Goal: Task Accomplishment & Management: Manage account settings

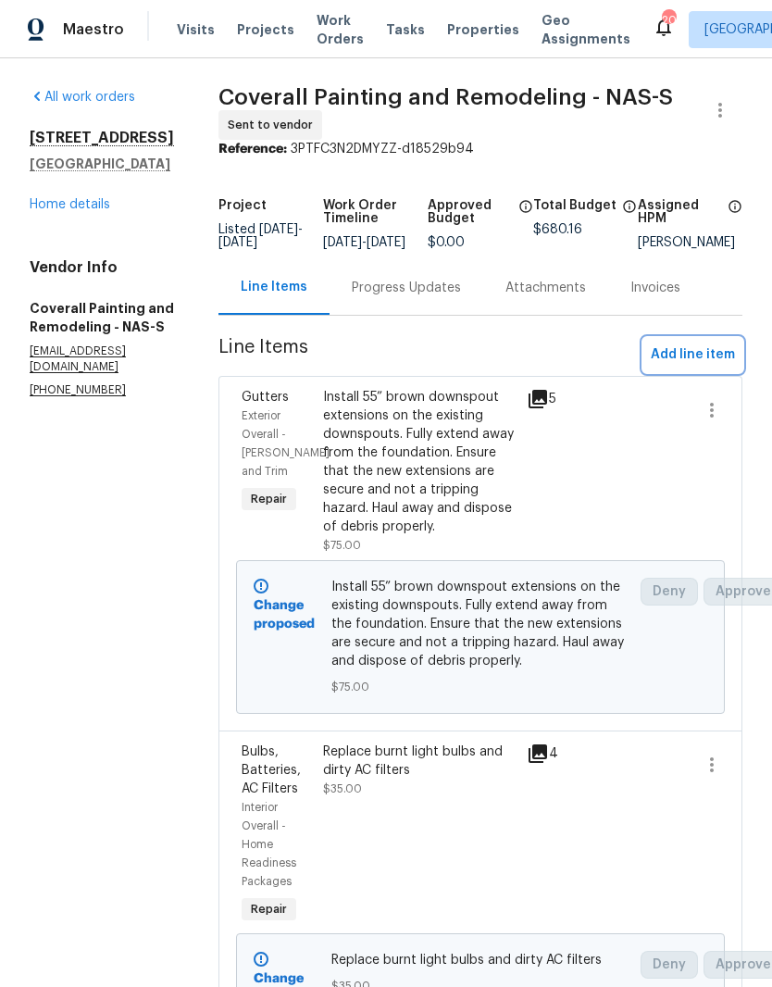
click at [699, 343] on span "Add line item" at bounding box center [693, 354] width 84 height 23
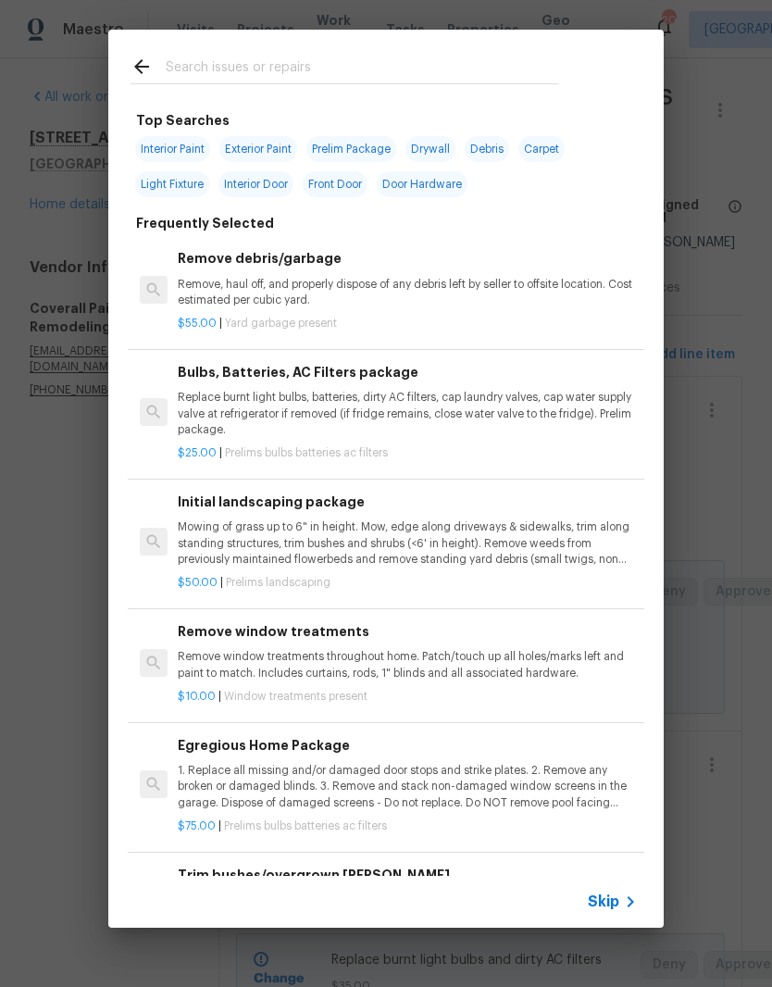
click at [347, 56] on input "text" at bounding box center [362, 70] width 393 height 28
type input "Cabin"
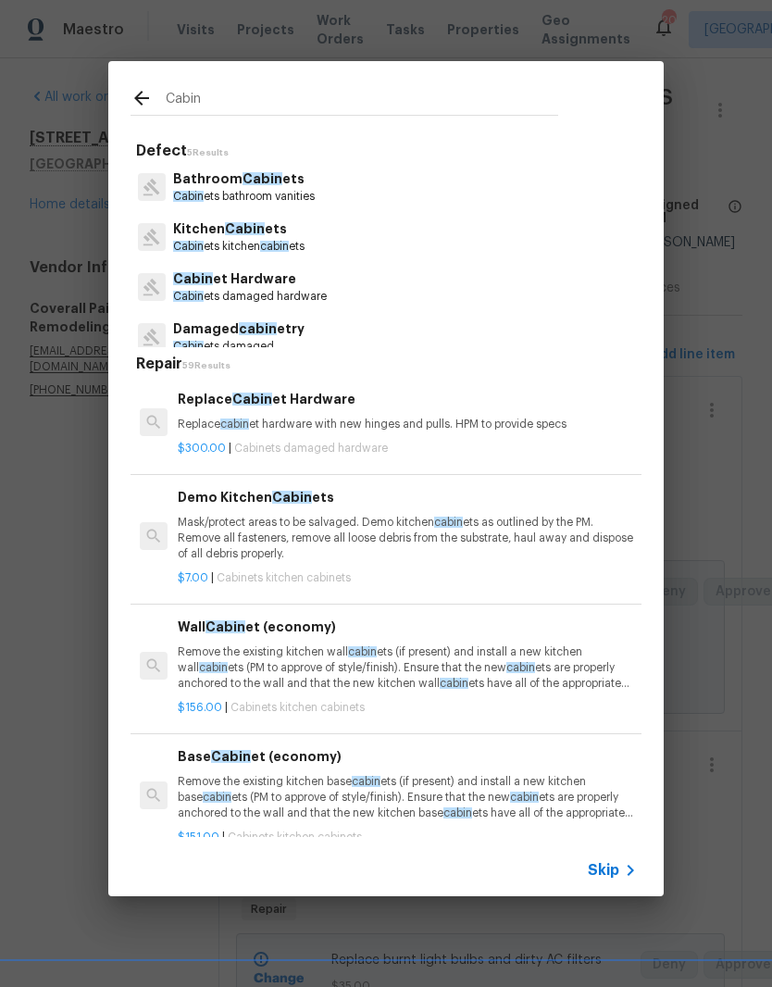
click at [278, 187] on p "Bathroom Cabin ets" at bounding box center [244, 178] width 142 height 19
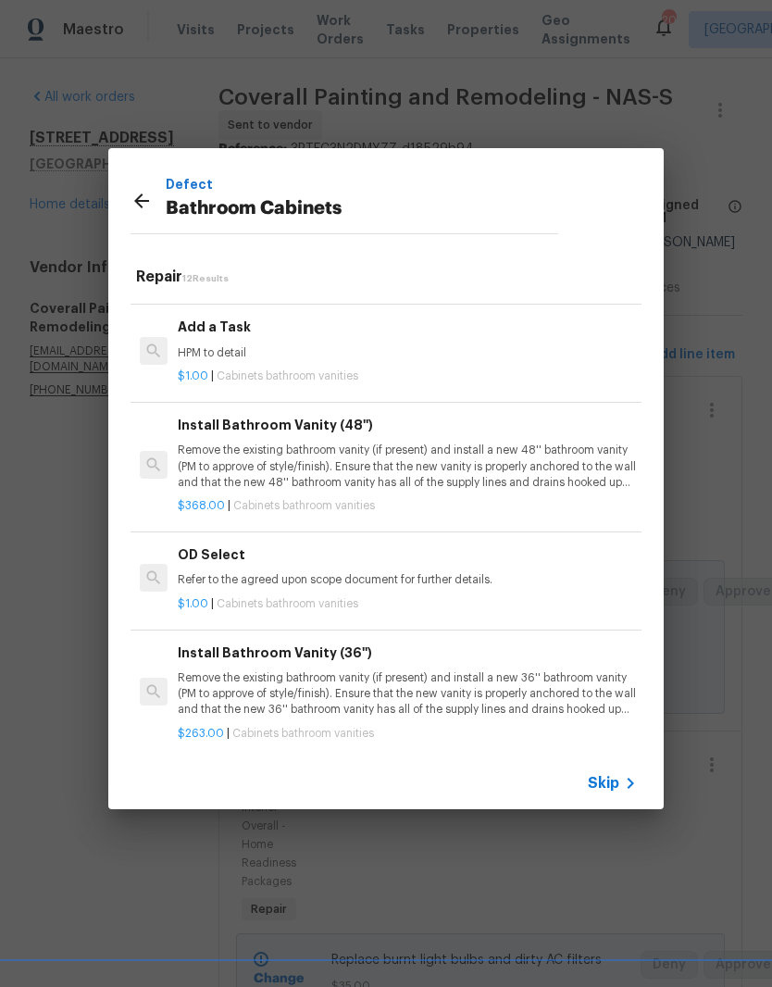
scroll to position [1005, 0]
click at [237, 346] on p "HPM to detail" at bounding box center [407, 354] width 459 height 16
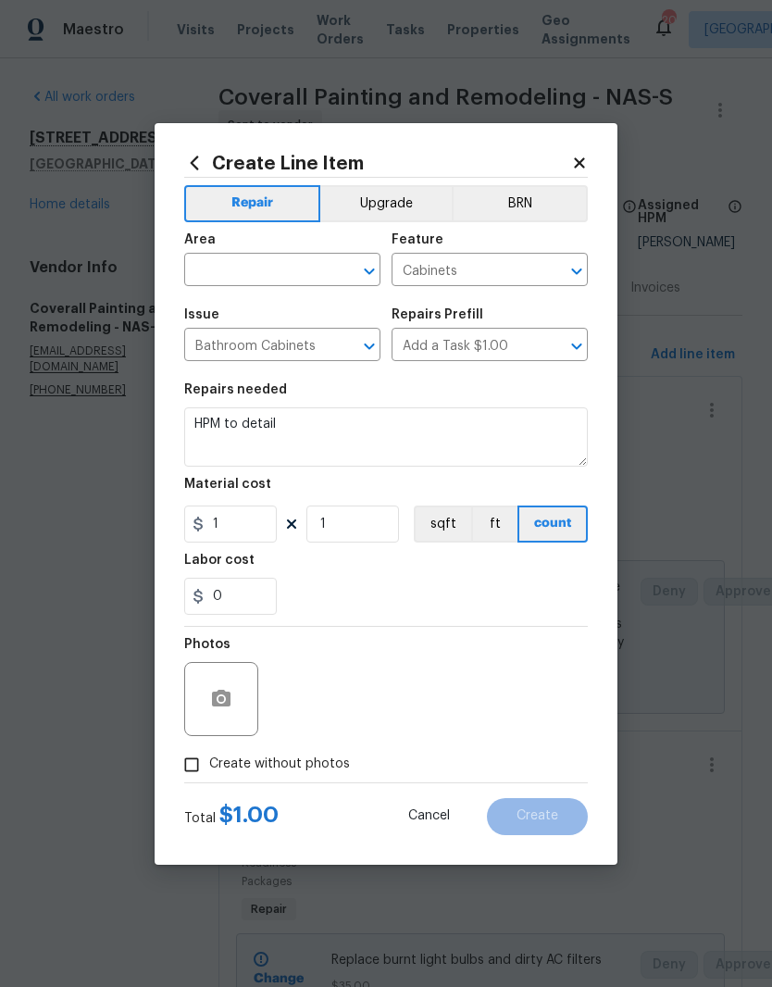
click at [327, 260] on input "text" at bounding box center [256, 271] width 144 height 29
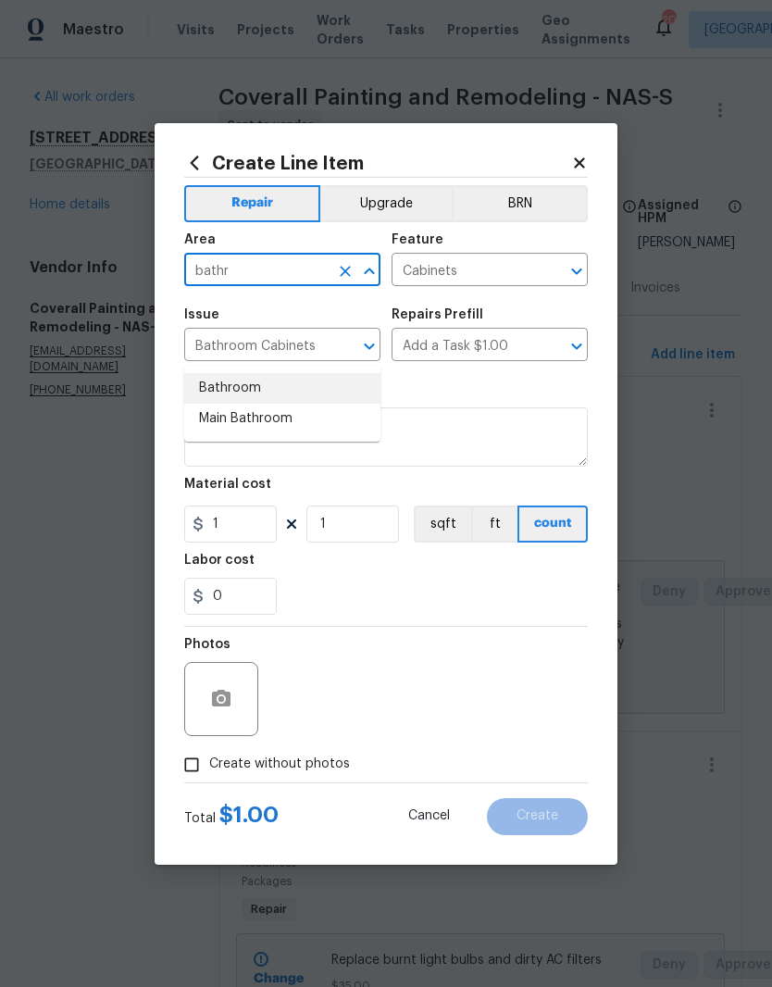
click at [248, 373] on li "Bathroom" at bounding box center [282, 388] width 196 height 31
type input "Bathroom"
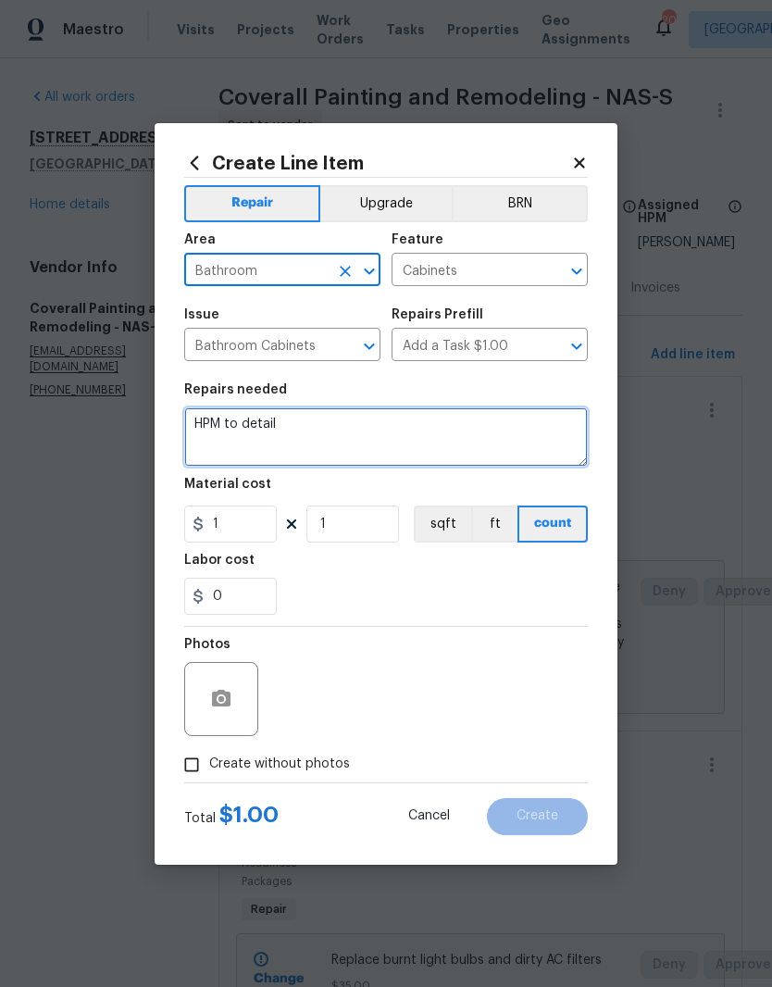
click at [322, 426] on textarea "HPM to detail" at bounding box center [386, 436] width 404 height 59
type textarea "H"
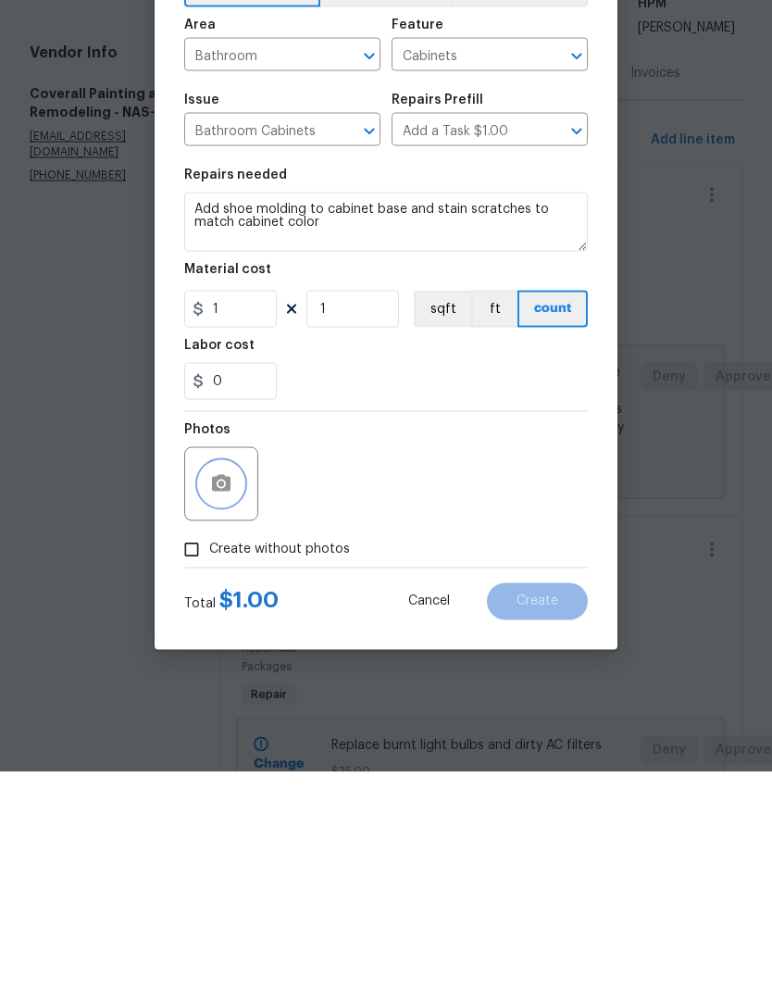
click at [225, 690] on icon "button" at bounding box center [221, 698] width 19 height 17
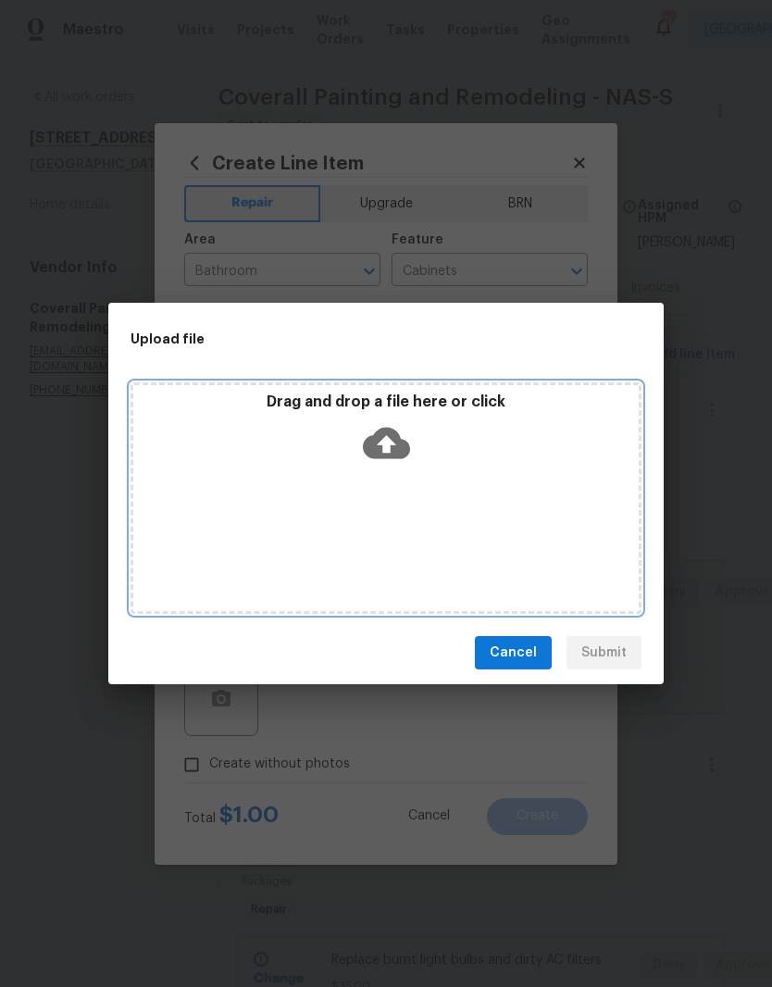
click at [423, 495] on div "Drag and drop a file here or click" at bounding box center [386, 497] width 511 height 231
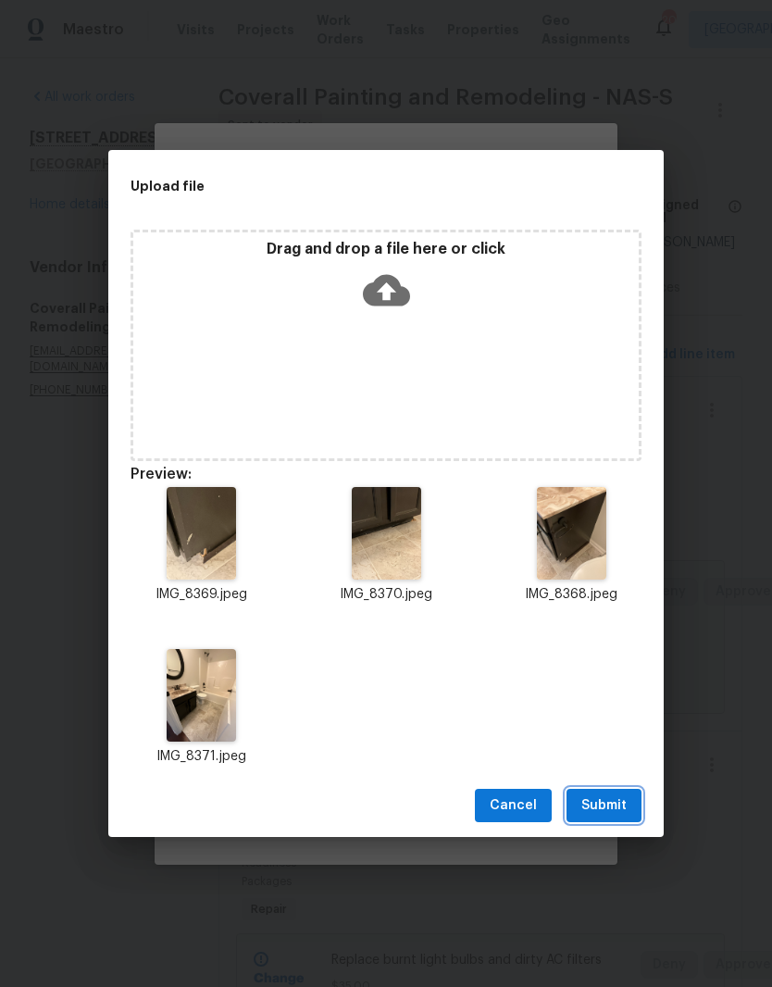
click at [618, 805] on span "Submit" at bounding box center [603, 805] width 45 height 23
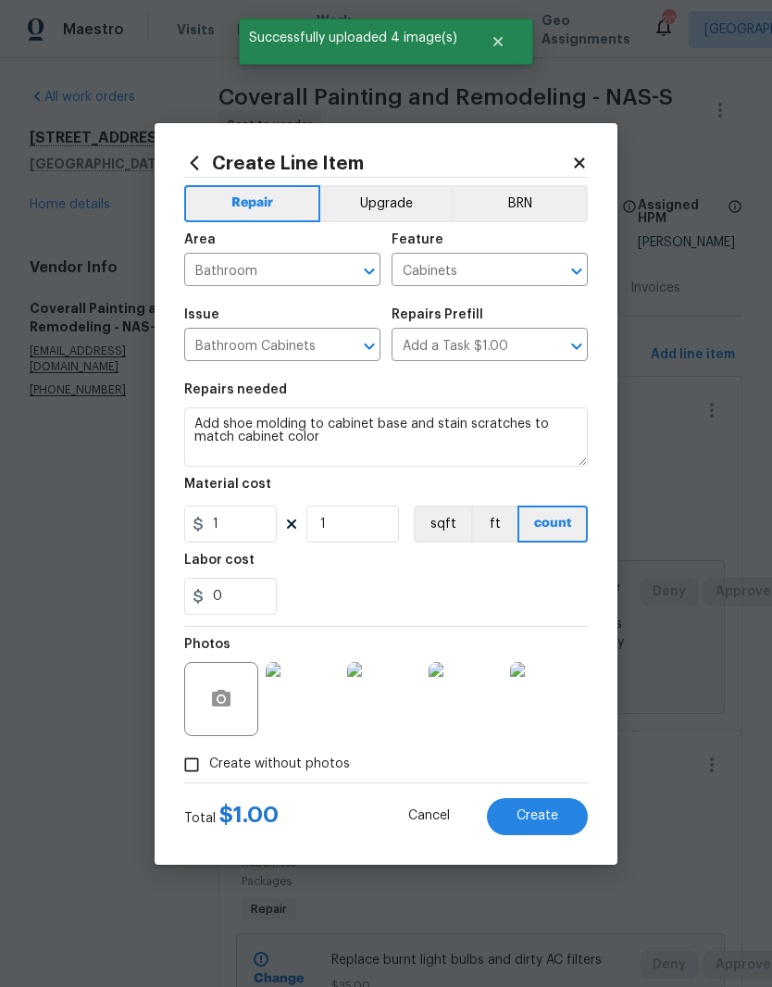
click at [309, 693] on img at bounding box center [303, 699] width 74 height 74
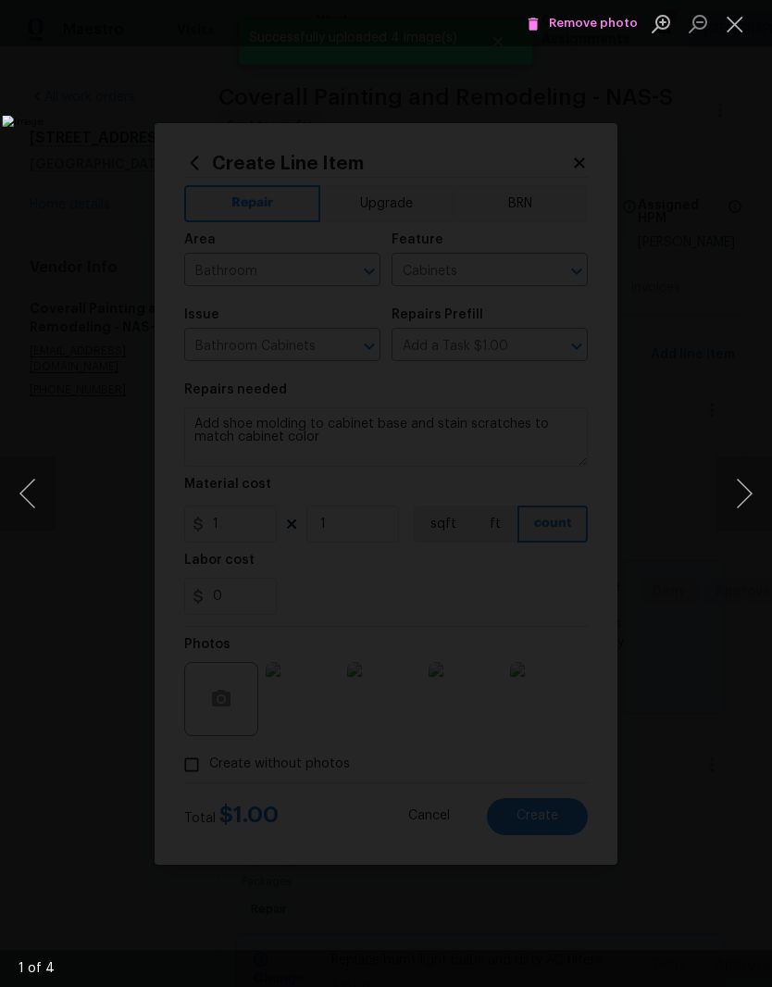
click at [751, 497] on button "Next image" at bounding box center [745, 493] width 56 height 74
click at [745, 494] on button "Next image" at bounding box center [745, 493] width 56 height 74
click at [742, 497] on button "Next image" at bounding box center [745, 493] width 56 height 74
click at [733, 25] on button "Close lightbox" at bounding box center [735, 23] width 37 height 32
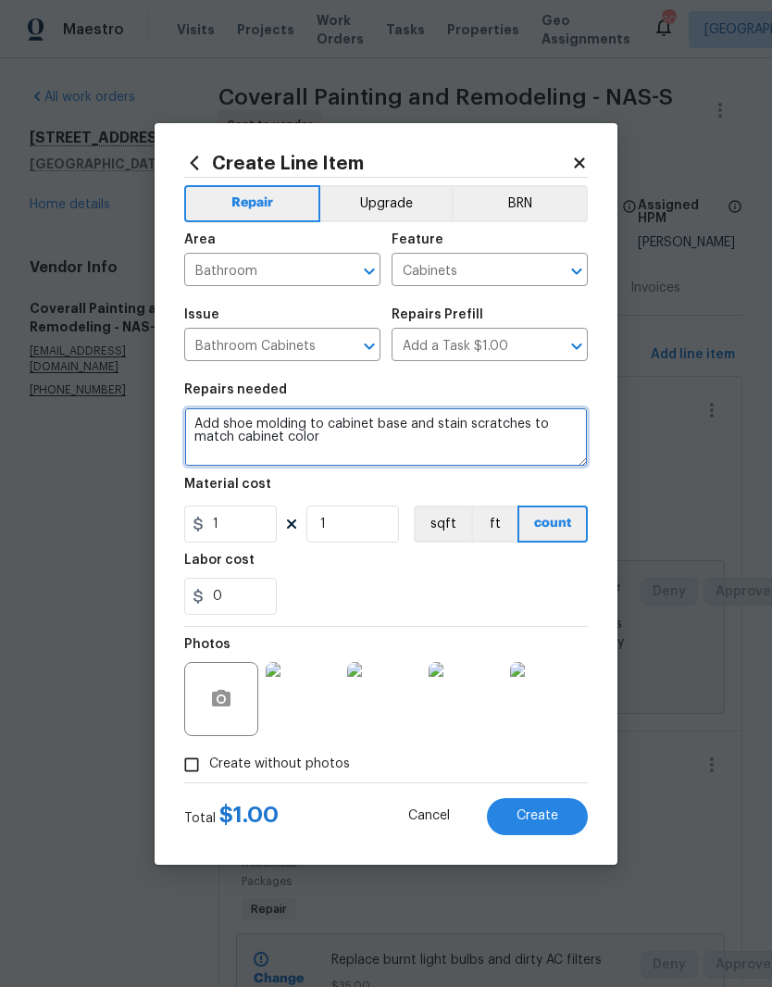
click at [230, 425] on textarea "Add shoe molding to cabinet base and stain scratches to match cabinet color" at bounding box center [386, 436] width 404 height 59
click at [472, 418] on textarea "Replace brown shoe molding to cabinet base and stain scratches to match cabinet…" at bounding box center [386, 436] width 404 height 59
click at [574, 424] on textarea "Replace brown shoe molding to cabinet base to match - and stain scratches to ma…" at bounding box center [386, 436] width 404 height 59
type textarea "Replace brown shoe molding to cabinet base to match - paint toe kick to match a…"
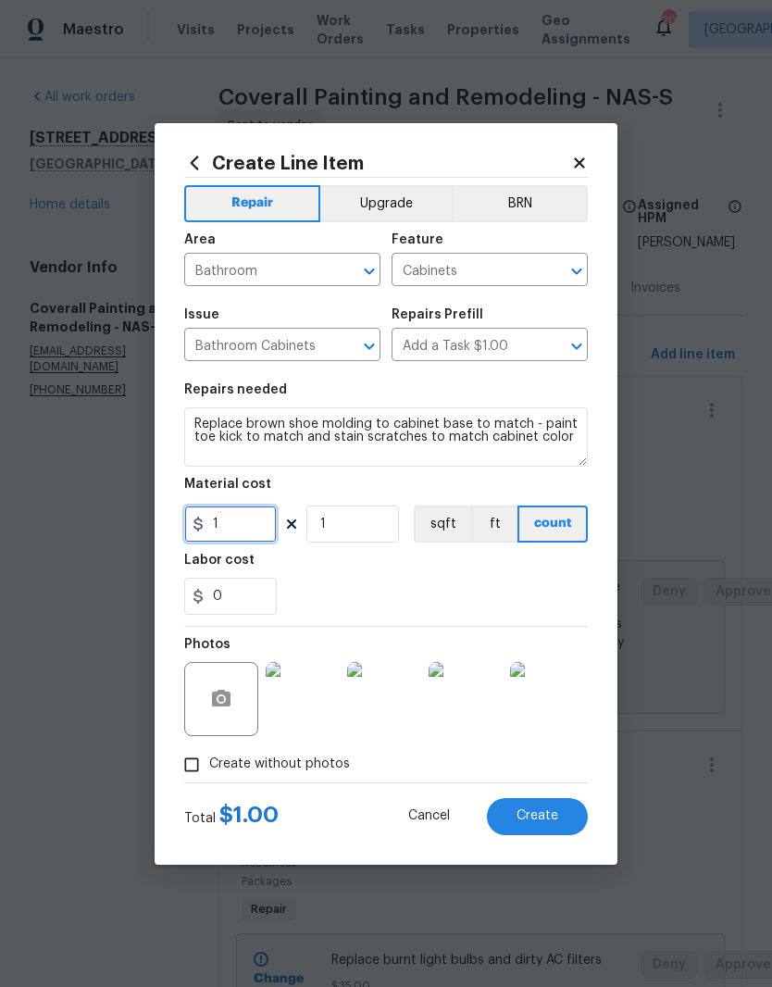
click at [246, 521] on input "1" at bounding box center [230, 523] width 93 height 37
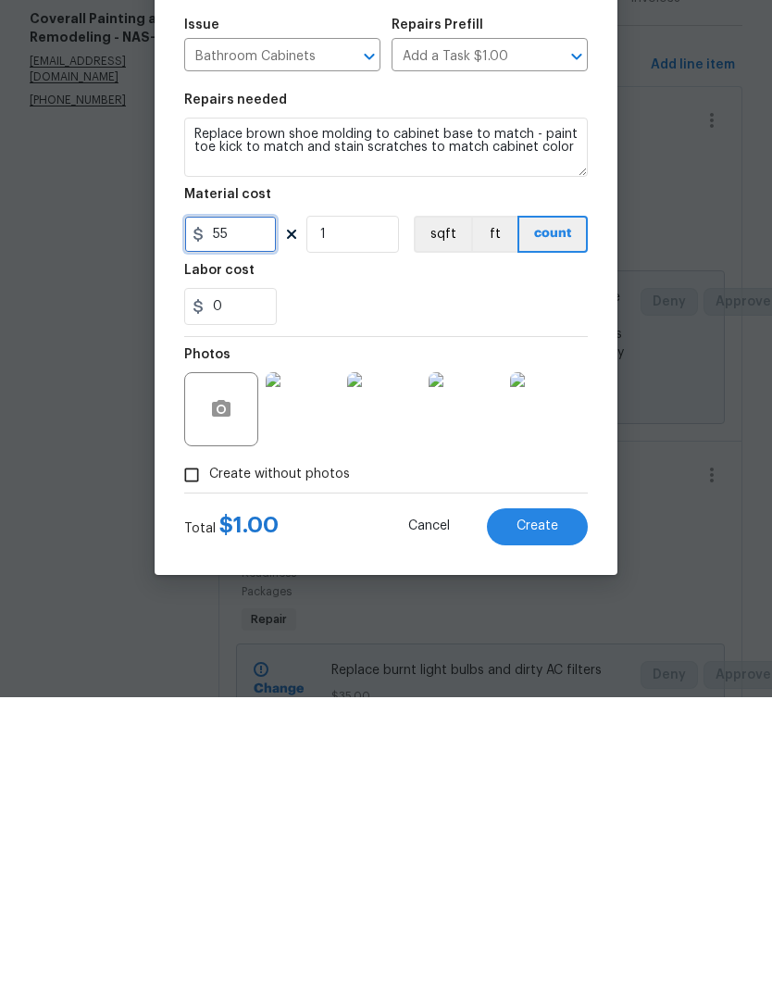
type input "55"
click at [459, 578] on div "0" at bounding box center [386, 596] width 404 height 37
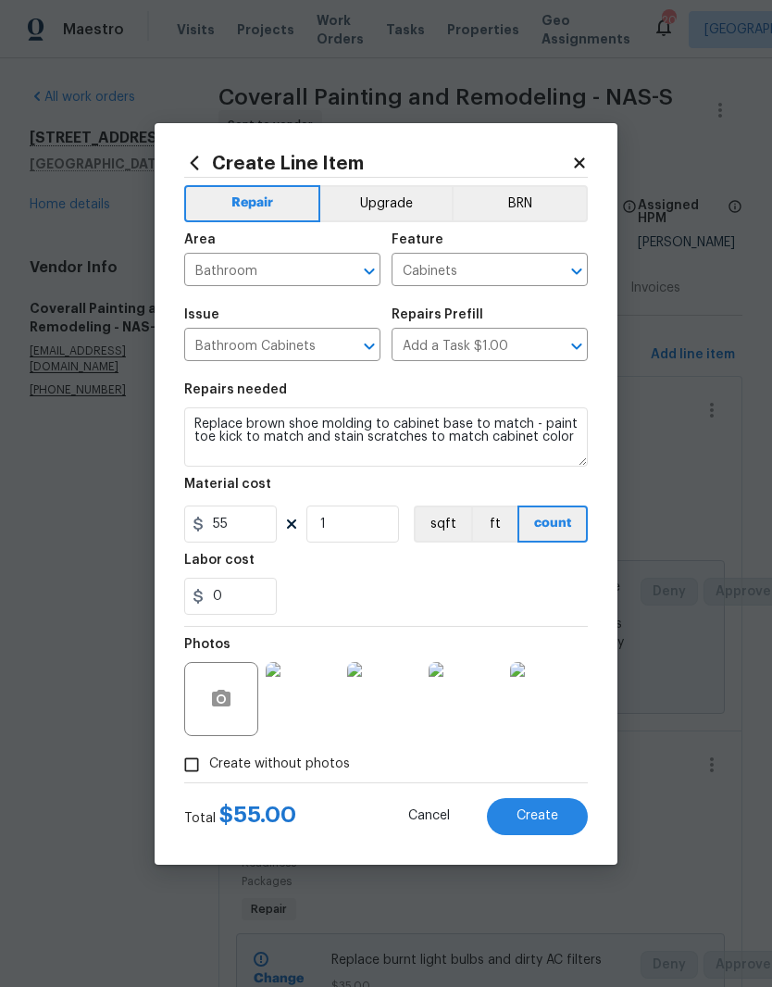
click at [556, 811] on span "Create" at bounding box center [538, 816] width 42 height 14
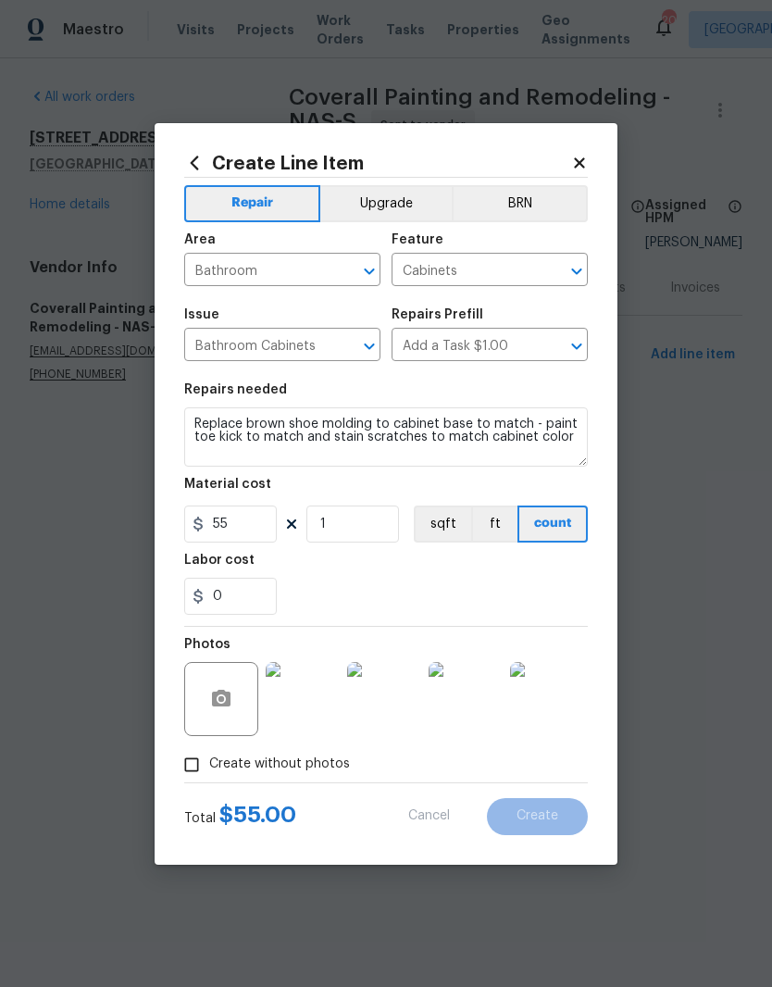
scroll to position [0, 0]
type input "0"
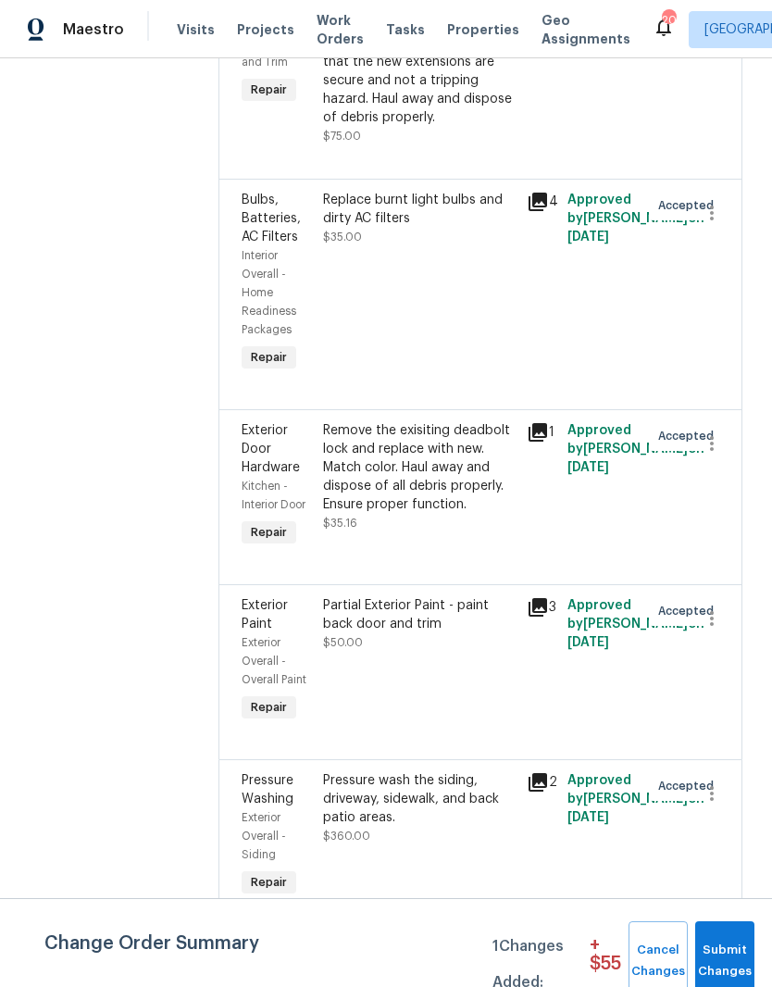
scroll to position [76, 0]
click at [732, 949] on span "Submit Changes" at bounding box center [725, 961] width 41 height 43
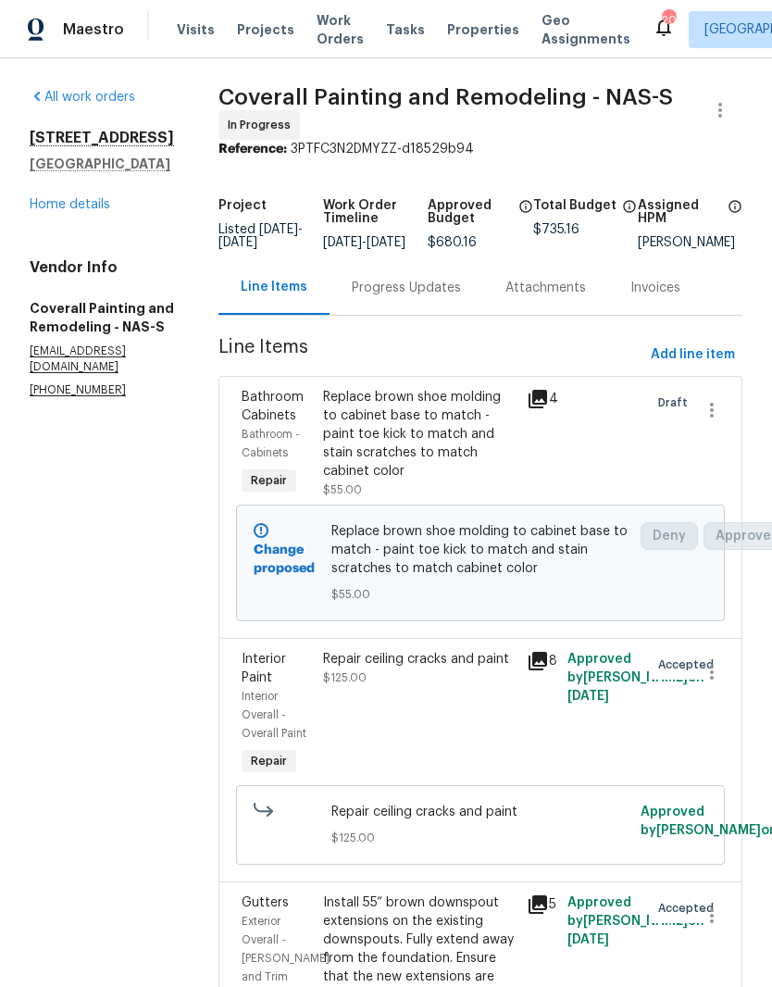
scroll to position [0, 0]
click at [91, 198] on link "Home details" at bounding box center [70, 204] width 81 height 13
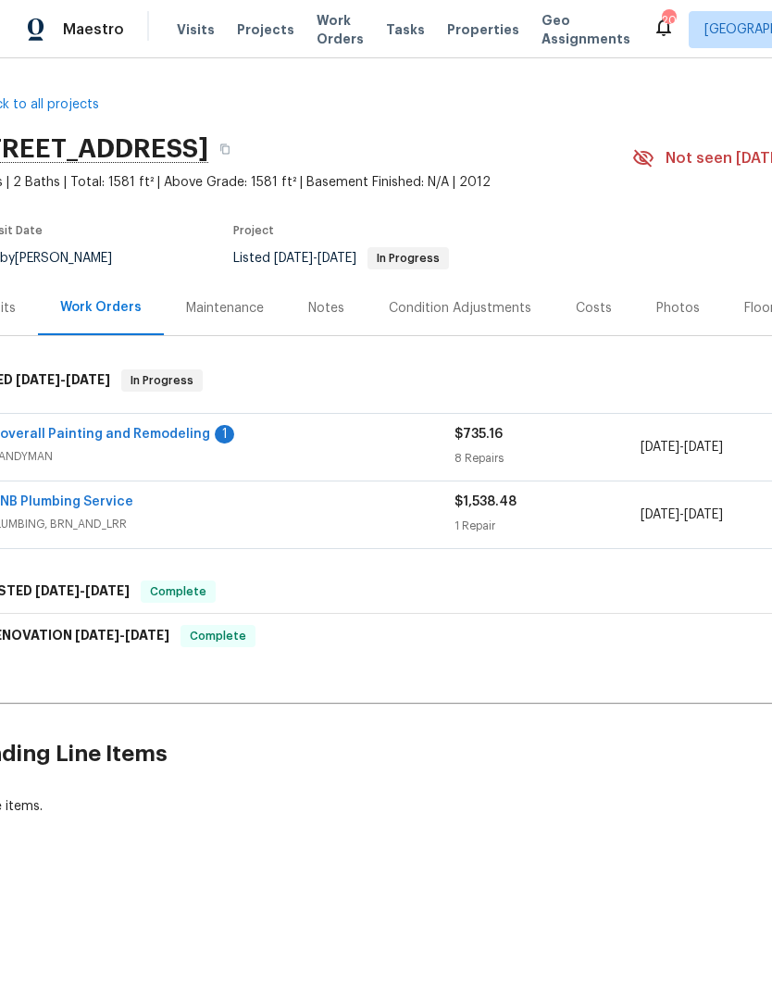
scroll to position [0, 43]
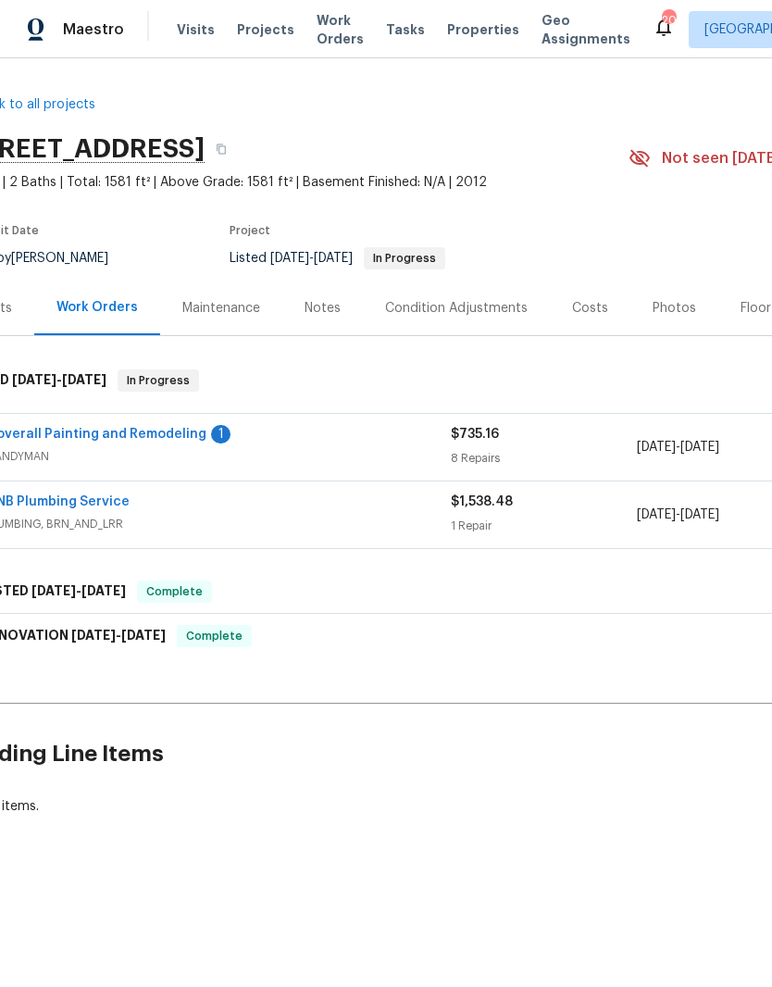
click at [135, 437] on link "Coverall Painting and Remodeling" at bounding box center [96, 434] width 220 height 13
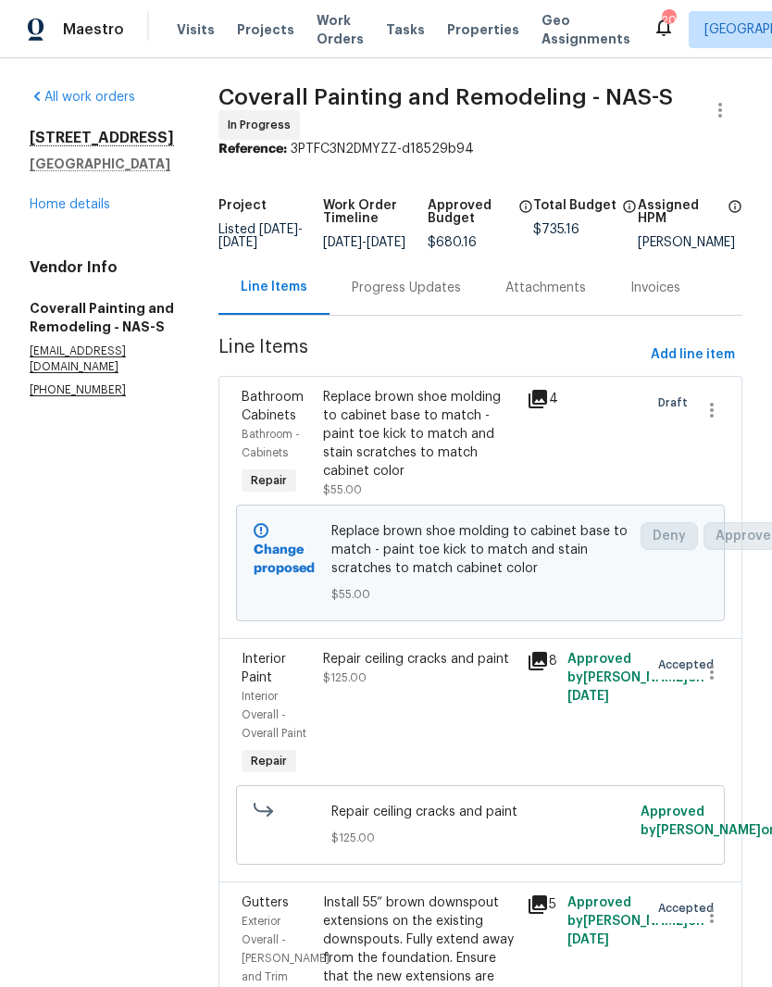
click at [450, 297] on div "Progress Updates" at bounding box center [406, 288] width 109 height 19
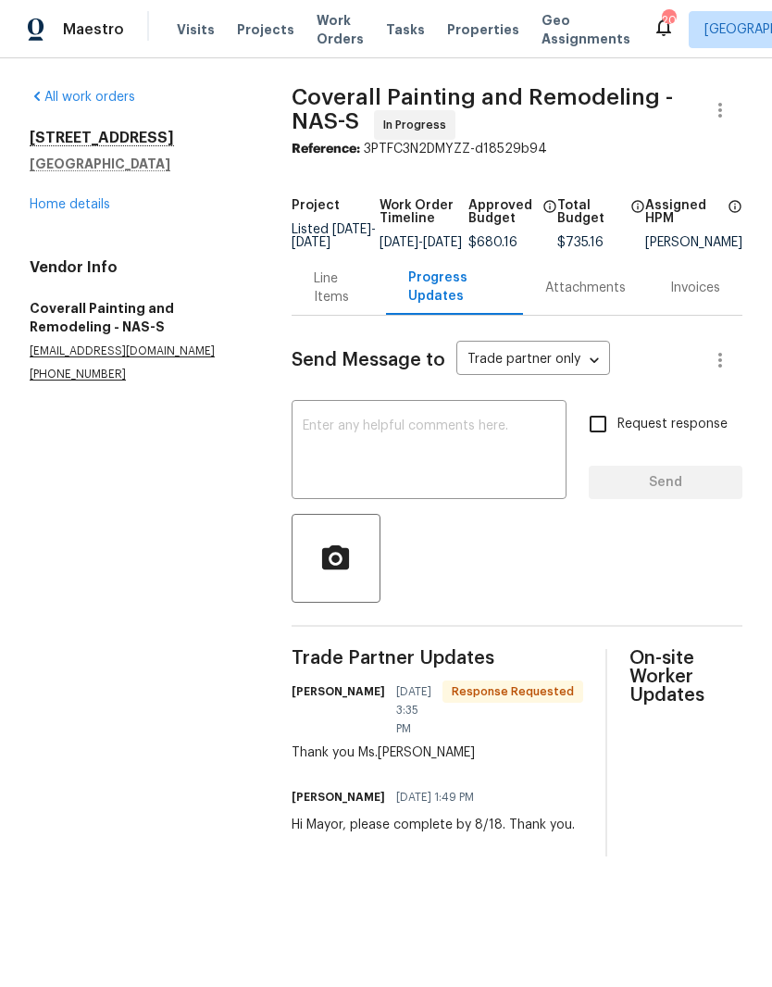
click at [84, 206] on link "Home details" at bounding box center [70, 204] width 81 height 13
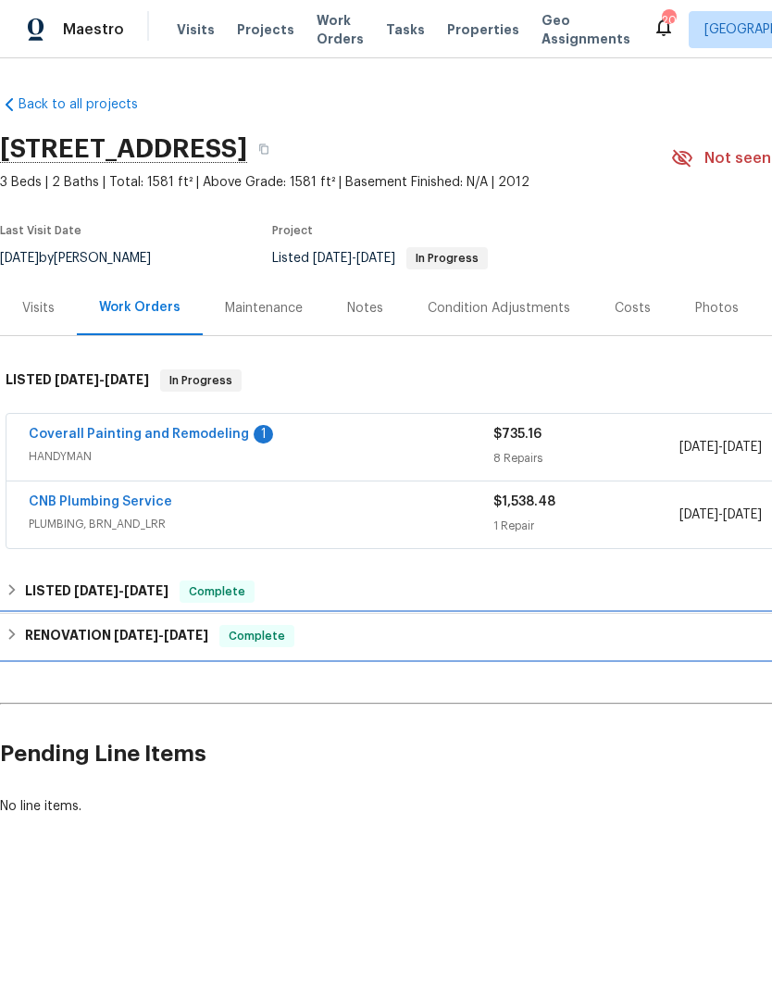
click at [100, 634] on h6 "RENOVATION 3/24/25 - 3/31/25" at bounding box center [116, 636] width 183 height 22
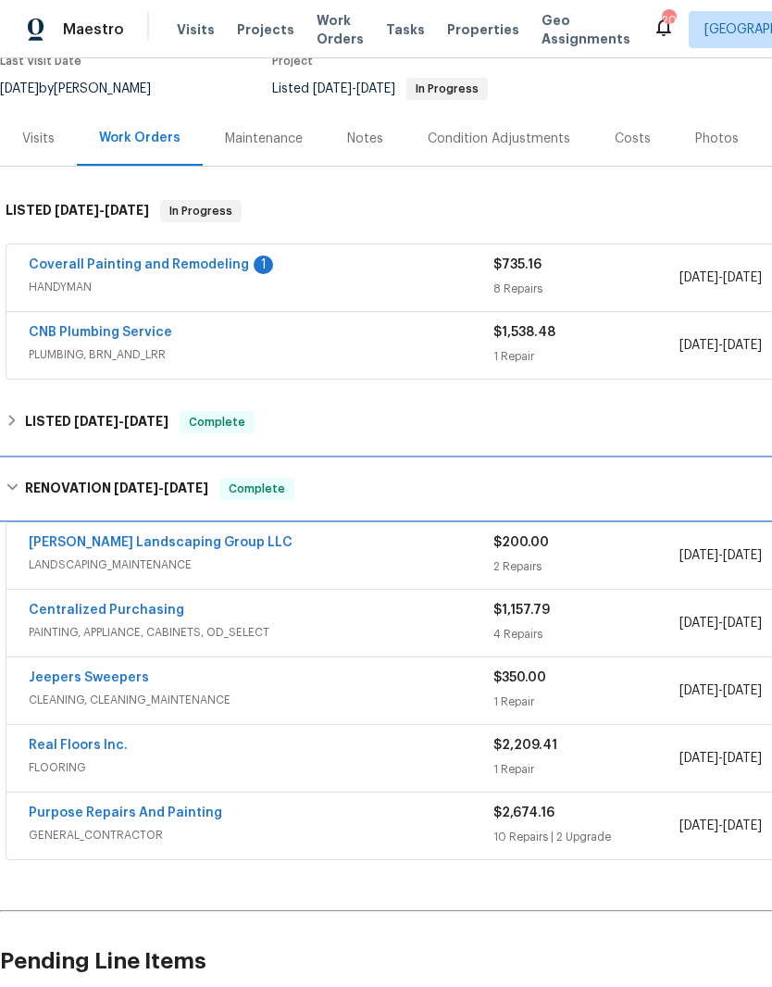
scroll to position [168, 0]
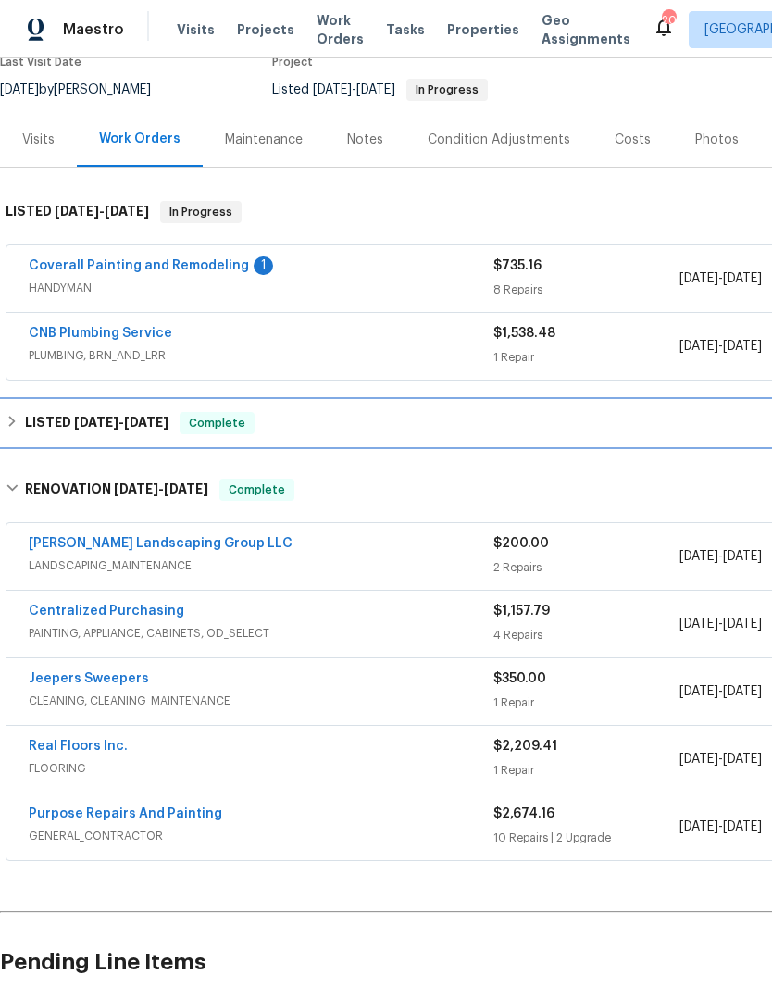
click at [58, 419] on h6 "LISTED 5/29/25 - 6/7/25" at bounding box center [96, 423] width 143 height 22
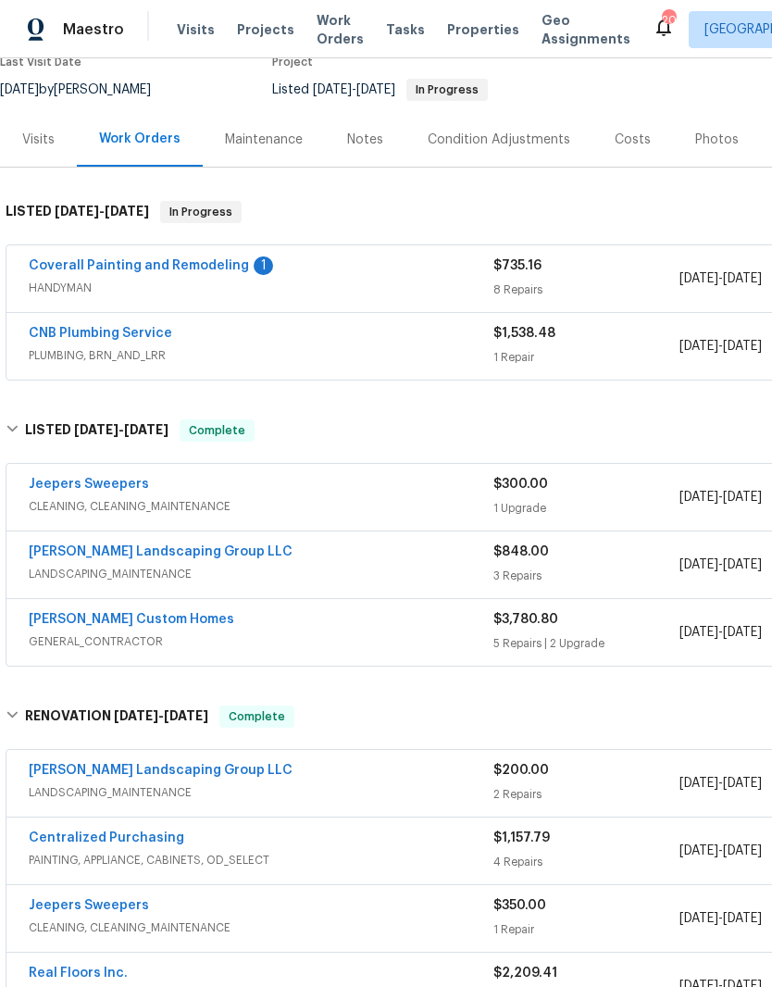
click at [136, 618] on link "Rappa Custom Homes" at bounding box center [132, 619] width 206 height 13
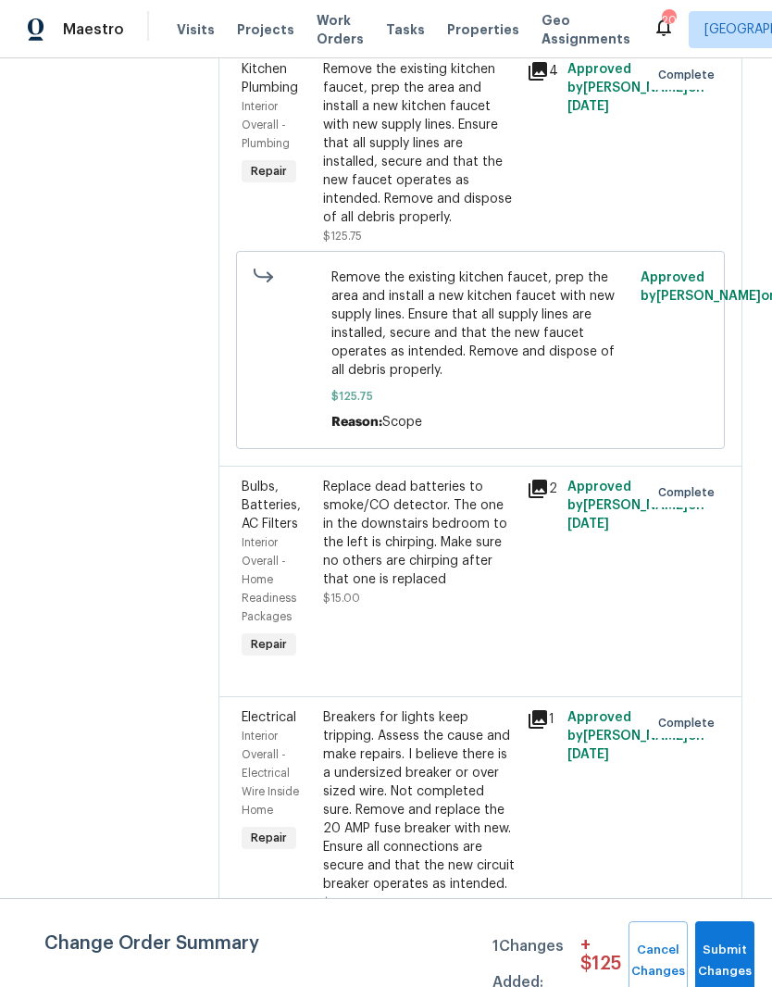
scroll to position [1297, 0]
click at [728, 946] on span "Submit Changes" at bounding box center [725, 961] width 41 height 43
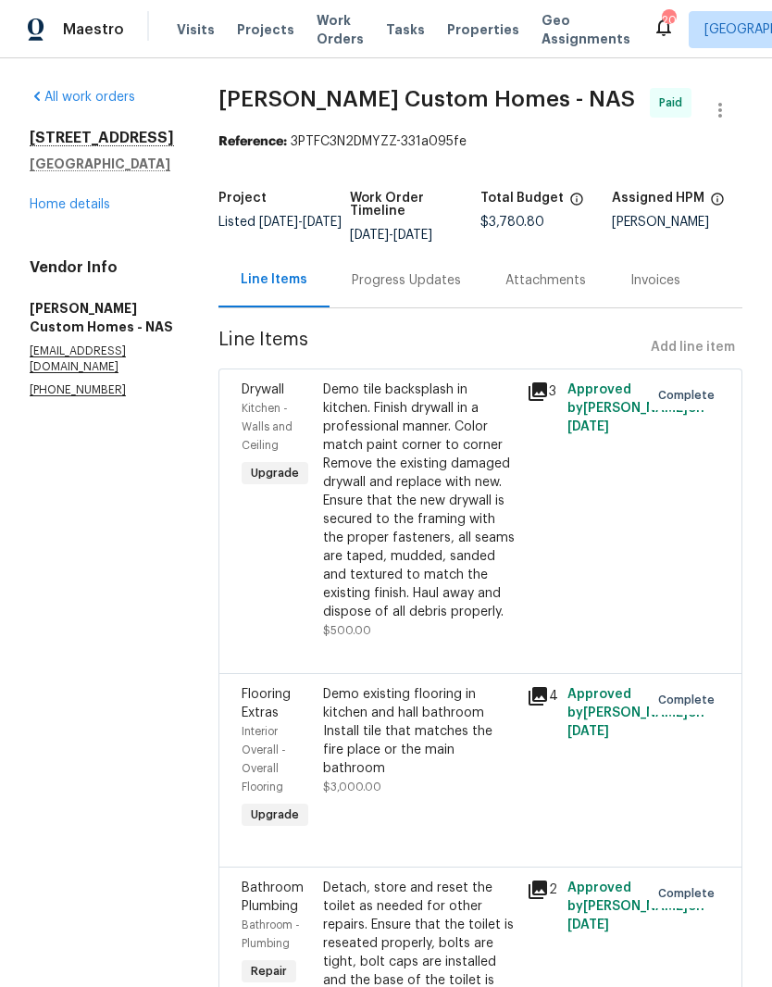
scroll to position [0, 0]
click at [81, 207] on link "Home details" at bounding box center [70, 204] width 81 height 13
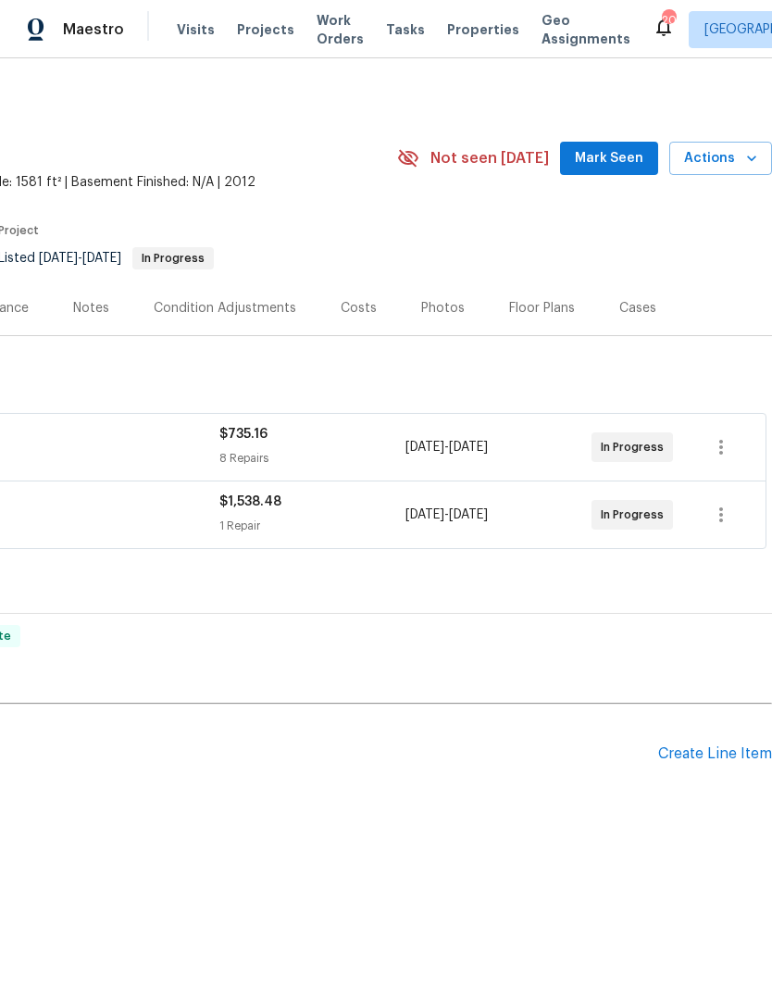
scroll to position [0, 274]
click at [617, 157] on span "Mark Seen" at bounding box center [609, 158] width 69 height 23
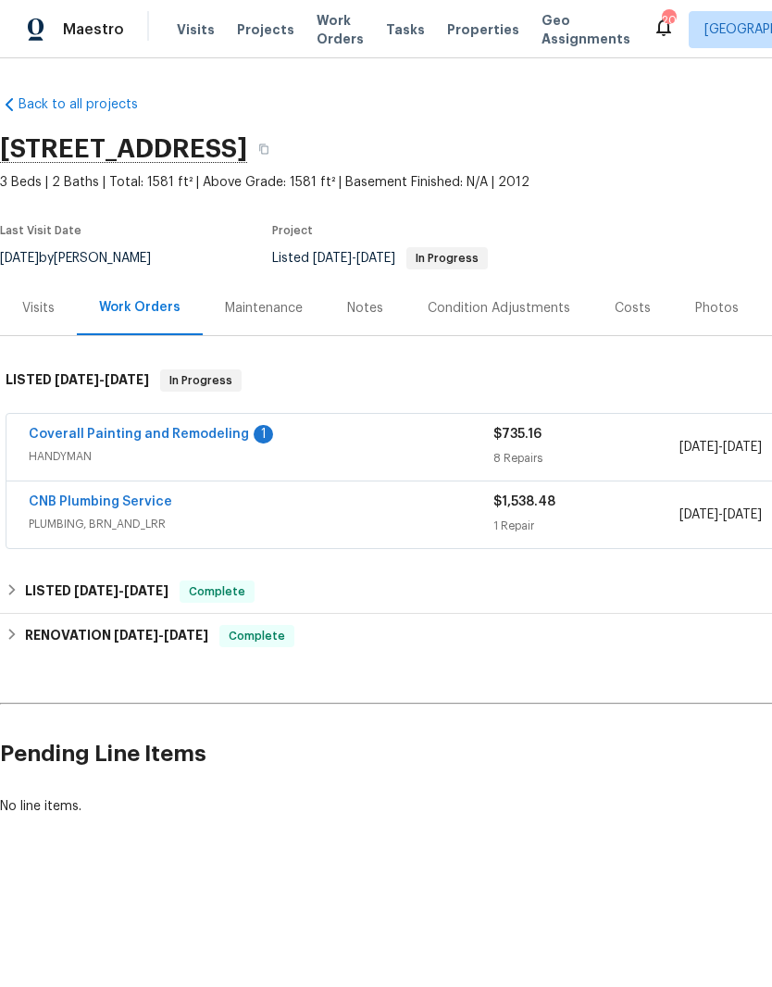
scroll to position [0, 0]
click at [180, 437] on link "Coverall Painting and Remodeling" at bounding box center [139, 434] width 220 height 13
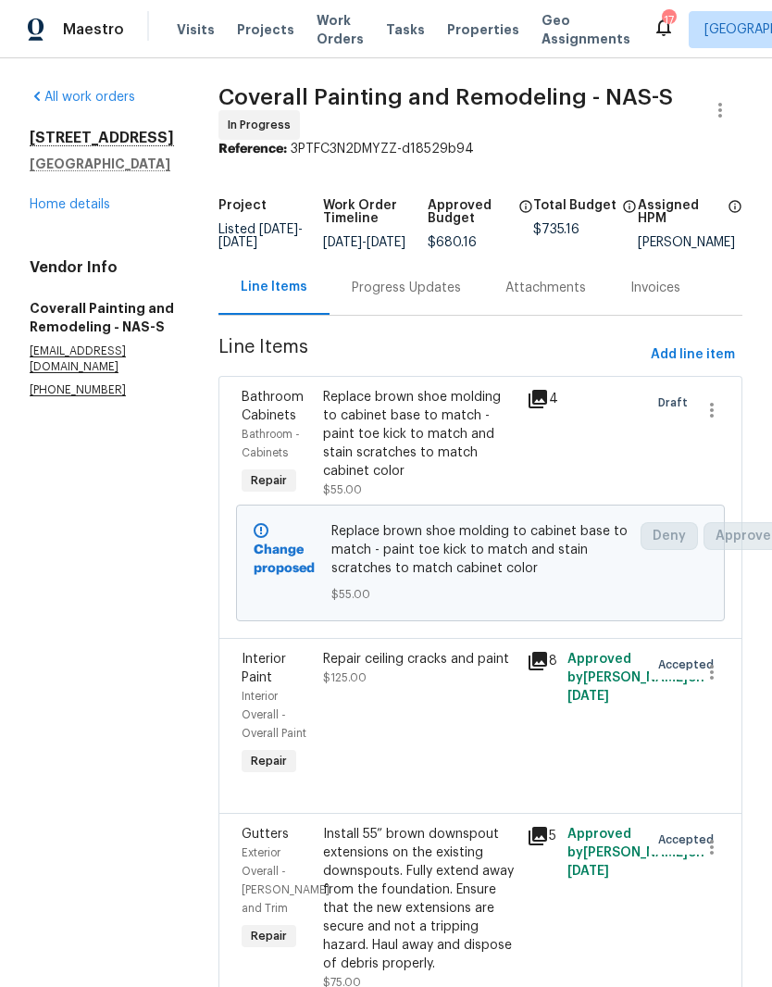
click at [455, 297] on div "Progress Updates" at bounding box center [406, 288] width 109 height 19
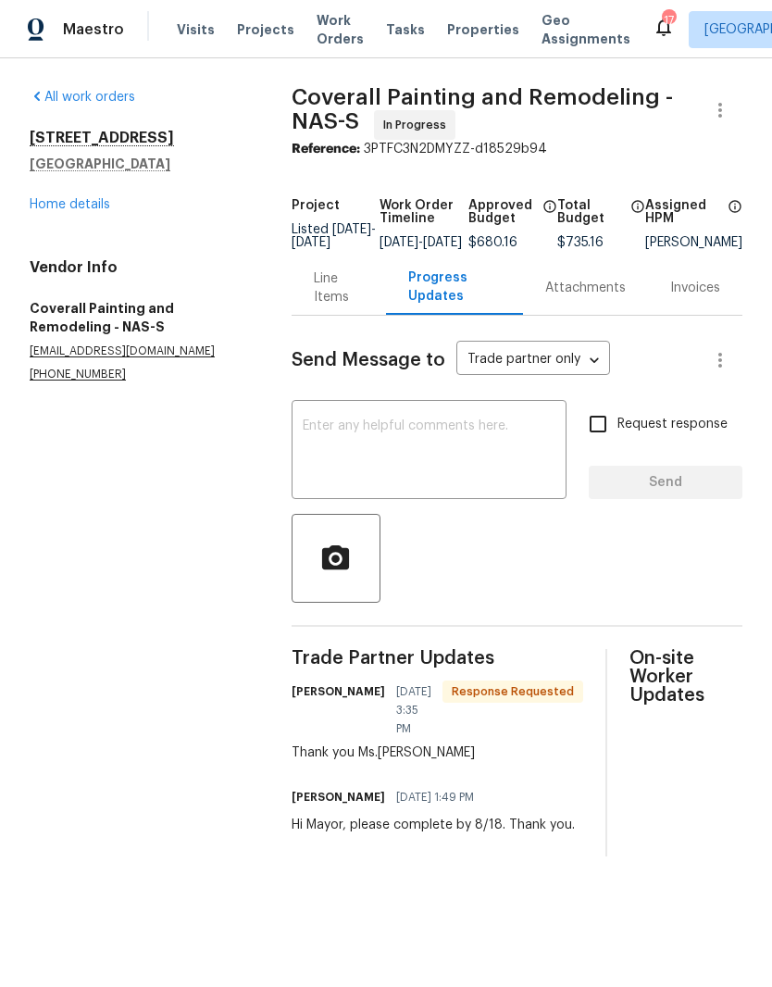
click at [79, 207] on link "Home details" at bounding box center [70, 204] width 81 height 13
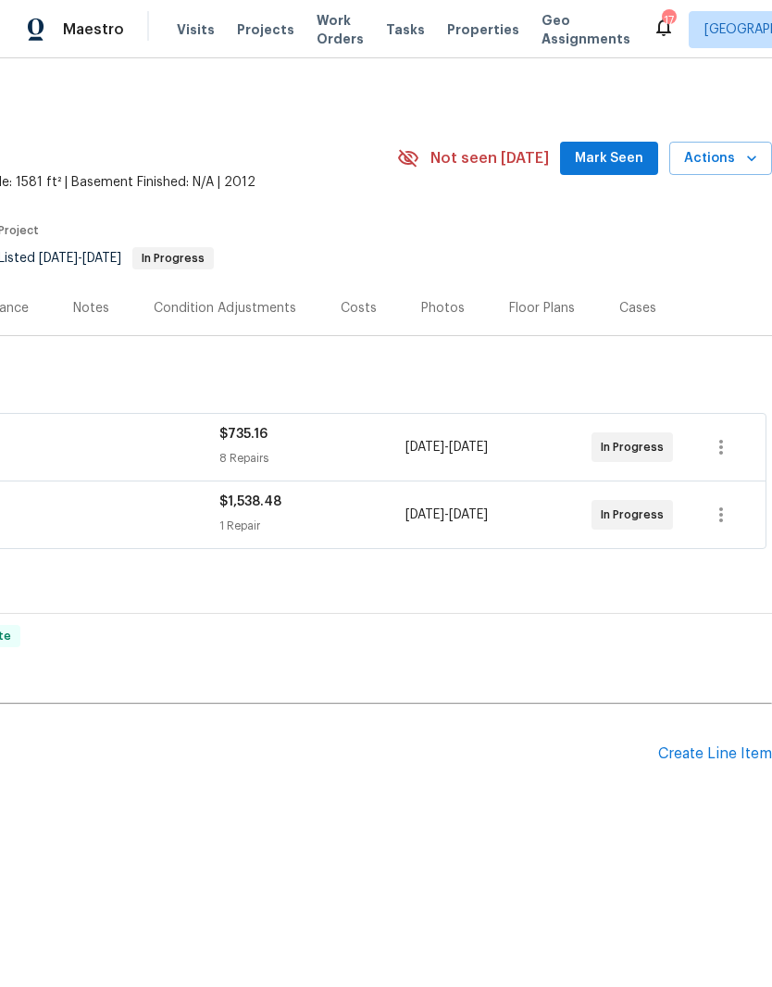
scroll to position [0, 274]
click at [623, 155] on span "Mark Seen" at bounding box center [609, 158] width 69 height 23
click at [355, 308] on div "Costs" at bounding box center [359, 308] width 36 height 19
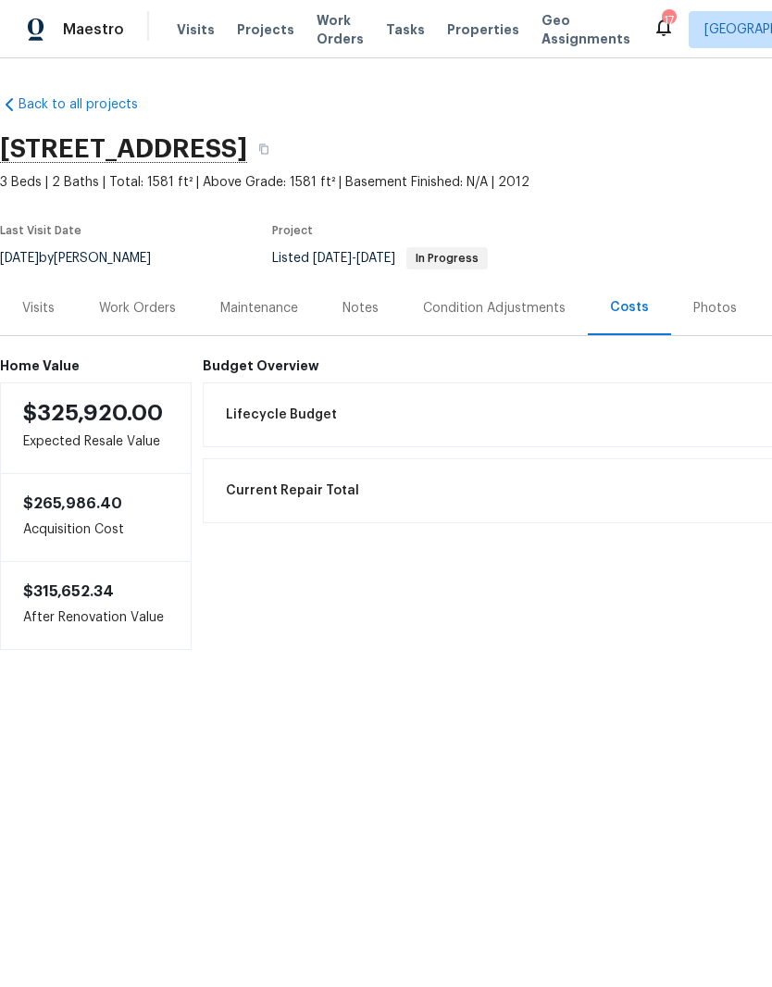
click at [151, 304] on div "Work Orders" at bounding box center [137, 308] width 77 height 19
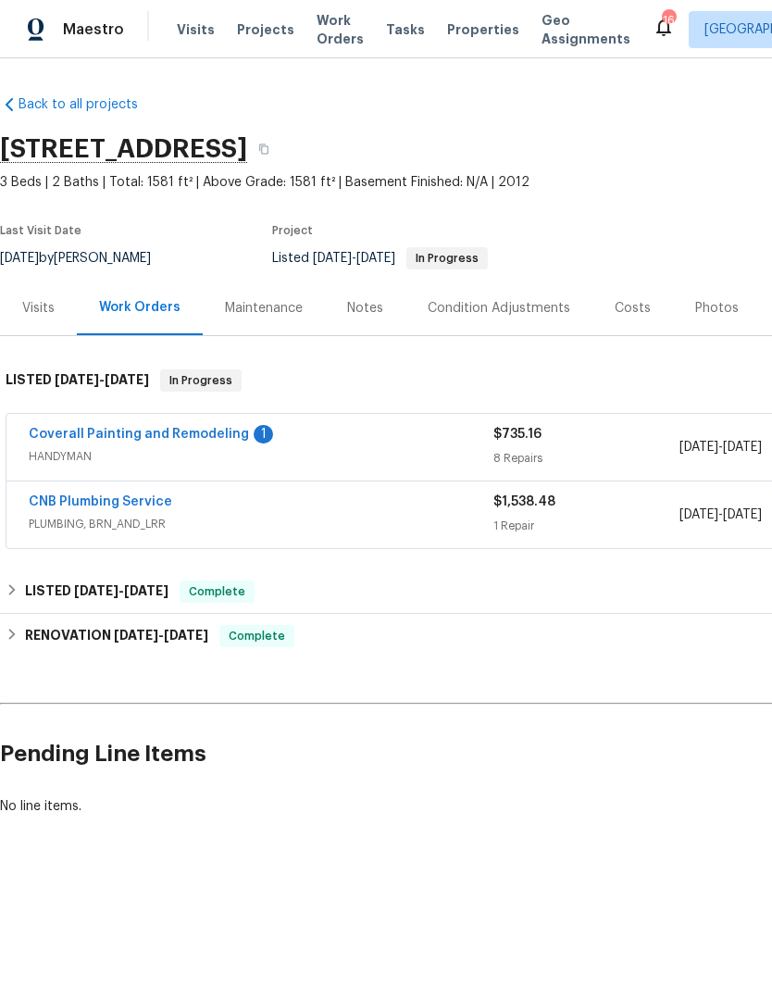
click at [190, 428] on link "Coverall Painting and Remodeling" at bounding box center [139, 434] width 220 height 13
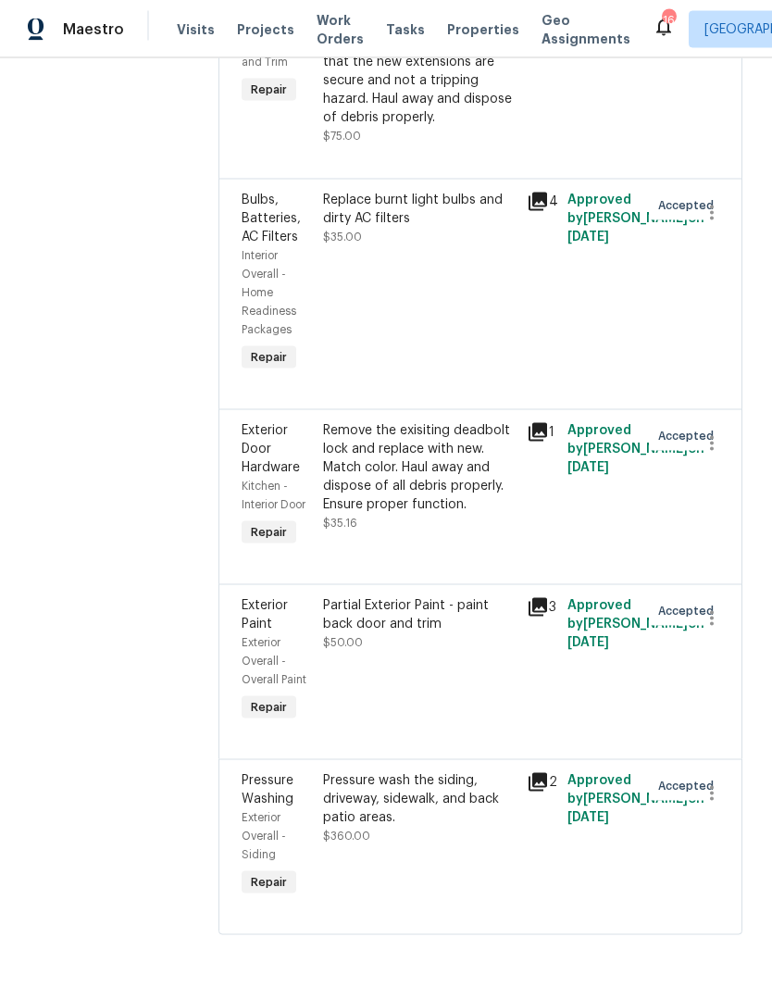
scroll to position [8, 0]
click at [466, 209] on div "Replace burnt light bulbs and dirty AC filters" at bounding box center [419, 209] width 193 height 37
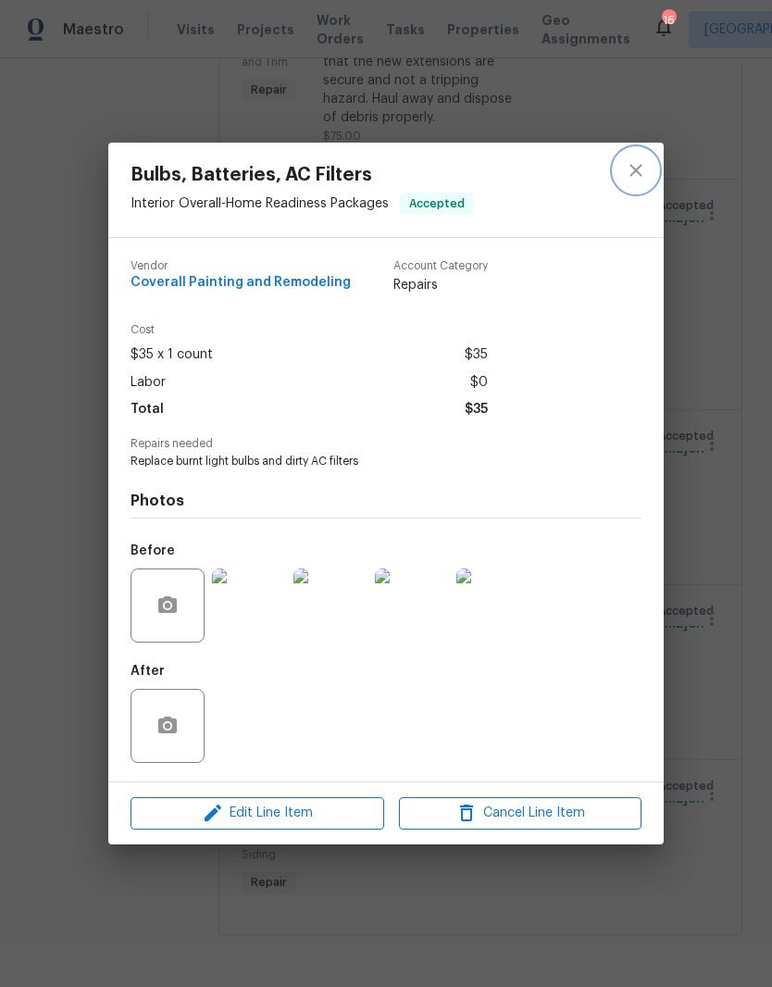
click at [642, 170] on icon "close" at bounding box center [636, 170] width 22 height 22
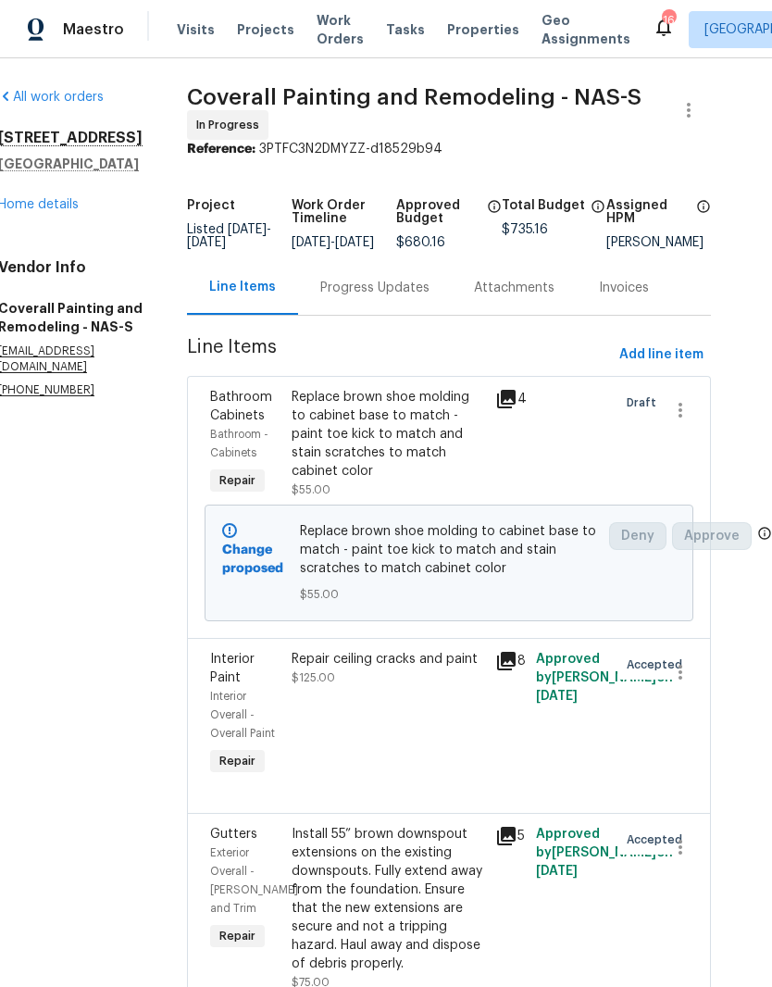
scroll to position [0, 41]
click at [47, 208] on link "Home details" at bounding box center [38, 204] width 81 height 13
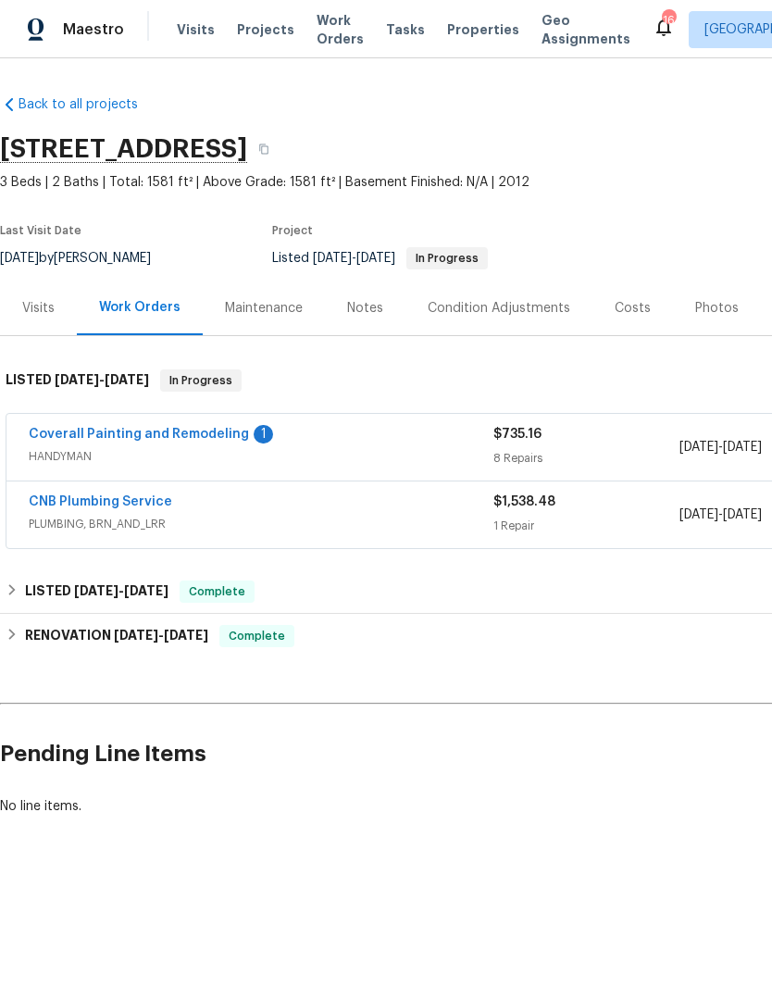
click at [198, 437] on link "Coverall Painting and Remodeling" at bounding box center [139, 434] width 220 height 13
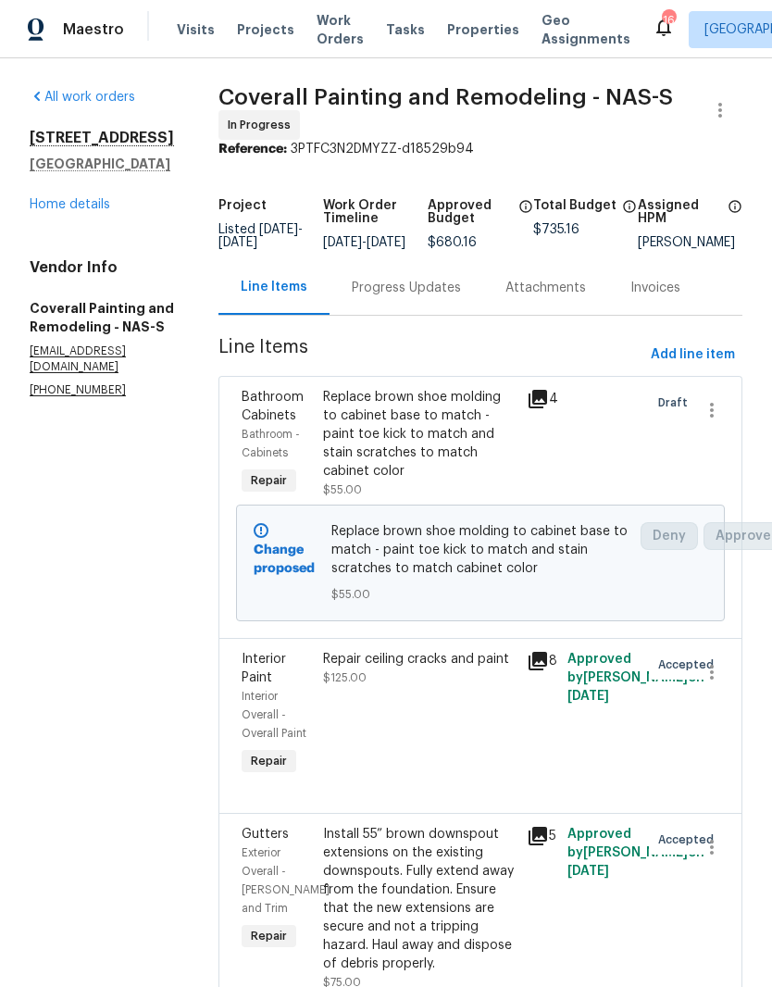
click at [461, 297] on div "Progress Updates" at bounding box center [406, 288] width 109 height 19
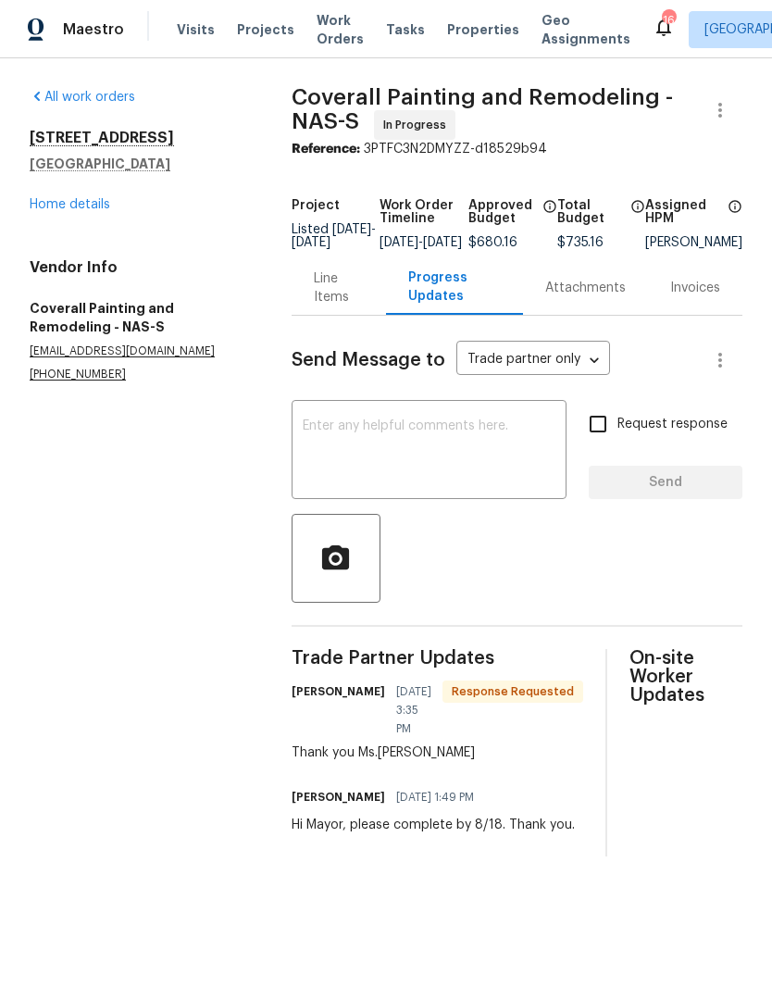
click at [452, 444] on textarea at bounding box center [429, 451] width 253 height 65
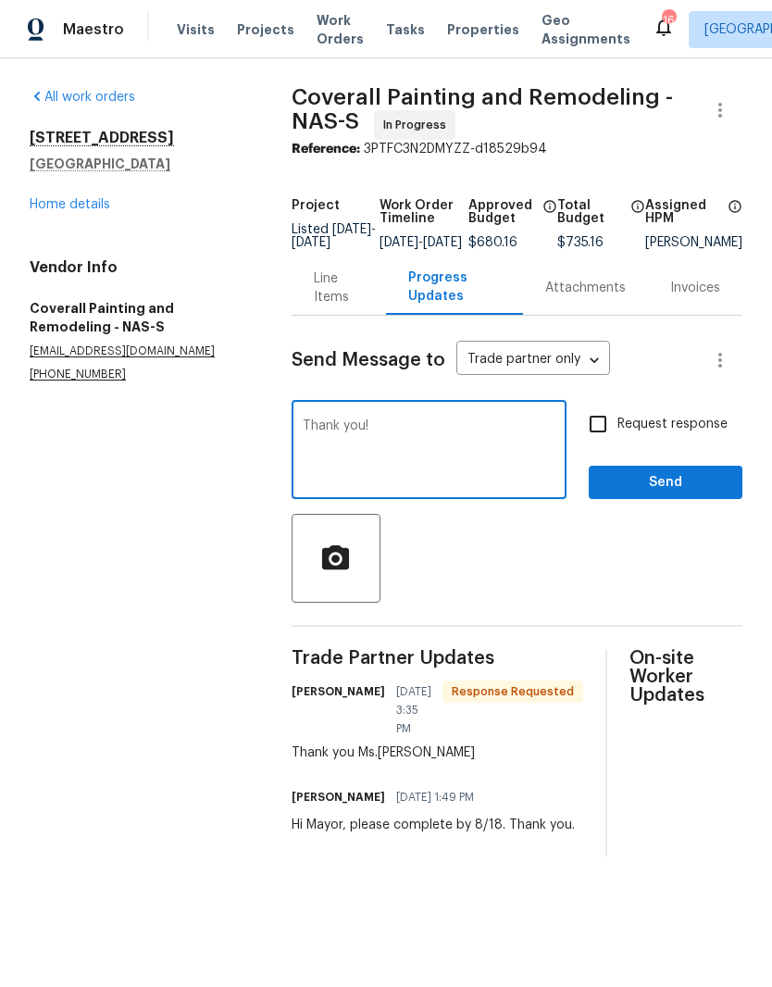
type textarea "Thank you!"
click at [668, 494] on span "Send" at bounding box center [666, 482] width 124 height 23
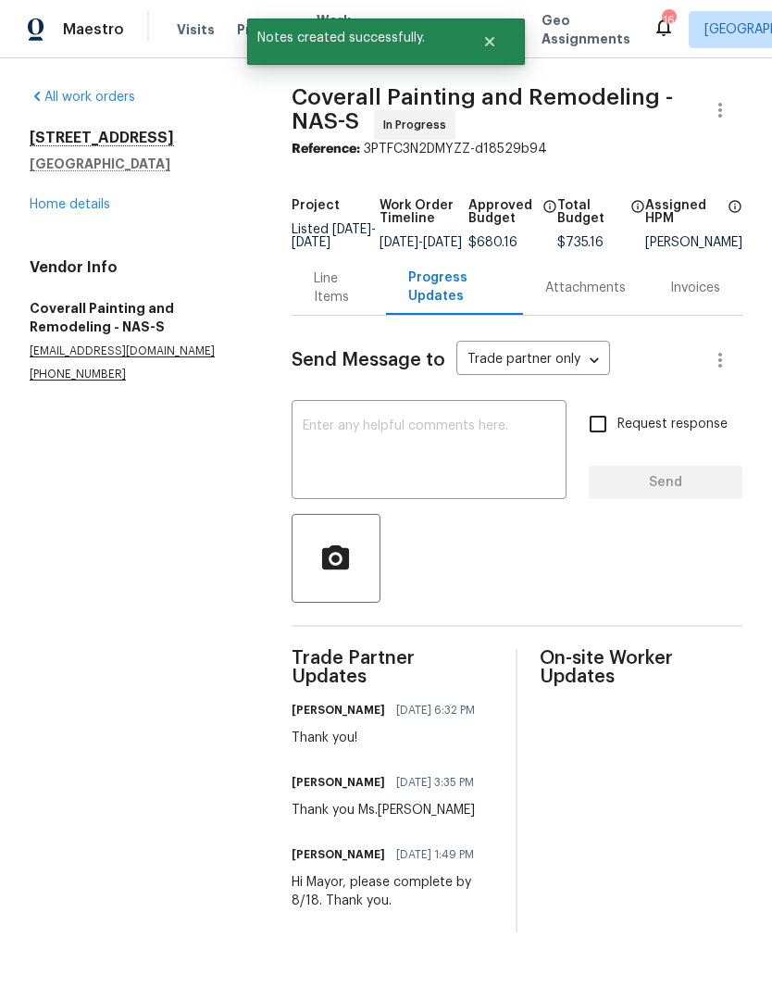
click at [89, 208] on link "Home details" at bounding box center [70, 204] width 81 height 13
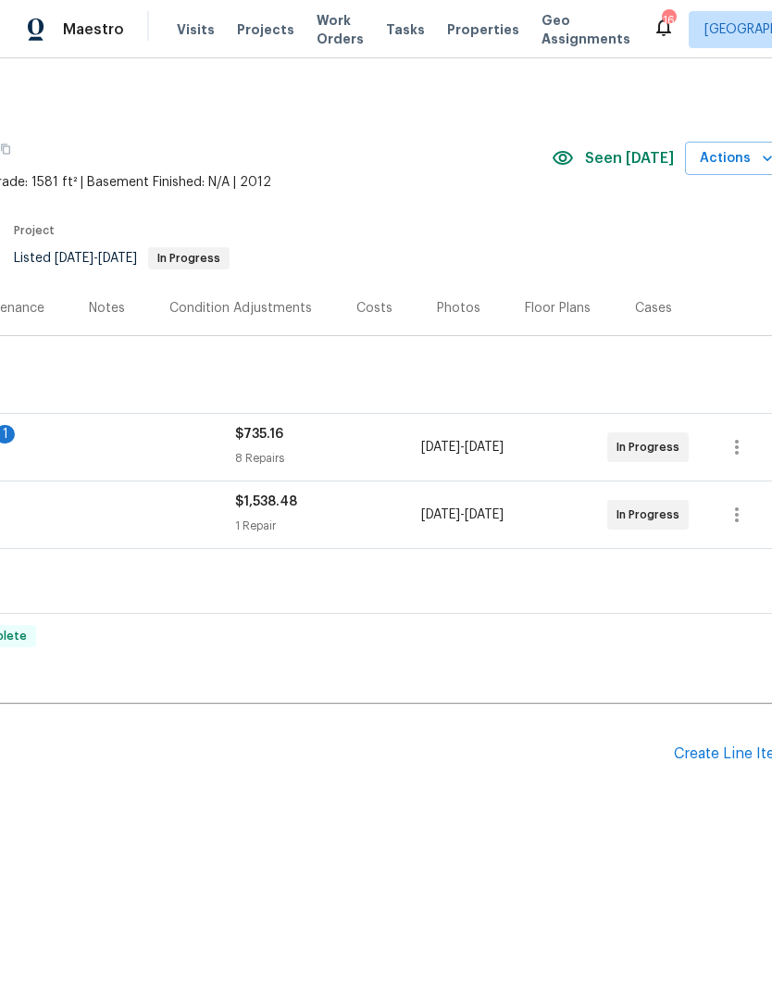
scroll to position [0, 256]
click at [712, 750] on div "Create Line Item" at bounding box center [733, 754] width 114 height 18
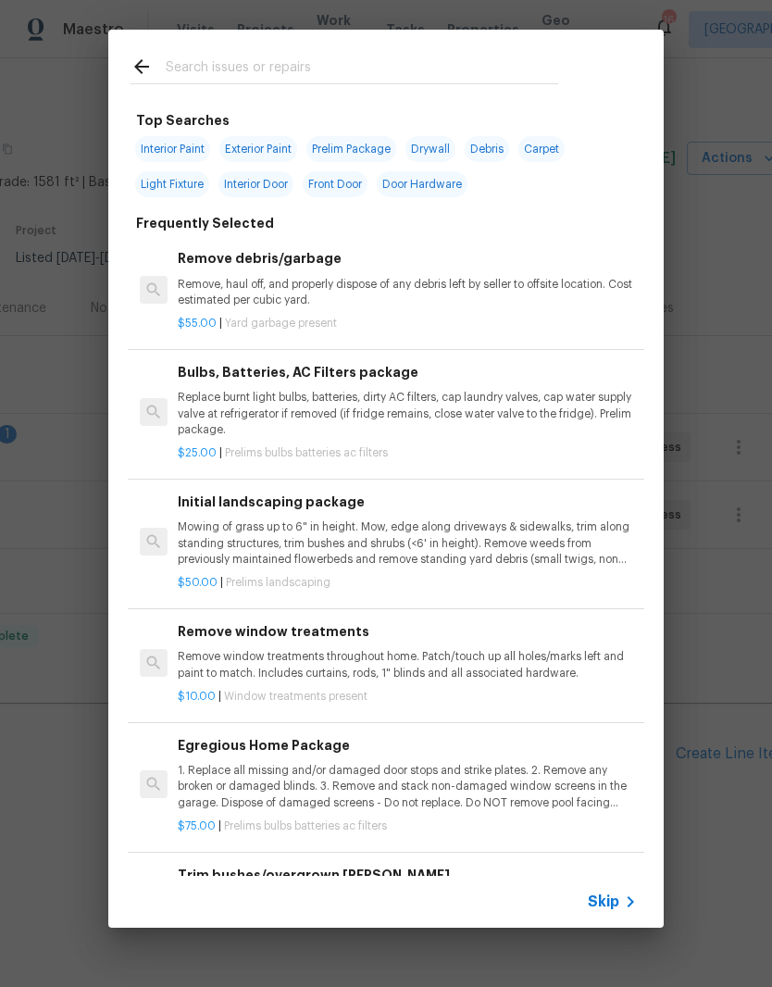
click at [379, 62] on input "text" at bounding box center [362, 70] width 393 height 28
type input "Trees"
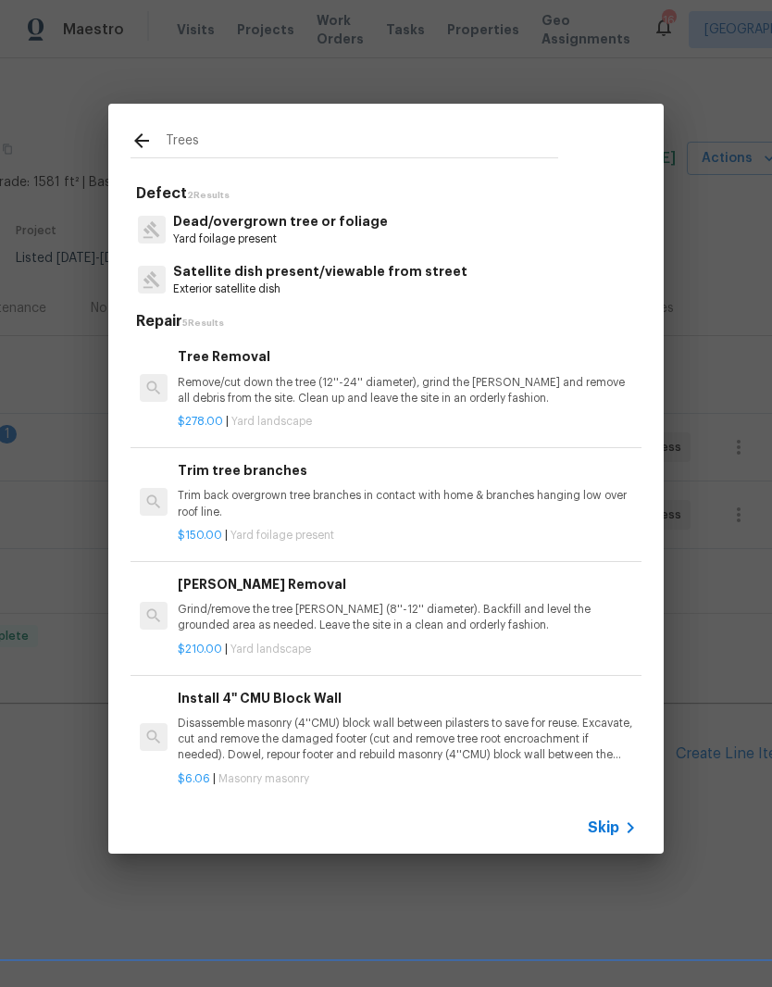
click at [287, 485] on div "Trim tree branches Trim back overgrown tree branches in contact with home & bra…" at bounding box center [407, 490] width 459 height 60
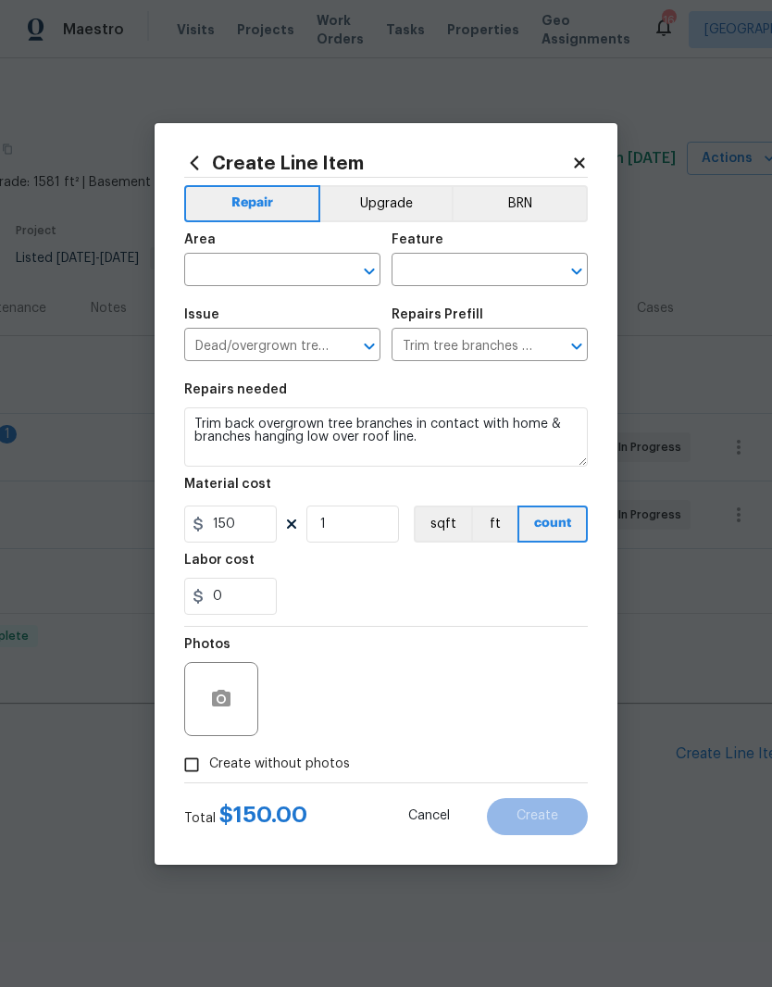
click at [340, 266] on icon "Clear" at bounding box center [345, 271] width 19 height 19
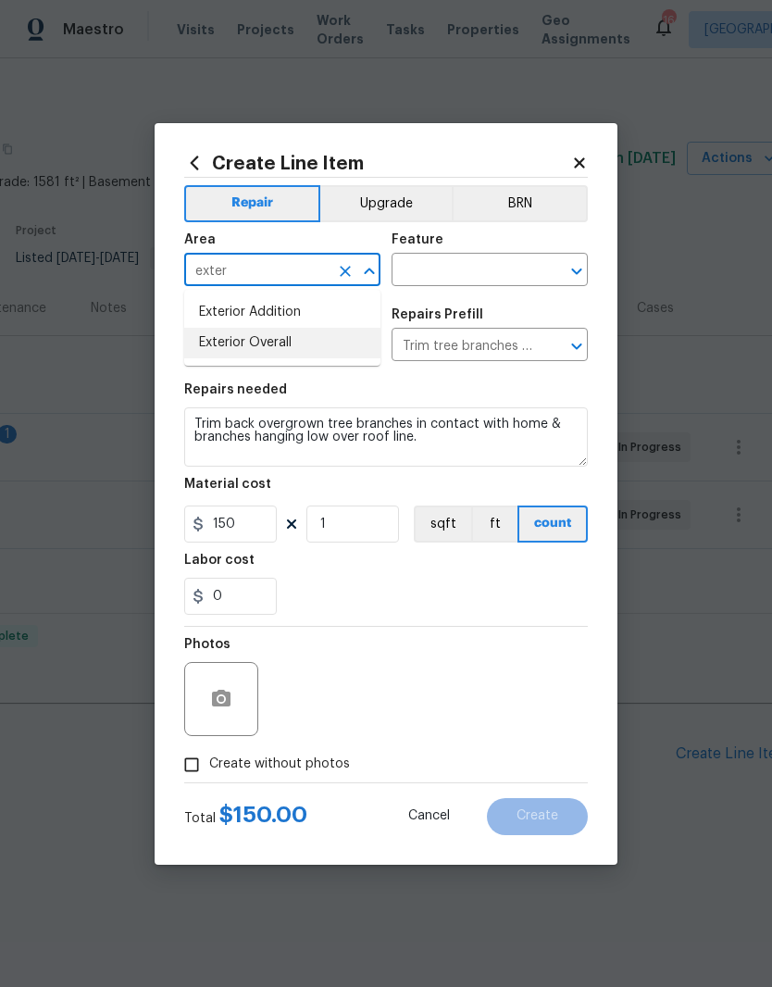
click at [288, 343] on li "Exterior Overall" at bounding box center [282, 343] width 196 height 31
type input "Exterior Overall"
click at [505, 265] on input "text" at bounding box center [464, 271] width 144 height 29
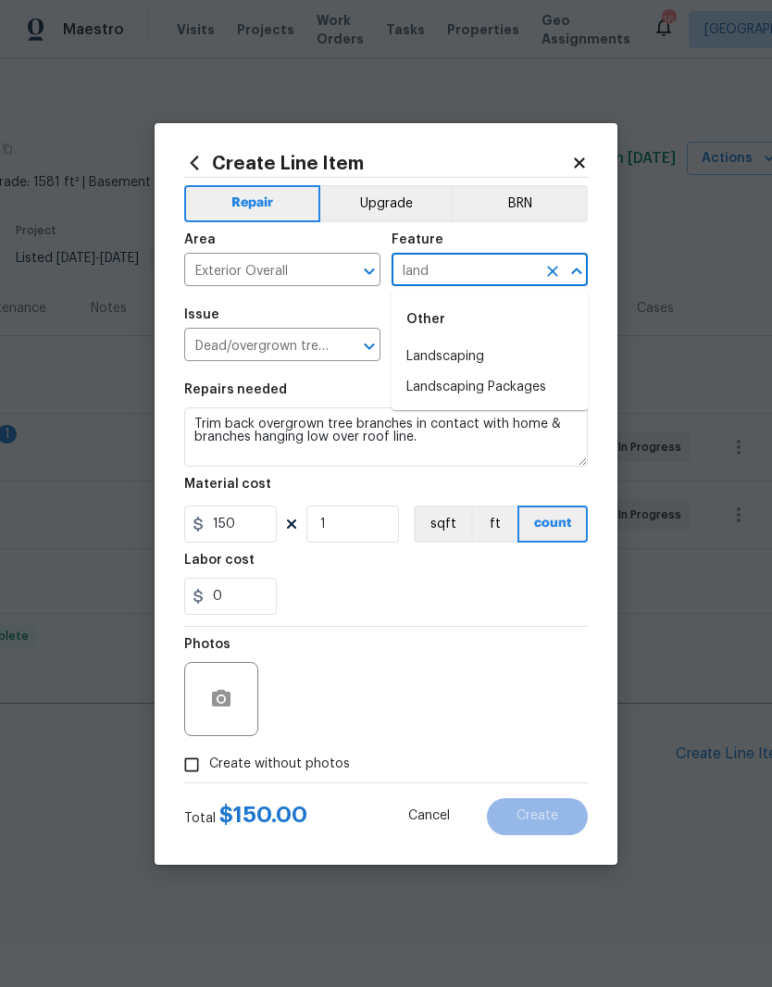
click at [463, 354] on li "Landscaping" at bounding box center [490, 357] width 196 height 31
type input "Landscaping"
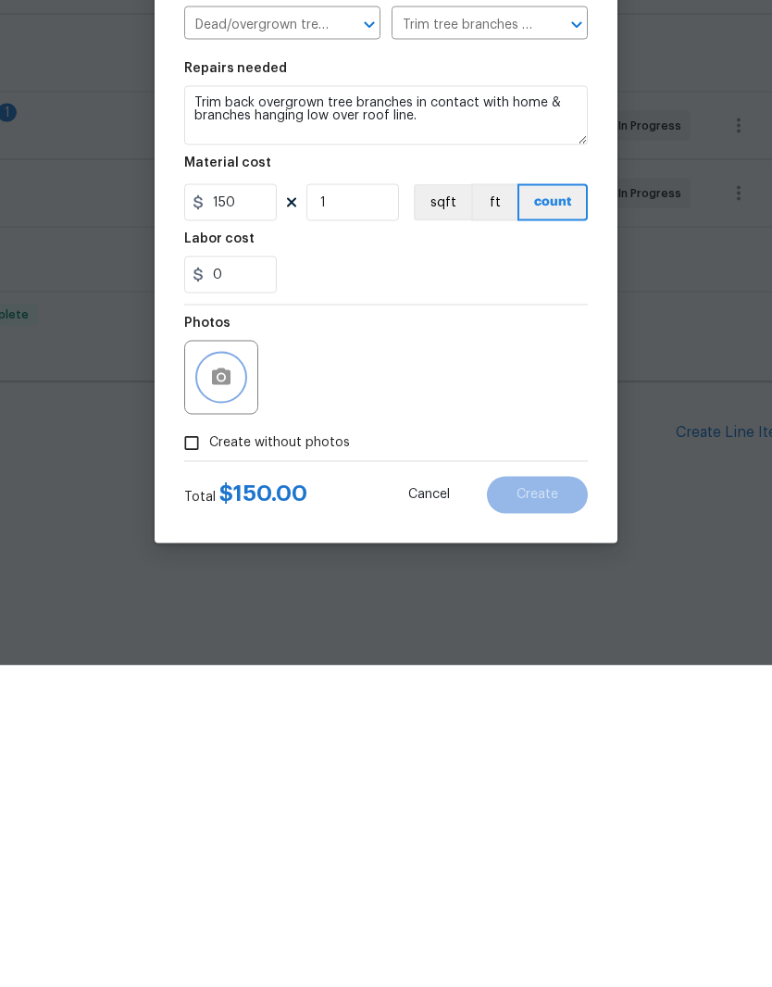
click at [228, 677] on button "button" at bounding box center [221, 699] width 44 height 44
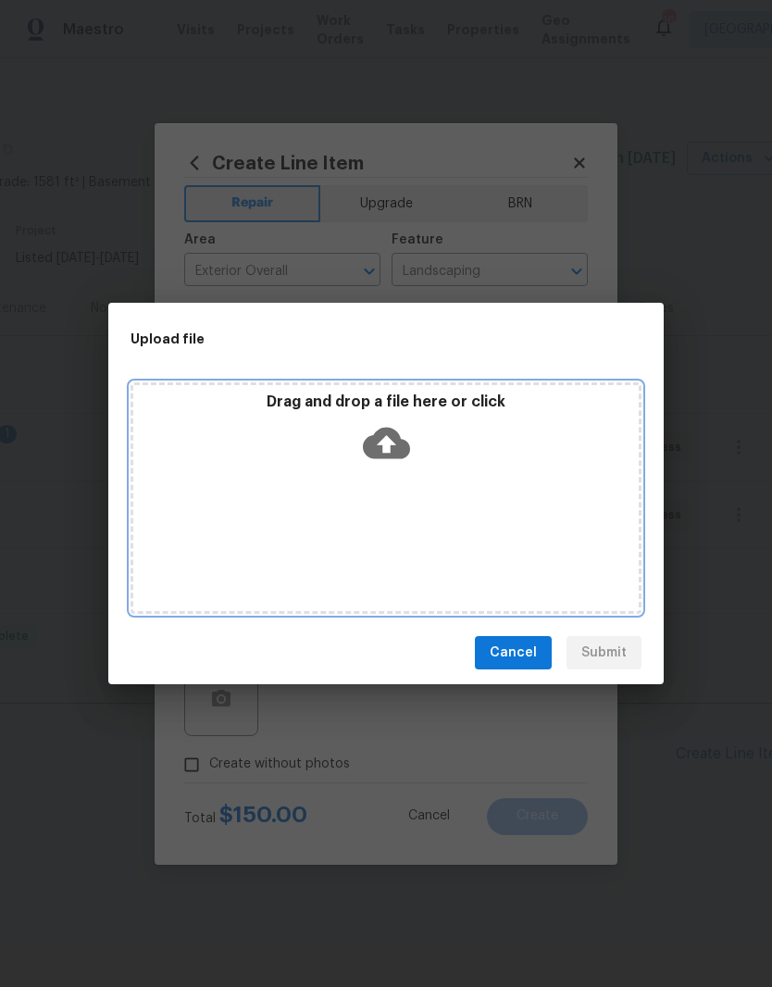
click at [469, 478] on div "Drag and drop a file here or click" at bounding box center [386, 497] width 511 height 231
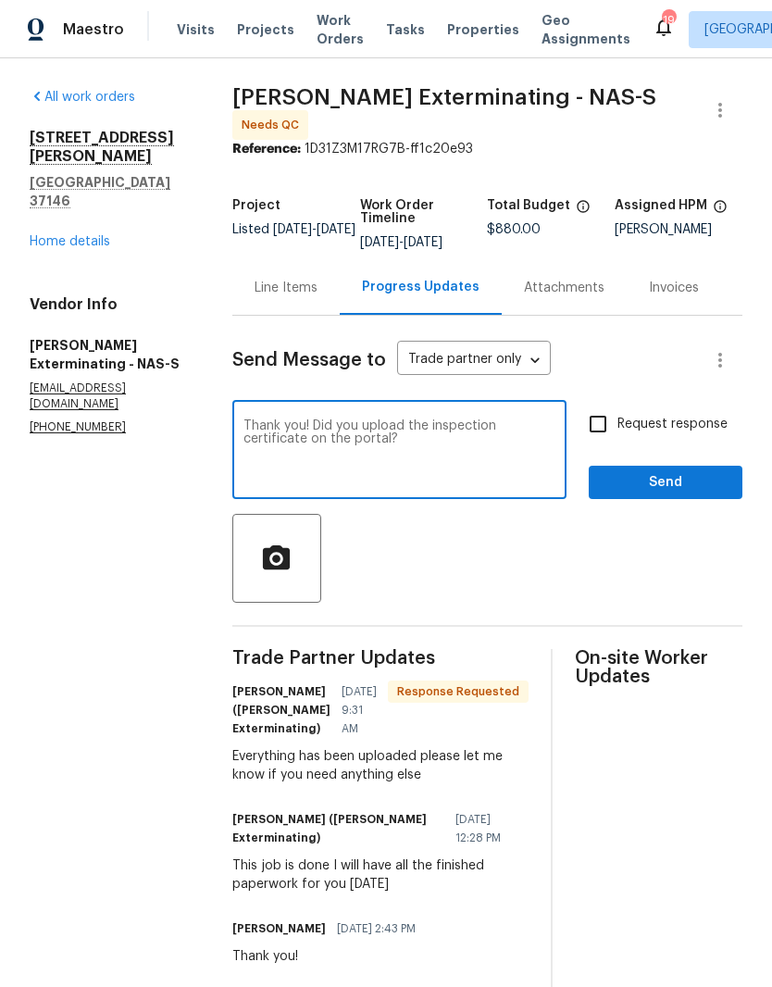
type textarea "Thank you! Did you upload the inspection certificate on the portal?"
click at [651, 483] on span "Send" at bounding box center [666, 482] width 124 height 23
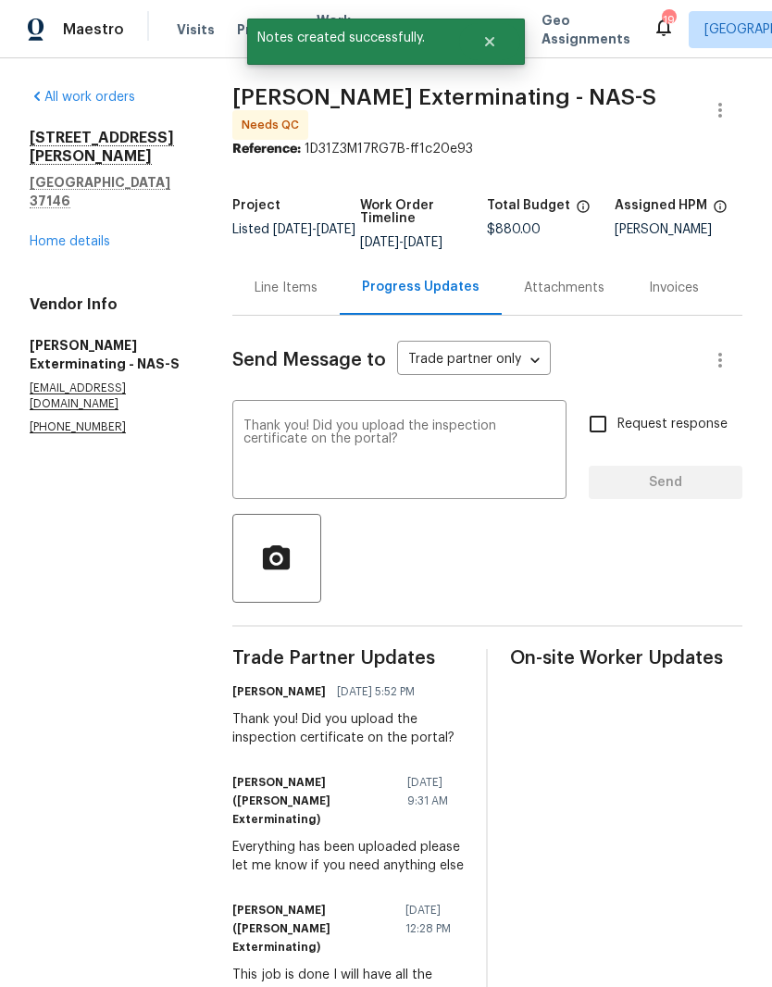
click at [301, 287] on div "Line Items" at bounding box center [286, 288] width 63 height 19
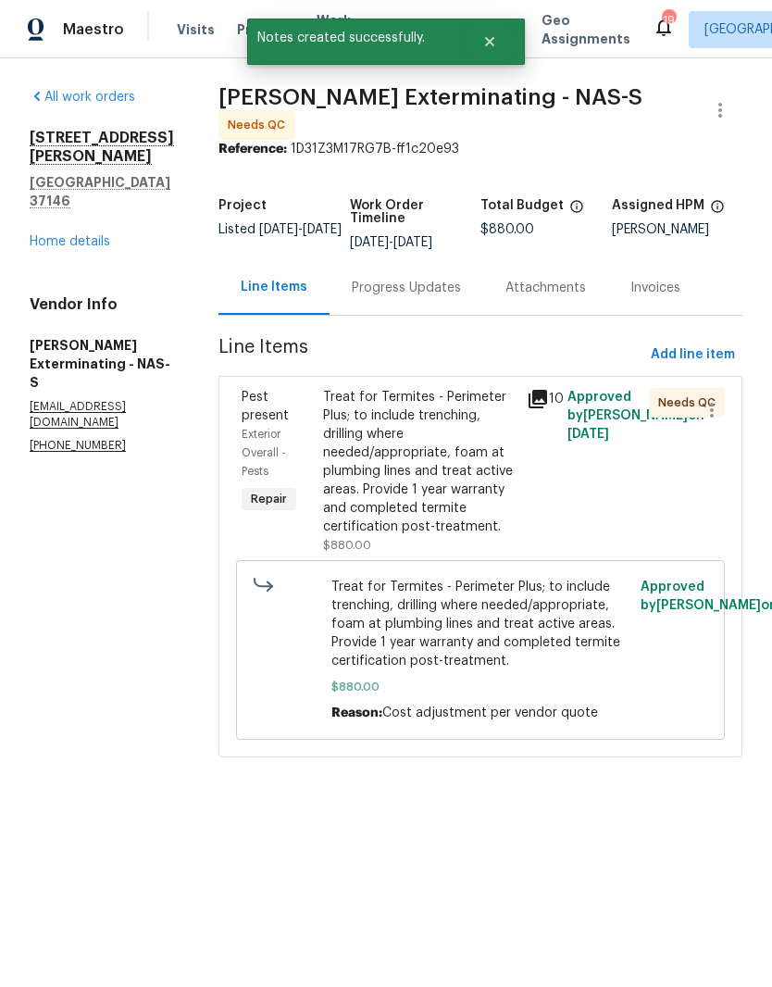
click at [409, 393] on div "Treat for Termites - Perimeter Plus; to include trenching, drilling where neede…" at bounding box center [419, 462] width 193 height 148
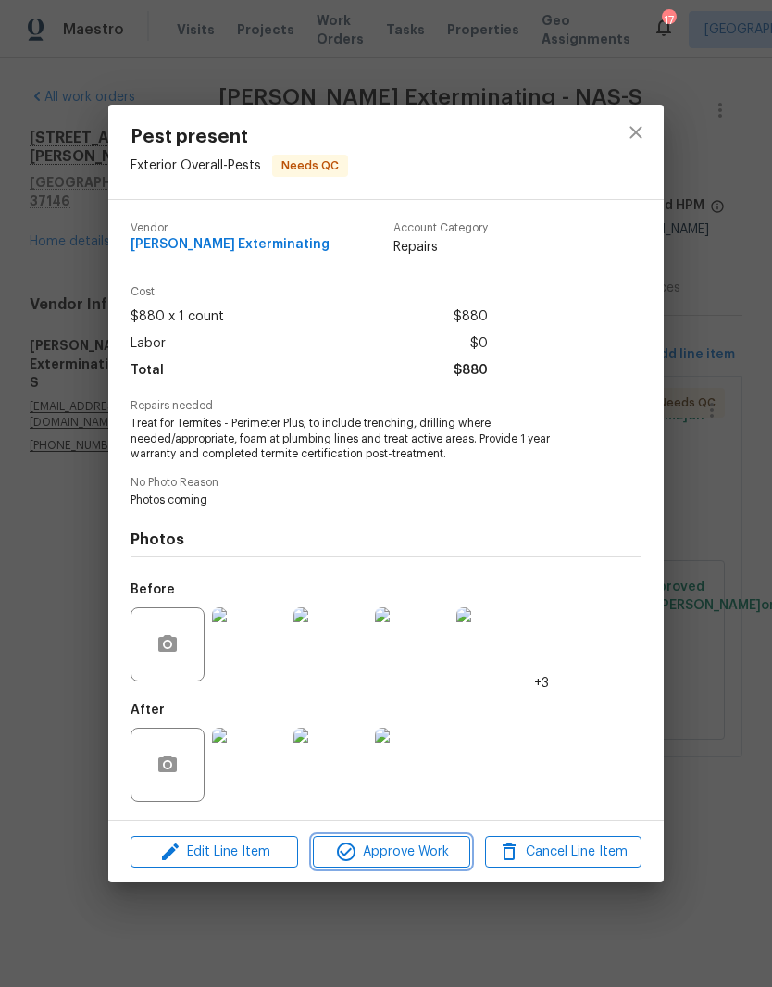
click at [418, 859] on span "Approve Work" at bounding box center [390, 852] width 145 height 23
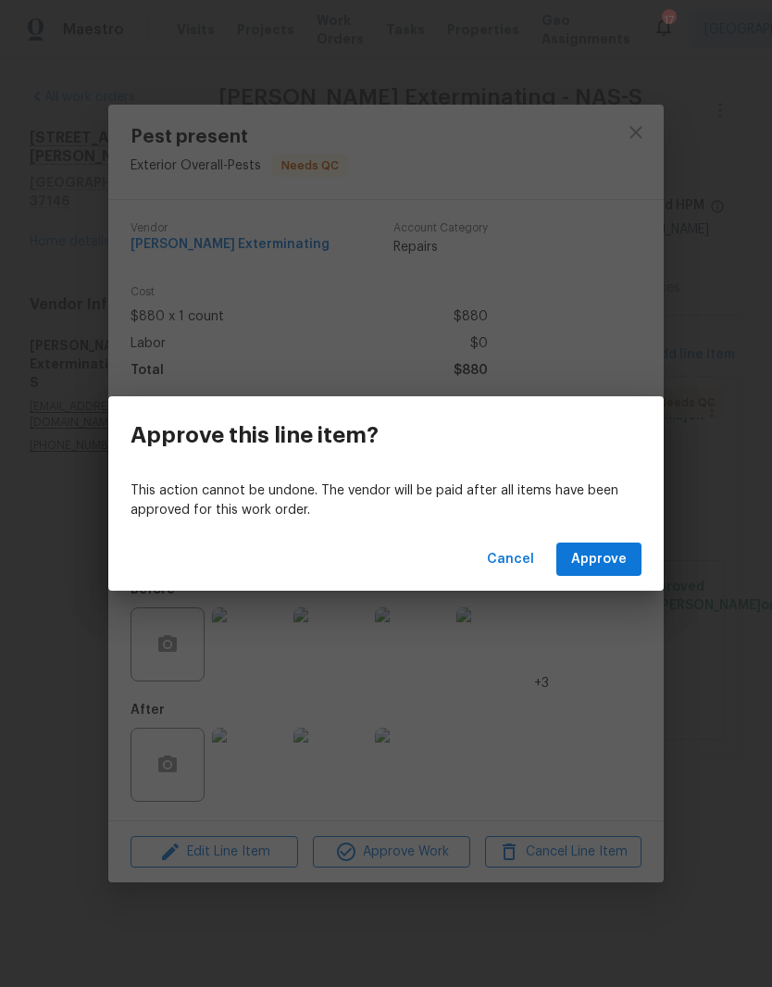
click at [612, 558] on span "Approve" at bounding box center [599, 559] width 56 height 23
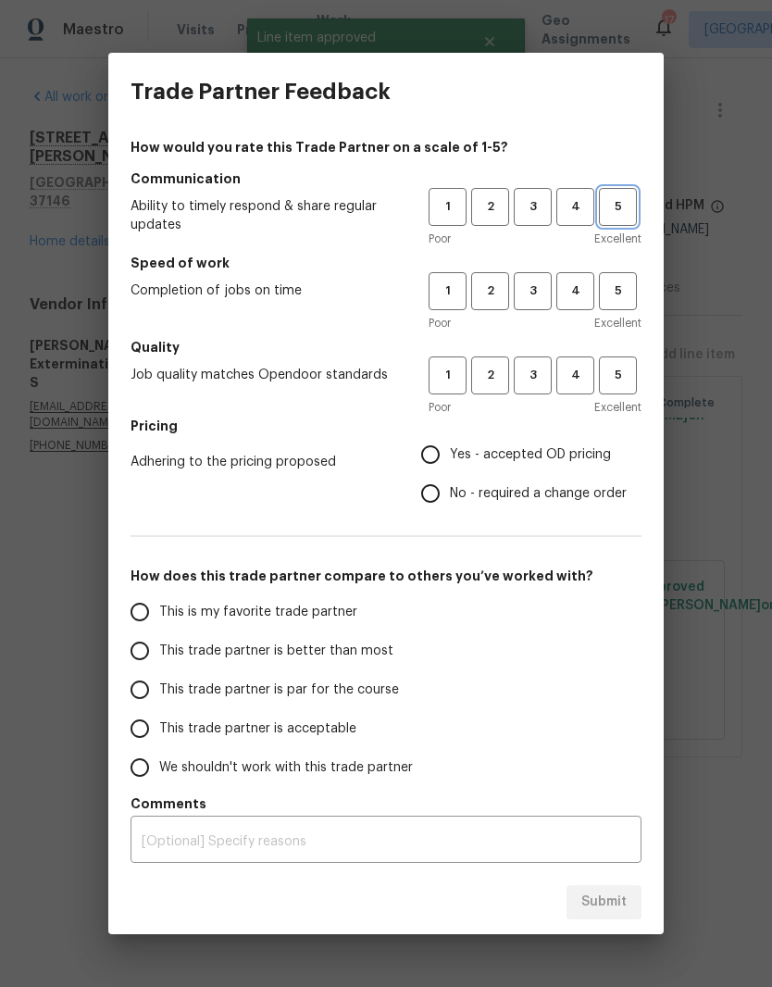
click at [625, 205] on span "5" at bounding box center [618, 206] width 34 height 21
click at [619, 284] on span "5" at bounding box center [618, 291] width 34 height 21
click at [618, 368] on span "5" at bounding box center [618, 375] width 34 height 21
click at [430, 457] on input "Yes - accepted OD pricing" at bounding box center [430, 454] width 39 height 39
radio input "true"
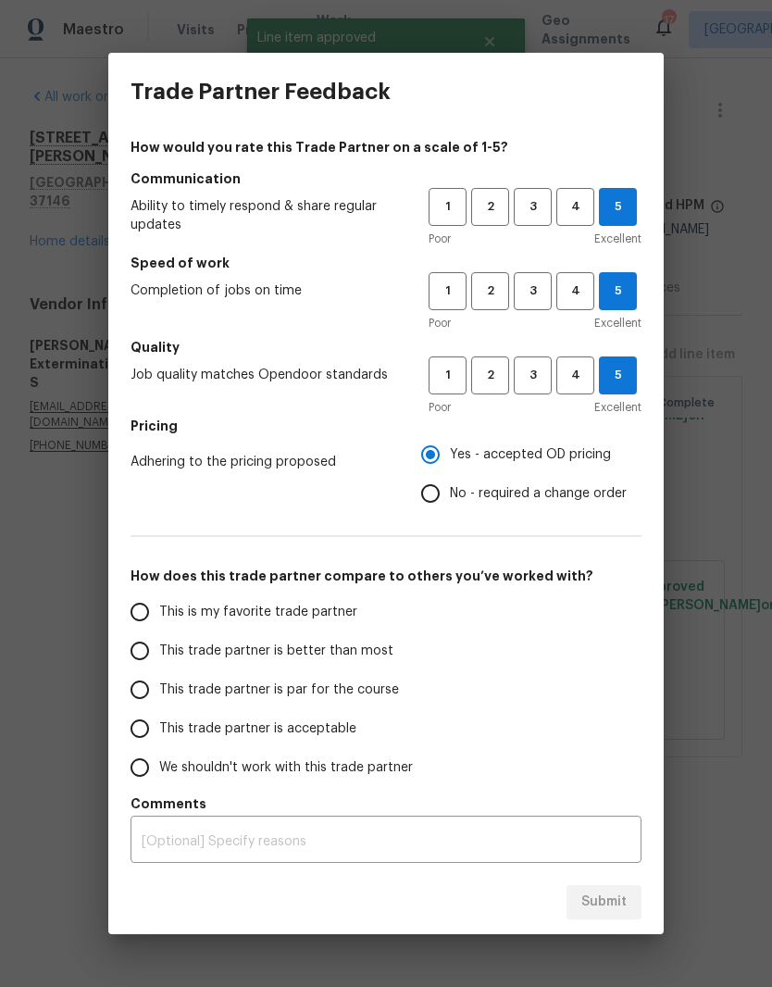
click at [148, 609] on input "This is my favorite trade partner" at bounding box center [139, 612] width 39 height 39
radio input "false"
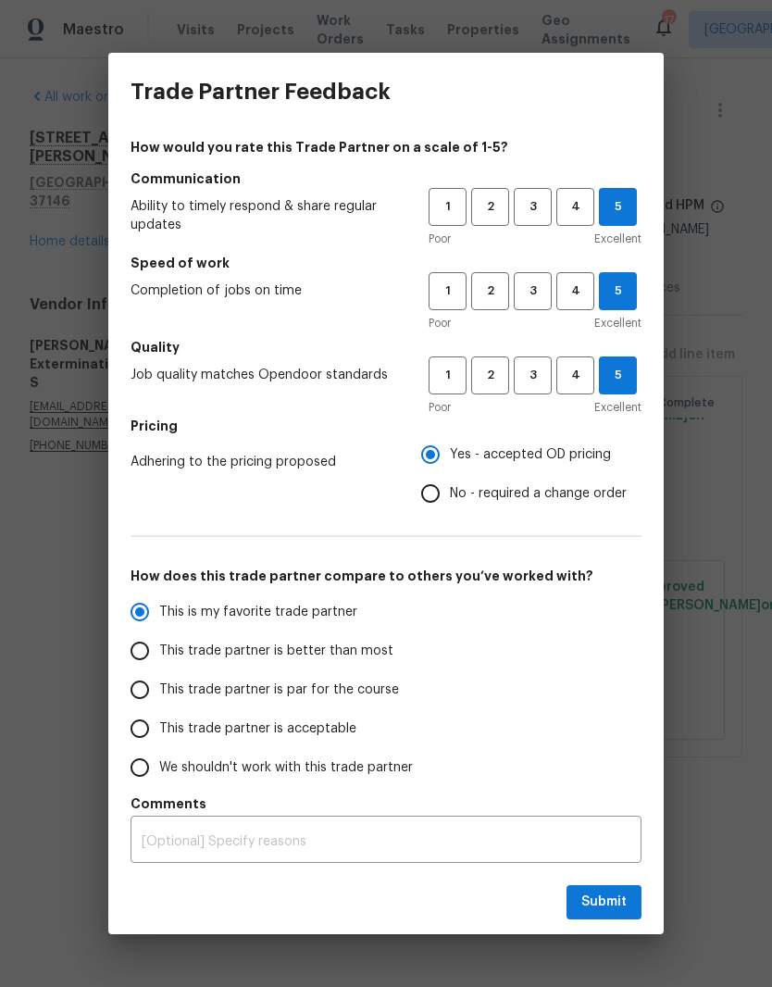
click at [434, 493] on input "No - required a change order" at bounding box center [430, 493] width 39 height 39
radio input "false"
radio input "true"
click at [612, 898] on span "Submit" at bounding box center [603, 902] width 45 height 23
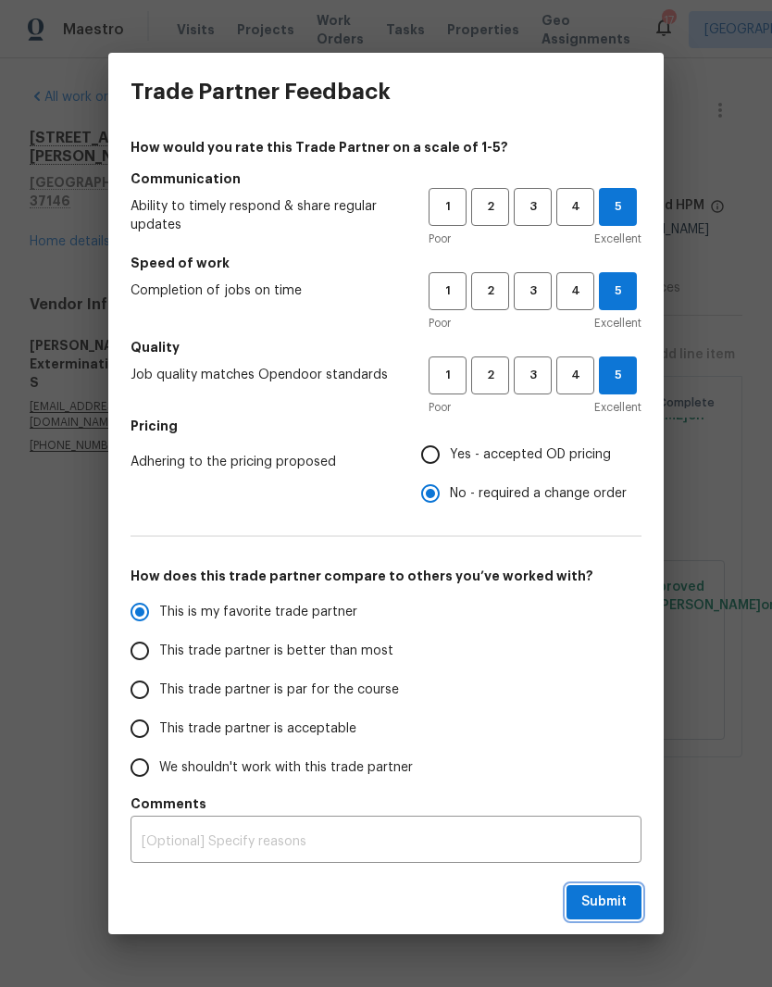
radio input "false"
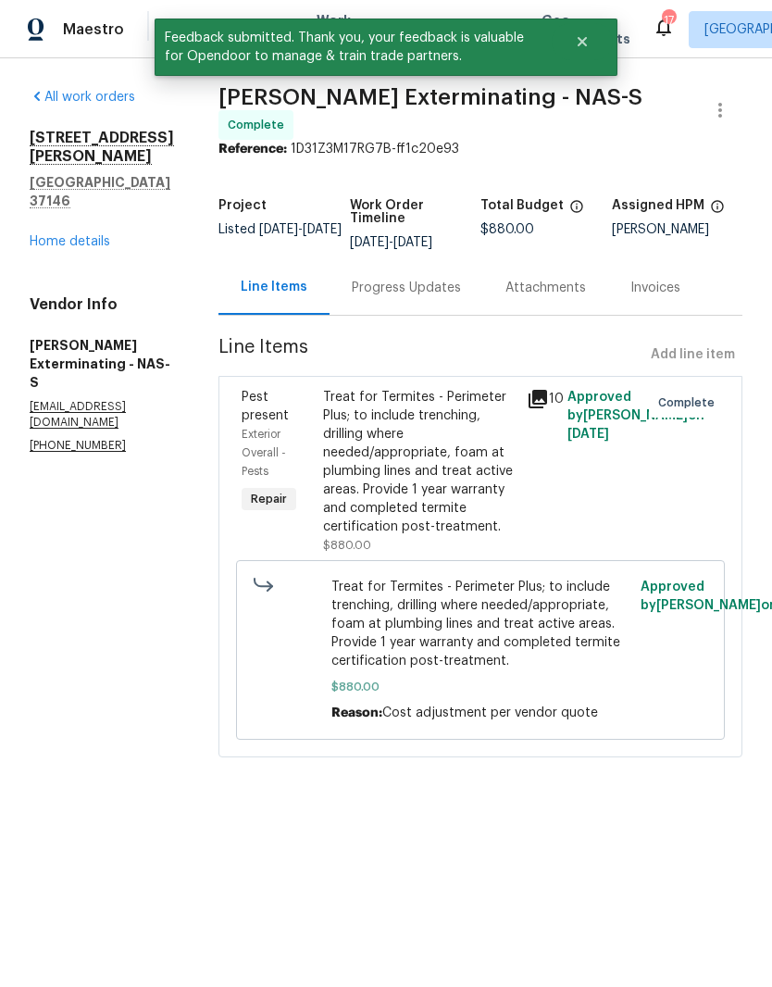
click at [89, 235] on link "Home details" at bounding box center [70, 241] width 81 height 13
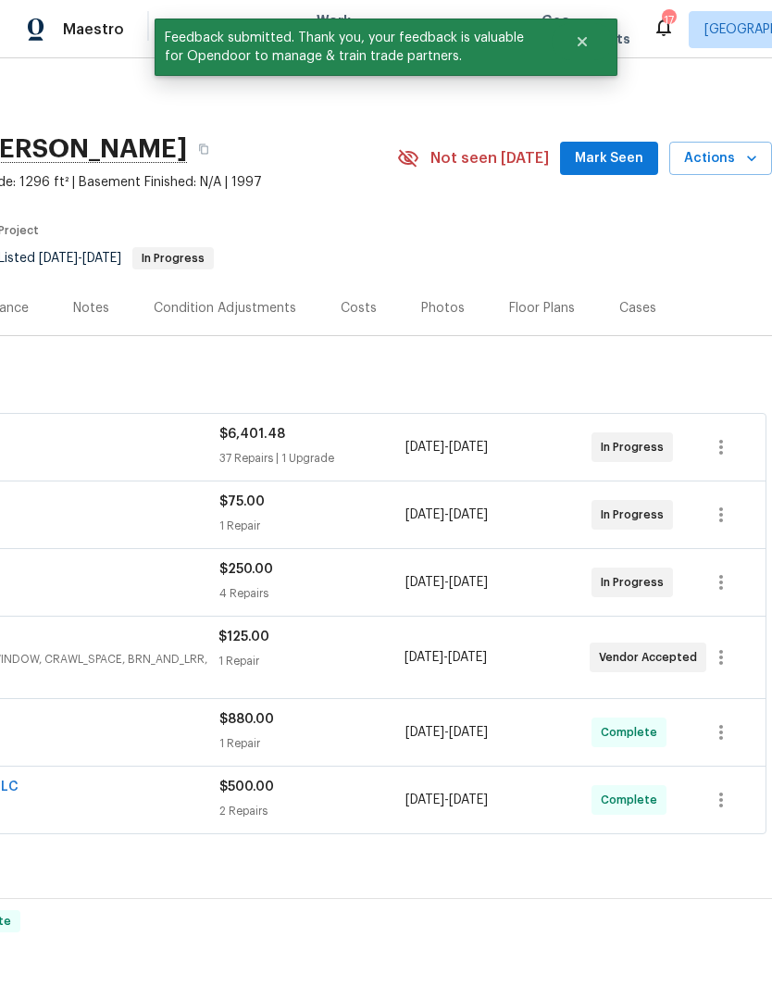
scroll to position [0, 274]
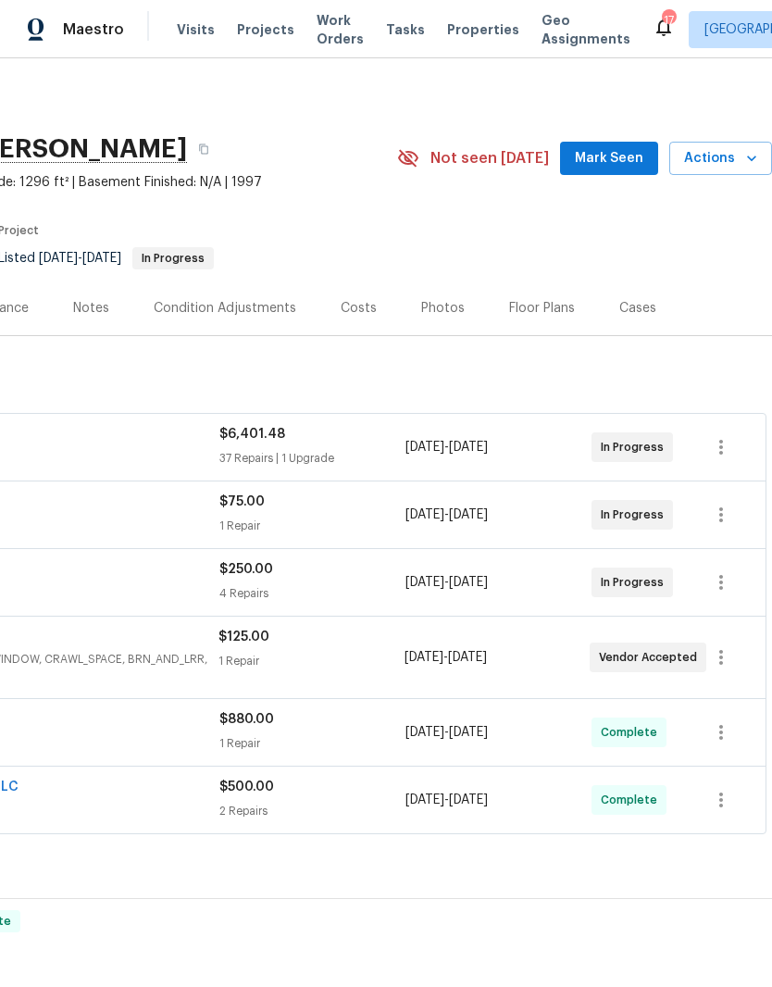
click at [606, 159] on span "Mark Seen" at bounding box center [609, 158] width 69 height 23
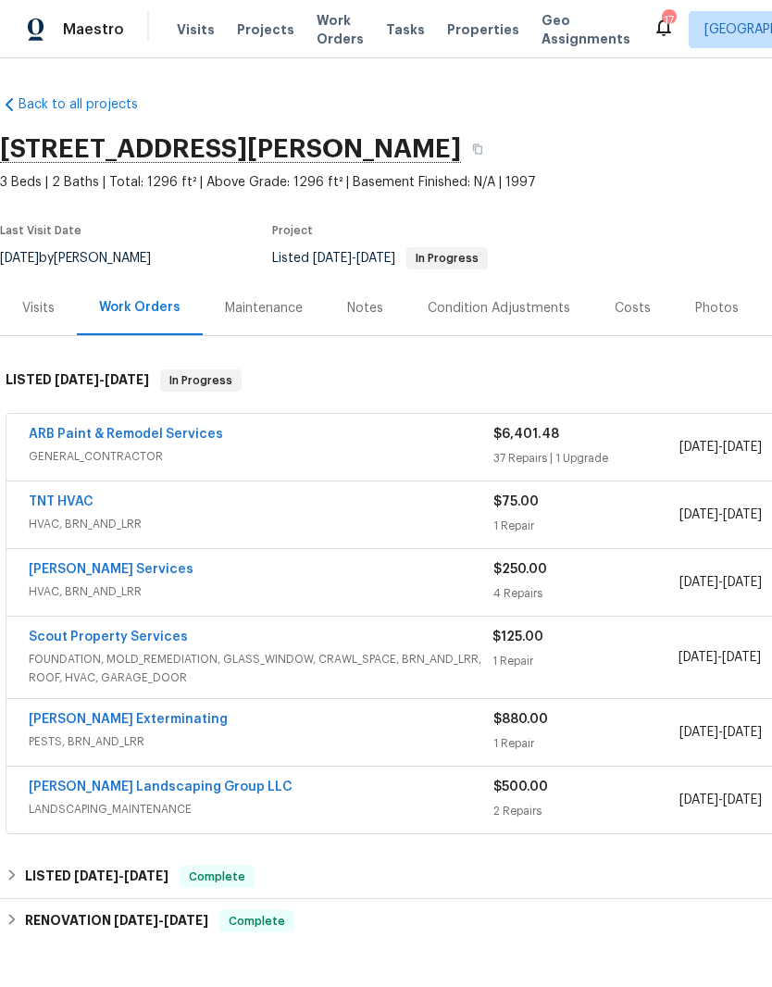
scroll to position [0, 0]
click at [367, 309] on div "Notes" at bounding box center [365, 308] width 36 height 19
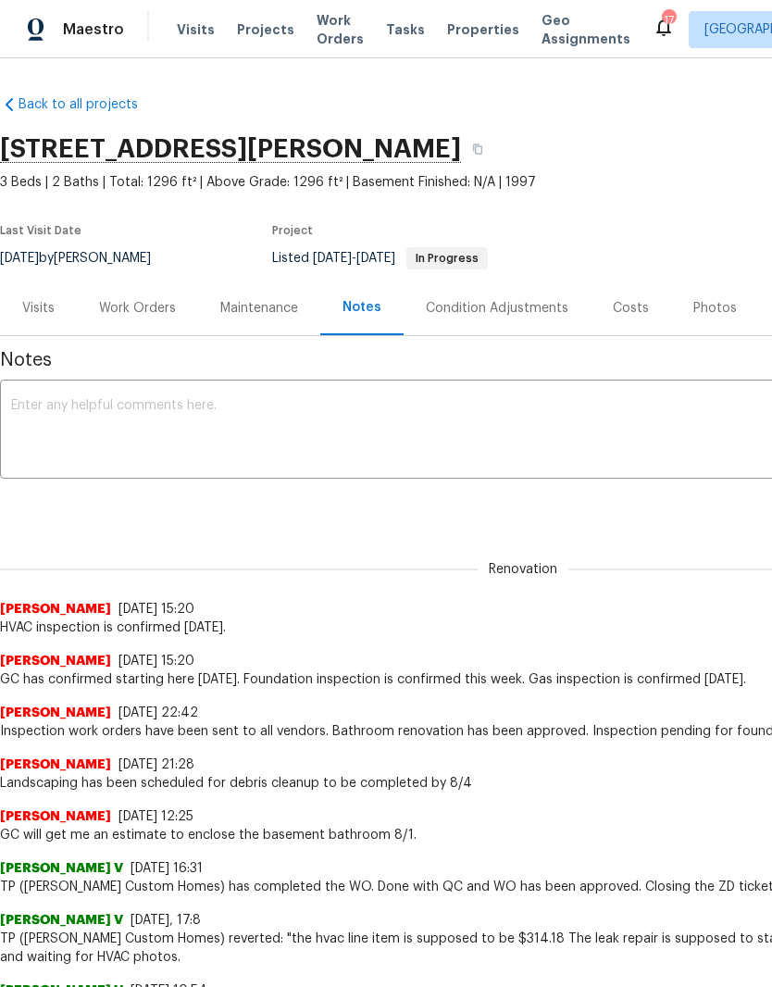
click at [267, 405] on textarea at bounding box center [523, 431] width 1024 height 65
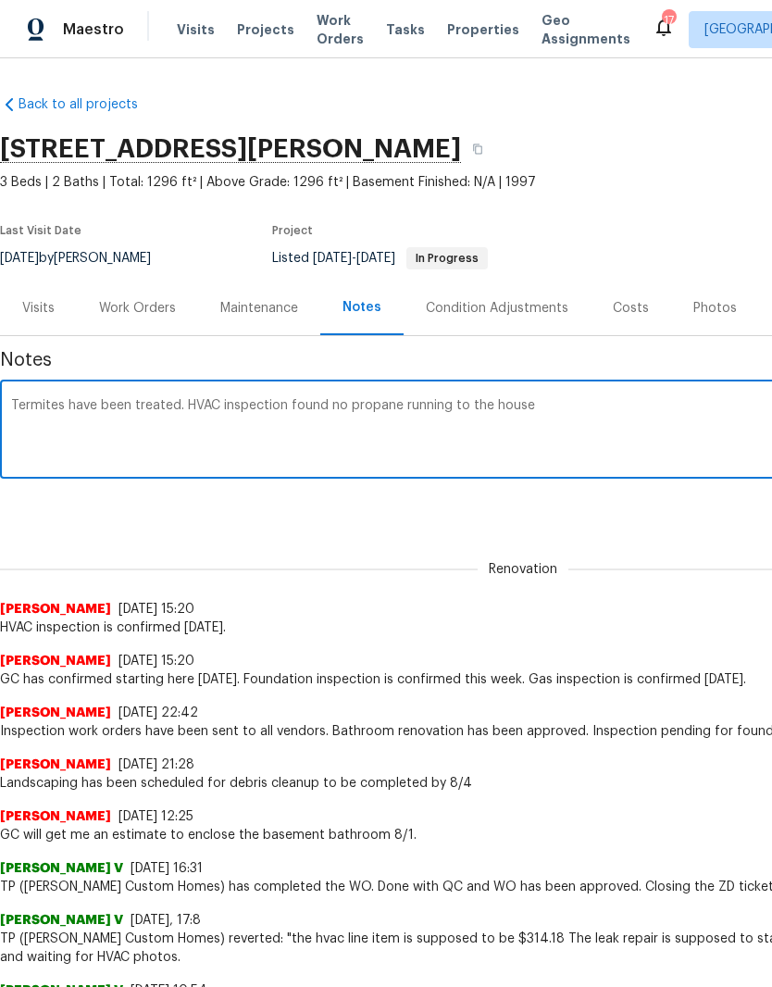
click at [399, 394] on div "Termites have been treated. HVAC inspection found no propane running to the hou…" at bounding box center [523, 431] width 1046 height 94
click at [400, 399] on textarea "Termites have been treated. HVAC inspection found no propane running to the hou…" at bounding box center [523, 431] width 1024 height 65
click at [580, 401] on textarea "Termites have been treated. HVAC inspection found no propane take running to th…" at bounding box center [523, 431] width 1024 height 65
click at [705, 402] on textarea "Termites have been treated. HVAC inspection found no propane tank to heat the h…" at bounding box center [523, 431] width 1024 height 65
click at [693, 405] on textarea "Termites have been treated. HVAC inspection found no propane tank to heat the h…" at bounding box center [523, 431] width 1024 height 65
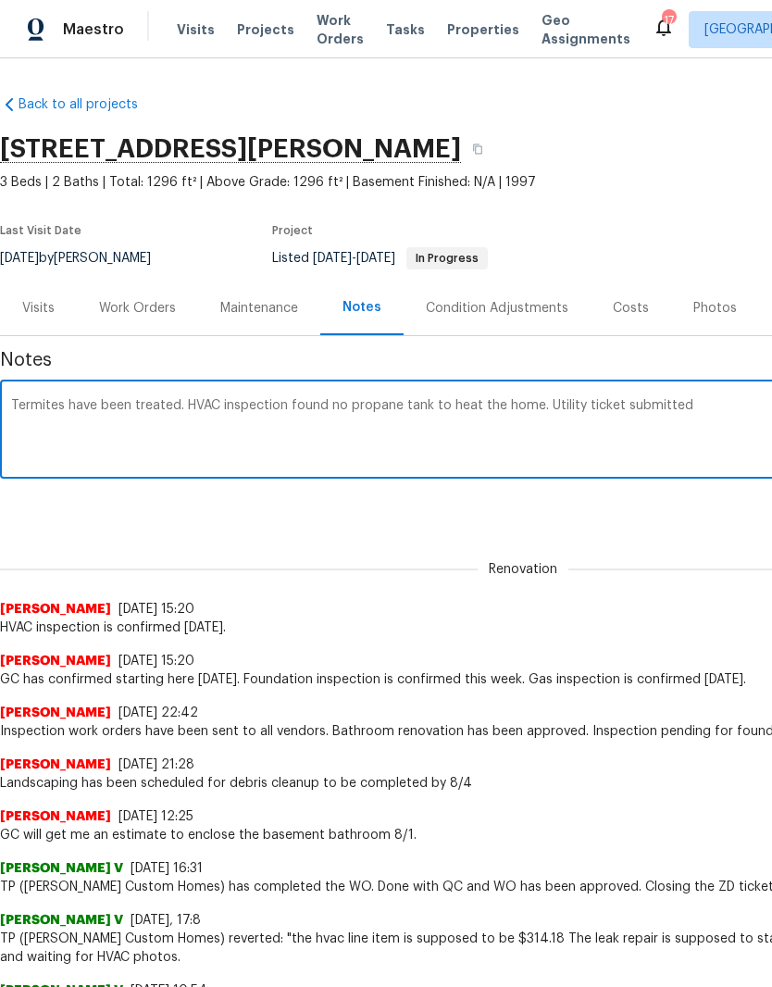
paste textarea "UTL-77404"
click at [539, 394] on div "Termites have been treated. HVAC inspection found no propane tank to heat the h…" at bounding box center [523, 431] width 1046 height 94
click at [596, 430] on textarea "Termites have been treated. HVAC inspection found no propane tank to heat the h…" at bounding box center [523, 431] width 1024 height 65
click at [542, 399] on textarea "Termites have been treated. HVAC inspection found no propane tank to heat the h…" at bounding box center [523, 431] width 1024 height 65
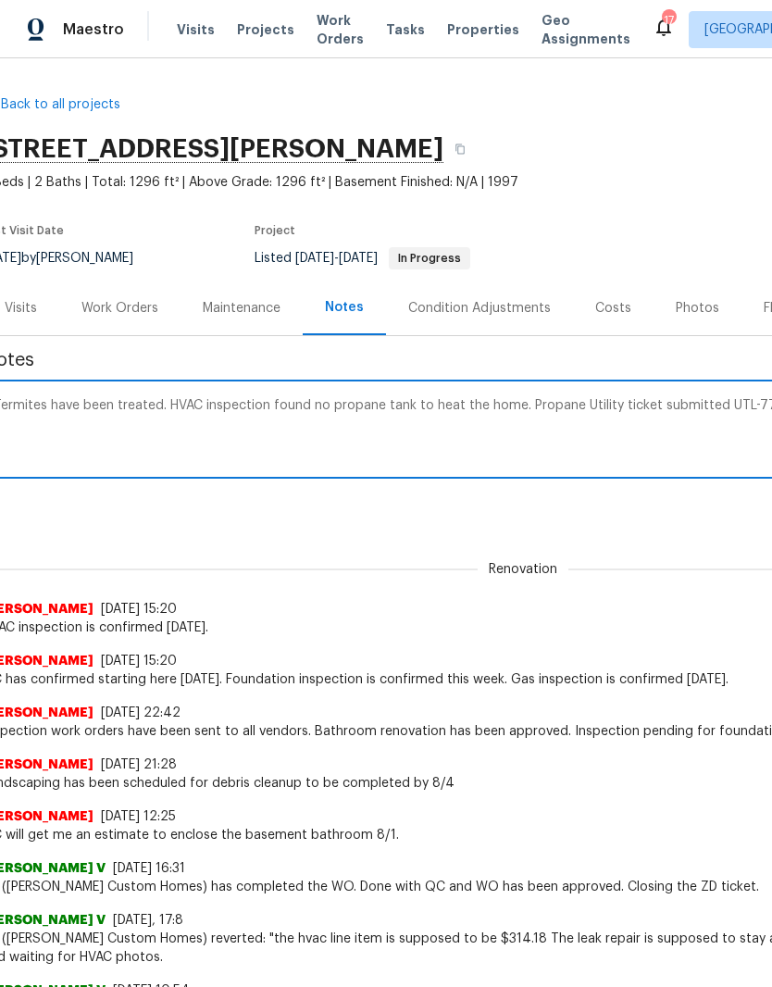
scroll to position [0, 17]
click at [574, 399] on textarea "Termites have been treated. HVAC inspection found no propane tank to heat the h…" at bounding box center [506, 431] width 1024 height 65
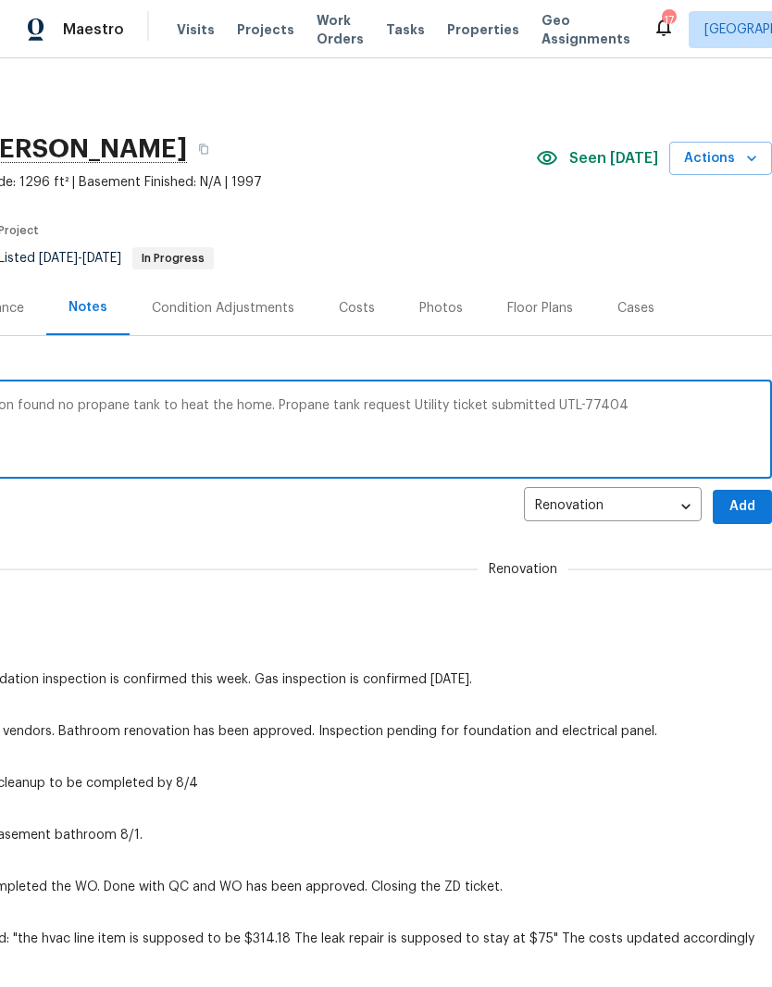
scroll to position [0, 274]
click at [634, 405] on textarea "Termites have been treated. HVAC inspection found no propane tank to heat the h…" at bounding box center [249, 431] width 1024 height 65
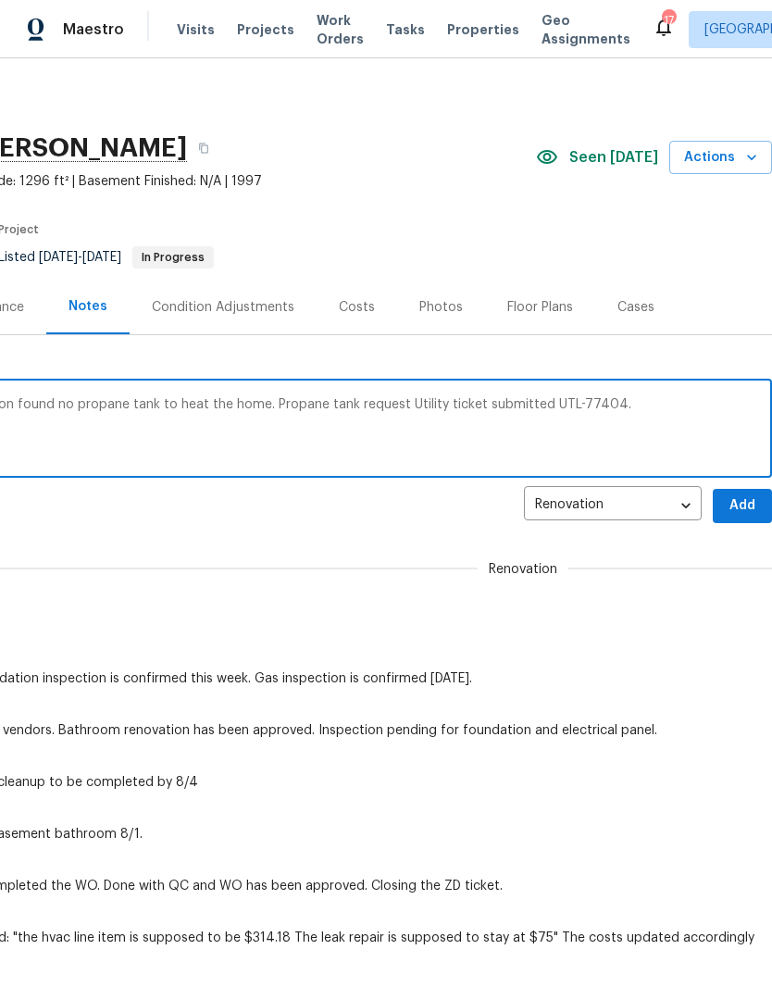
scroll to position [1, 274]
click at [397, 400] on textarea "Termites have been treated. HVAC inspection found no propane tank to heat the h…" at bounding box center [249, 430] width 1024 height 65
click at [634, 403] on textarea "Termites have been treated. HVAC inspection found no propane tank to heat the h…" at bounding box center [249, 430] width 1024 height 65
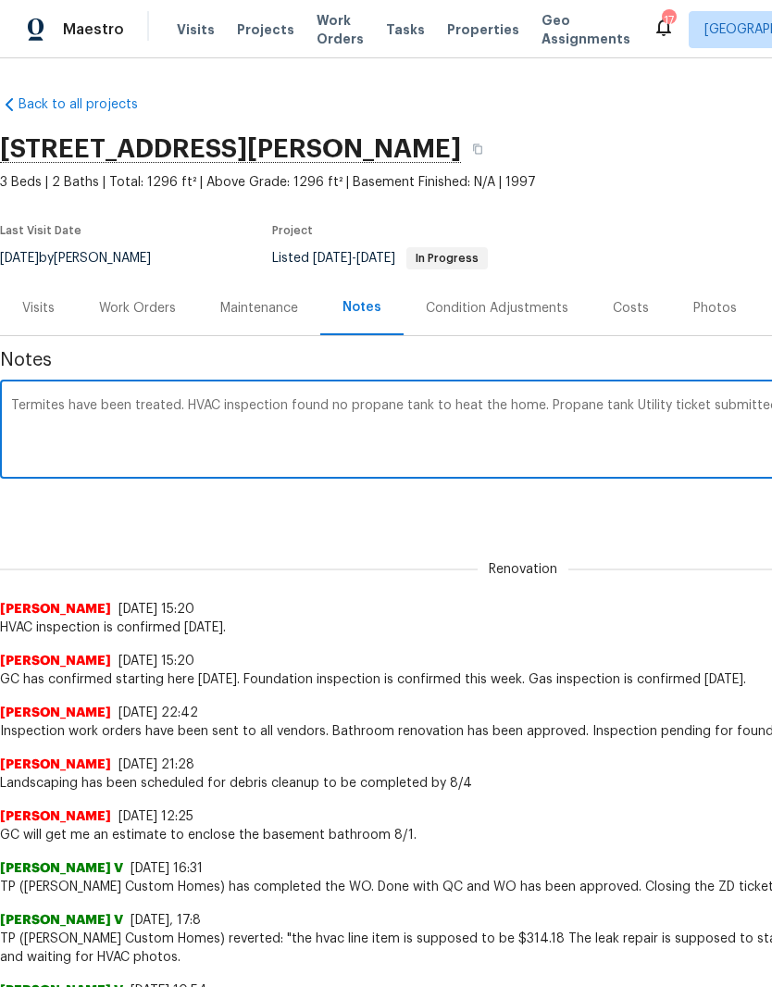
scroll to position [0, 0]
click at [211, 405] on textarea "Termites have been treated. HVAC inspection found no propane tank to heat the h…" at bounding box center [523, 431] width 1024 height 65
click at [409, 443] on textarea "Termites have been treated. HVAC inspection found no propane tank to heat the h…" at bounding box center [523, 431] width 1024 height 65
click at [330, 401] on textarea "Termites have been treated. HVAC inspection found no propane tank to heat the h…" at bounding box center [523, 431] width 1024 height 65
click at [380, 402] on textarea "Termites have been treated. HVAC inspection discoverd no propane tank to heat t…" at bounding box center [523, 431] width 1024 height 65
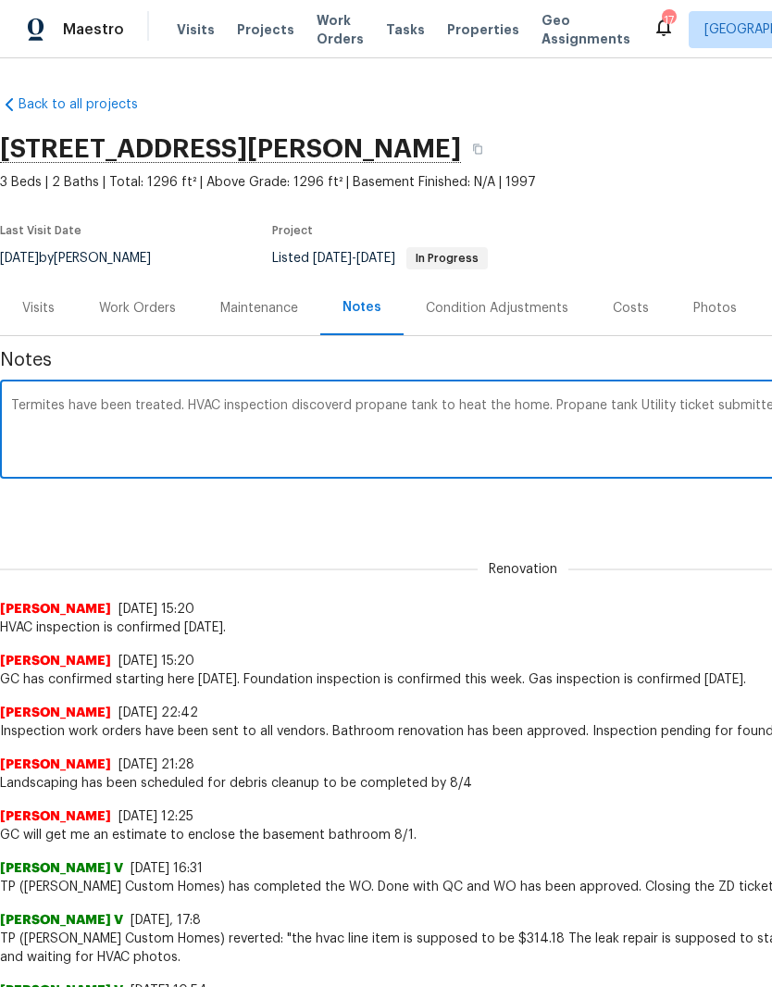
click at [430, 402] on textarea "Termites have been treated. HVAC inspection discoverd propane tank to heat the …" at bounding box center [523, 431] width 1024 height 65
click at [356, 401] on textarea "Termites have been treated. HVAC inspection discoverd propane tank to heat the …" at bounding box center [523, 431] width 1024 height 65
click at [557, 406] on textarea "Termites have been treated. HVAC inspection discoverd no propane tank to heat t…" at bounding box center [523, 431] width 1024 height 65
click at [315, 402] on textarea "Termites have been treated. HVAC inspection discoverd no propane tank to heat t…" at bounding box center [523, 431] width 1024 height 65
click at [19, 400] on textarea "Termites have been treated. HVAC inspection discovered no propane tank to heat …" at bounding box center [523, 431] width 1024 height 65
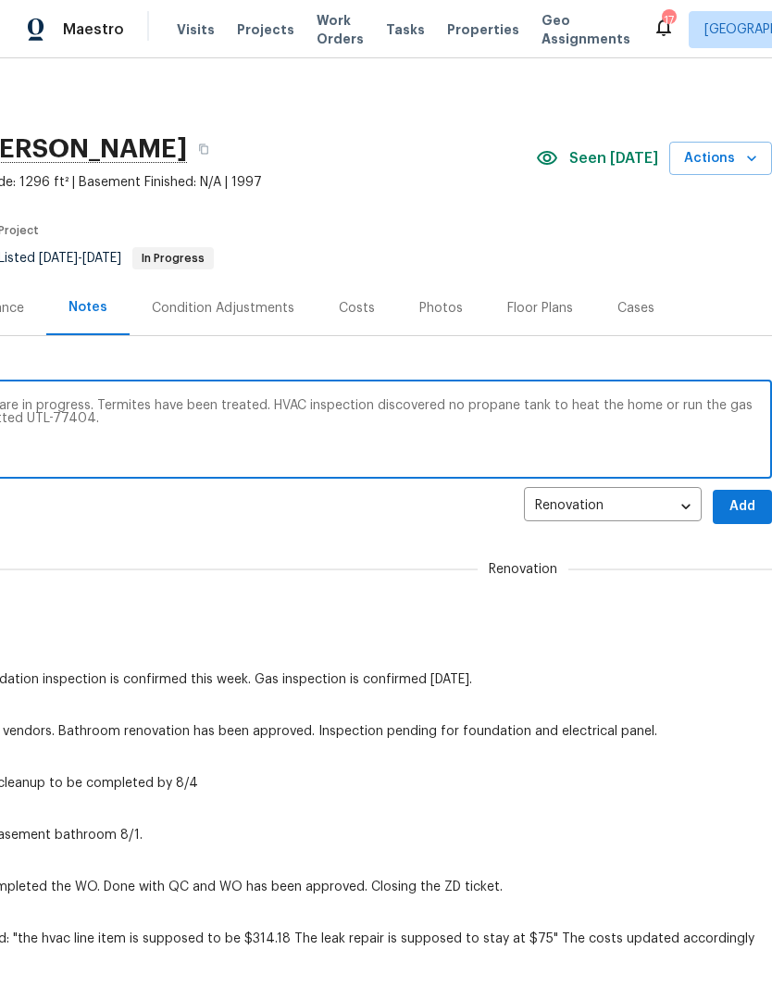
scroll to position [0, 274]
type textarea "Inspection repairs and bathroom upgrade are in progress. Termites have been tre…"
click at [745, 500] on span "Add" at bounding box center [743, 506] width 30 height 23
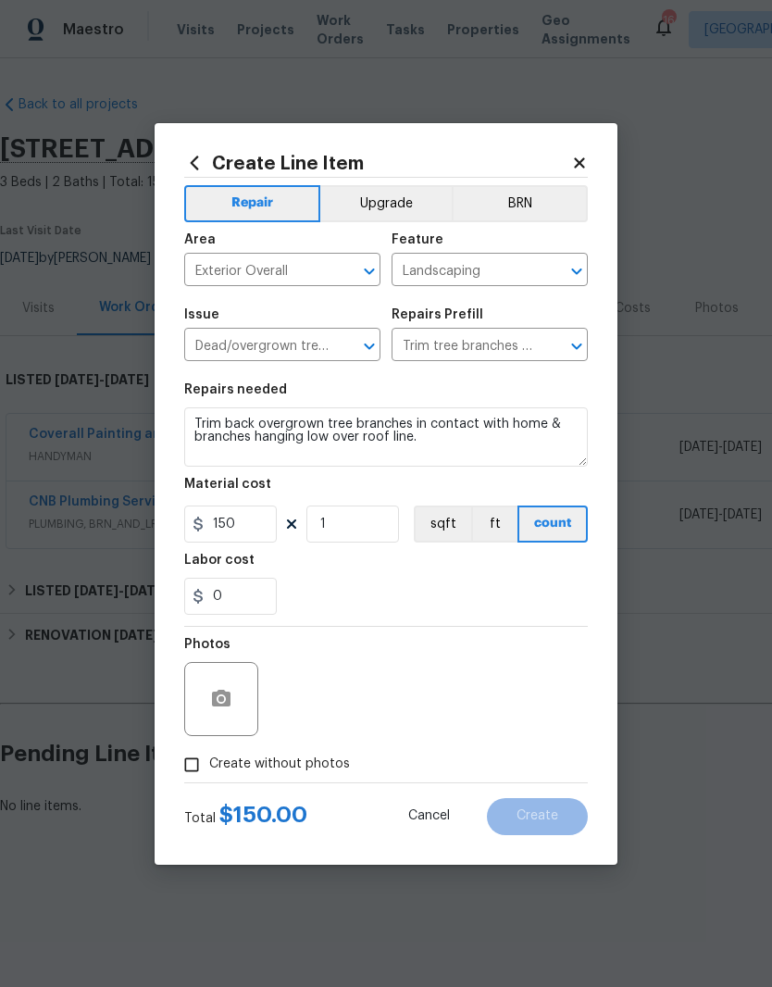
scroll to position [0, 256]
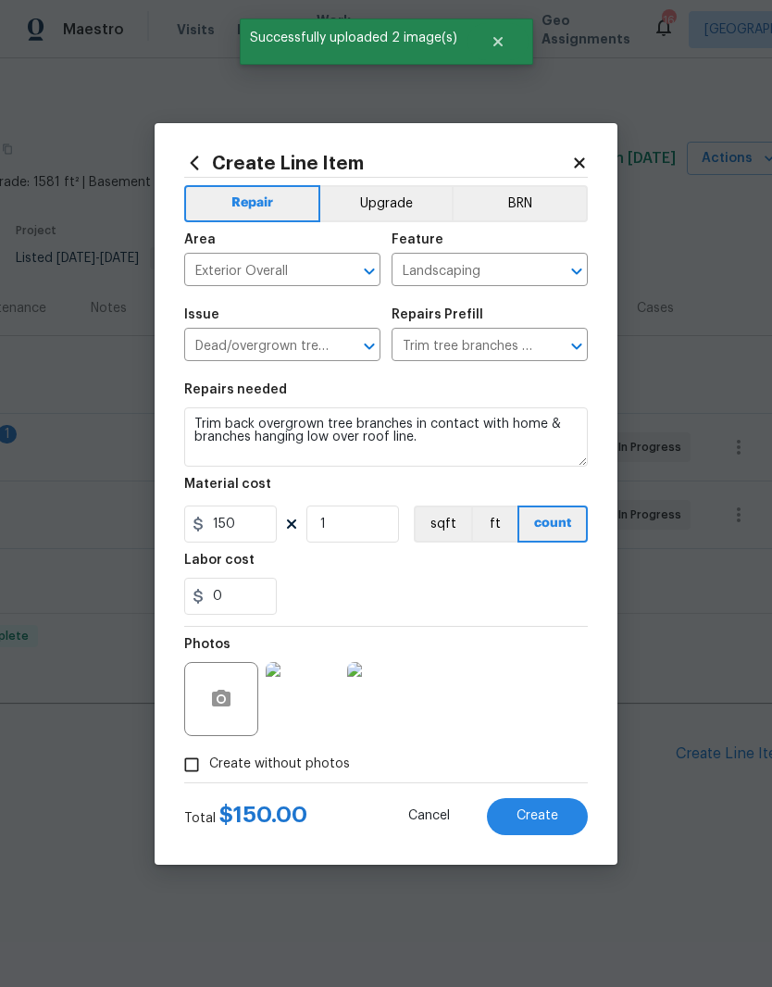
click at [311, 707] on img at bounding box center [303, 699] width 74 height 74
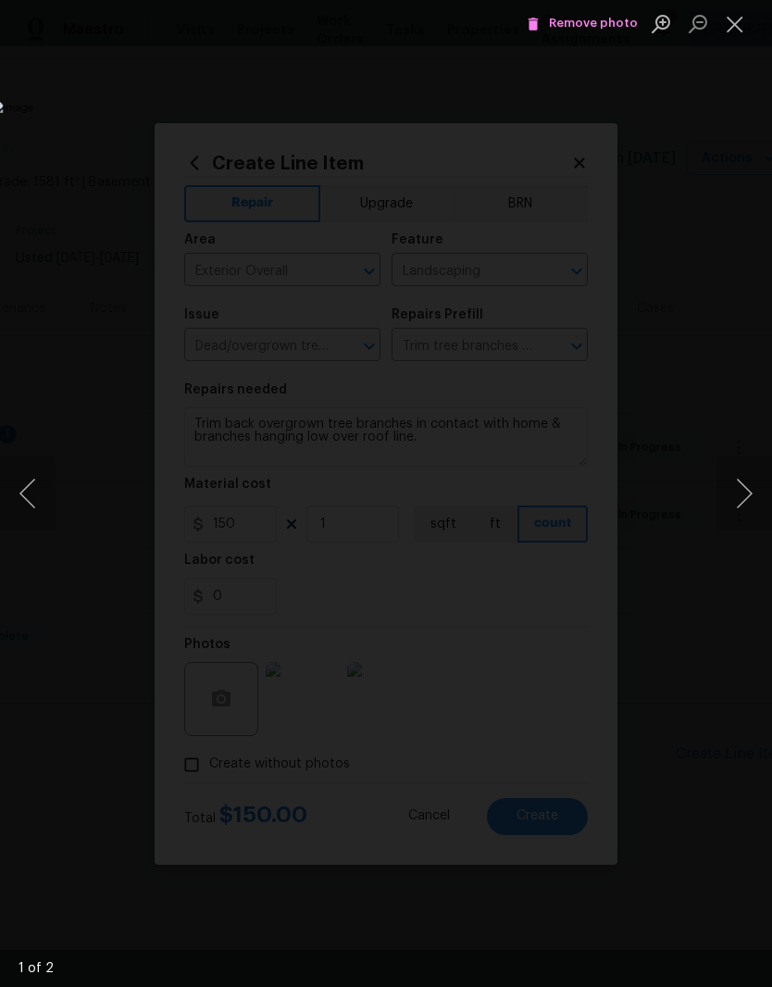
click at [746, 498] on button "Next image" at bounding box center [745, 493] width 56 height 74
click at [743, 492] on button "Next image" at bounding box center [745, 493] width 56 height 74
click at [736, 29] on button "Close lightbox" at bounding box center [735, 23] width 37 height 32
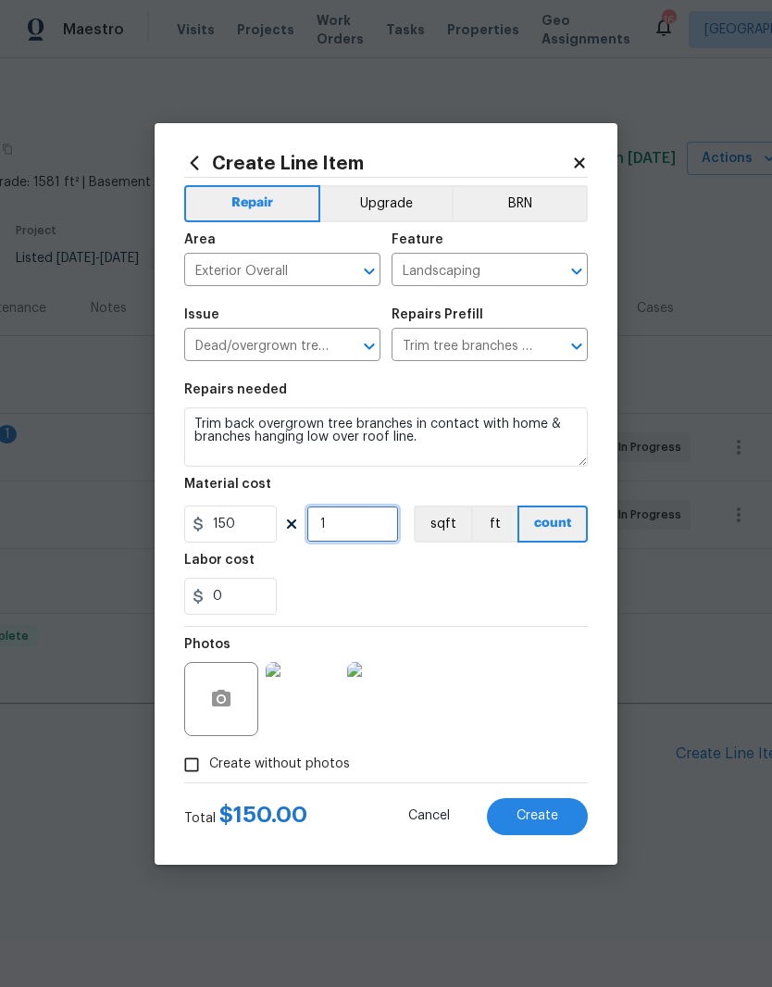
click at [351, 518] on input "1" at bounding box center [352, 523] width 93 height 37
type input "2"
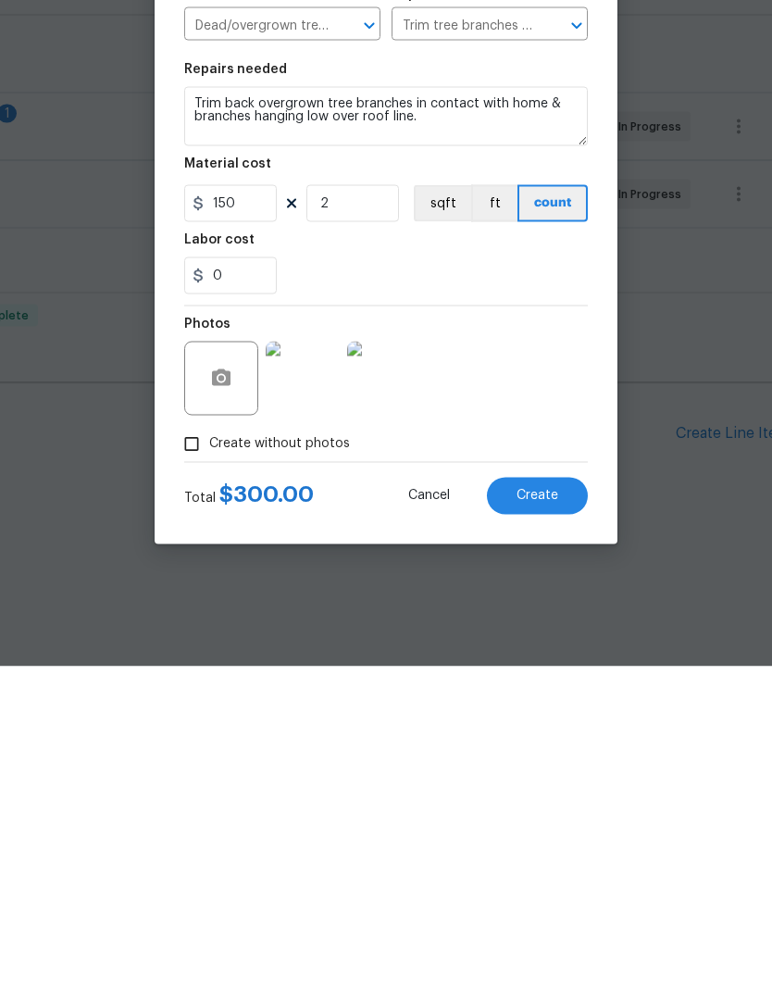
click at [546, 809] on span "Create" at bounding box center [538, 816] width 42 height 14
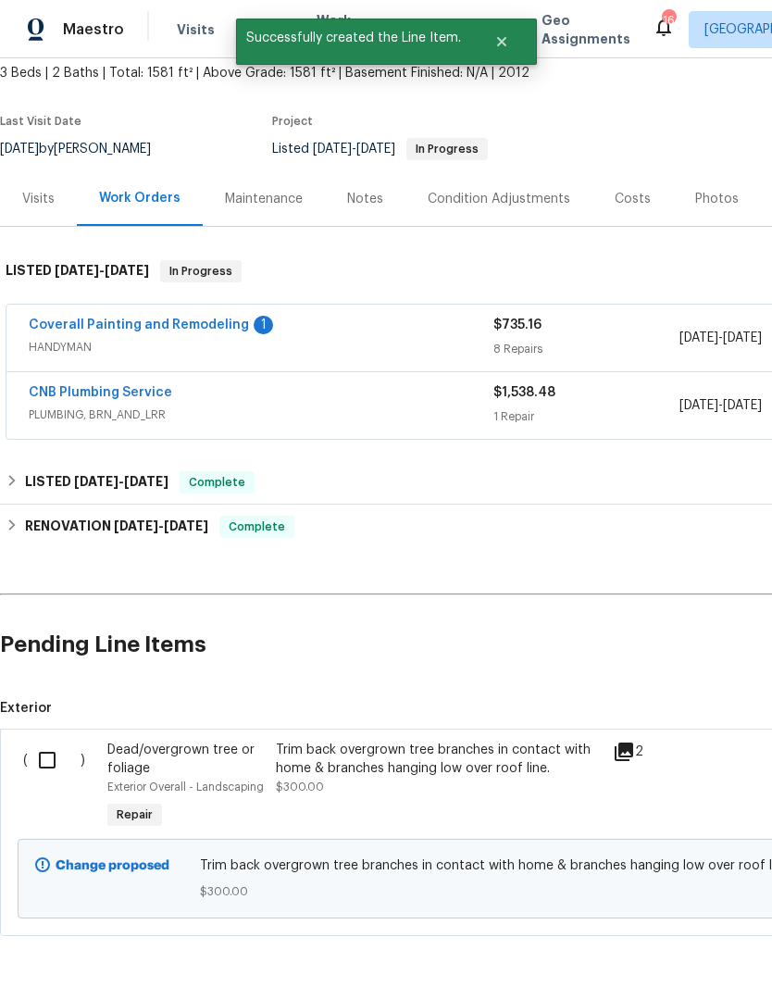
scroll to position [108, 0]
click at [54, 759] on input "checkbox" at bounding box center [54, 761] width 53 height 39
checkbox input "true"
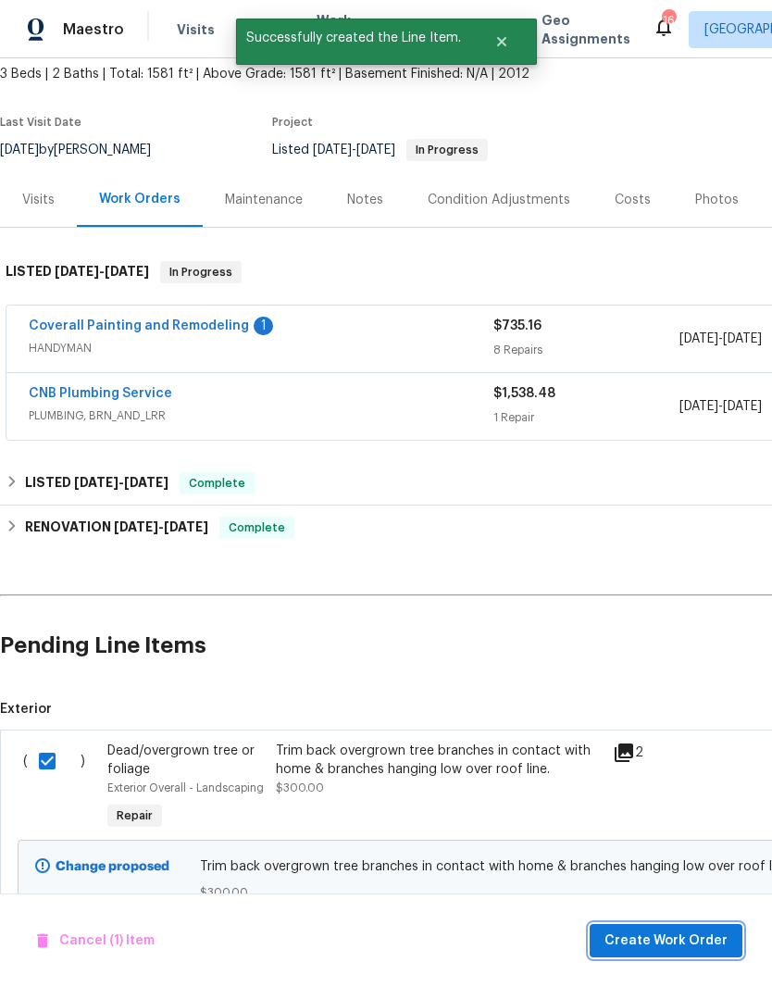
click at [672, 941] on span "Create Work Order" at bounding box center [666, 941] width 123 height 23
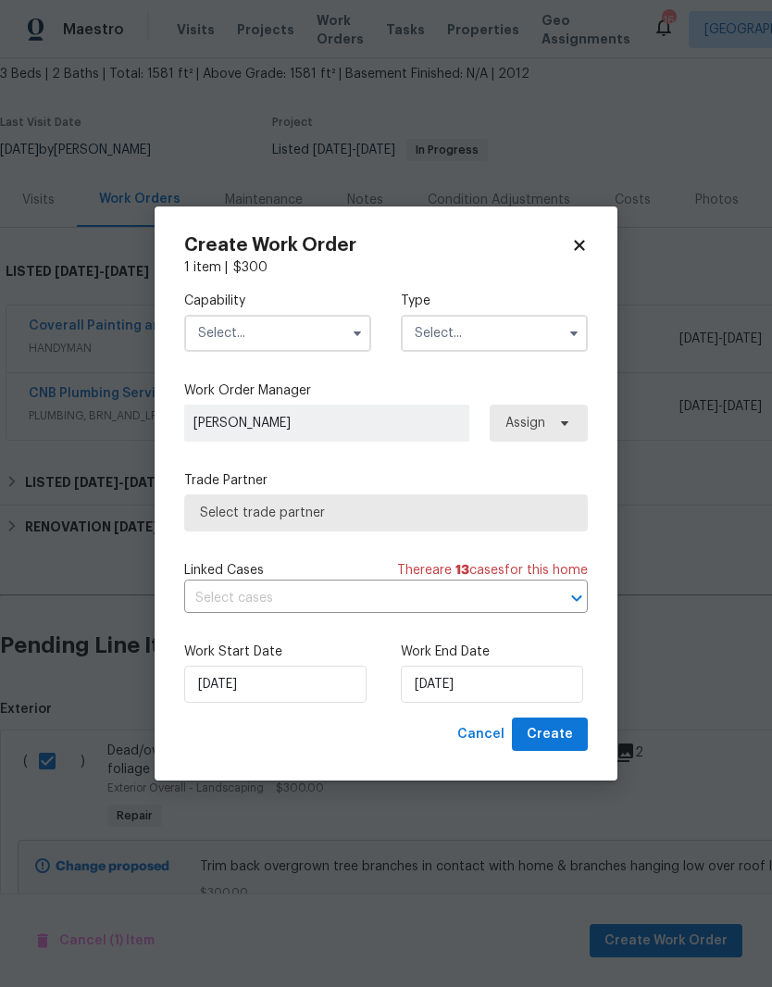
click at [331, 329] on input "text" at bounding box center [277, 333] width 187 height 37
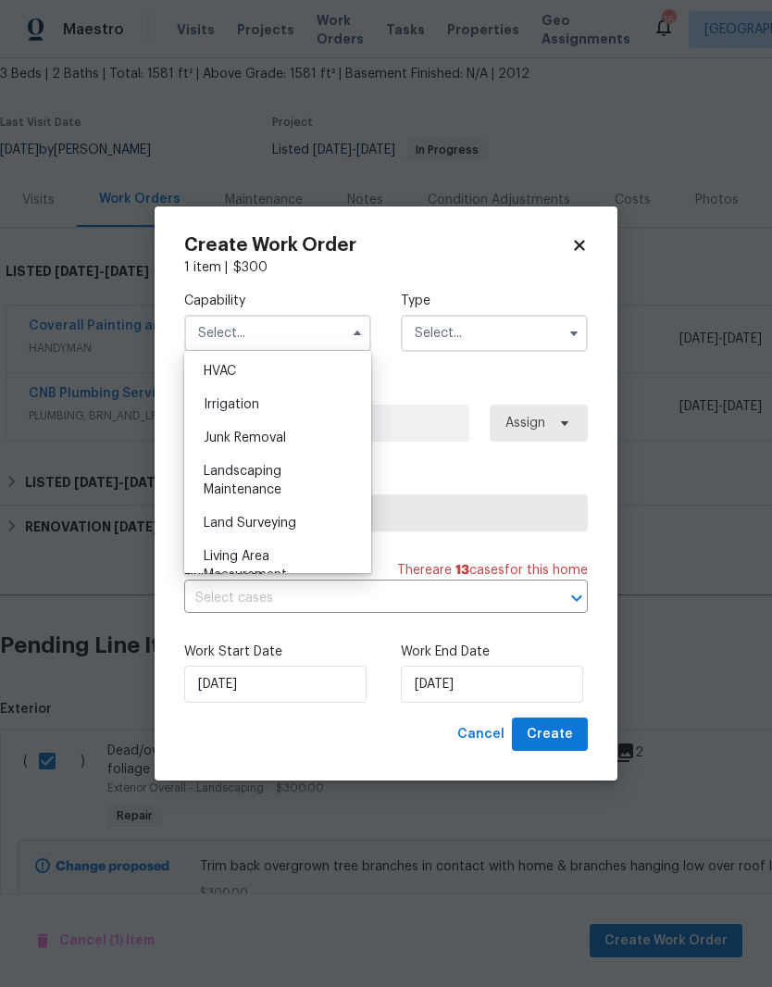
scroll to position [1152, 0]
click at [280, 452] on span "Landscaping Maintenance" at bounding box center [243, 447] width 78 height 31
type input "Landscaping Maintenance"
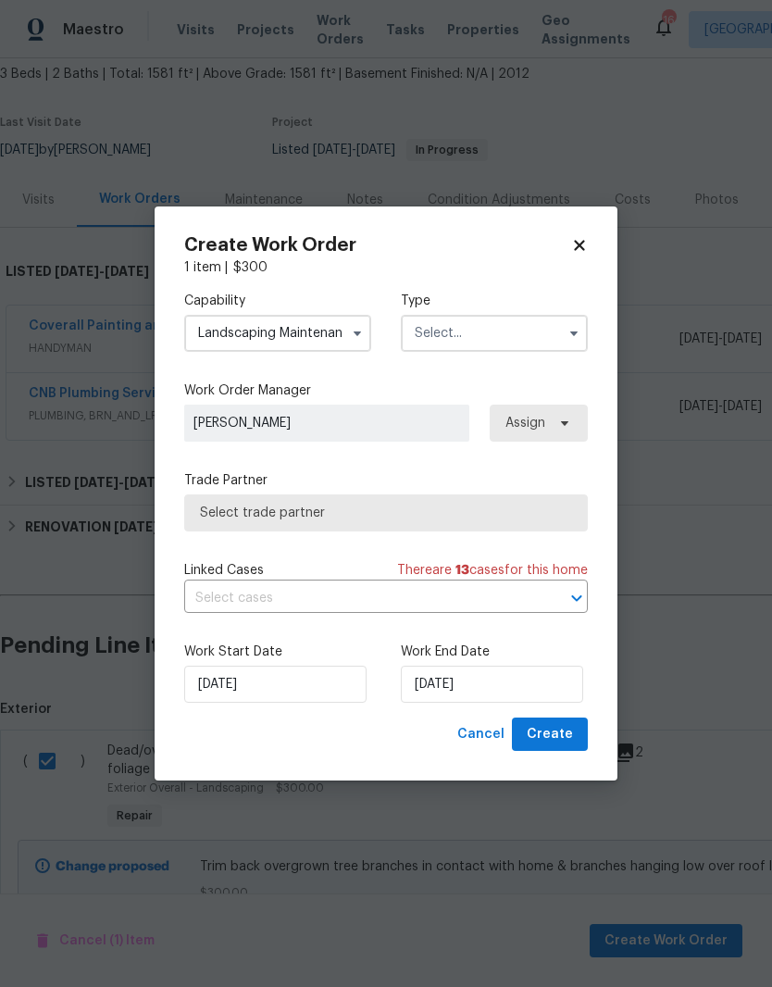
click at [507, 334] on input "text" at bounding box center [494, 333] width 187 height 37
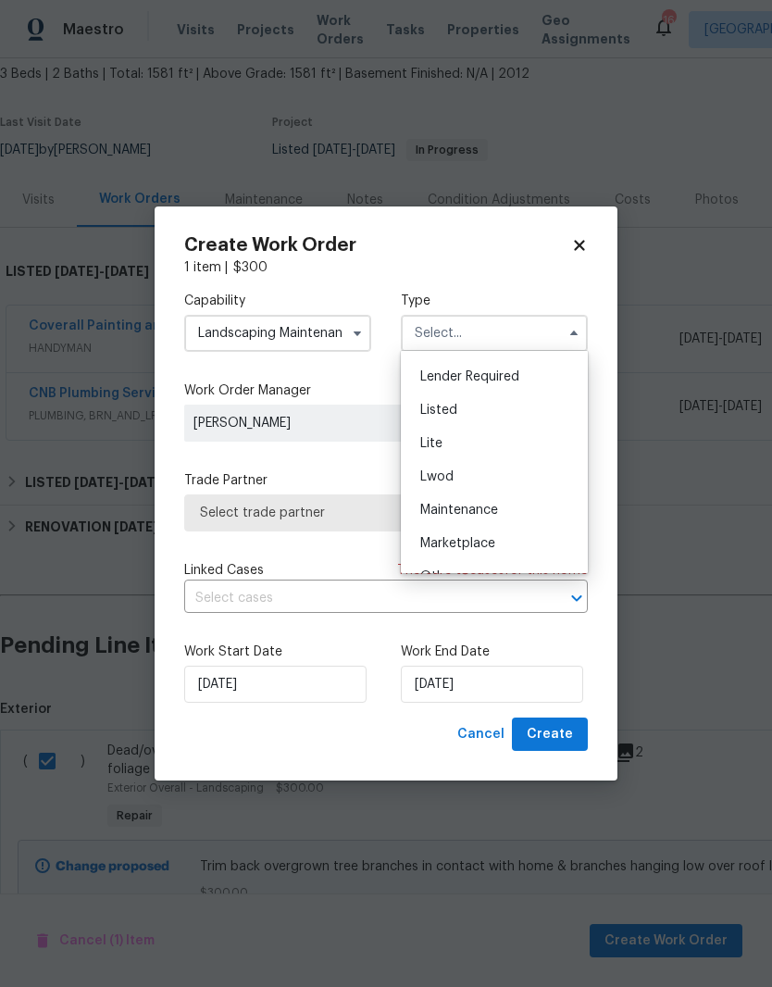
scroll to position [158, 0]
click at [457, 418] on div "Listed" at bounding box center [494, 413] width 178 height 33
type input "Listed"
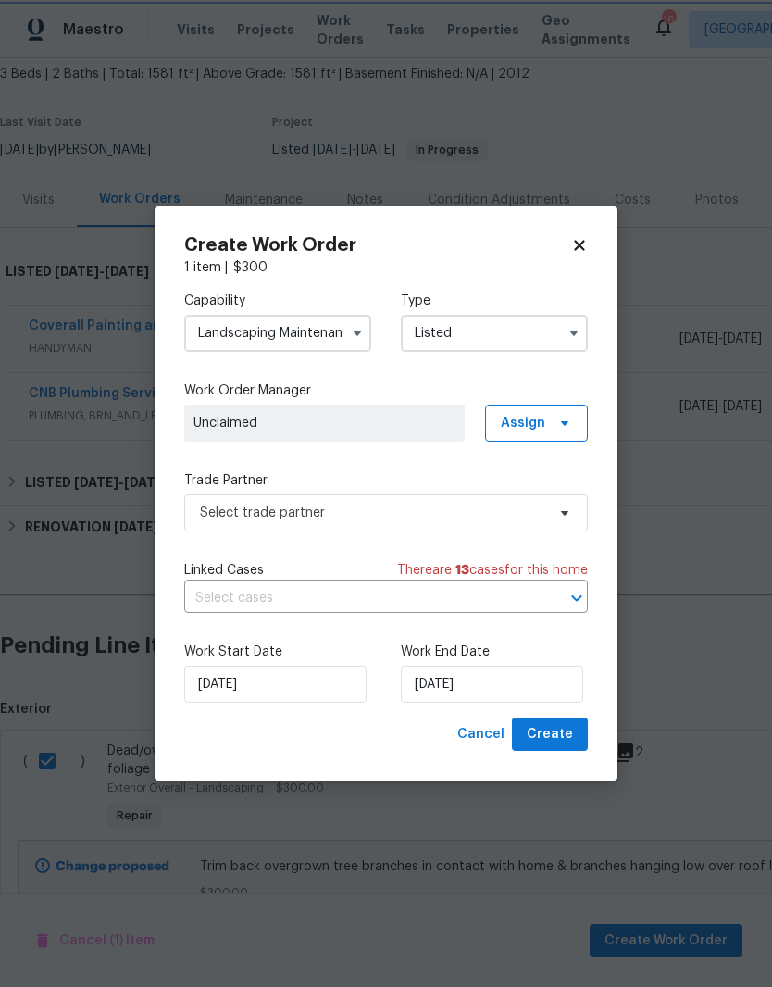
scroll to position [0, 0]
click at [555, 418] on span at bounding box center [562, 423] width 20 height 15
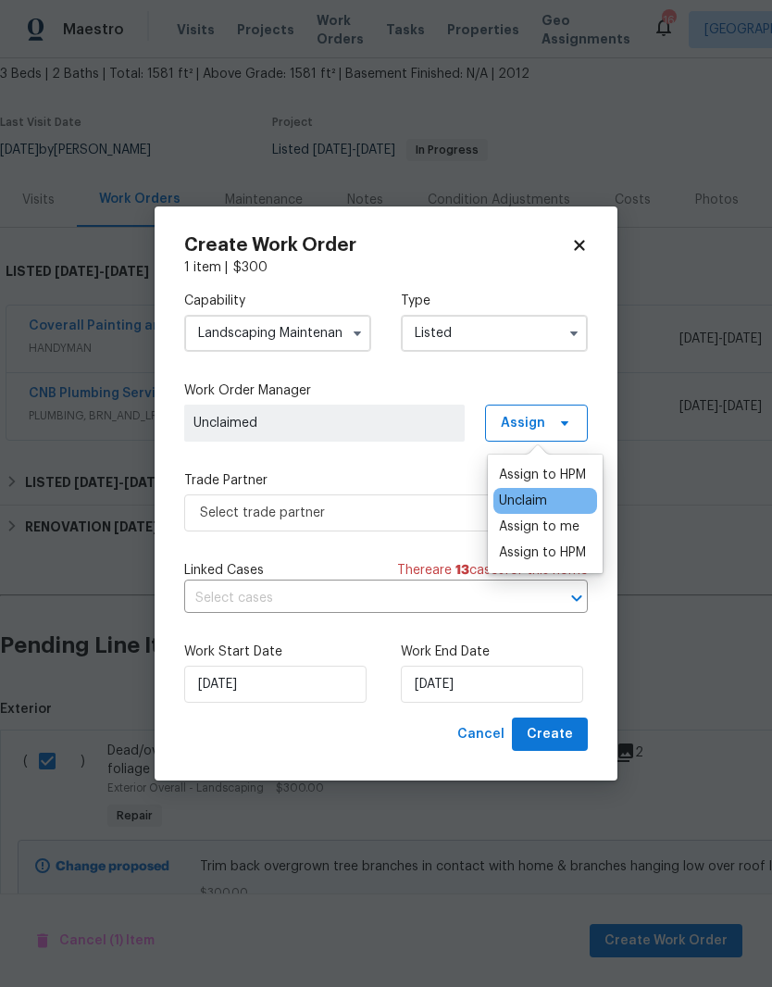
click at [539, 528] on div "Assign to me" at bounding box center [539, 527] width 81 height 19
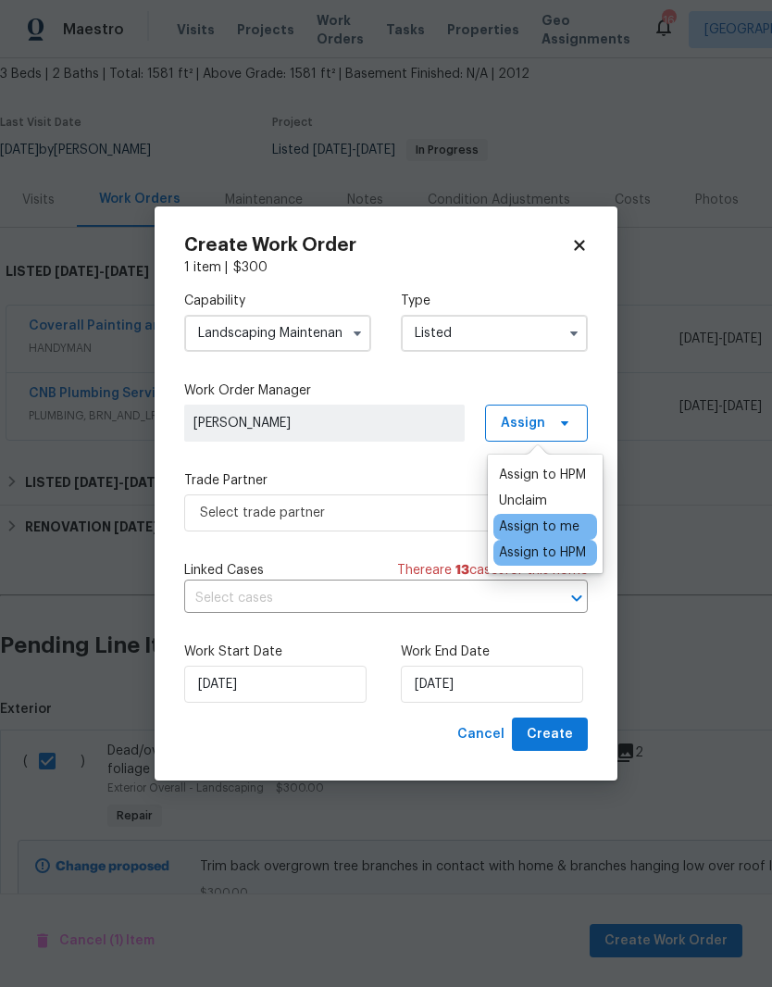
click at [430, 418] on span "[PERSON_NAME]" at bounding box center [324, 423] width 262 height 19
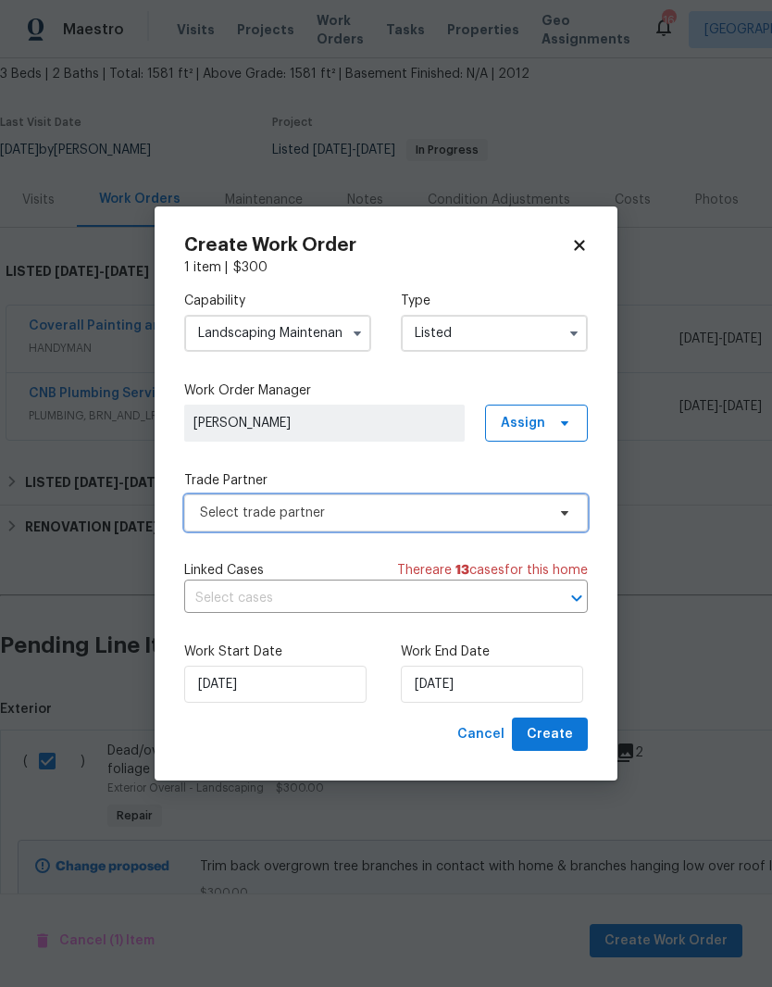
click at [556, 511] on span at bounding box center [562, 512] width 20 height 15
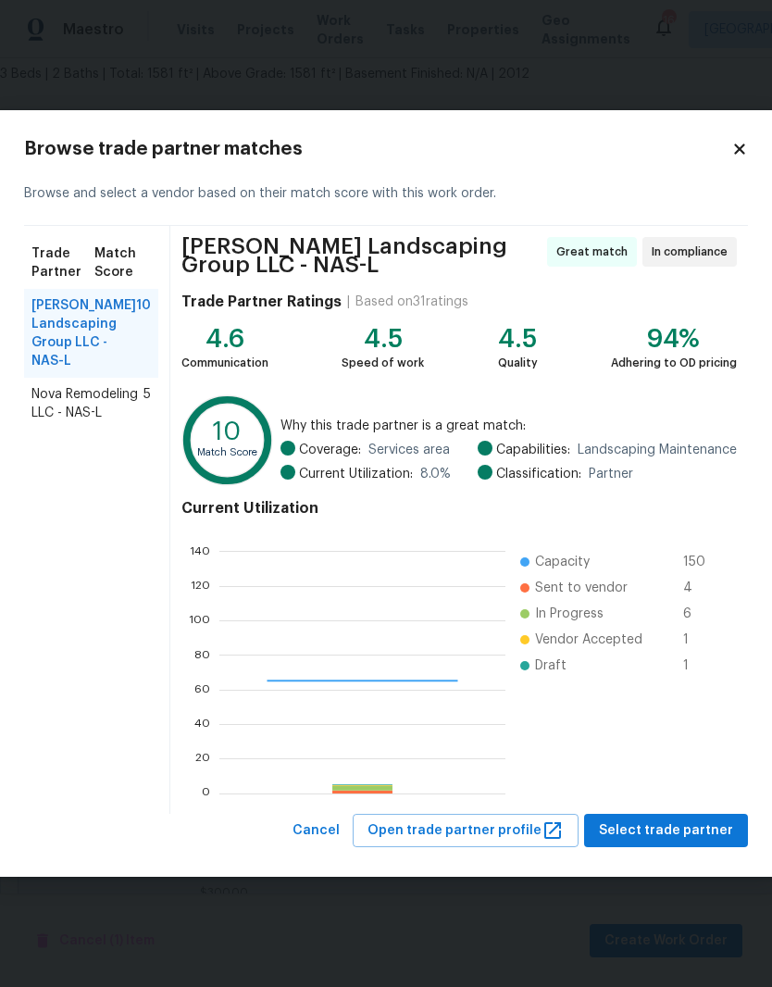
scroll to position [259, 286]
click at [666, 832] on span "Select trade partner" at bounding box center [666, 830] width 134 height 23
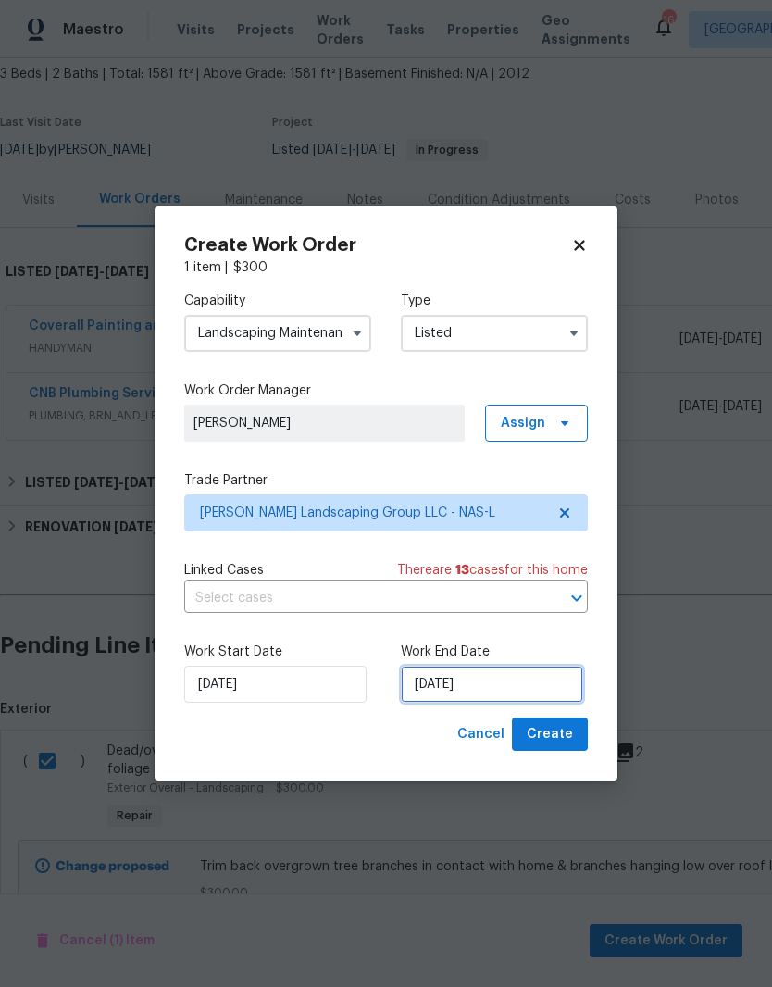
click at [505, 685] on input "[DATE]" at bounding box center [492, 684] width 182 height 37
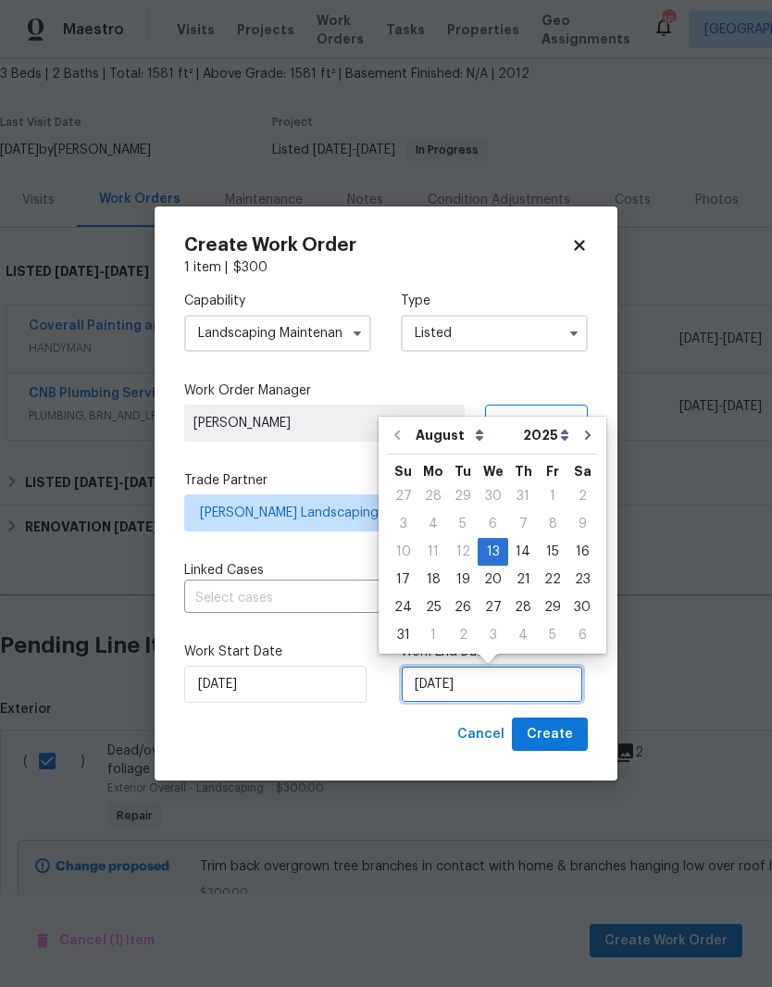
scroll to position [14, 0]
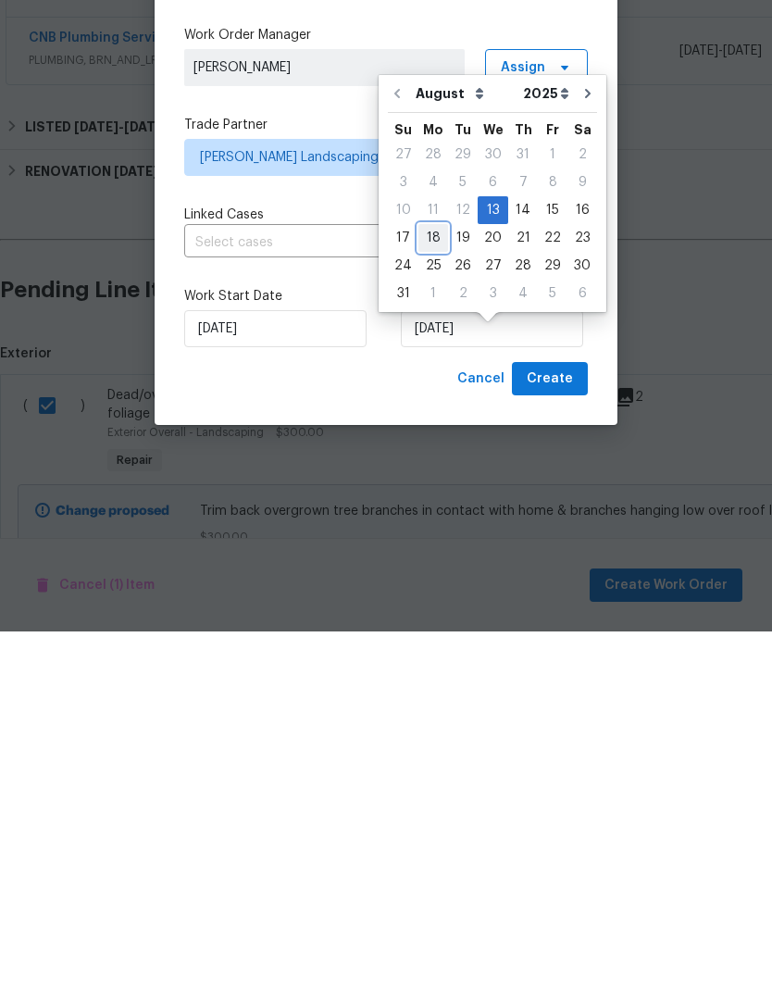
click at [428, 580] on div "18" at bounding box center [433, 593] width 30 height 26
type input "8/18/2025"
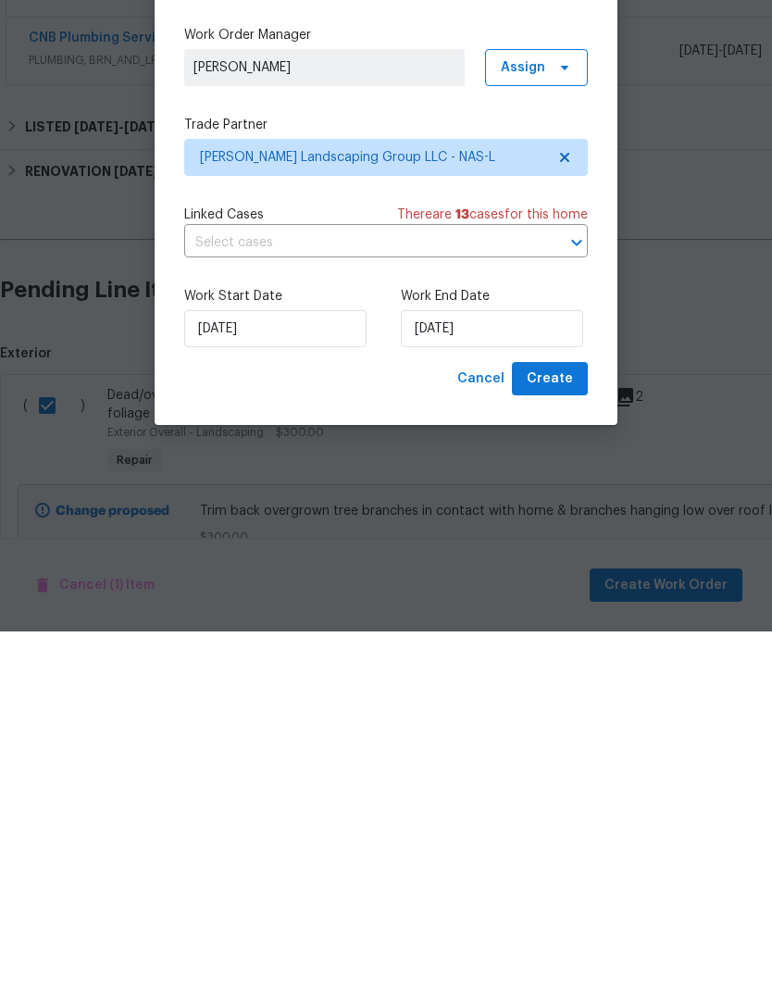
scroll to position [76, 0]
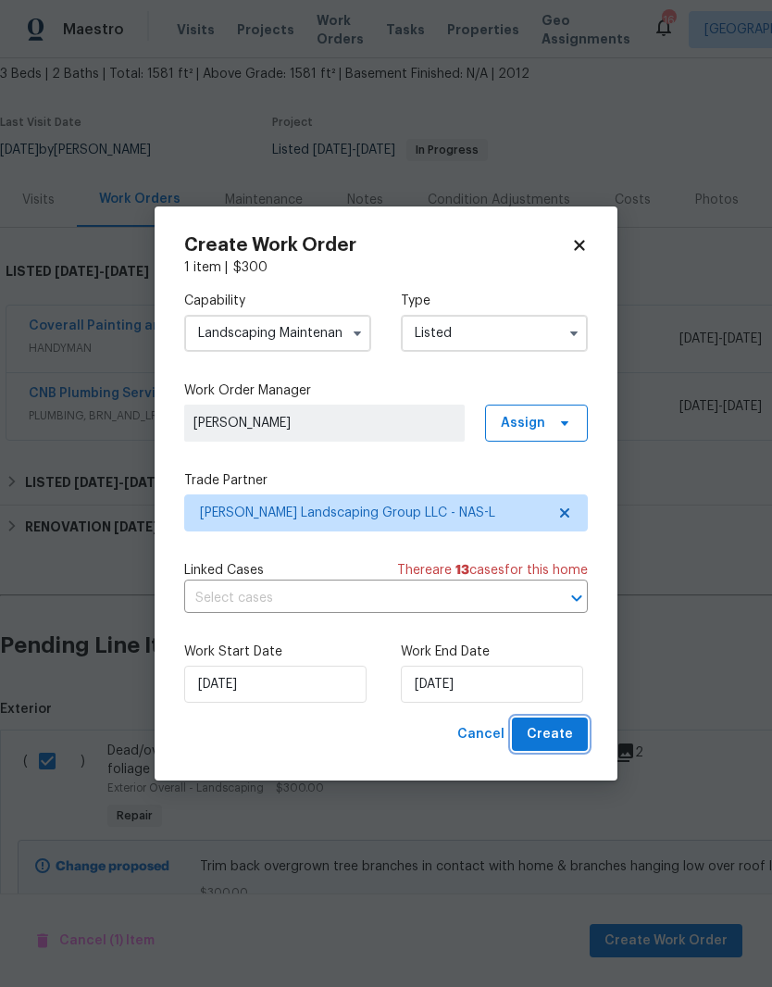
click at [561, 734] on span "Create" at bounding box center [550, 734] width 46 height 23
checkbox input "false"
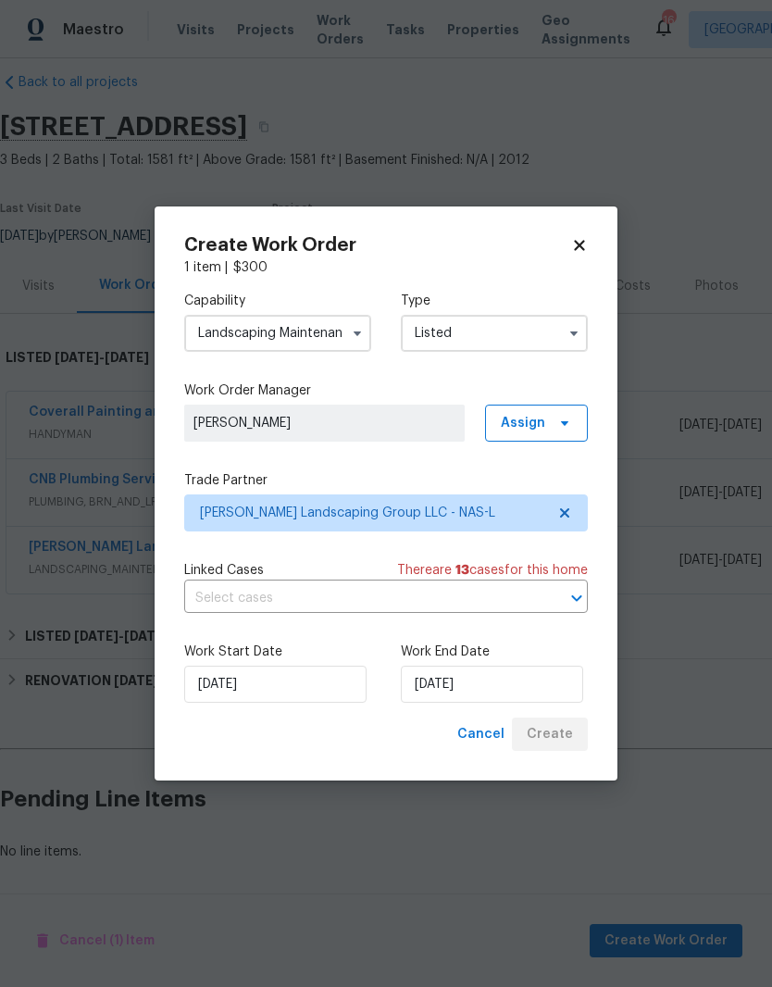
scroll to position [0, 0]
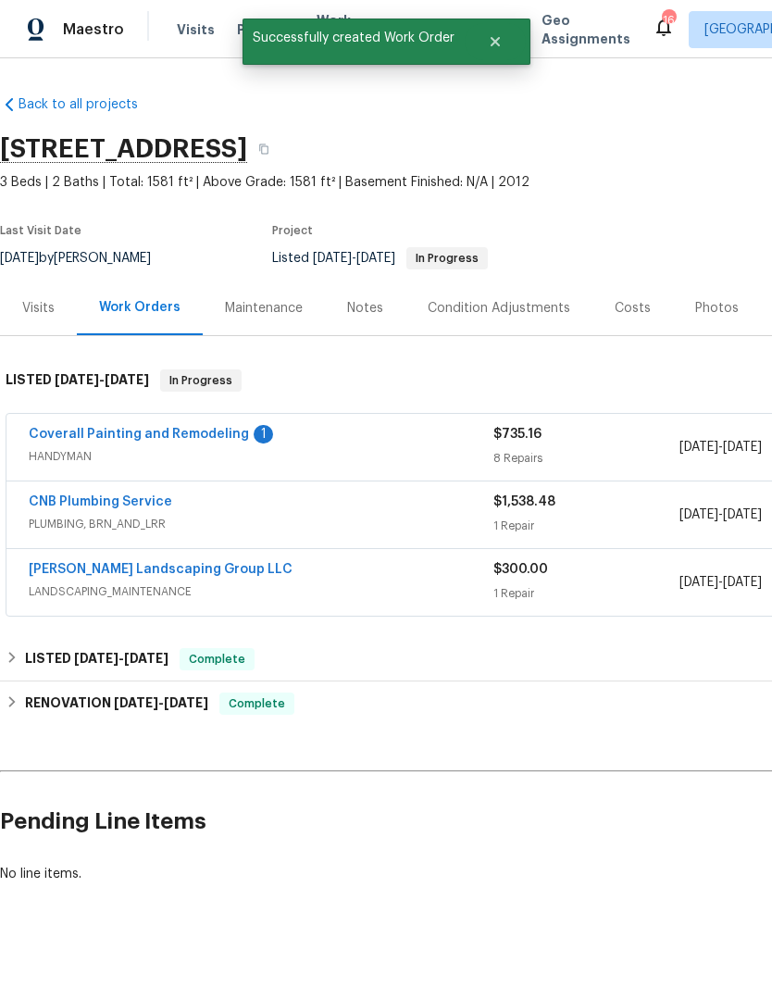
click at [154, 563] on link "[PERSON_NAME] Landscaping Group LLC" at bounding box center [161, 569] width 264 height 13
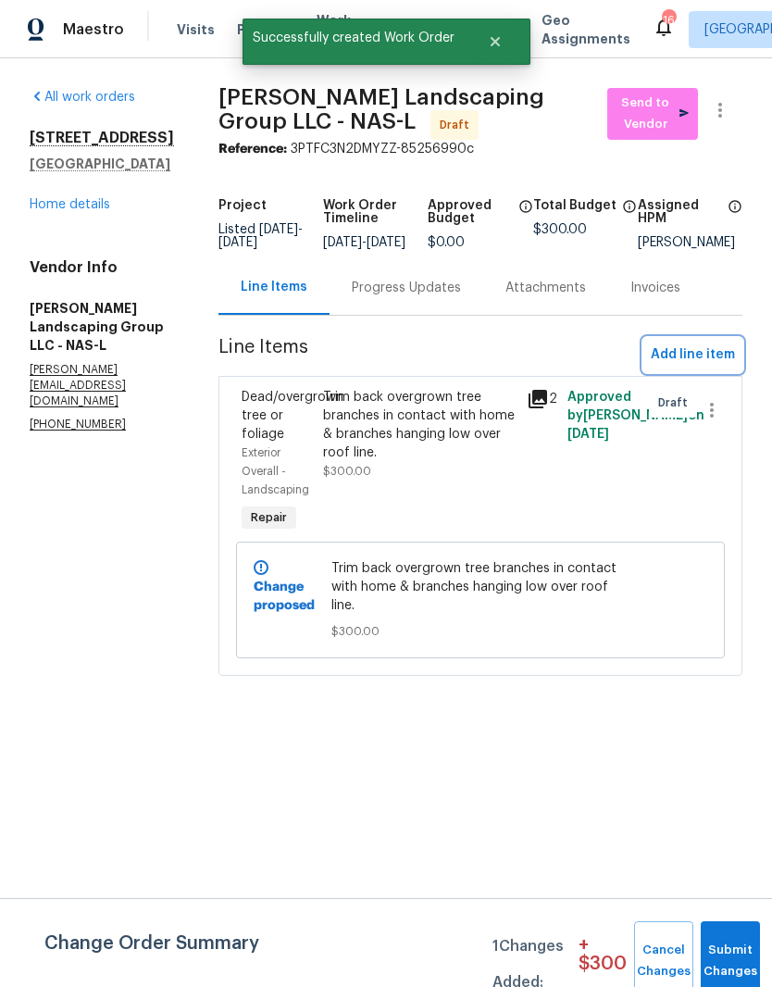
click at [712, 365] on span "Add line item" at bounding box center [693, 354] width 84 height 23
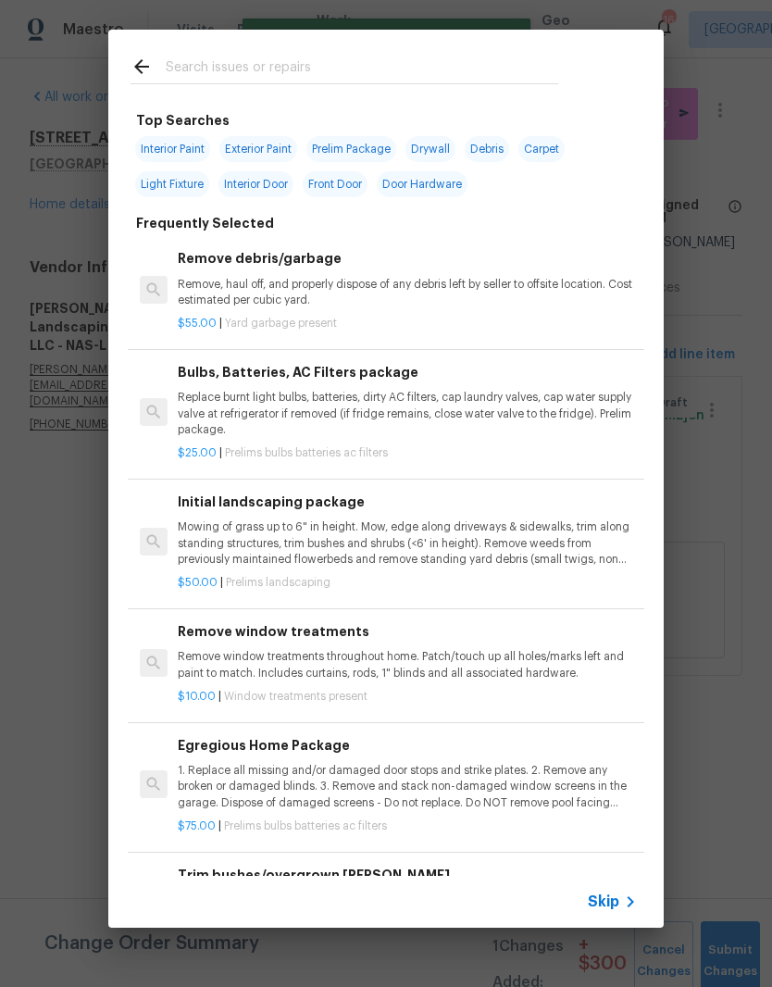
click at [377, 56] on input "text" at bounding box center [362, 70] width 393 height 28
type input "Bushes"
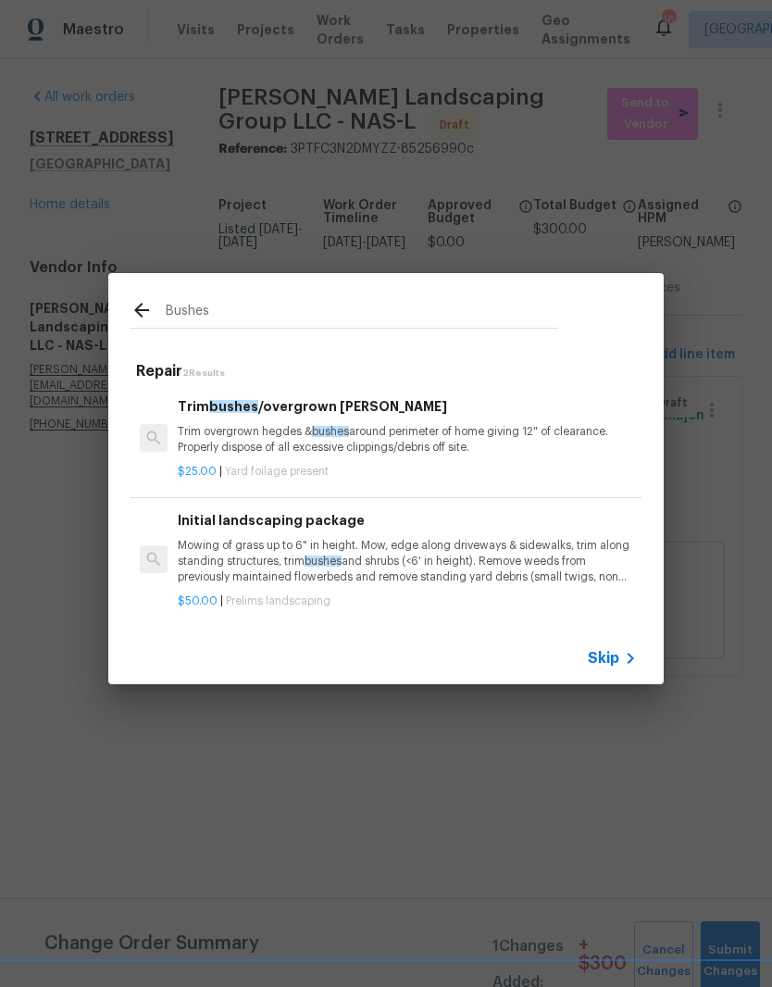
click at [328, 409] on h6 "Trim bushes /overgrown hedges" at bounding box center [407, 406] width 459 height 20
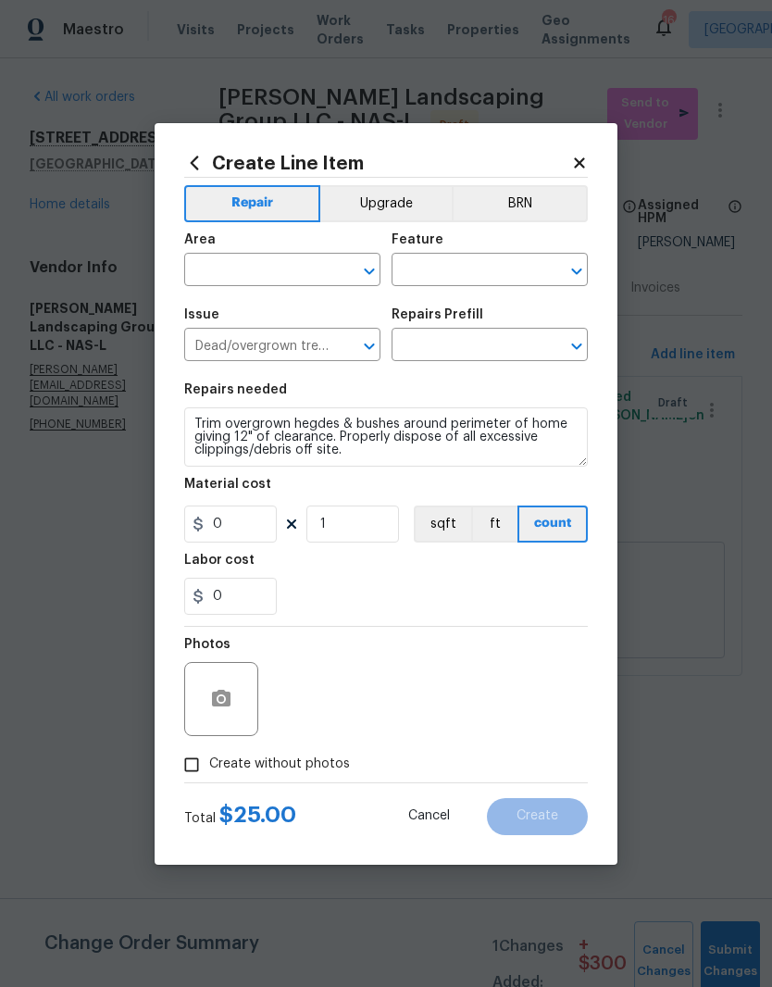
type input "Trim bushes/overgrown hedges $25.00"
type input "25"
click at [358, 528] on input "1" at bounding box center [352, 523] width 93 height 37
type input "3"
click at [338, 263] on icon "Clear" at bounding box center [345, 271] width 19 height 19
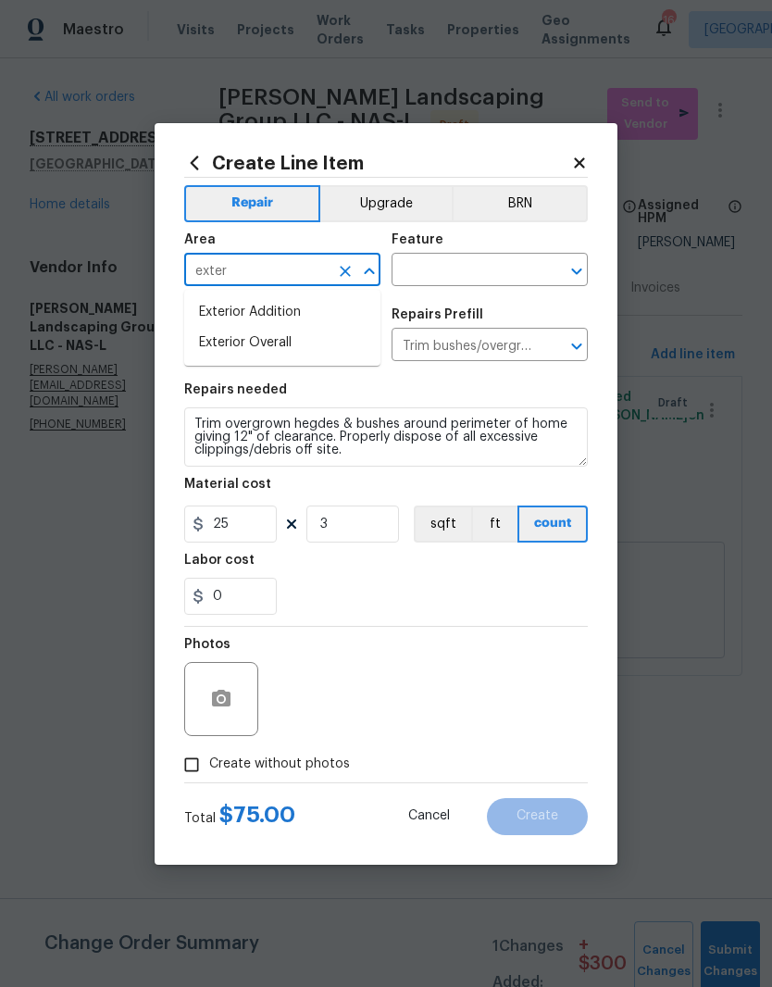
click at [293, 339] on li "Exterior Overall" at bounding box center [282, 343] width 196 height 31
type input "Exterior Overall"
click at [493, 268] on input "text" at bounding box center [464, 271] width 144 height 29
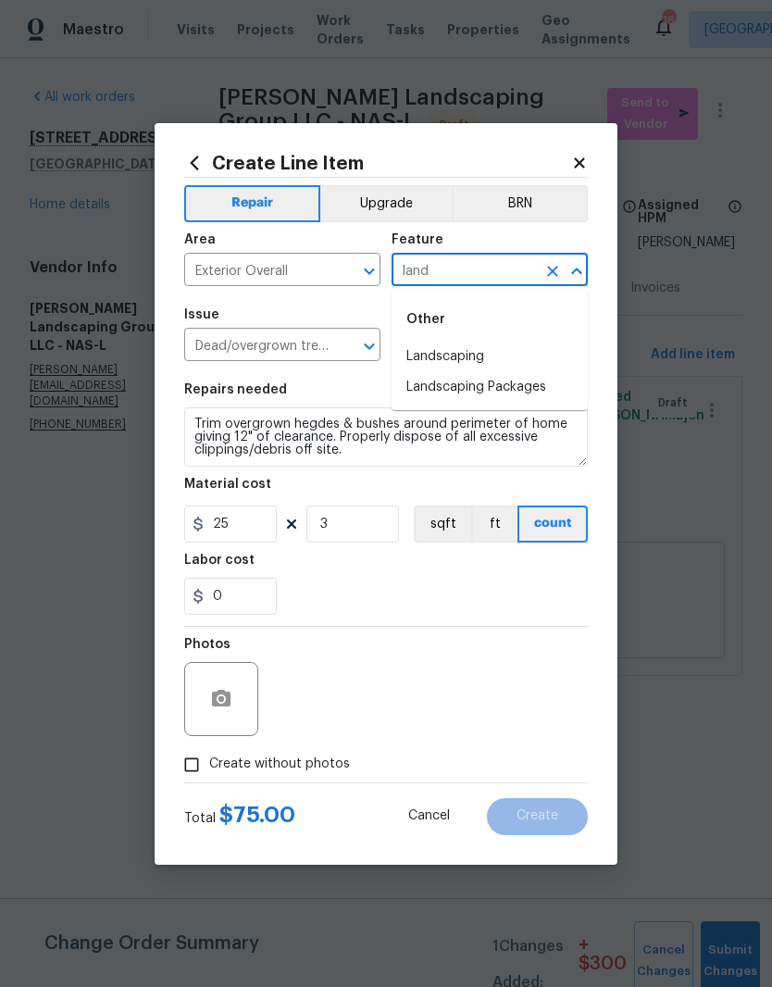
click at [477, 358] on li "Landscaping" at bounding box center [490, 357] width 196 height 31
type input "Landscaping"
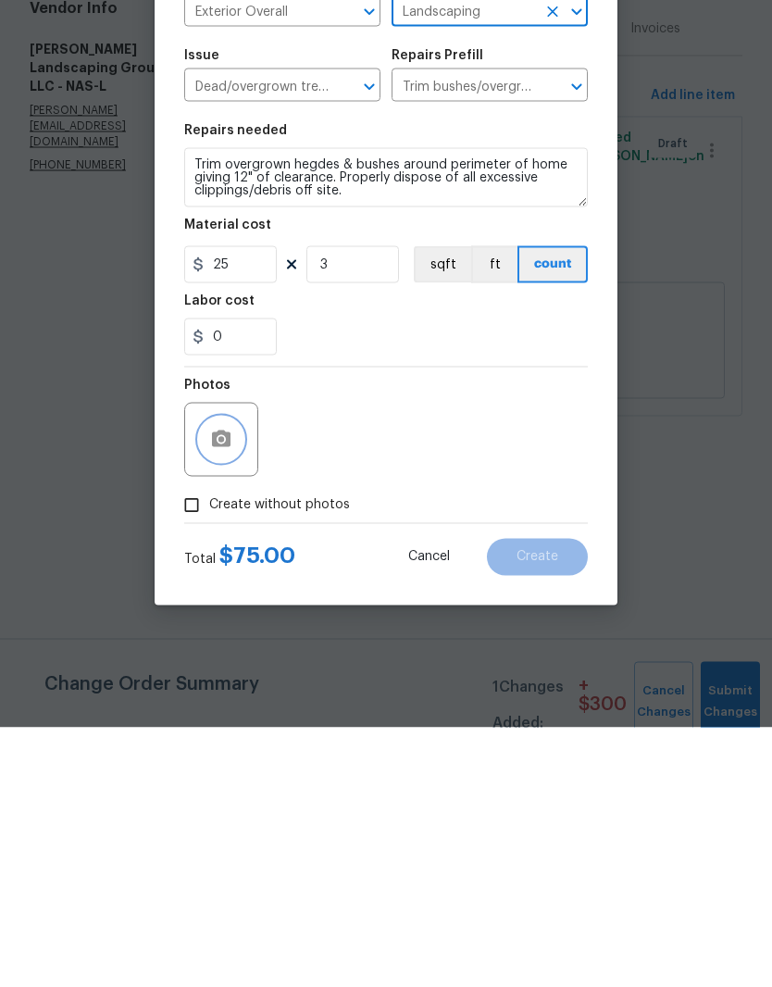
click at [231, 690] on icon "button" at bounding box center [221, 698] width 19 height 17
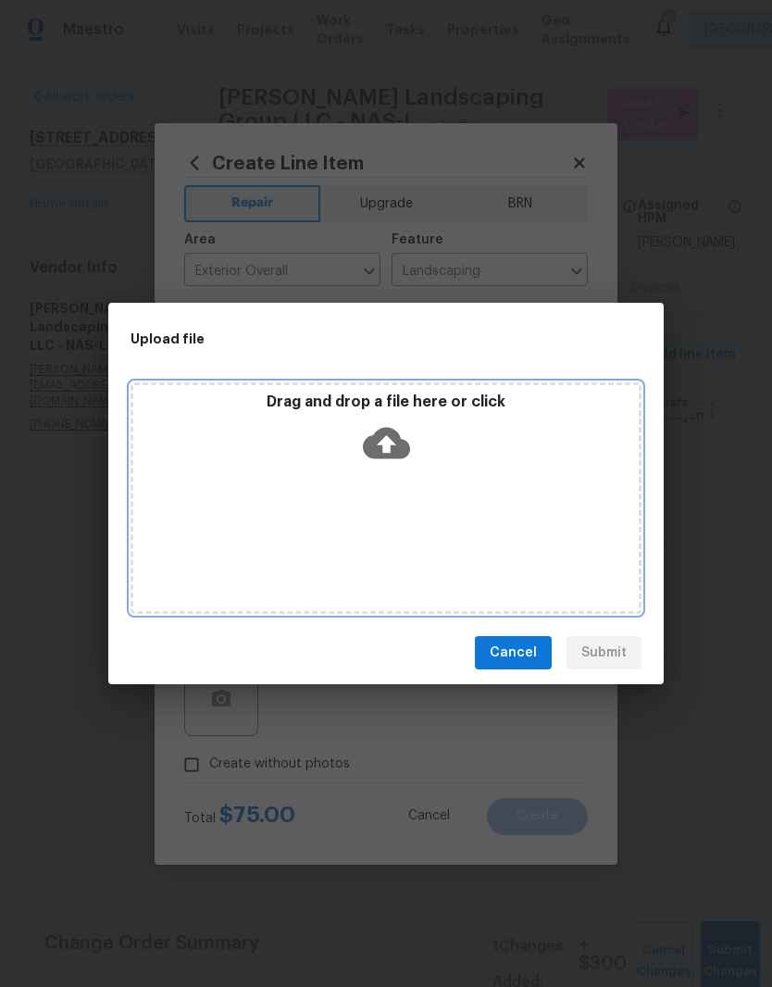
click at [493, 480] on div "Drag and drop a file here or click" at bounding box center [386, 497] width 511 height 231
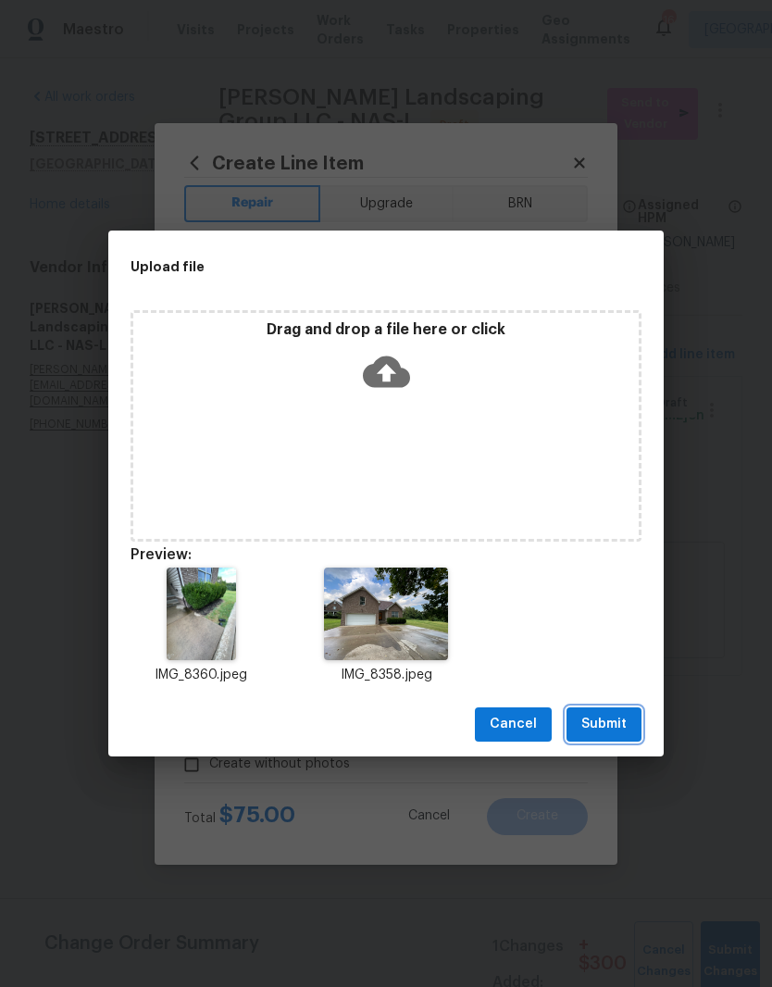
click at [620, 725] on span "Submit" at bounding box center [603, 724] width 45 height 23
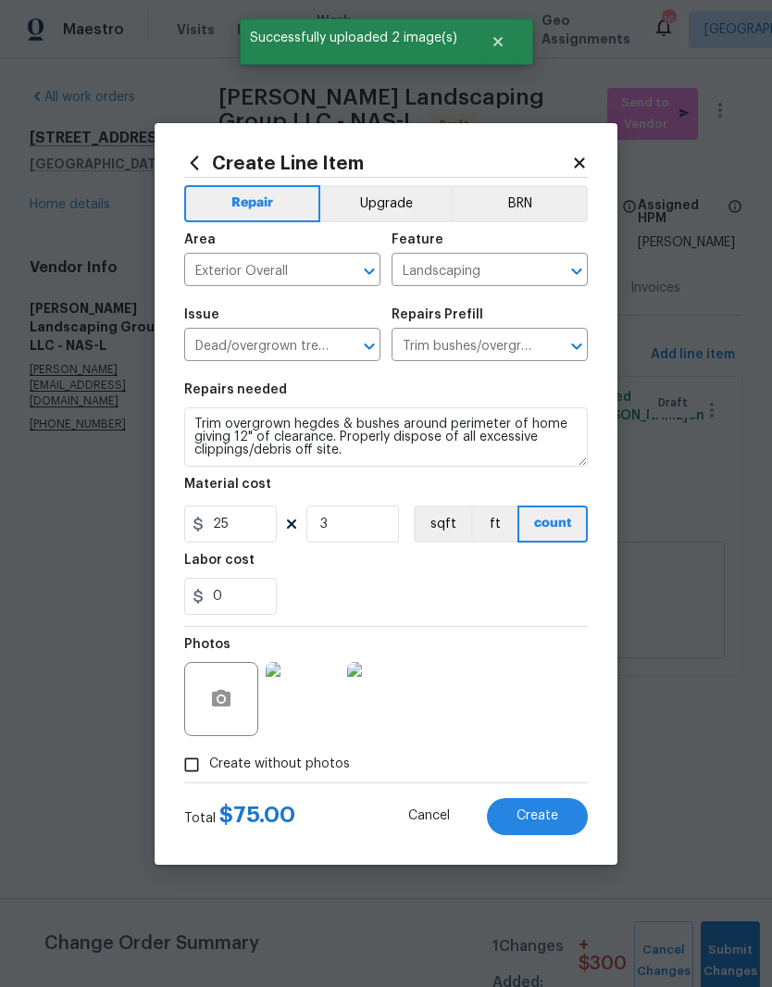
click at [312, 698] on img at bounding box center [303, 699] width 74 height 74
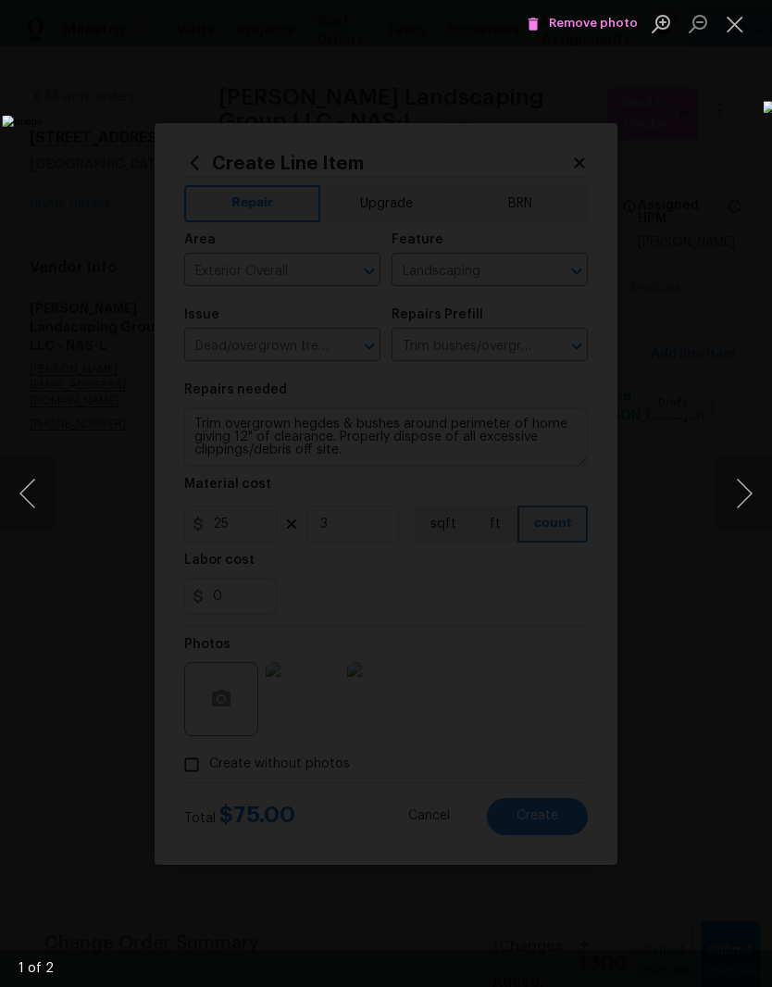
click at [740, 19] on button "Close lightbox" at bounding box center [735, 23] width 37 height 32
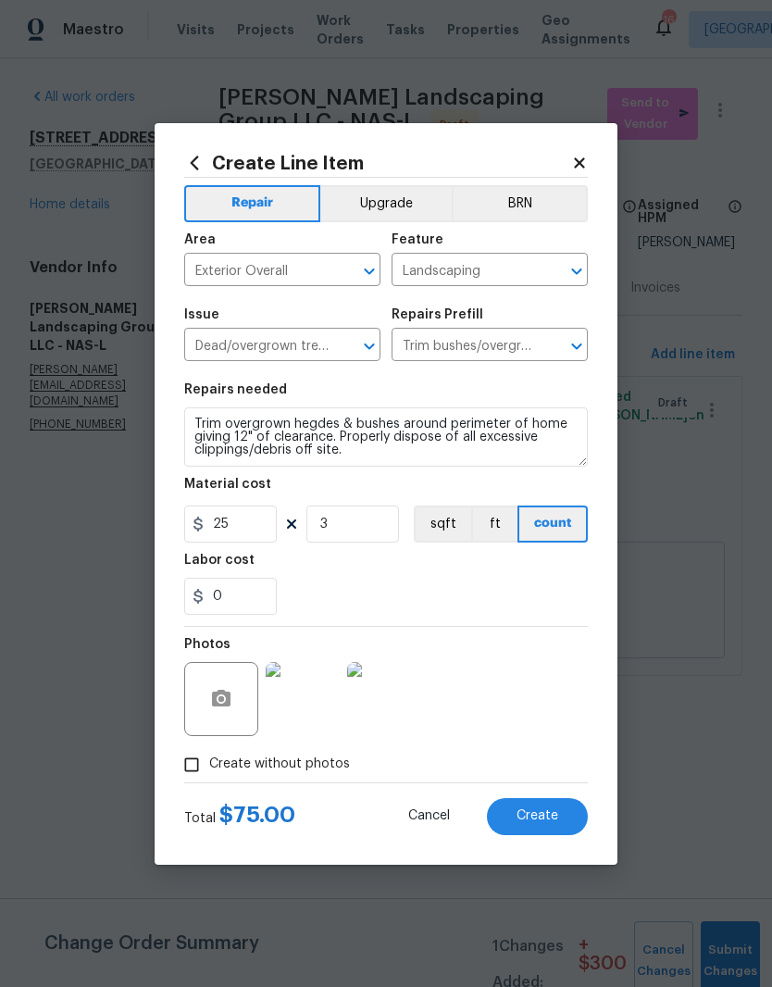
click at [549, 816] on span "Create" at bounding box center [538, 816] width 42 height 14
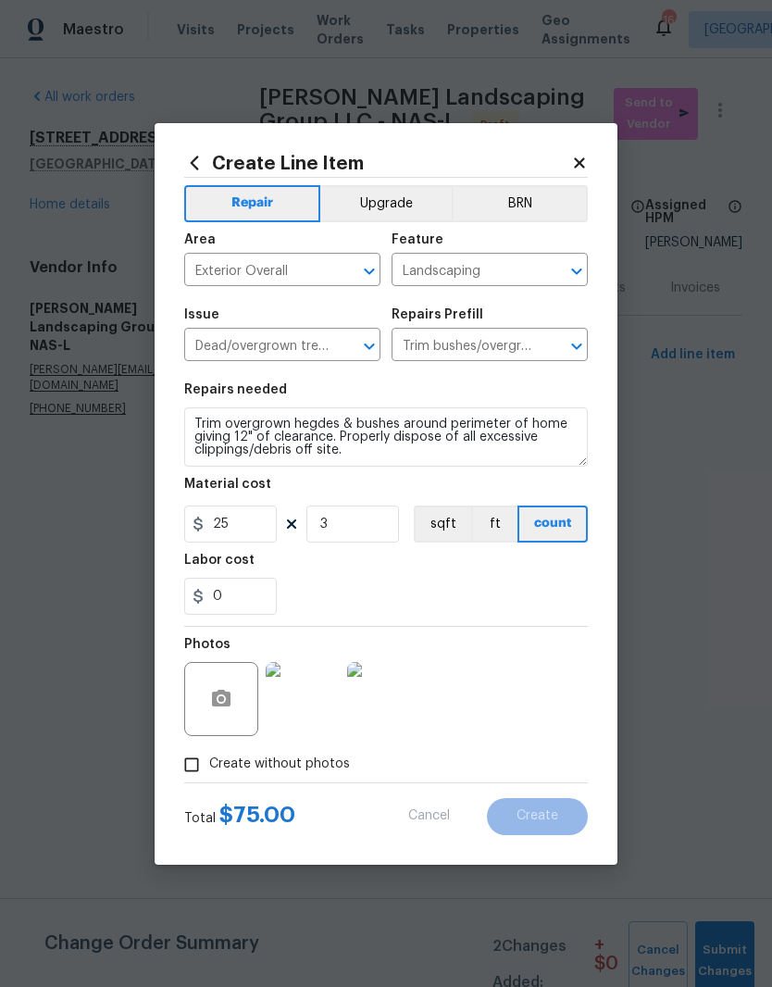
type input "0"
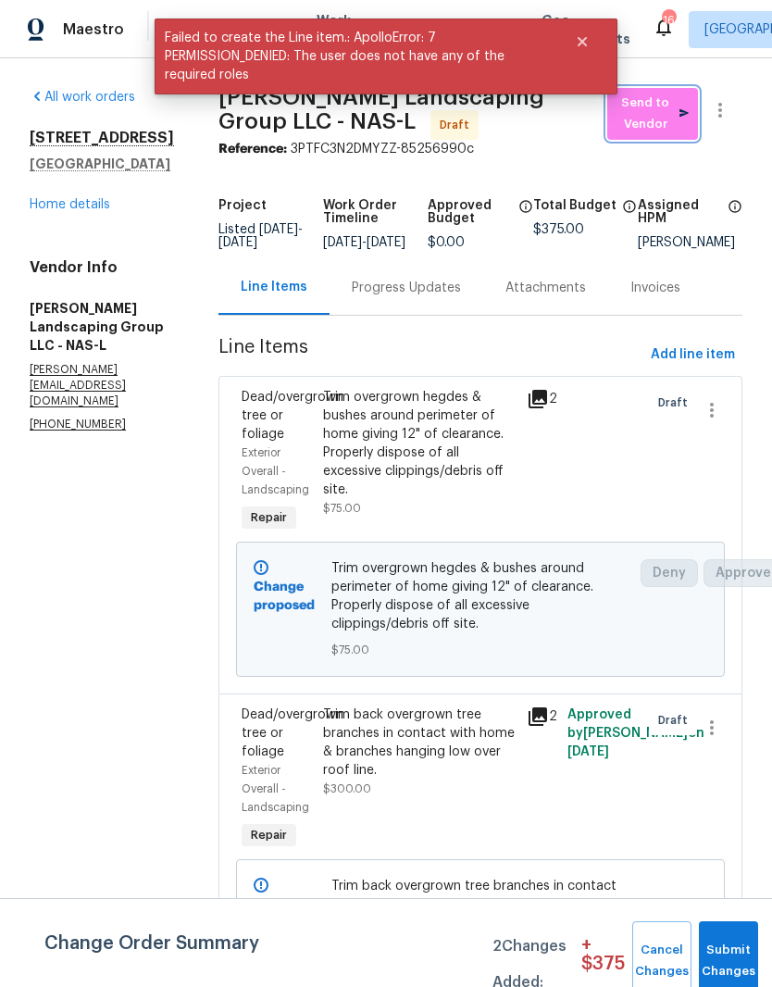
click at [664, 113] on span "Send to Vendor" at bounding box center [653, 114] width 72 height 43
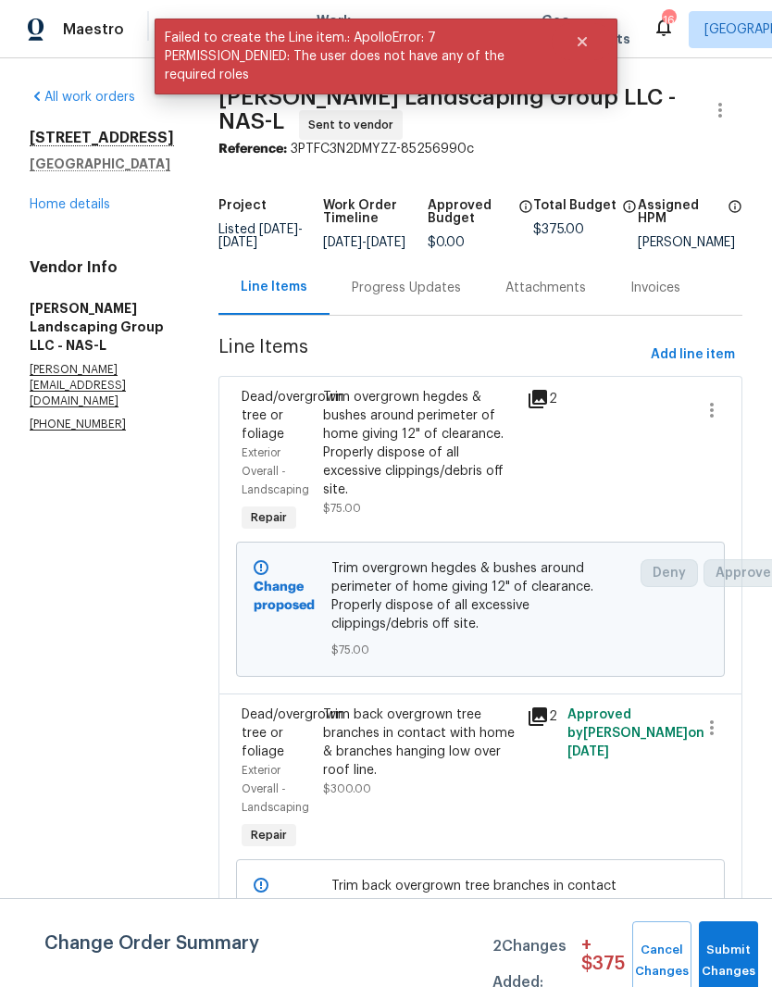
click at [77, 206] on link "Home details" at bounding box center [70, 204] width 81 height 13
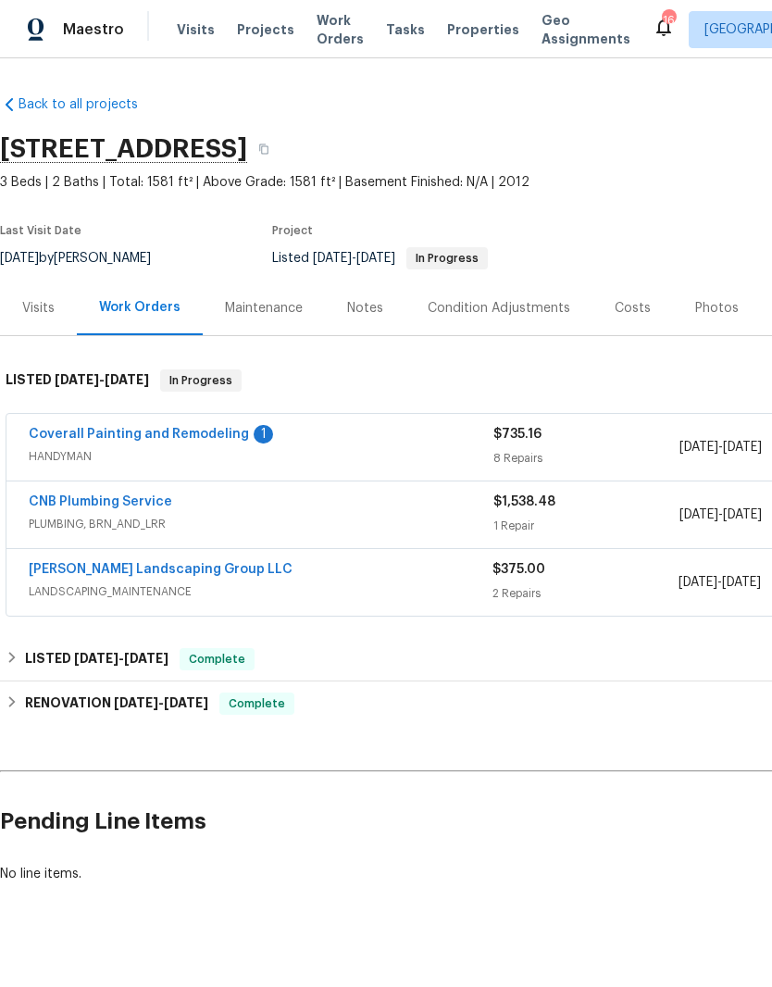
click at [185, 436] on link "Coverall Painting and Remodeling" at bounding box center [139, 434] width 220 height 13
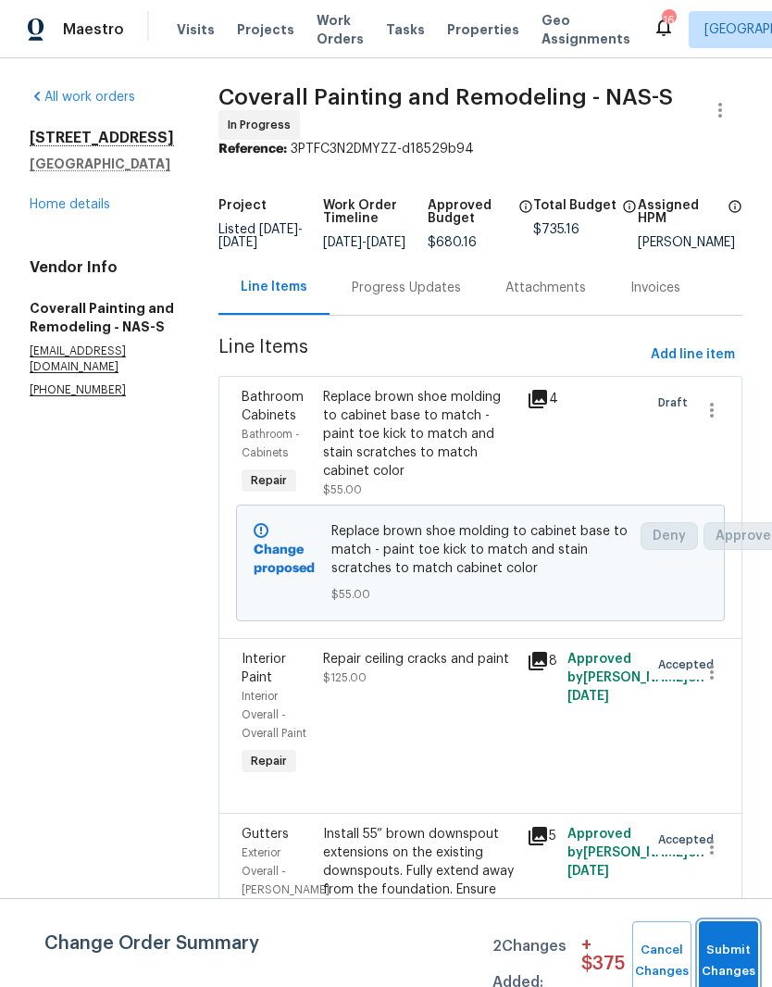
click at [726, 954] on button "Submit Changes" at bounding box center [728, 961] width 59 height 80
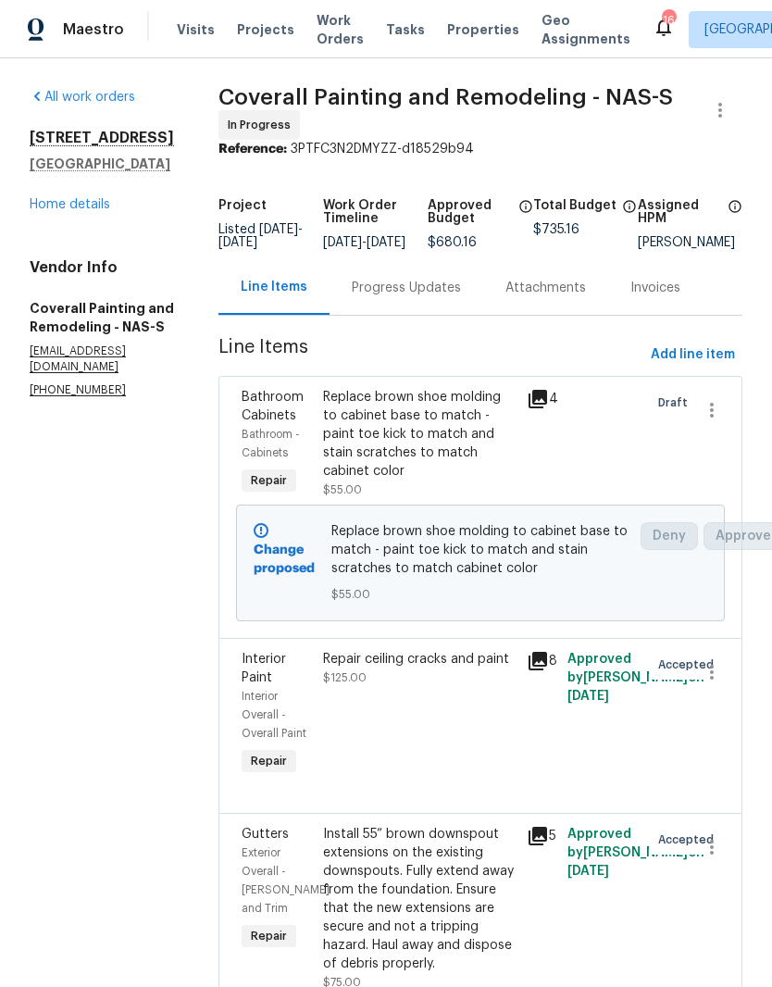
click at [77, 208] on link "Home details" at bounding box center [70, 204] width 81 height 13
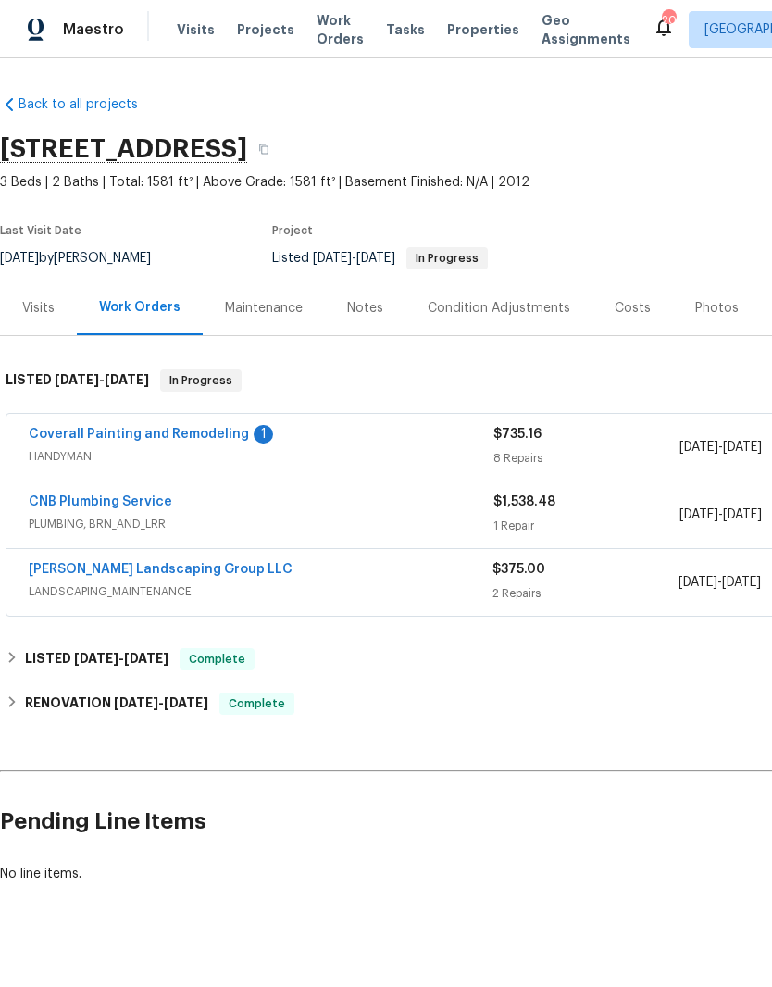
click at [202, 430] on link "Coverall Painting and Remodeling" at bounding box center [139, 434] width 220 height 13
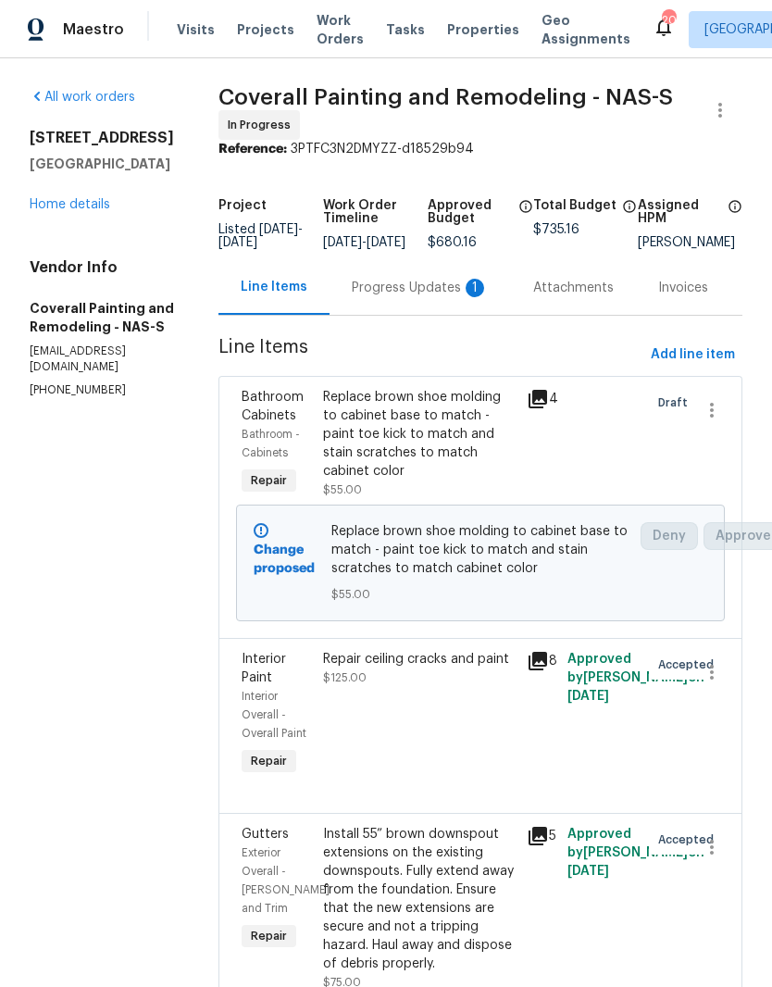
click at [454, 297] on div "Progress Updates 1" at bounding box center [420, 288] width 137 height 19
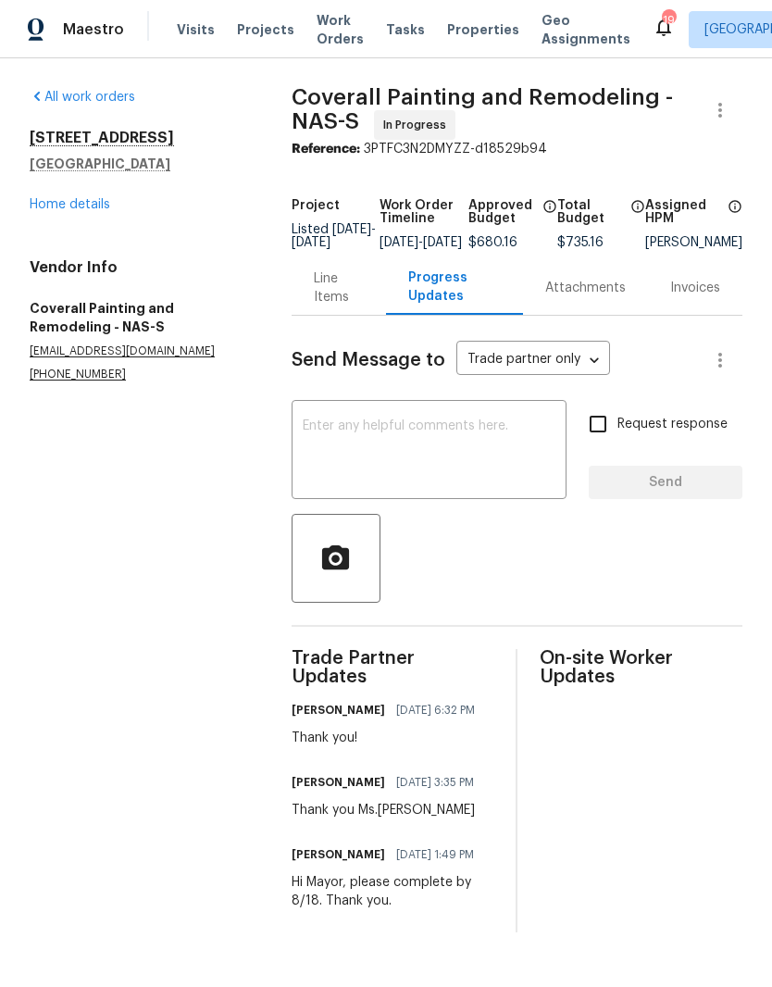
click at [83, 210] on link "Home details" at bounding box center [70, 204] width 81 height 13
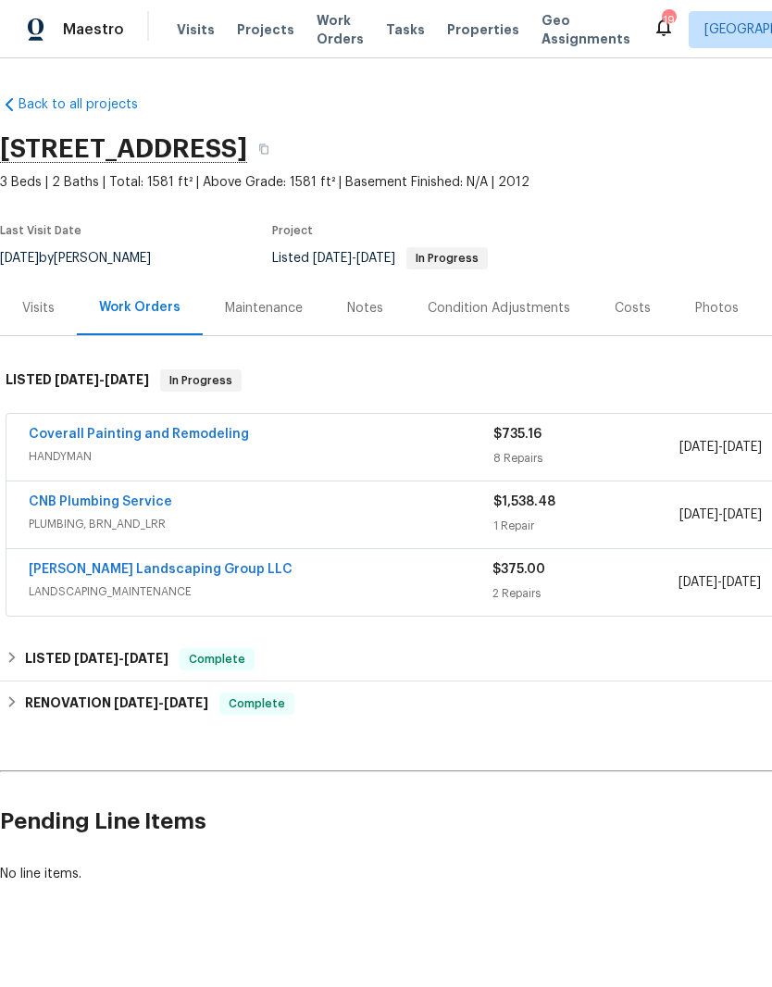
click at [369, 306] on div "Notes" at bounding box center [365, 308] width 36 height 19
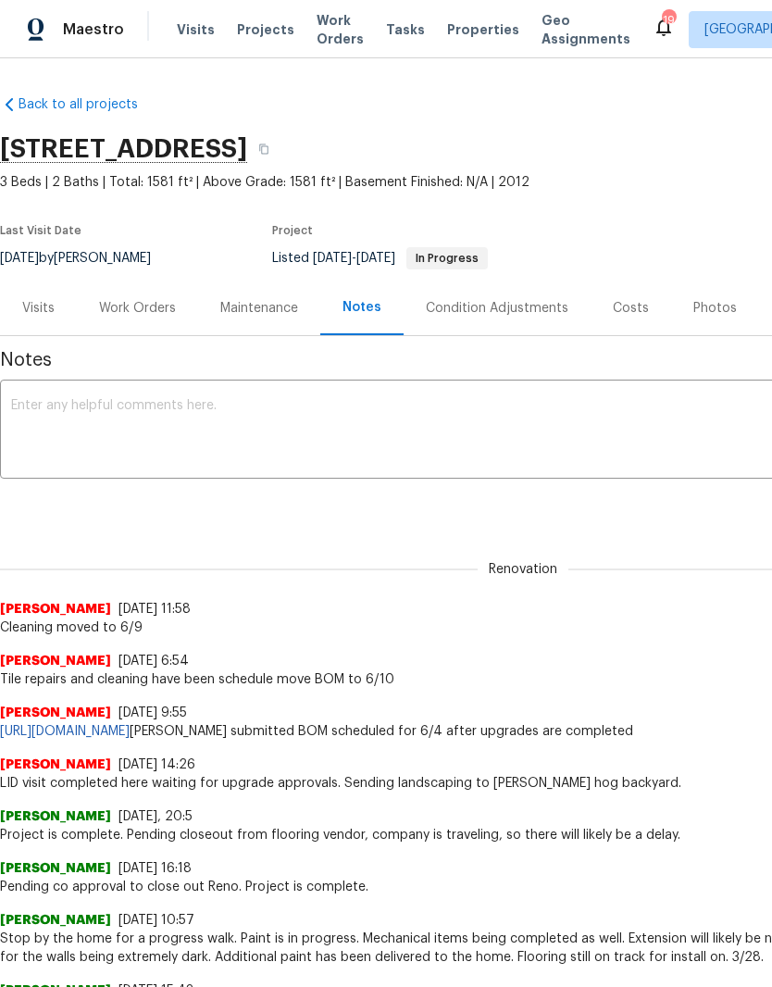
click at [129, 400] on textarea at bounding box center [523, 431] width 1024 height 65
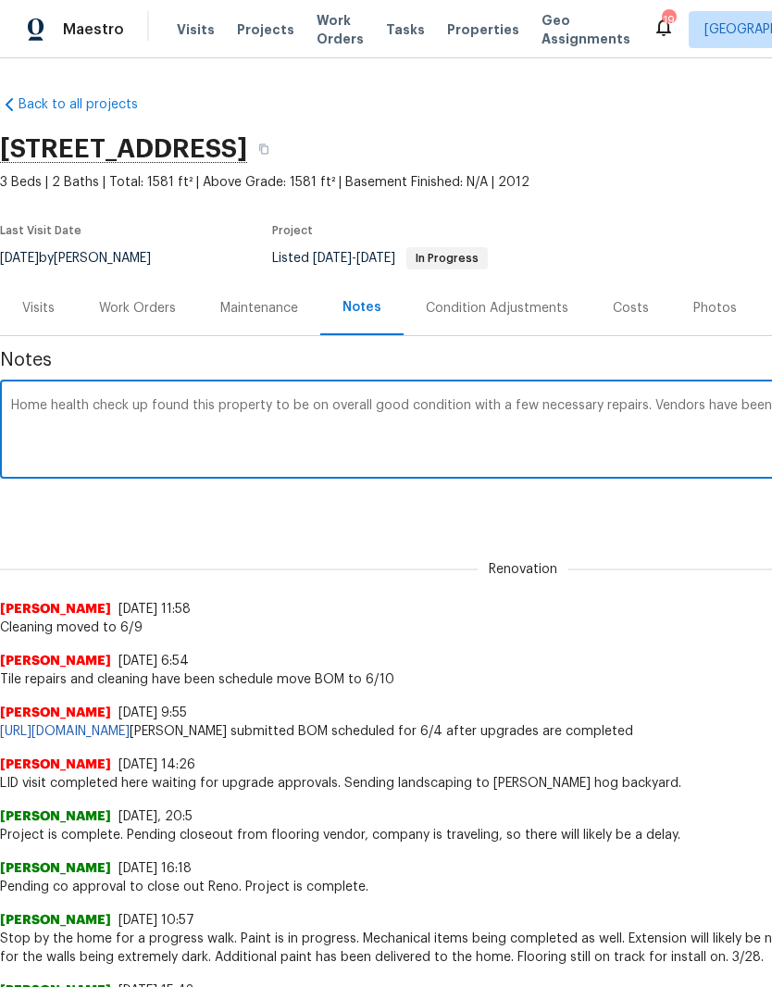
scroll to position [0, 274]
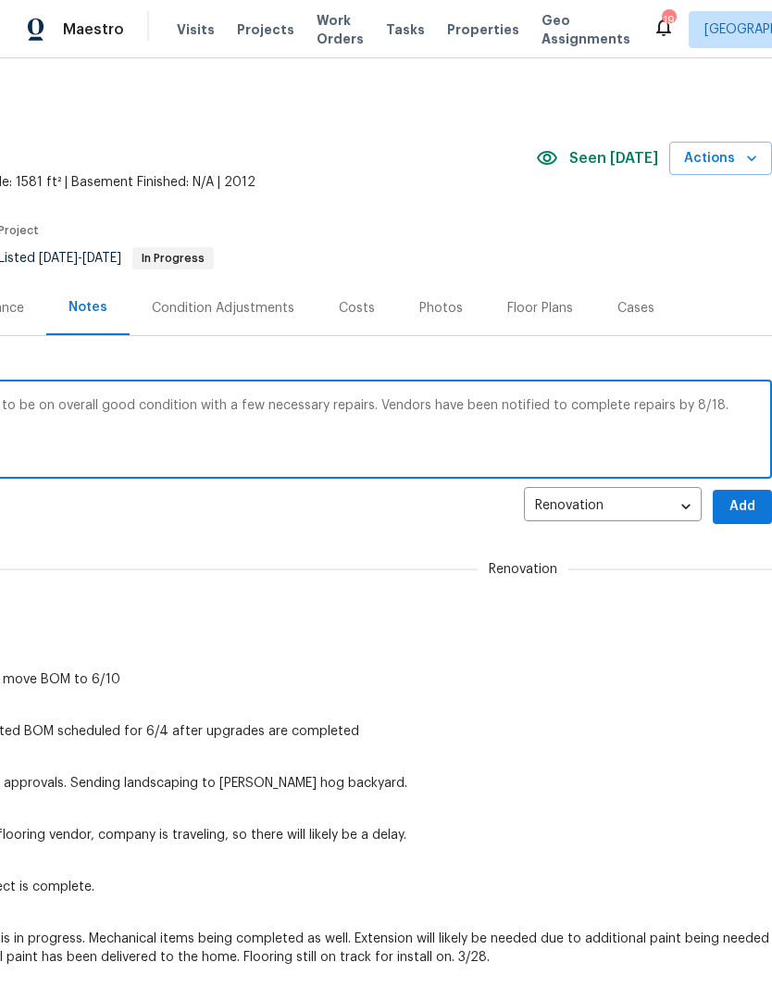
click at [369, 405] on textarea "Home health check up found this property to be on overall good condition with a…" at bounding box center [249, 431] width 1024 height 65
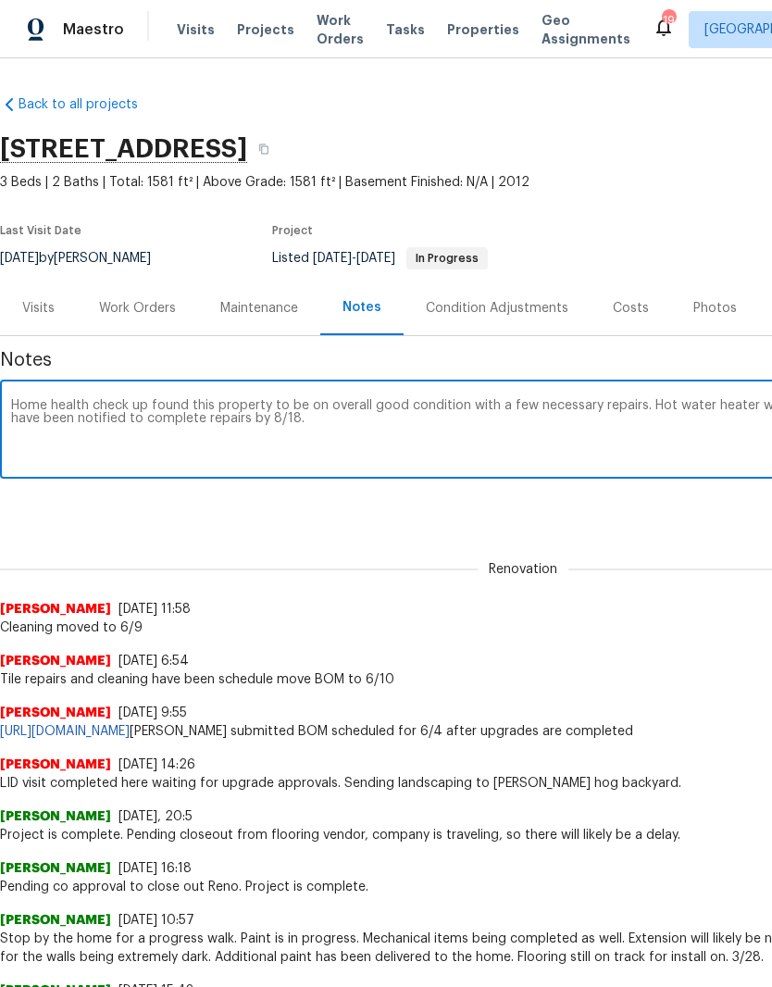
scroll to position [0, 0]
click at [322, 427] on textarea "Home health check up found this property to be on overall good condition with a…" at bounding box center [523, 431] width 1024 height 65
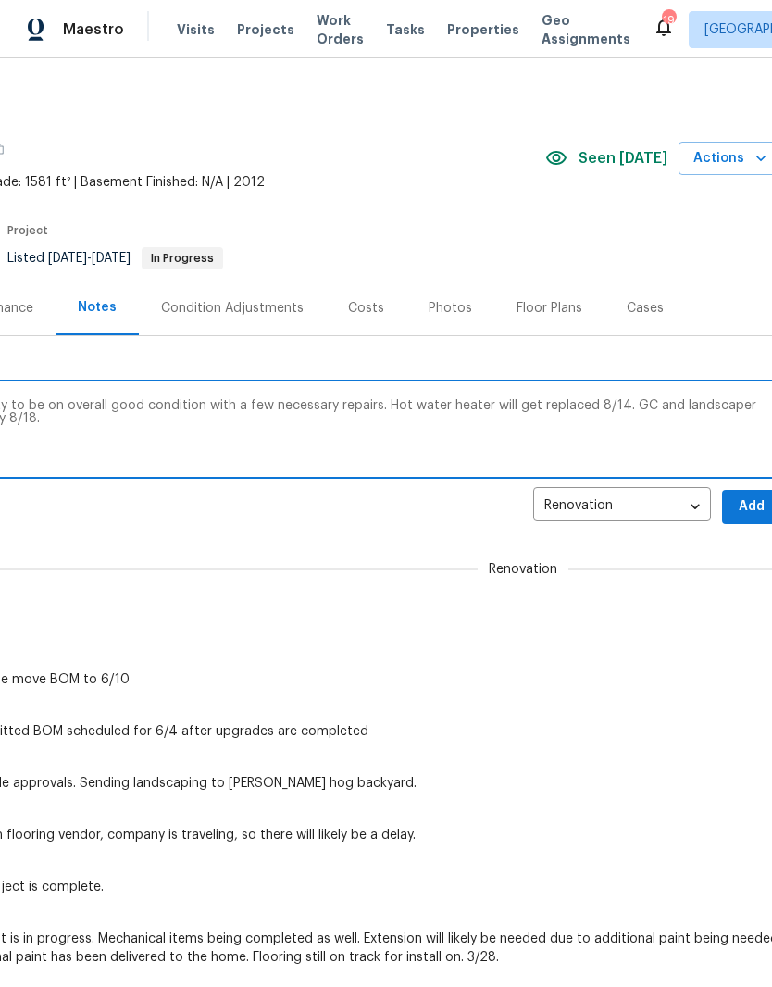
scroll to position [0, 266]
click at [580, 405] on textarea "Home health check up found this property to be on overall good condition with a…" at bounding box center [257, 431] width 1024 height 65
click at [386, 462] on textarea "Home health check up found this property to be on overall good condition with a…" at bounding box center [257, 431] width 1024 height 65
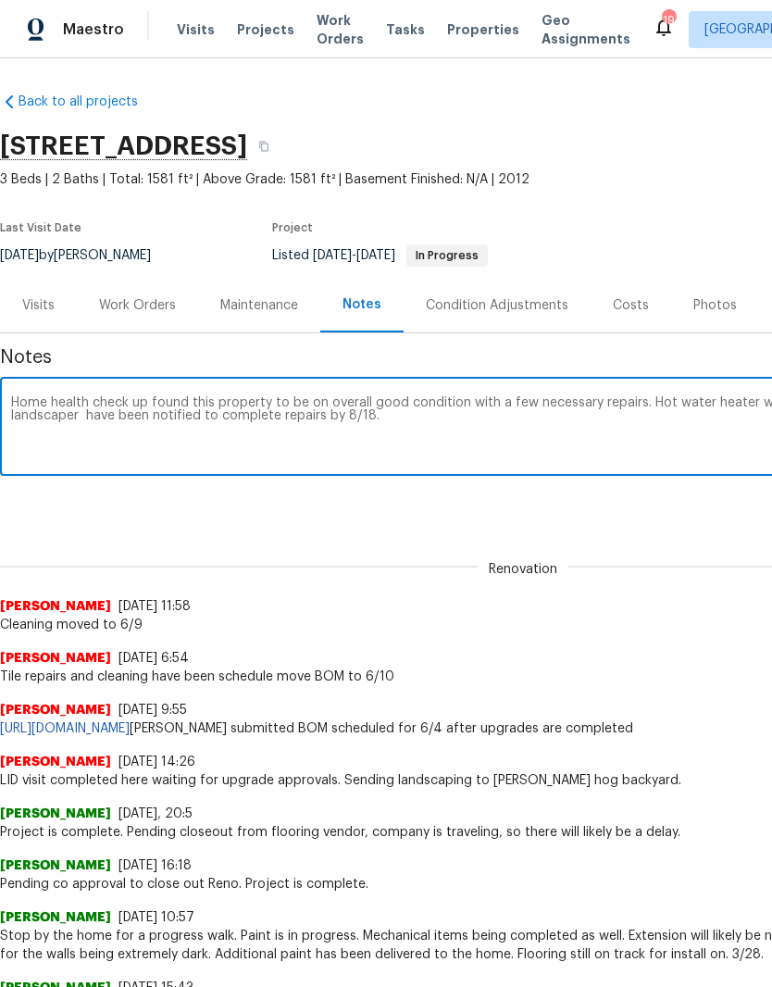
scroll to position [3, 0]
click at [323, 404] on textarea "Home health check up found this property to be on overall good condition with a…" at bounding box center [523, 428] width 1024 height 65
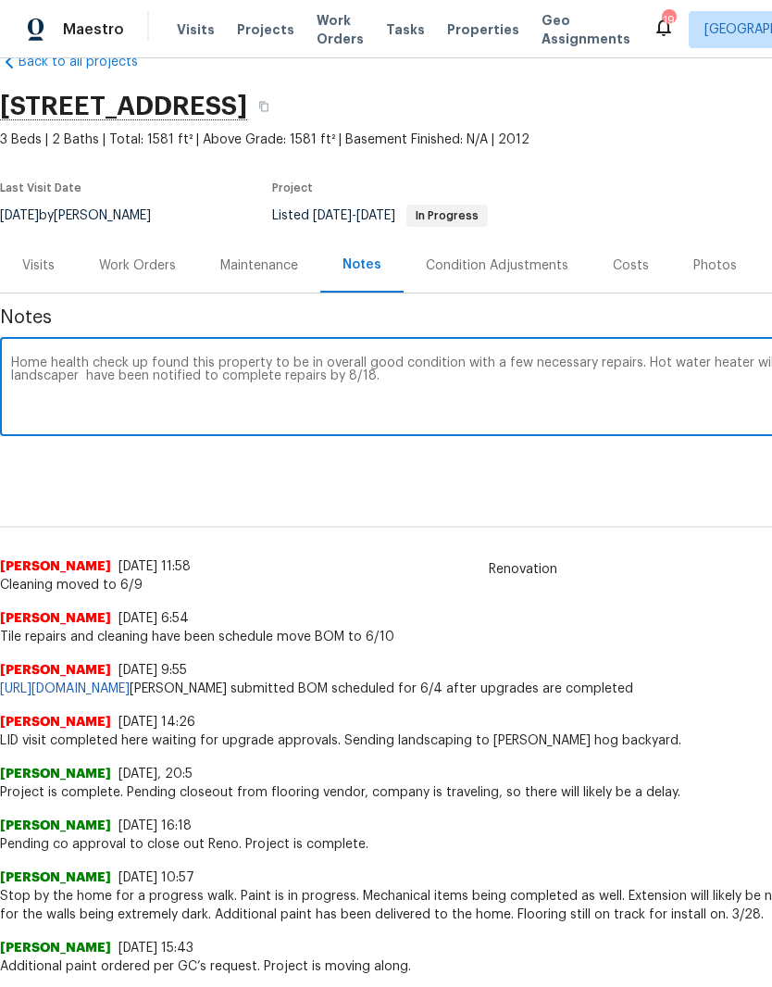
scroll to position [44, 0]
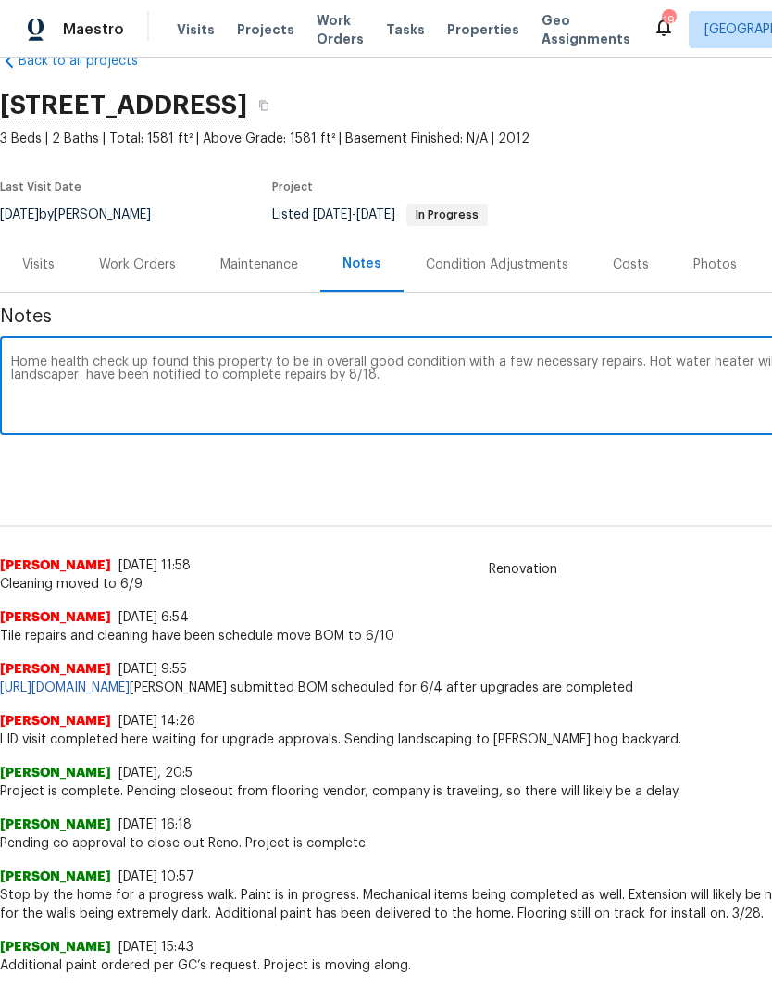
click at [128, 368] on textarea "Home health check up found this property to be in overall good condition with a…" at bounding box center [523, 388] width 1024 height 65
click at [139, 379] on textarea "Home health check up found this property to be in overall good condition with a…" at bounding box center [523, 388] width 1024 height 65
click at [484, 388] on textarea "Home health check up found this property to be in overall good condition with a…" at bounding box center [523, 388] width 1024 height 65
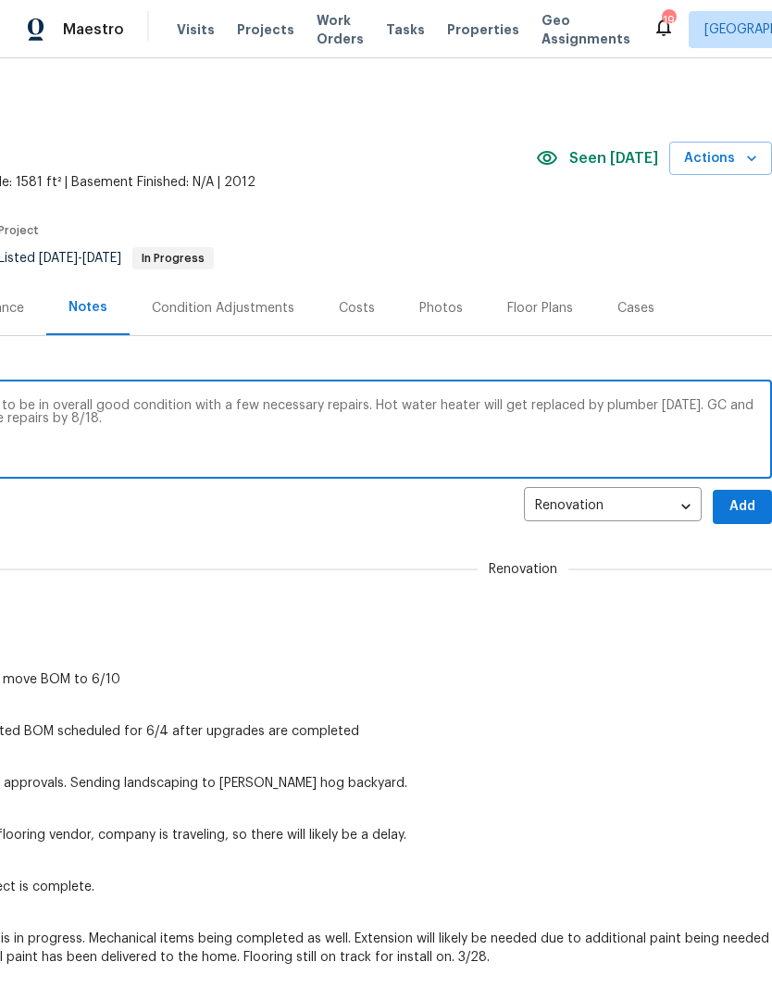
scroll to position [0, 274]
type textarea "Home health check up found this property to be in overall good condition with a…"
click at [742, 504] on span "Add" at bounding box center [743, 506] width 30 height 23
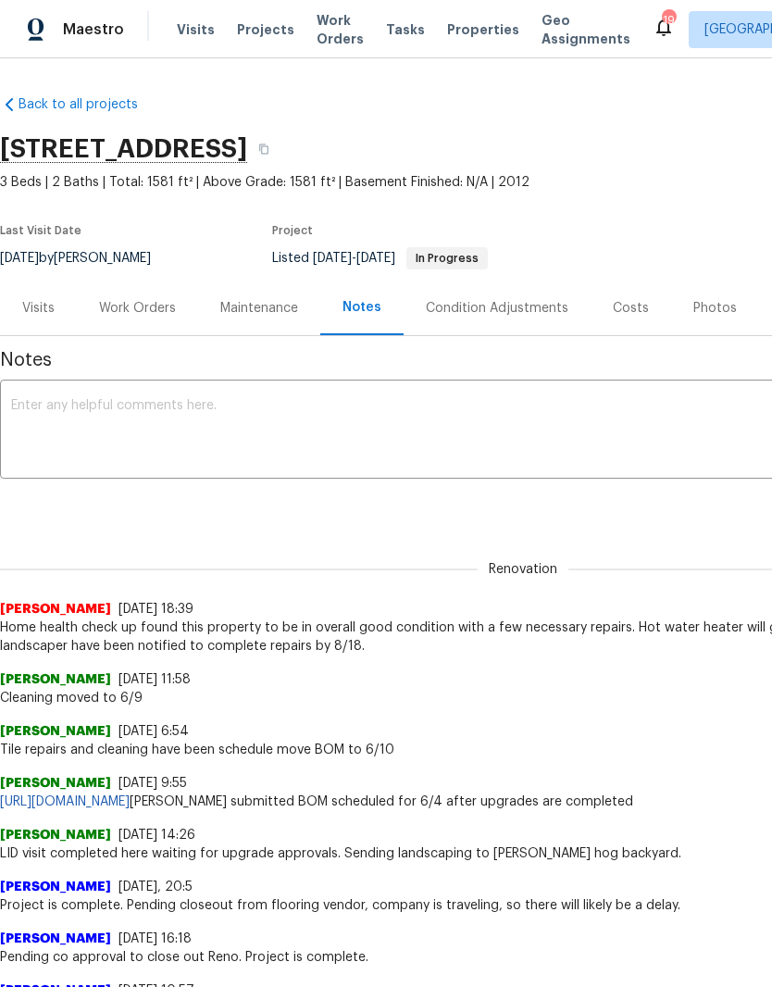
scroll to position [0, 0]
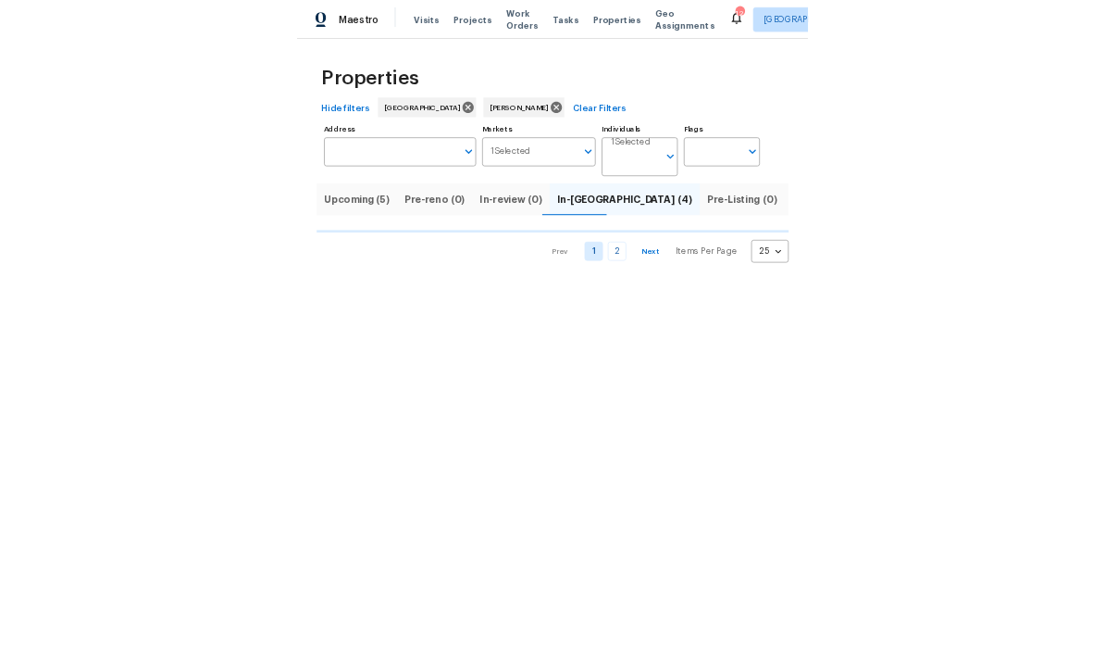
scroll to position [0, 37]
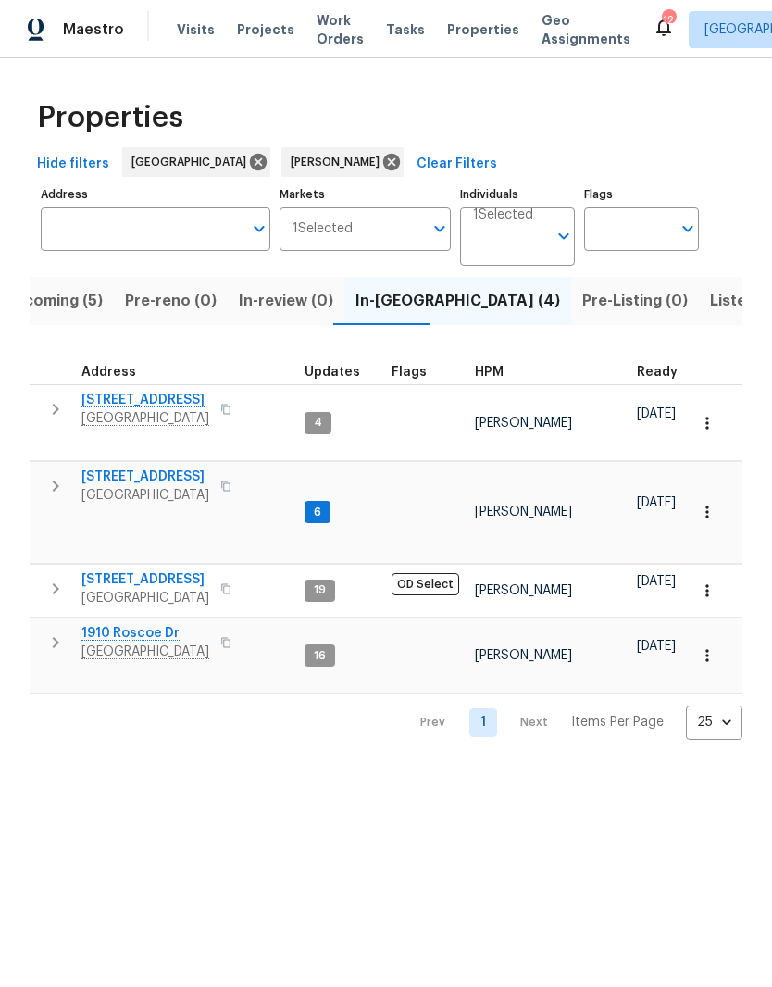
click at [155, 570] on span "[STREET_ADDRESS]" at bounding box center [145, 579] width 128 height 19
click at [146, 624] on span "1910 Roscoe Dr" at bounding box center [145, 633] width 128 height 19
click at [148, 468] on span "[STREET_ADDRESS]" at bounding box center [145, 477] width 128 height 19
click at [147, 403] on span "[STREET_ADDRESS]" at bounding box center [145, 400] width 128 height 19
click at [175, 403] on span "2203 Green Acres Dr" at bounding box center [145, 400] width 128 height 19
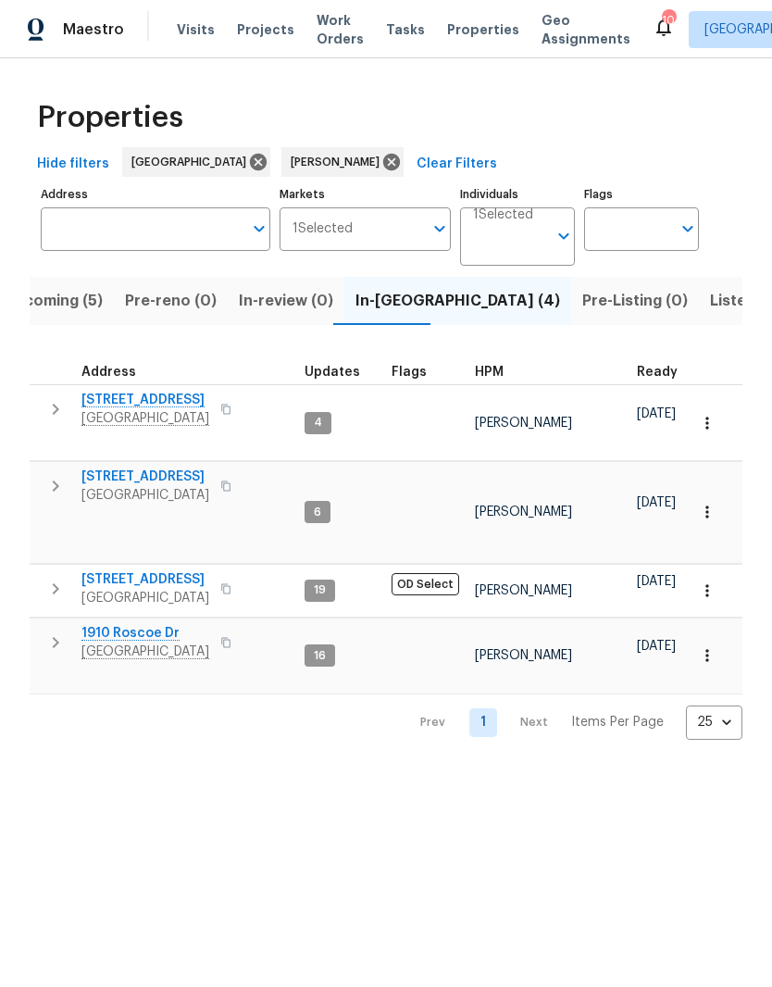
click at [176, 398] on span "2203 Green Acres Dr" at bounding box center [145, 400] width 128 height 19
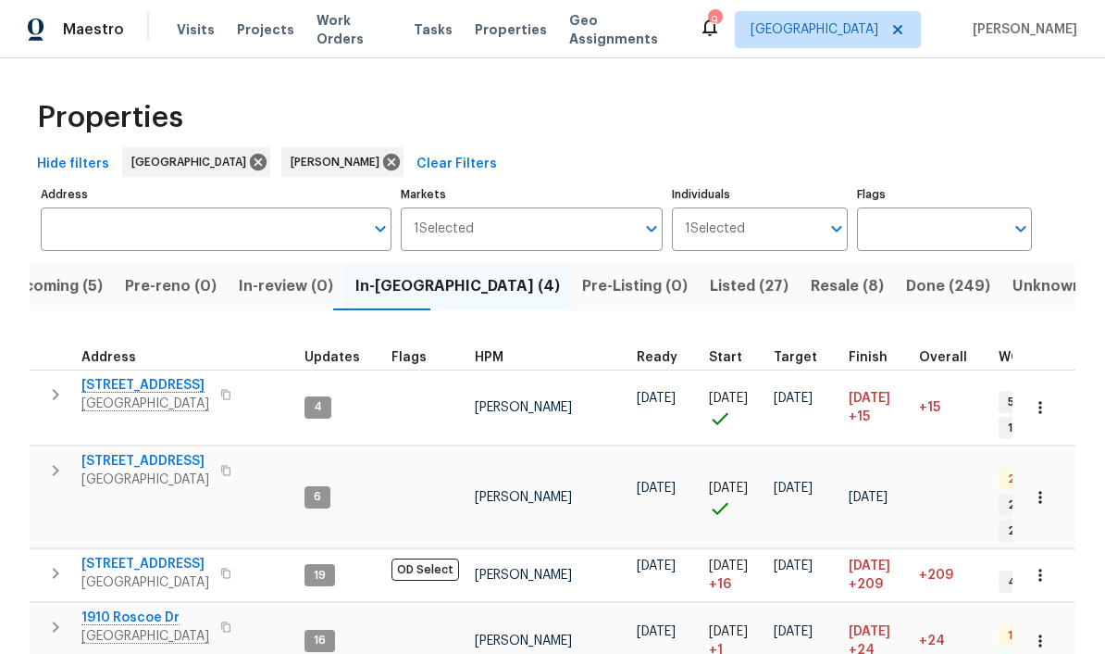
scroll to position [0, 0]
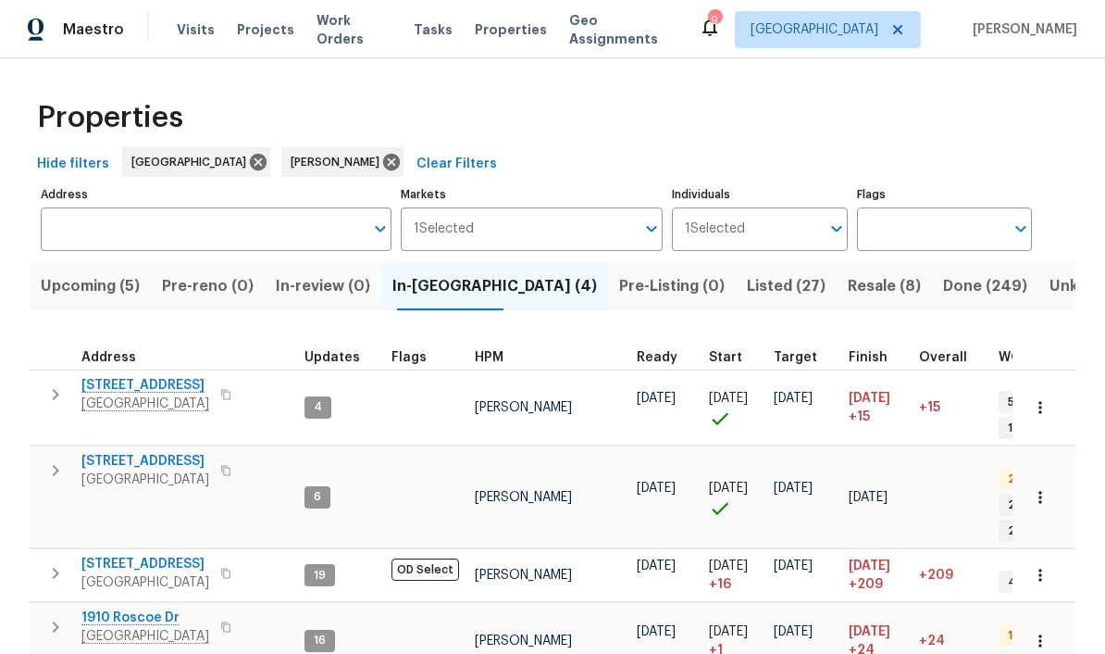
click at [360, 30] on span "Work Orders" at bounding box center [354, 29] width 75 height 37
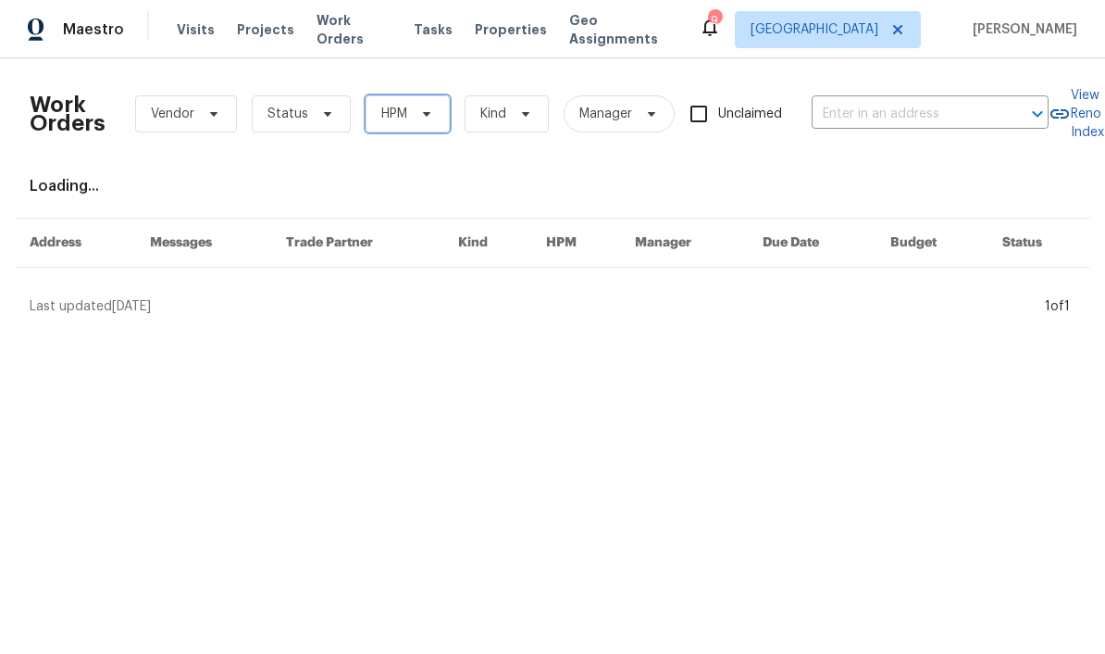
click at [419, 115] on icon at bounding box center [426, 113] width 15 height 15
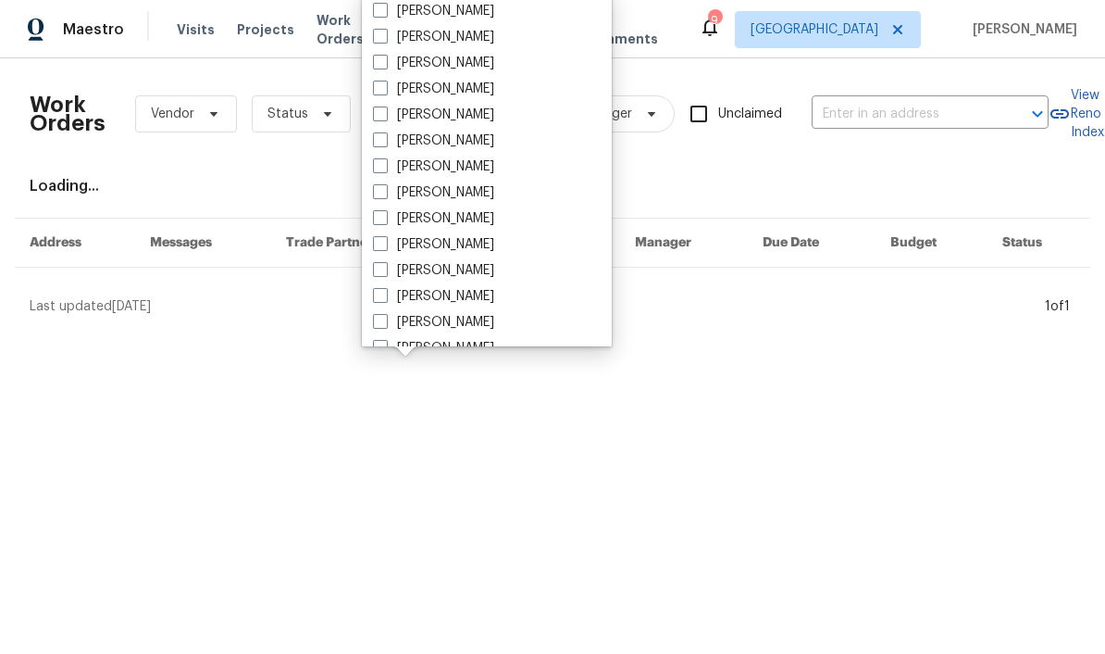
click at [481, 219] on label "[PERSON_NAME]" at bounding box center [433, 218] width 121 height 19
click at [385, 219] on input "[PERSON_NAME]" at bounding box center [379, 215] width 12 height 12
checkbox input "true"
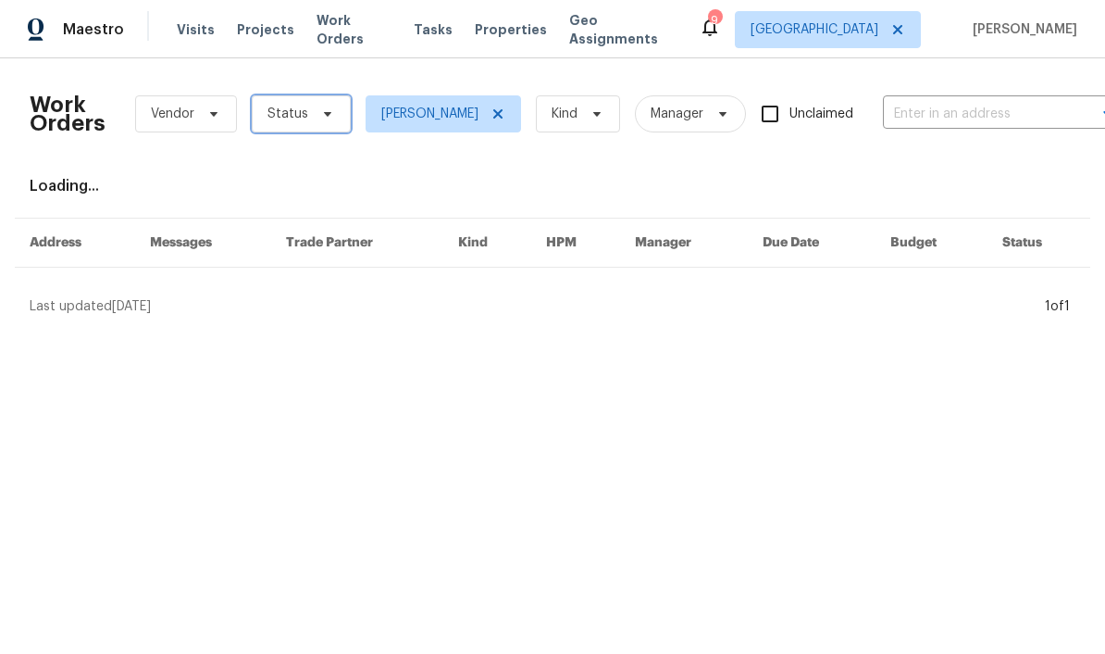
click at [320, 117] on icon at bounding box center [327, 113] width 15 height 15
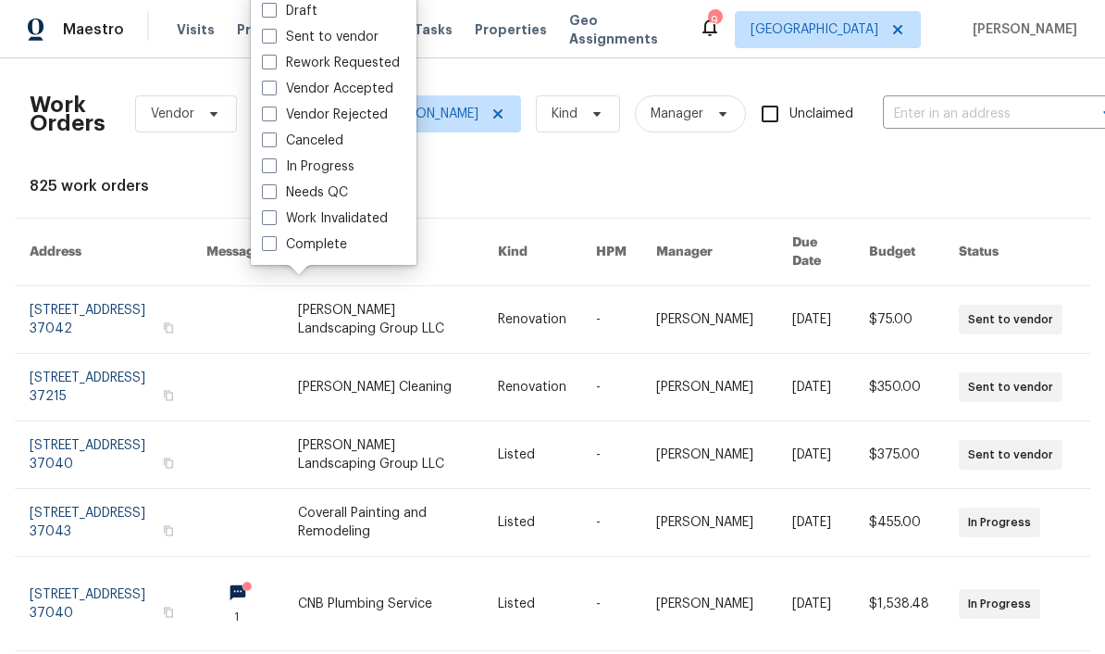
click at [342, 190] on label "Needs QC" at bounding box center [305, 192] width 86 height 19
click at [274, 190] on input "Needs QC" at bounding box center [268, 189] width 12 height 12
checkbox input "true"
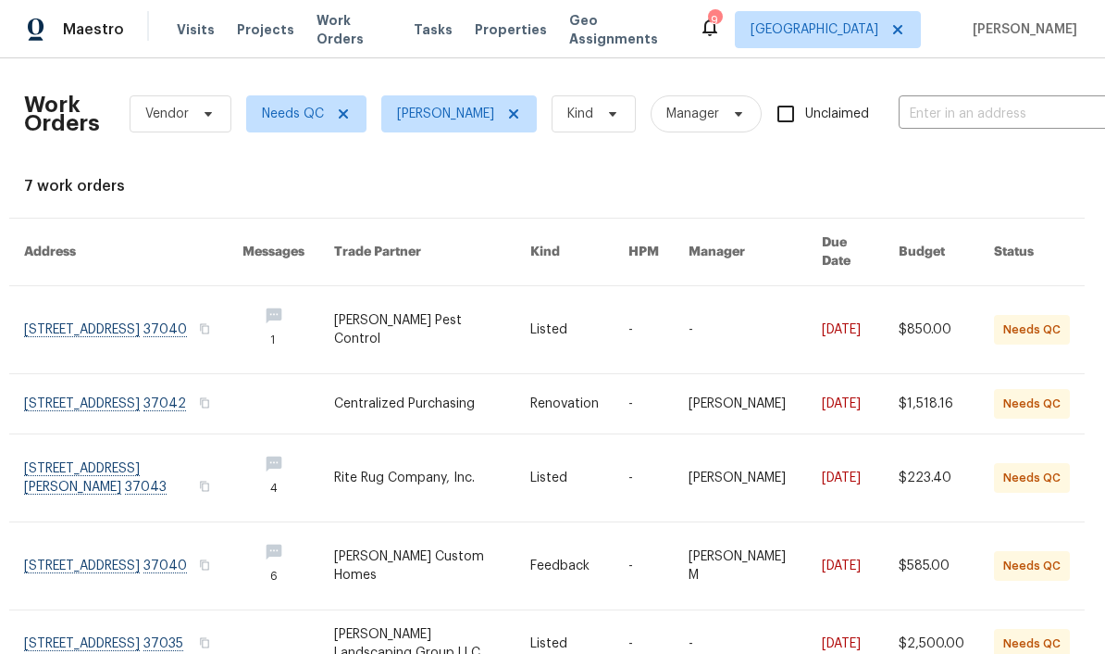
scroll to position [0, 6]
click at [340, 109] on icon at bounding box center [343, 113] width 9 height 9
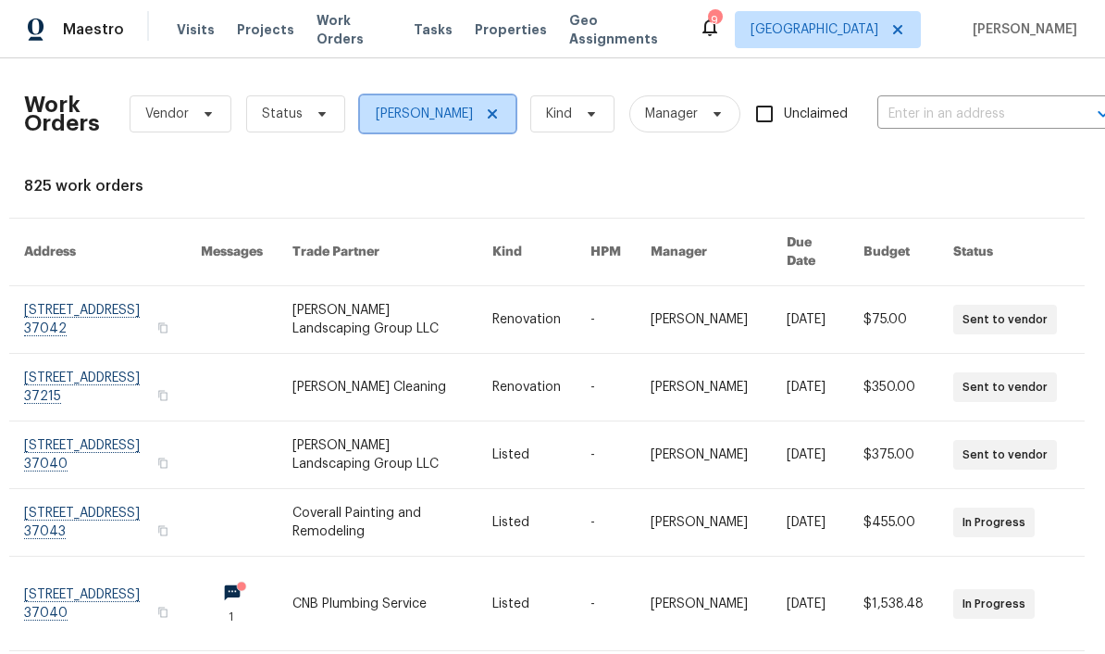
click at [493, 106] on icon at bounding box center [492, 113] width 15 height 15
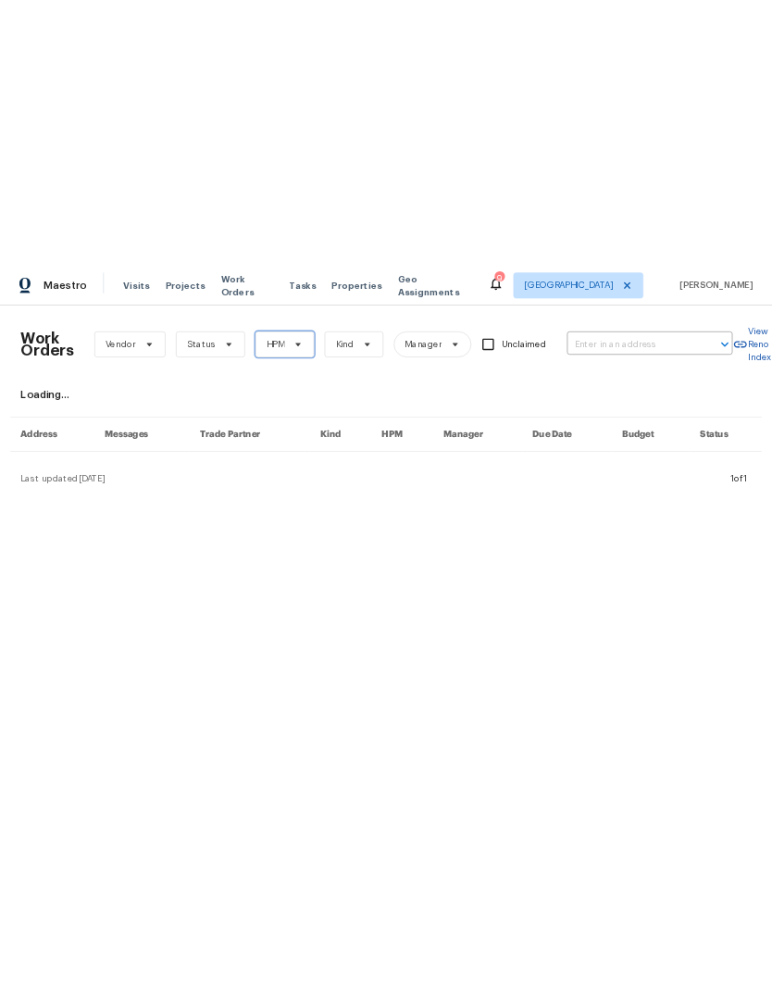
scroll to position [0, 1]
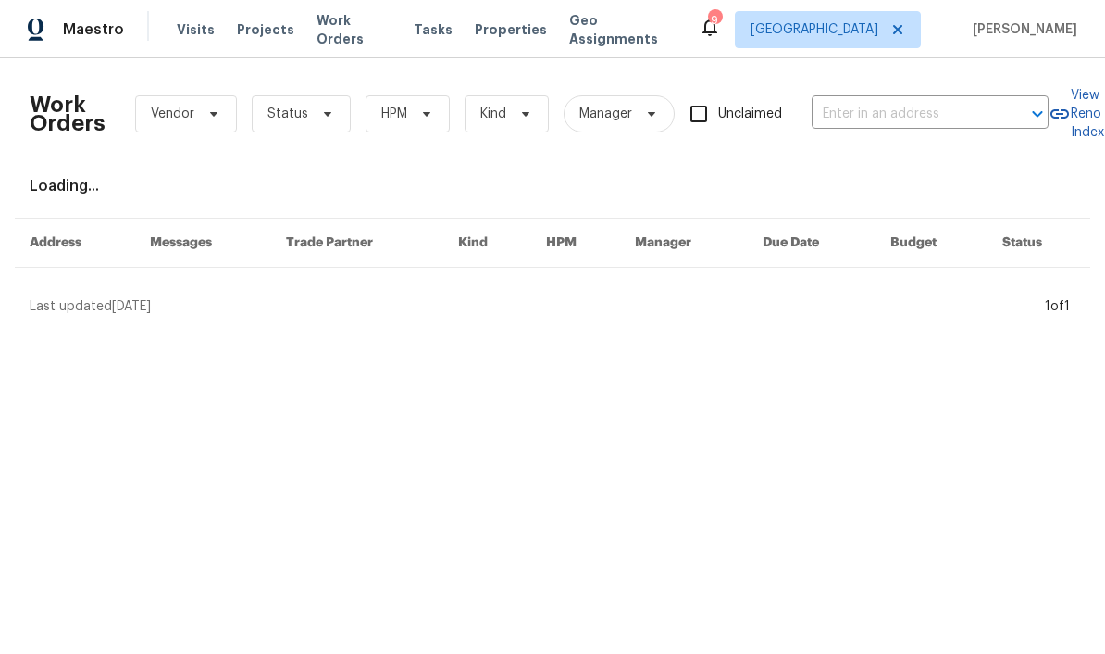
click at [502, 28] on span "Properties" at bounding box center [511, 29] width 72 height 19
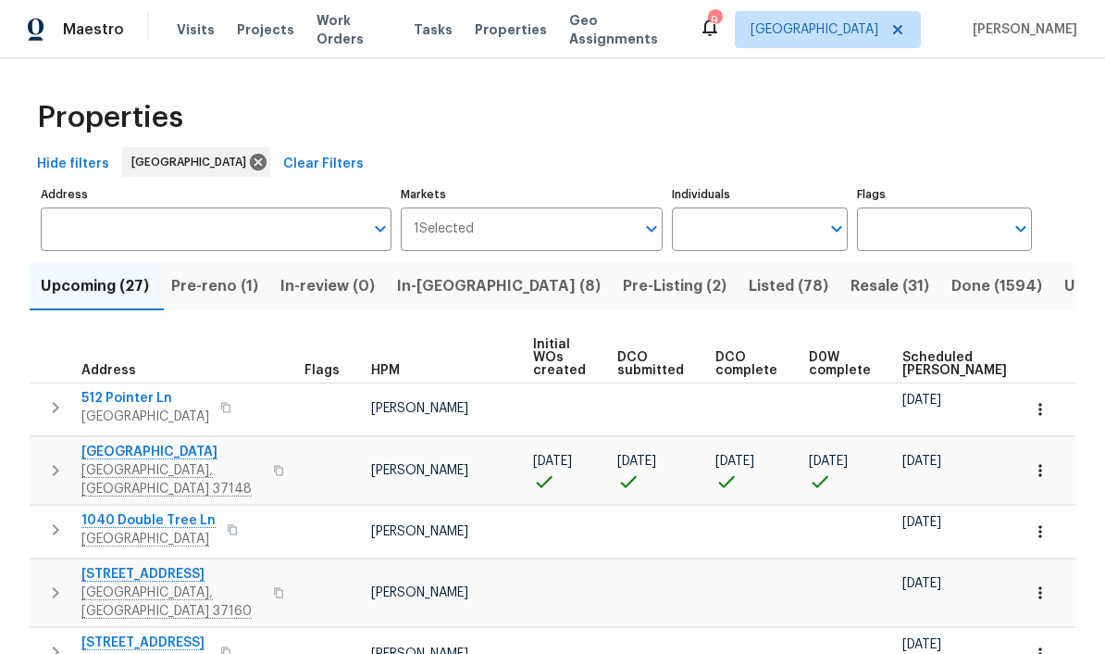
click at [771, 233] on input "Individuals" at bounding box center [745, 229] width 147 height 44
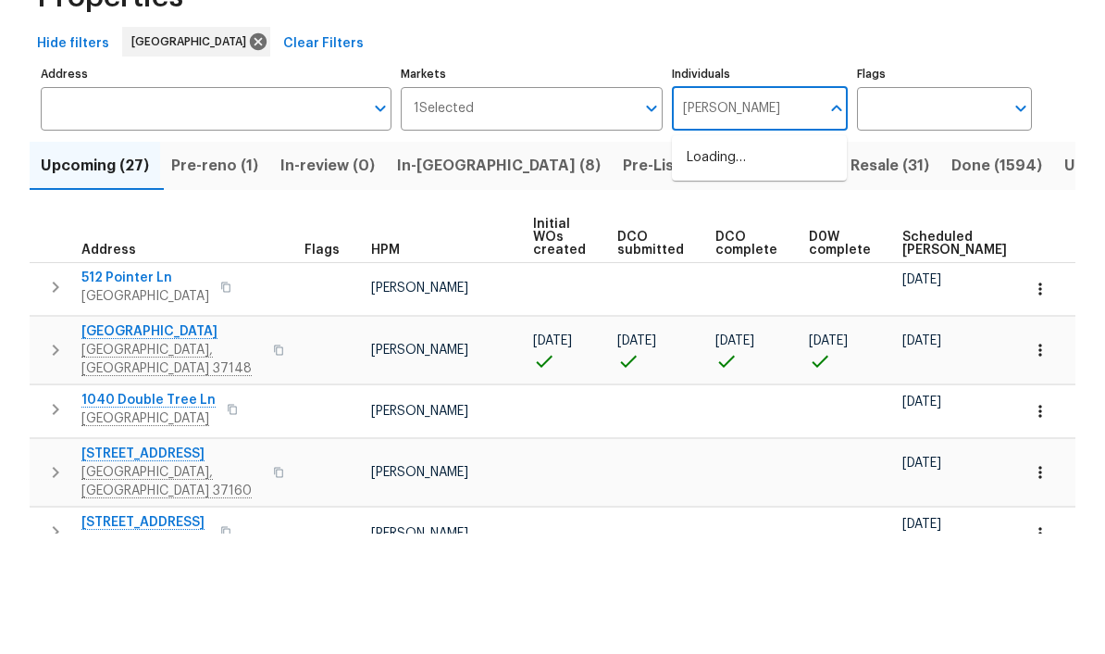
type input "Cynthia upshaw"
click at [708, 268] on input "checkbox" at bounding box center [706, 287] width 39 height 39
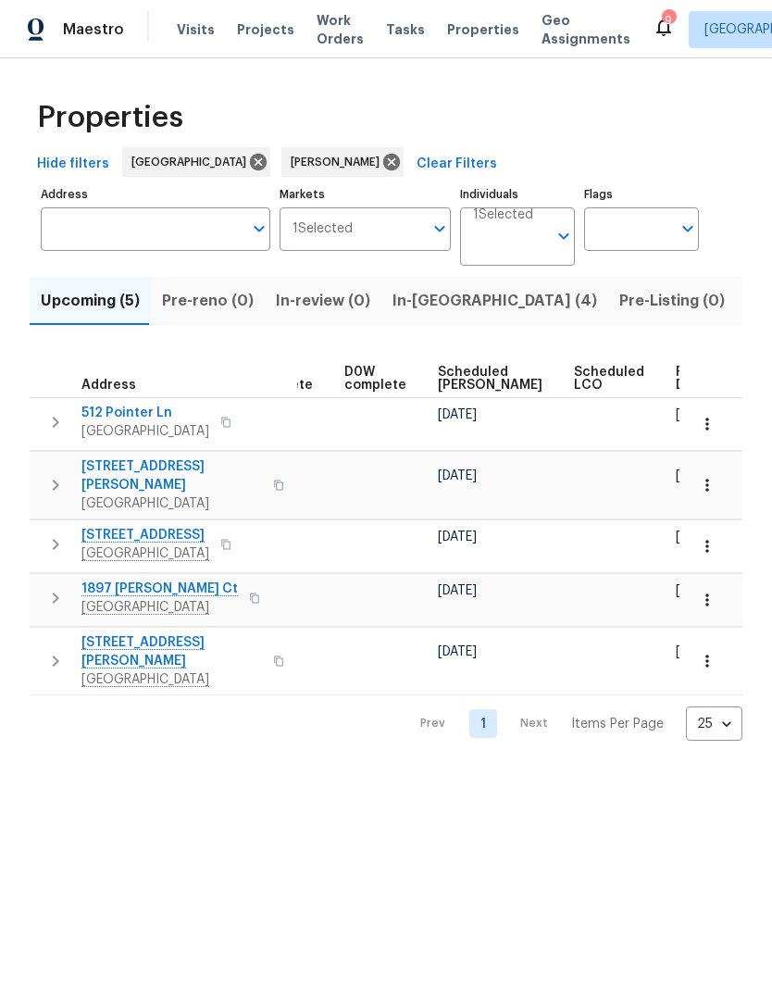
scroll to position [0, 464]
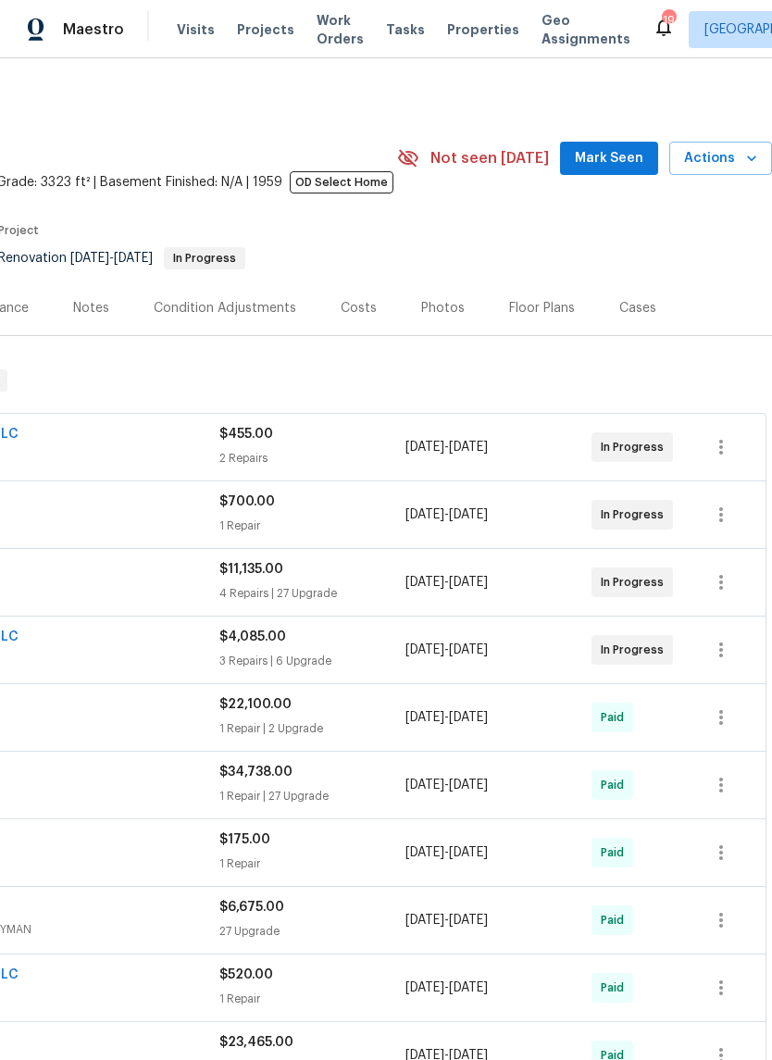
scroll to position [0, 274]
click at [619, 159] on span "Mark Seen" at bounding box center [609, 158] width 69 height 23
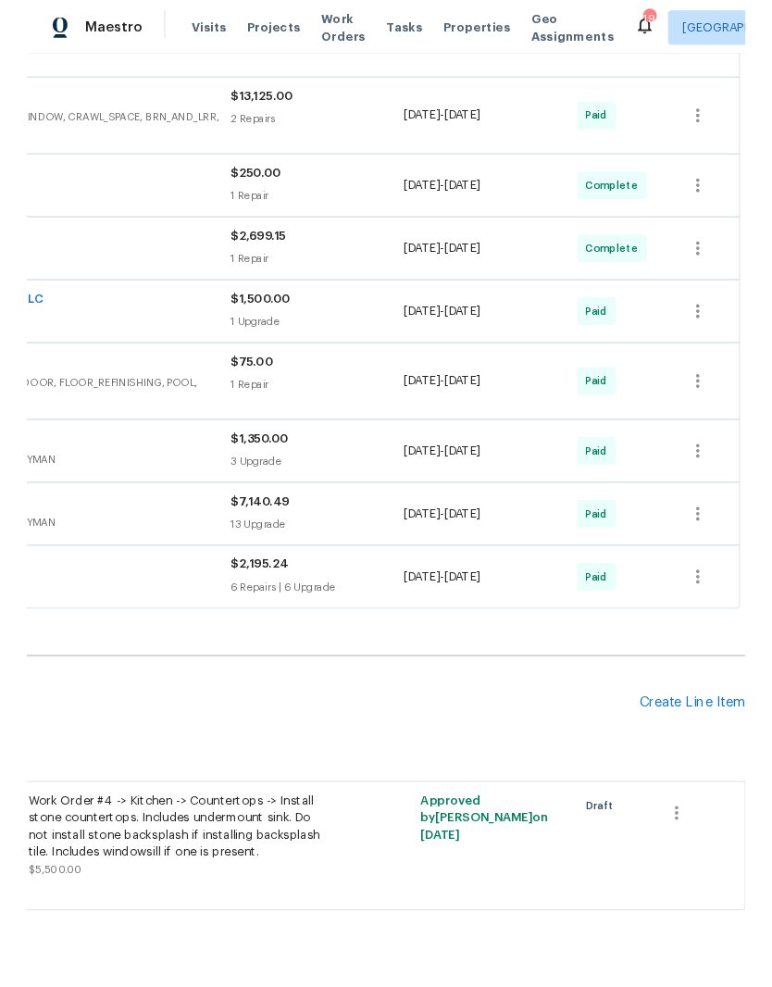
scroll to position [1561, 274]
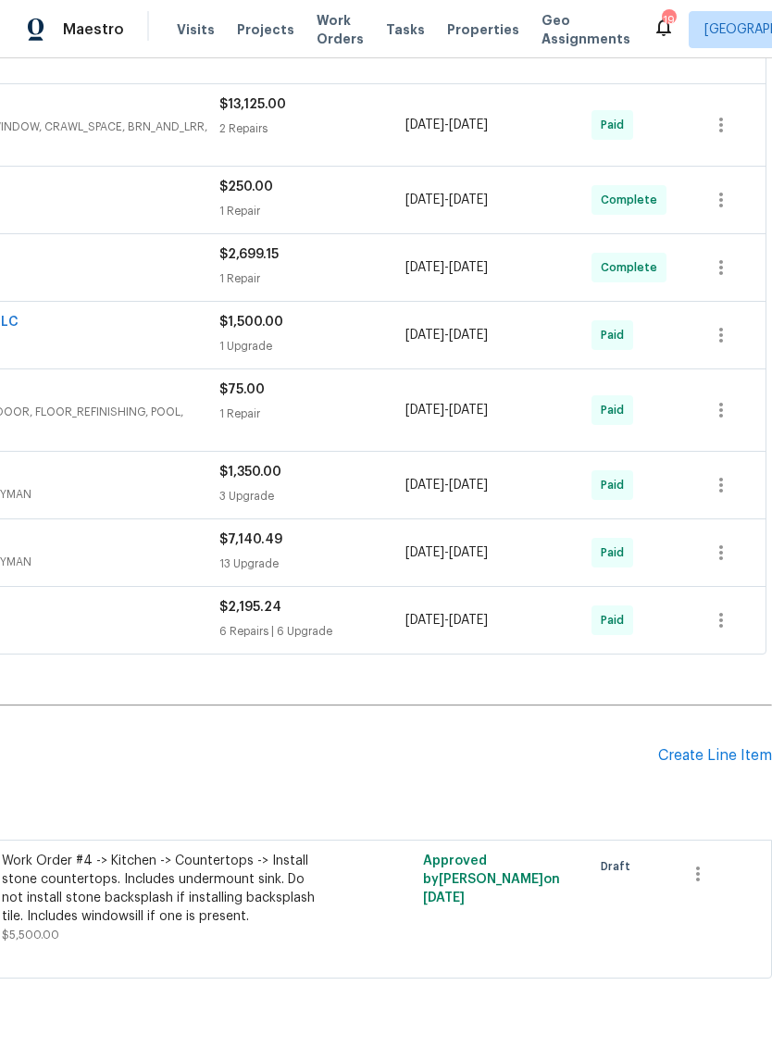
click at [709, 765] on div "Create Line Item" at bounding box center [715, 756] width 114 height 18
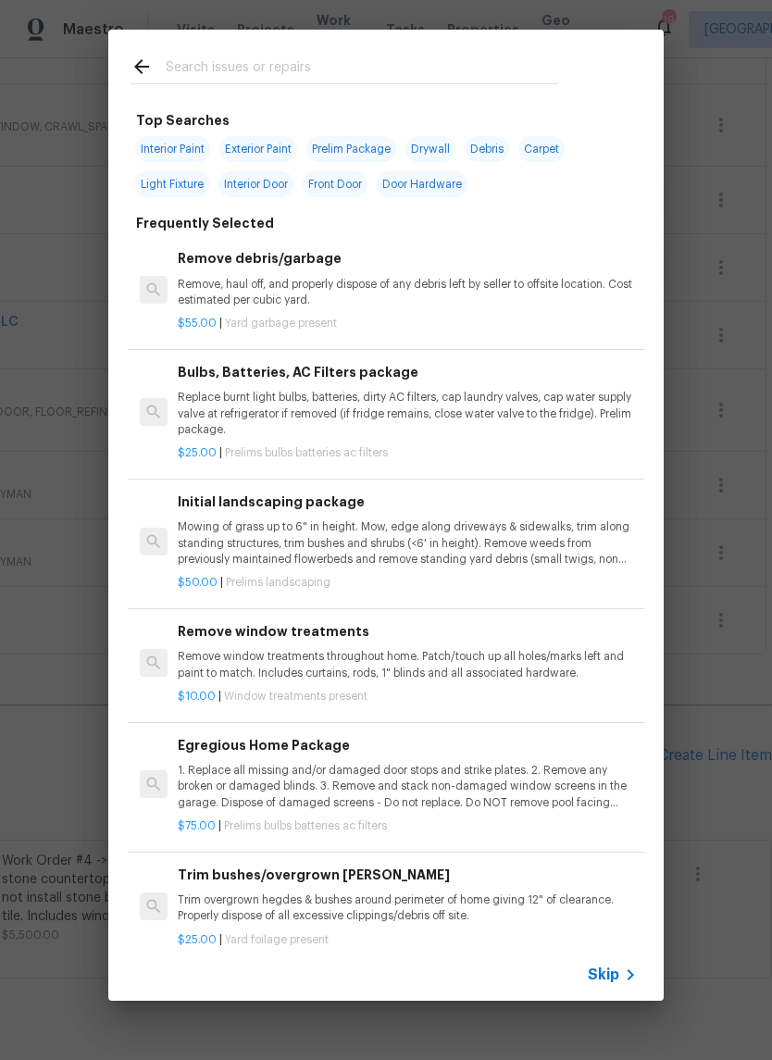
click at [310, 57] on input "text" at bounding box center [362, 70] width 393 height 28
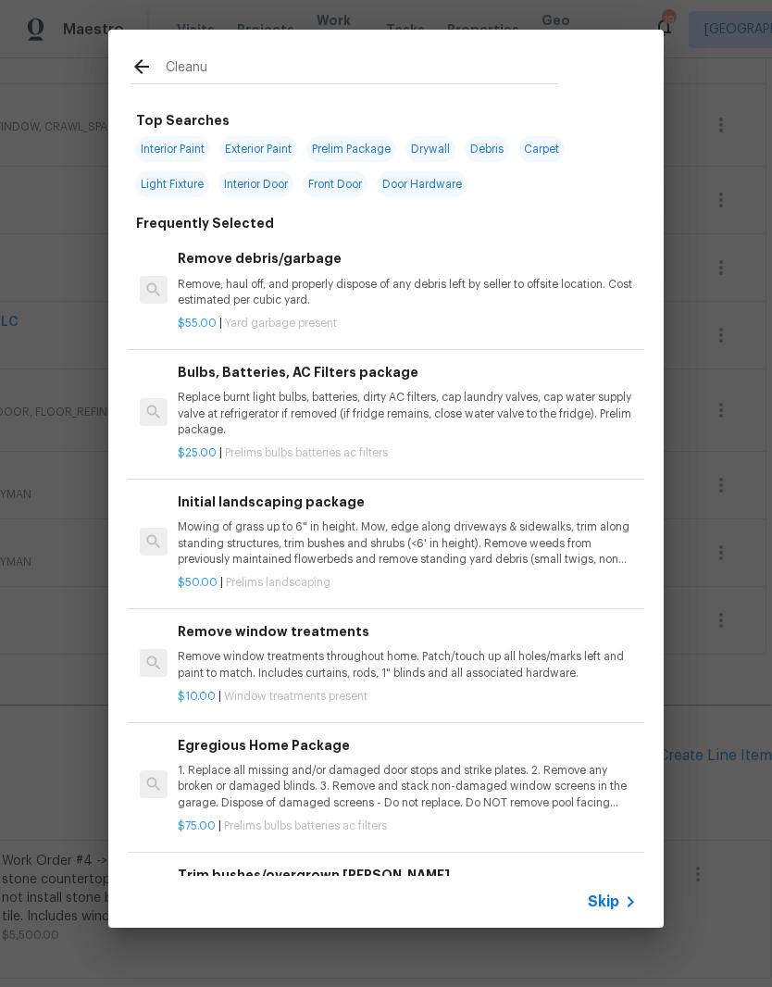
type input "Cleanun"
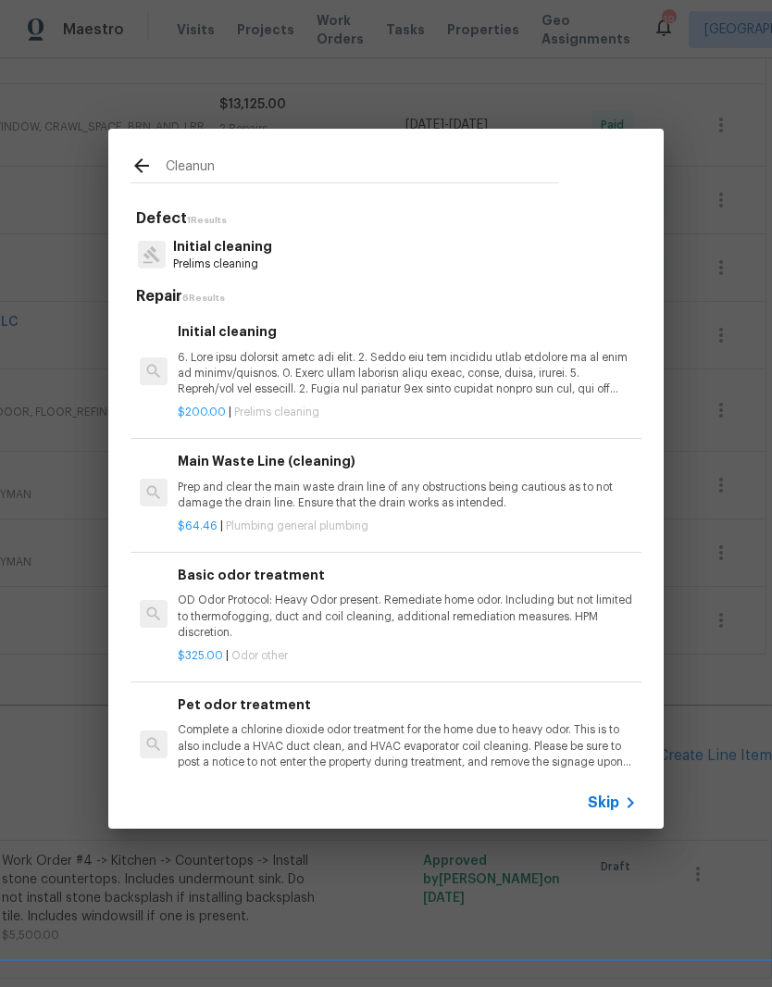
click at [238, 249] on p "Initial cleaning" at bounding box center [222, 246] width 99 height 19
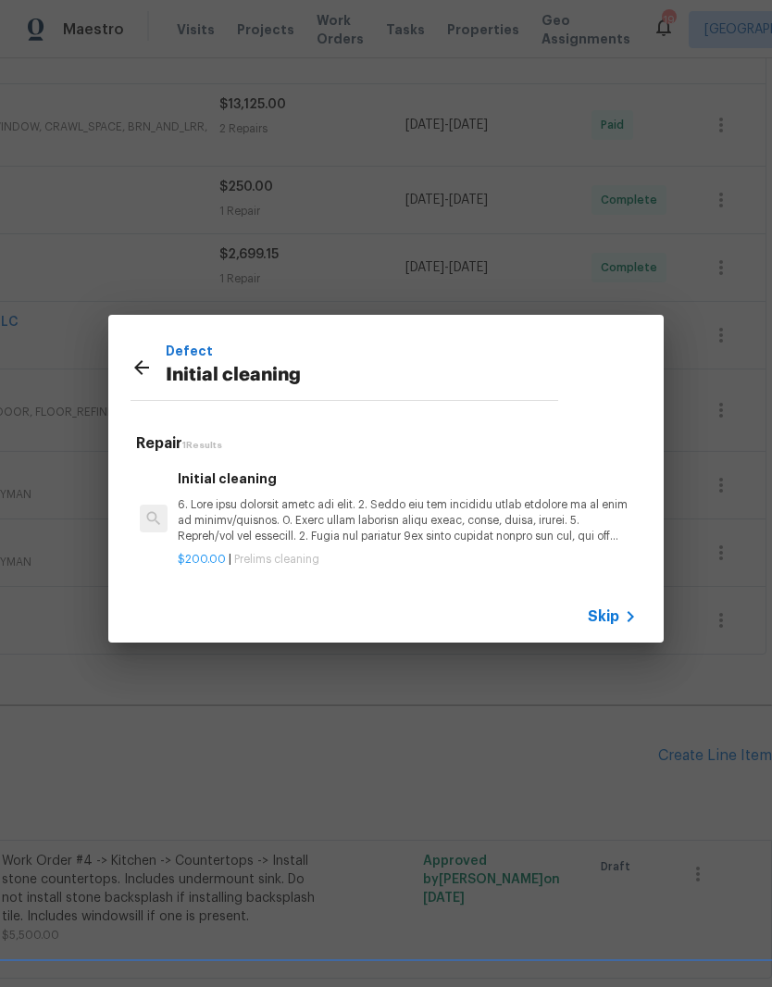
click at [256, 513] on p at bounding box center [407, 520] width 459 height 47
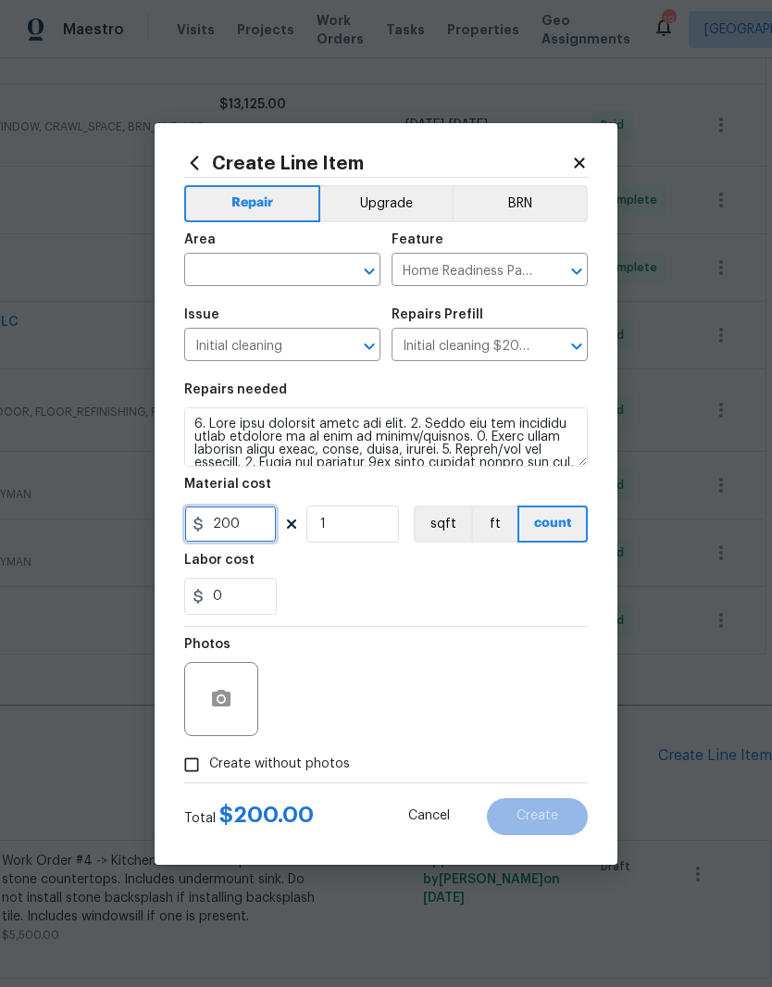
click at [263, 525] on input "200" at bounding box center [230, 523] width 93 height 37
type input "350"
click at [325, 267] on input "text" at bounding box center [256, 271] width 144 height 29
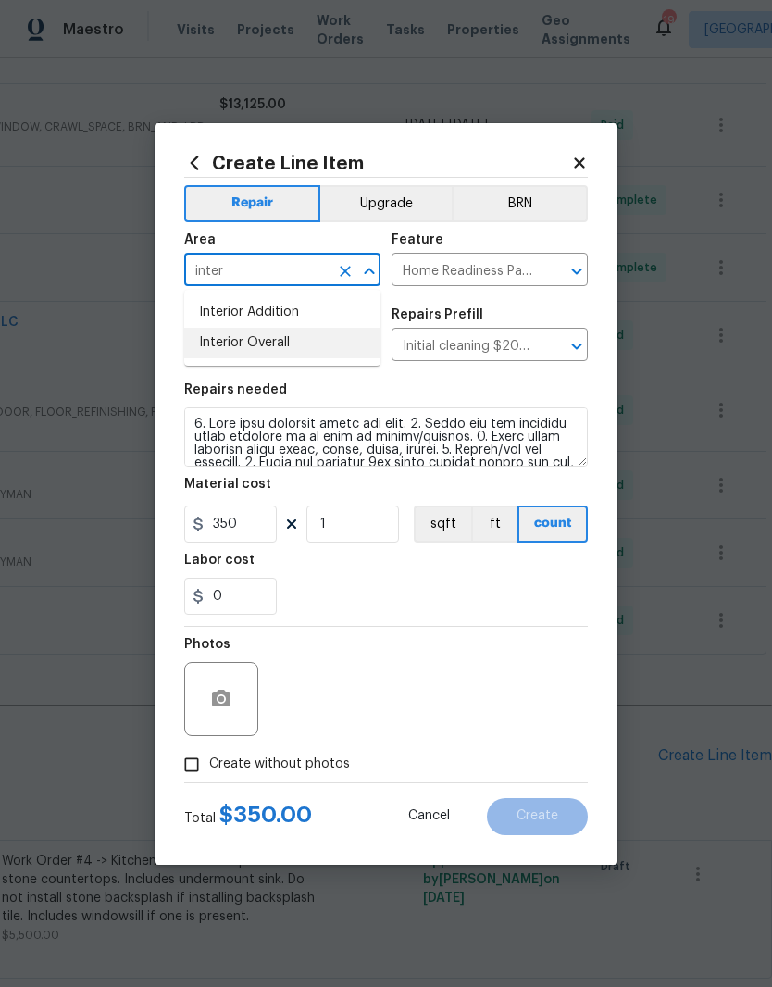
click at [284, 346] on li "Interior Overall" at bounding box center [282, 343] width 196 height 31
type input "Interior Overall"
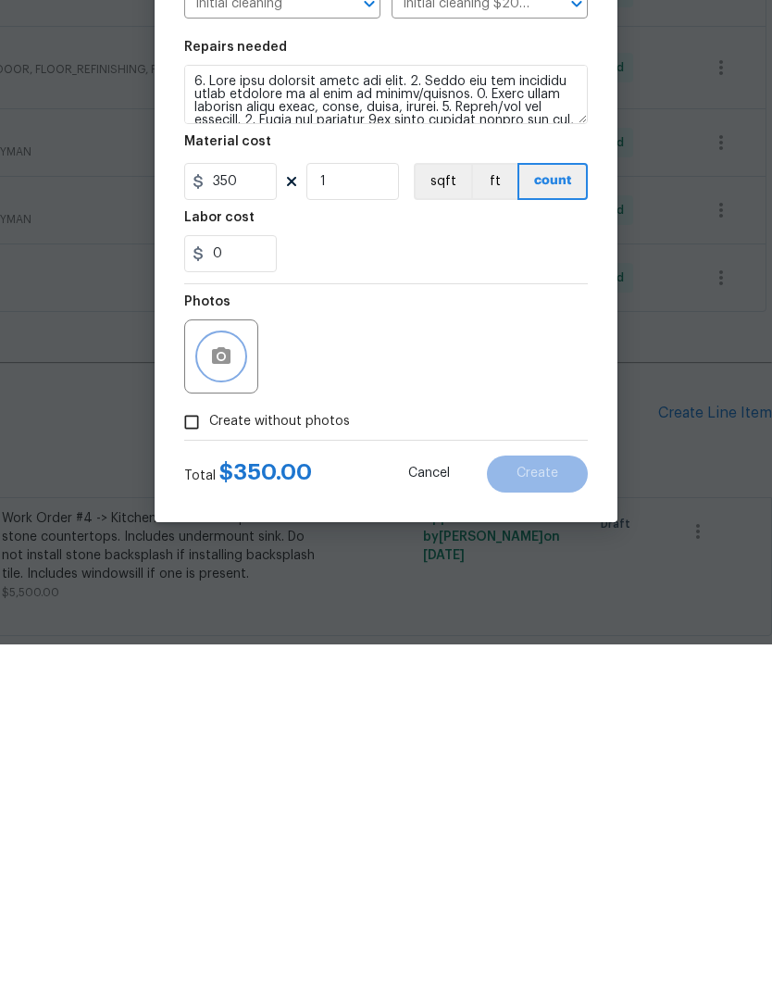
click at [227, 690] on icon "button" at bounding box center [221, 698] width 19 height 17
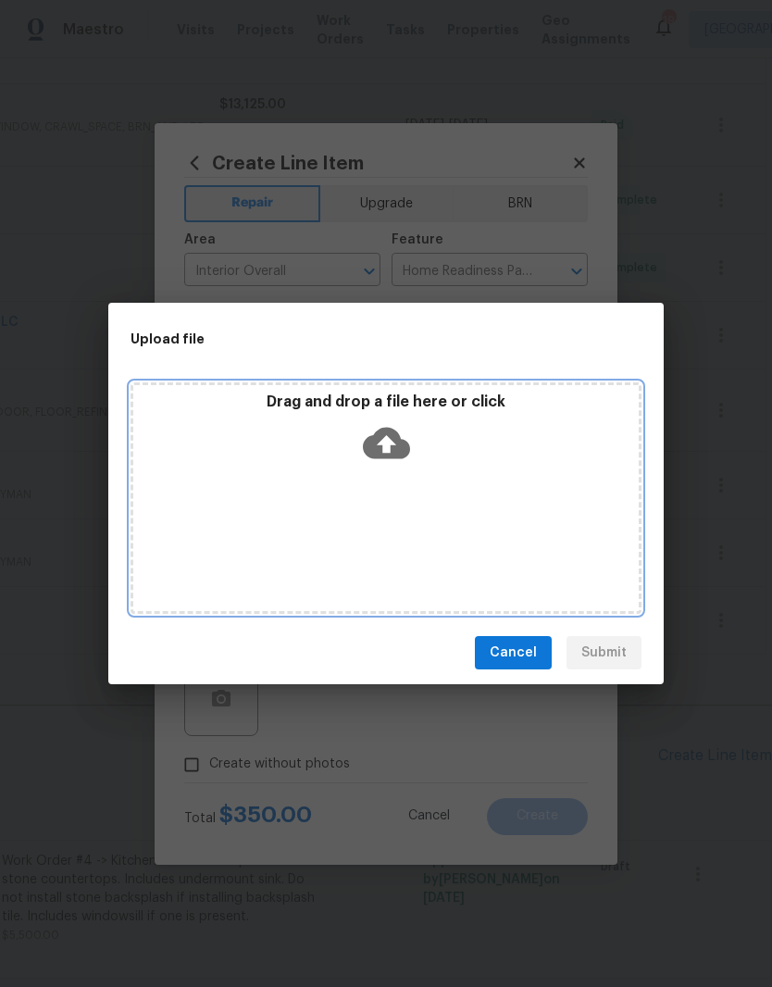
click at [462, 499] on div "Drag and drop a file here or click" at bounding box center [386, 497] width 511 height 231
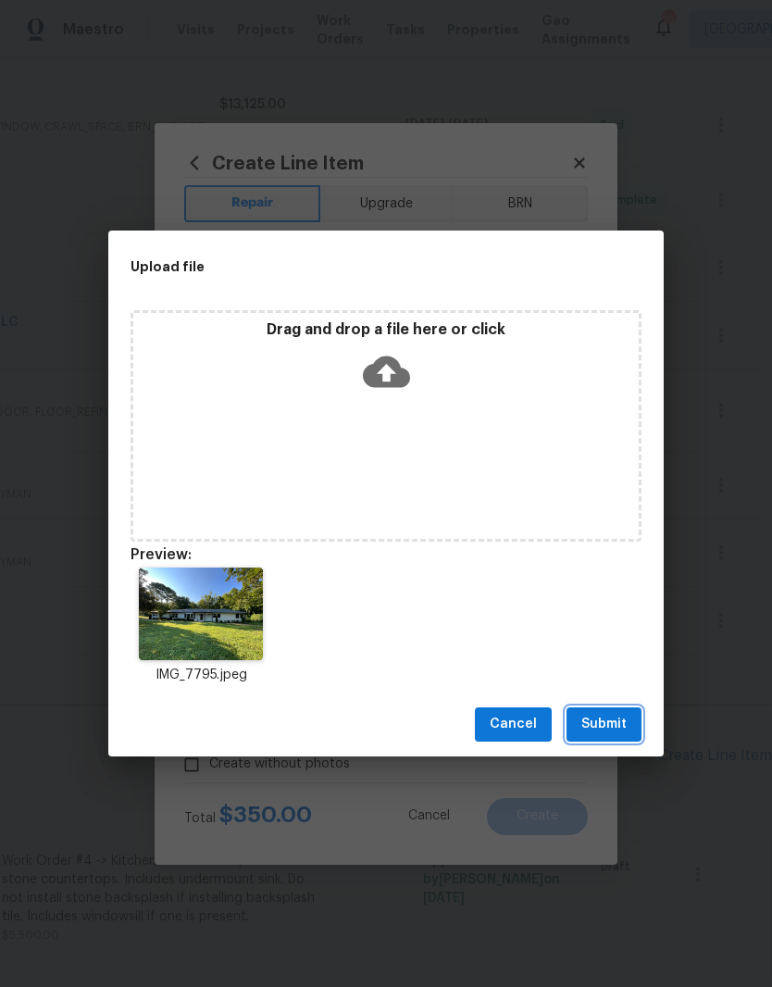
click at [618, 721] on span "Submit" at bounding box center [603, 724] width 45 height 23
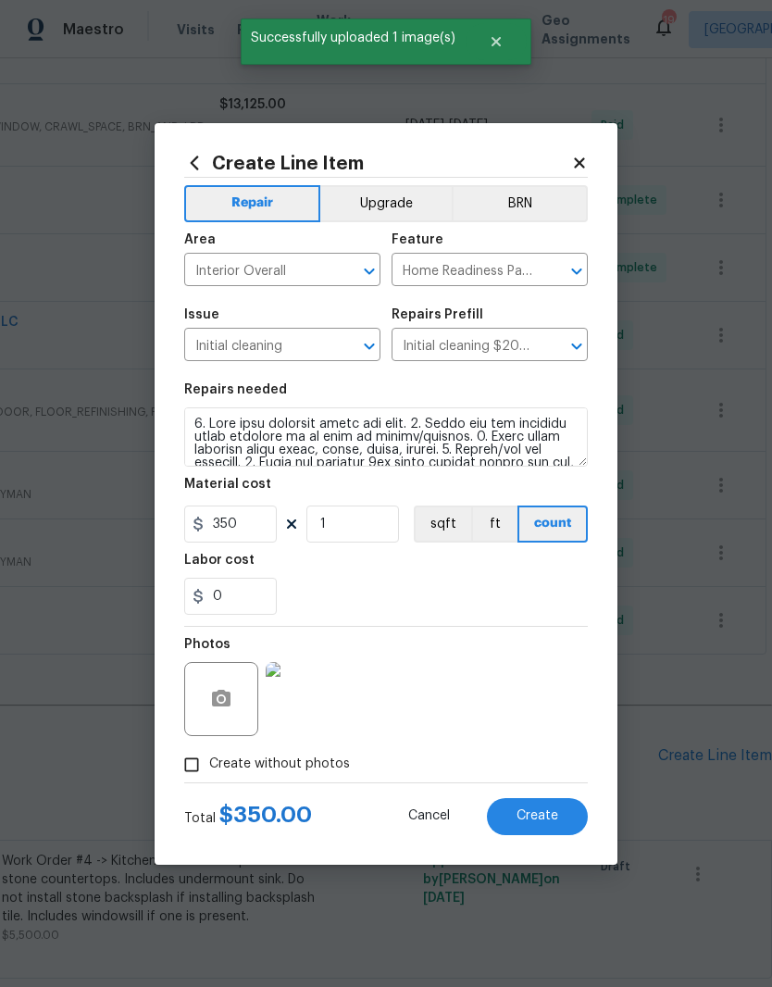
click at [554, 815] on span "Create" at bounding box center [538, 816] width 42 height 14
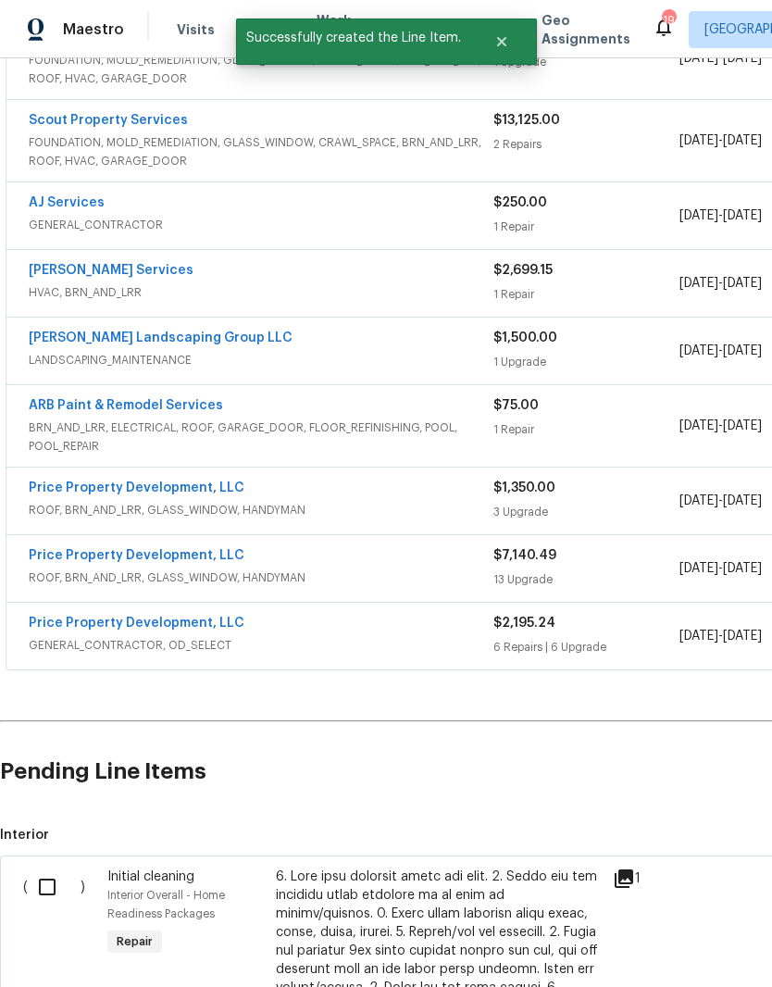
scroll to position [1547, 0]
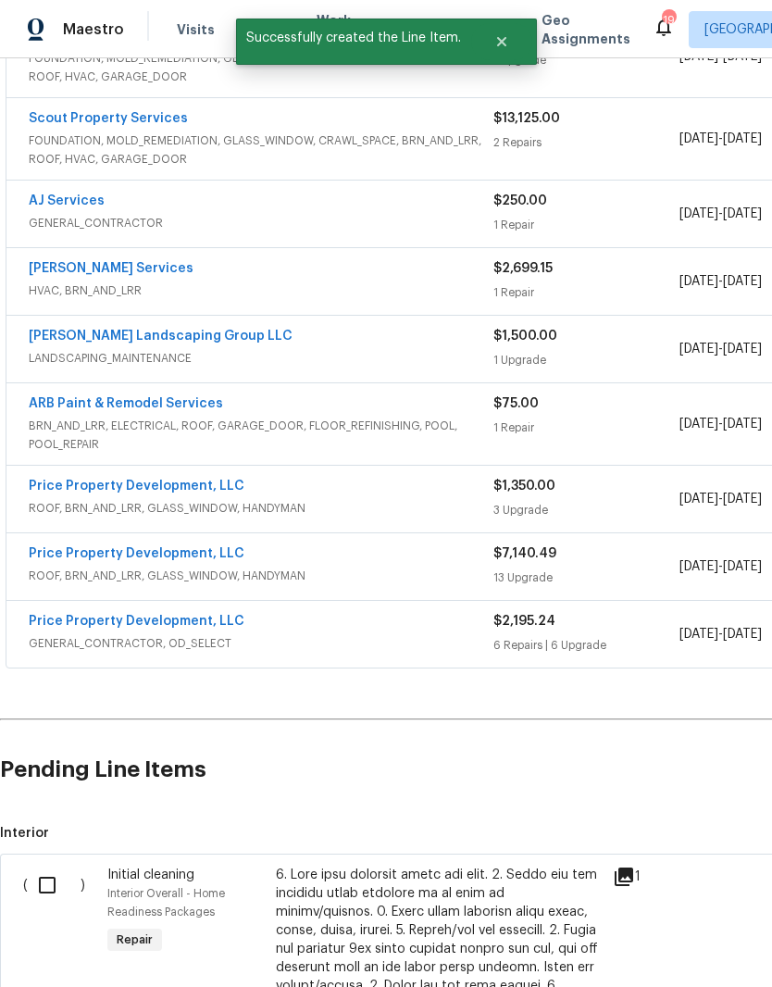
click at [48, 866] on input "checkbox" at bounding box center [54, 885] width 53 height 39
checkbox input "true"
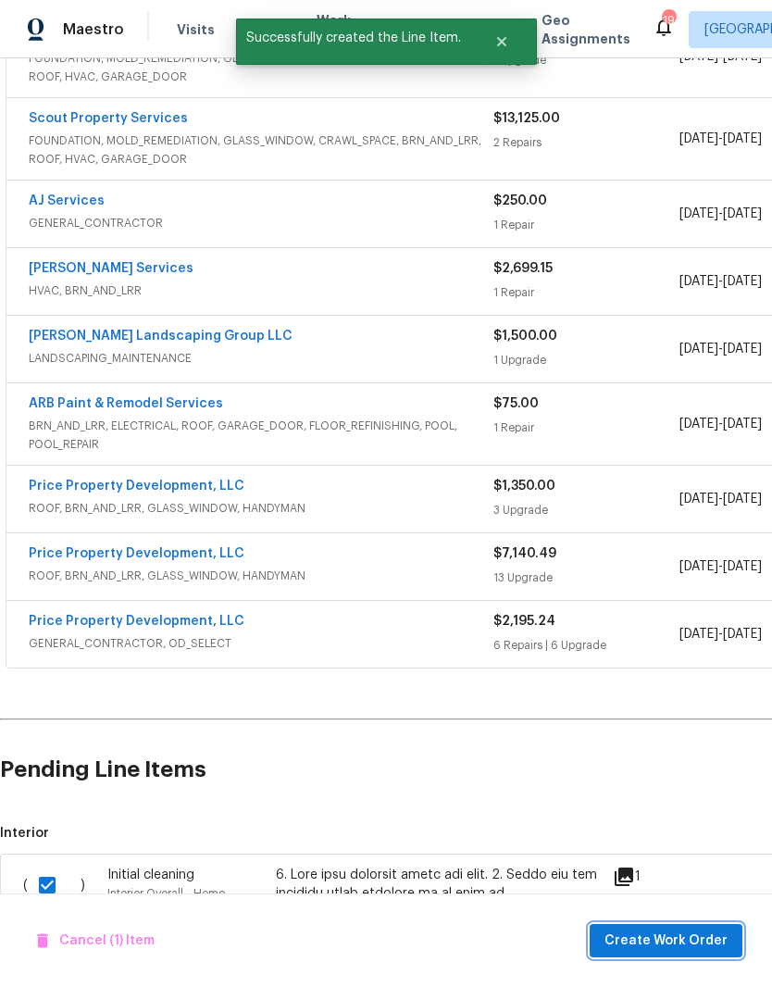
click at [674, 943] on span "Create Work Order" at bounding box center [666, 941] width 123 height 23
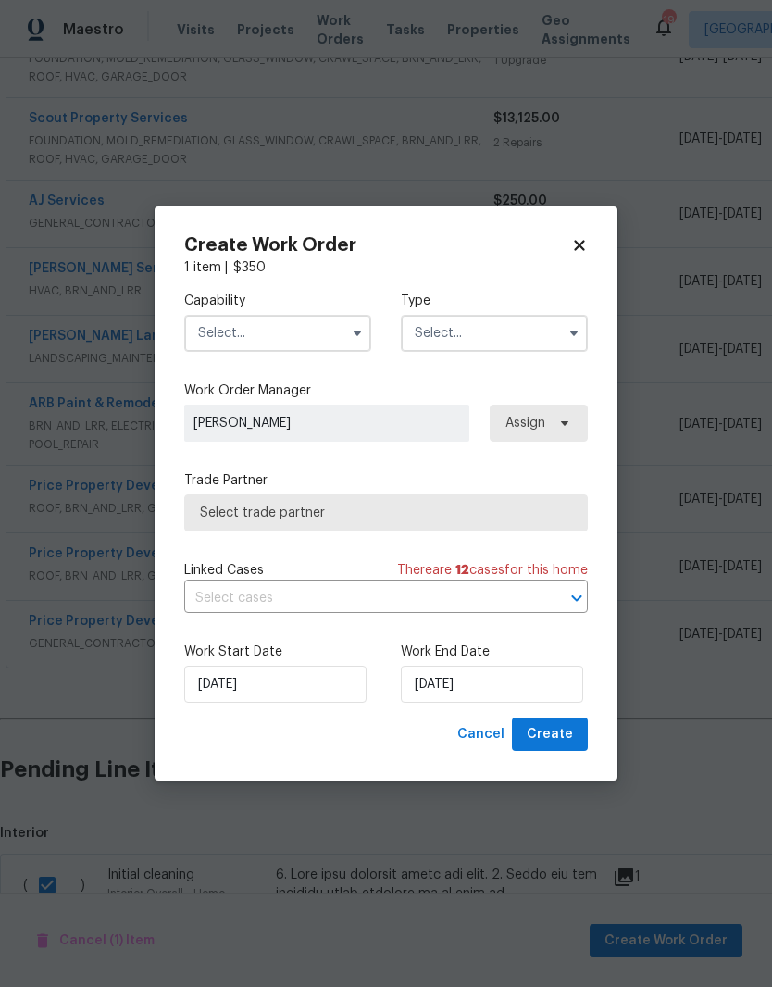
click at [325, 325] on input "text" at bounding box center [277, 333] width 187 height 37
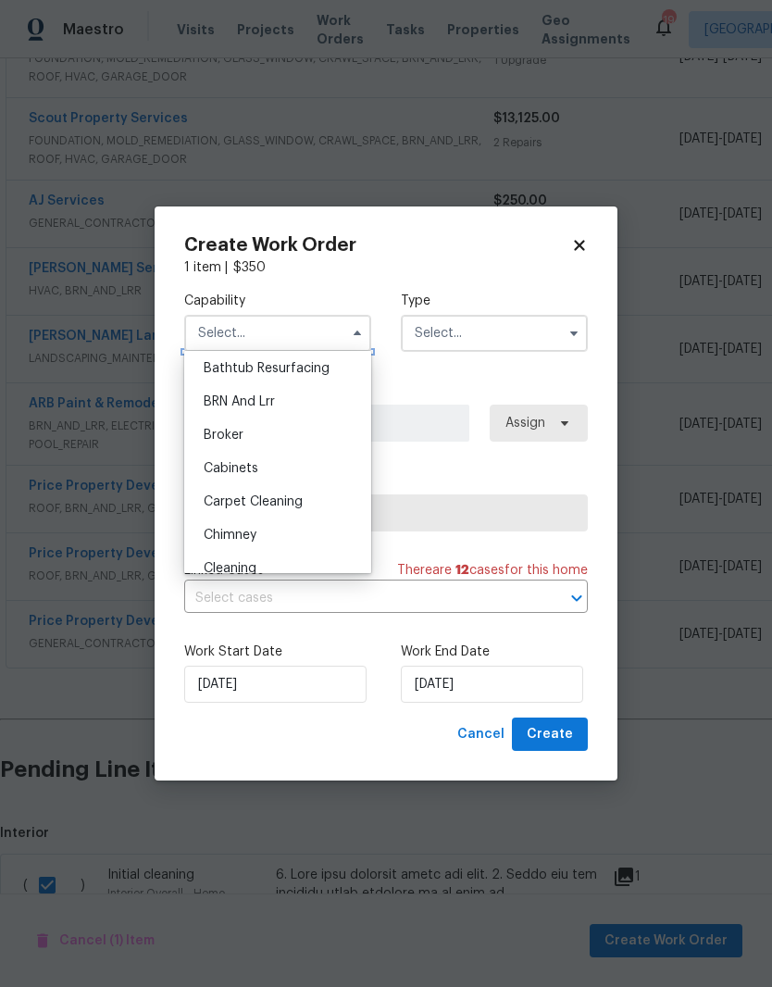
scroll to position [156, 0]
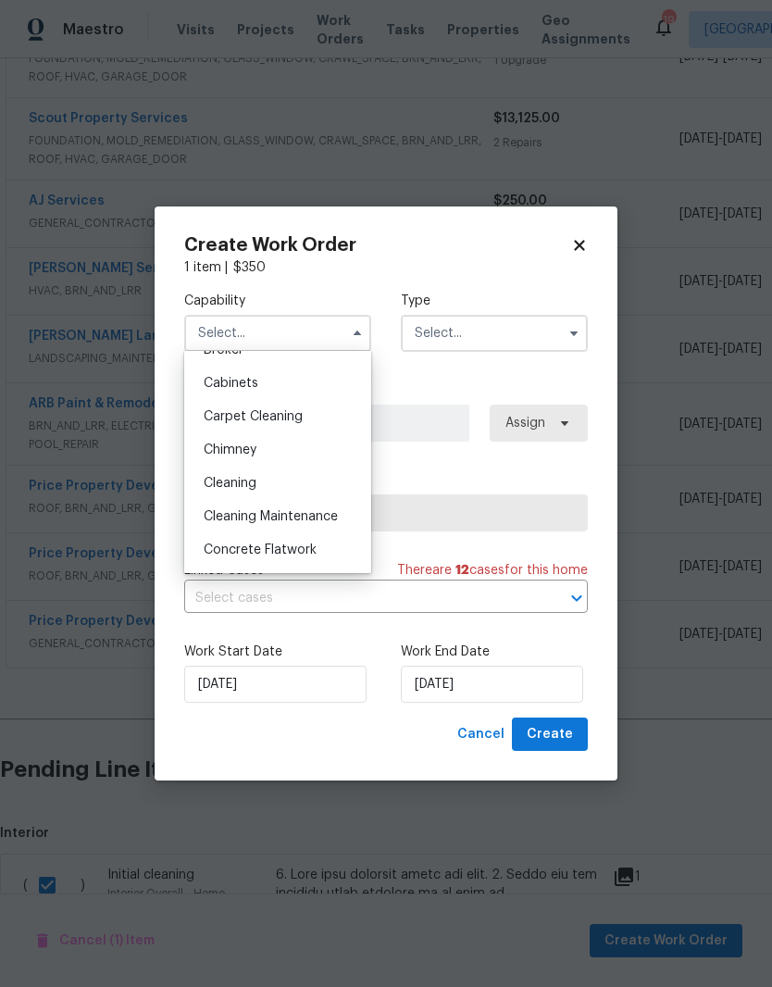
click at [255, 489] on span "Cleaning" at bounding box center [230, 483] width 53 height 13
type input "Cleaning"
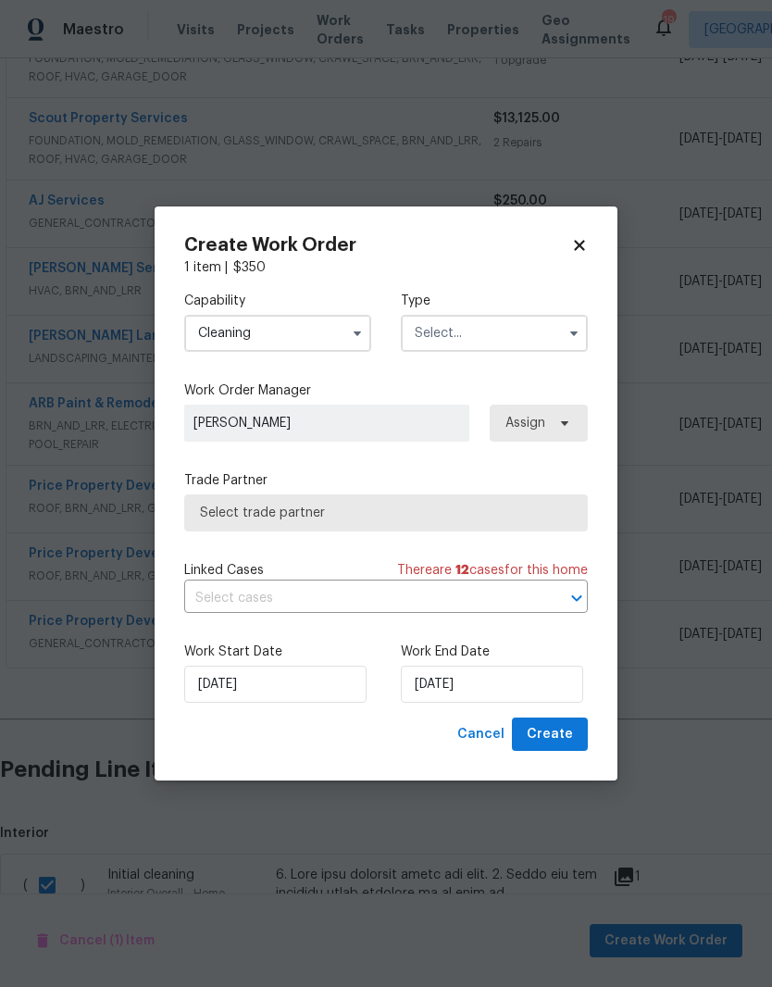
click at [523, 333] on input "text" at bounding box center [494, 333] width 187 height 37
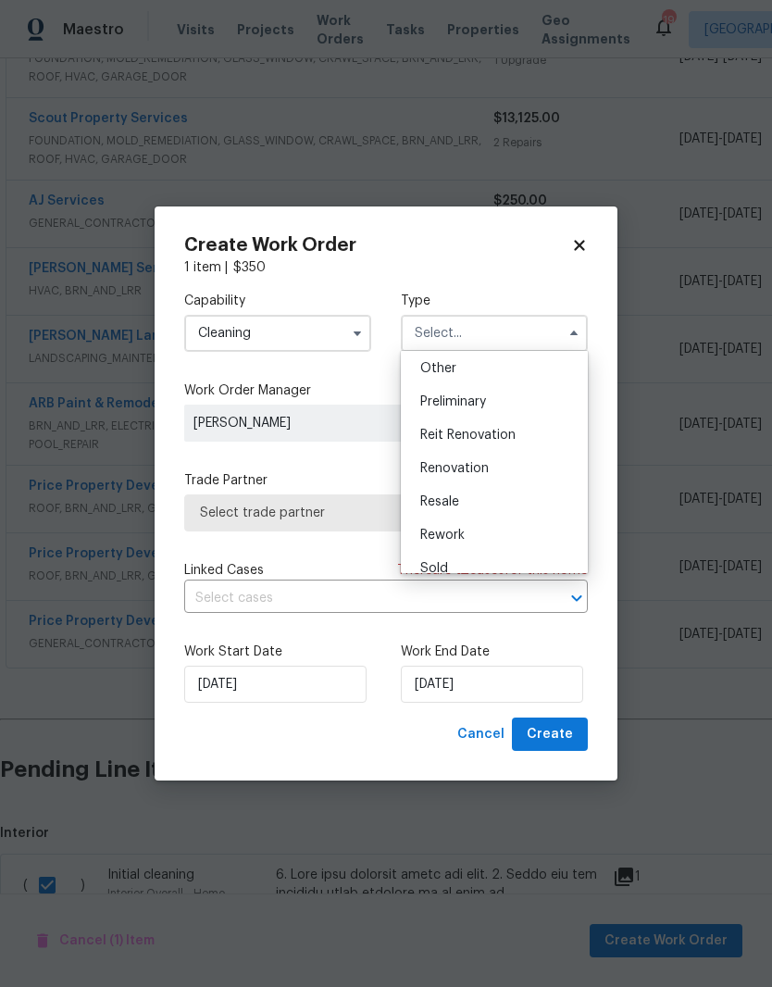
scroll to position [369, 0]
click at [478, 470] on span "Renovation" at bounding box center [454, 469] width 69 height 13
type input "Renovation"
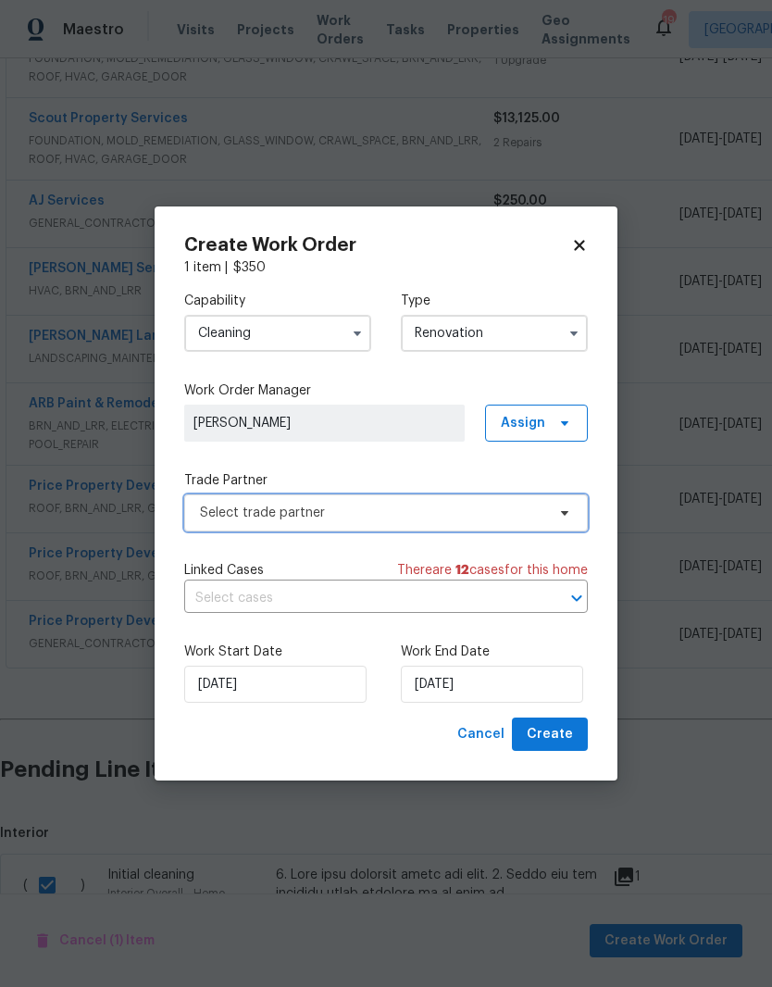
click at [565, 514] on icon at bounding box center [564, 513] width 7 height 5
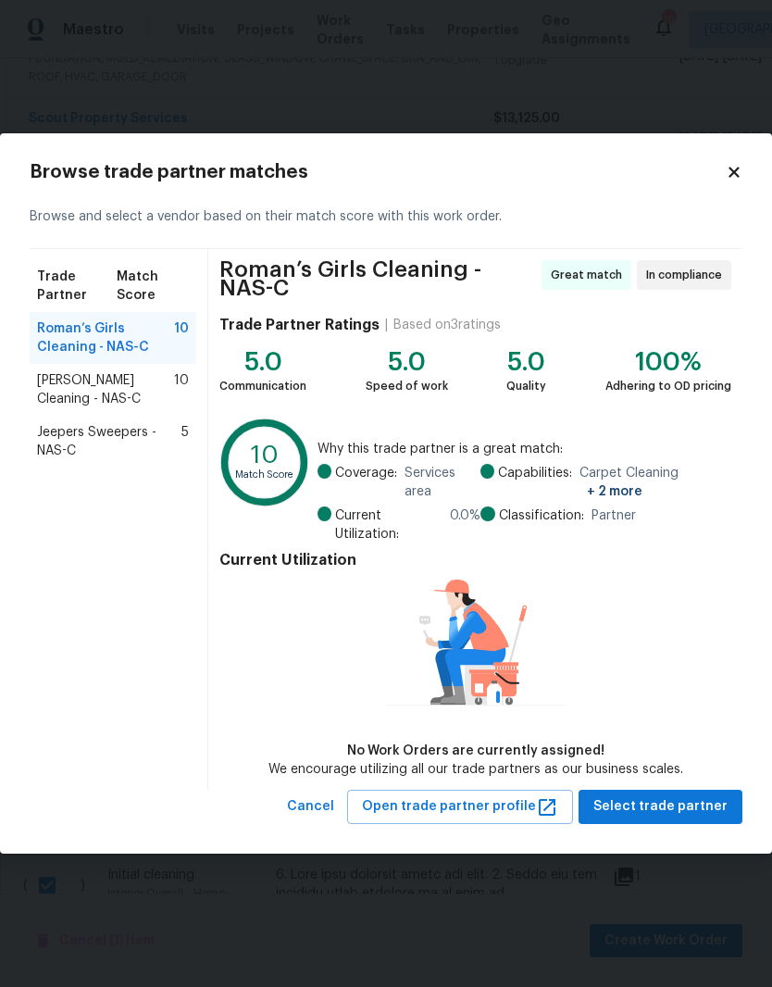
click at [94, 383] on span "[PERSON_NAME] Cleaning - NAS-C" at bounding box center [105, 389] width 137 height 37
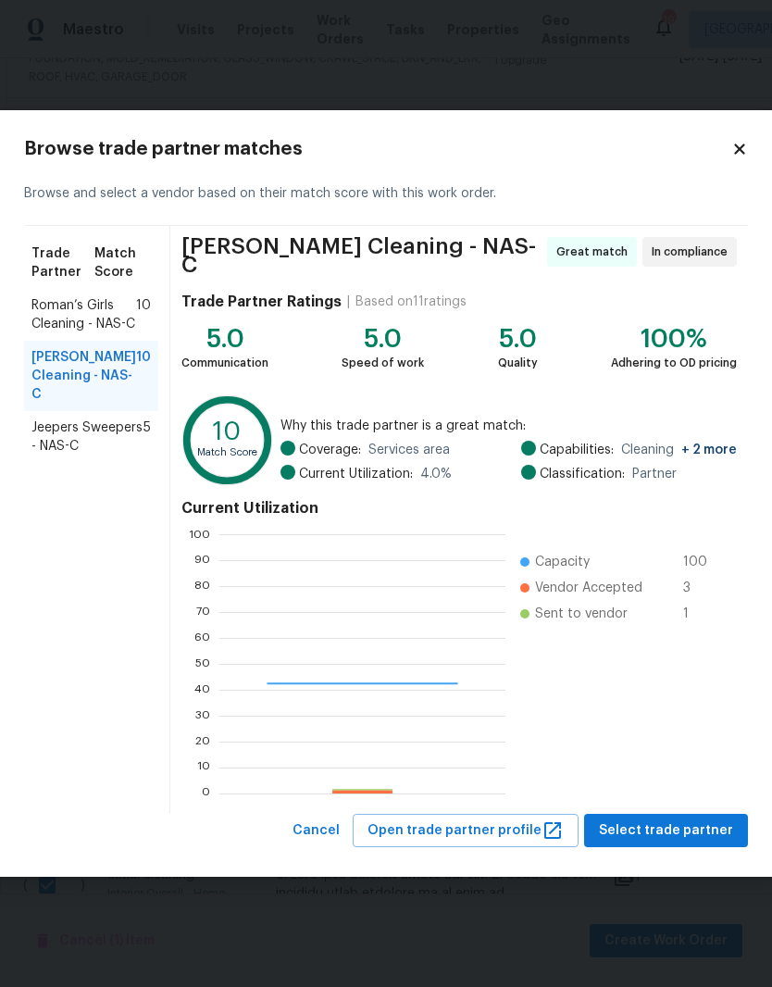
scroll to position [259, 286]
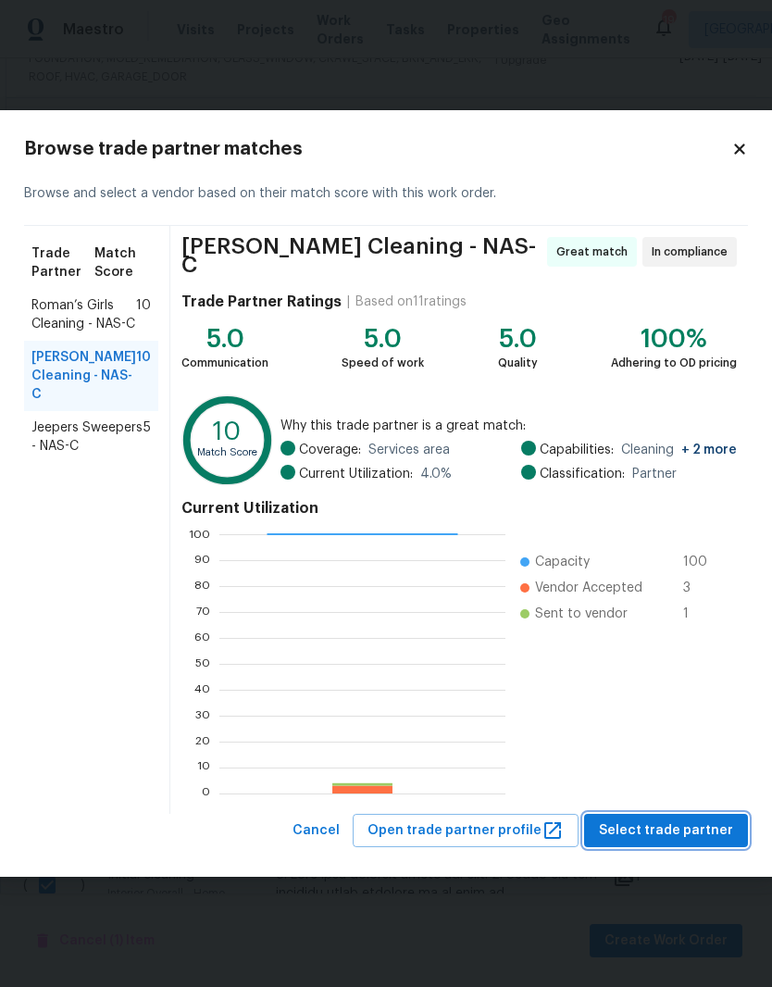
click at [680, 825] on span "Select trade partner" at bounding box center [666, 830] width 134 height 23
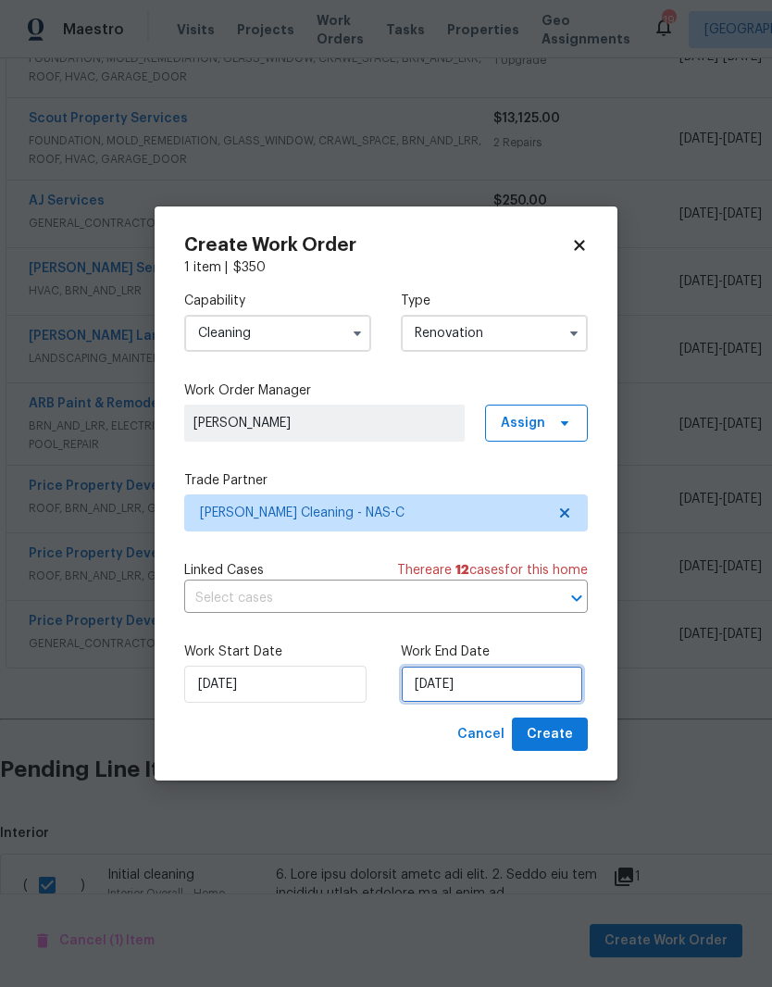
click at [509, 684] on input "[DATE]" at bounding box center [492, 684] width 182 height 37
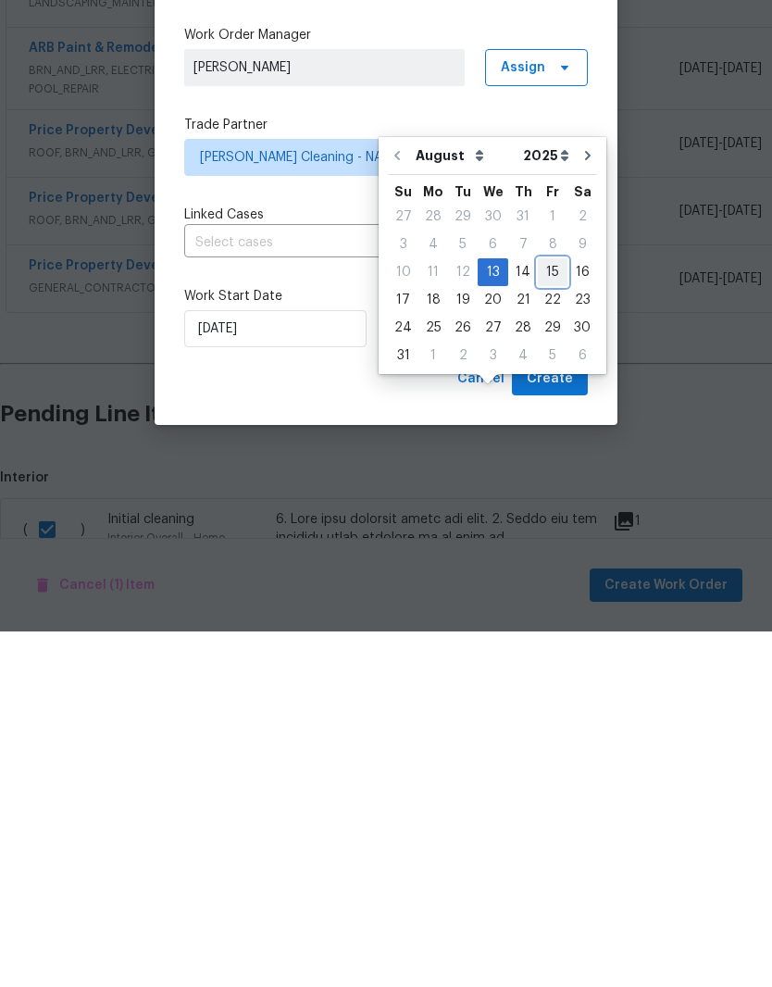
click at [550, 615] on div "15" at bounding box center [553, 628] width 30 height 26
type input "[DATE]"
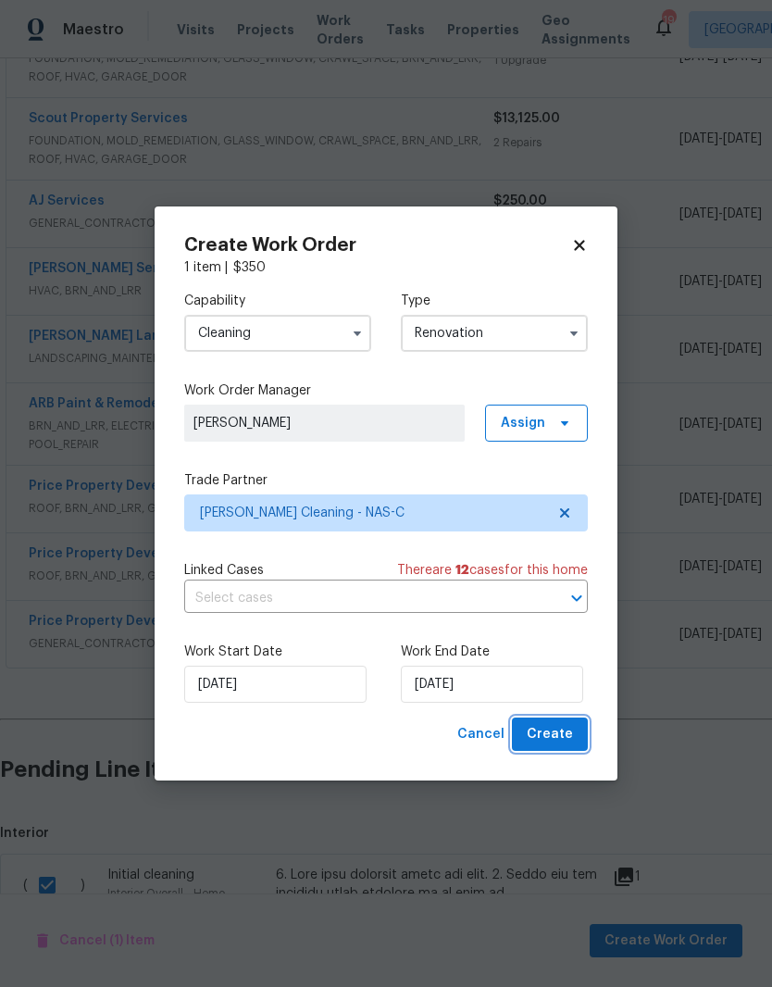
click at [566, 730] on span "Create" at bounding box center [550, 734] width 46 height 23
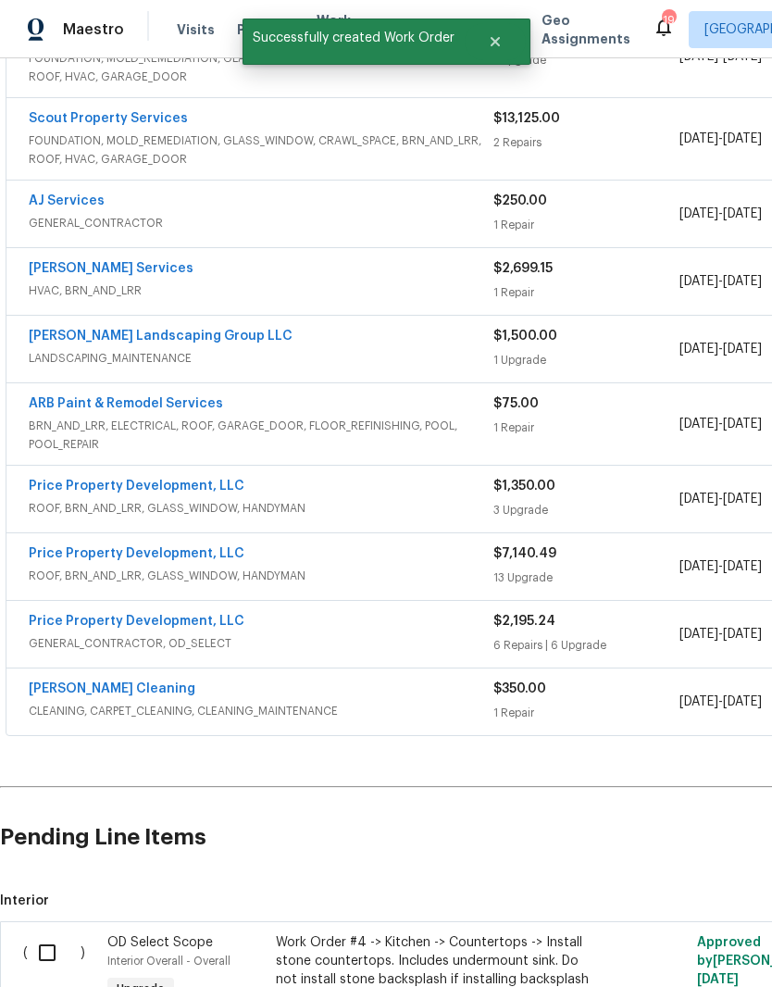
click at [131, 682] on link "[PERSON_NAME] Cleaning" at bounding box center [112, 688] width 167 height 13
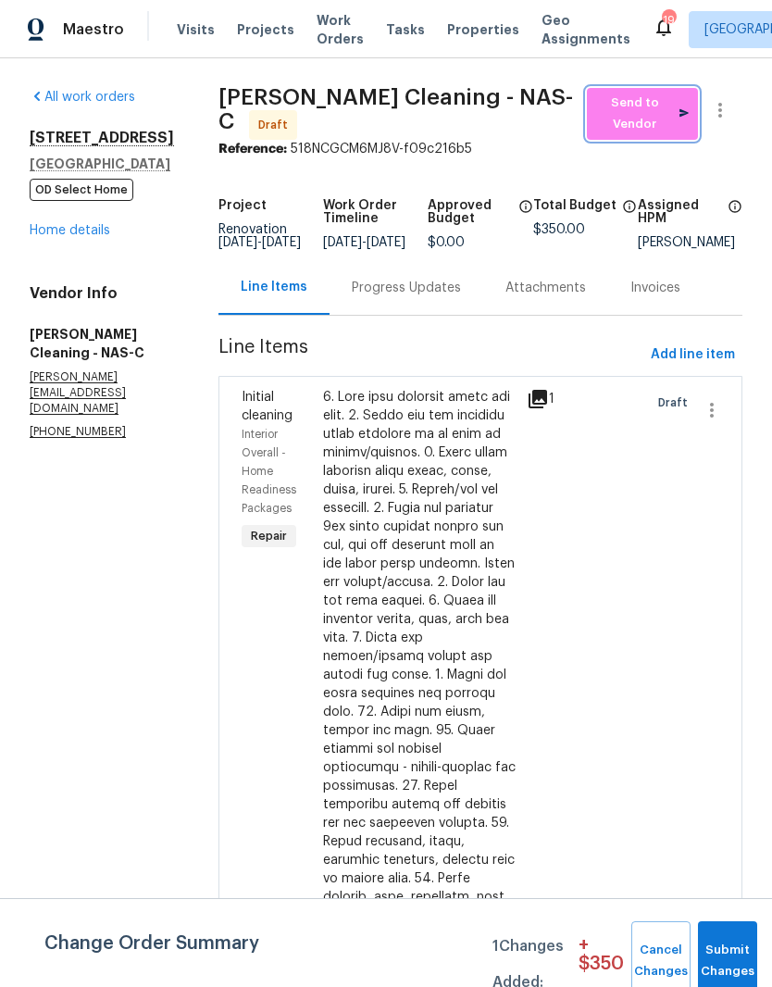
click at [653, 115] on span "Send to Vendor" at bounding box center [642, 114] width 93 height 43
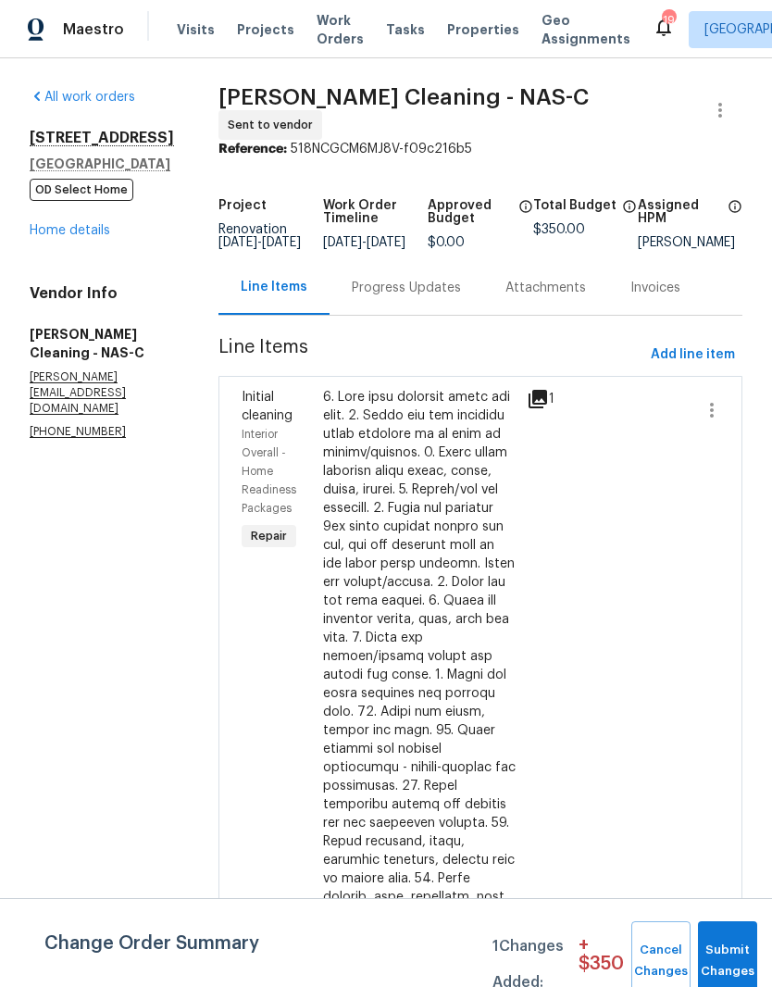
click at [456, 291] on div "Progress Updates" at bounding box center [406, 288] width 109 height 19
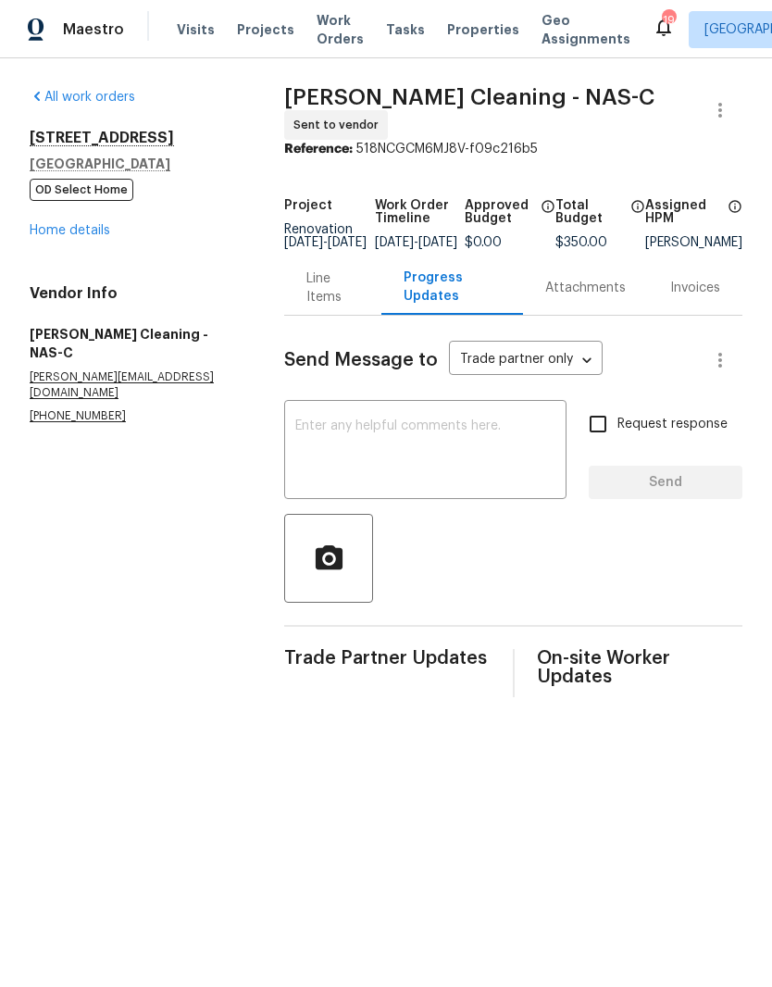
click at [407, 428] on textarea at bounding box center [425, 451] width 260 height 65
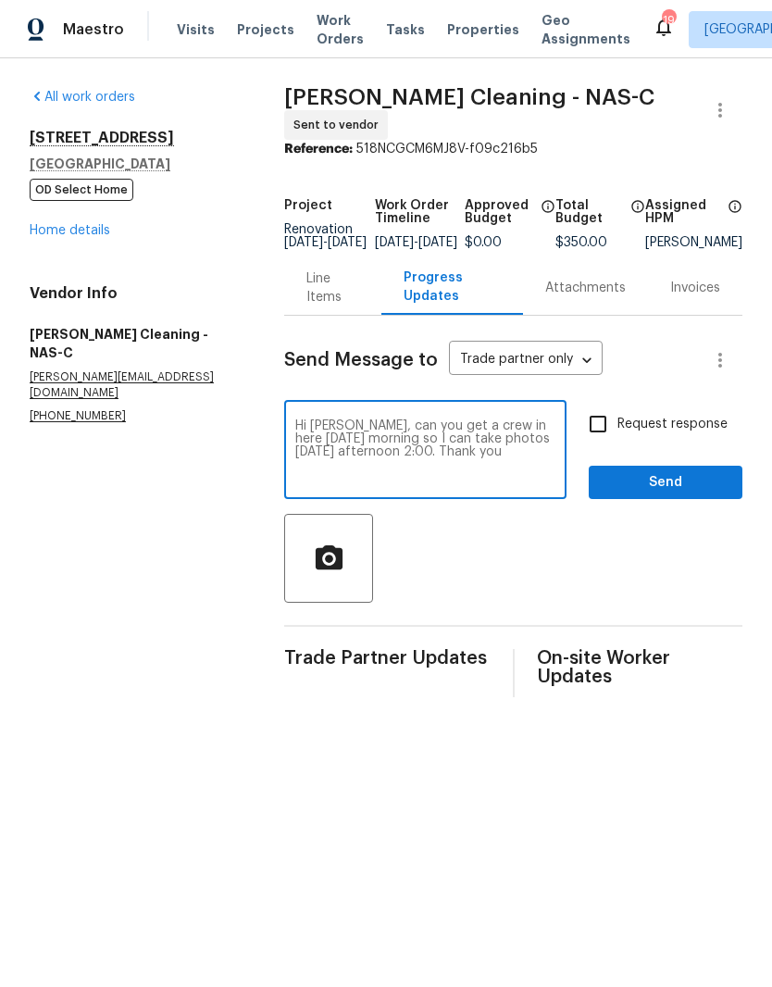
click at [390, 462] on textarea "Hi [PERSON_NAME], can you get a crew in here [DATE] morning so I can take photo…" at bounding box center [425, 451] width 260 height 65
click at [421, 484] on textarea "Hi [PERSON_NAME], can you get a crew in here [DATE] morning so I can take photo…" at bounding box center [425, 451] width 260 height 65
type textarea "Hi [PERSON_NAME], can you get a crew in here [DATE] morning so I can take photo…"
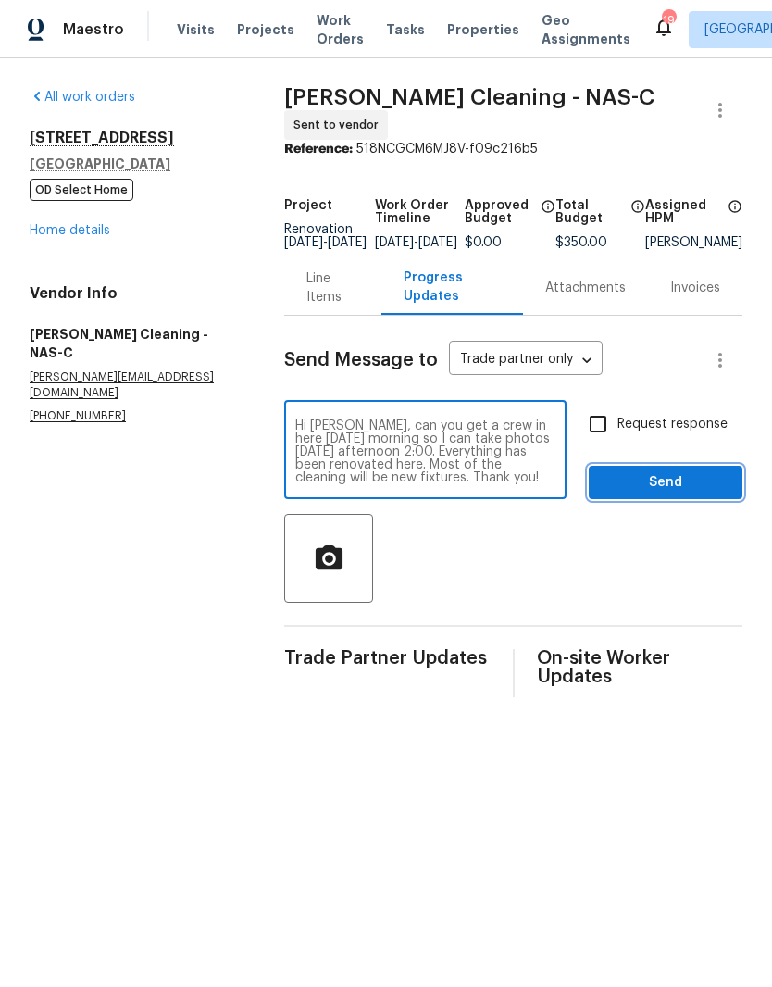
click at [696, 484] on span "Send" at bounding box center [666, 482] width 124 height 23
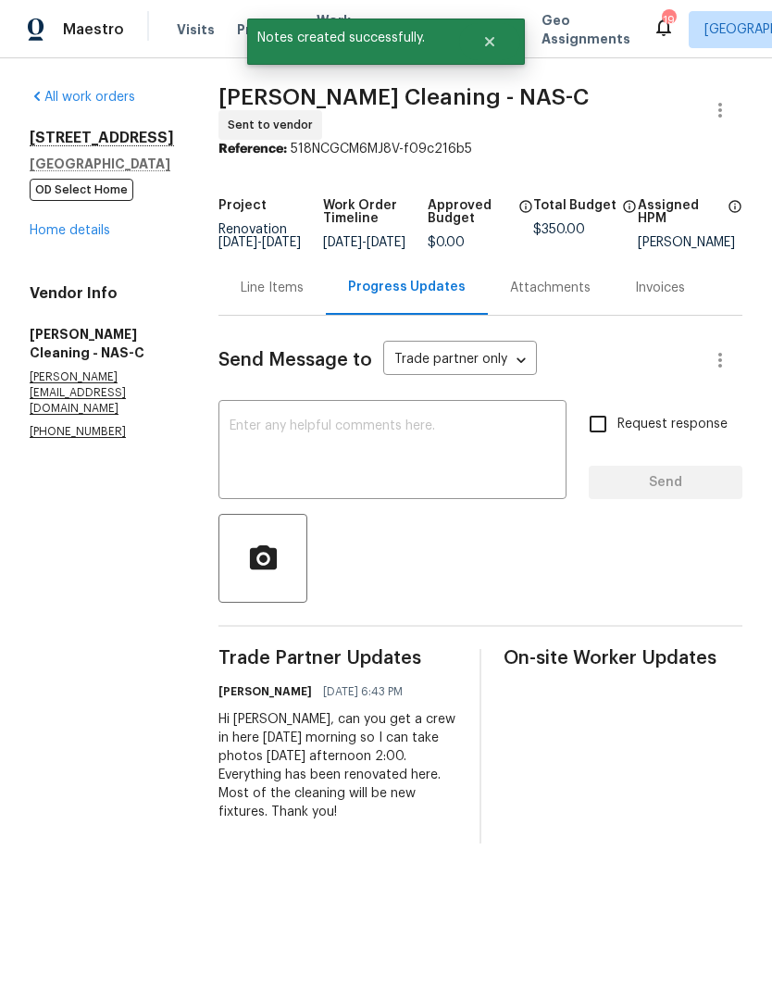
click at [83, 235] on link "Home details" at bounding box center [70, 230] width 81 height 13
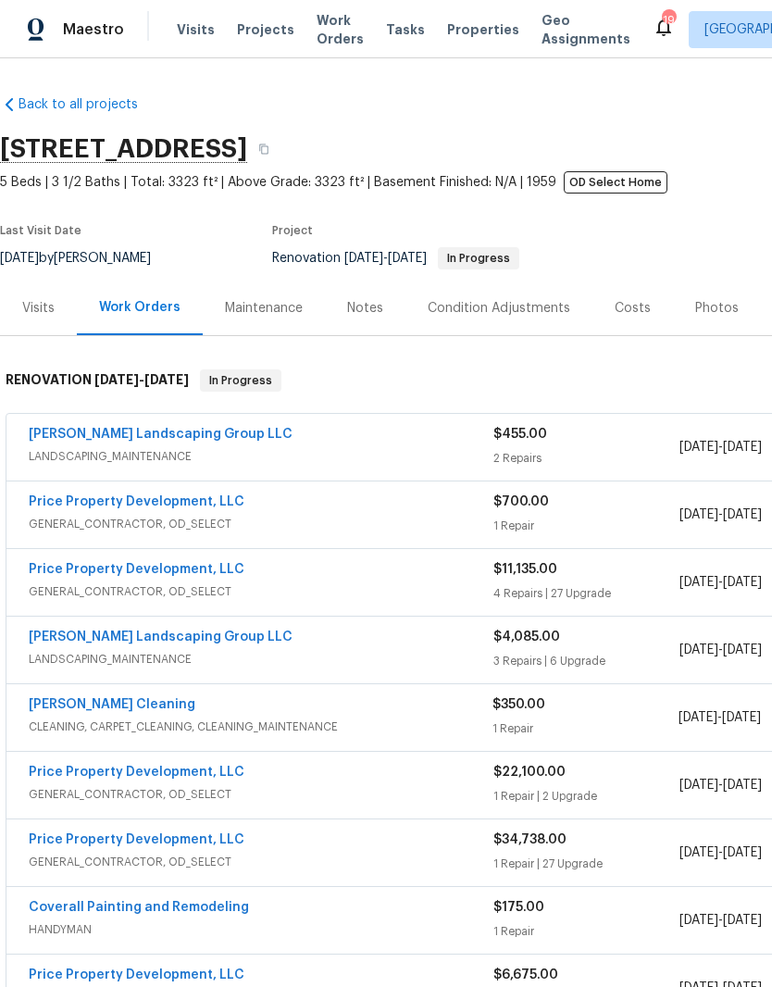
click at [161, 573] on link "Price Property Development, LLC" at bounding box center [137, 569] width 216 height 13
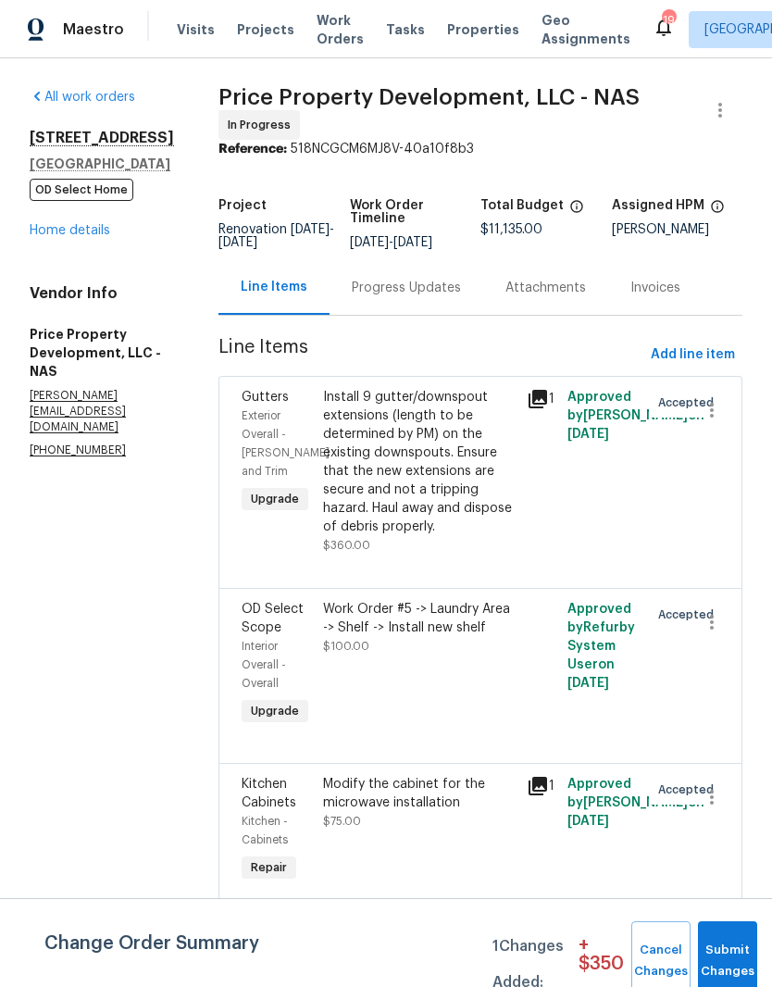
click at [450, 297] on div "Progress Updates" at bounding box center [406, 288] width 109 height 19
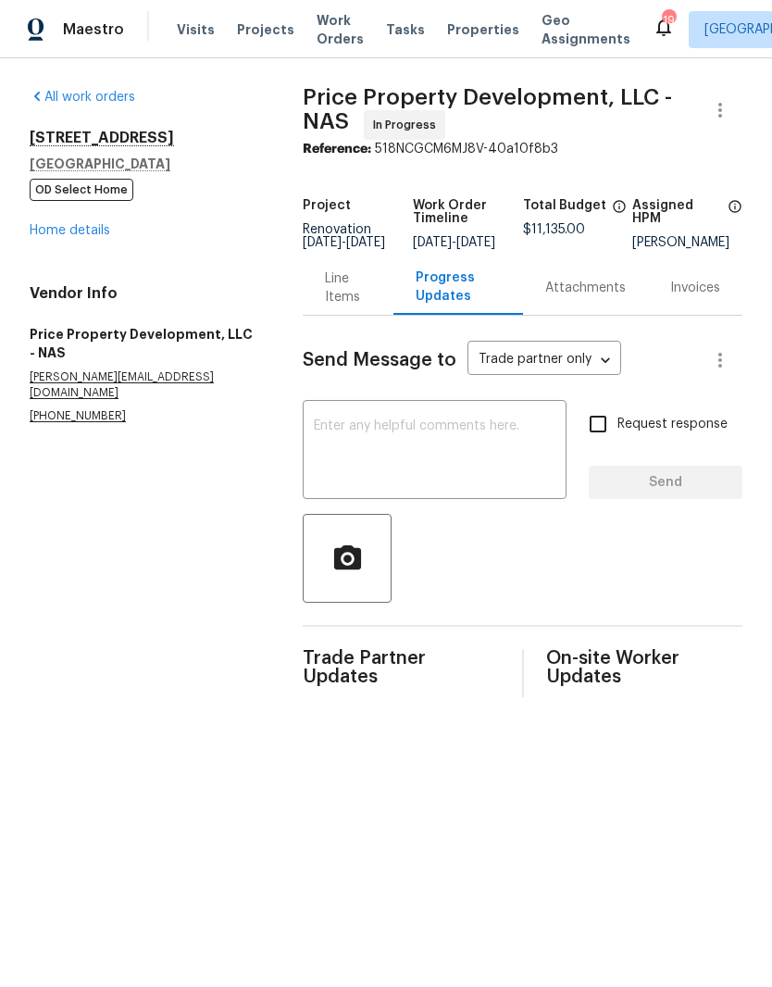
click at [405, 433] on textarea at bounding box center [435, 451] width 242 height 65
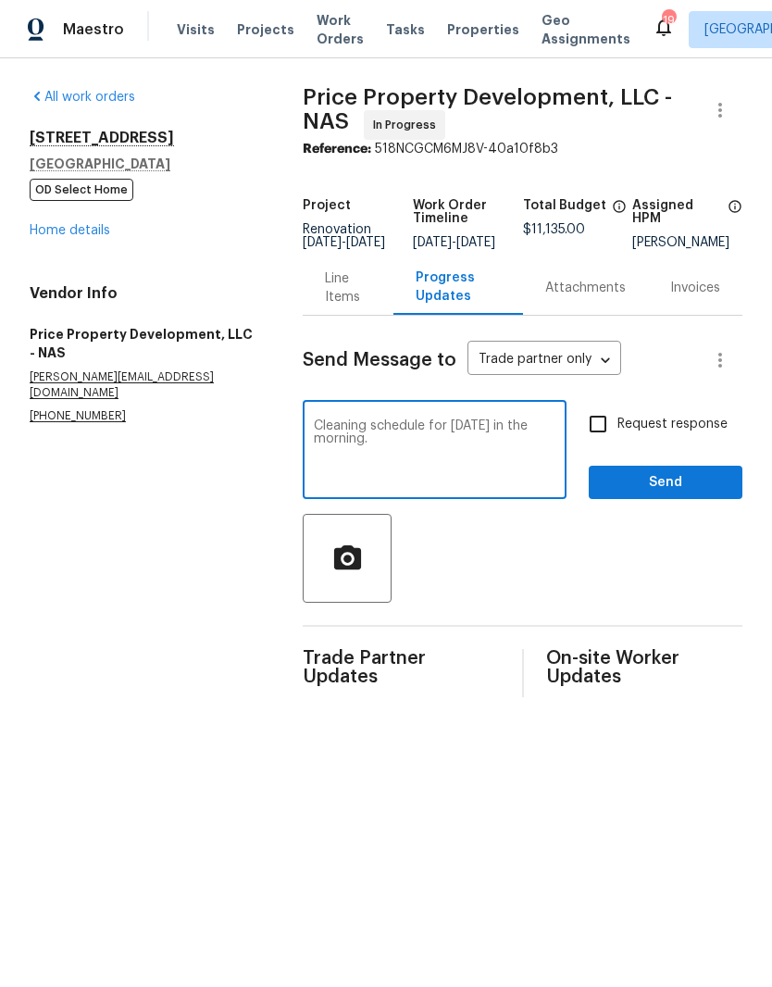
type textarea "Cleaning schedule for [DATE] in the morning."
click at [680, 493] on span "Send" at bounding box center [666, 482] width 124 height 23
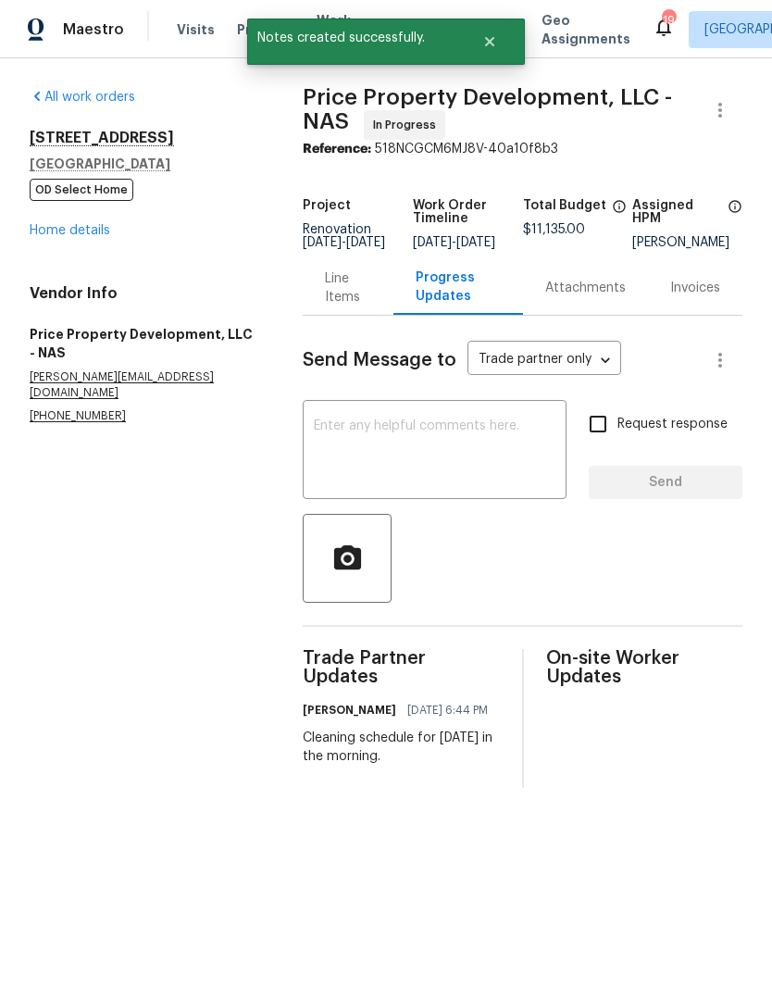
click at [94, 231] on link "Home details" at bounding box center [70, 230] width 81 height 13
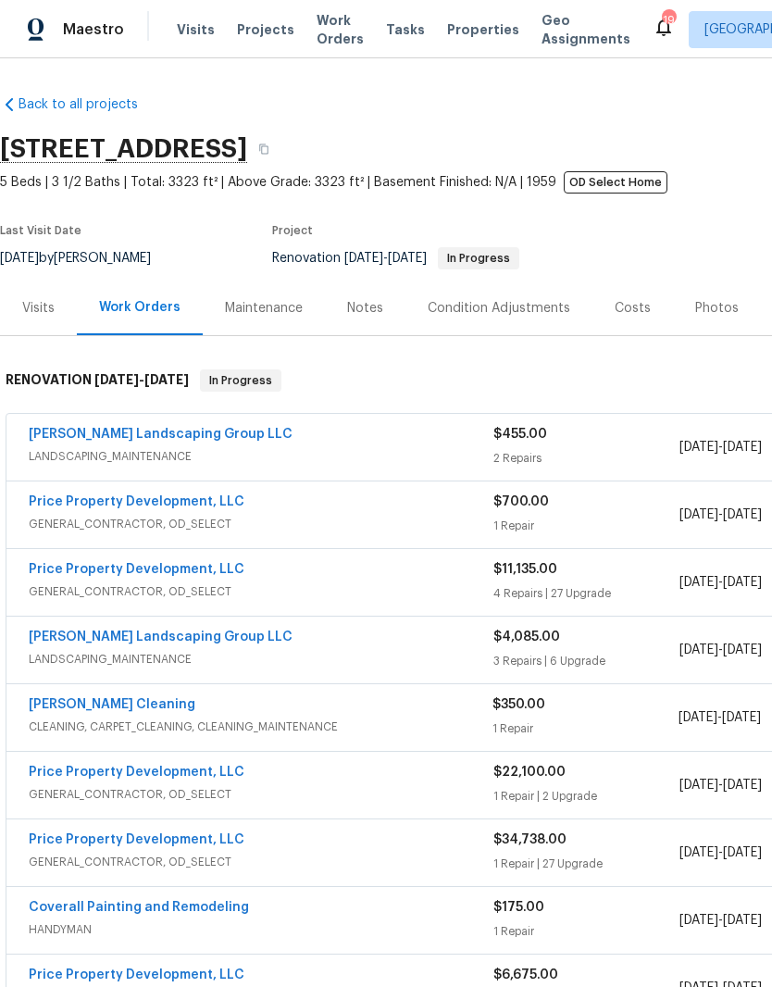
click at [196, 28] on span "Visits" at bounding box center [196, 29] width 38 height 19
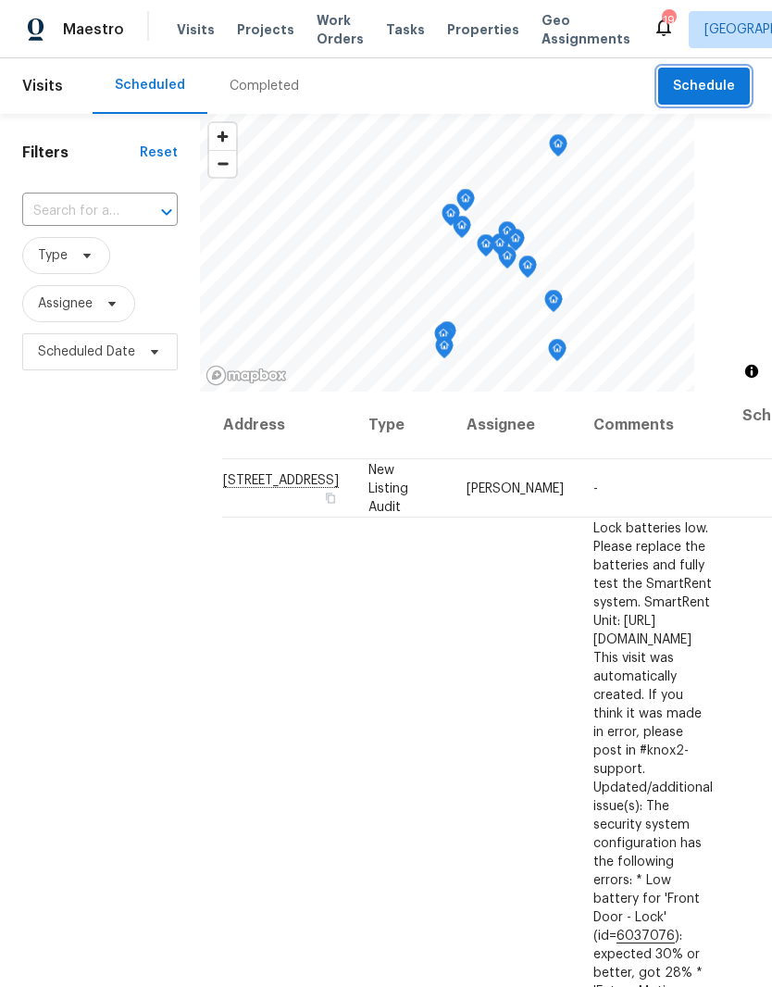
click at [713, 88] on span "Schedule" at bounding box center [704, 86] width 62 height 23
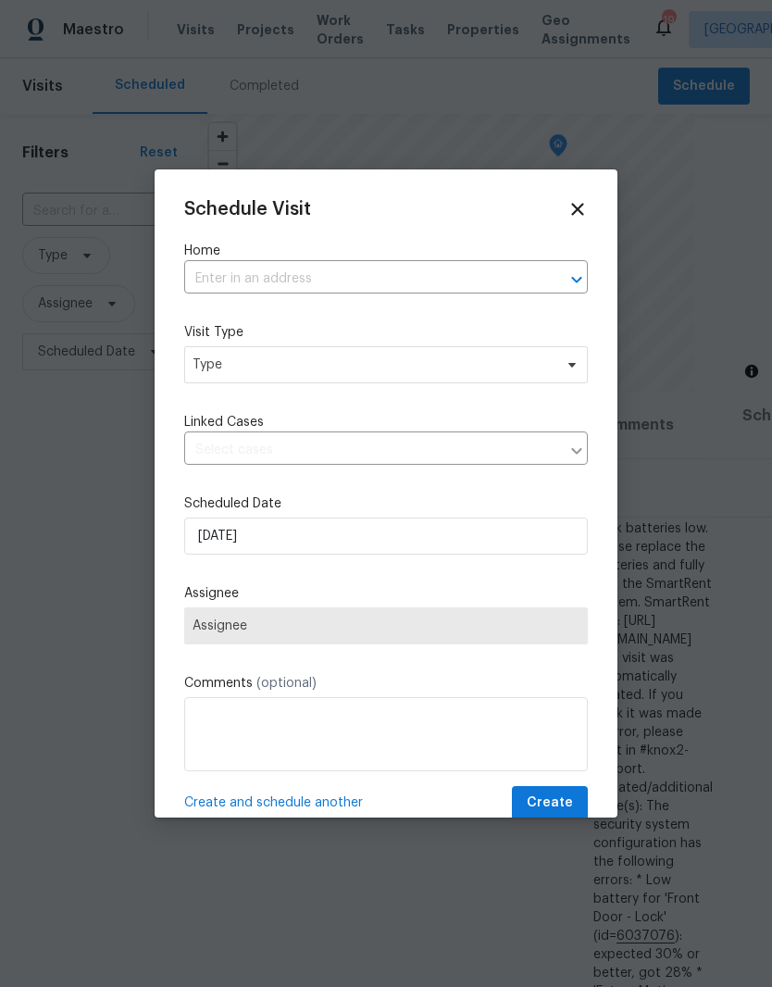
click at [583, 211] on icon at bounding box center [578, 209] width 20 height 20
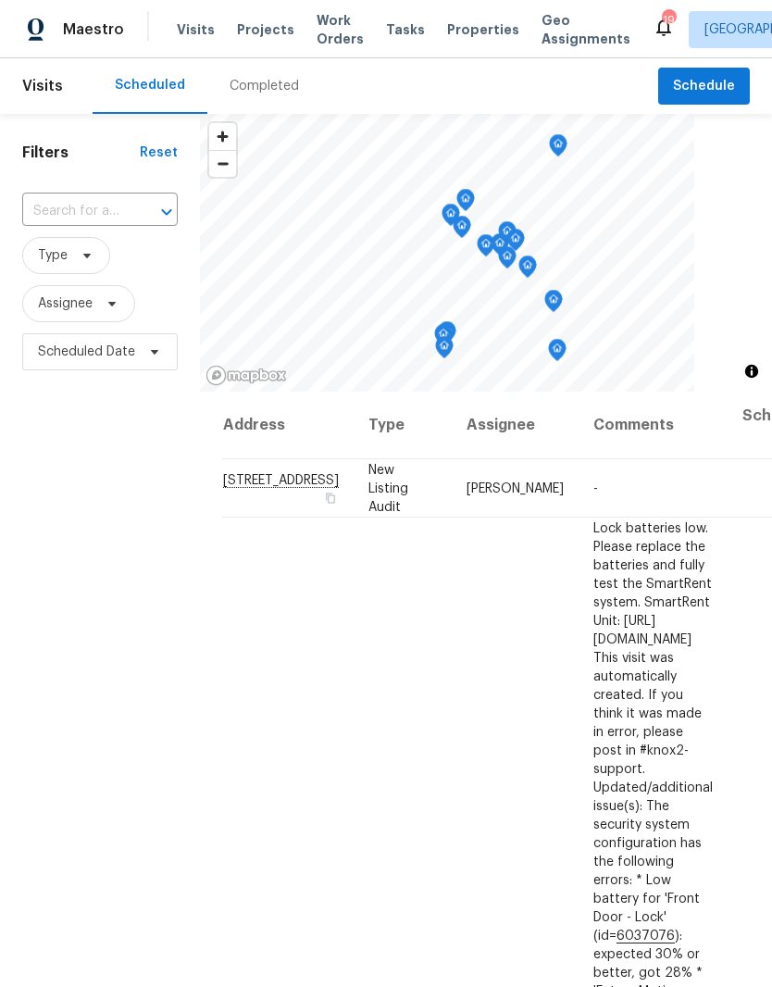
click at [96, 208] on input "text" at bounding box center [74, 211] width 104 height 29
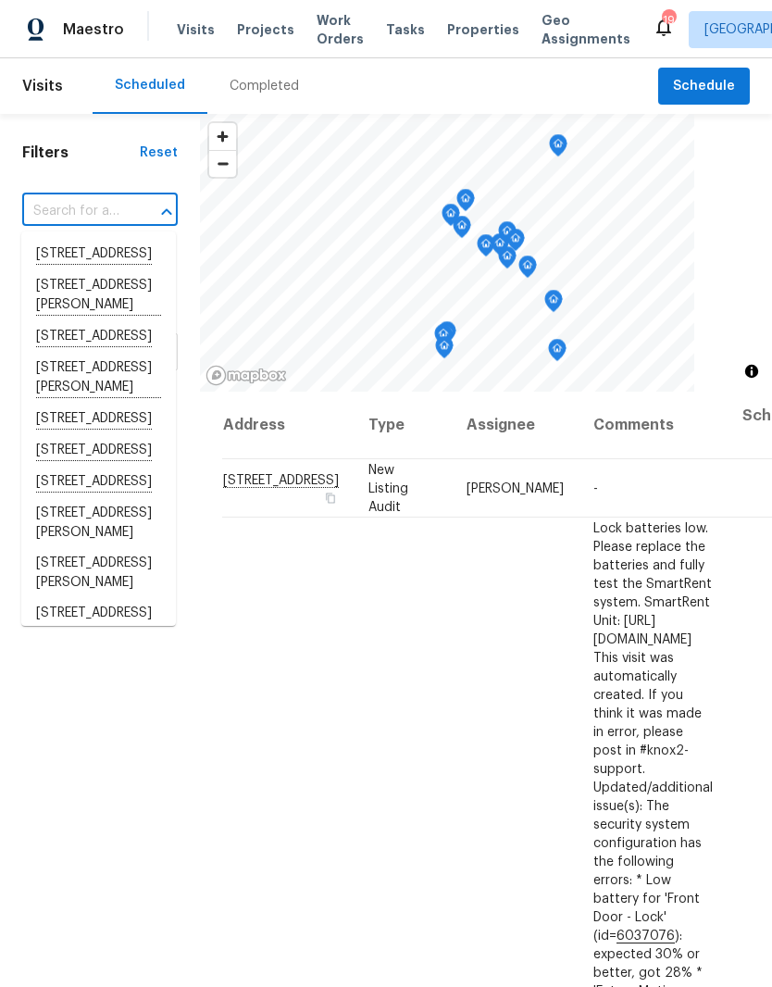
click at [81, 206] on input "text" at bounding box center [74, 211] width 104 height 29
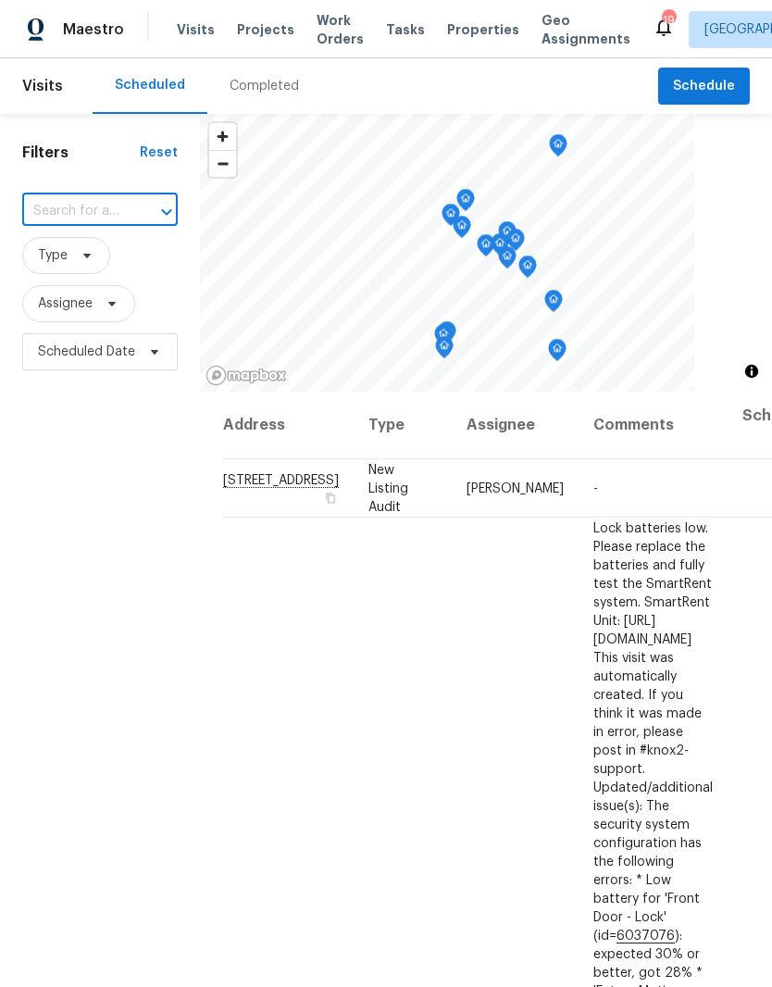
paste input "[STREET_ADDRESS]"
type input "[STREET_ADDRESS]"
click at [102, 256] on li "[STREET_ADDRESS]" at bounding box center [98, 254] width 155 height 31
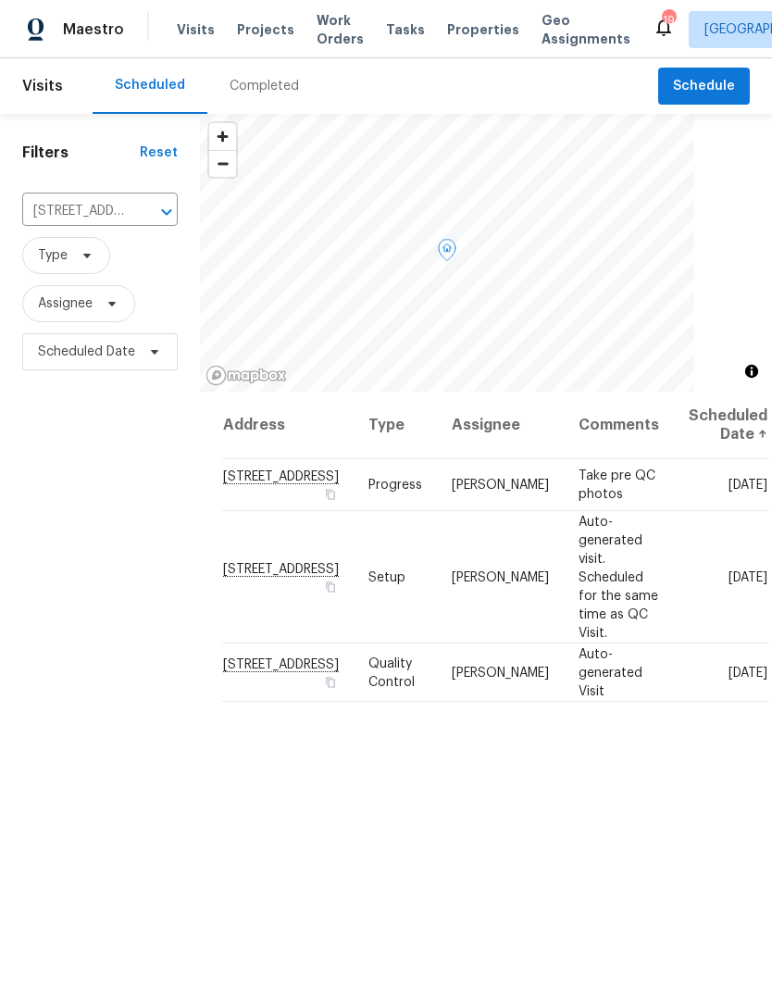
click at [0, 0] on icon at bounding box center [0, 0] width 0 height 0
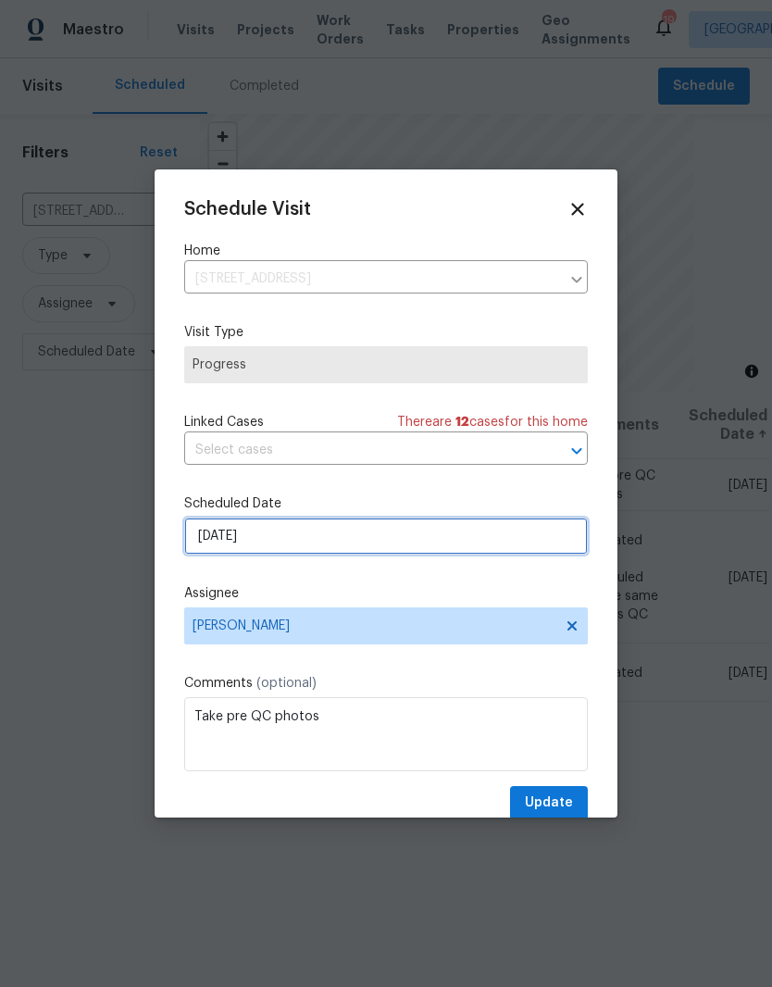
click at [307, 534] on input "[DATE]" at bounding box center [386, 536] width 404 height 37
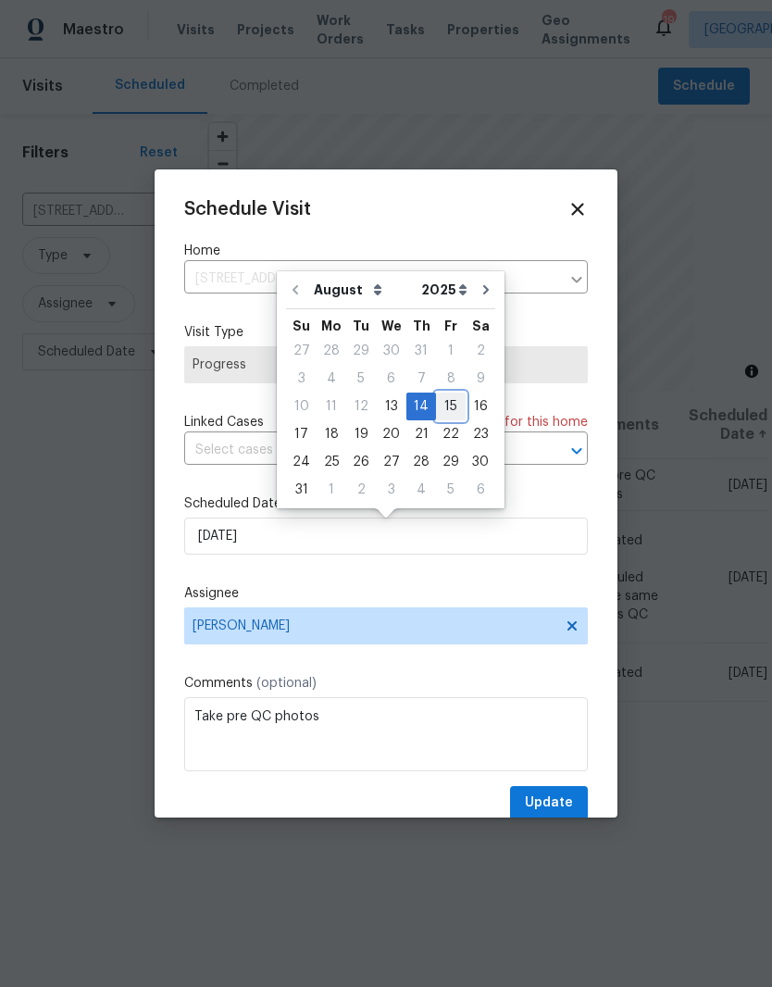
click at [445, 405] on div "15" at bounding box center [451, 406] width 30 height 26
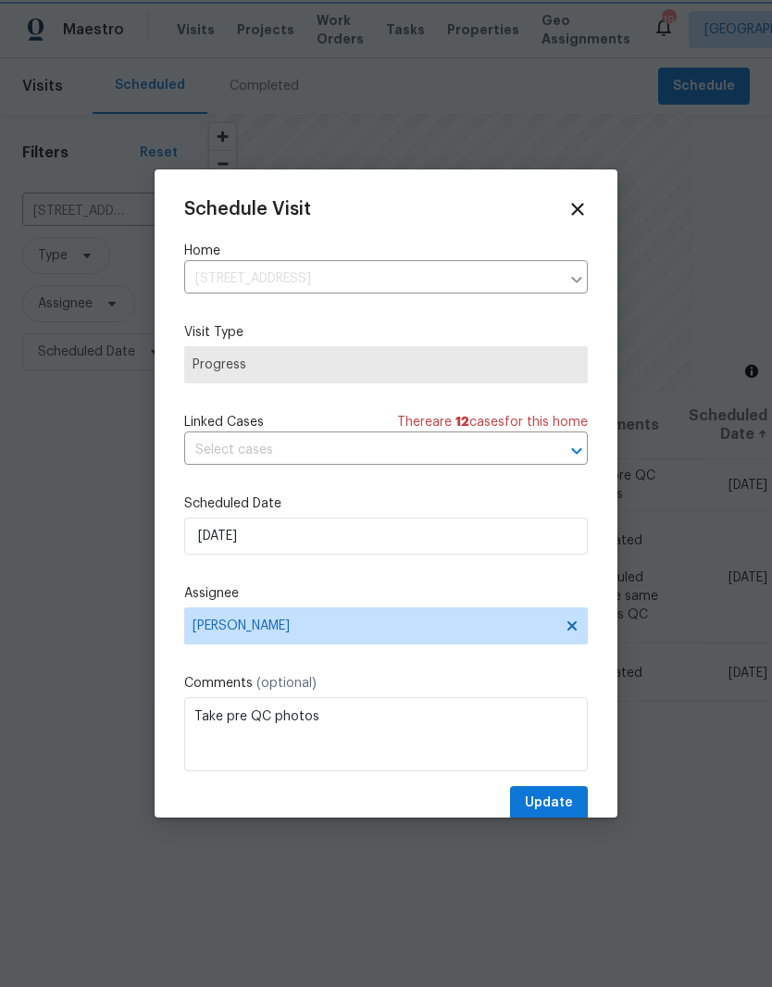
type input "[DATE]"
click at [559, 797] on span "Update" at bounding box center [549, 803] width 48 height 23
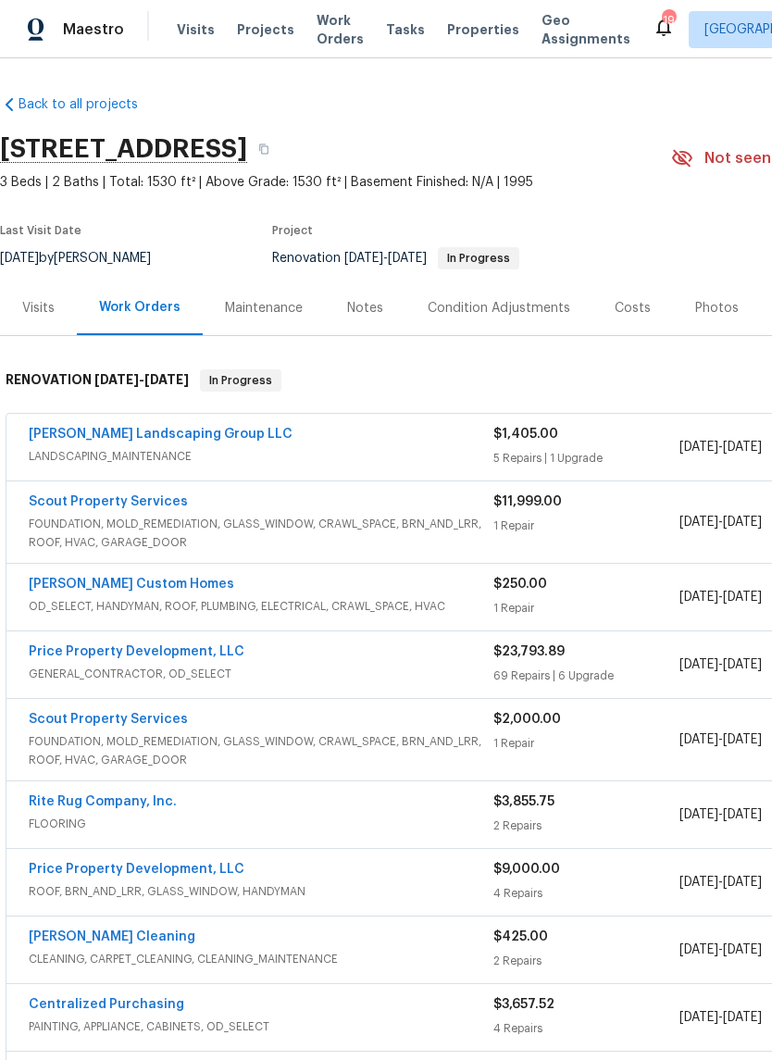
click at [368, 306] on div "Notes" at bounding box center [365, 308] width 36 height 19
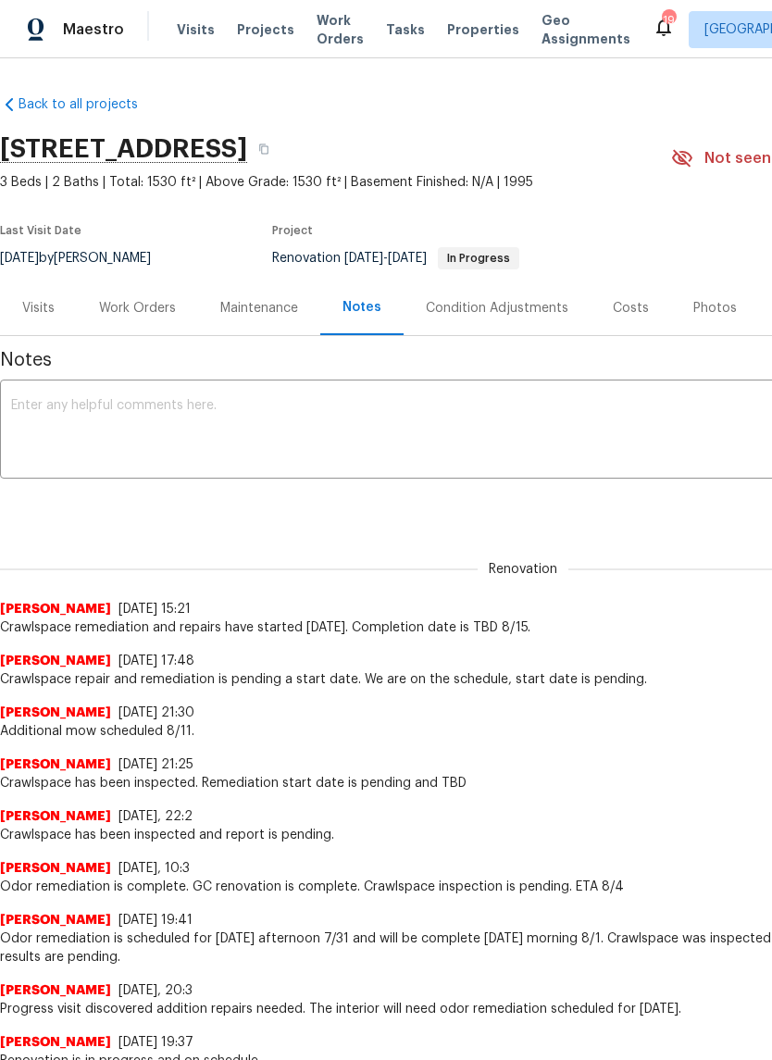
click at [217, 407] on textarea at bounding box center [523, 431] width 1024 height 65
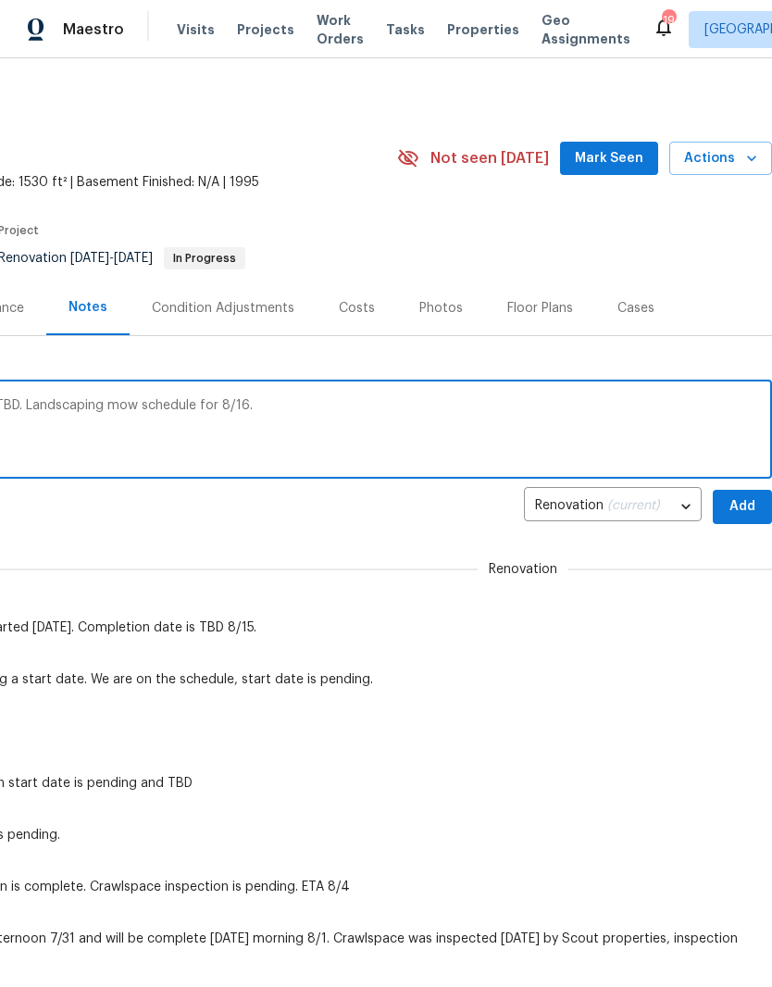
scroll to position [0, 274]
type textarea "Crawlspace in progress. Completion date TBD. Landscaping mow schedule for 8/16."
click at [742, 507] on span "Add" at bounding box center [743, 506] width 30 height 23
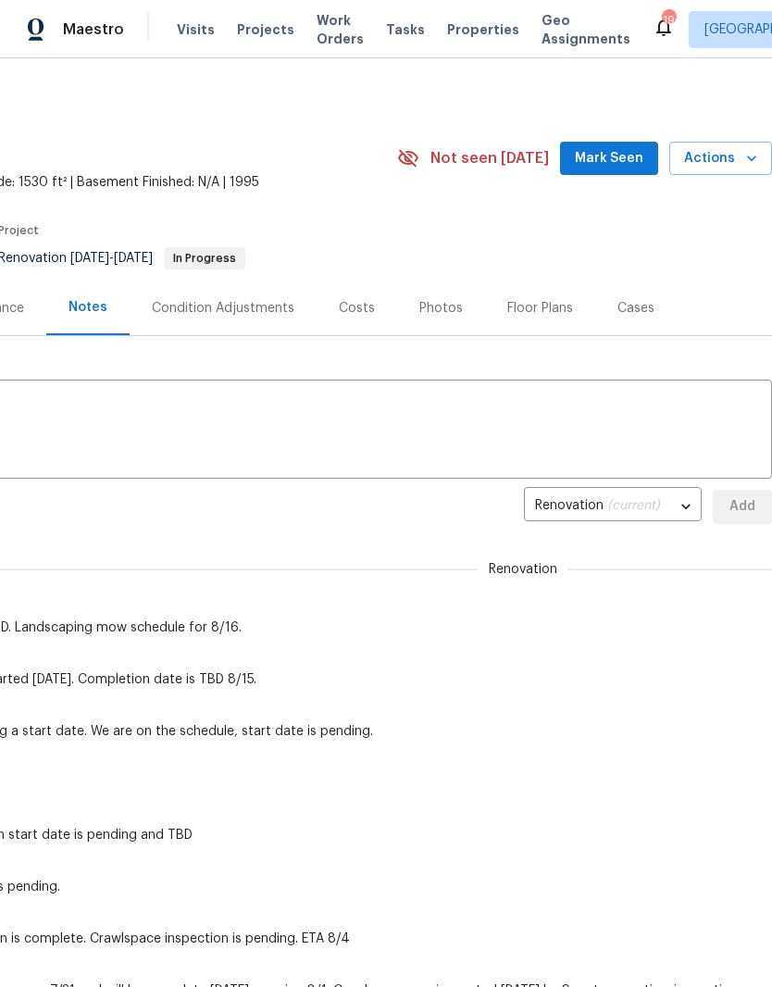
click at [626, 158] on span "Mark Seen" at bounding box center [609, 158] width 69 height 23
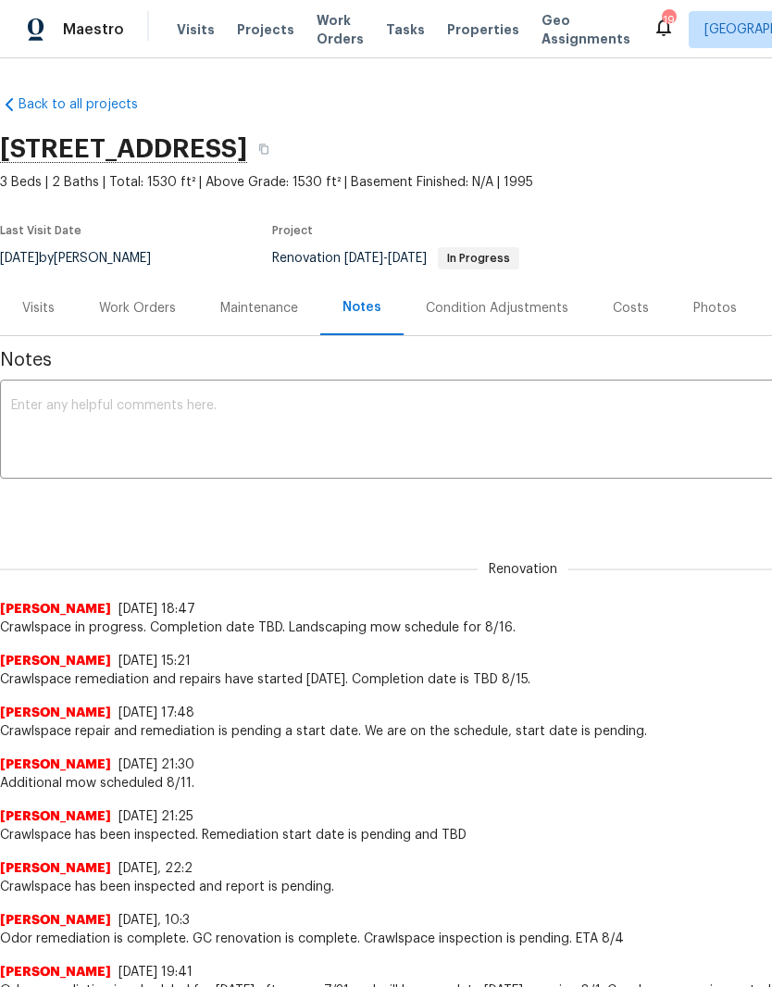
scroll to position [0, 0]
click at [144, 311] on div "Work Orders" at bounding box center [137, 308] width 77 height 19
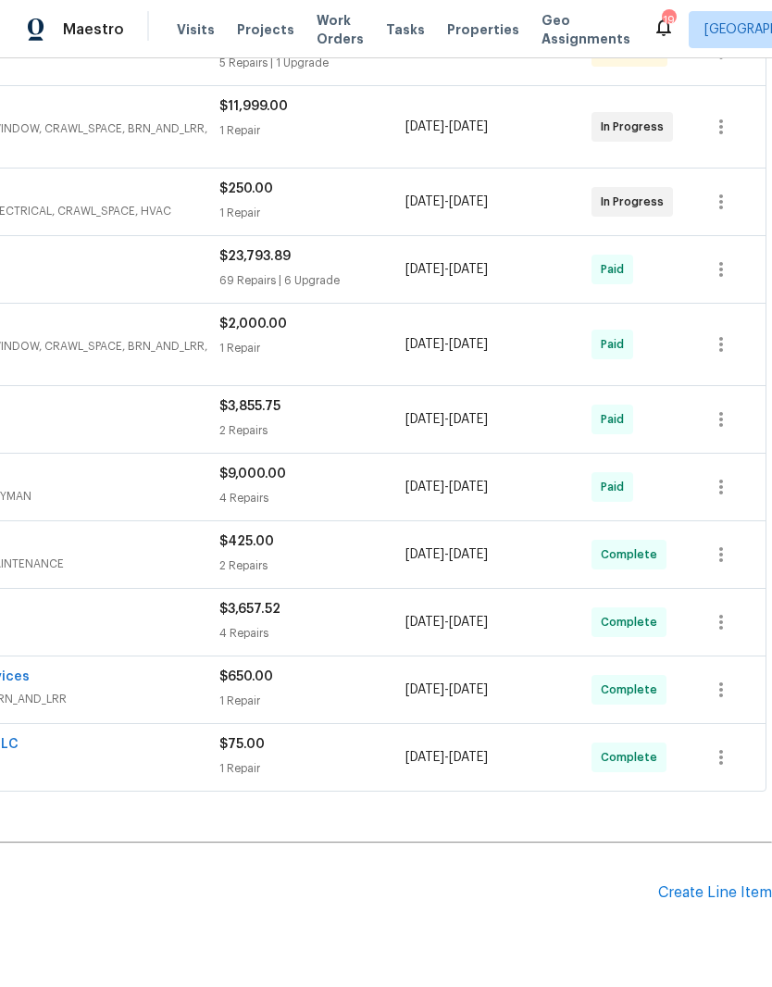
scroll to position [395, 274]
click at [703, 894] on div "Create Line Item" at bounding box center [715, 893] width 114 height 18
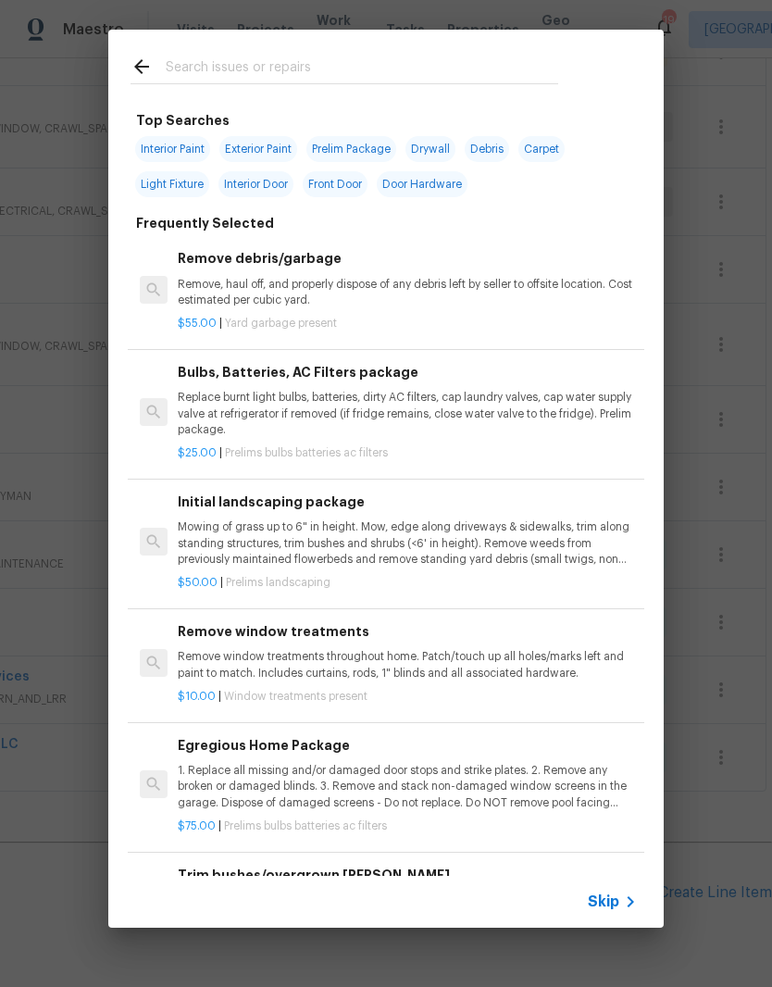
click at [400, 66] on input "text" at bounding box center [362, 70] width 393 height 28
type input "Land"
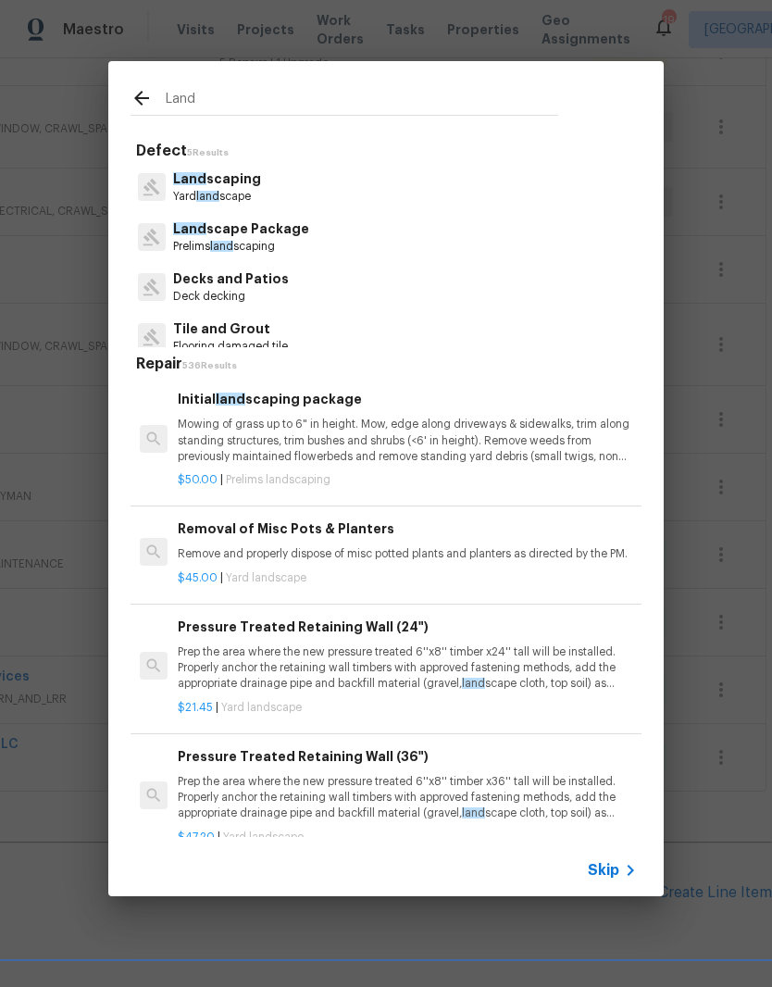
click at [293, 423] on p "Mowing of grass up to 6" in height. Mow, edge along driveways & sidewalks, trim…" at bounding box center [407, 440] width 459 height 47
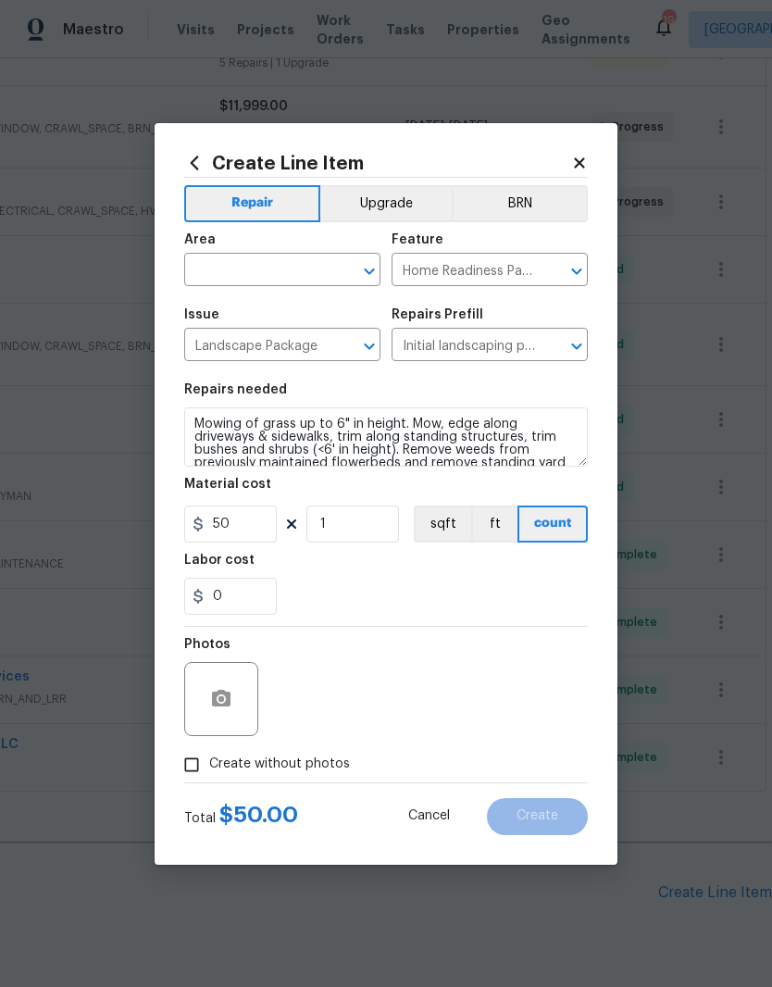
click at [323, 257] on input "text" at bounding box center [256, 271] width 144 height 29
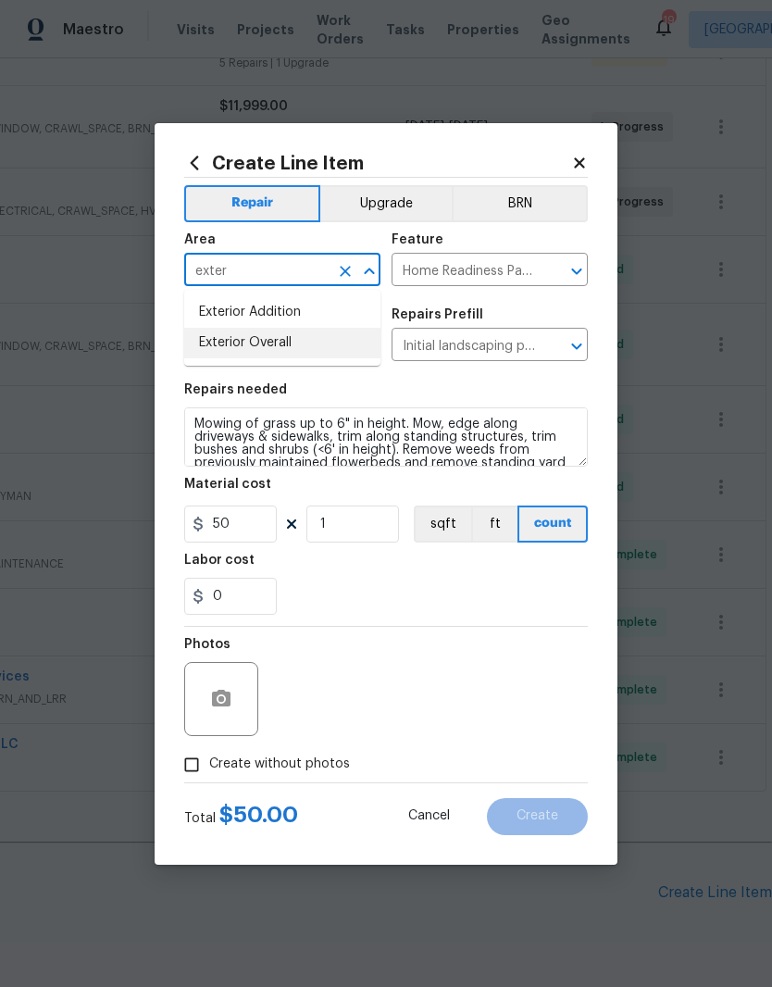
click at [279, 350] on li "Exterior Overall" at bounding box center [282, 343] width 196 height 31
type input "Exterior Overall"
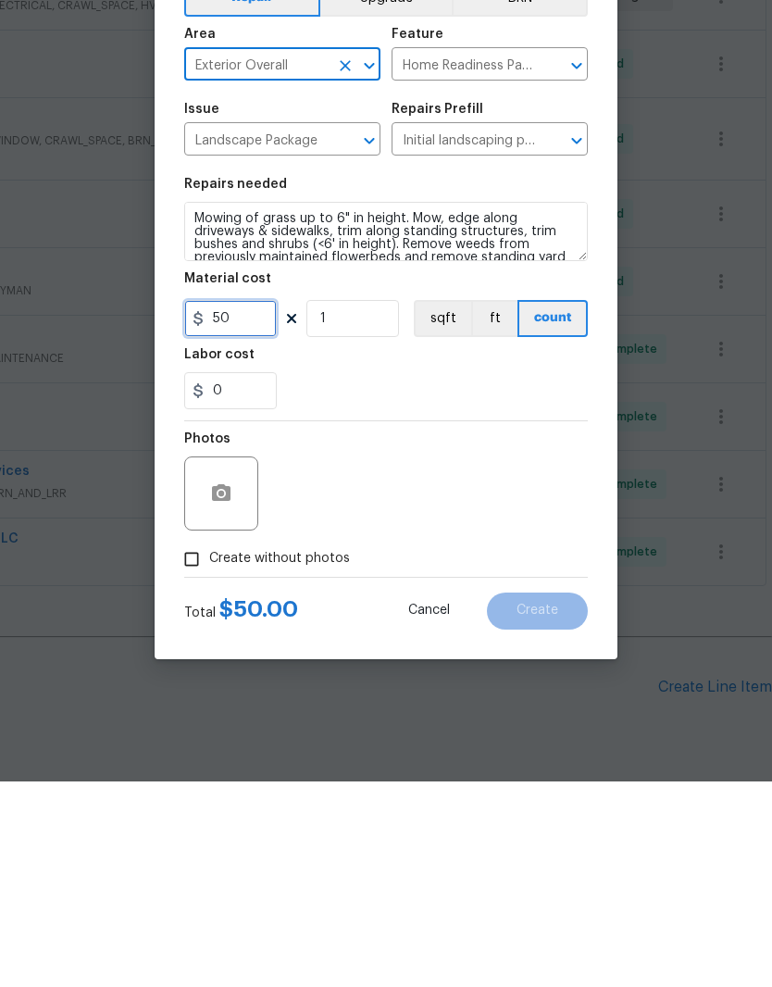
click at [250, 505] on input "50" at bounding box center [230, 523] width 93 height 37
type input "75"
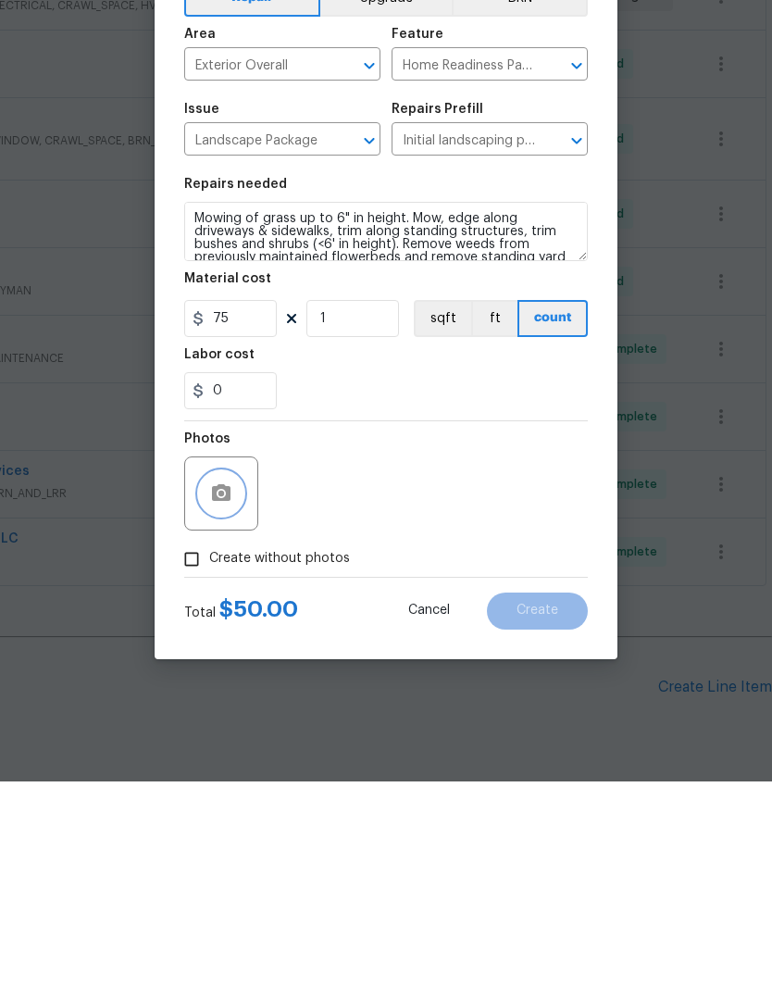
click at [230, 688] on icon "button" at bounding box center [221, 699] width 22 height 22
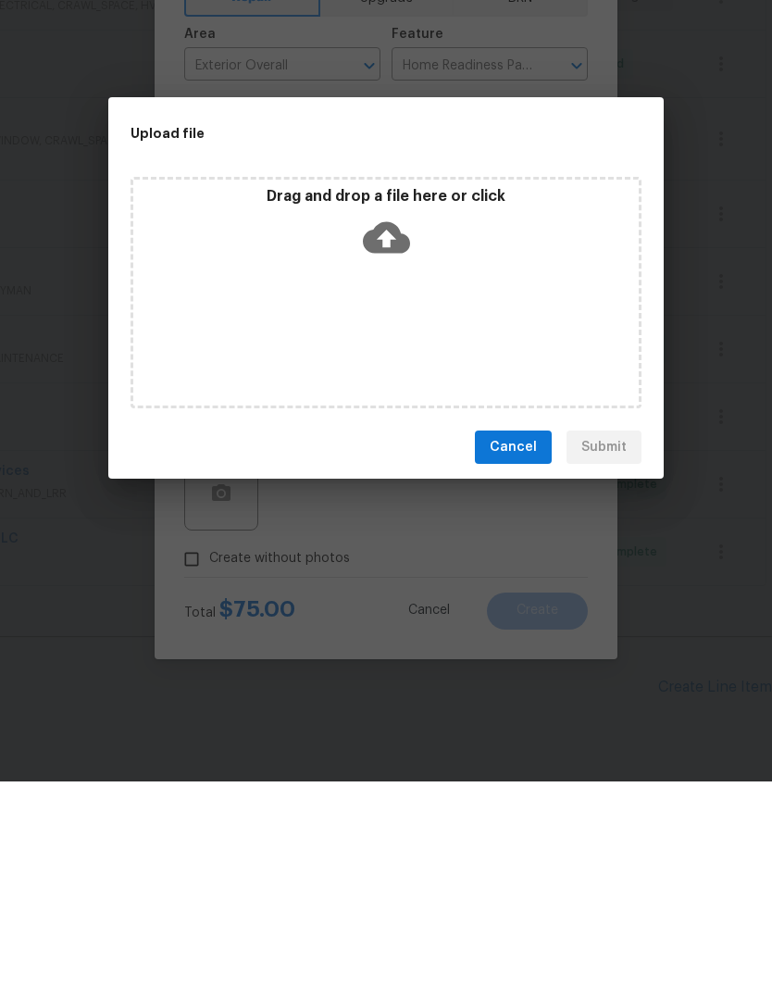
scroll to position [76, 0]
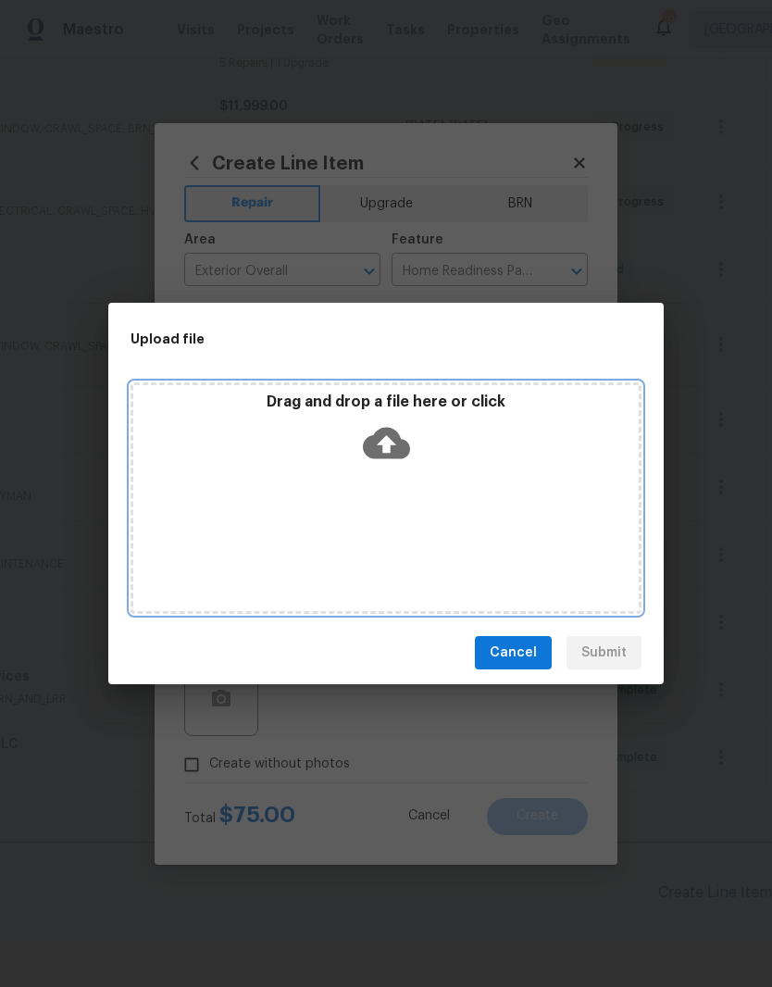
click at [472, 448] on div "Drag and drop a file here or click" at bounding box center [385, 433] width 505 height 80
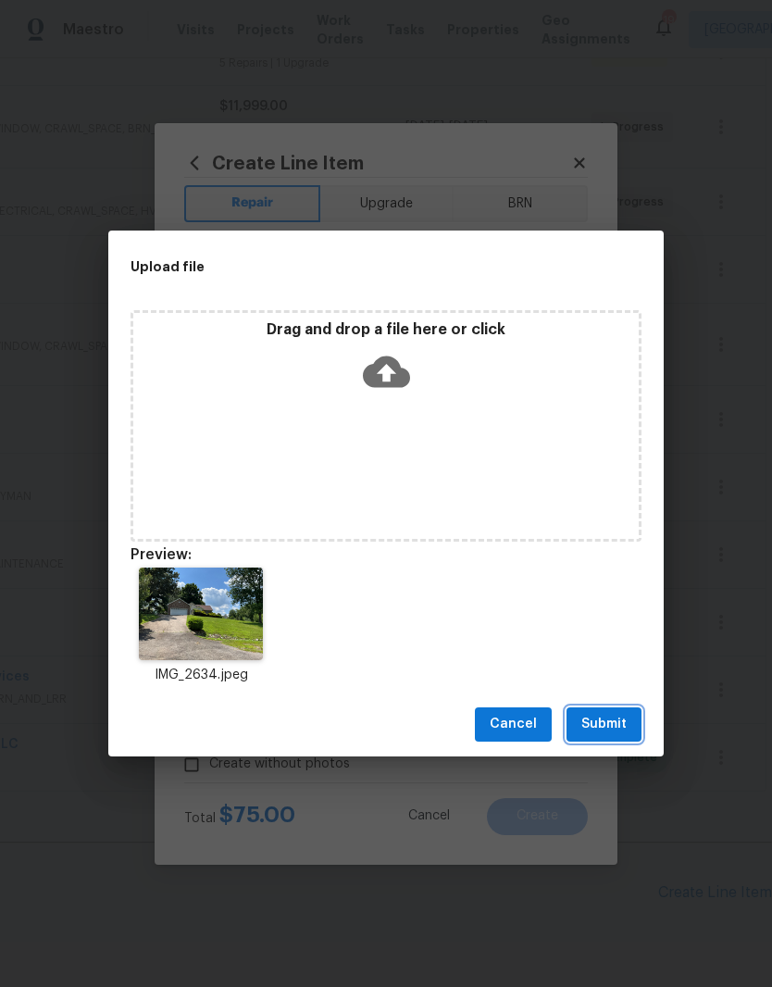
click at [617, 722] on span "Submit" at bounding box center [603, 724] width 45 height 23
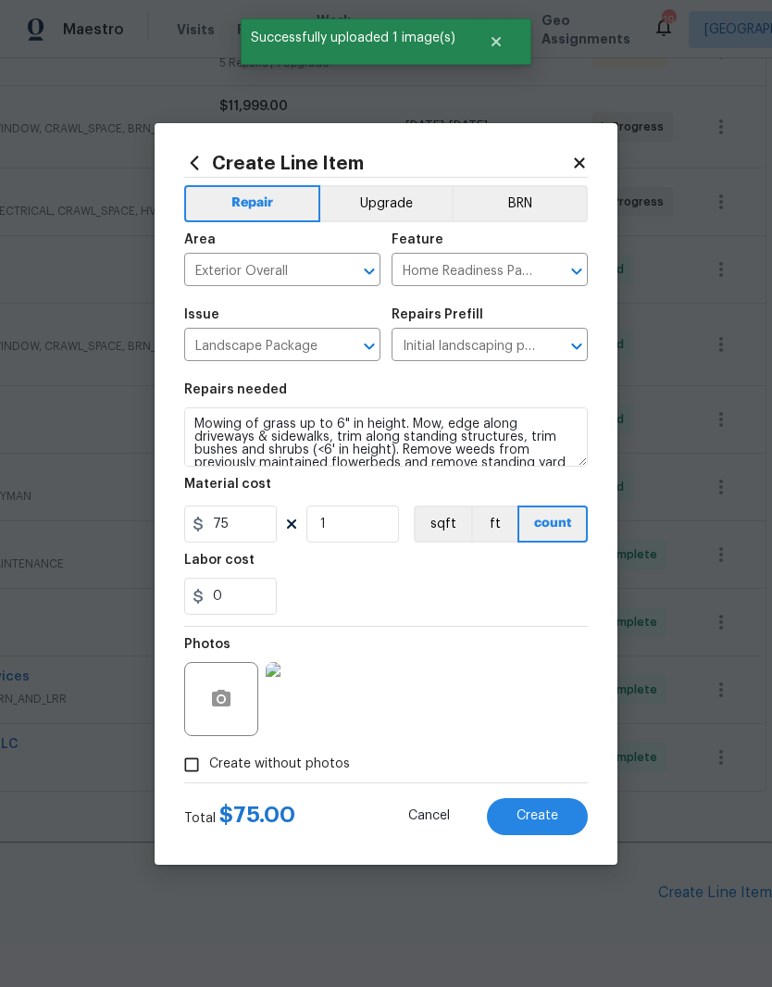
click at [538, 814] on span "Create" at bounding box center [538, 816] width 42 height 14
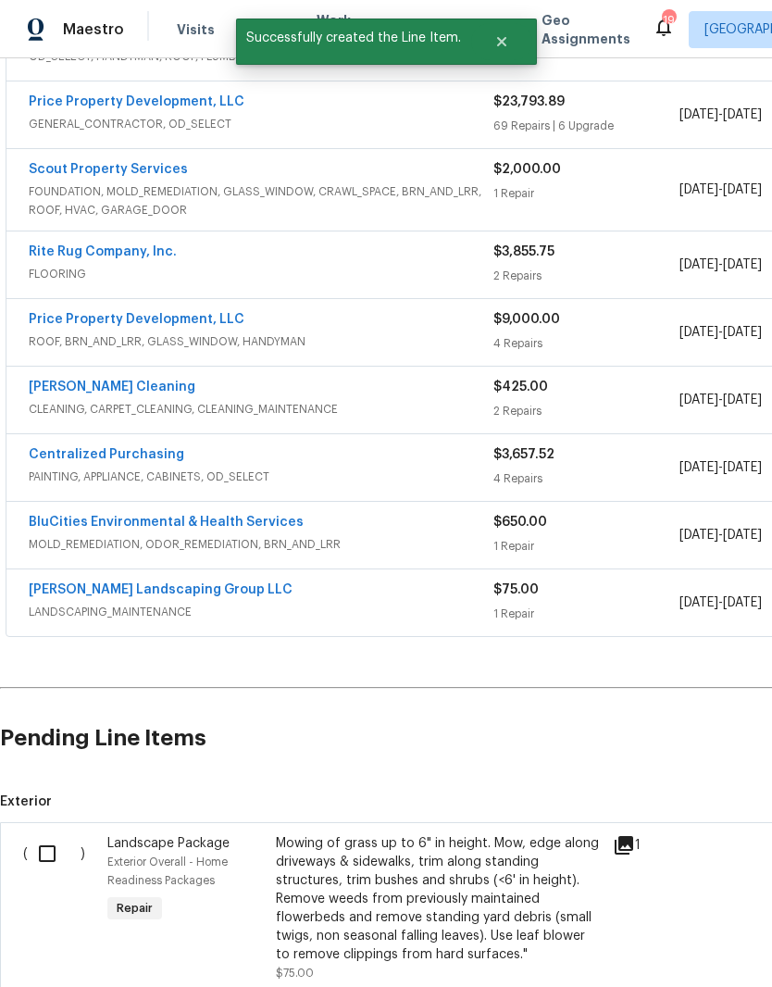
scroll to position [551, 0]
click at [50, 833] on input "checkbox" at bounding box center [54, 852] width 53 height 39
checkbox input "true"
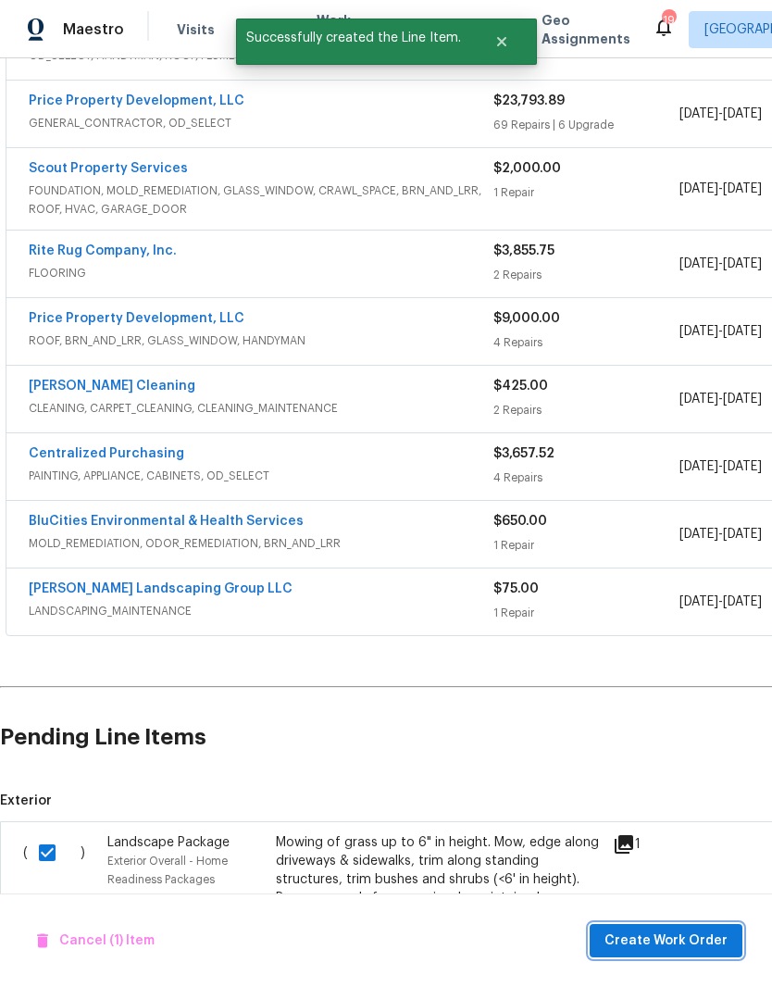
click at [669, 940] on span "Create Work Order" at bounding box center [666, 941] width 123 height 23
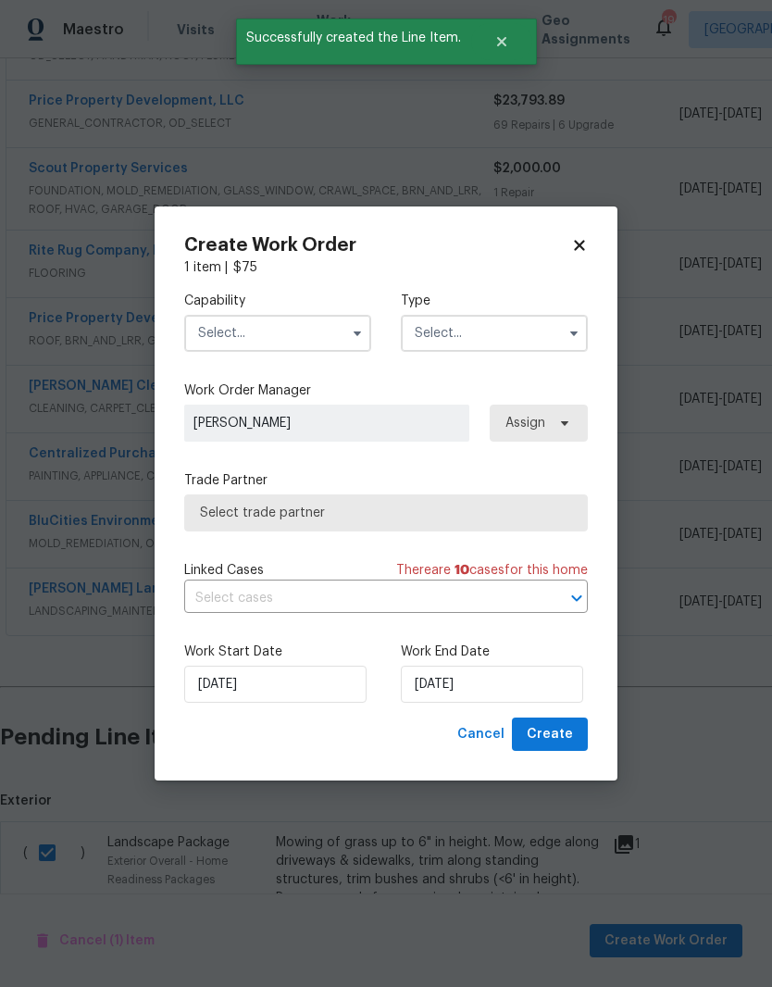
click at [321, 328] on input "text" at bounding box center [277, 333] width 187 height 37
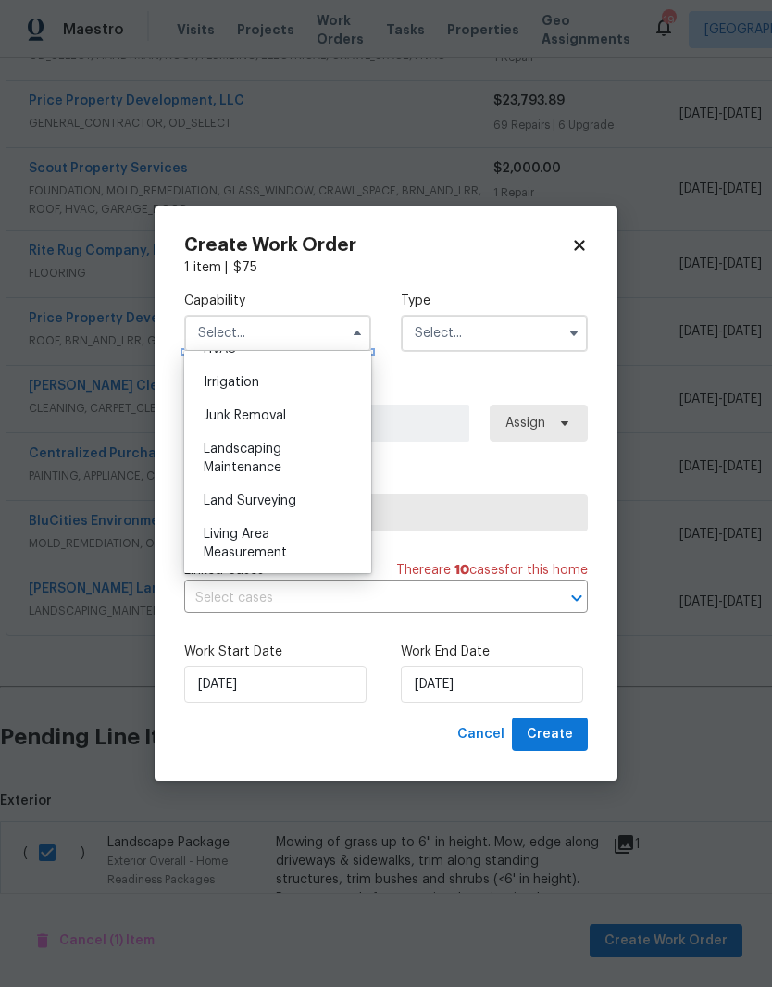
scroll to position [1143, 0]
click at [273, 466] on span "Landscaping Maintenance" at bounding box center [243, 456] width 78 height 31
type input "Landscaping Maintenance"
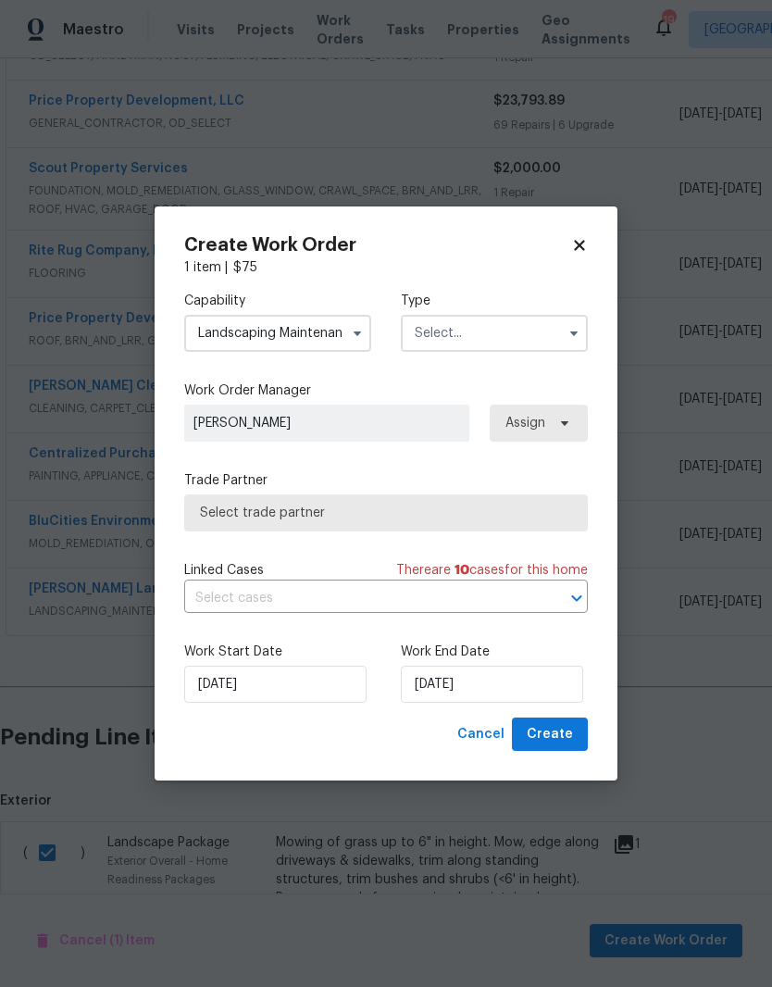
click at [503, 338] on input "text" at bounding box center [494, 333] width 187 height 37
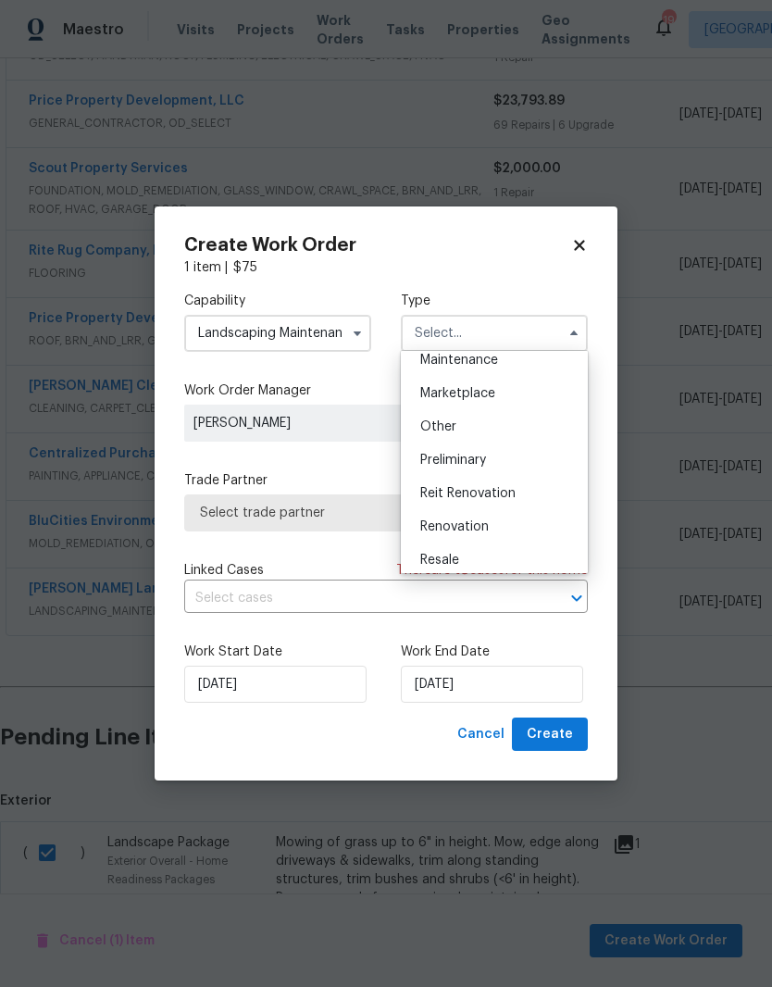
scroll to position [380, 0]
click at [481, 460] on span "Renovation" at bounding box center [454, 459] width 69 height 13
type input "Renovation"
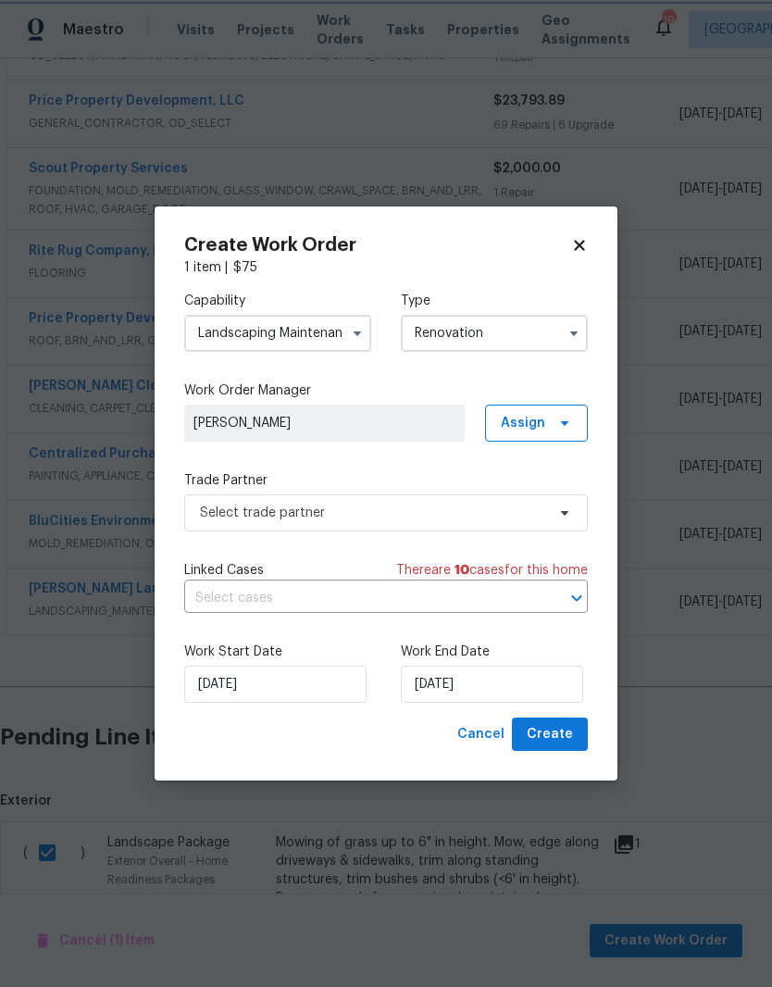
scroll to position [0, 0]
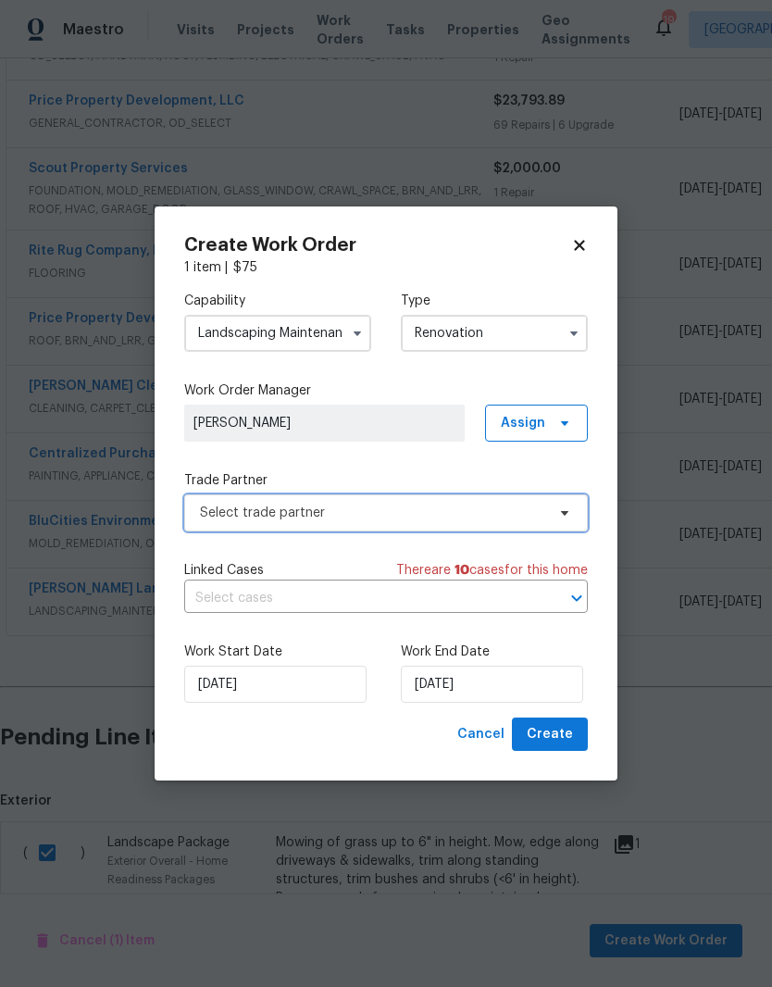
click at [542, 511] on span "Select trade partner" at bounding box center [372, 513] width 345 height 19
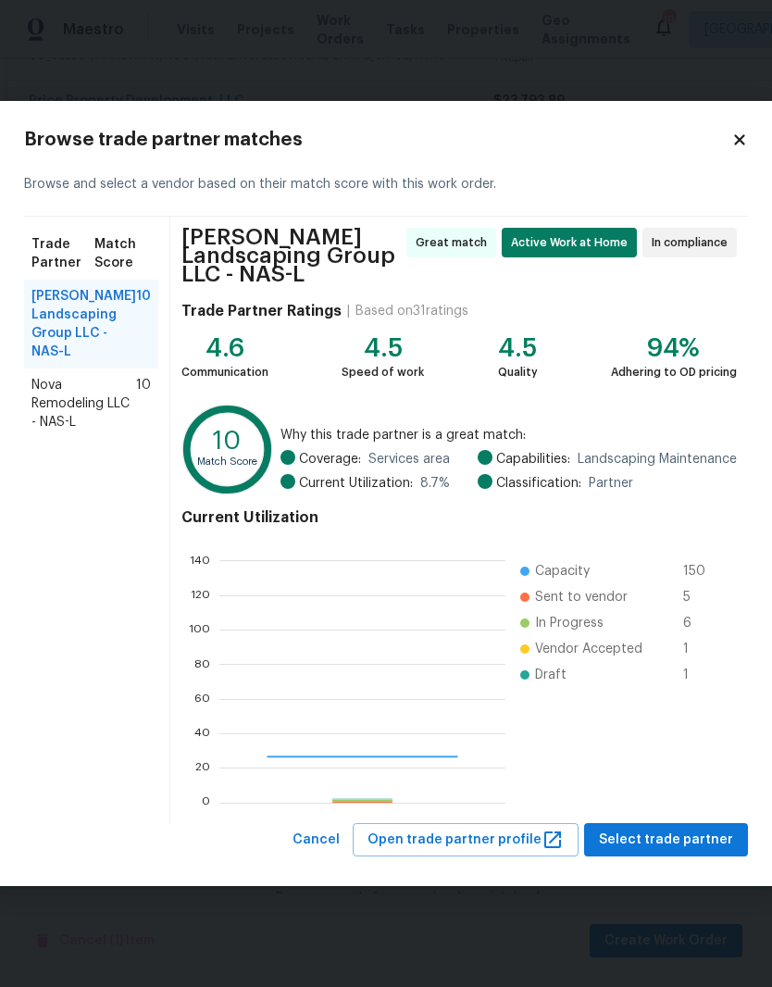
scroll to position [259, 286]
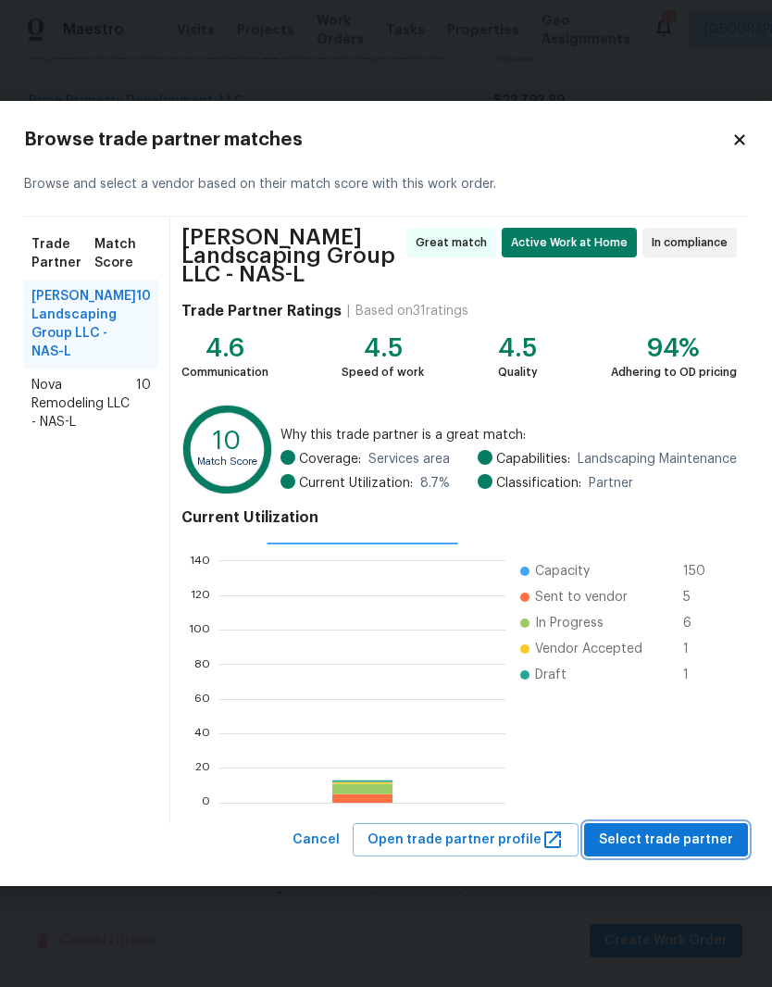
click at [703, 841] on span "Select trade partner" at bounding box center [666, 840] width 134 height 23
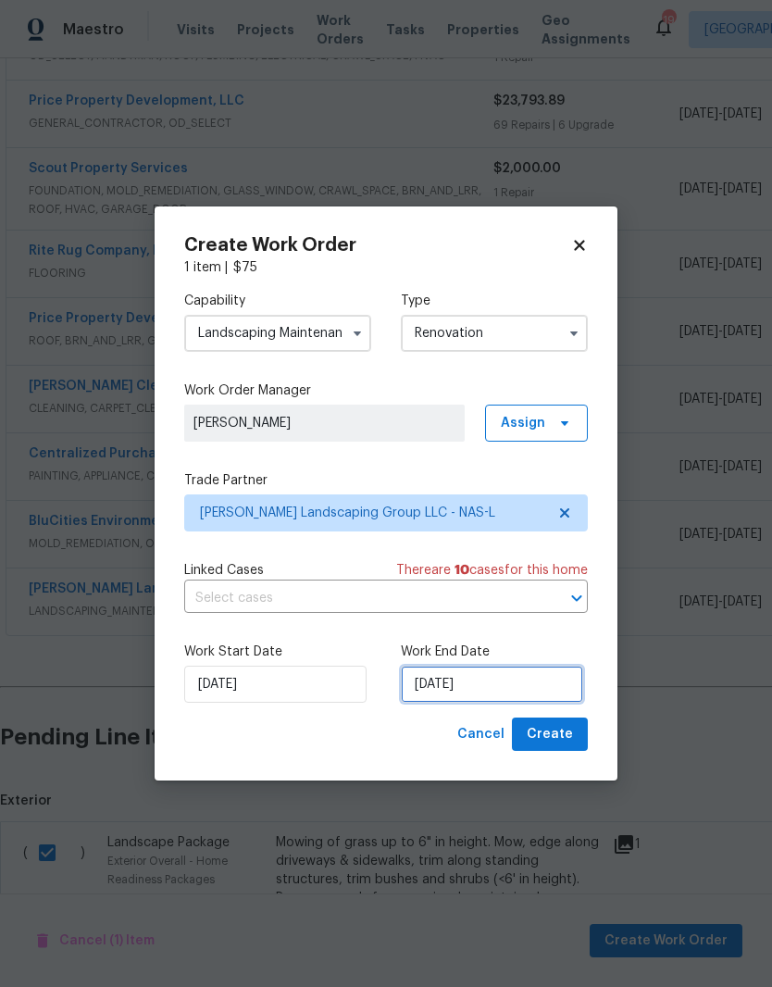
click at [539, 680] on input "8/13/2025" at bounding box center [492, 684] width 182 height 37
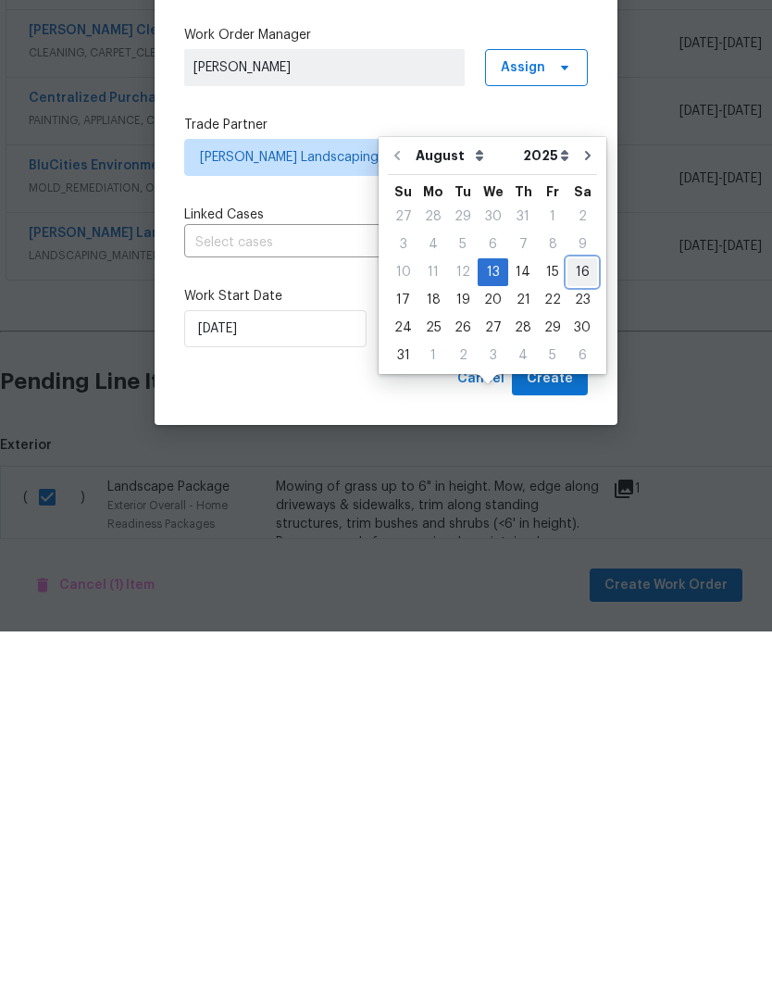
click at [578, 615] on div "16" at bounding box center [583, 628] width 30 height 26
type input "8/16/2025"
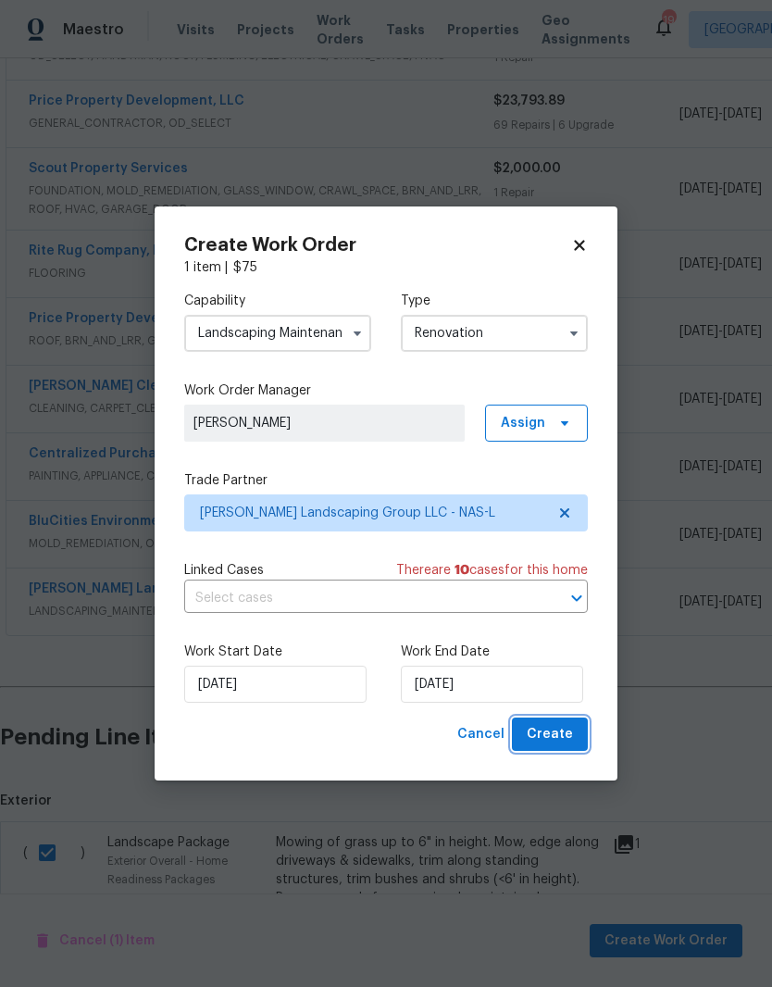
click at [563, 730] on span "Create" at bounding box center [550, 734] width 46 height 23
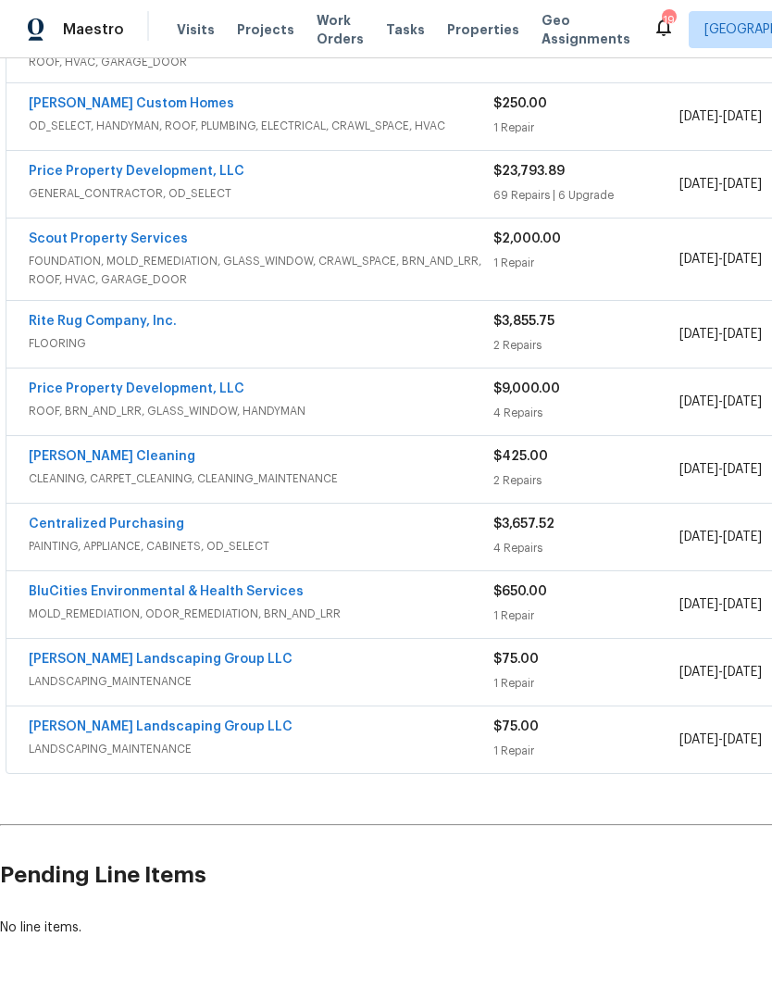
scroll to position [480, 0]
click at [181, 721] on link "[PERSON_NAME] Landscaping Group LLC" at bounding box center [161, 727] width 264 height 13
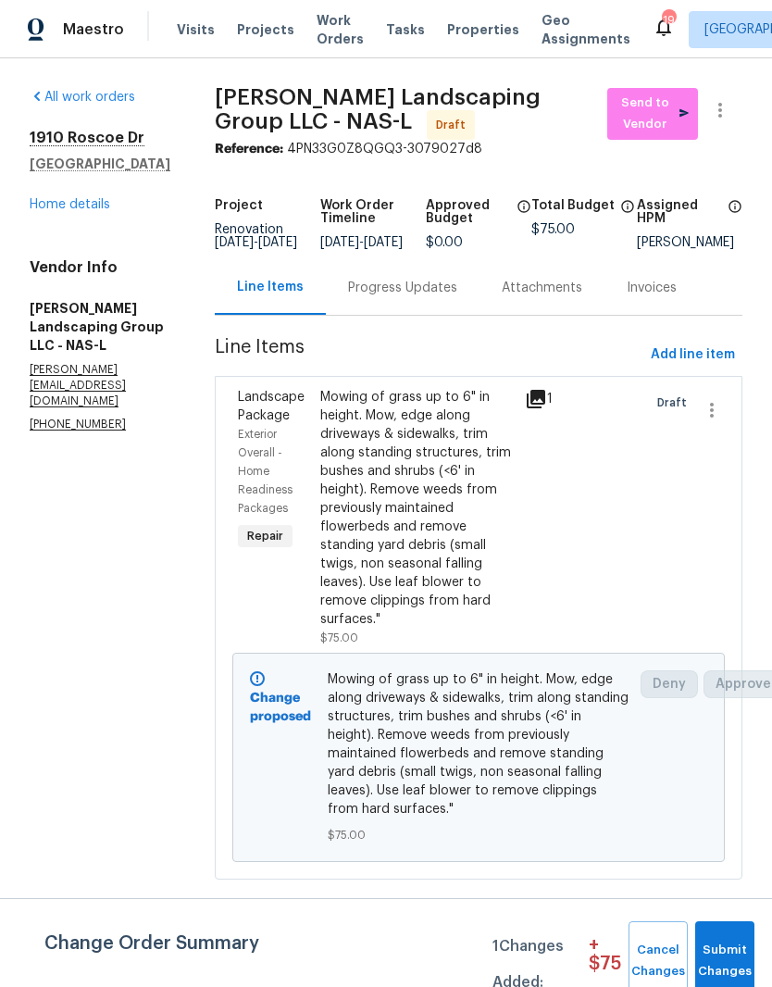
click at [661, 115] on span "Send to Vendor" at bounding box center [653, 114] width 72 height 43
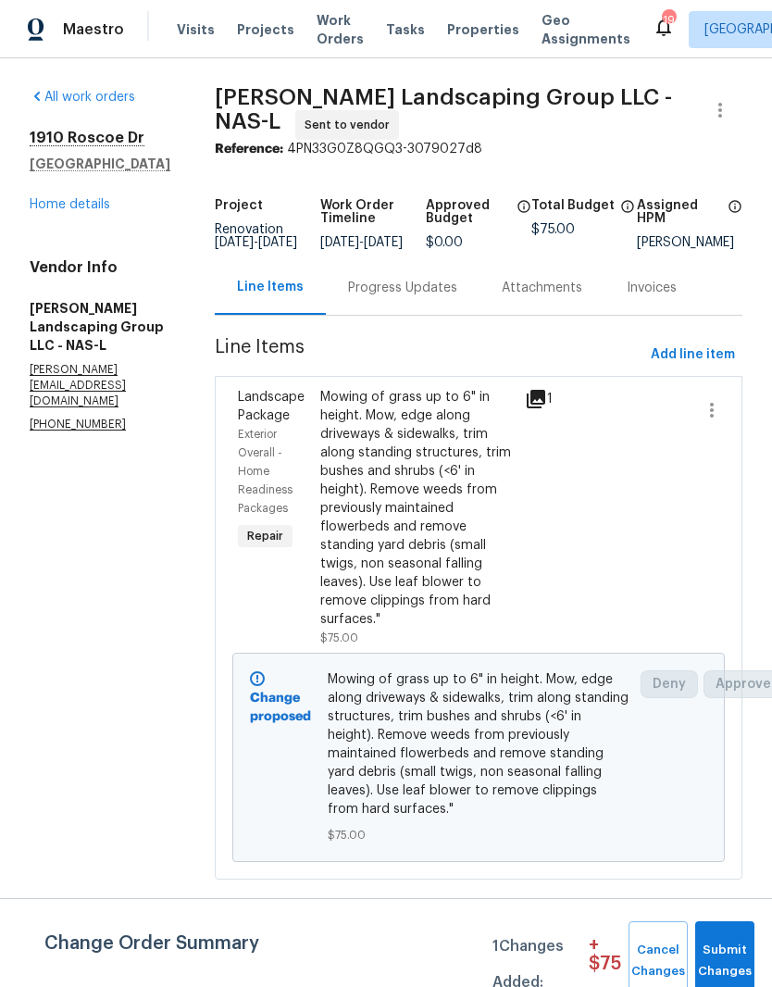
click at [457, 297] on div "Progress Updates" at bounding box center [402, 288] width 109 height 19
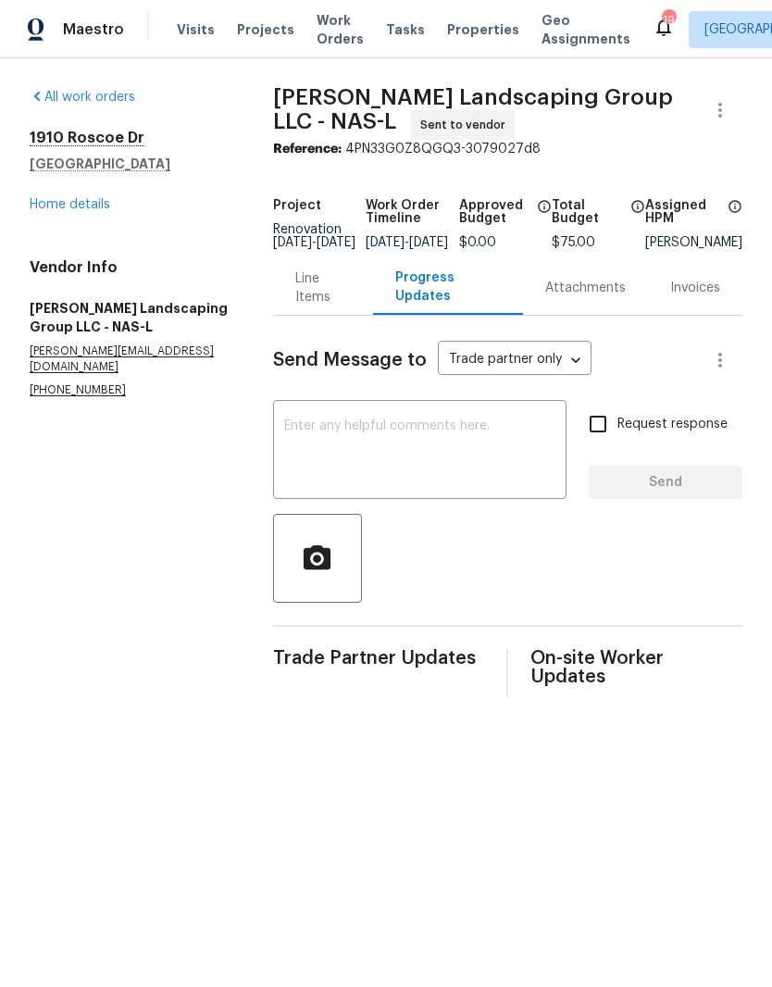
click at [376, 443] on textarea at bounding box center [419, 451] width 271 height 65
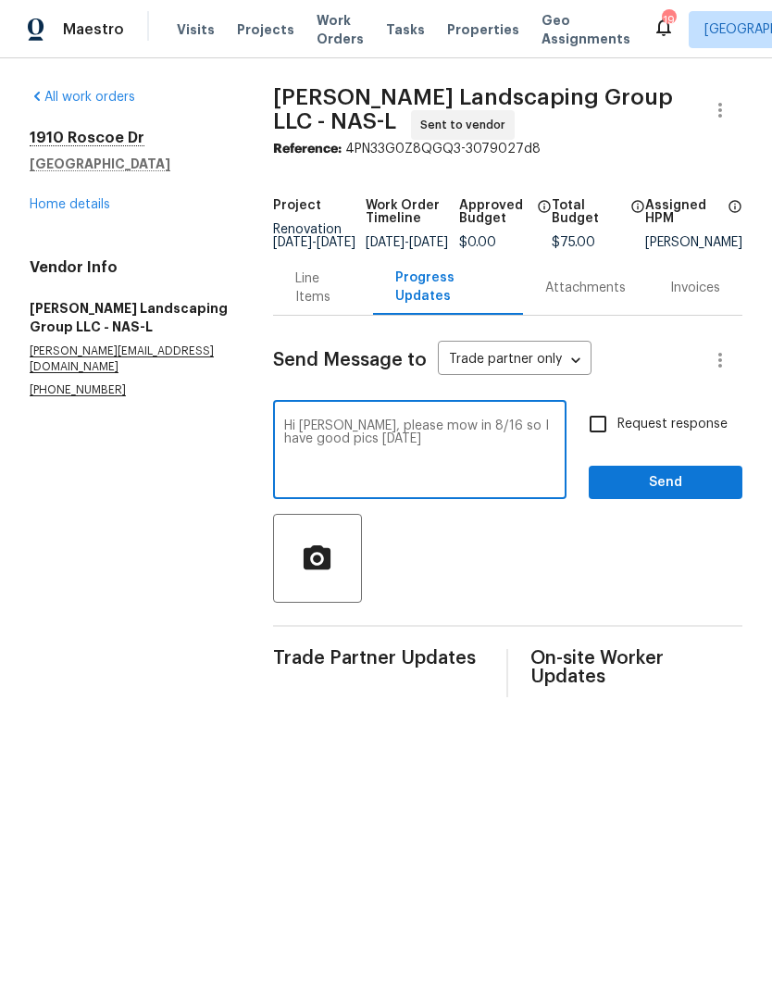
click at [450, 439] on textarea "Hi Juan, please mow in 8/16 so I have good pics on Monday" at bounding box center [419, 451] width 271 height 65
click at [457, 438] on textarea "Hi Juan, please mow in 8/16 so I have good pics on Monday" at bounding box center [419, 451] width 271 height 65
click at [392, 454] on textarea "Hi Juan, please mow in 8/16 so I have good pics on Monday" at bounding box center [419, 451] width 271 height 65
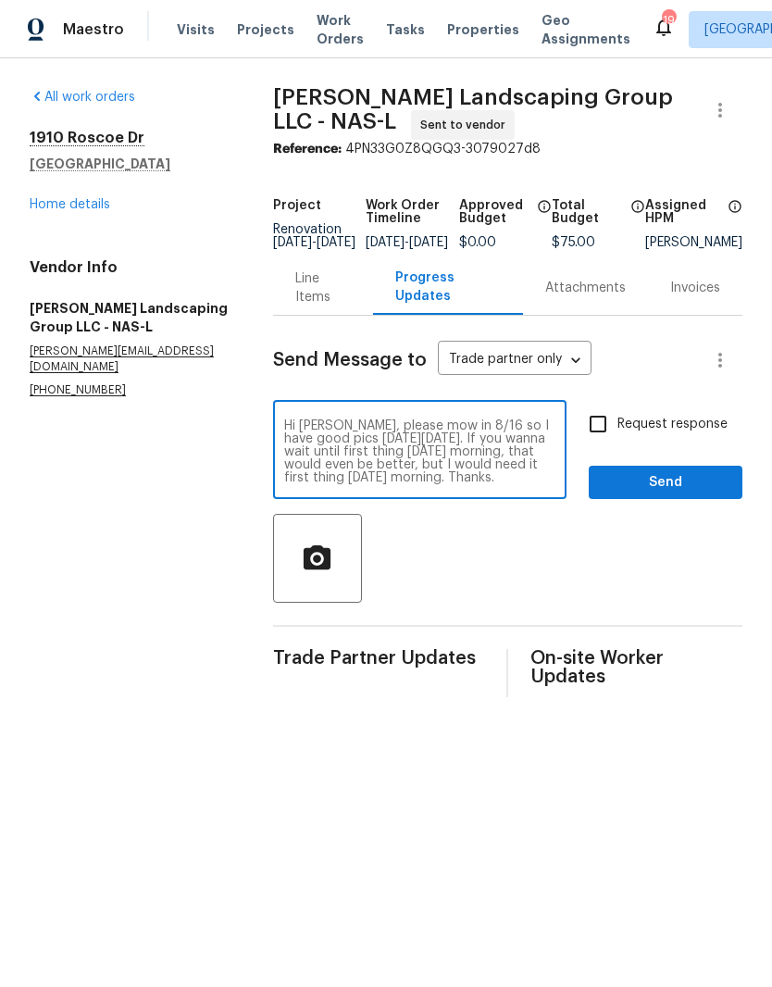
type textarea "Hi Juan, please mow in 8/16 so I have good pics on Monday 8/18. If you wanna wa…"
click at [682, 494] on span "Send" at bounding box center [666, 482] width 124 height 23
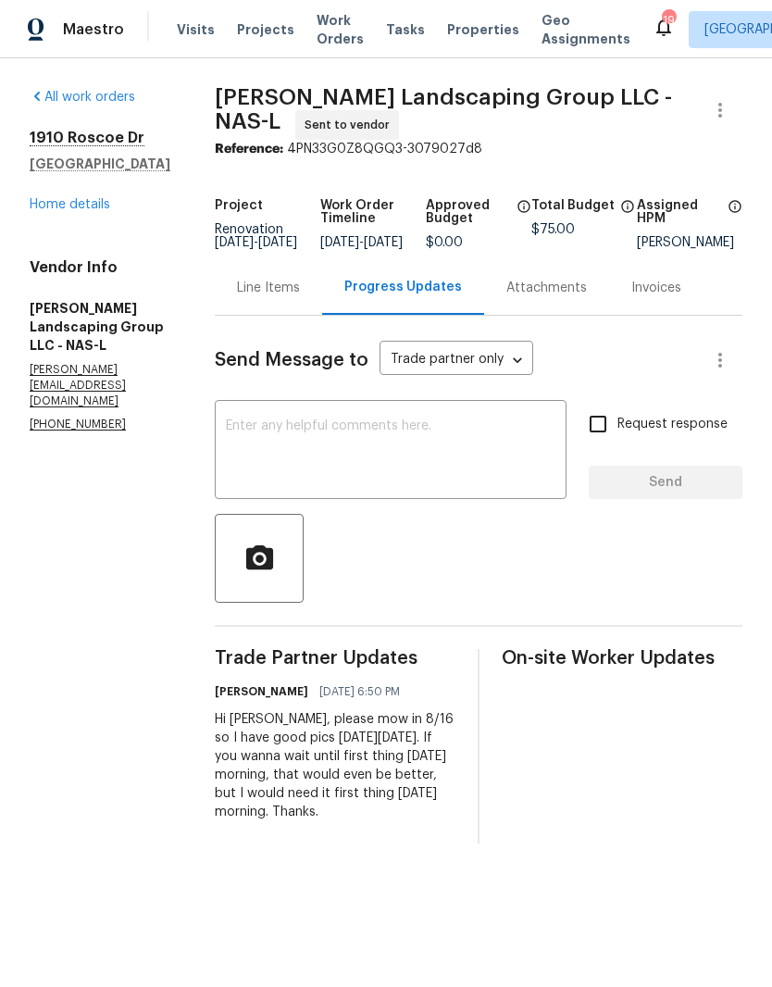
click at [91, 206] on link "Home details" at bounding box center [70, 204] width 81 height 13
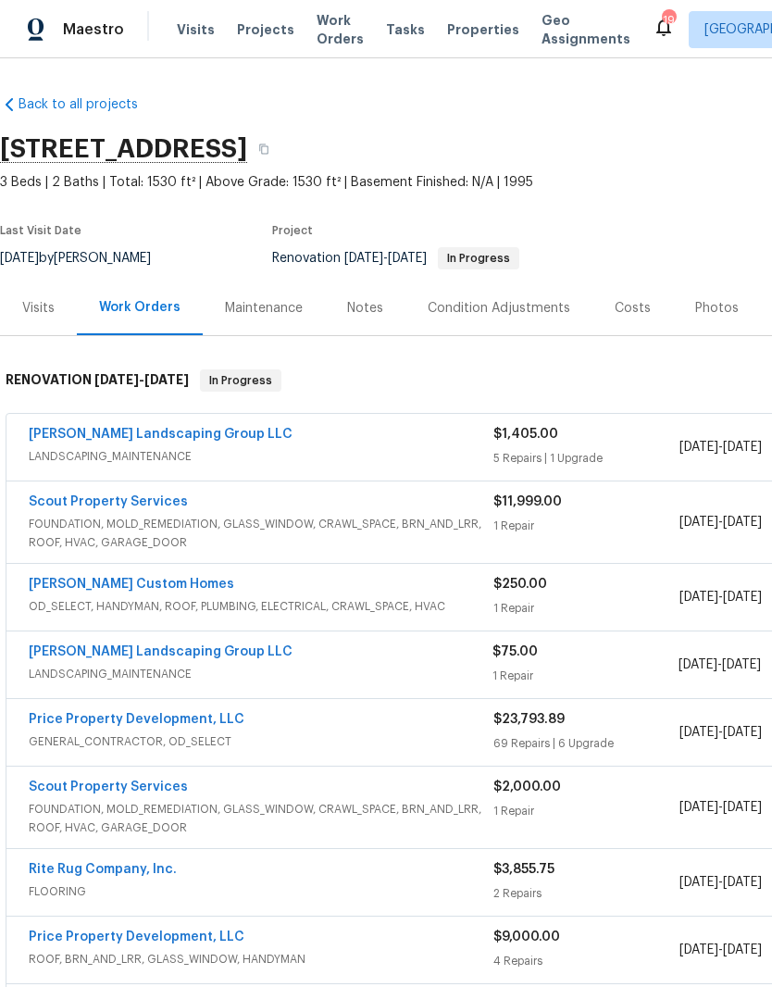
click at [148, 505] on link "Scout Property Services" at bounding box center [108, 501] width 159 height 13
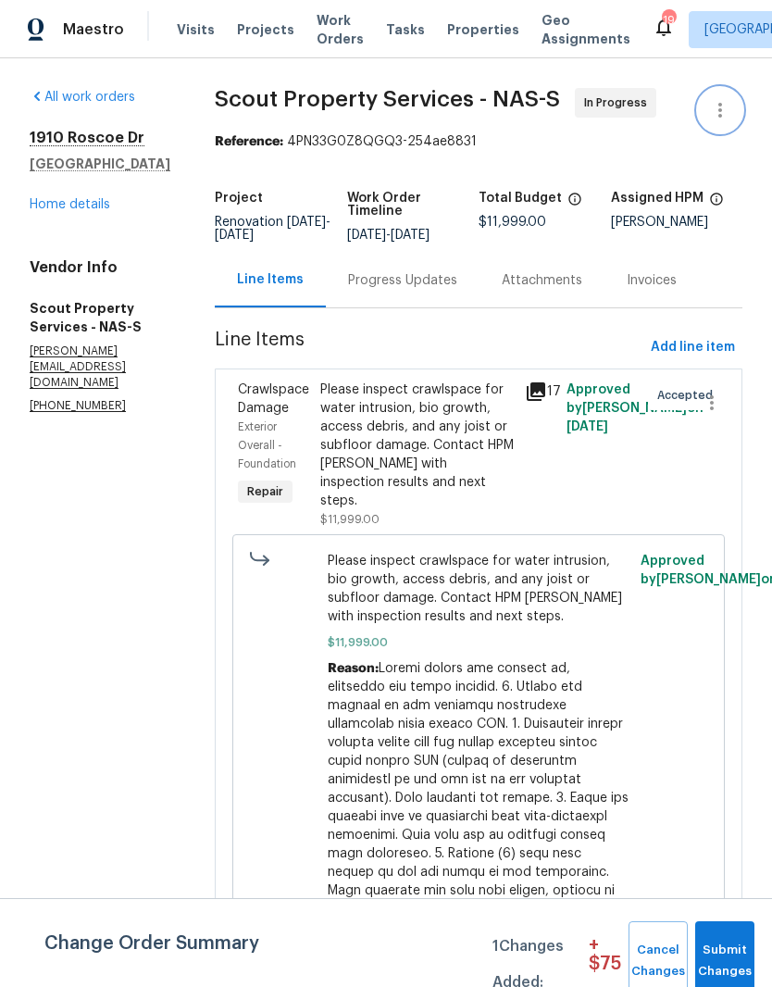
click at [723, 114] on icon "button" at bounding box center [720, 110] width 22 height 22
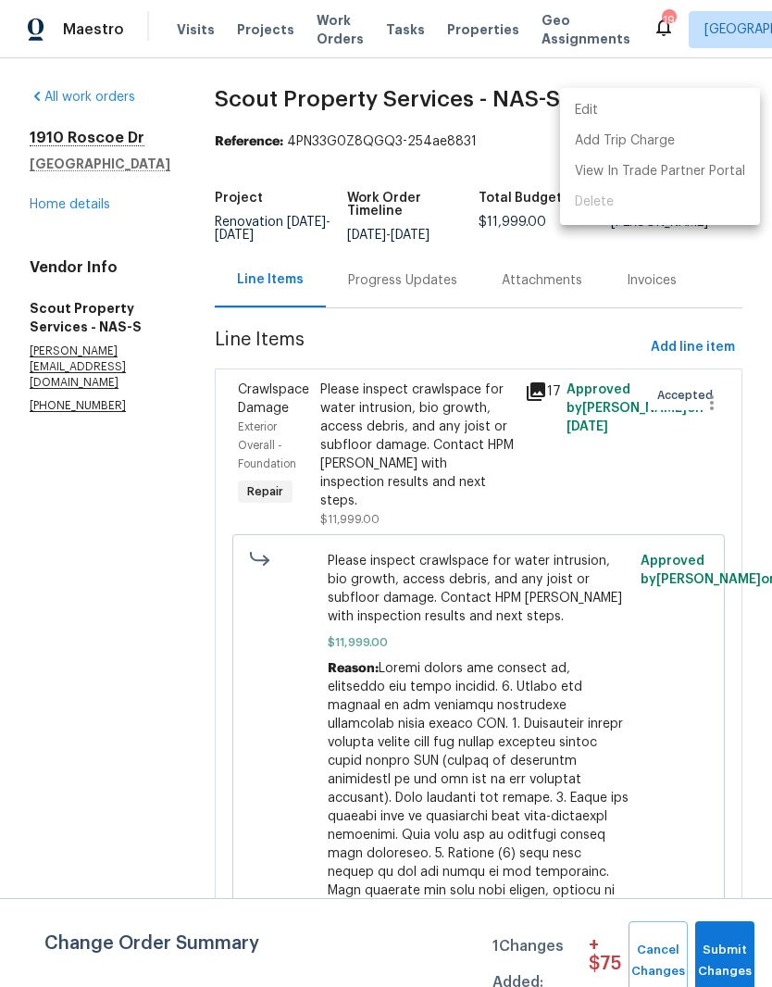
click at [628, 104] on li "Edit" at bounding box center [660, 110] width 200 height 31
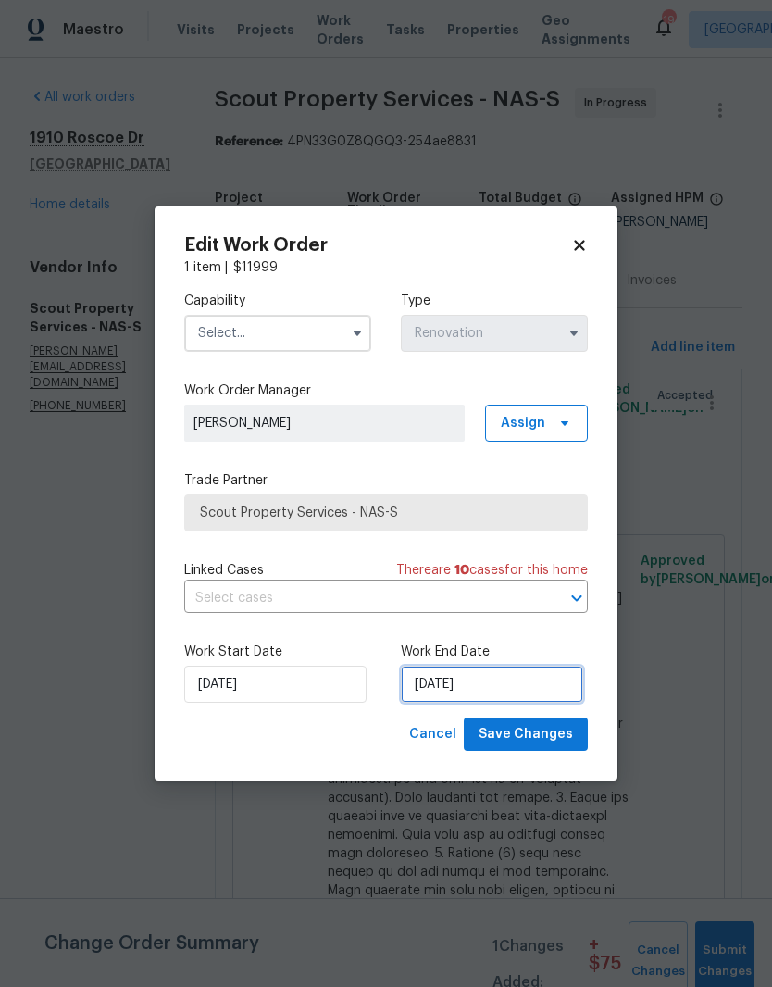
click at [505, 687] on input "8/15/2025" at bounding box center [492, 684] width 182 height 37
select select "7"
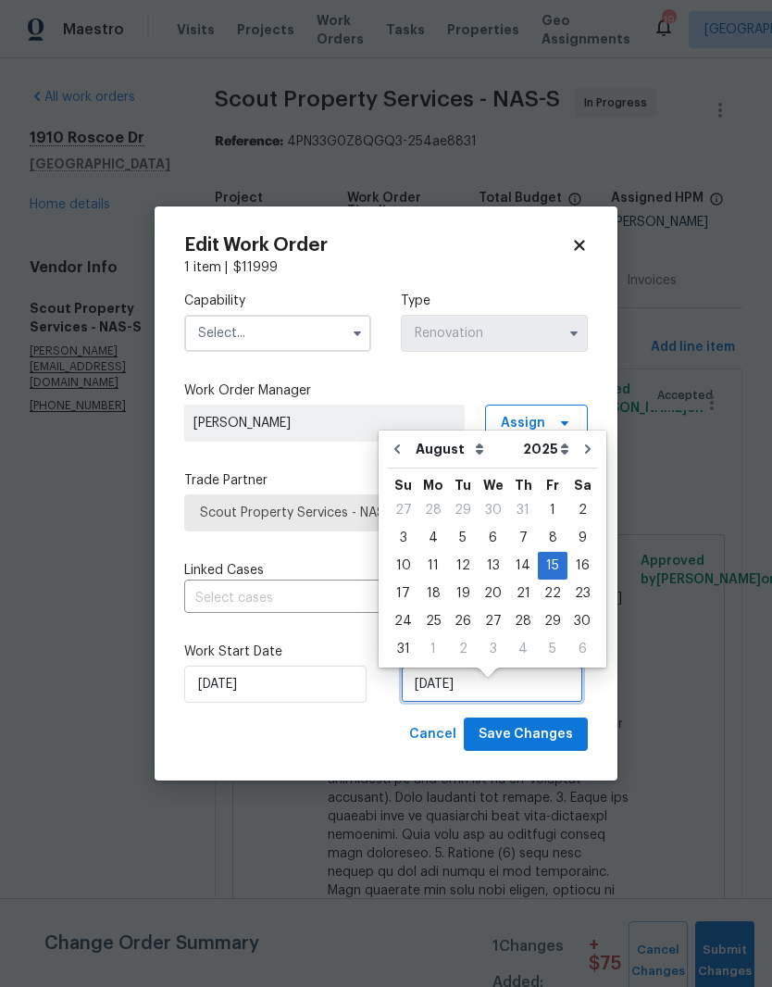
scroll to position [14, 0]
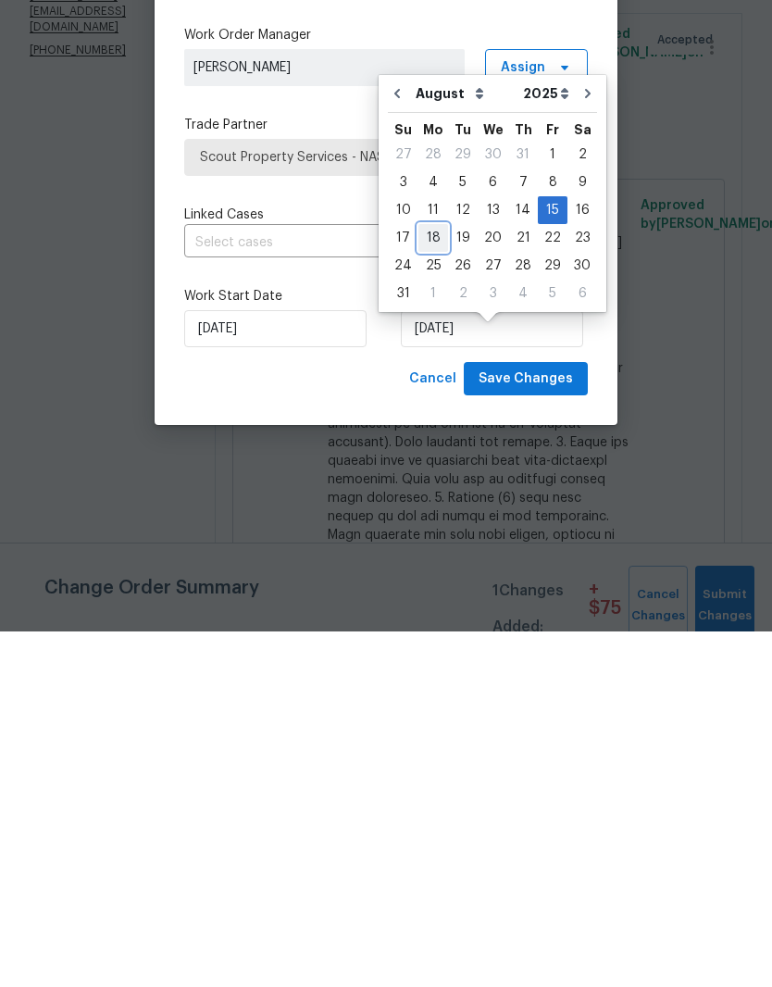
click at [434, 580] on div "18" at bounding box center [433, 593] width 30 height 26
type input "[DATE]"
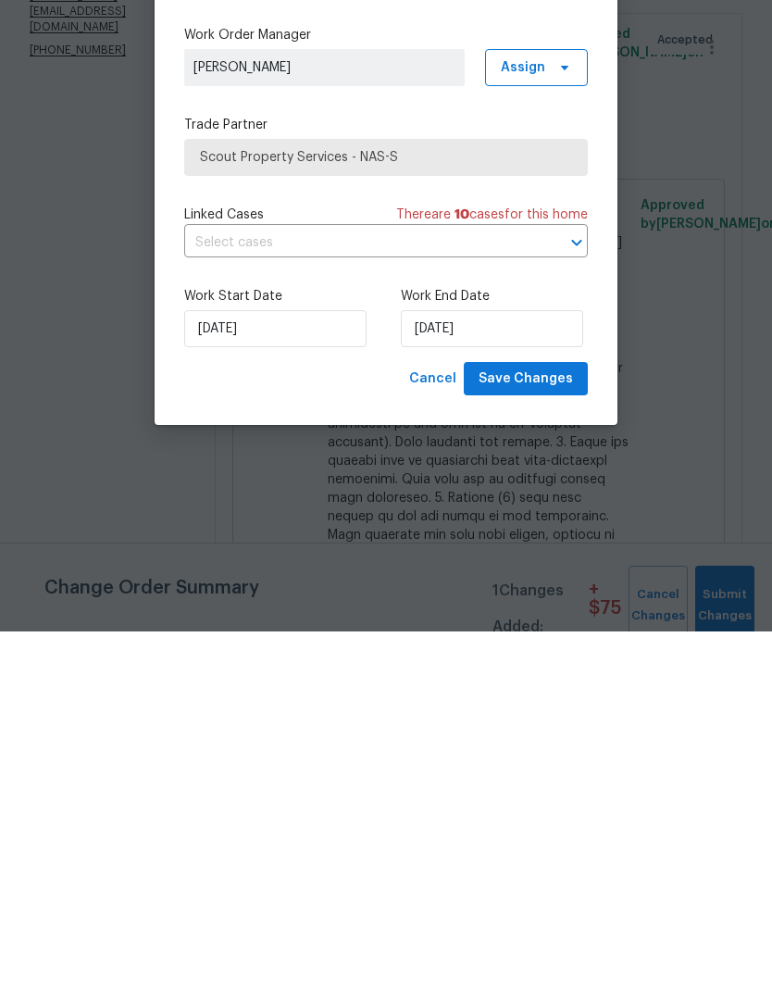
scroll to position [76, 0]
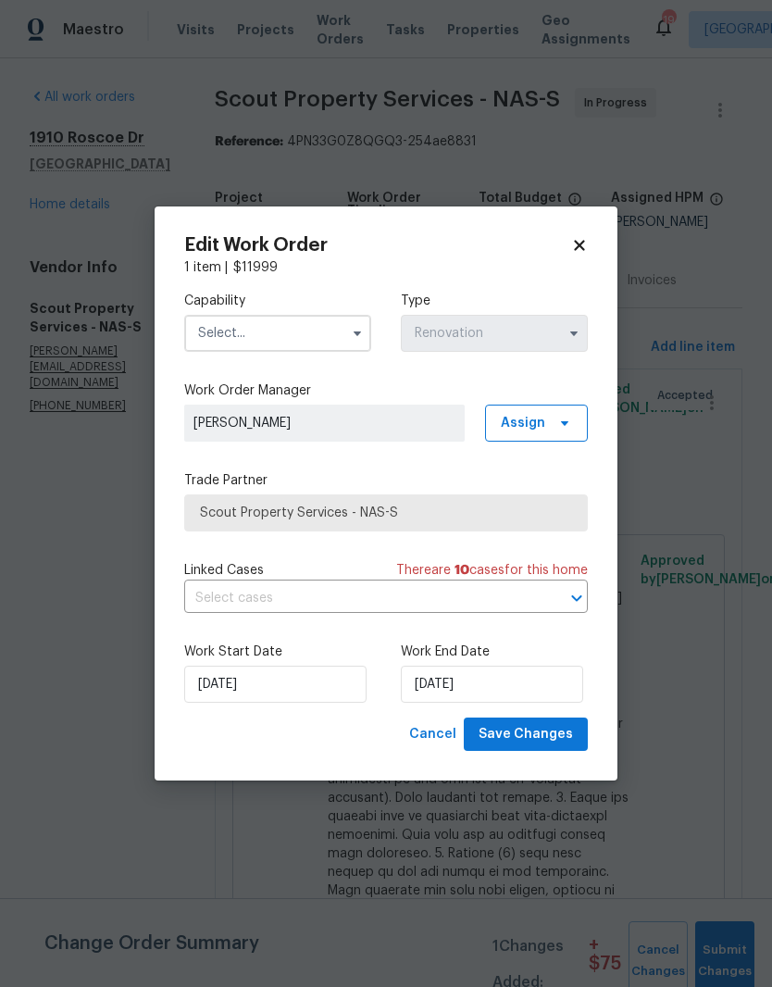
click at [331, 331] on input "text" at bounding box center [277, 333] width 187 height 37
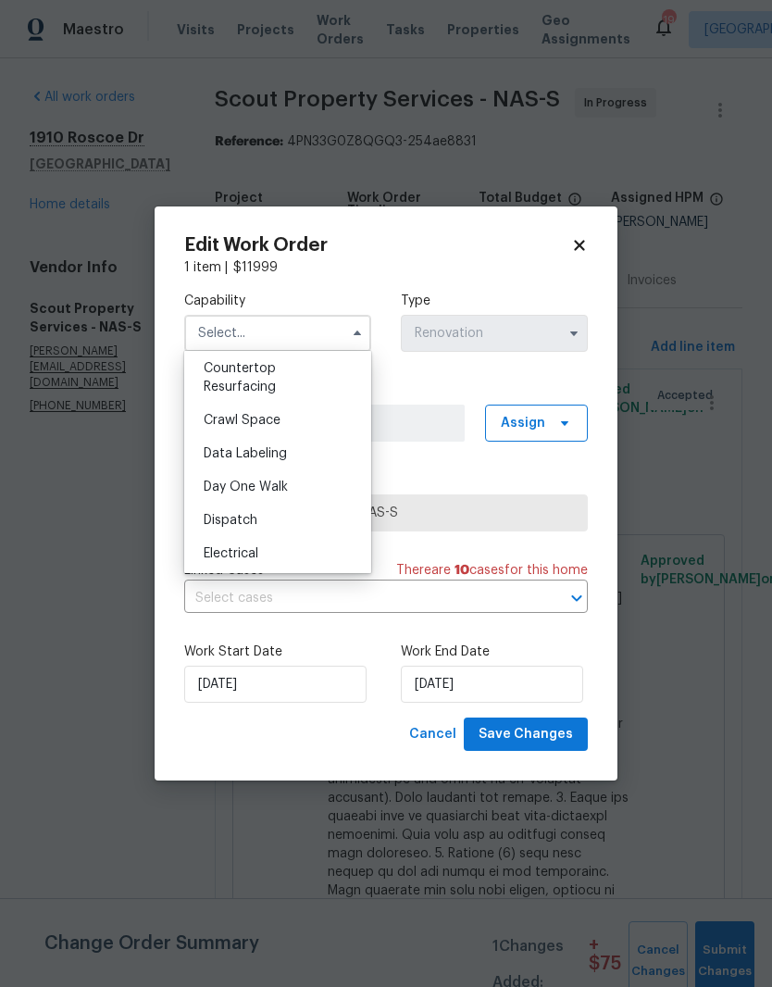
scroll to position [407, 0]
click at [279, 416] on span "Crawl Space" at bounding box center [242, 416] width 77 height 13
type input "Crawl Space"
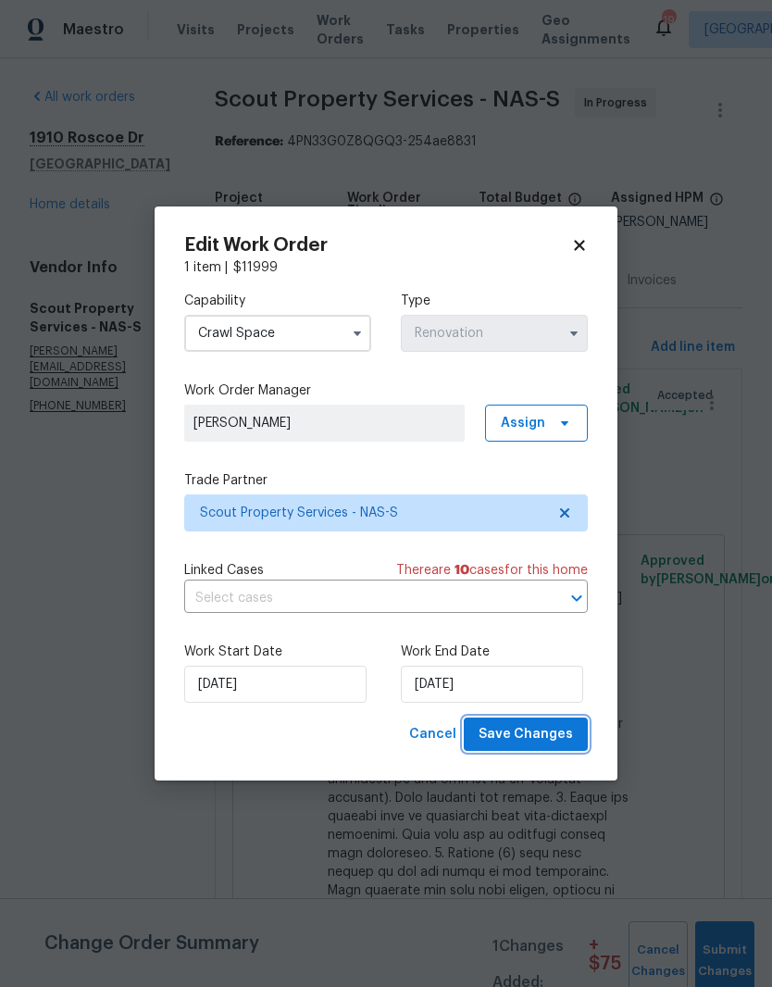
click at [538, 733] on span "Save Changes" at bounding box center [526, 734] width 94 height 23
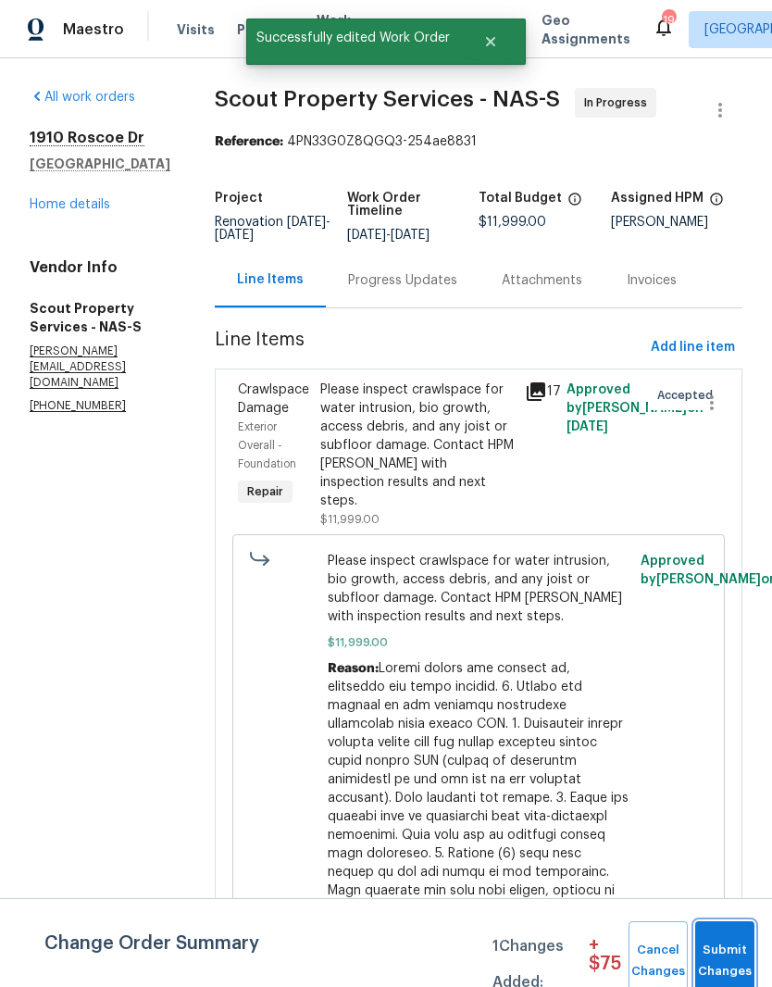
click at [729, 948] on span "Submit Changes" at bounding box center [725, 961] width 41 height 43
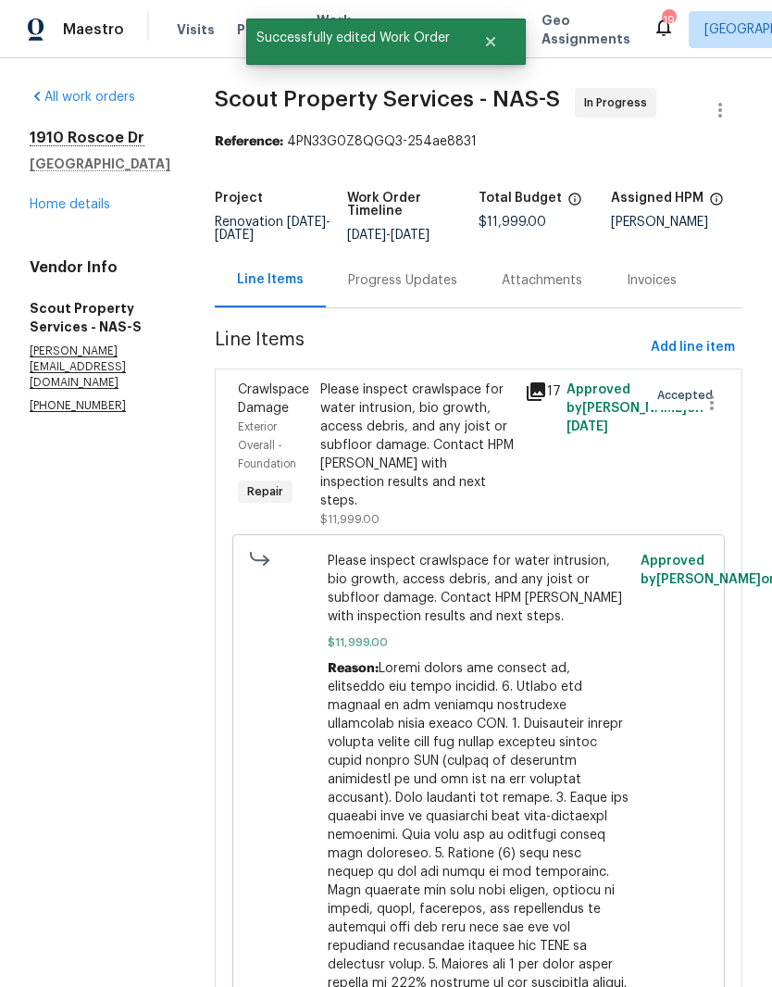
click at [57, 199] on link "Home details" at bounding box center [70, 204] width 81 height 13
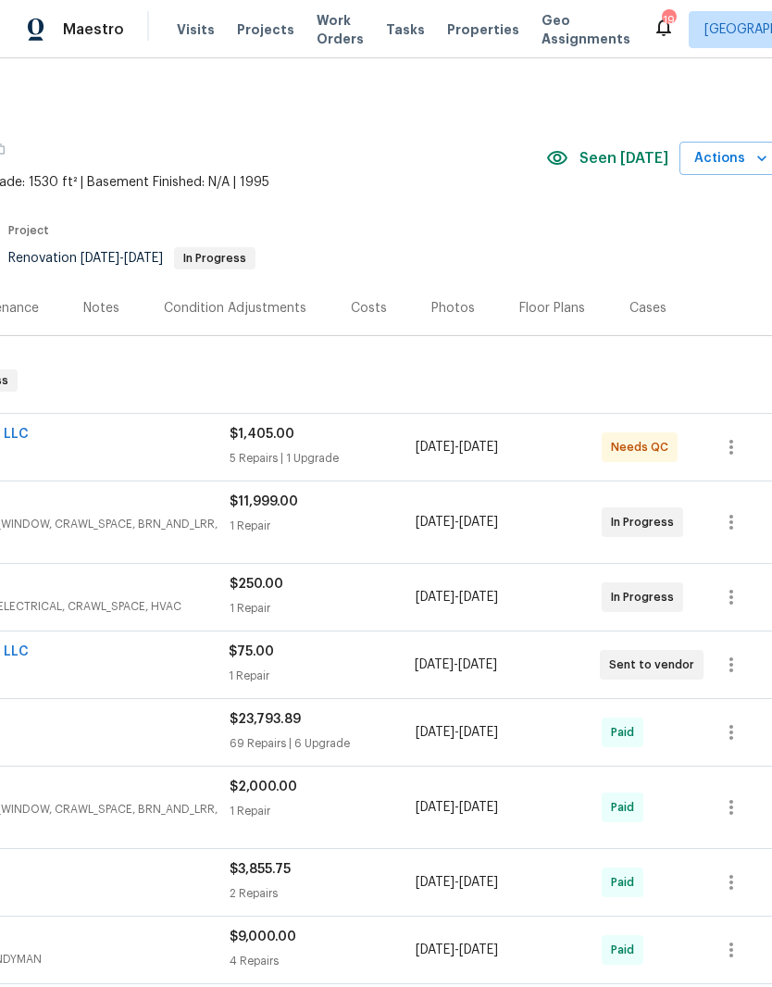
scroll to position [0, 266]
click at [368, 299] on div "Costs" at bounding box center [367, 308] width 36 height 19
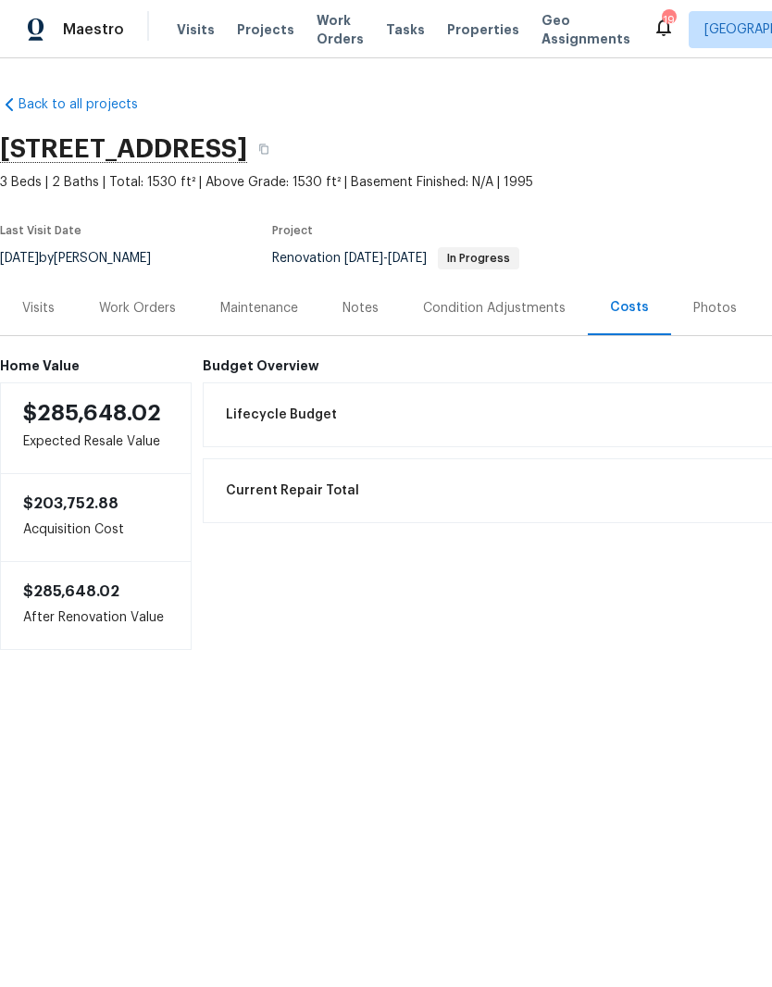
click at [148, 307] on div "Work Orders" at bounding box center [137, 308] width 77 height 19
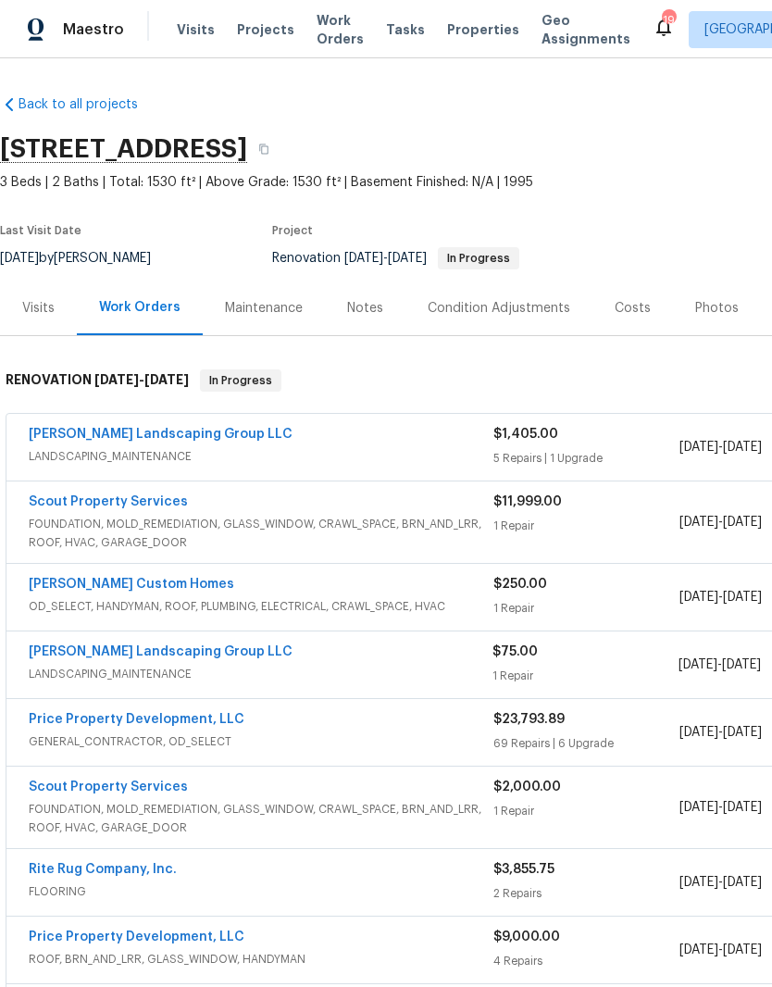
click at [191, 722] on link "Price Property Development, LLC" at bounding box center [137, 719] width 216 height 13
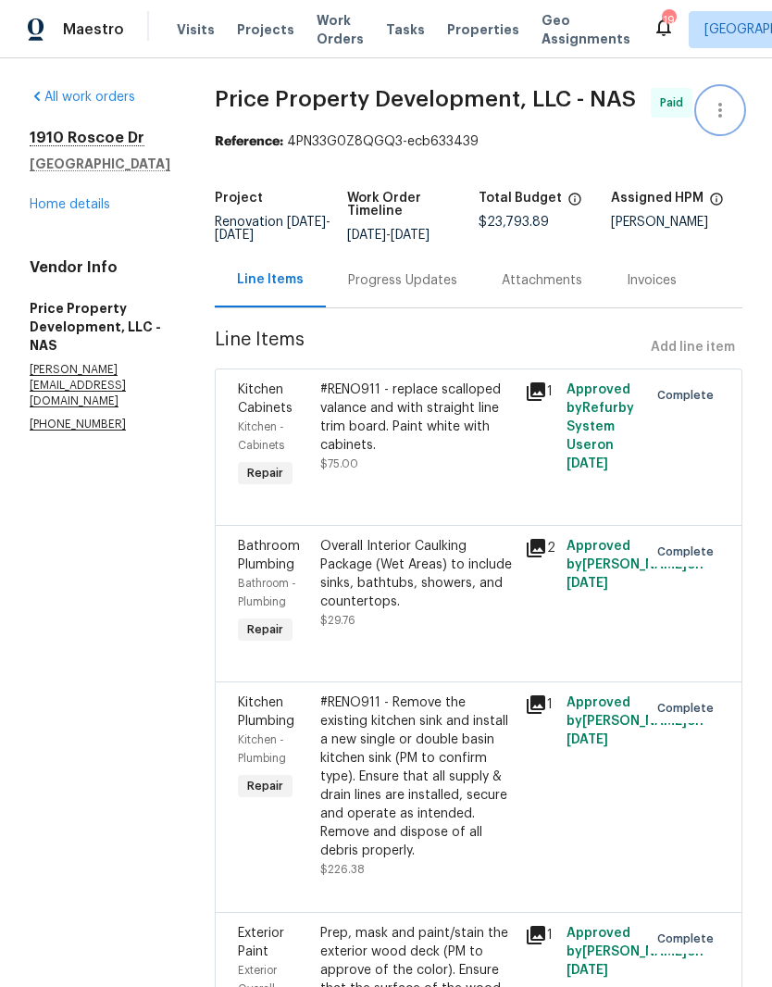
click at [717, 110] on icon "button" at bounding box center [720, 110] width 22 height 22
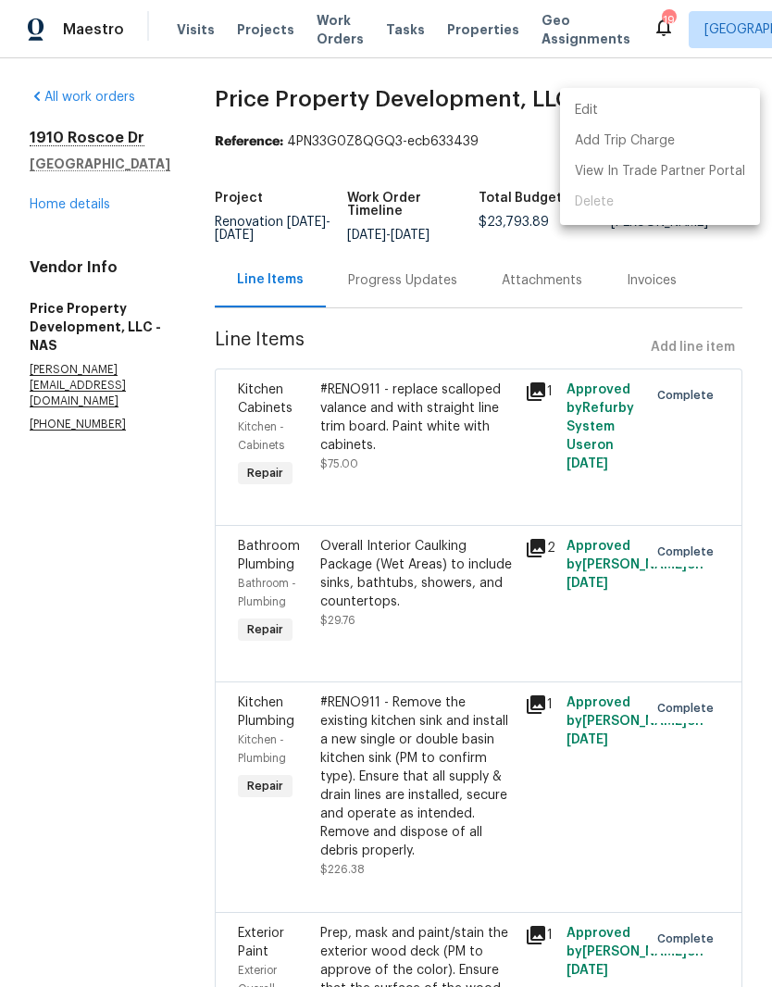
click at [607, 106] on li "Edit" at bounding box center [660, 110] width 200 height 31
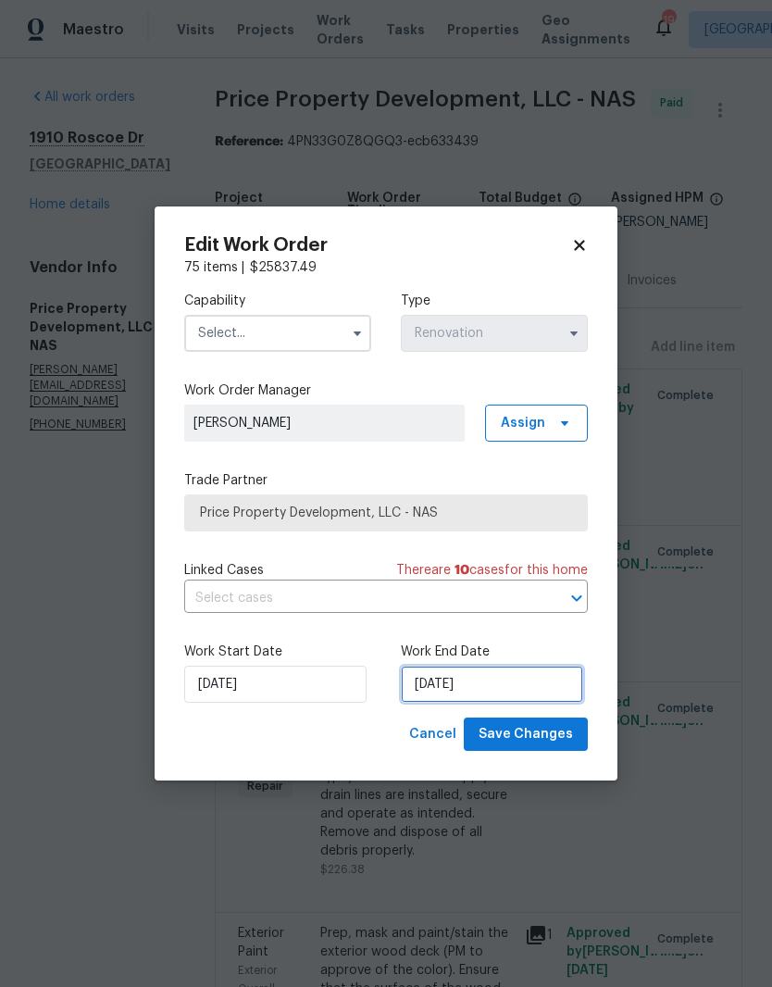
click at [499, 687] on input "7/29/2025" at bounding box center [492, 684] width 182 height 37
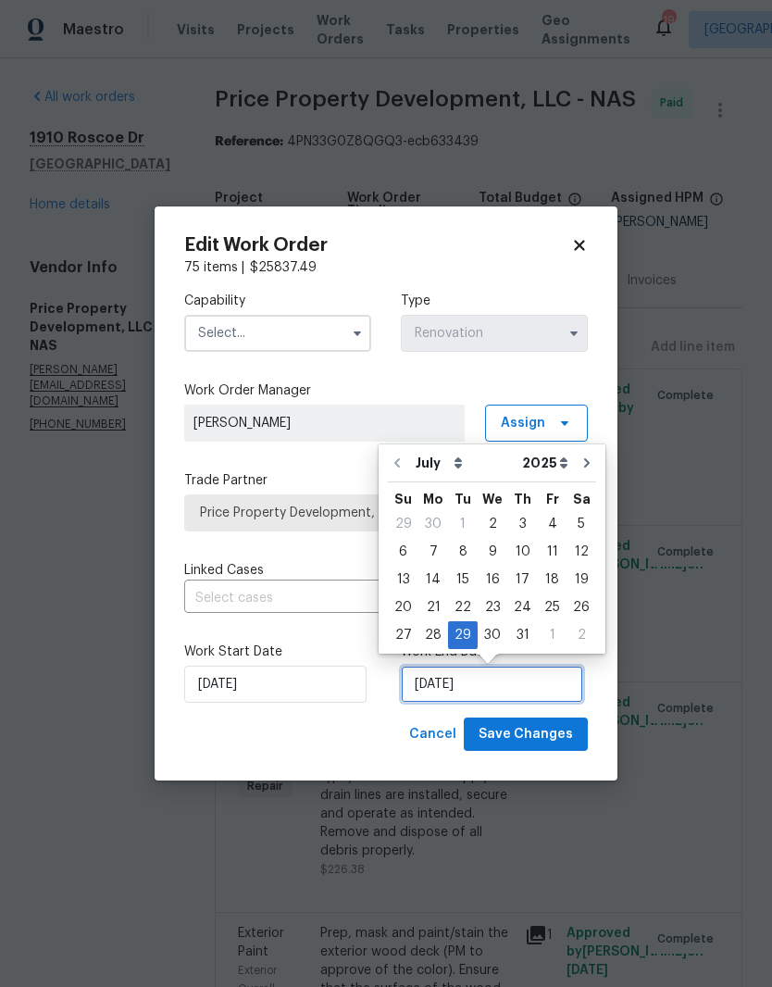
scroll to position [14, 0]
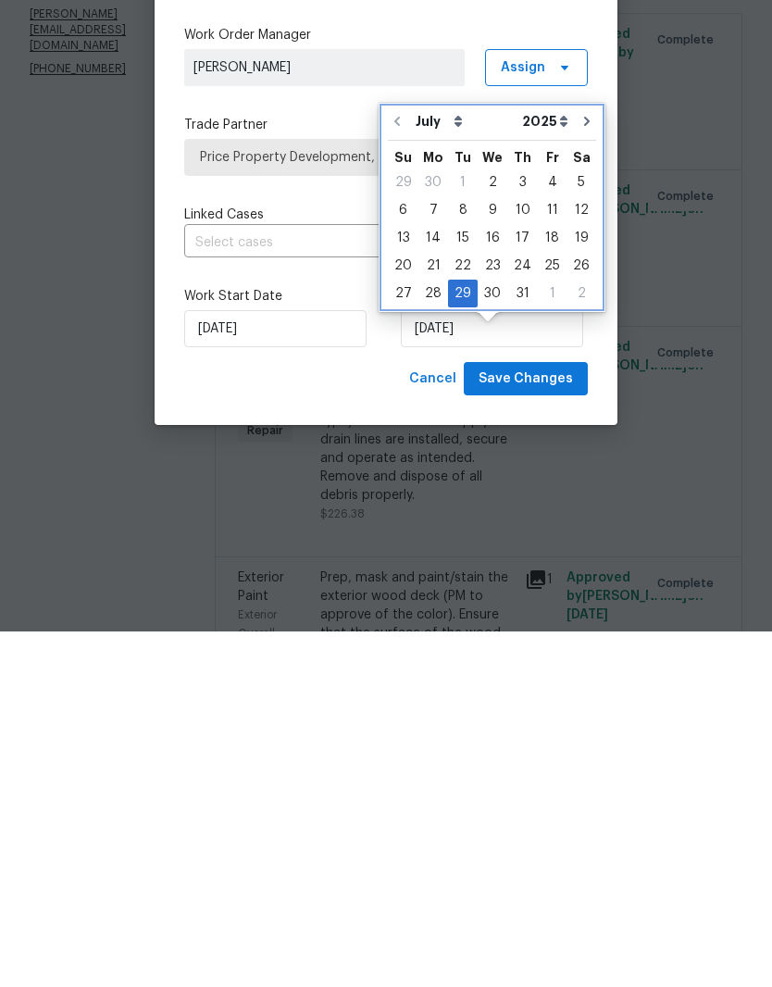
click at [584, 472] on icon "Go to next month" at bounding box center [587, 476] width 6 height 9
type input "8/29/2025"
select select "7"
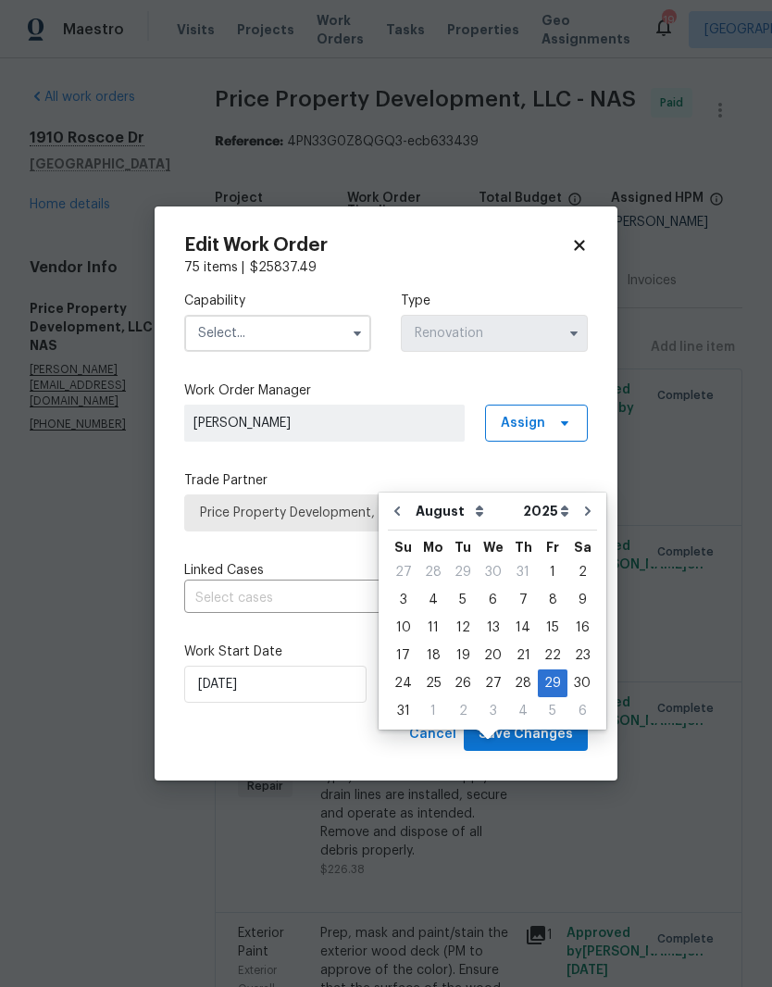
click at [586, 245] on icon at bounding box center [579, 245] width 17 height 17
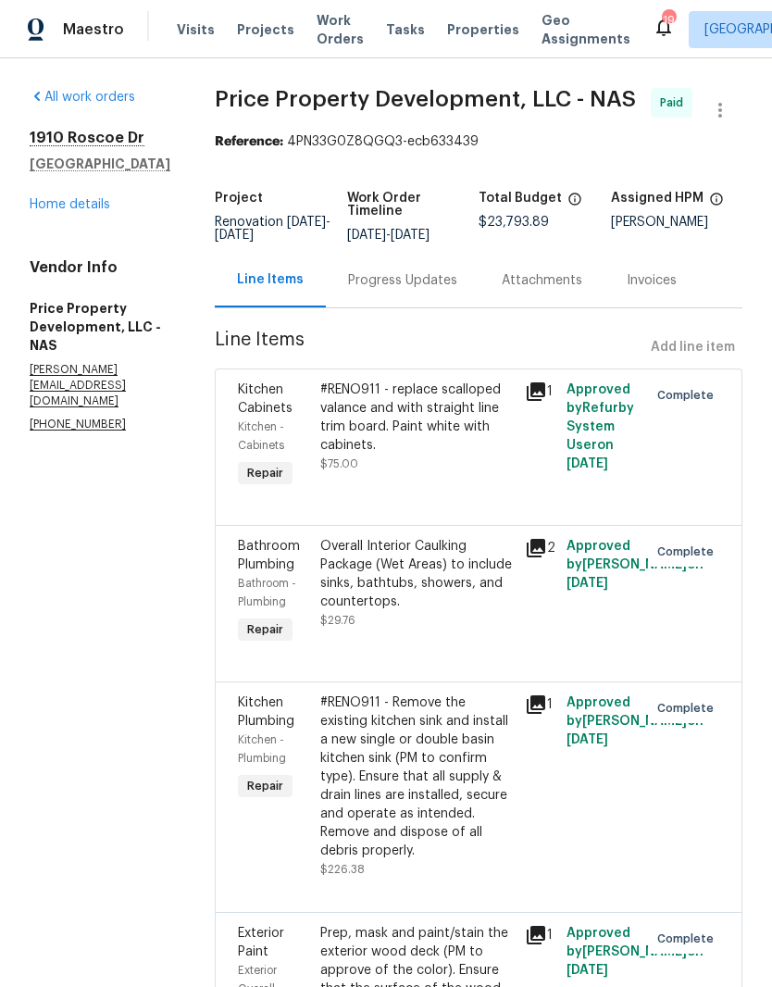
click at [99, 198] on link "Home details" at bounding box center [70, 204] width 81 height 13
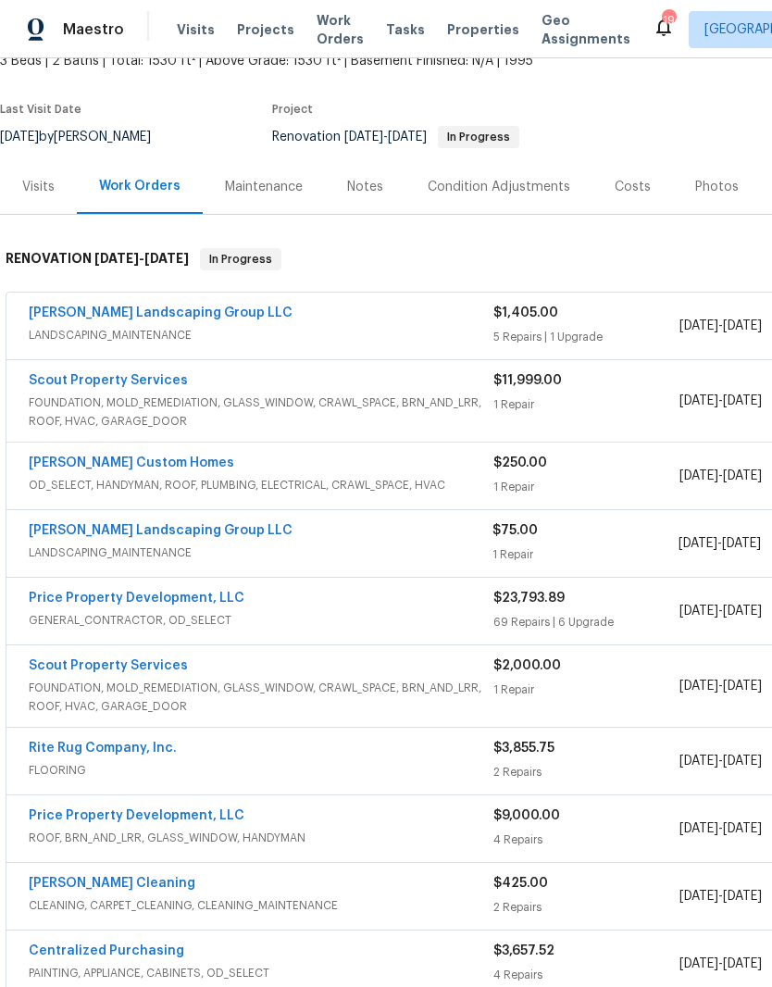
scroll to position [122, 0]
click at [185, 306] on link "[PERSON_NAME] Landscaping Group LLC" at bounding box center [161, 312] width 264 height 13
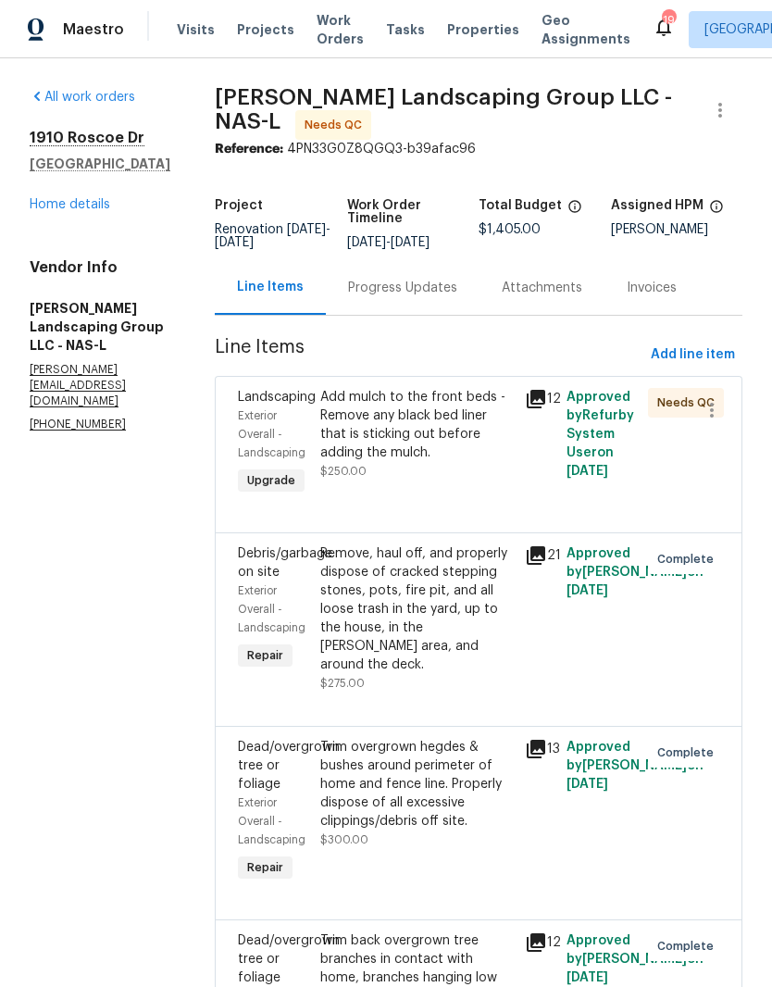
click at [495, 422] on div "Add mulch to the front beds - Remove any black bed liner that is sticking out b…" at bounding box center [417, 425] width 194 height 74
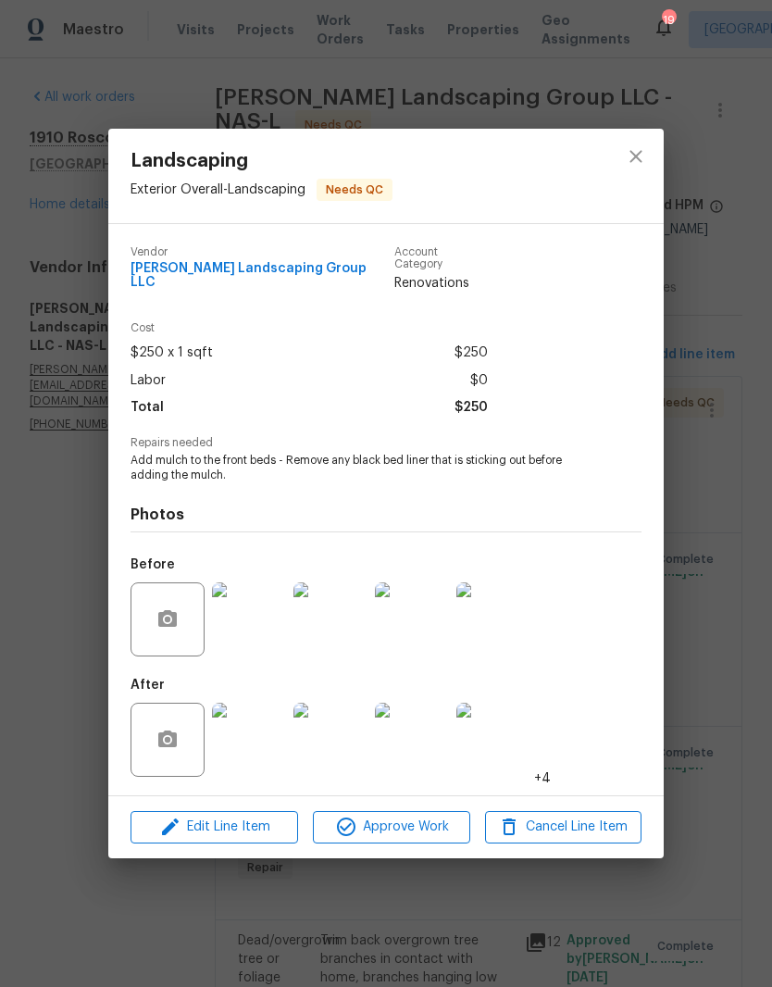
click at [259, 623] on img at bounding box center [249, 619] width 74 height 74
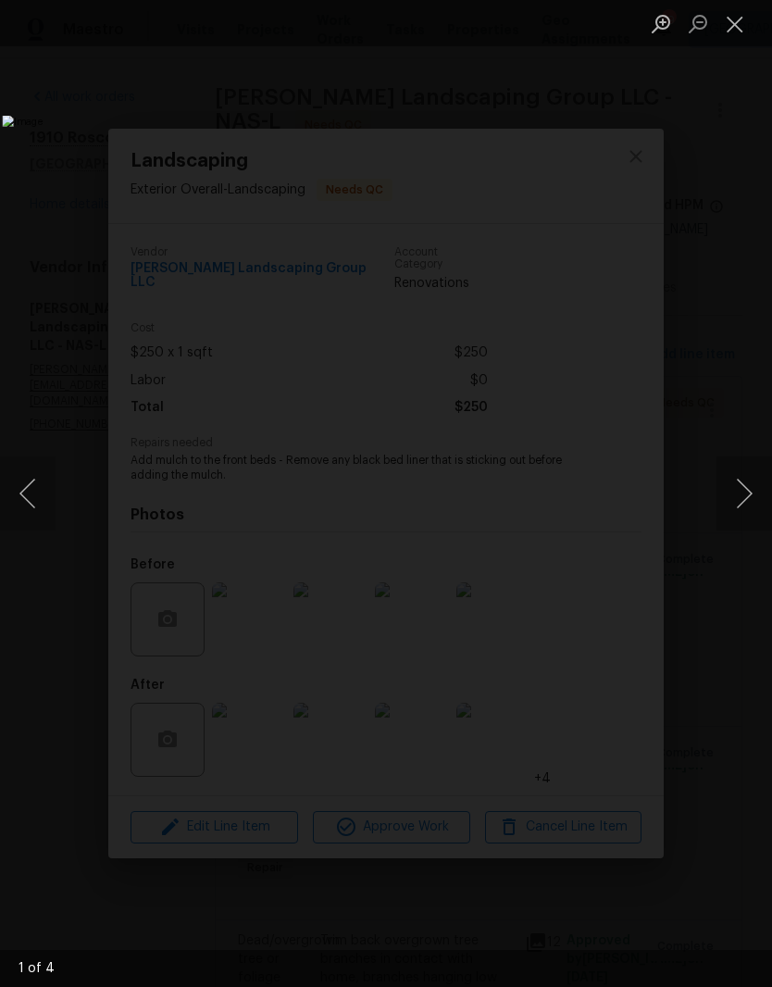
click at [734, 490] on button "Next image" at bounding box center [745, 493] width 56 height 74
click at [741, 496] on button "Next image" at bounding box center [745, 493] width 56 height 74
click at [747, 504] on button "Next image" at bounding box center [745, 493] width 56 height 74
click at [748, 495] on button "Next image" at bounding box center [745, 493] width 56 height 74
click at [738, 500] on button "Next image" at bounding box center [745, 493] width 56 height 74
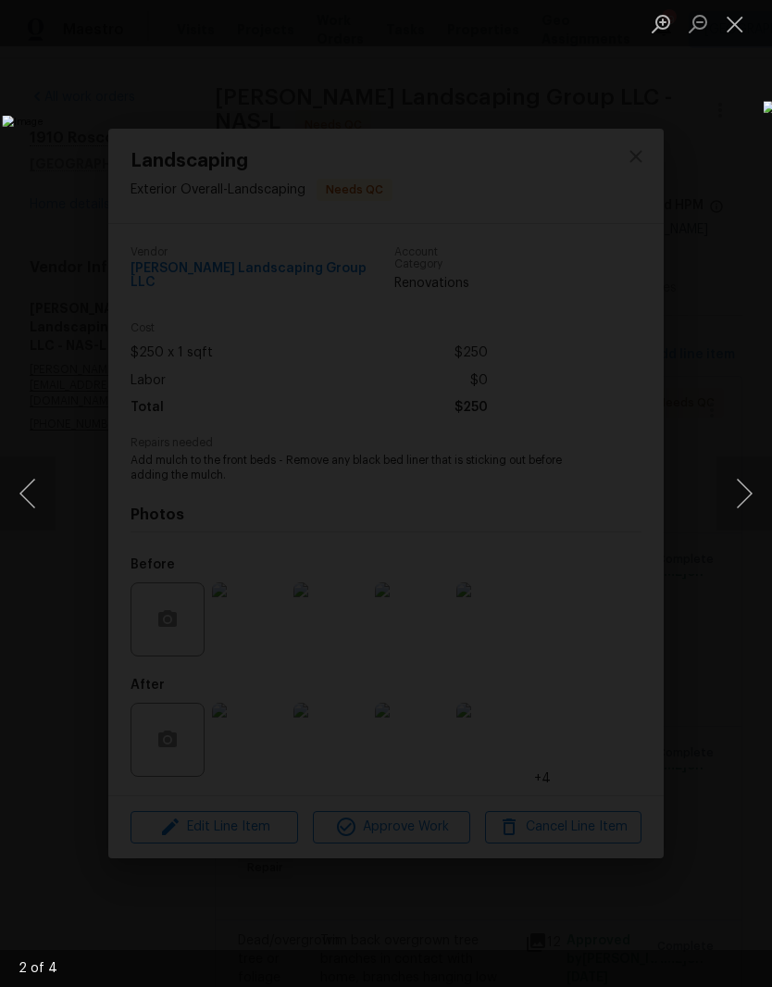
click at [745, 507] on button "Next image" at bounding box center [745, 493] width 56 height 74
click at [739, 30] on button "Close lightbox" at bounding box center [735, 23] width 37 height 32
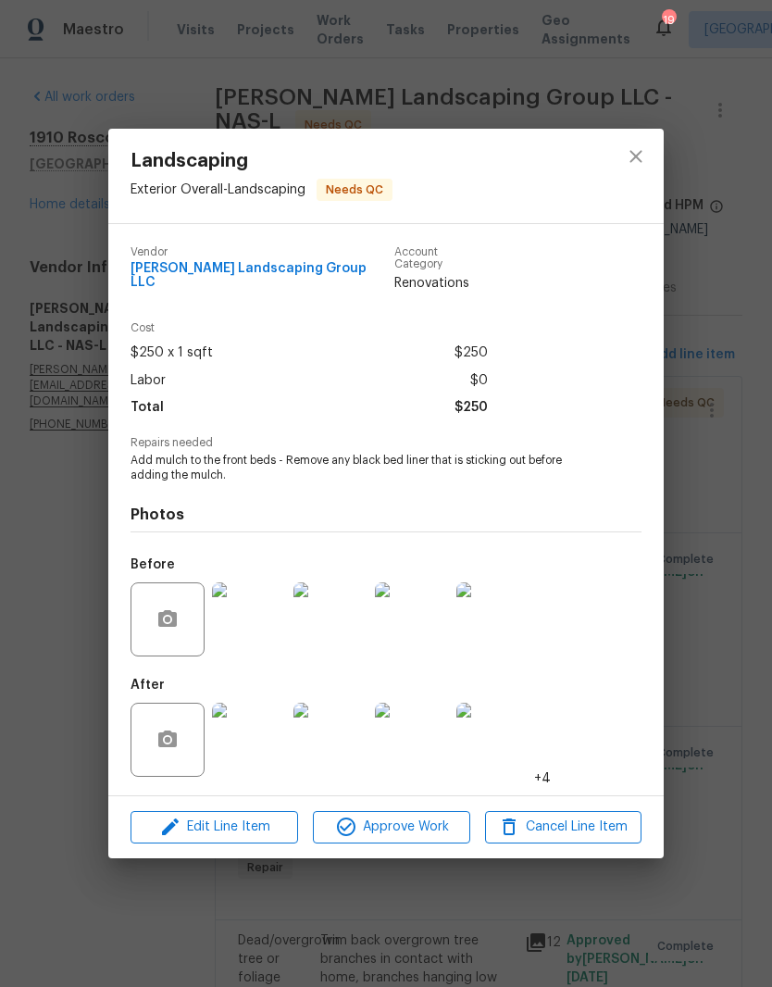
click at [260, 743] on img at bounding box center [249, 740] width 74 height 74
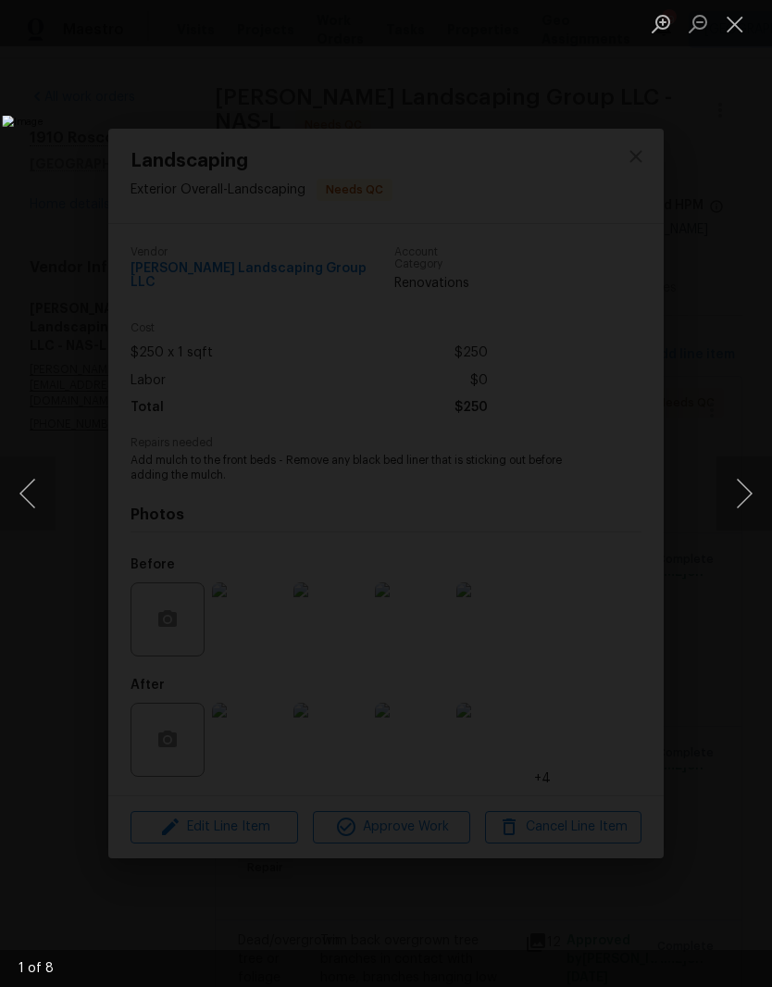
click at [747, 494] on button "Next image" at bounding box center [745, 493] width 56 height 74
click at [750, 499] on button "Next image" at bounding box center [745, 493] width 56 height 74
click at [756, 495] on button "Next image" at bounding box center [745, 493] width 56 height 74
click at [750, 509] on button "Next image" at bounding box center [745, 493] width 56 height 74
click at [737, 501] on button "Next image" at bounding box center [745, 493] width 56 height 74
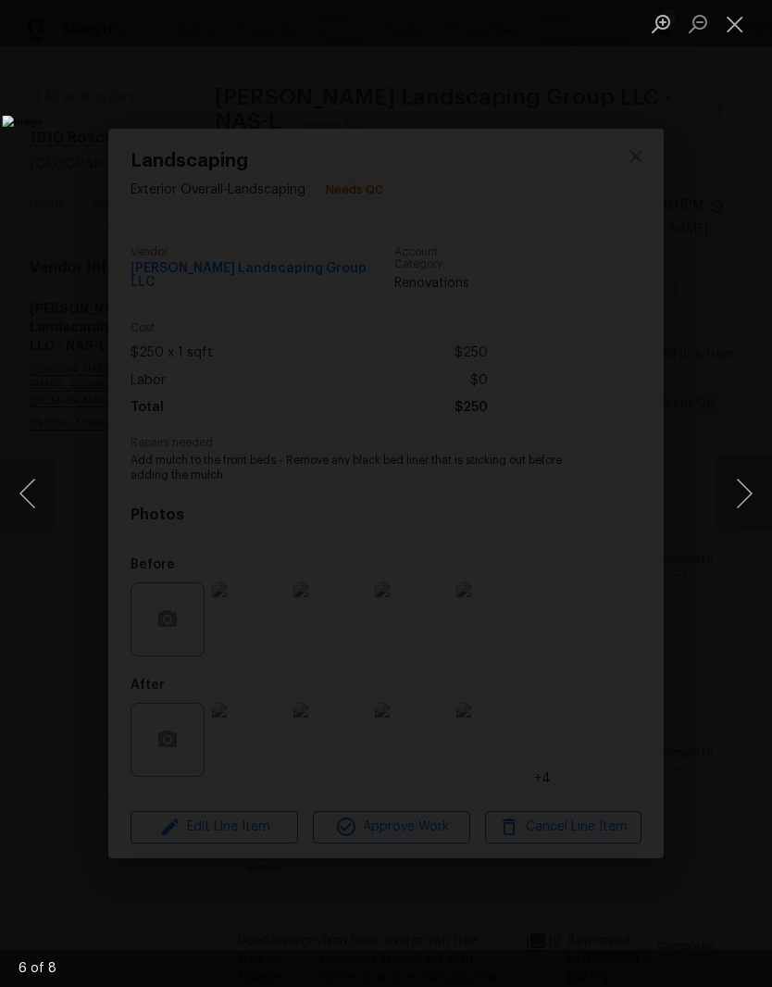
click at [750, 495] on button "Next image" at bounding box center [745, 493] width 56 height 74
click at [745, 495] on button "Next image" at bounding box center [745, 493] width 56 height 74
click at [747, 505] on button "Next image" at bounding box center [745, 493] width 56 height 74
click at [752, 499] on button "Next image" at bounding box center [745, 493] width 56 height 74
click at [731, 495] on button "Next image" at bounding box center [745, 493] width 56 height 74
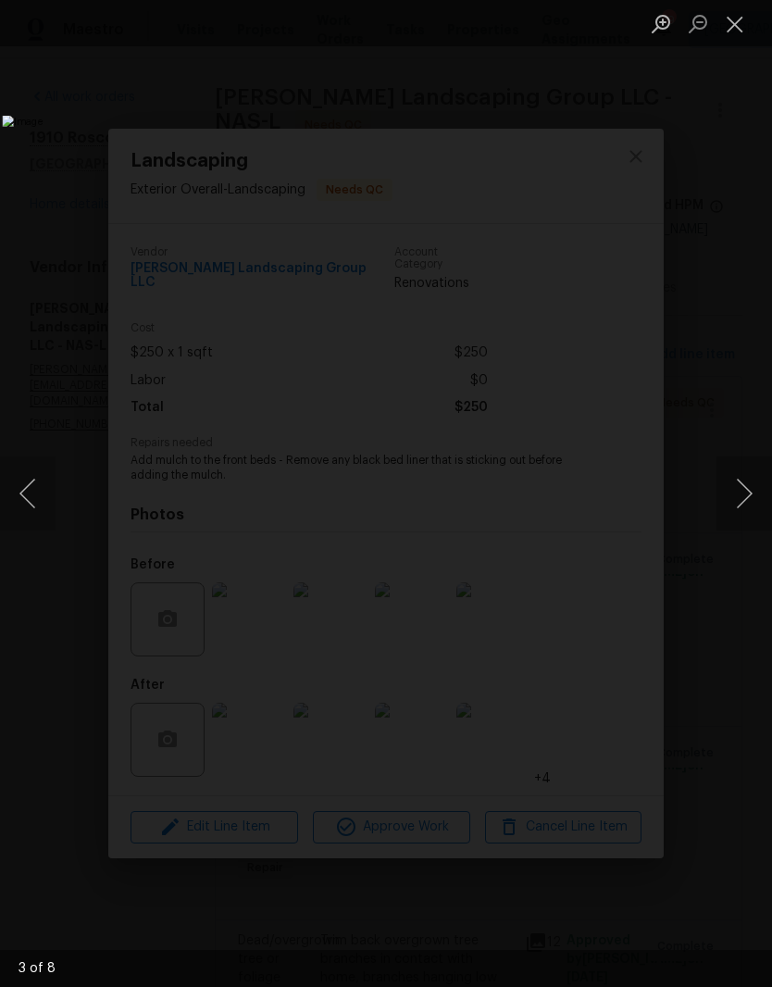
click at [751, 504] on button "Next image" at bounding box center [745, 493] width 56 height 74
click at [742, 497] on button "Next image" at bounding box center [745, 493] width 56 height 74
click at [741, 506] on button "Next image" at bounding box center [745, 493] width 56 height 74
click at [743, 506] on button "Next image" at bounding box center [745, 493] width 56 height 74
click at [729, 24] on button "Close lightbox" at bounding box center [735, 23] width 37 height 32
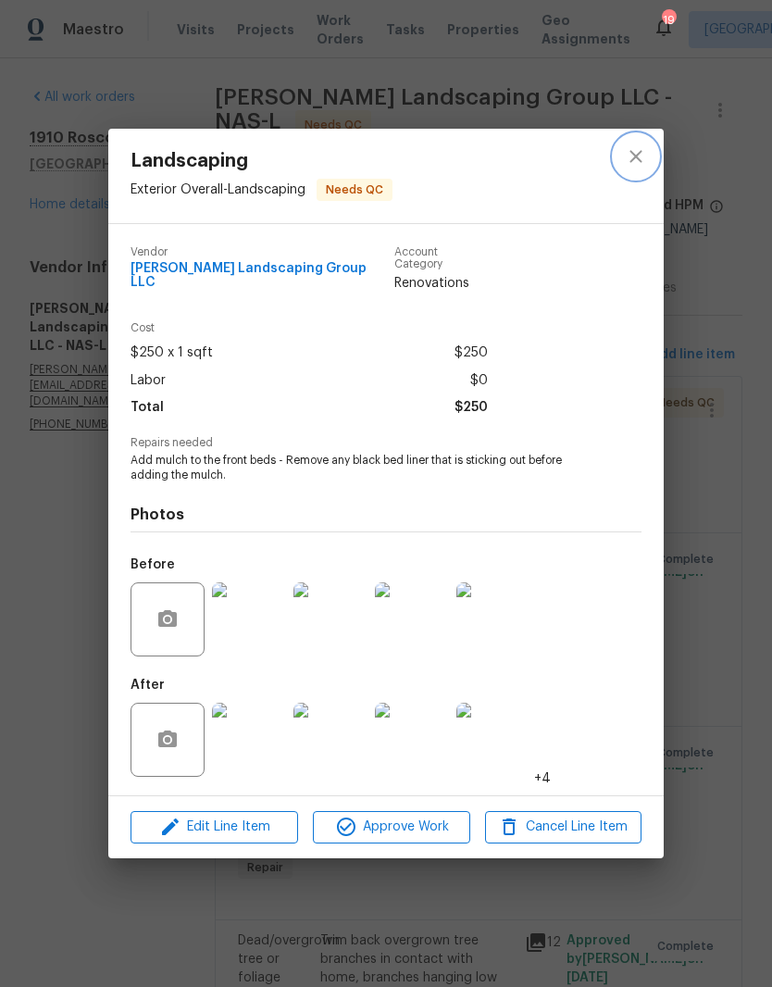
click at [642, 160] on icon "close" at bounding box center [636, 156] width 22 height 22
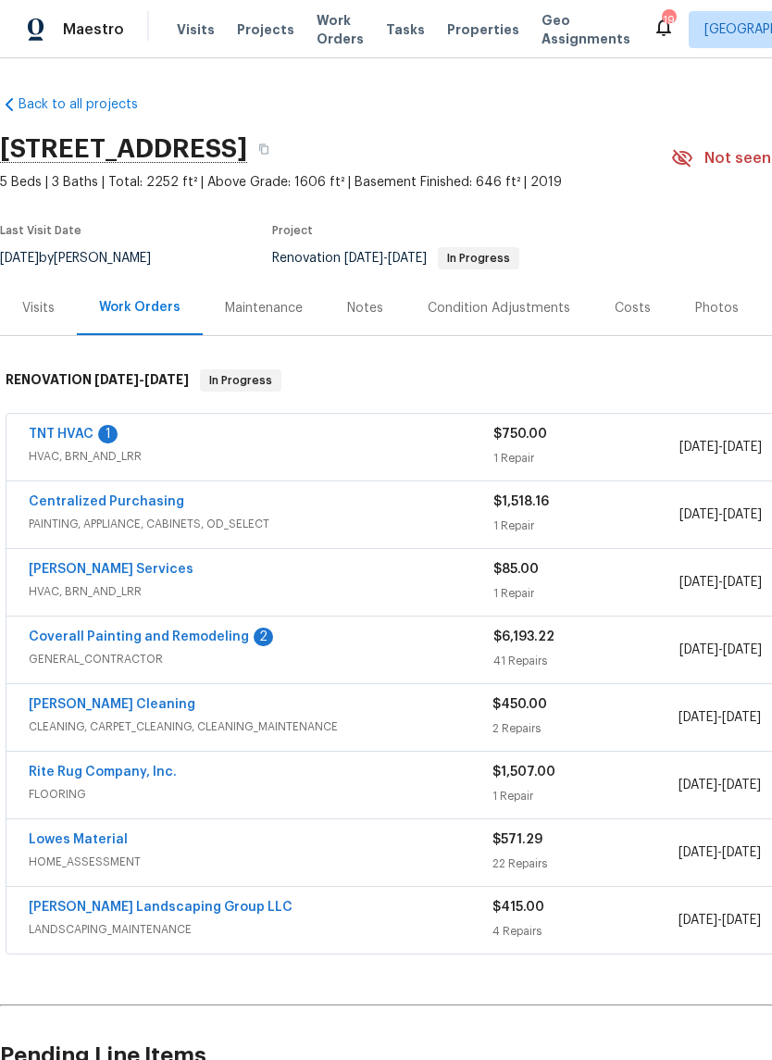
click at [80, 440] on link "TNT HVAC" at bounding box center [61, 434] width 65 height 13
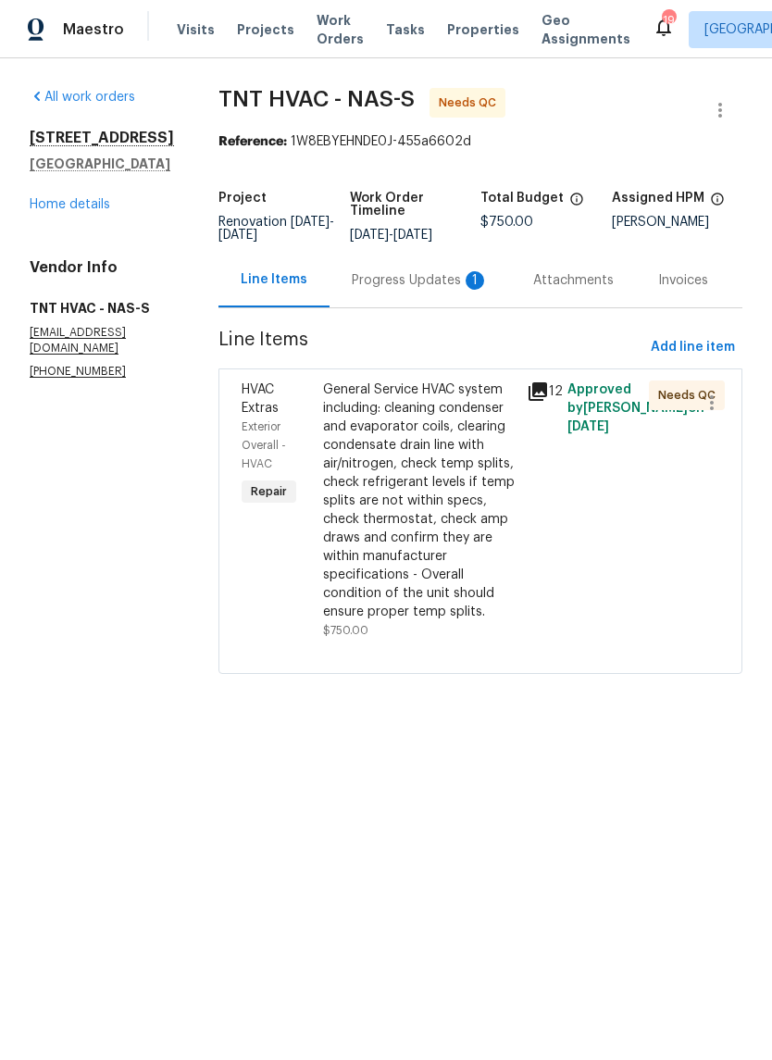
click at [451, 394] on div "General Service HVAC system including: cleaning condenser and evaporator coils,…" at bounding box center [419, 501] width 193 height 241
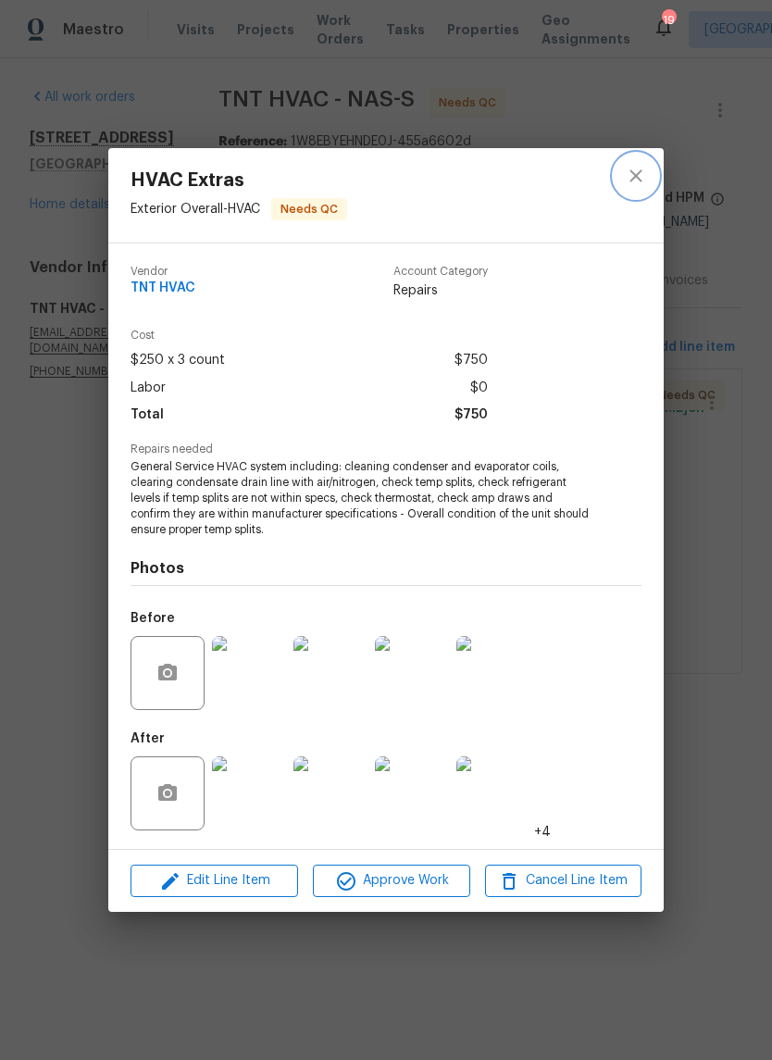
click at [640, 181] on icon "close" at bounding box center [636, 176] width 22 height 22
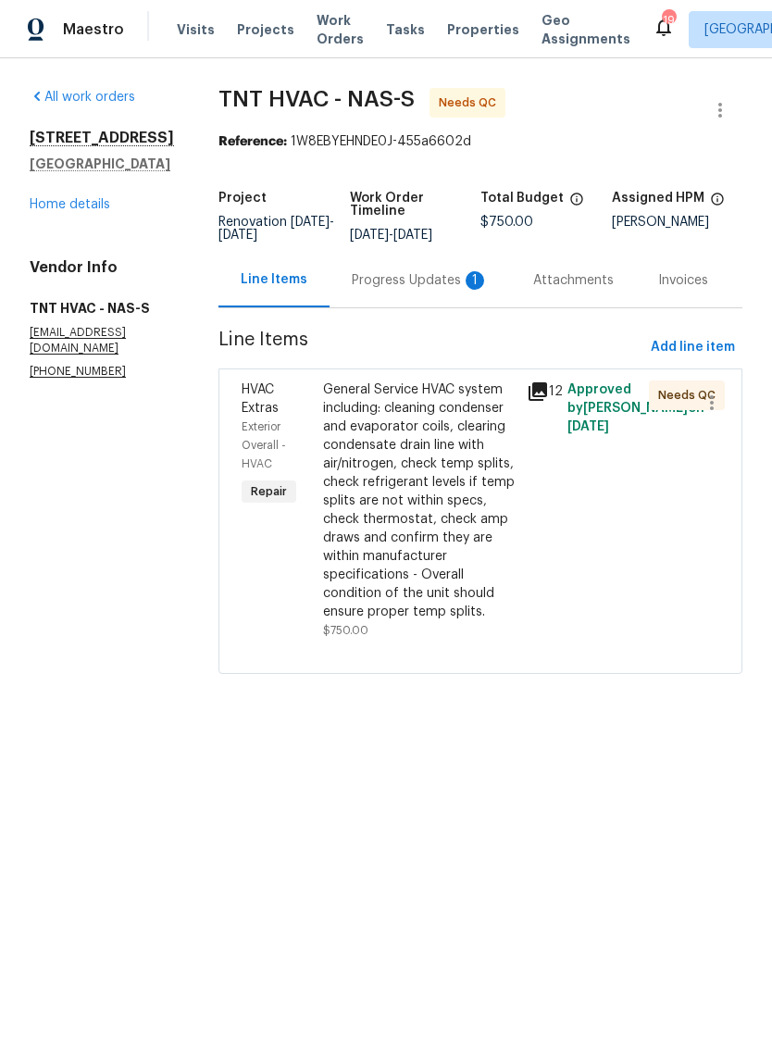
click at [412, 275] on div "Progress Updates 1" at bounding box center [420, 280] width 137 height 19
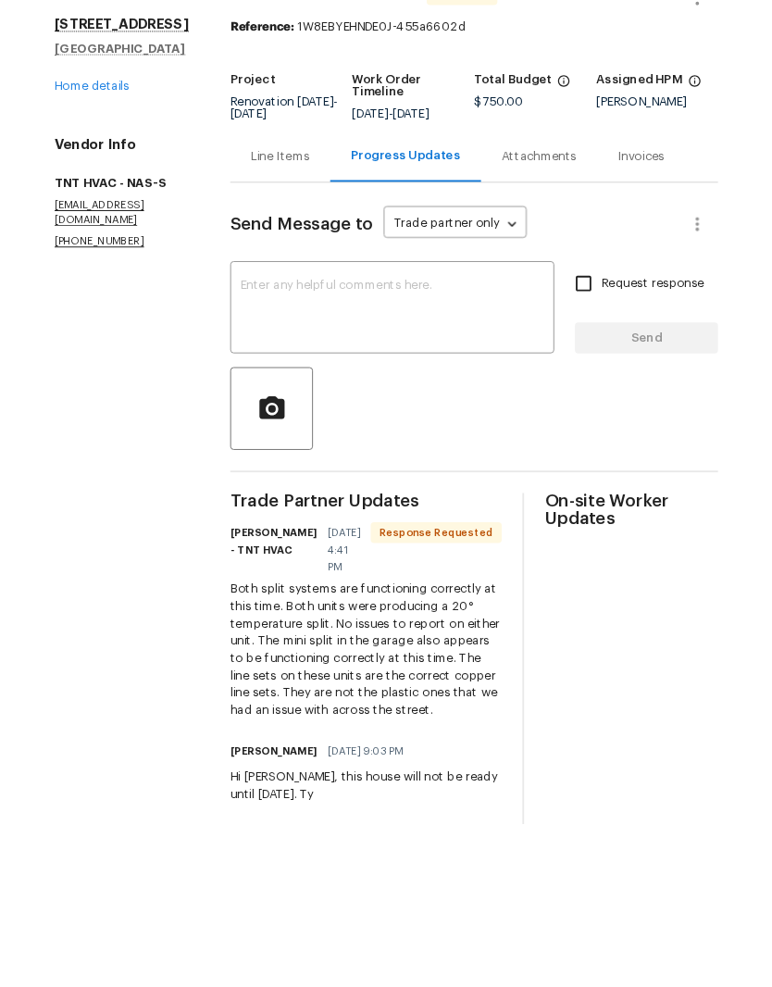
scroll to position [8, 0]
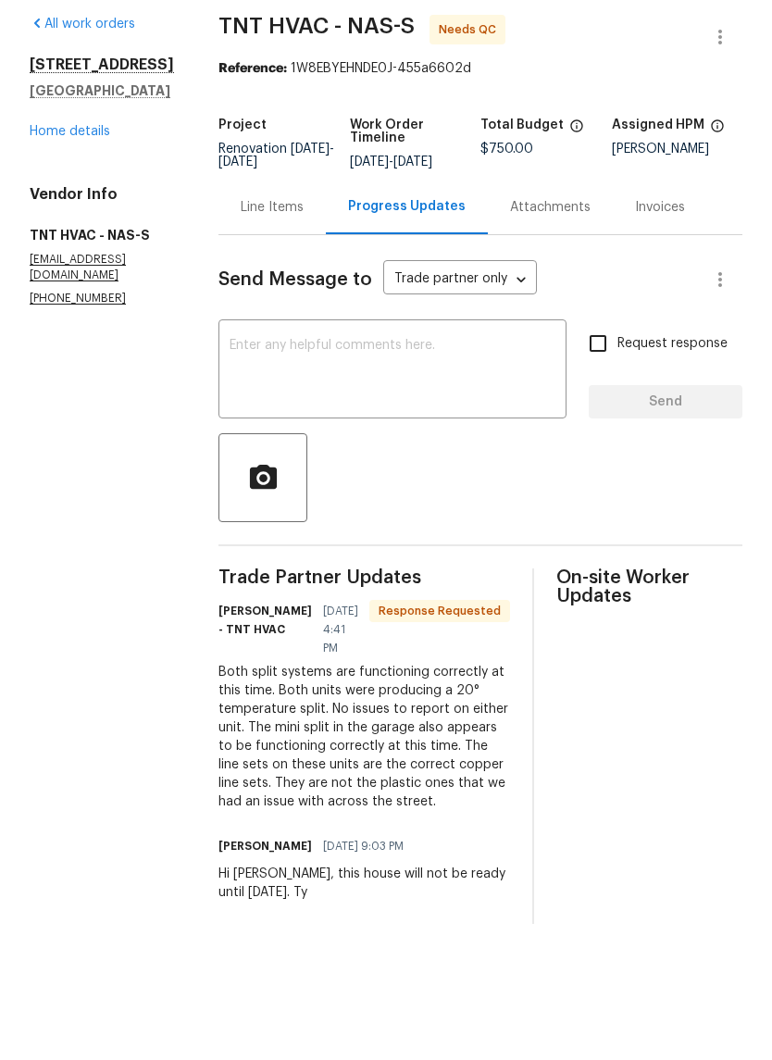
click at [405, 412] on textarea at bounding box center [393, 444] width 326 height 65
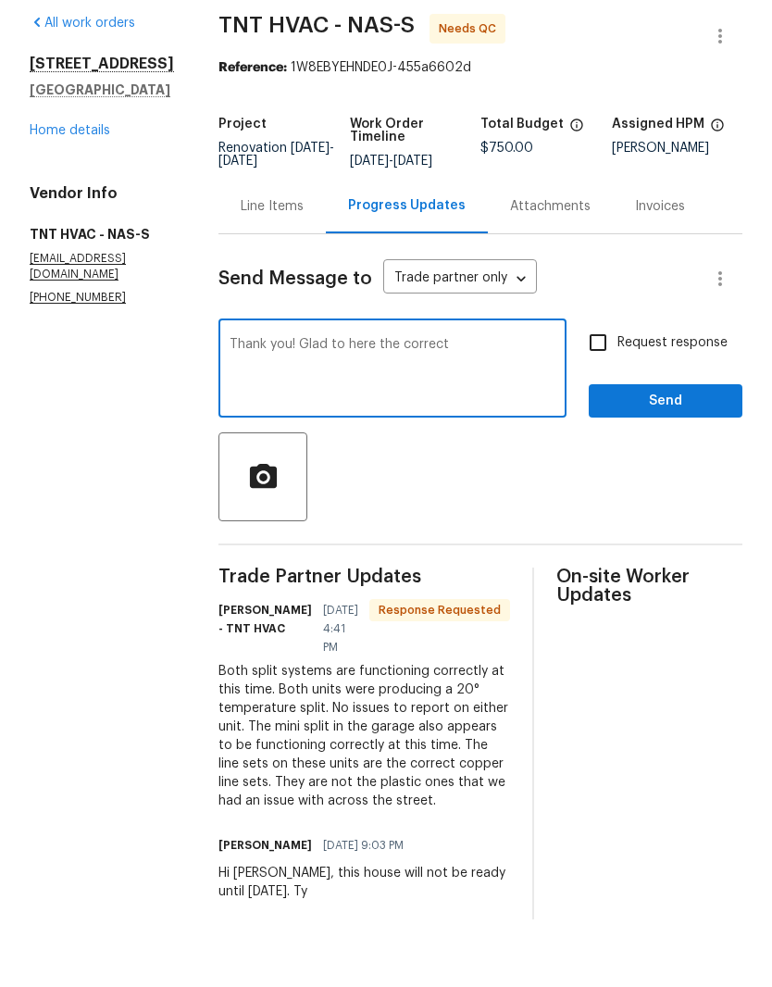
scroll to position [6, 0]
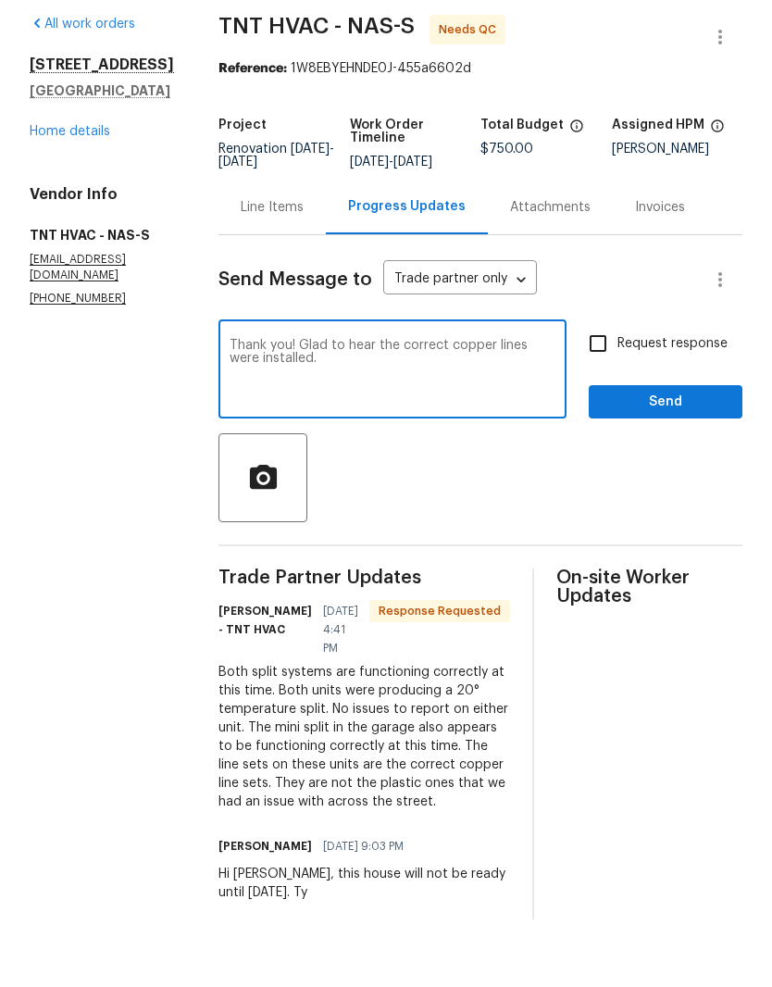
type textarea "Thank you! Glad to hear the correct copper lines were installed."
click at [666, 458] on span "Send" at bounding box center [666, 469] width 124 height 23
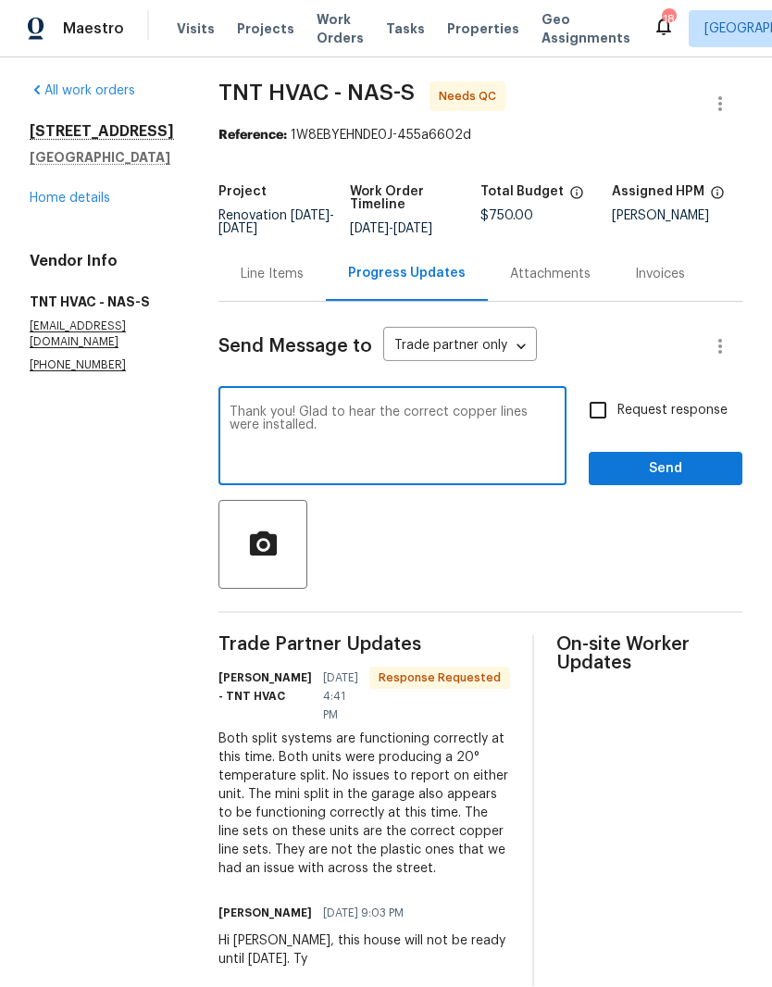
scroll to position [0, 0]
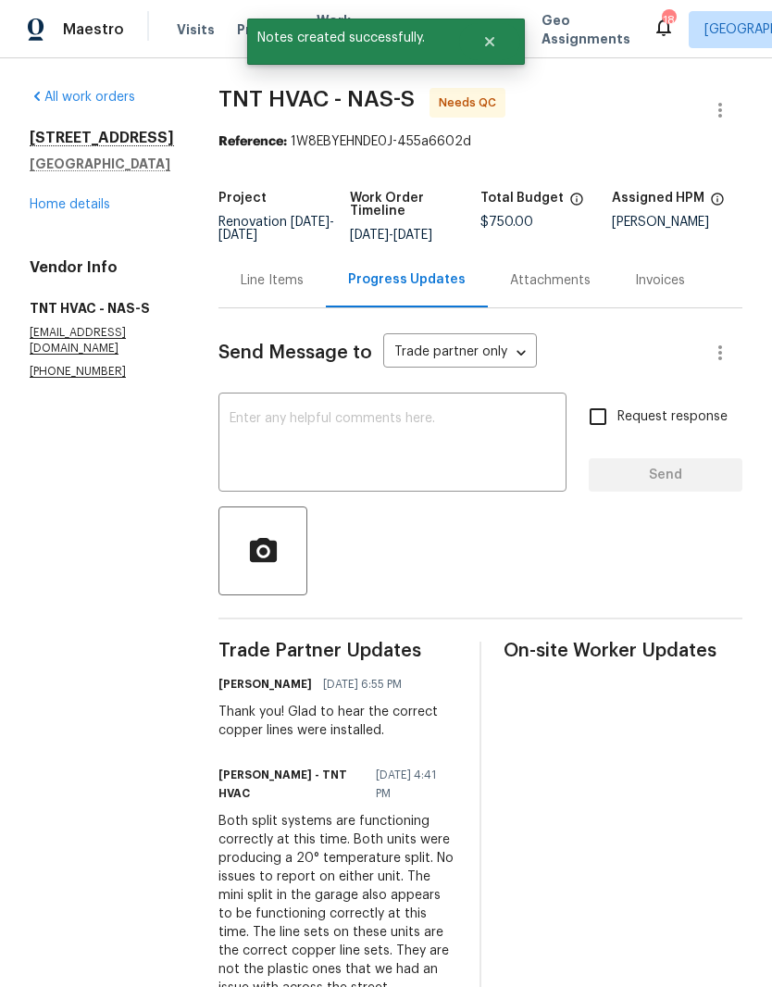
click at [75, 211] on link "Home details" at bounding box center [70, 204] width 81 height 13
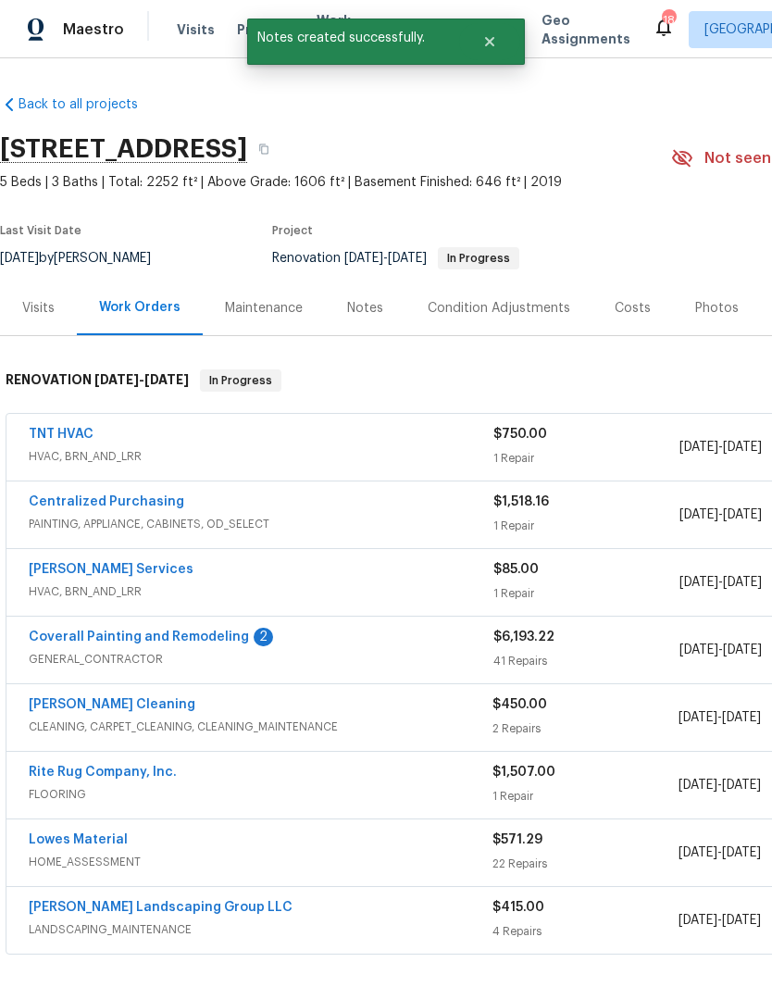
click at [74, 438] on link "TNT HVAC" at bounding box center [61, 434] width 65 height 13
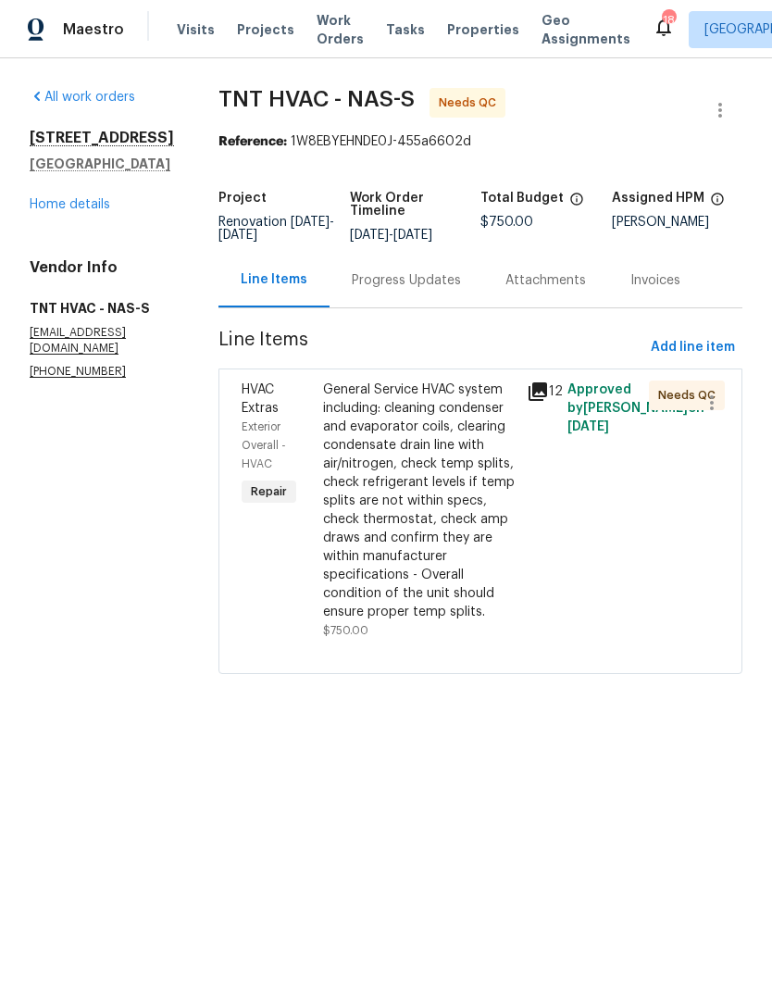
click at [410, 394] on div "General Service HVAC system including: cleaning condenser and evaporator coils,…" at bounding box center [419, 501] width 193 height 241
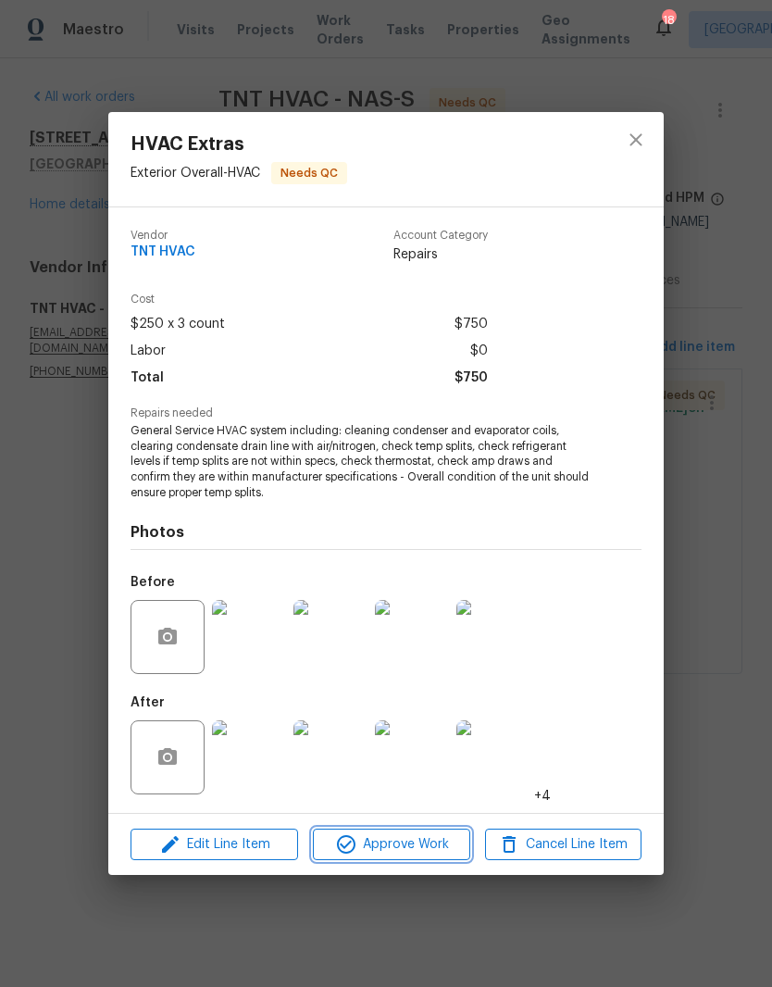
click at [406, 853] on span "Approve Work" at bounding box center [390, 844] width 145 height 23
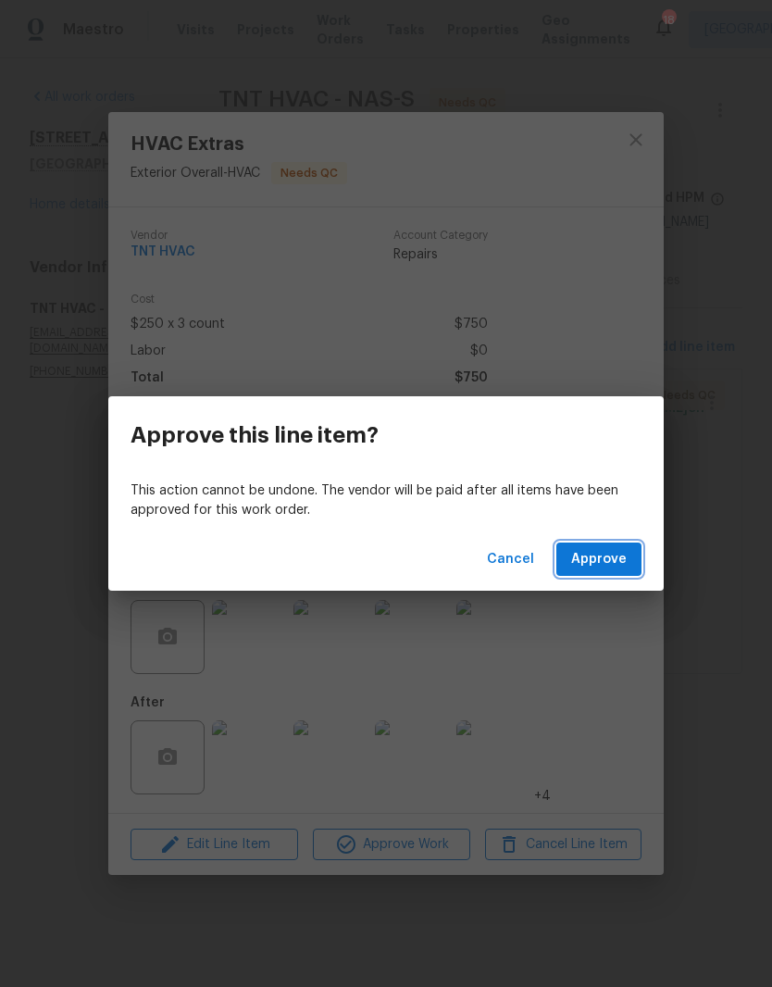
click at [619, 562] on span "Approve" at bounding box center [599, 559] width 56 height 23
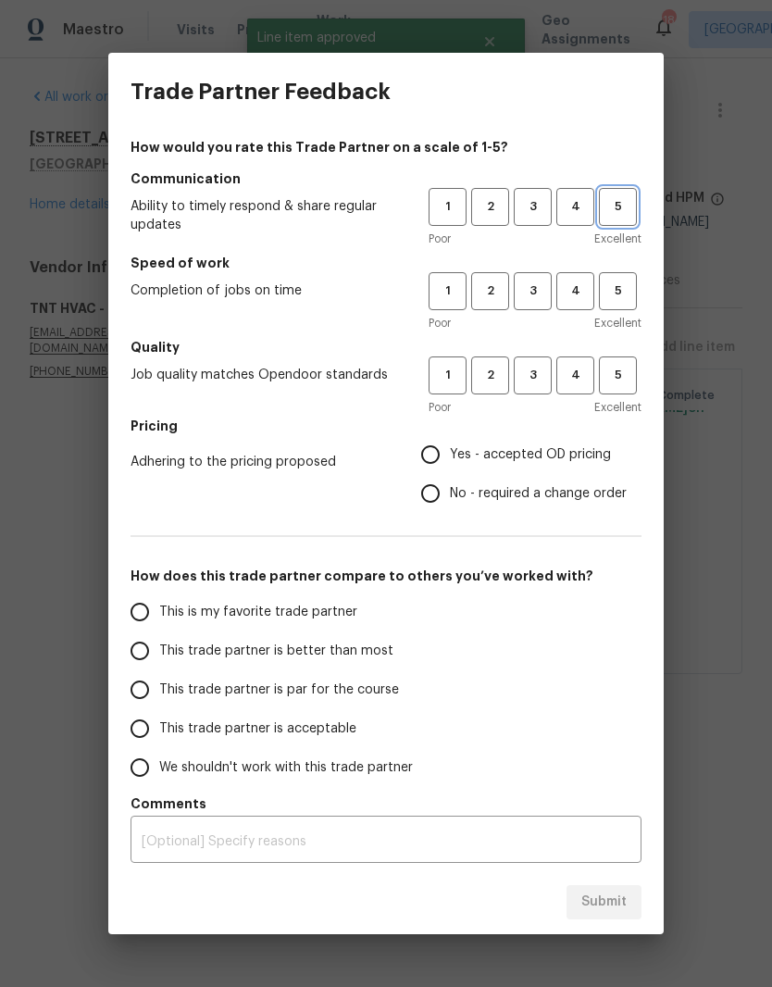
click at [618, 209] on span "5" at bounding box center [618, 206] width 34 height 21
click at [629, 287] on span "5" at bounding box center [618, 291] width 34 height 21
click at [628, 386] on button "5" at bounding box center [618, 375] width 38 height 38
click at [435, 458] on input "Yes - accepted OD pricing" at bounding box center [430, 454] width 39 height 39
radio input "true"
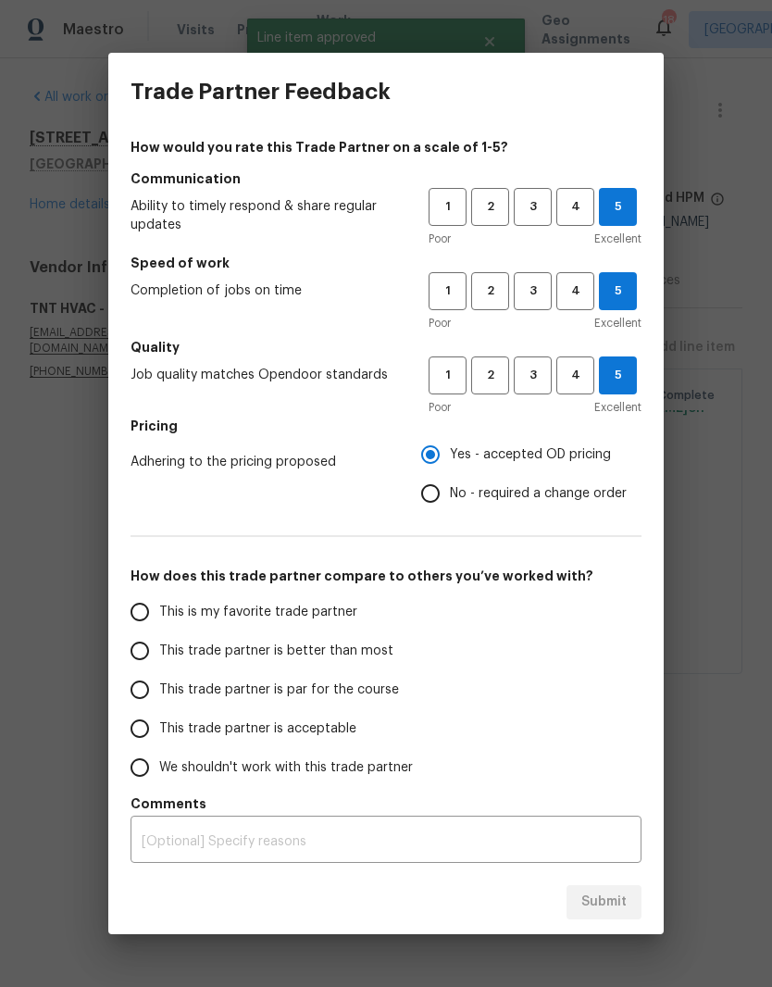
click at [145, 616] on input "This is my favorite trade partner" at bounding box center [139, 612] width 39 height 39
click at [601, 903] on span "Submit" at bounding box center [603, 902] width 45 height 23
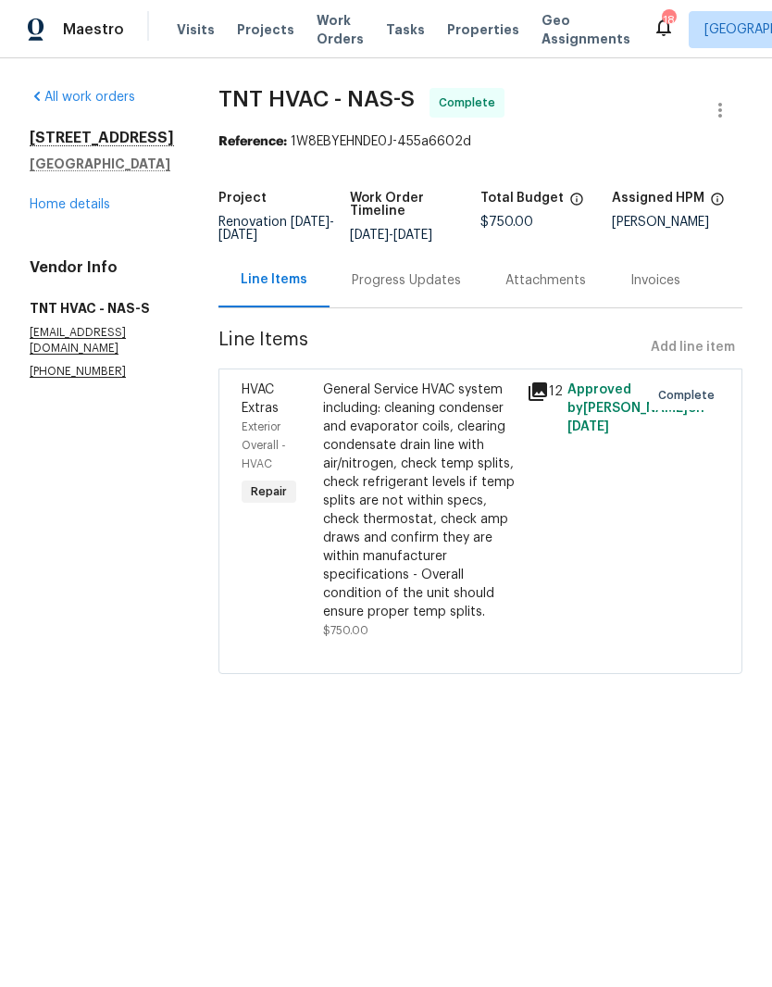
radio input "true"
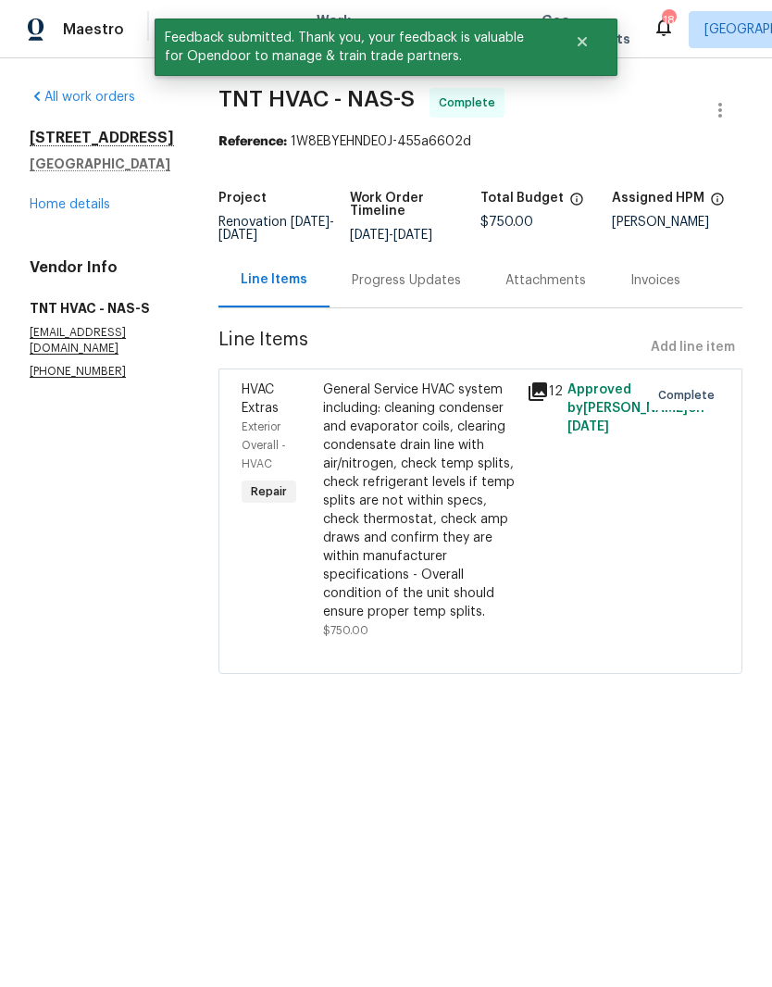
click at [79, 211] on link "Home details" at bounding box center [70, 204] width 81 height 13
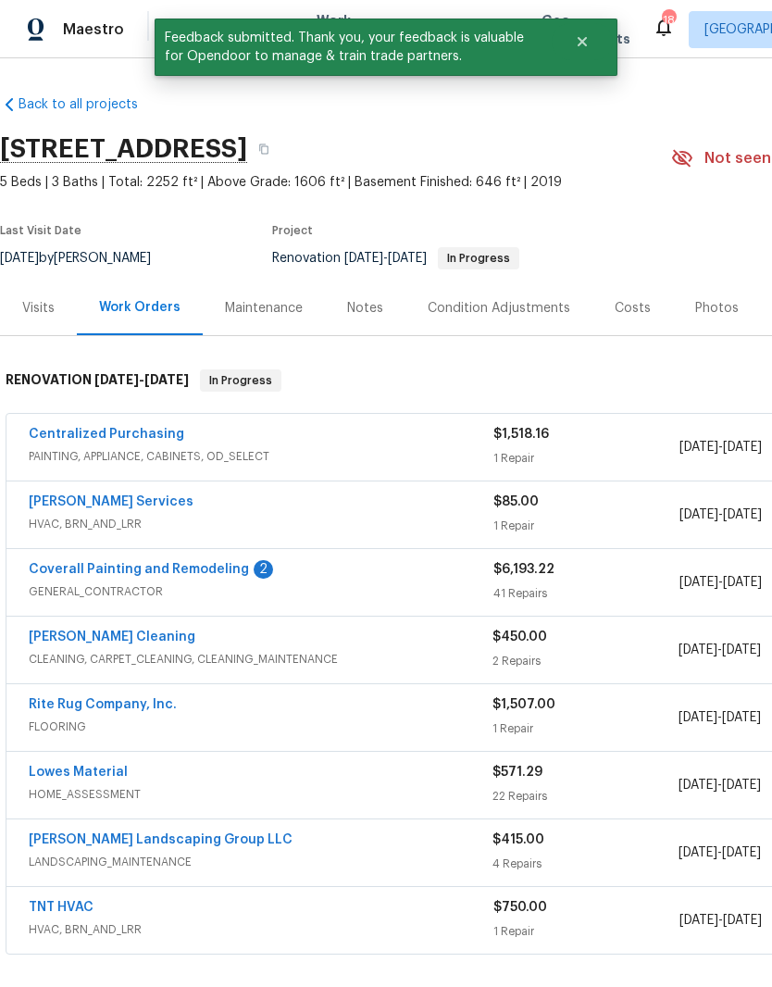
click at [179, 568] on link "Coverall Painting and Remodeling" at bounding box center [139, 569] width 220 height 13
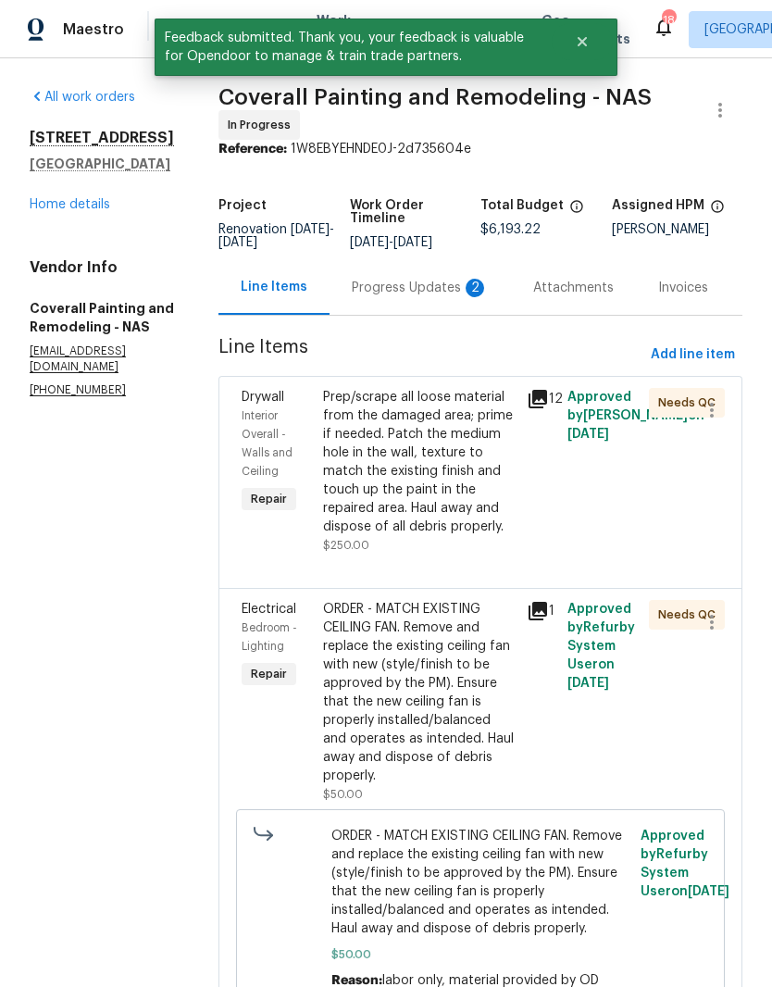
click at [455, 297] on div "Progress Updates 2" at bounding box center [420, 288] width 137 height 19
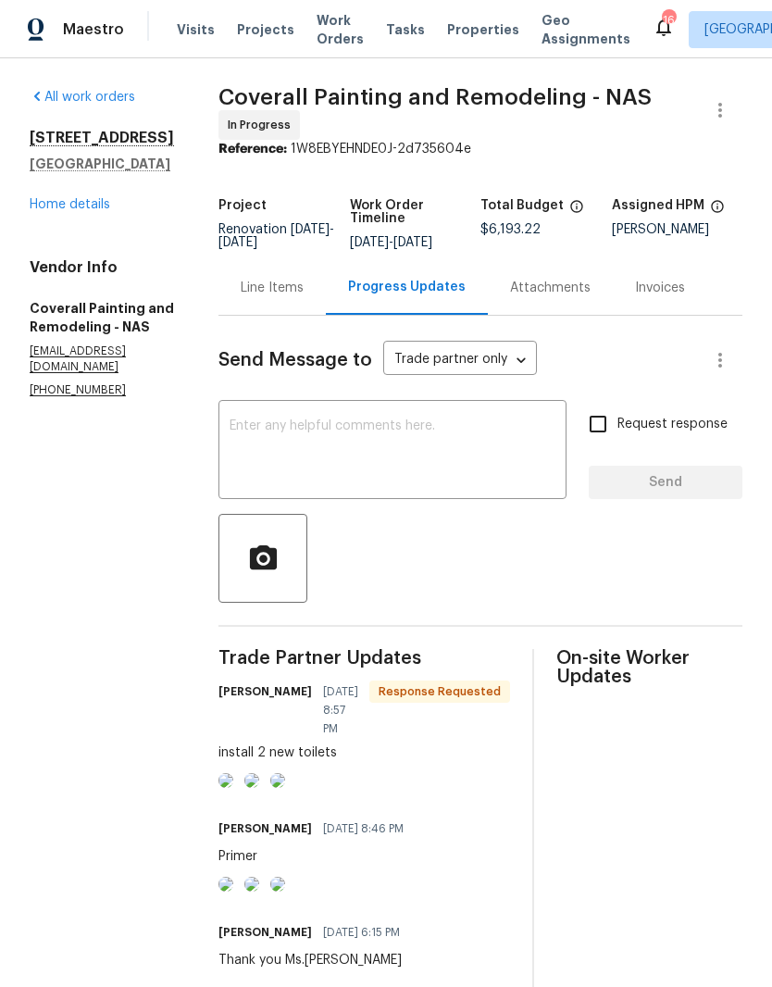
click at [458, 450] on textarea at bounding box center [393, 451] width 326 height 65
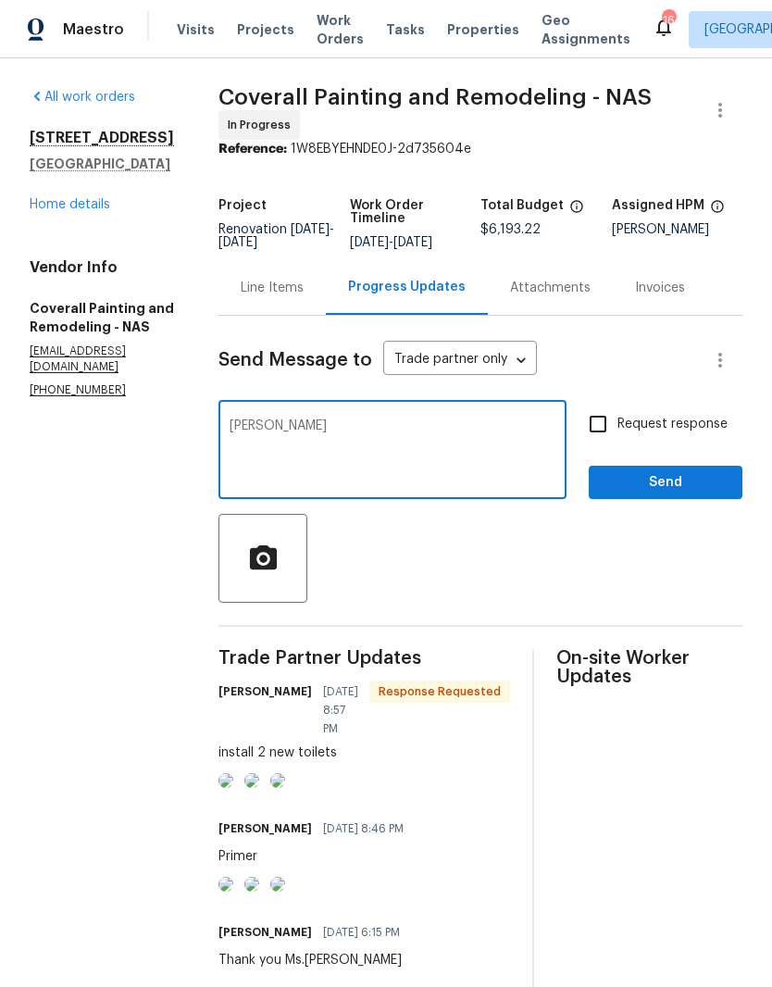
type textarea "[PERSON_NAME]"
click at [650, 485] on span "Send" at bounding box center [666, 482] width 124 height 23
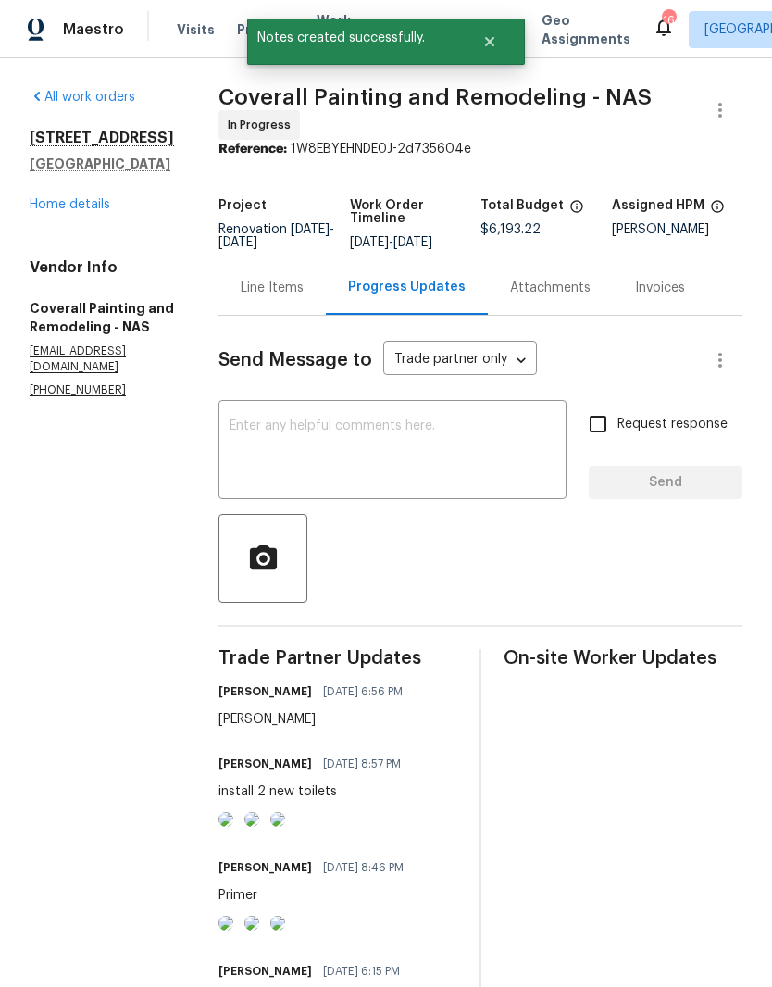
click at [374, 437] on textarea at bounding box center [393, 451] width 326 height 65
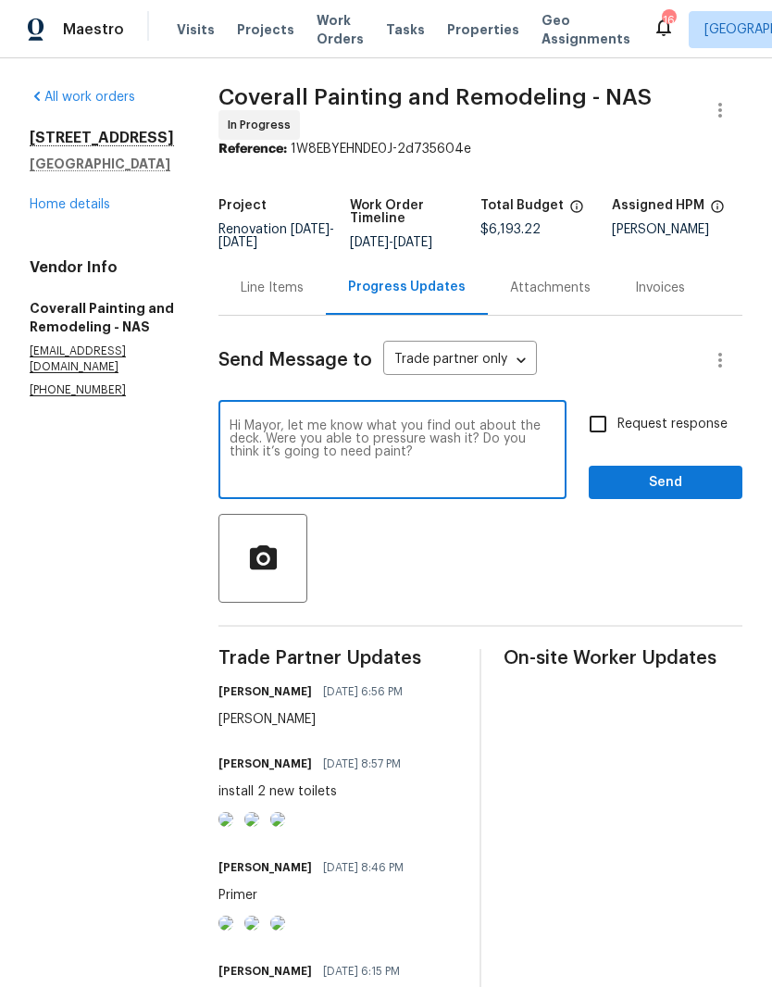
type textarea "Hi Mayor, let me know what you find out about the deck. Were you able to pressu…"
click at [664, 494] on span "Send" at bounding box center [666, 482] width 124 height 23
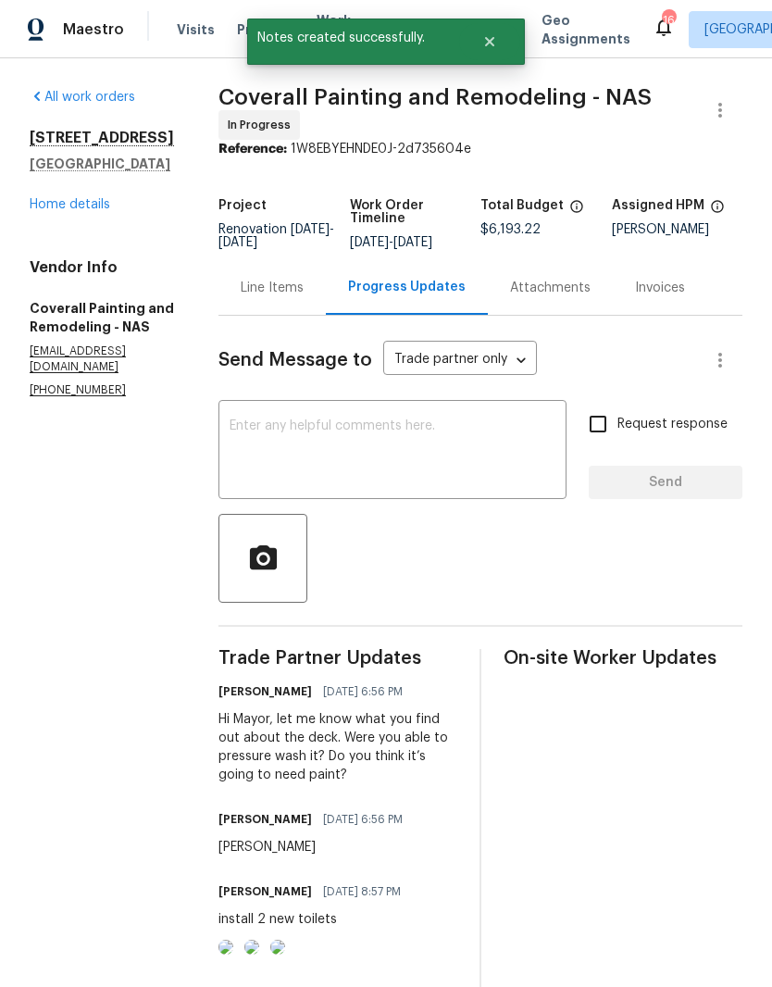
click at [101, 206] on link "Home details" at bounding box center [70, 204] width 81 height 13
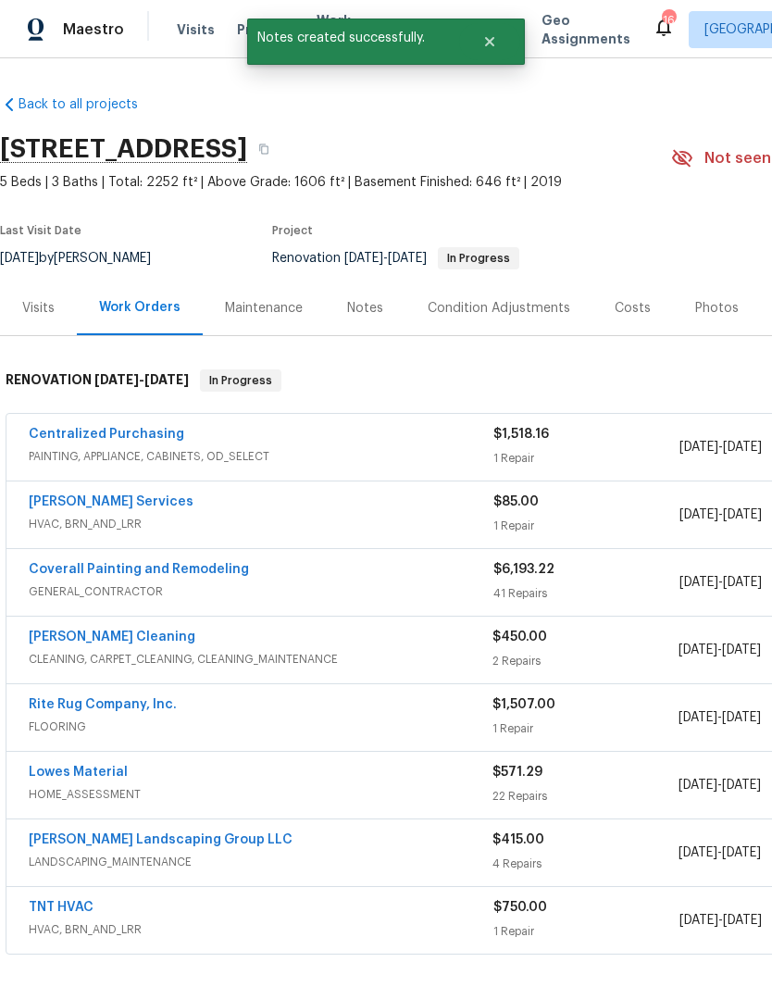
click at [371, 306] on div "Notes" at bounding box center [365, 308] width 36 height 19
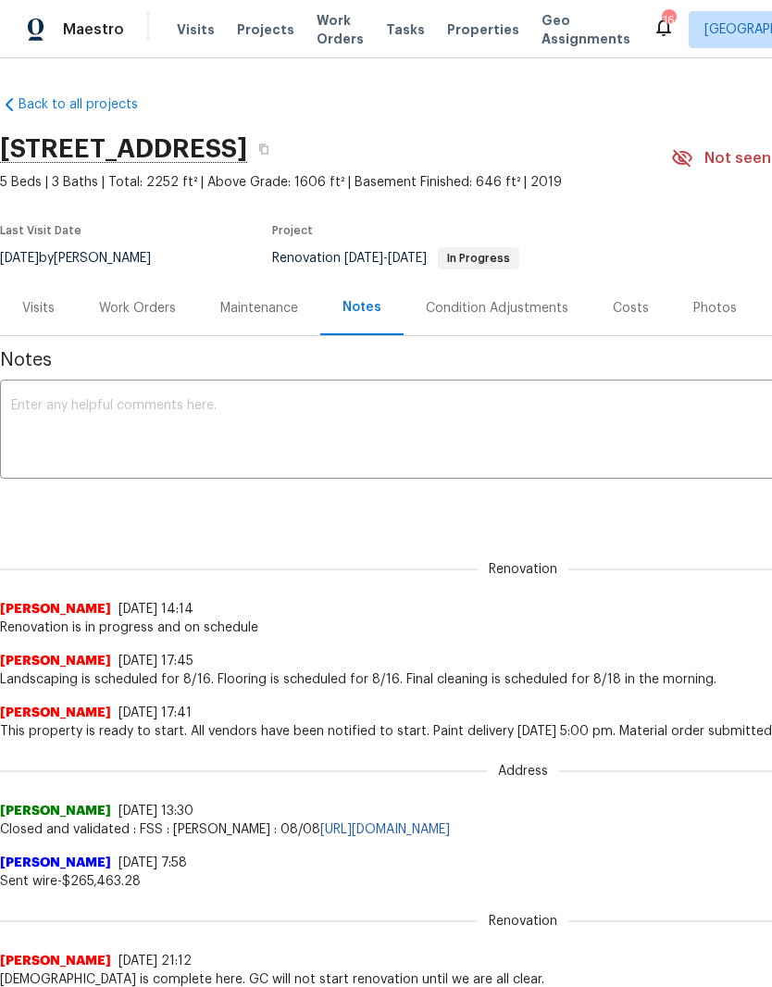
click at [268, 406] on textarea at bounding box center [523, 431] width 1024 height 65
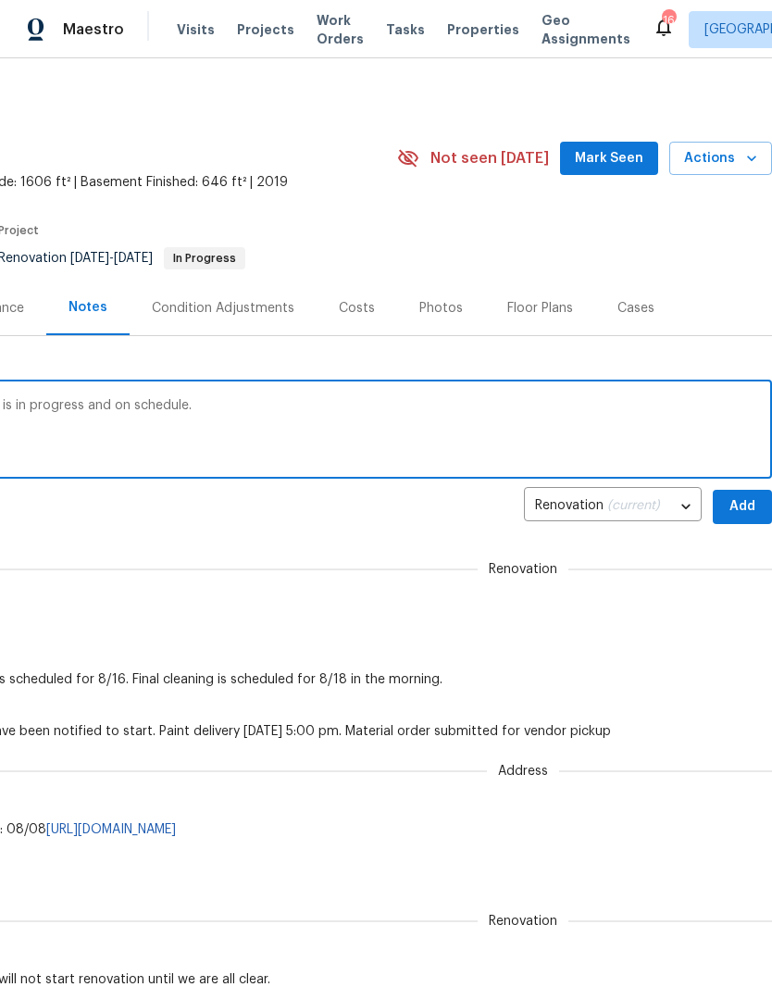
scroll to position [0, 274]
type textarea "HVAC units have been serviced. Renovation is in progress and on schedule."
click at [742, 504] on span "Add" at bounding box center [743, 506] width 30 height 23
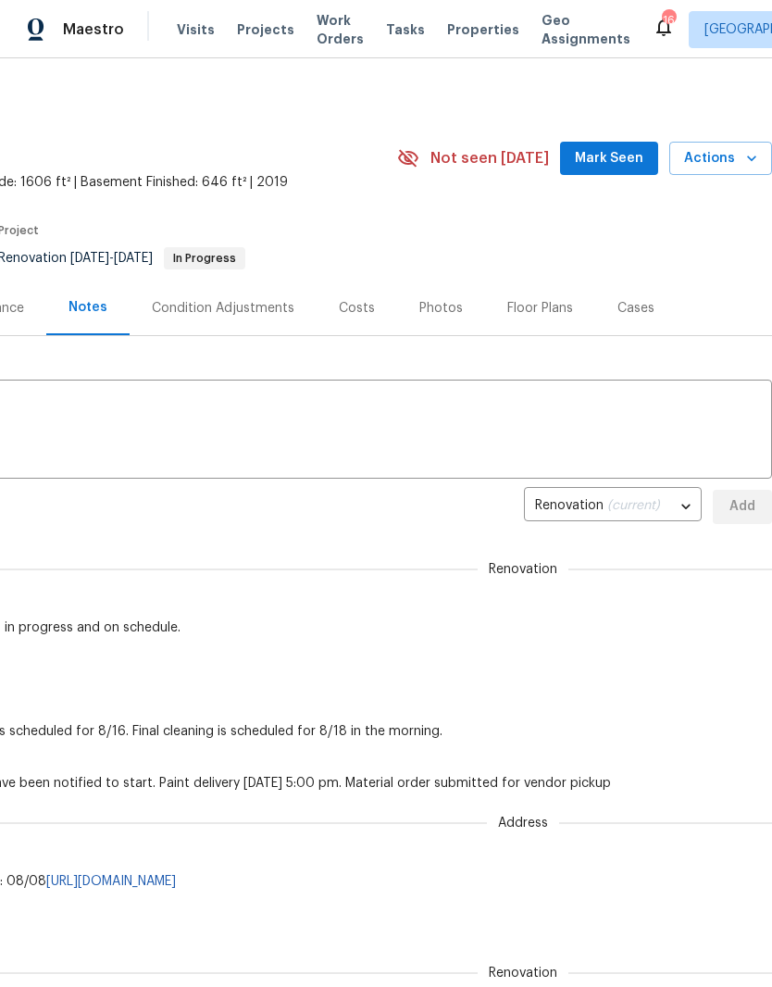
click at [631, 159] on span "Mark Seen" at bounding box center [609, 158] width 69 height 23
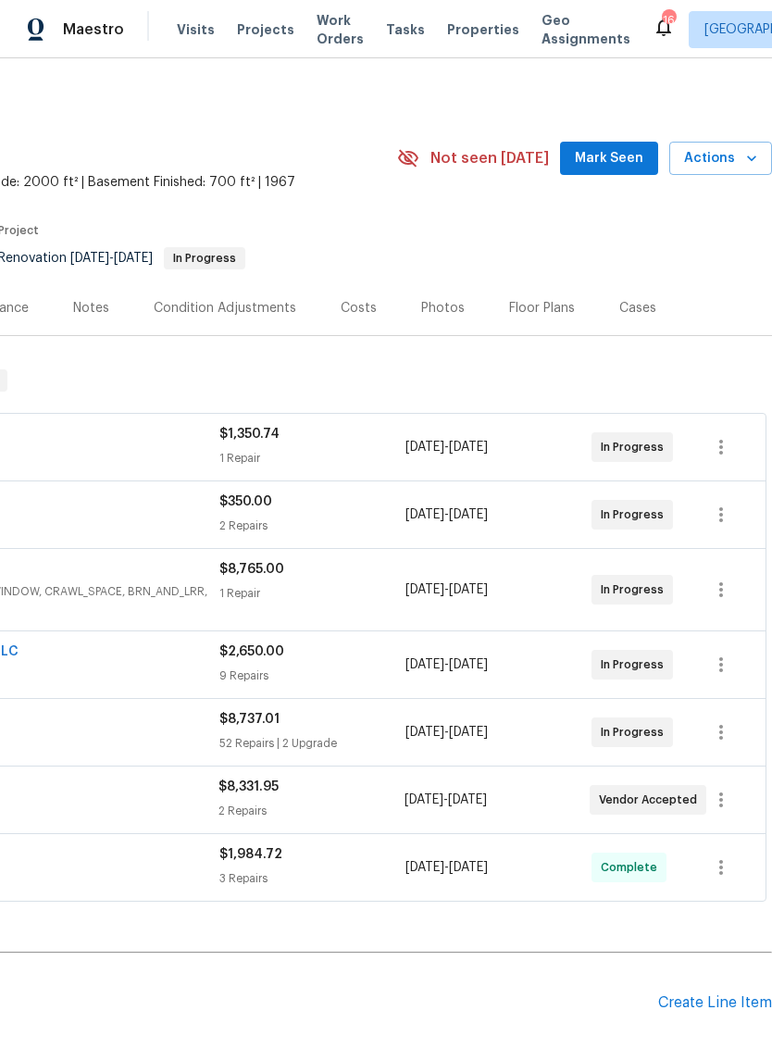
scroll to position [0, 274]
click at [609, 164] on span "Mark Seen" at bounding box center [609, 158] width 69 height 23
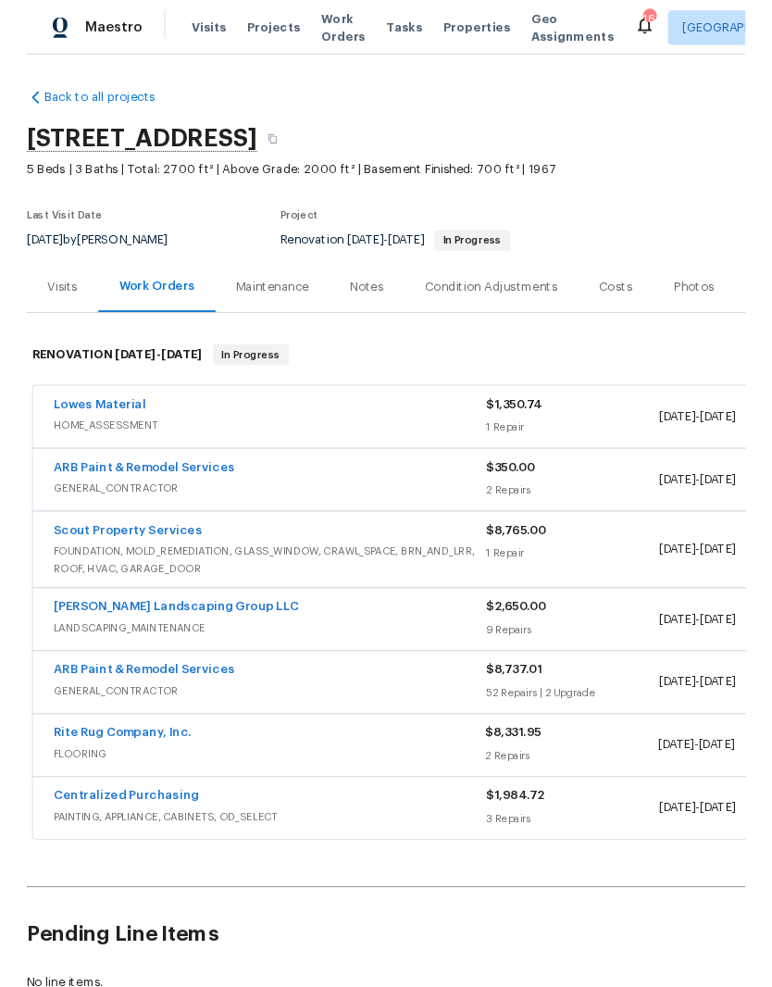
scroll to position [0, 0]
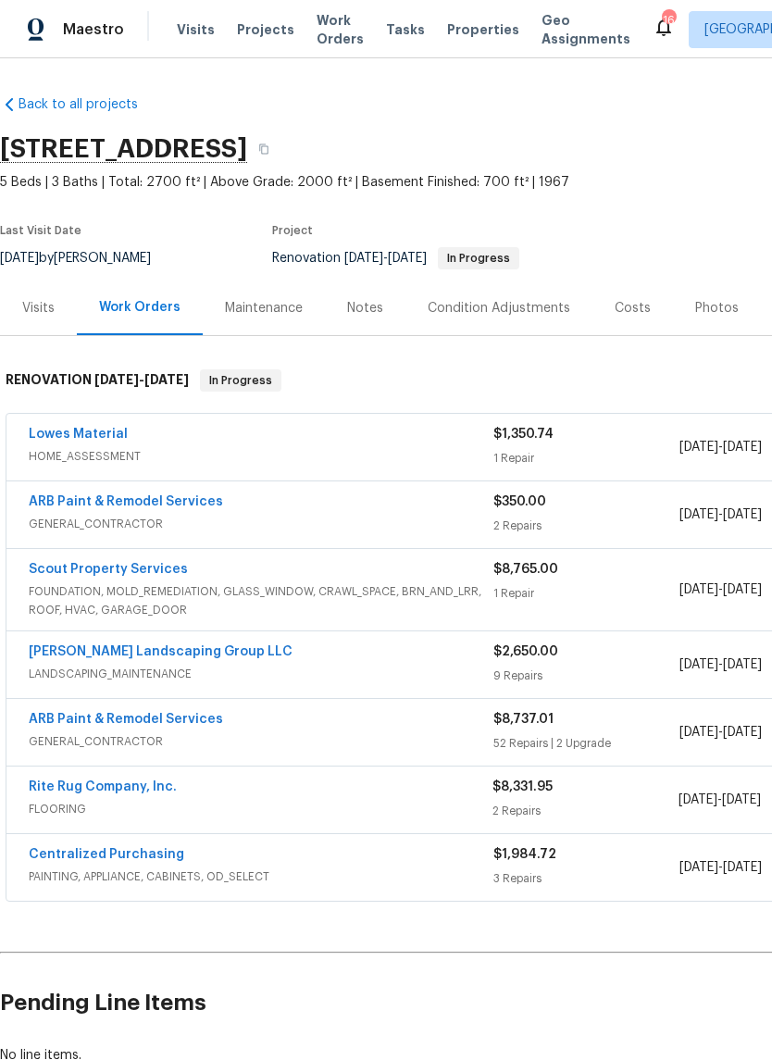
click at [368, 306] on div "Notes" at bounding box center [365, 308] width 36 height 19
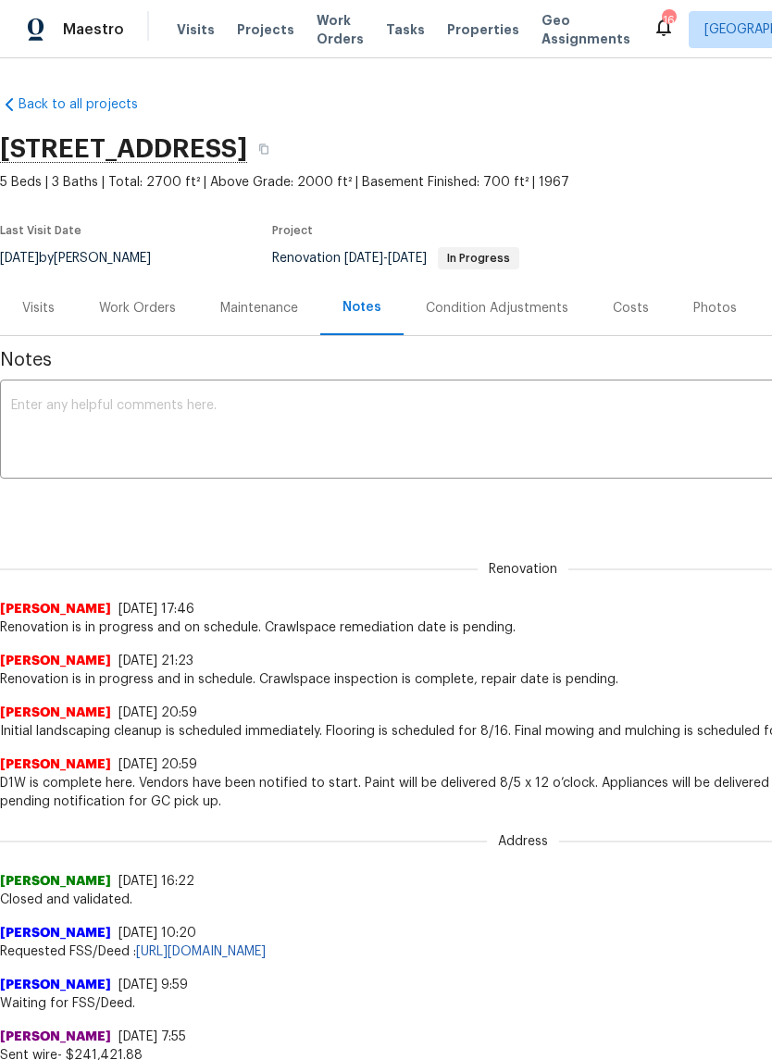
click at [273, 406] on textarea at bounding box center [523, 431] width 1024 height 65
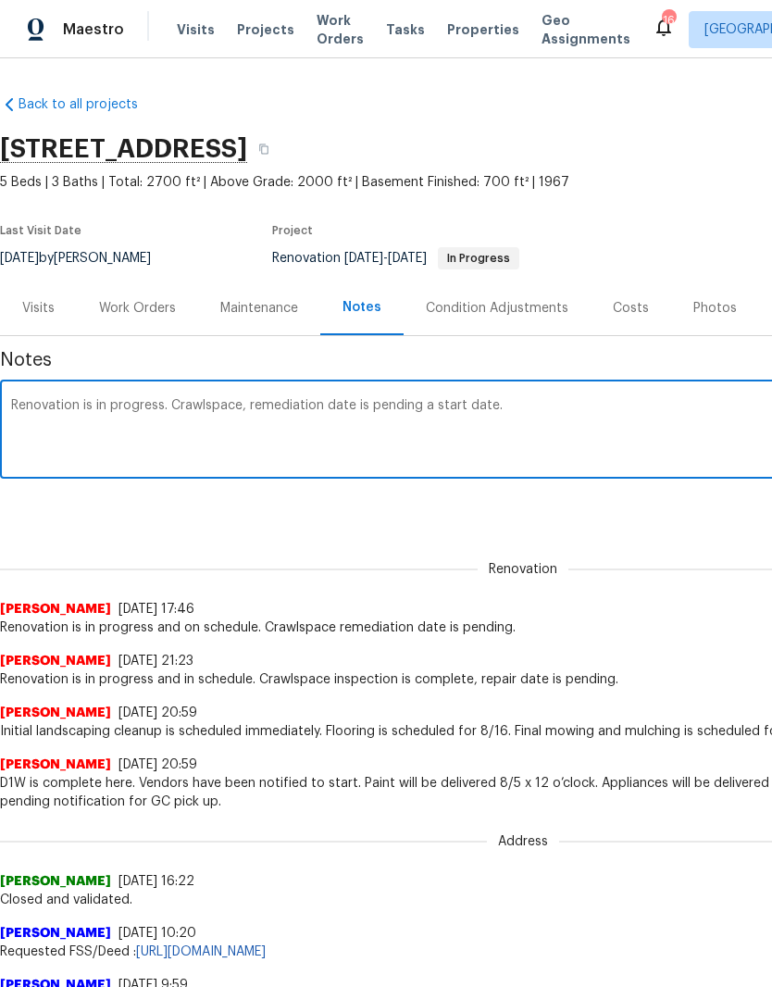
click at [240, 402] on textarea "Renovation is in progress. Crawlspace, remediation date is pending a start date." at bounding box center [523, 431] width 1024 height 65
click at [321, 404] on textarea "Renovation is in progress. Crawlspace remediation date is pending a start date." at bounding box center [523, 431] width 1024 height 65
click at [643, 403] on textarea "Renovation is in progress. Crawlspace remediation is on the schedule date is pe…" at bounding box center [523, 431] width 1024 height 65
click at [431, 401] on textarea "Renovation is in progress. Crawlspace remediation is on the schedule date is pe…" at bounding box center [523, 431] width 1024 height 65
click at [654, 402] on textarea "Renovation is in progress. Crawlspace remediation is on the schedule start date…" at bounding box center [523, 431] width 1024 height 65
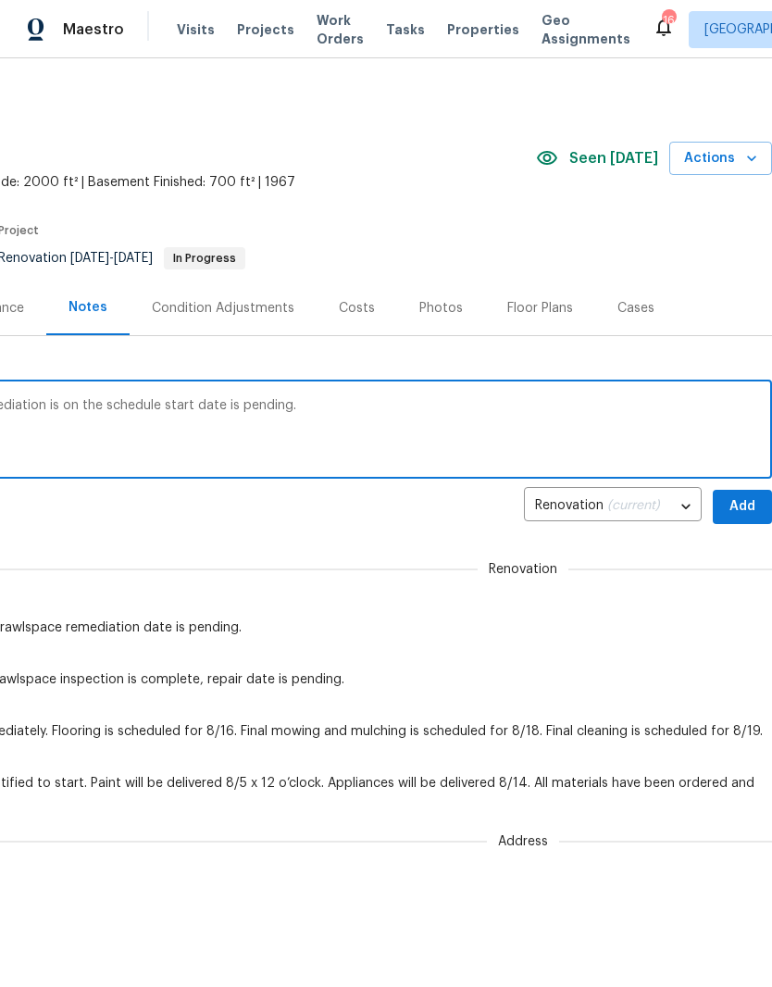
scroll to position [0, 274]
type textarea "Renovation is in progress. Crawlspace remediation is on the schedule start date…"
click at [746, 508] on span "Add" at bounding box center [743, 506] width 30 height 23
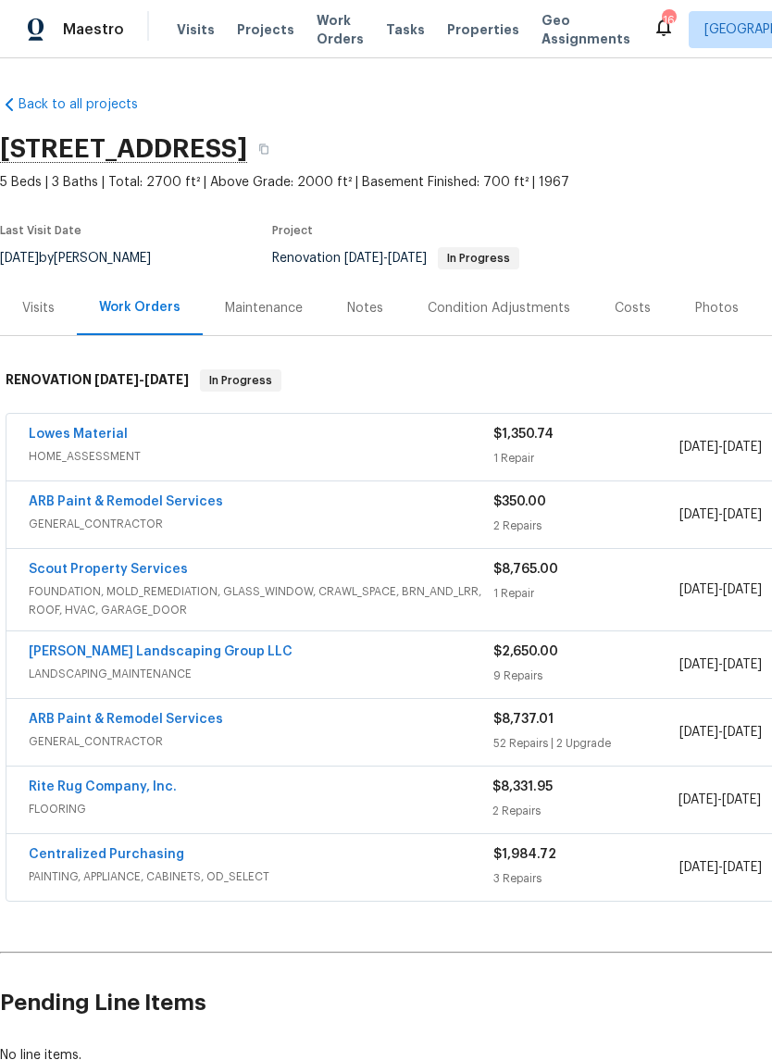
click at [324, 42] on span "Work Orders" at bounding box center [340, 29] width 47 height 37
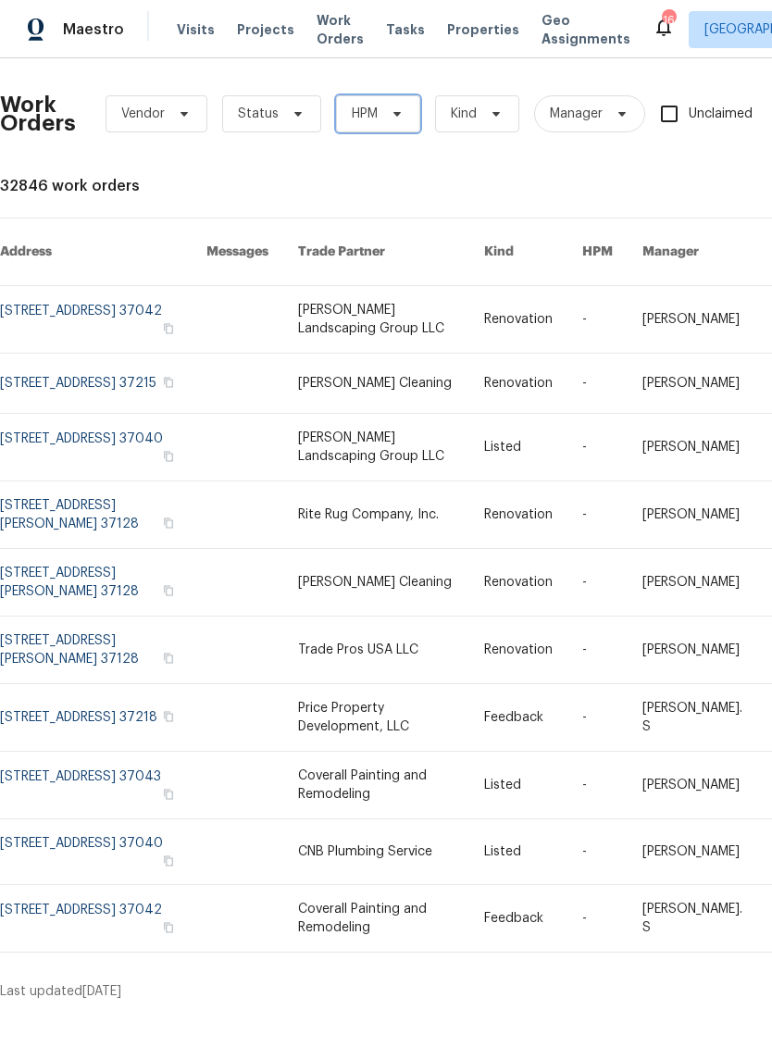
click at [391, 113] on icon at bounding box center [397, 113] width 15 height 15
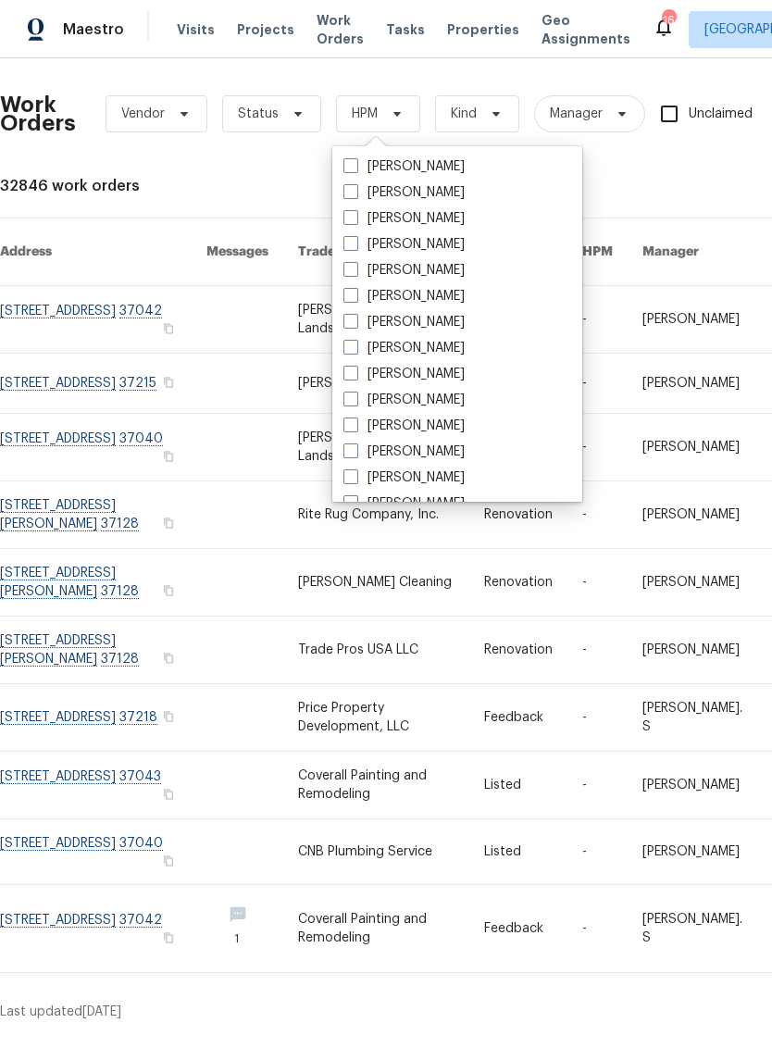
click at [437, 369] on label "[PERSON_NAME]" at bounding box center [403, 374] width 121 height 19
click at [356, 369] on input "[PERSON_NAME]" at bounding box center [349, 371] width 12 height 12
checkbox input "true"
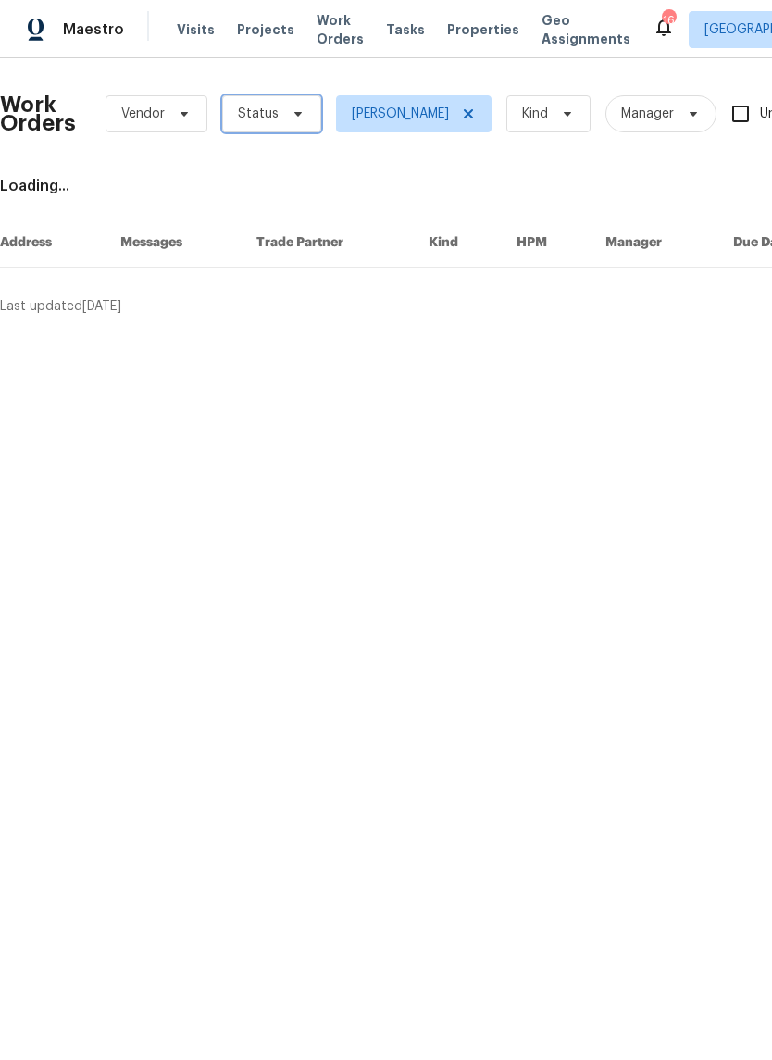
click at [294, 114] on icon at bounding box center [297, 114] width 7 height 5
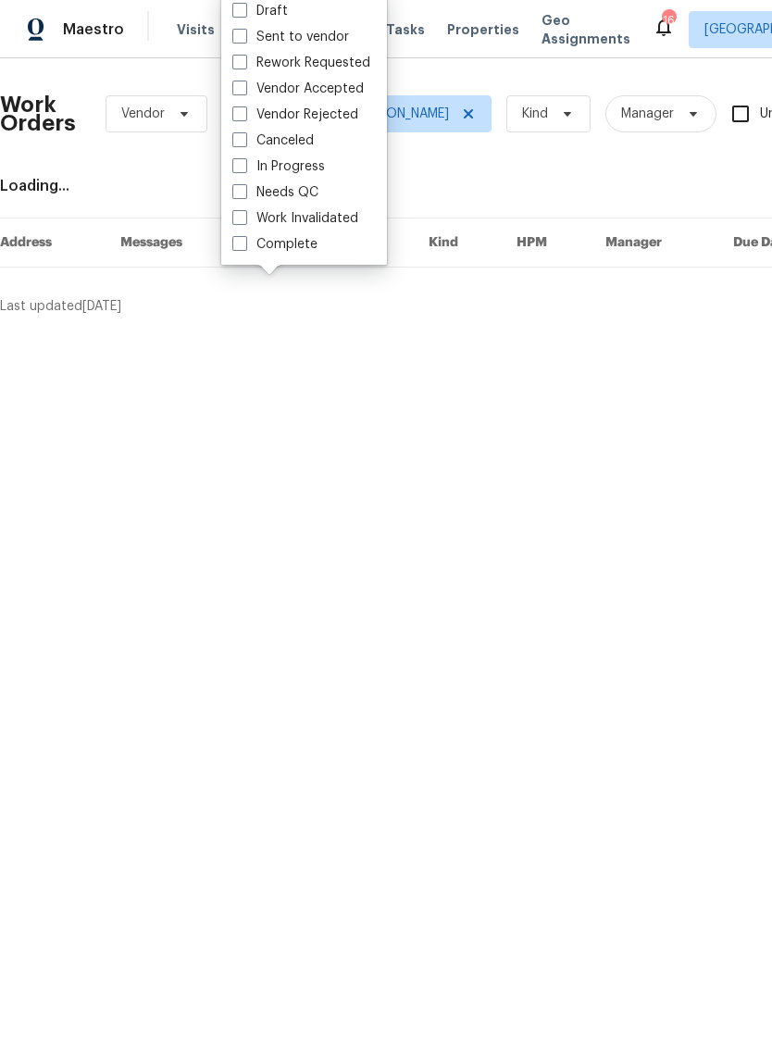
click at [307, 196] on label "Needs QC" at bounding box center [275, 192] width 86 height 19
click at [244, 195] on input "Needs QC" at bounding box center [238, 189] width 12 height 12
checkbox input "true"
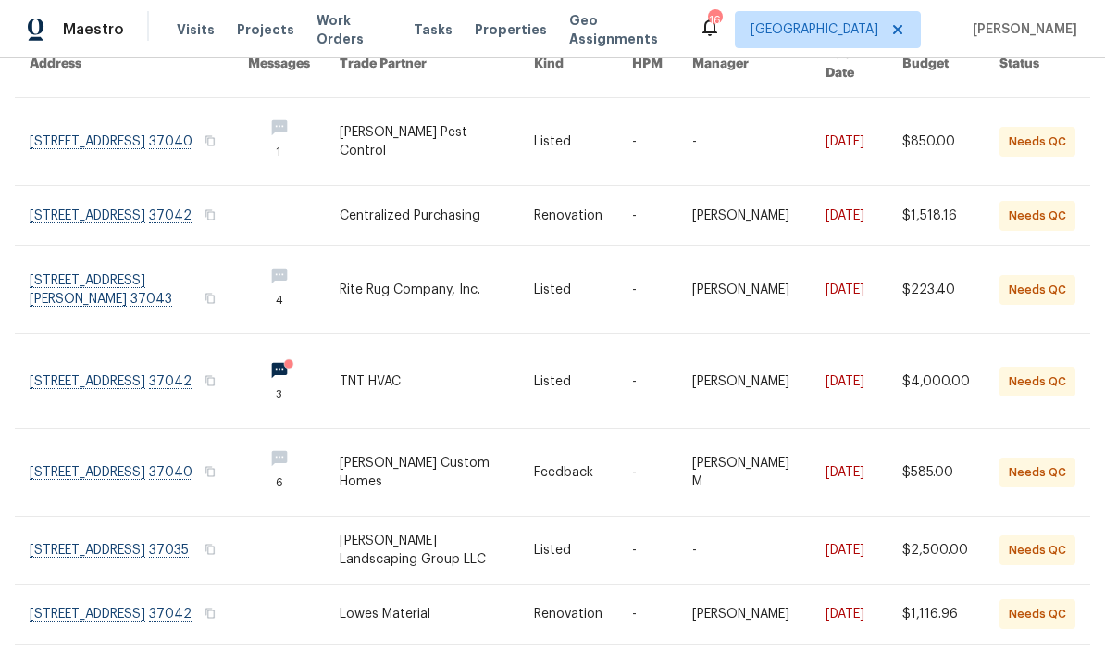
scroll to position [189, 0]
click at [156, 256] on link at bounding box center [139, 288] width 218 height 87
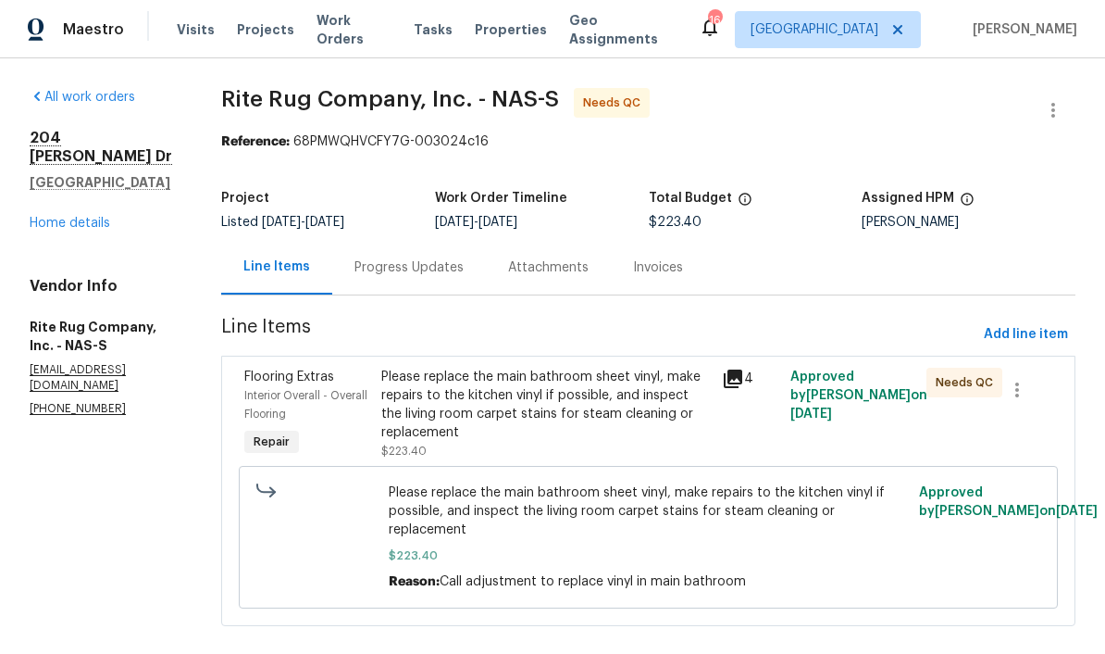
click at [629, 389] on div "Please replace the main bathroom sheet vinyl, make repairs to the kitchen vinyl…" at bounding box center [546, 405] width 331 height 74
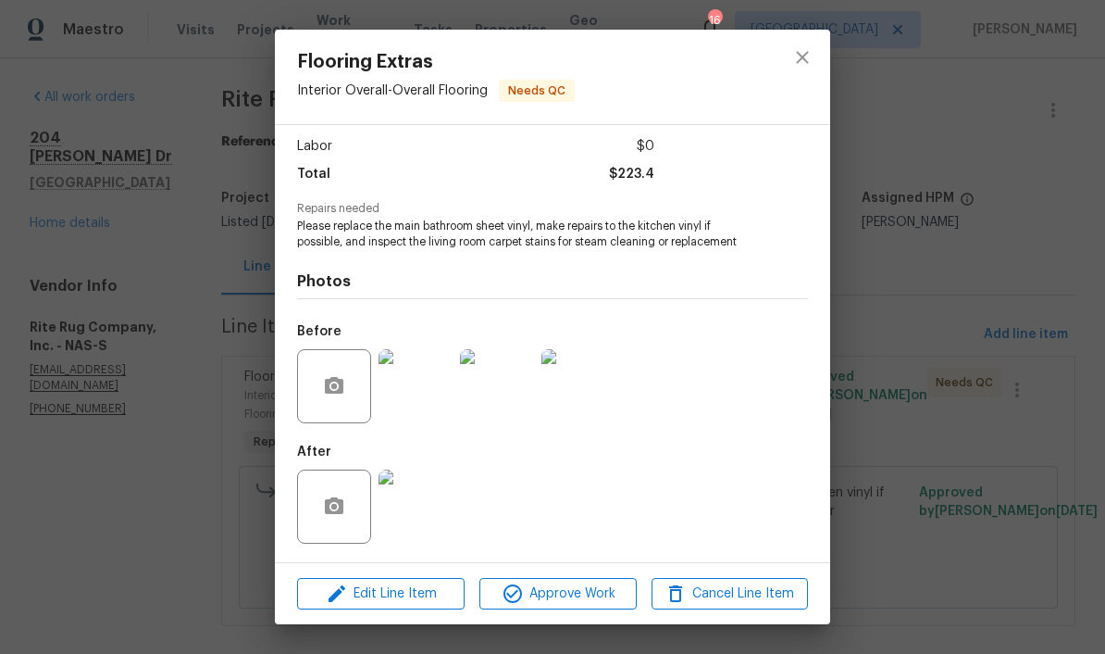
scroll to position [126, 0]
click at [424, 506] on img at bounding box center [416, 506] width 74 height 74
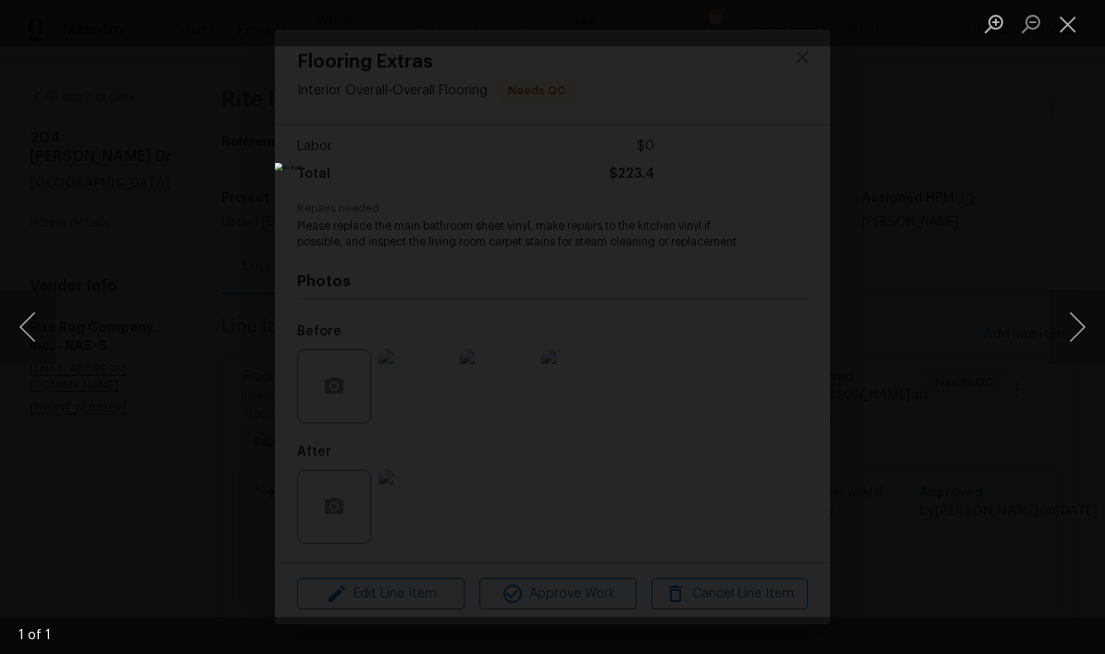
click at [771, 34] on button "Close lightbox" at bounding box center [1068, 23] width 37 height 32
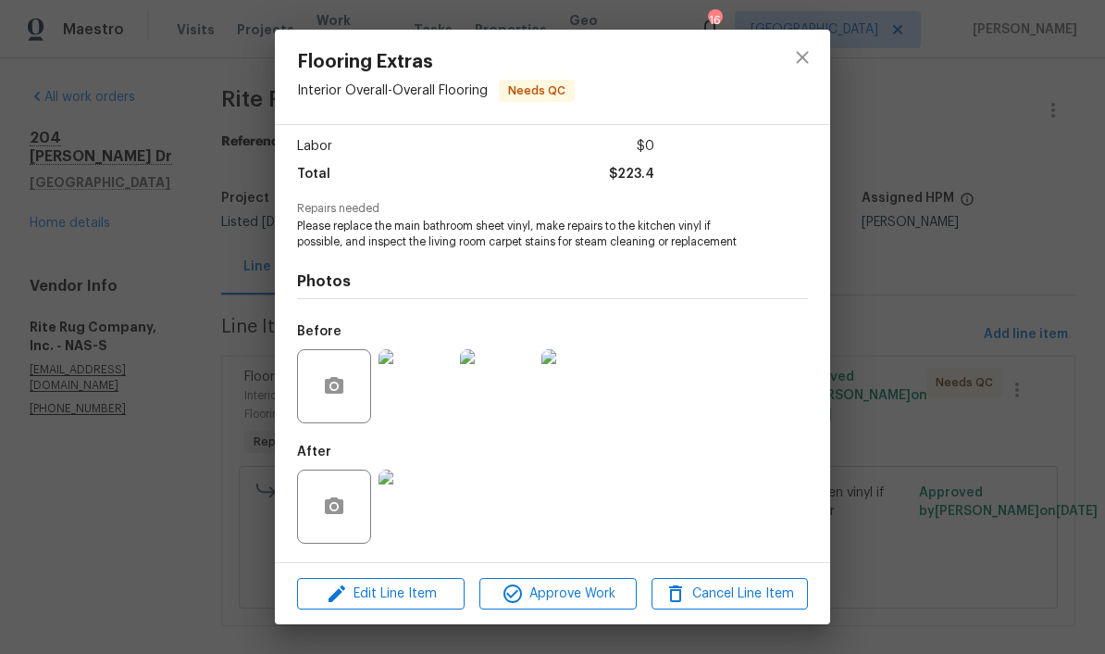
click at [590, 397] on img at bounding box center [579, 386] width 74 height 74
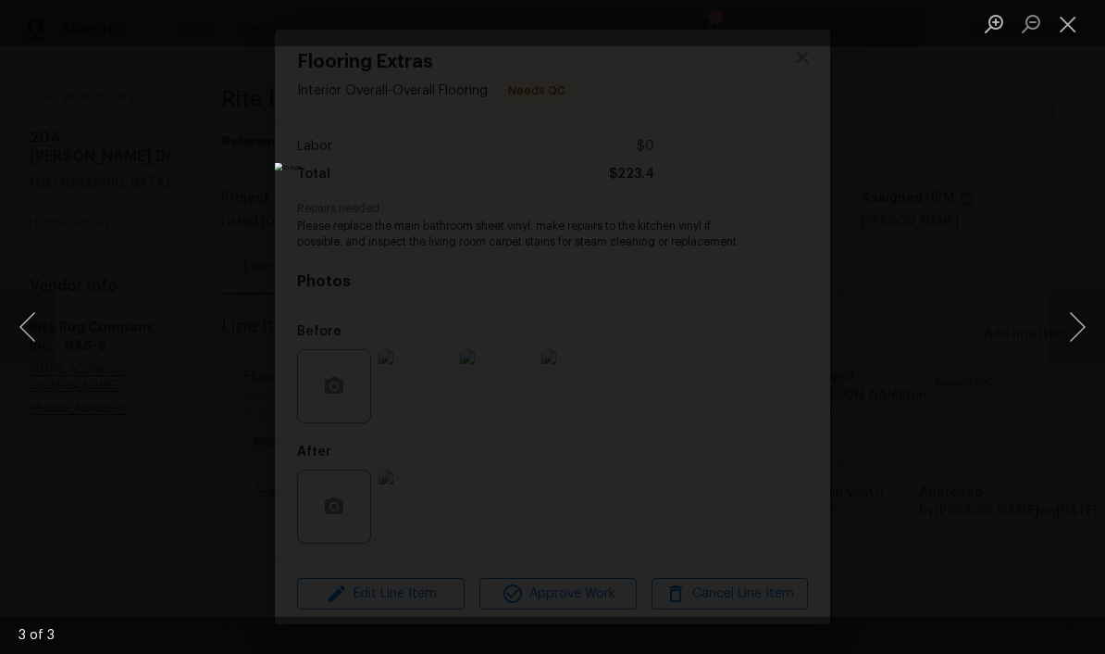
click at [771, 29] on button "Close lightbox" at bounding box center [1068, 23] width 37 height 32
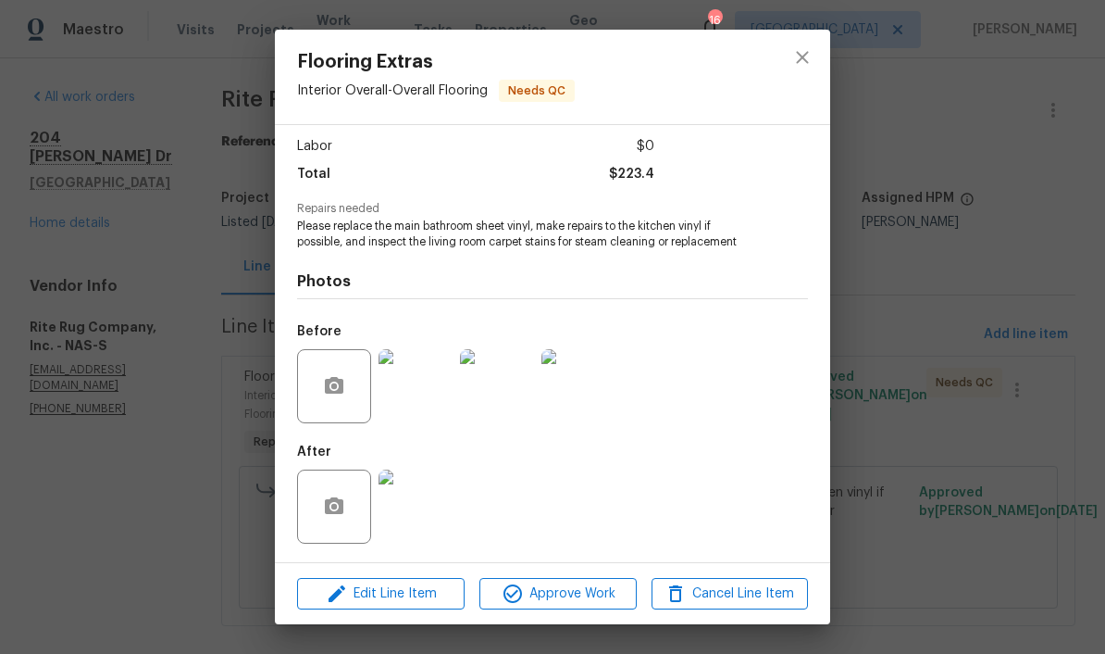
click at [435, 507] on img at bounding box center [416, 506] width 74 height 74
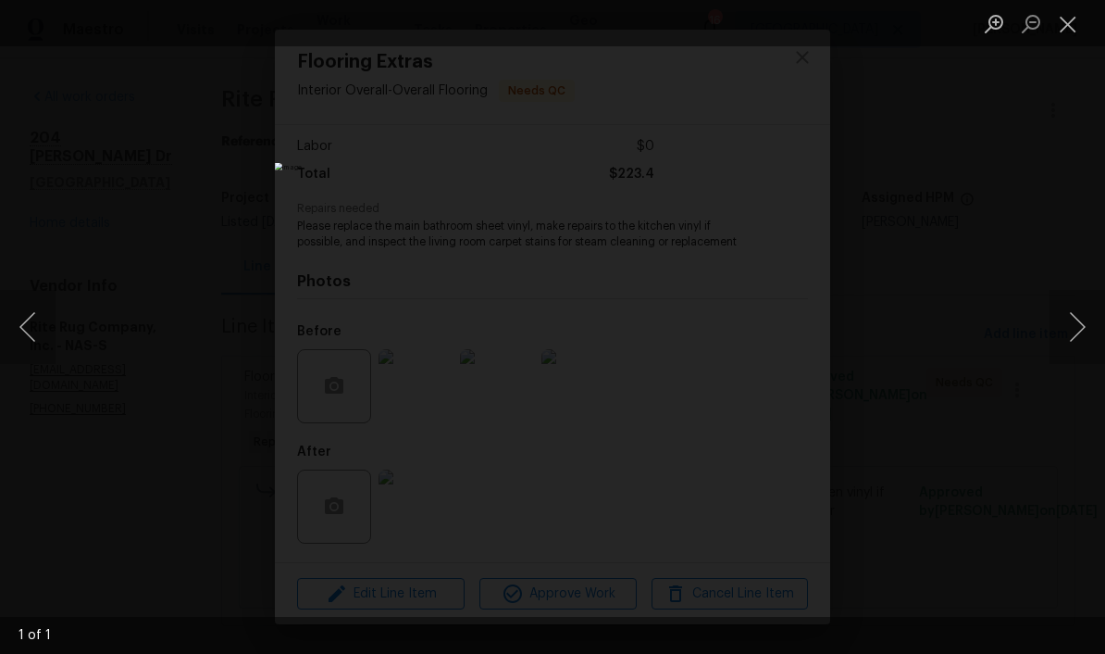
click at [771, 27] on button "Close lightbox" at bounding box center [1068, 23] width 37 height 32
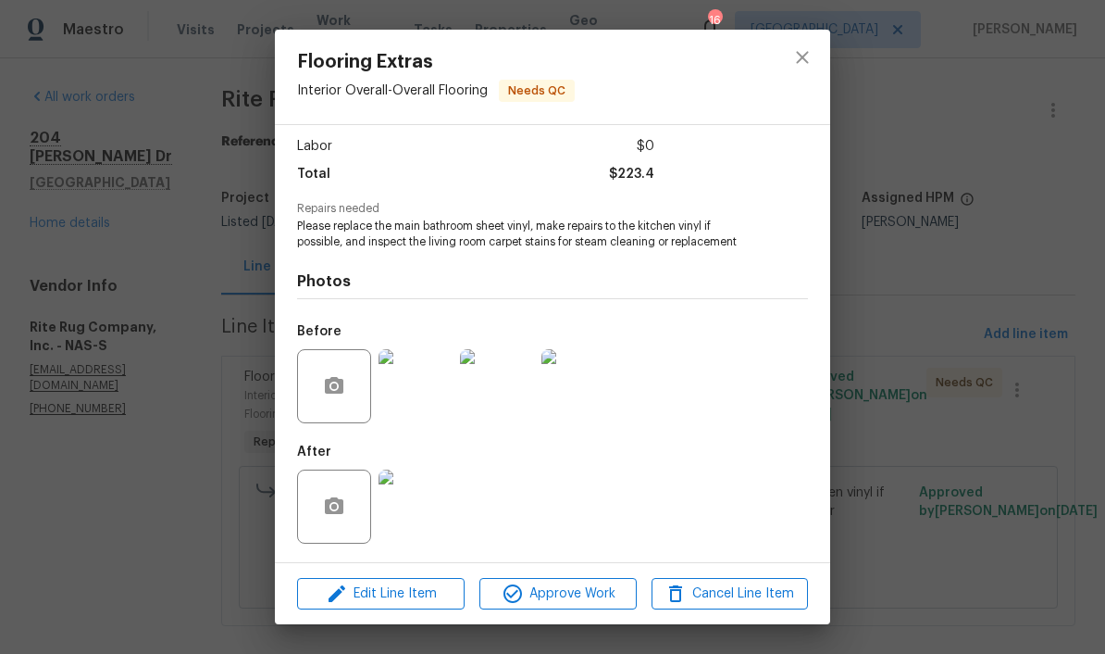
click at [585, 398] on img at bounding box center [579, 386] width 74 height 74
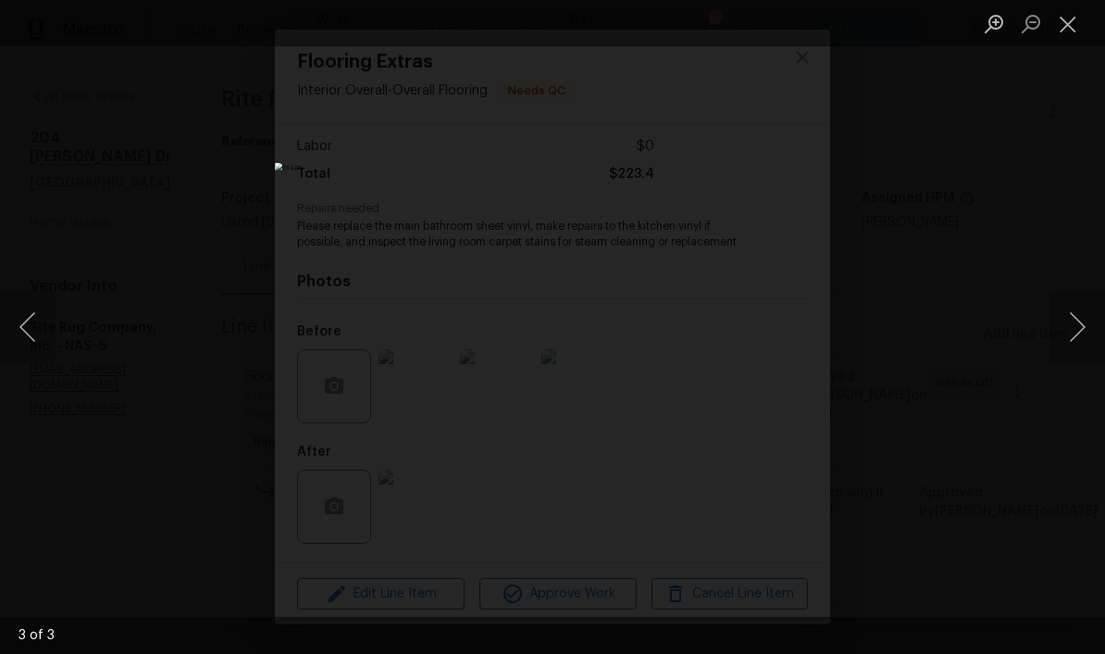
click at [771, 33] on button "Close lightbox" at bounding box center [1068, 23] width 37 height 32
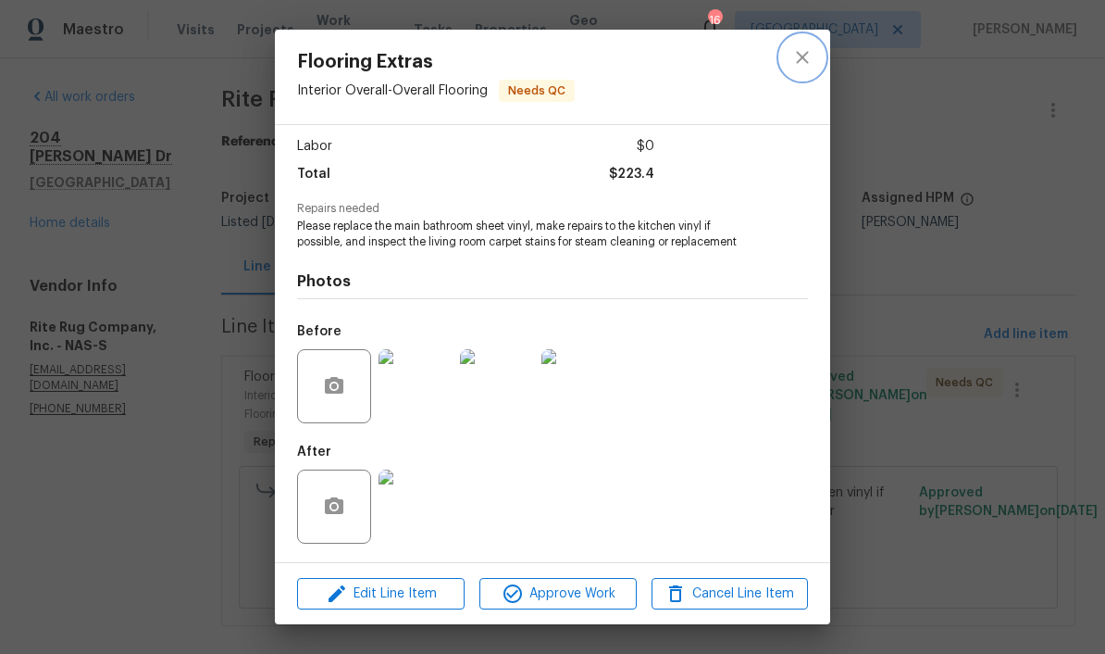
click at [771, 64] on icon "close" at bounding box center [803, 57] width 22 height 22
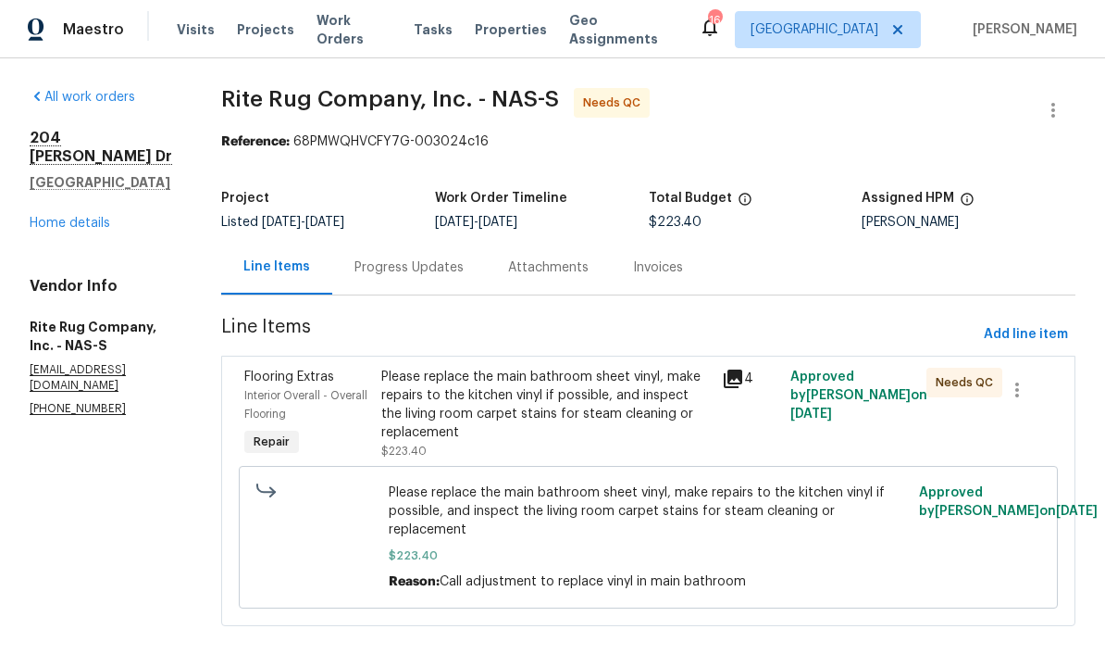
click at [84, 217] on link "Home details" at bounding box center [70, 223] width 81 height 13
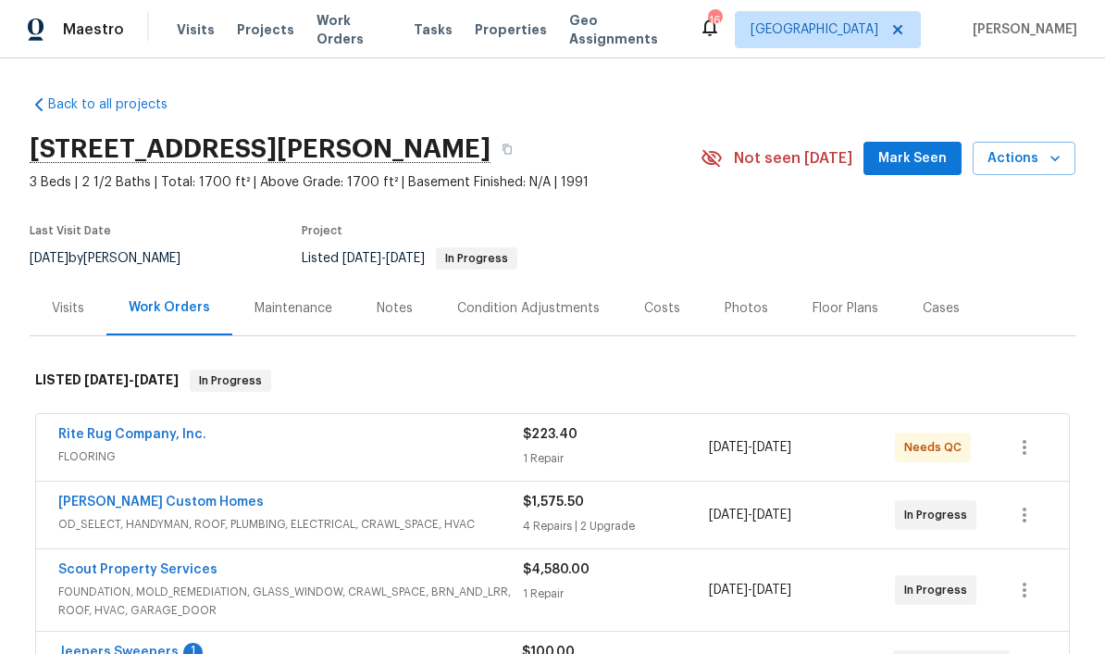
click at [771, 156] on span "Mark Seen" at bounding box center [913, 158] width 69 height 23
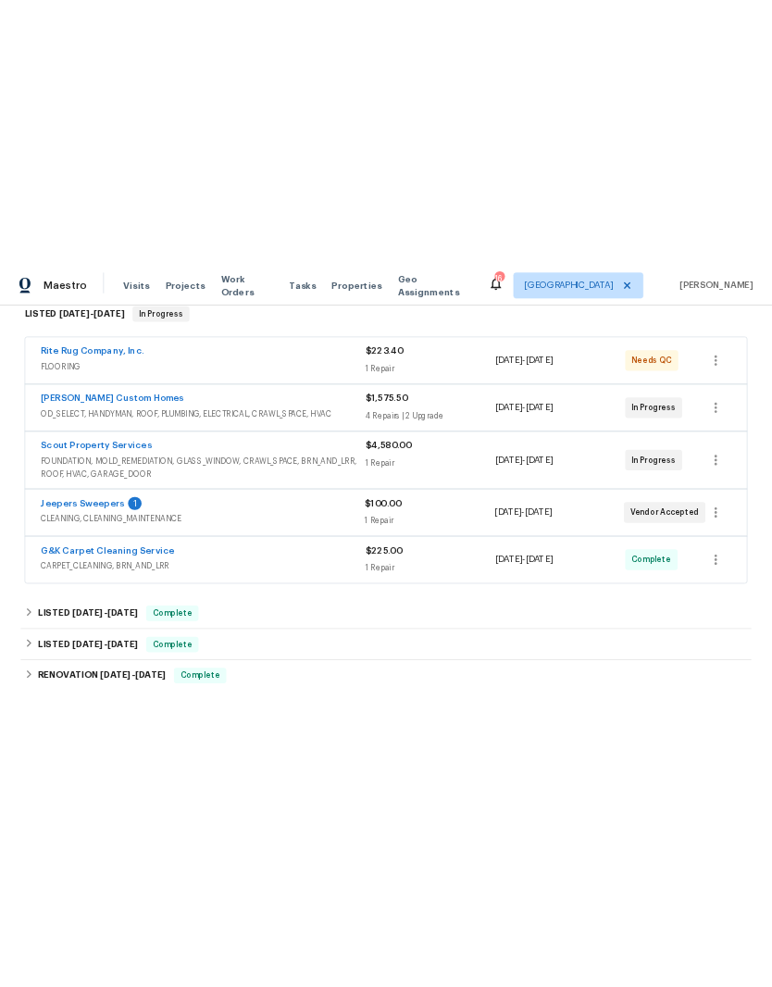
scroll to position [349, 0]
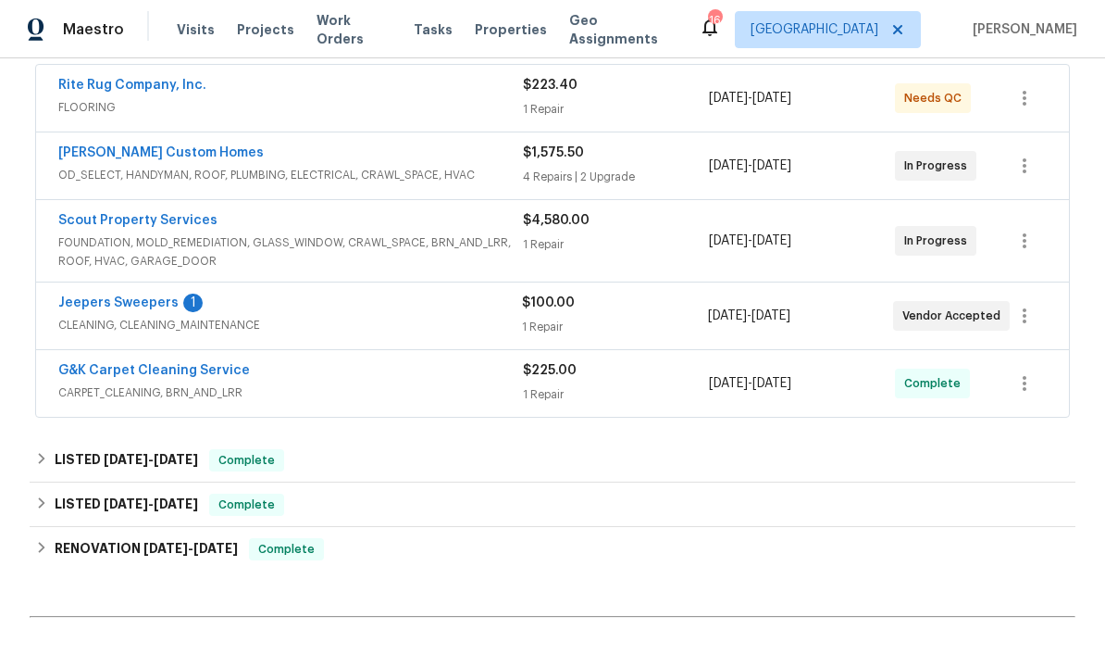
click at [156, 303] on link "Jeepers Sweepers" at bounding box center [118, 302] width 120 height 13
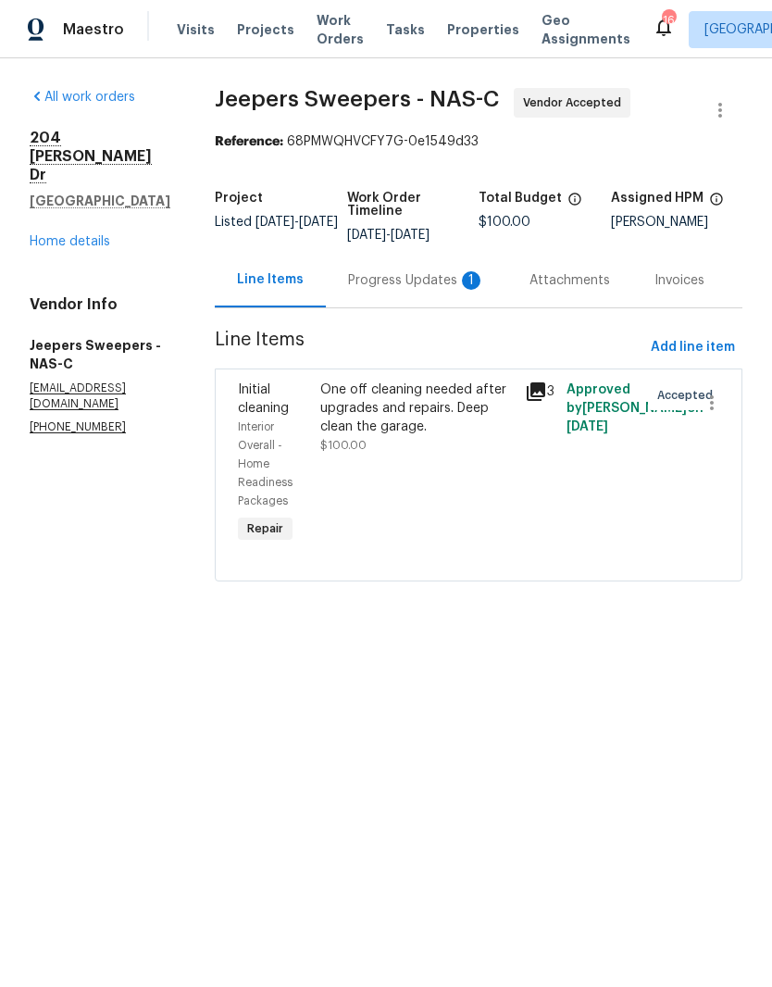
click at [411, 290] on div "Progress Updates 1" at bounding box center [416, 280] width 137 height 19
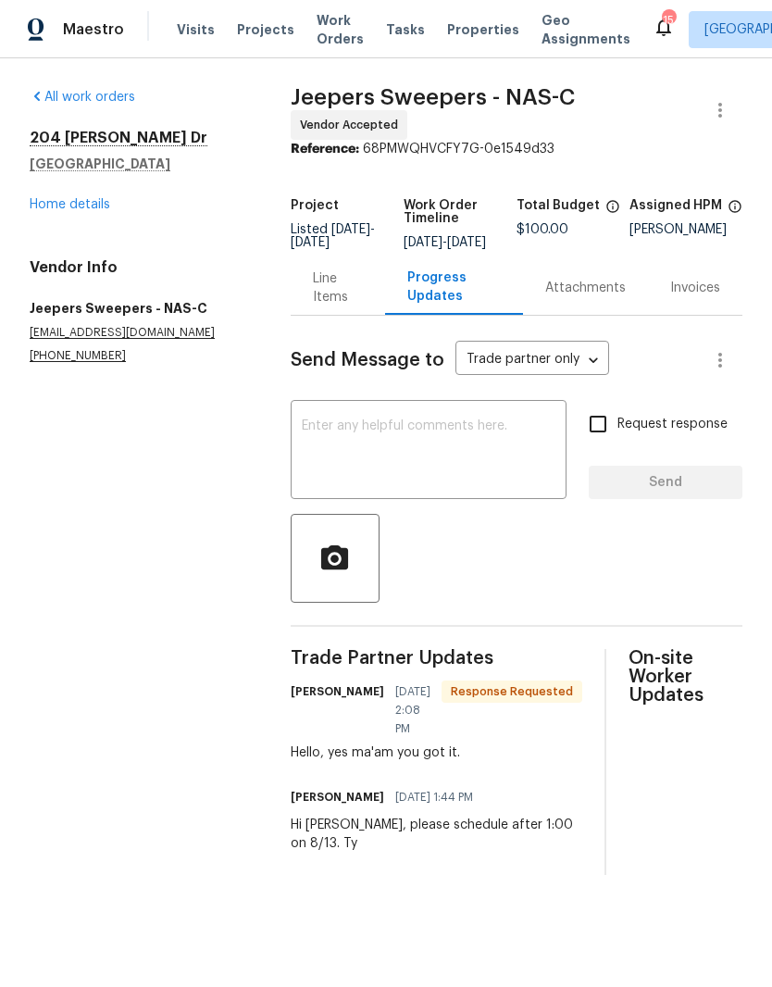
click at [430, 439] on textarea at bounding box center [429, 451] width 254 height 65
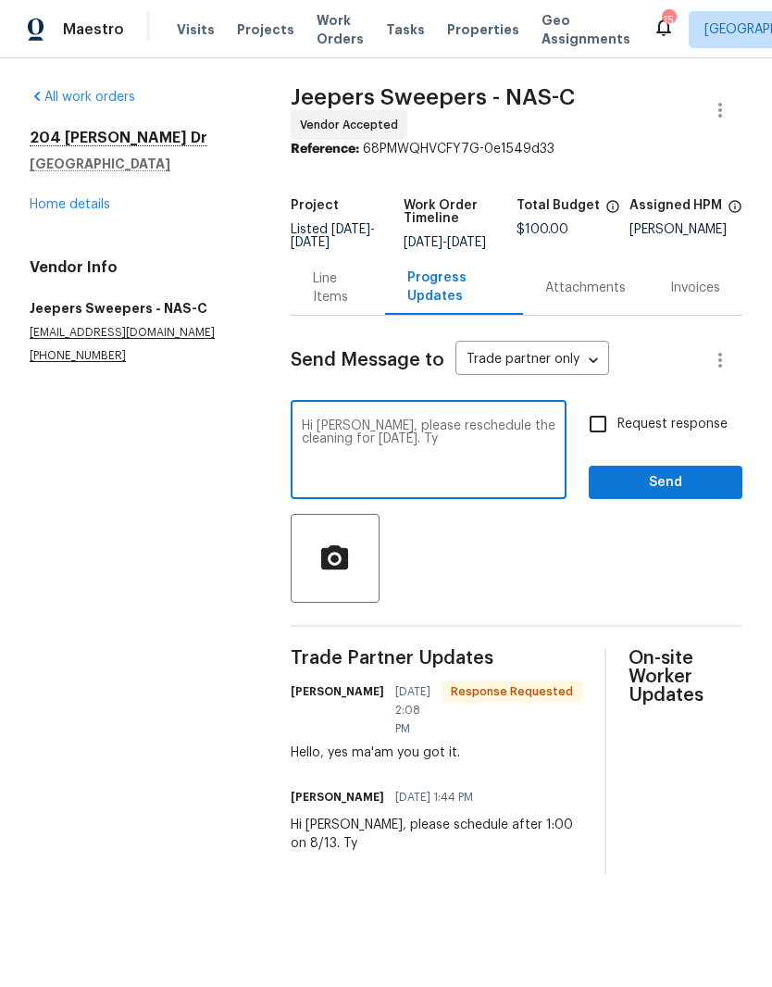
type textarea "Hi [PERSON_NAME], please reschedule the cleaning for [DATE]. Ty"
click at [688, 494] on span "Send" at bounding box center [666, 482] width 124 height 23
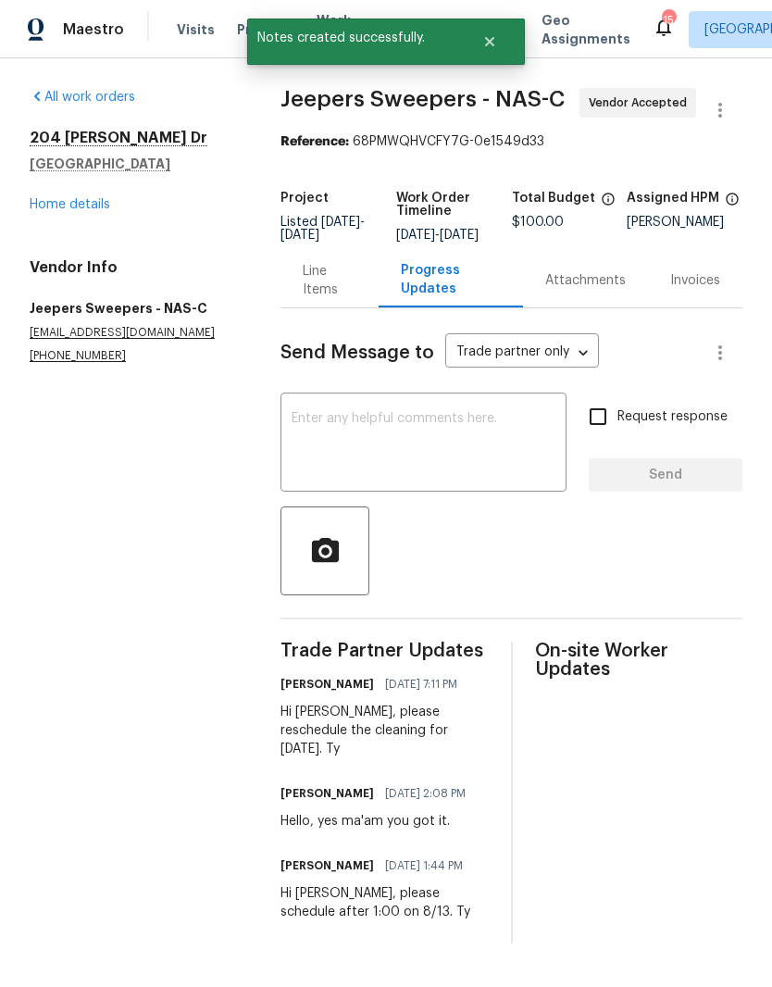
click at [89, 206] on link "Home details" at bounding box center [70, 204] width 81 height 13
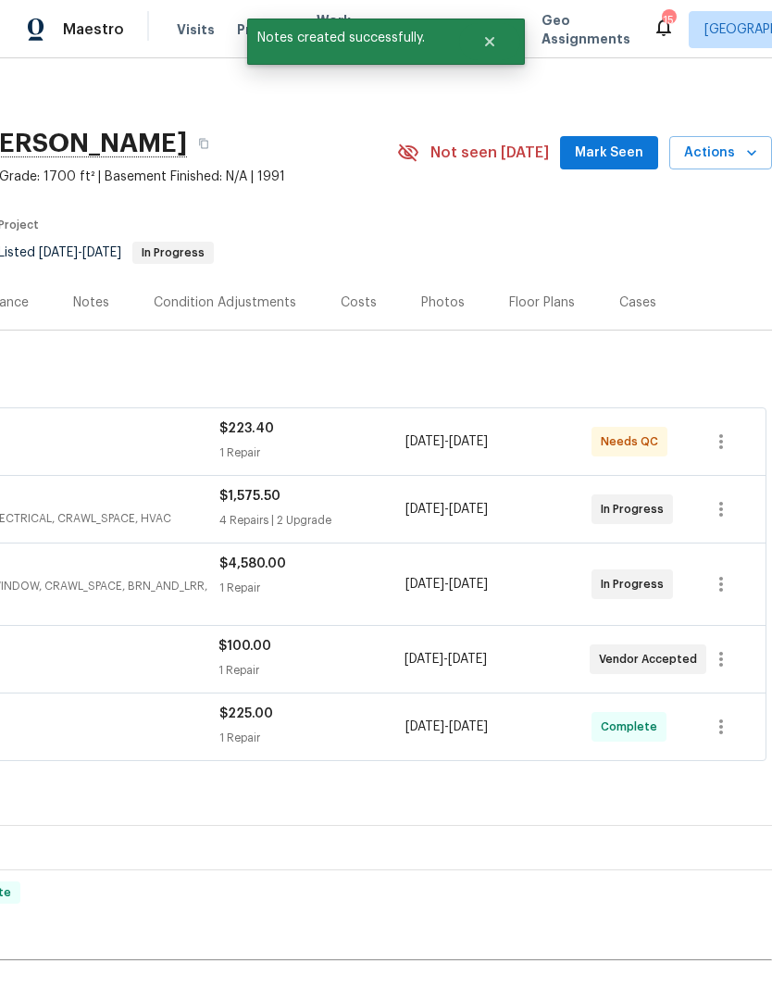
scroll to position [6, 274]
click at [619, 156] on span "Mark Seen" at bounding box center [609, 153] width 69 height 23
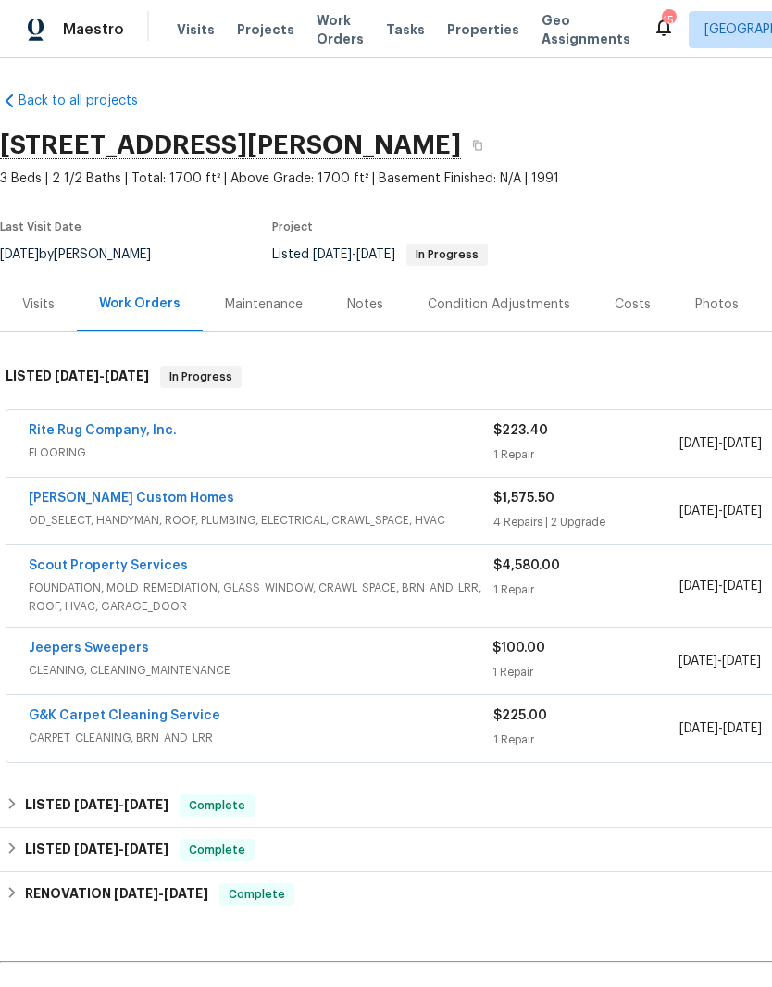
scroll to position [4, 0]
click at [147, 495] on link "[PERSON_NAME] Custom Homes" at bounding box center [132, 498] width 206 height 13
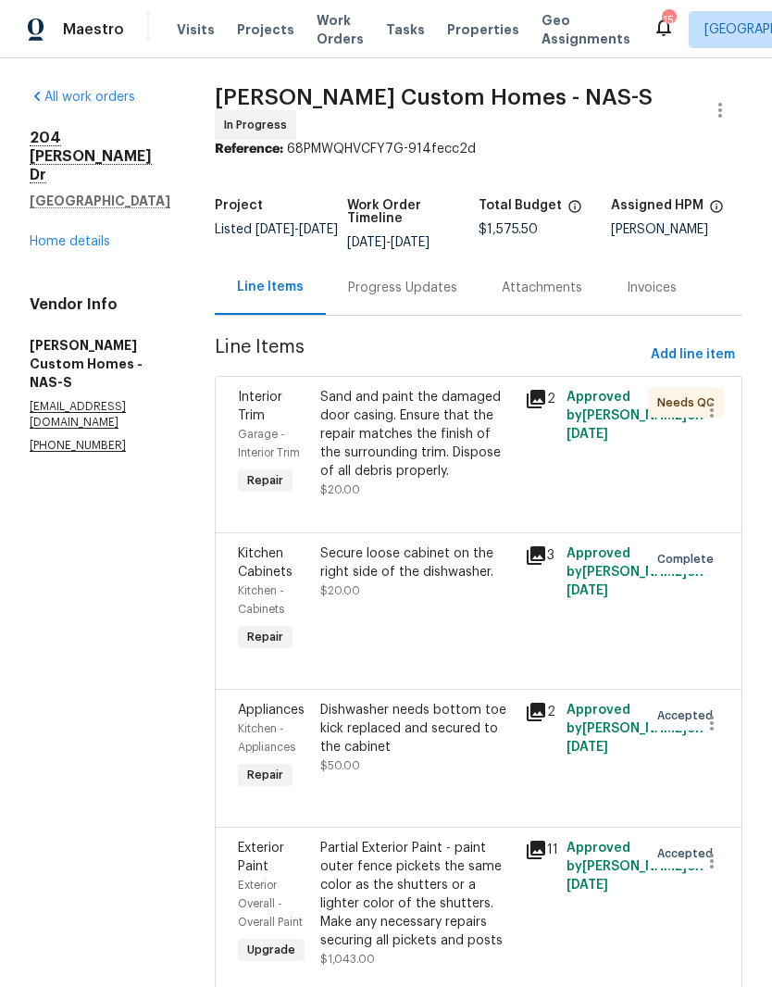
click at [457, 279] on div "Progress Updates" at bounding box center [402, 288] width 109 height 19
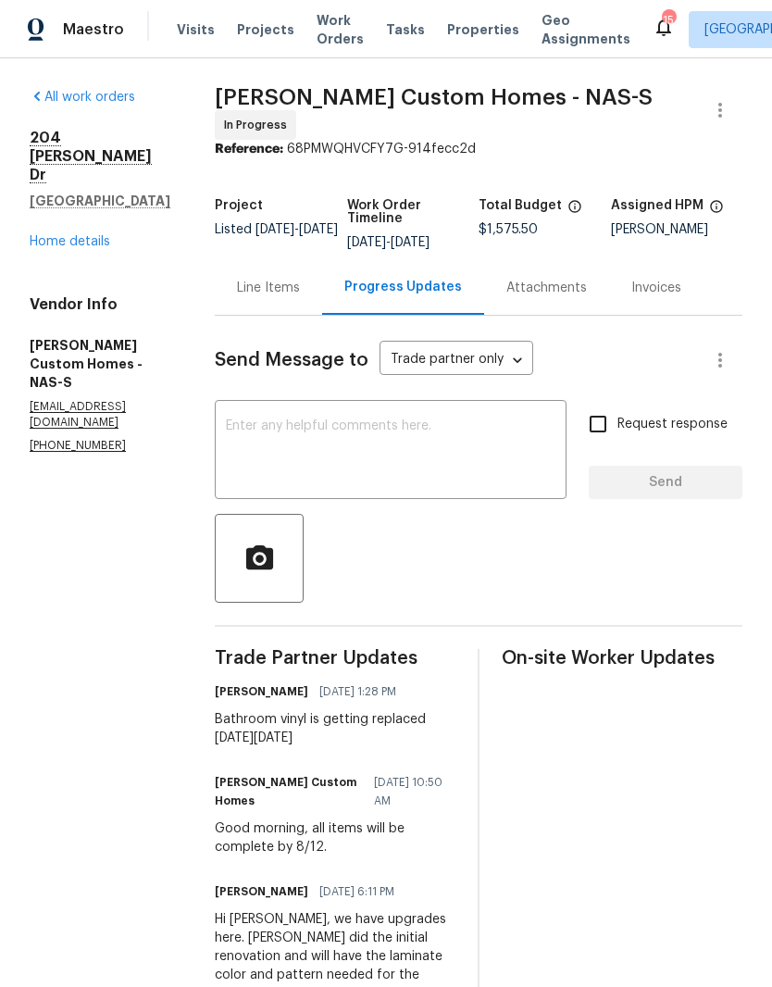
click at [436, 428] on textarea at bounding box center [391, 451] width 330 height 65
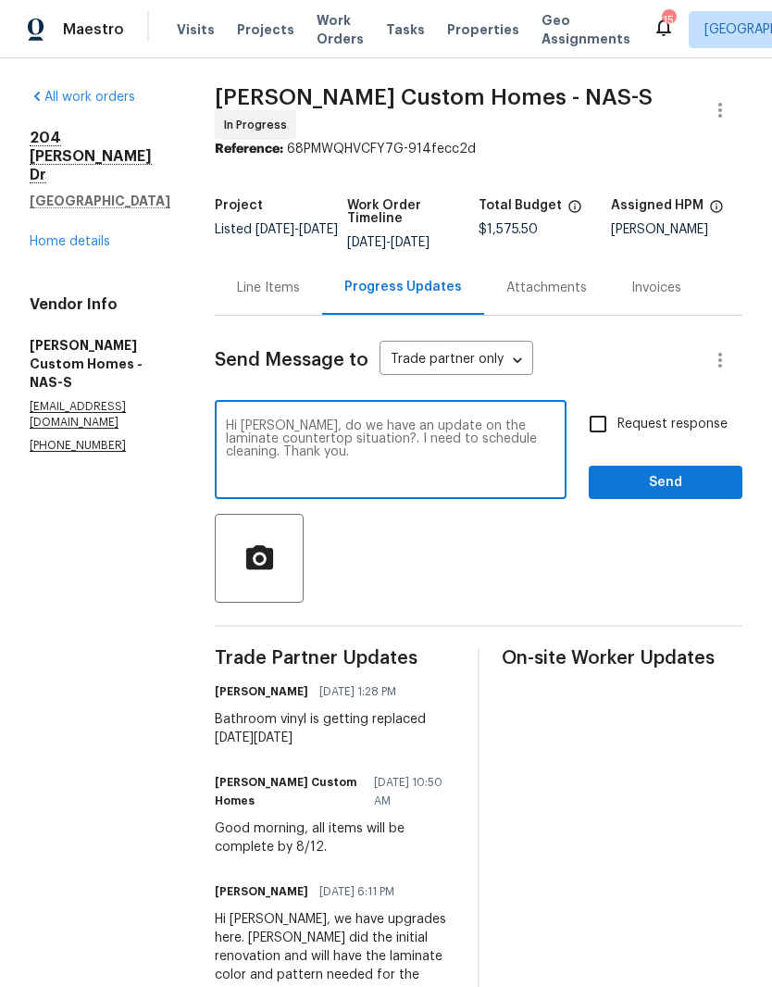
type textarea "Hi [PERSON_NAME], do we have an update on the laminate countertop situation?. I…"
click at [666, 471] on span "Send" at bounding box center [666, 482] width 124 height 23
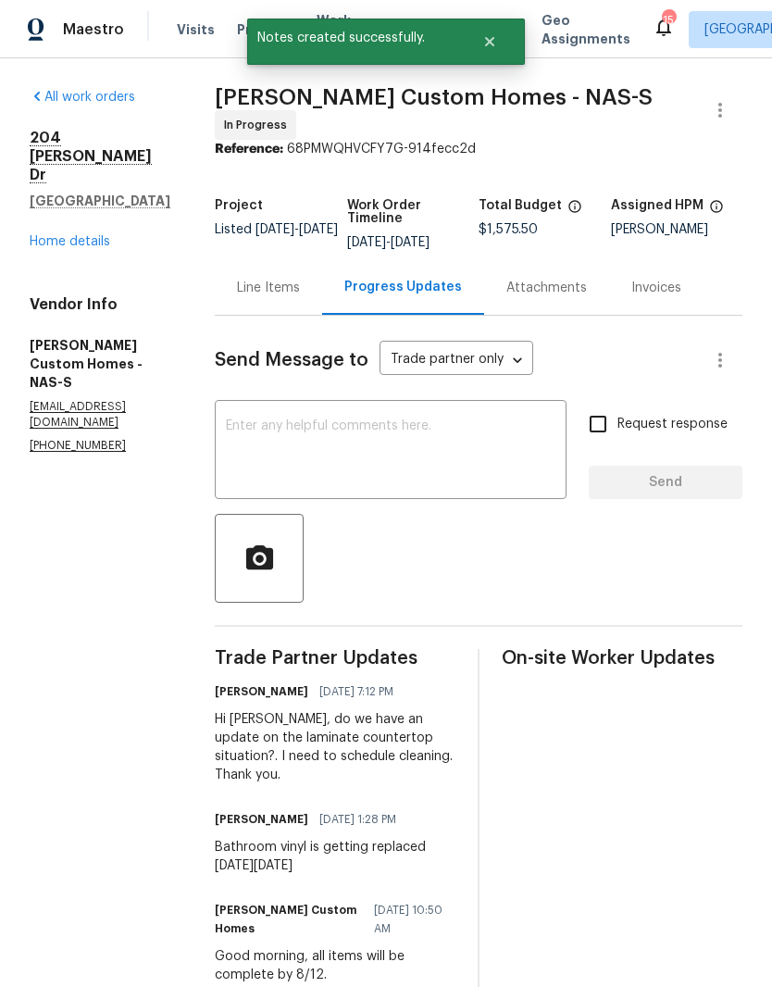
click at [92, 235] on link "Home details" at bounding box center [70, 241] width 81 height 13
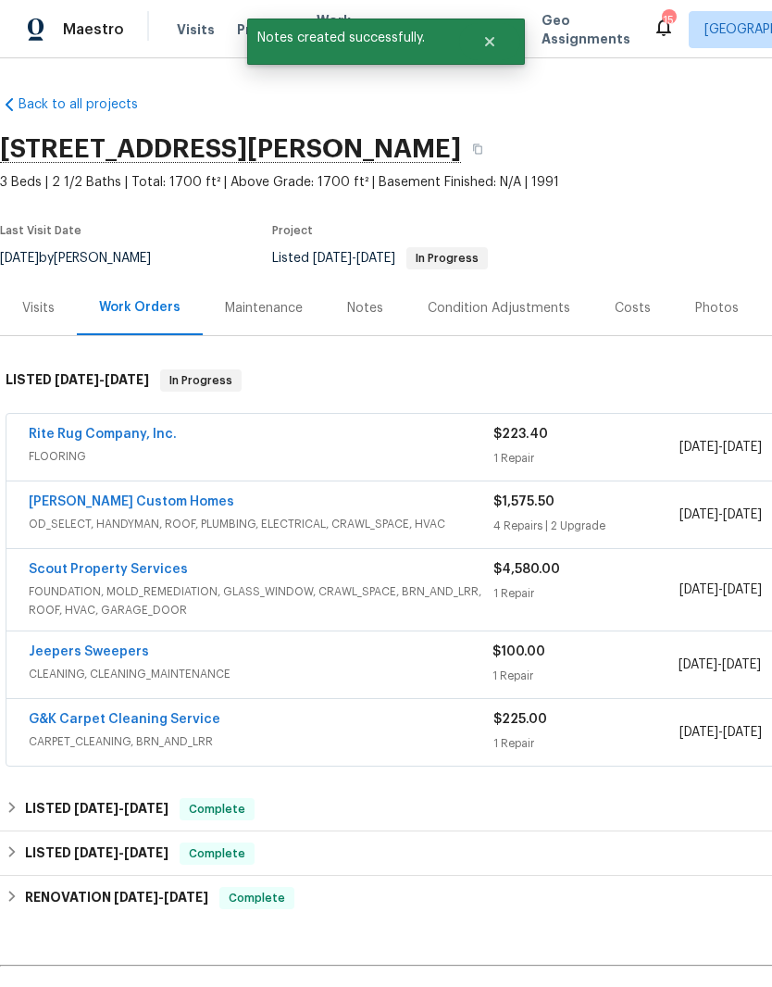
click at [373, 306] on div "Notes" at bounding box center [365, 308] width 36 height 19
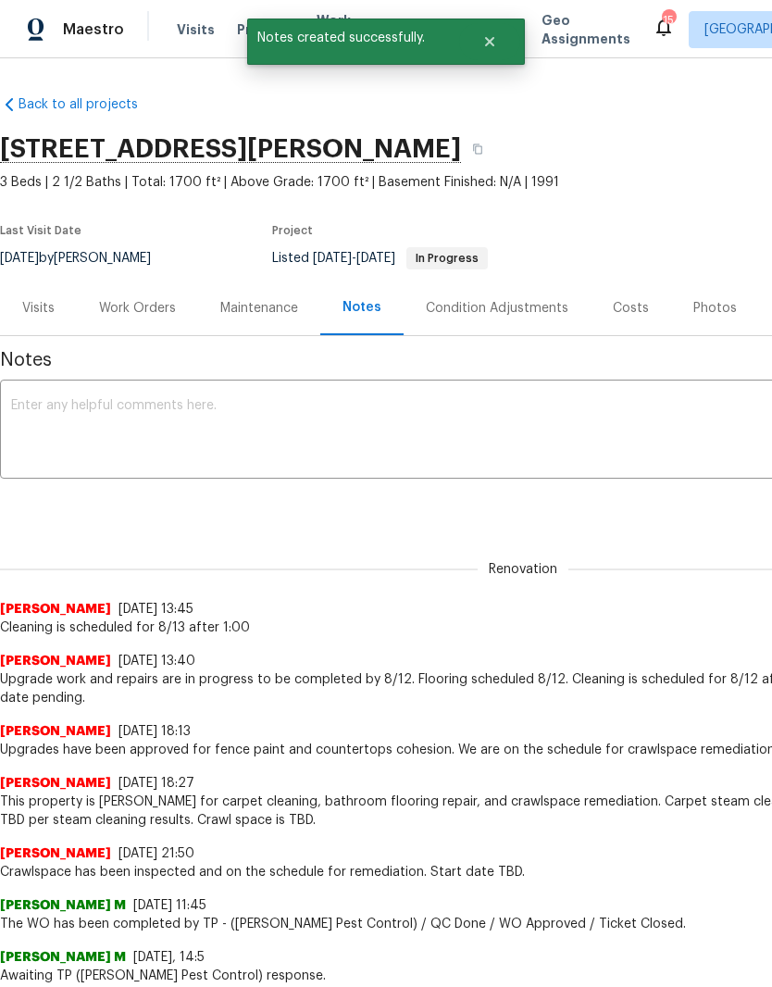
click at [325, 412] on textarea at bounding box center [523, 431] width 1024 height 65
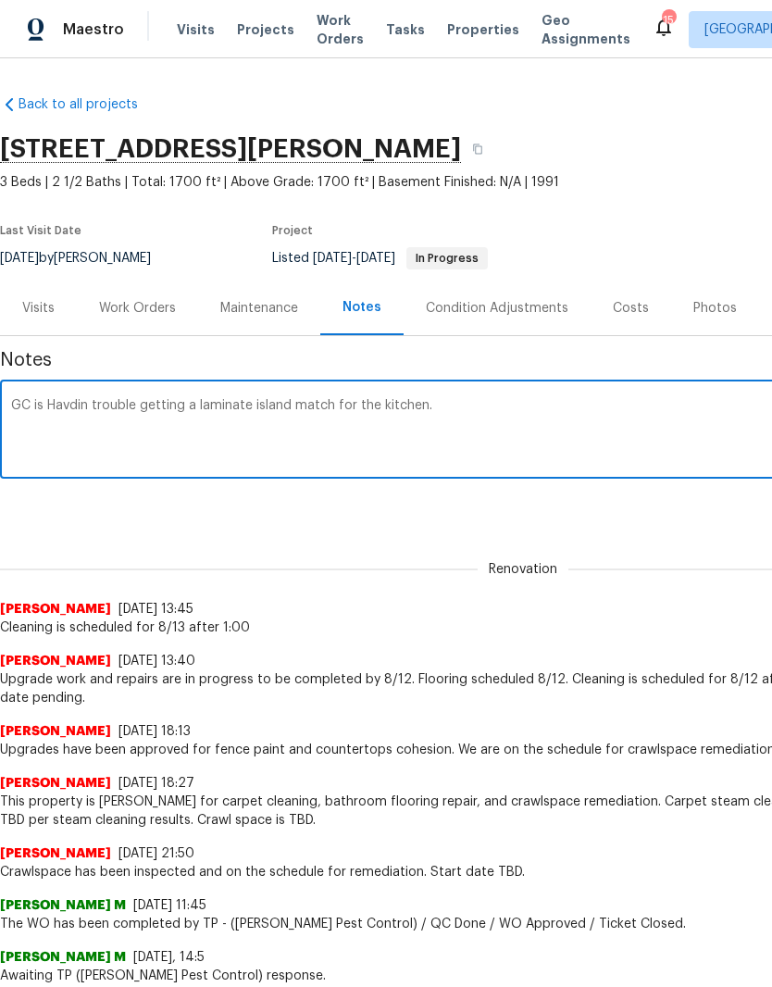
click at [93, 403] on textarea "GC is Havdin trouble getting a laminate island match for the kitchen." at bounding box center [523, 431] width 1024 height 65
click at [457, 406] on textarea "GC is having trouble getting a laminate island match for the kitchen." at bounding box center [523, 431] width 1024 height 65
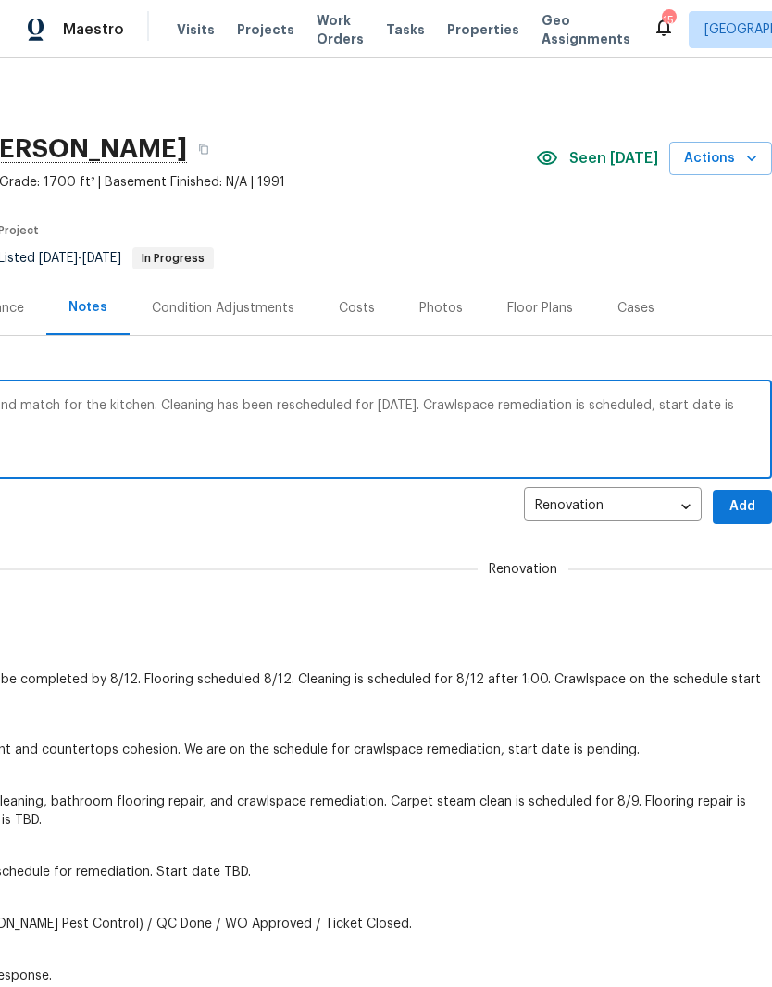
scroll to position [0, 274]
type textarea "GC is having trouble getting a laminate island match for the kitchen. Cleaning …"
click at [745, 505] on span "Add" at bounding box center [743, 506] width 30 height 23
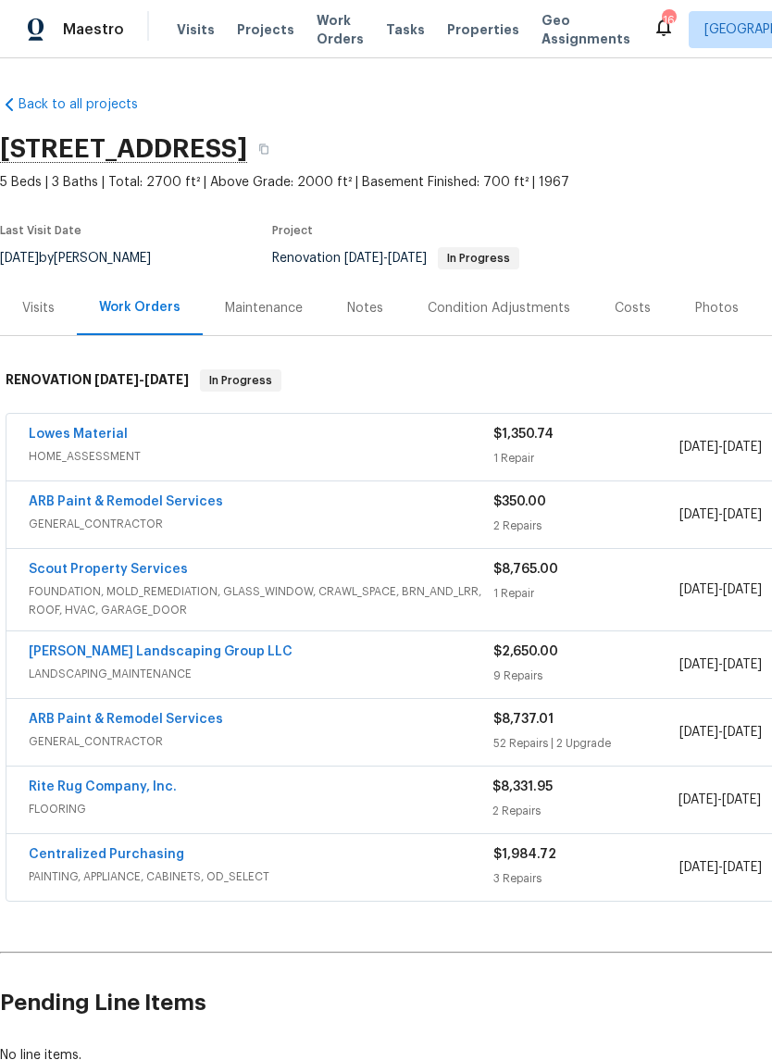
click at [330, 34] on span "Work Orders" at bounding box center [340, 29] width 47 height 37
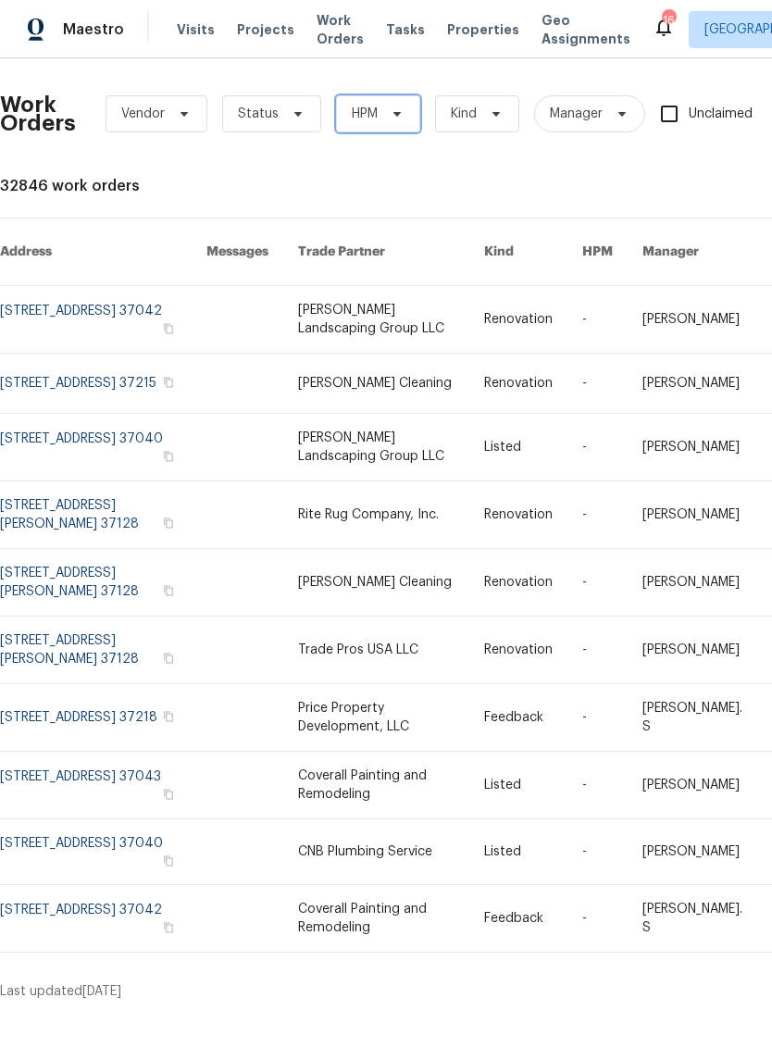
click at [399, 112] on icon at bounding box center [397, 113] width 15 height 15
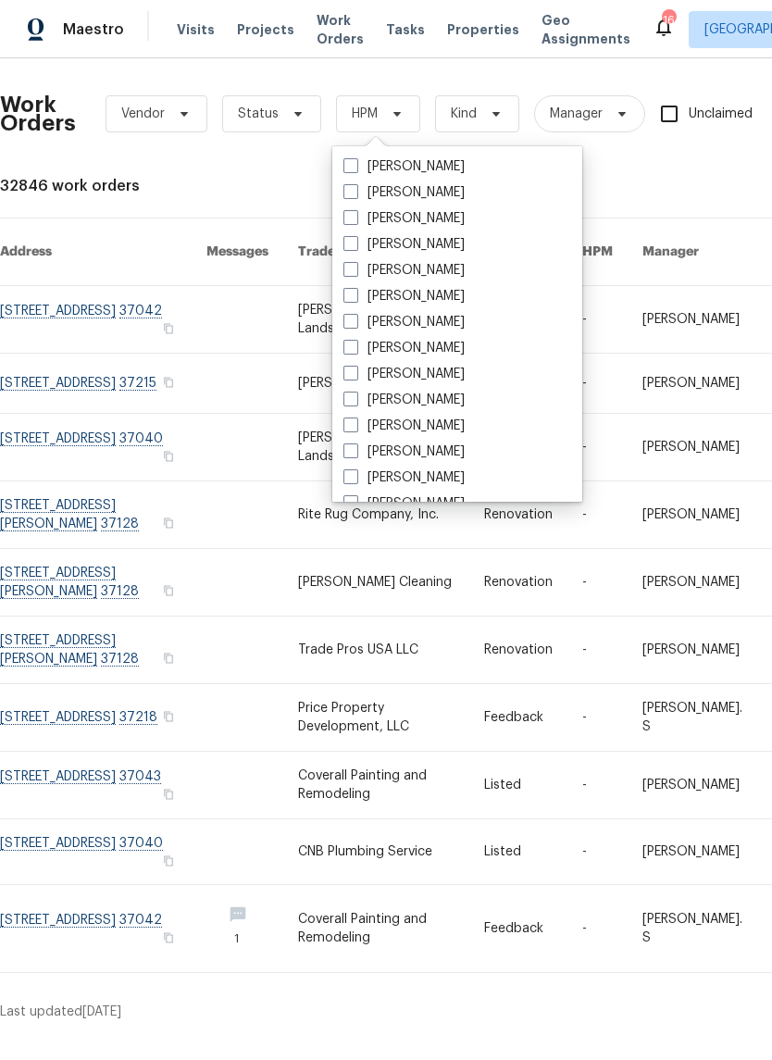
click at [449, 368] on label "[PERSON_NAME]" at bounding box center [403, 374] width 121 height 19
click at [356, 368] on input "[PERSON_NAME]" at bounding box center [349, 371] width 12 height 12
checkbox input "true"
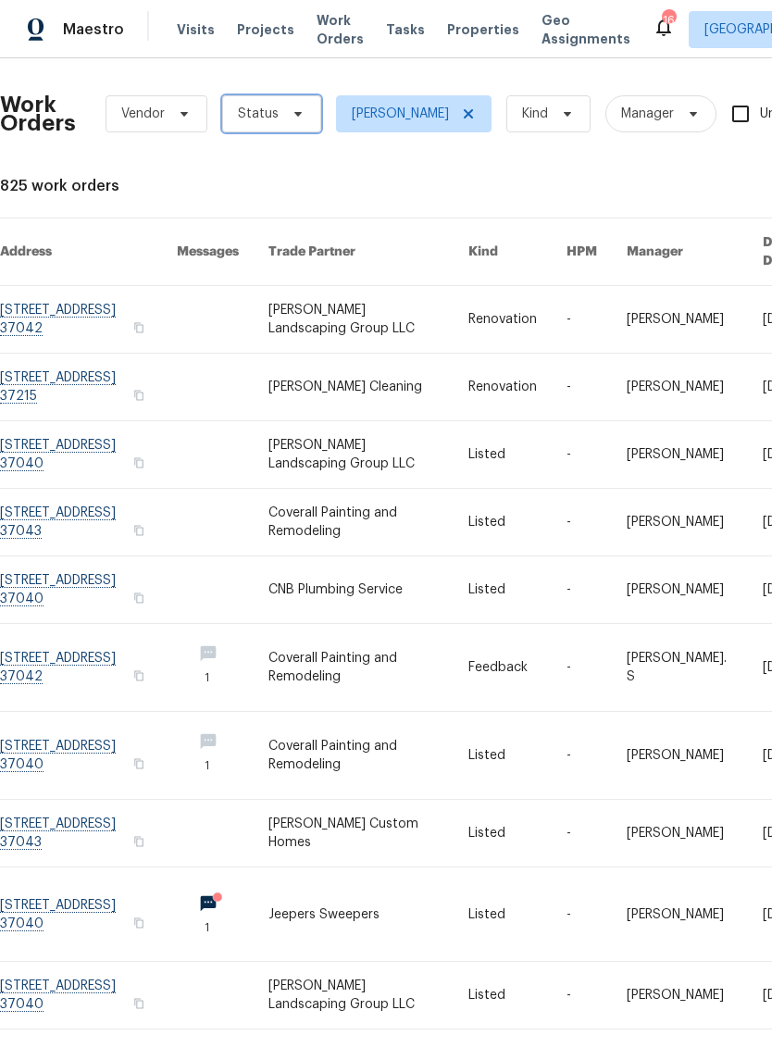
click at [288, 103] on span "Status" at bounding box center [271, 113] width 99 height 37
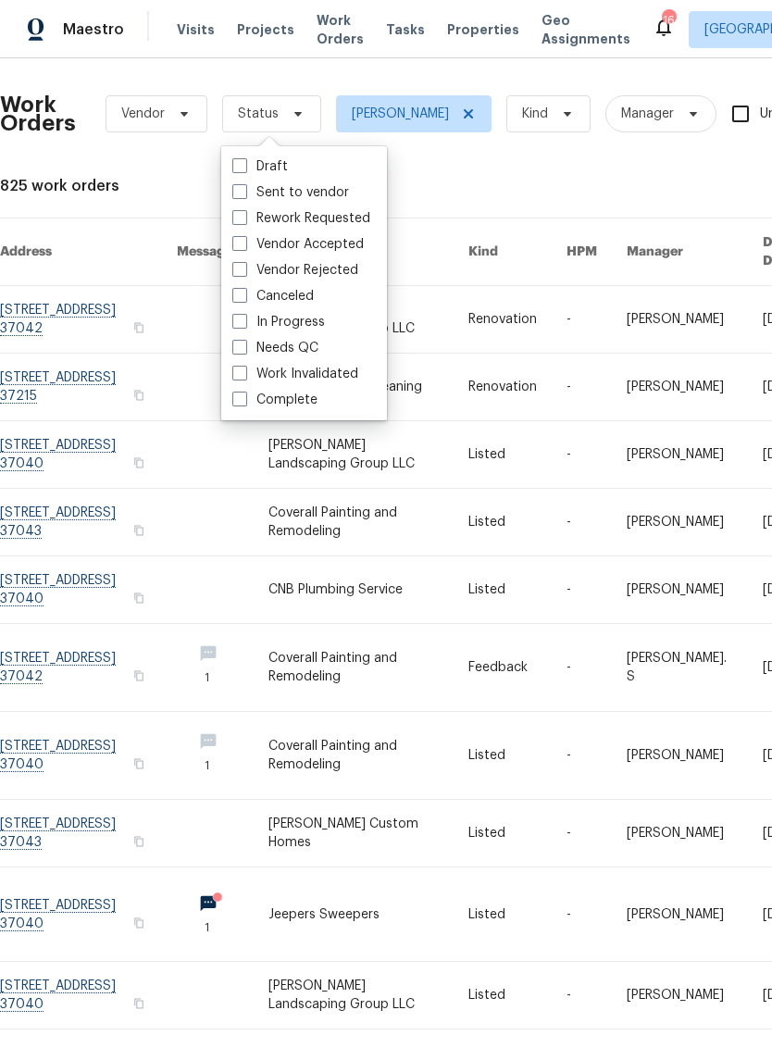
click at [316, 342] on label "Needs QC" at bounding box center [275, 348] width 86 height 19
click at [244, 342] on input "Needs QC" at bounding box center [238, 345] width 12 height 12
checkbox input "true"
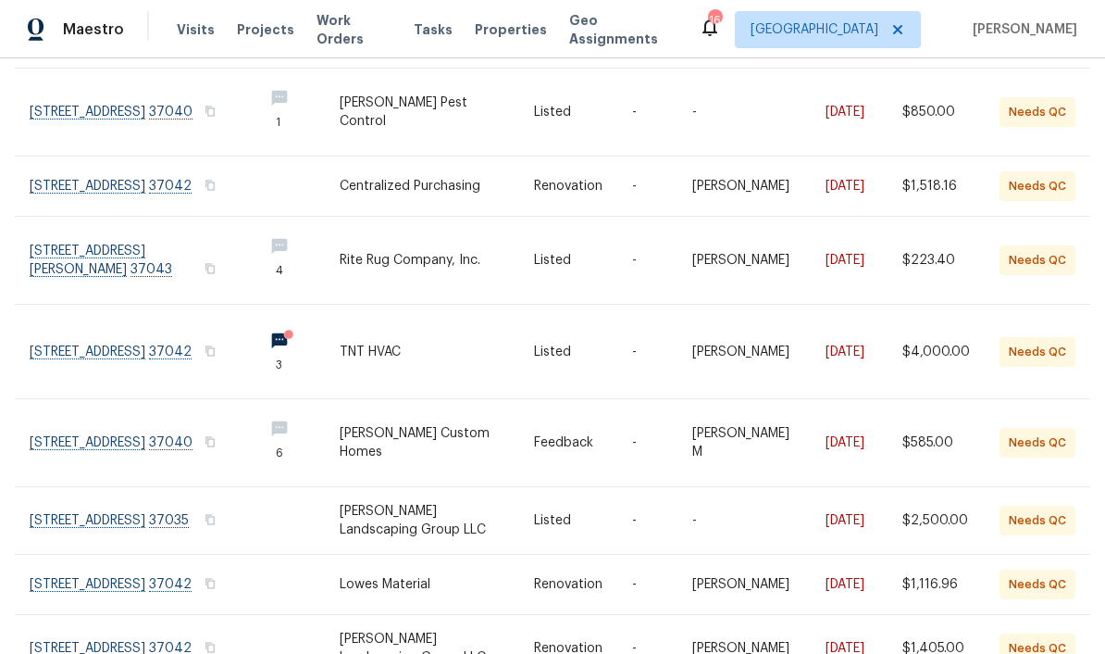
scroll to position [217, 0]
click at [75, 339] on link at bounding box center [139, 353] width 218 height 94
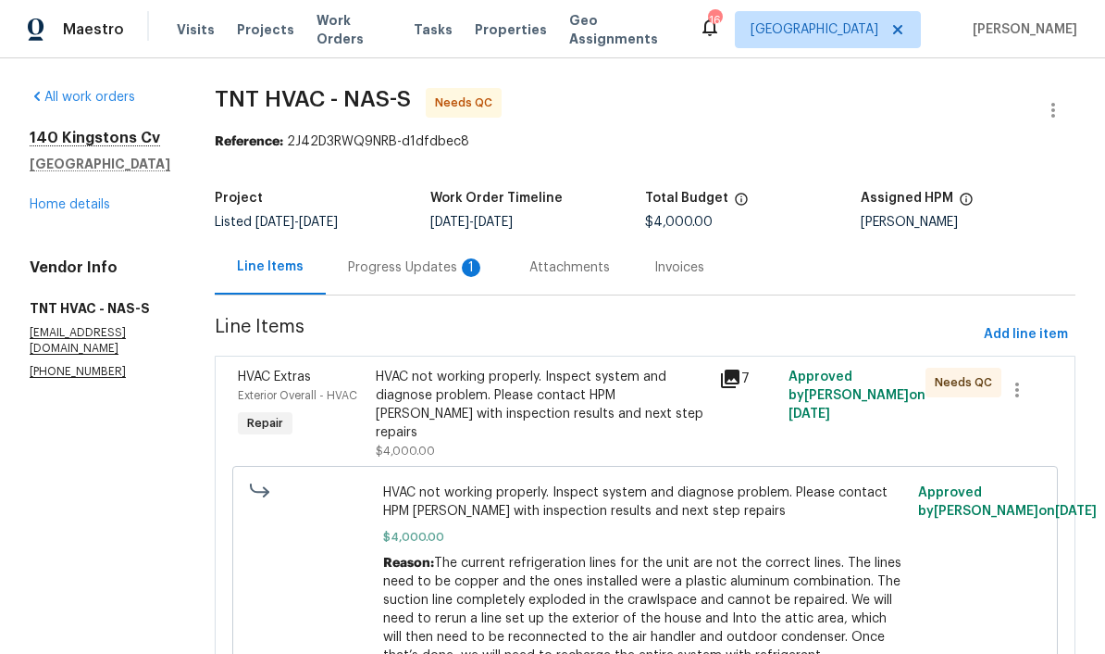
click at [394, 268] on div "Progress Updates 1" at bounding box center [416, 267] width 137 height 19
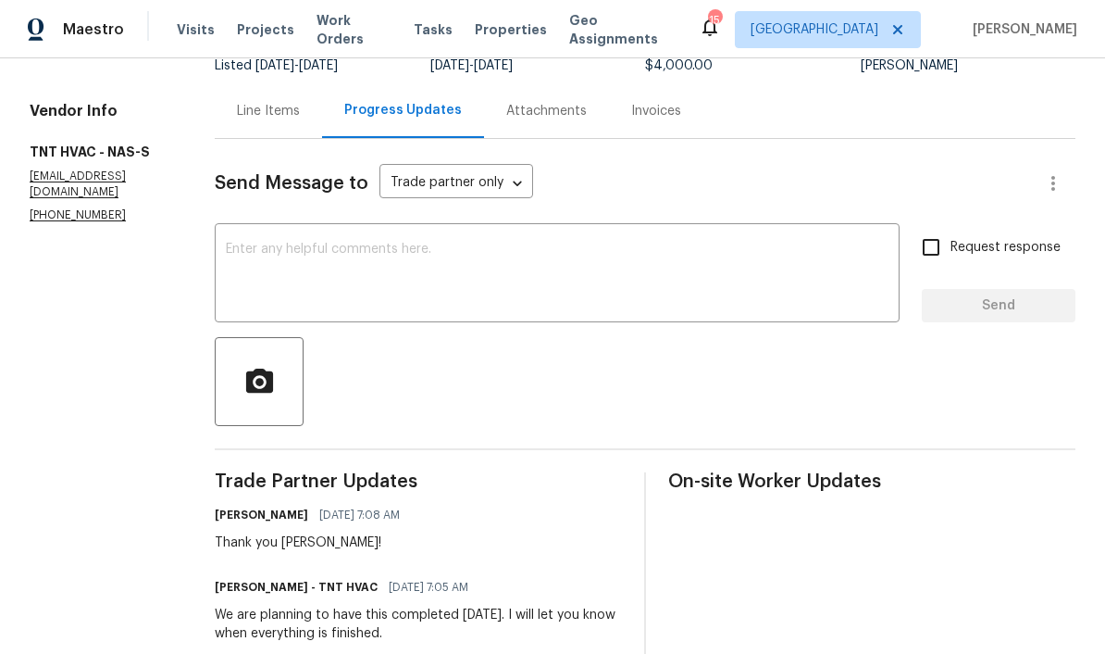
scroll to position [148, 0]
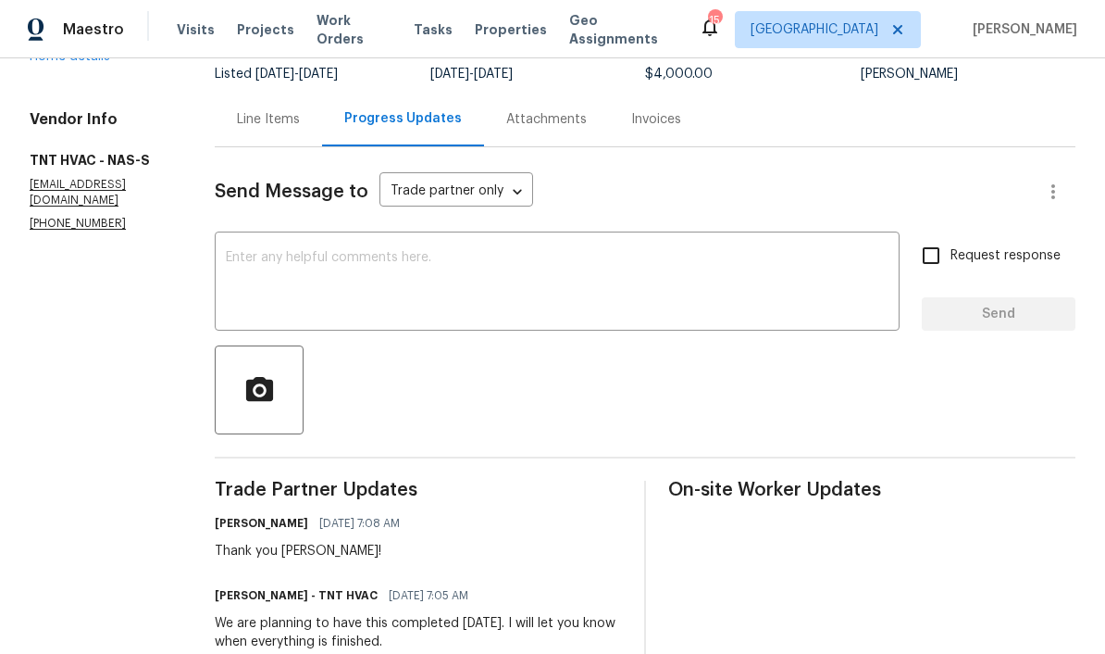
click at [248, 119] on div "Line Items" at bounding box center [268, 119] width 63 height 19
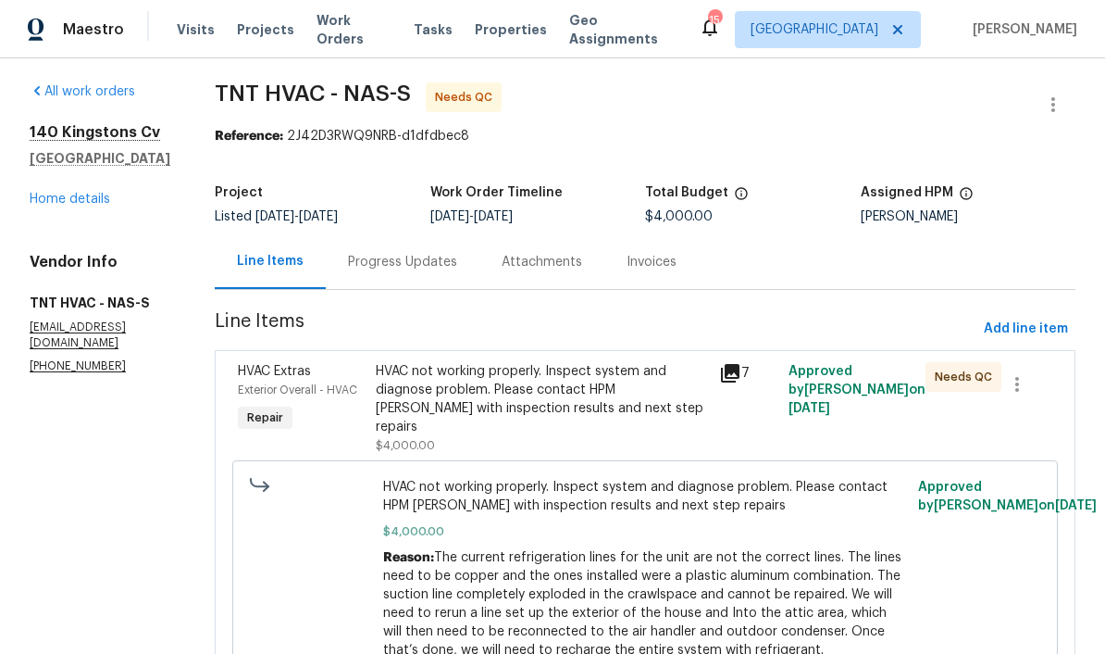
click at [550, 381] on div "HVAC not working properly. Inspect system and diagnose problem. Please contact …" at bounding box center [542, 399] width 333 height 74
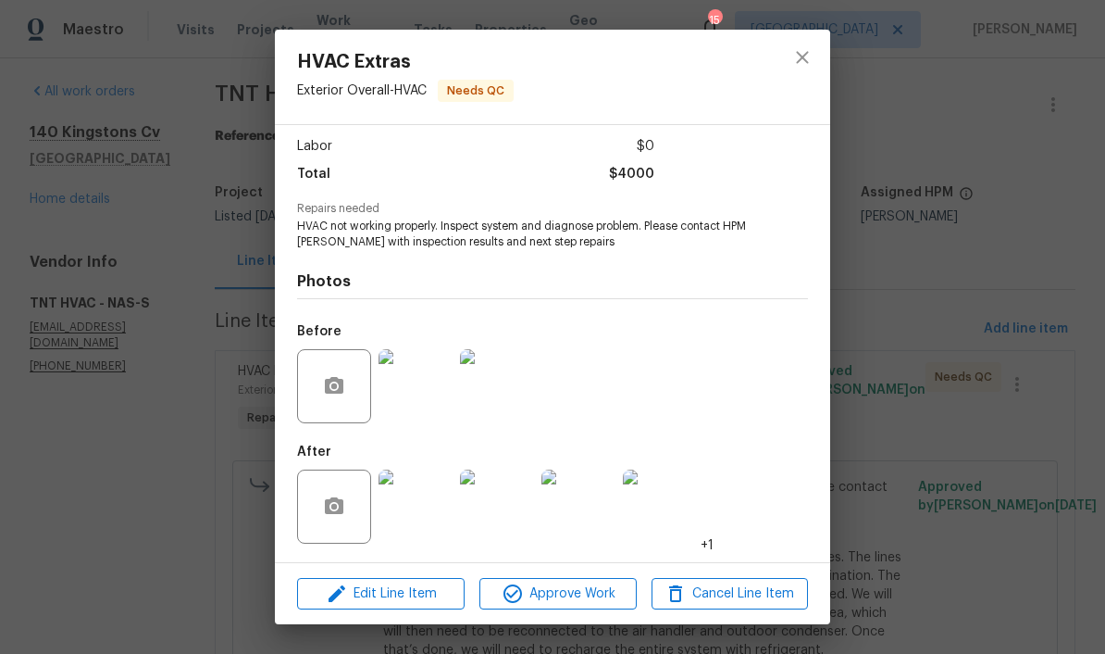
scroll to position [126, 0]
click at [418, 525] on img at bounding box center [416, 506] width 74 height 74
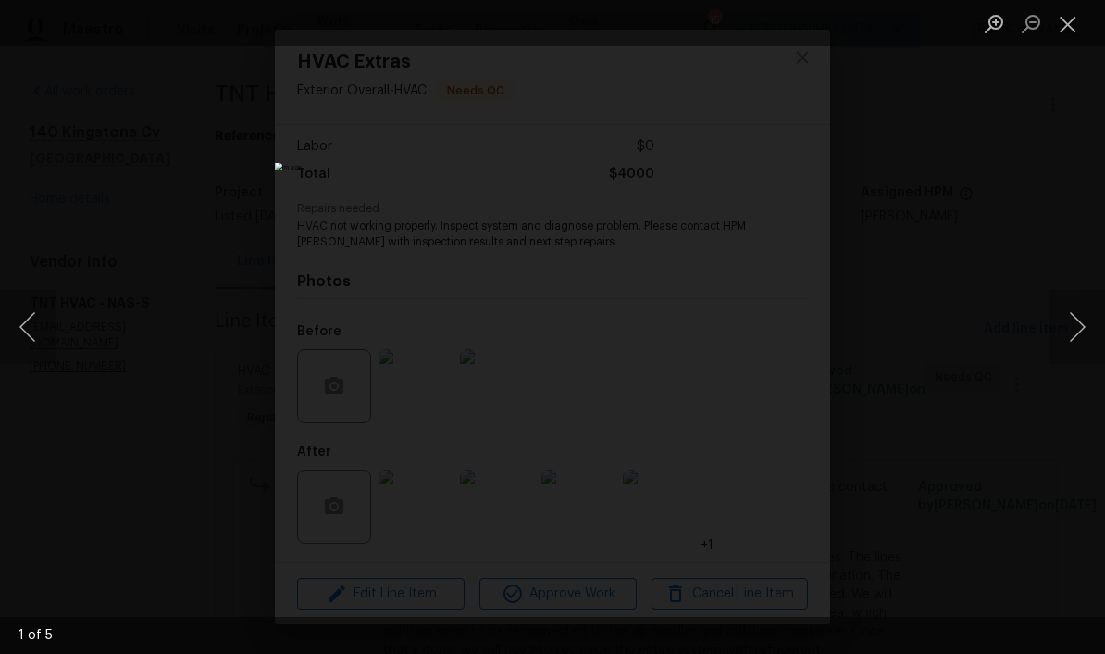
click at [771, 332] on button "Next image" at bounding box center [1078, 327] width 56 height 74
click at [771, 324] on button "Next image" at bounding box center [1078, 327] width 56 height 74
click at [771, 334] on button "Next image" at bounding box center [1078, 327] width 56 height 74
click at [771, 341] on button "Next image" at bounding box center [1078, 327] width 56 height 74
click at [771, 332] on button "Next image" at bounding box center [1078, 327] width 56 height 74
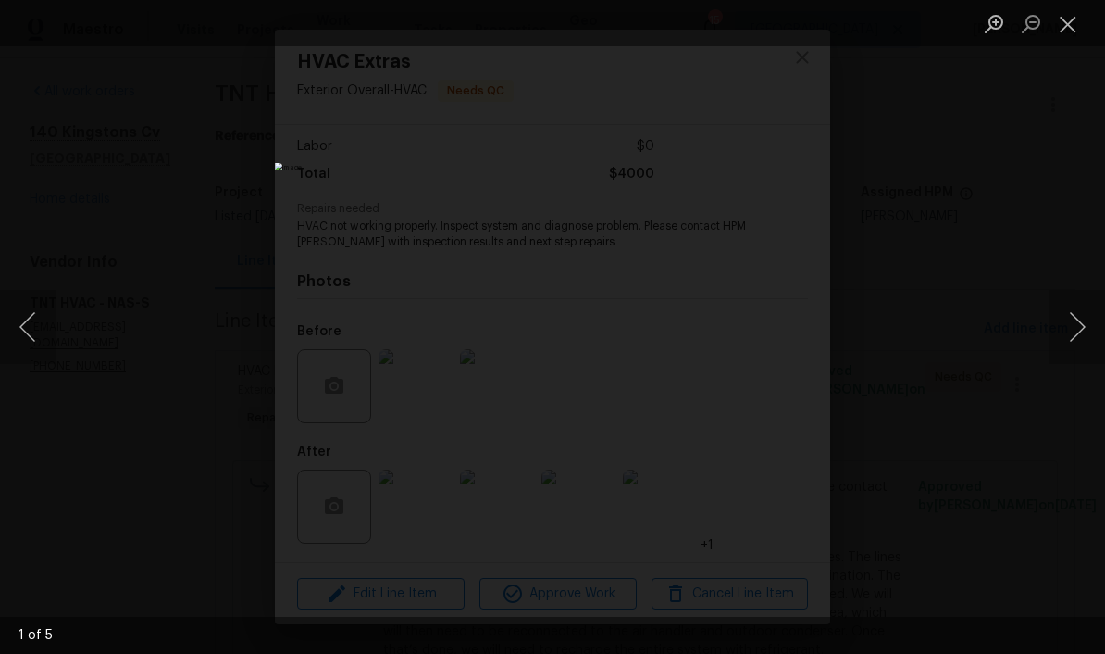
click at [771, 346] on button "Next image" at bounding box center [1078, 327] width 56 height 74
click at [771, 336] on button "Next image" at bounding box center [1078, 327] width 56 height 74
click at [771, 26] on button "Close lightbox" at bounding box center [1068, 23] width 37 height 32
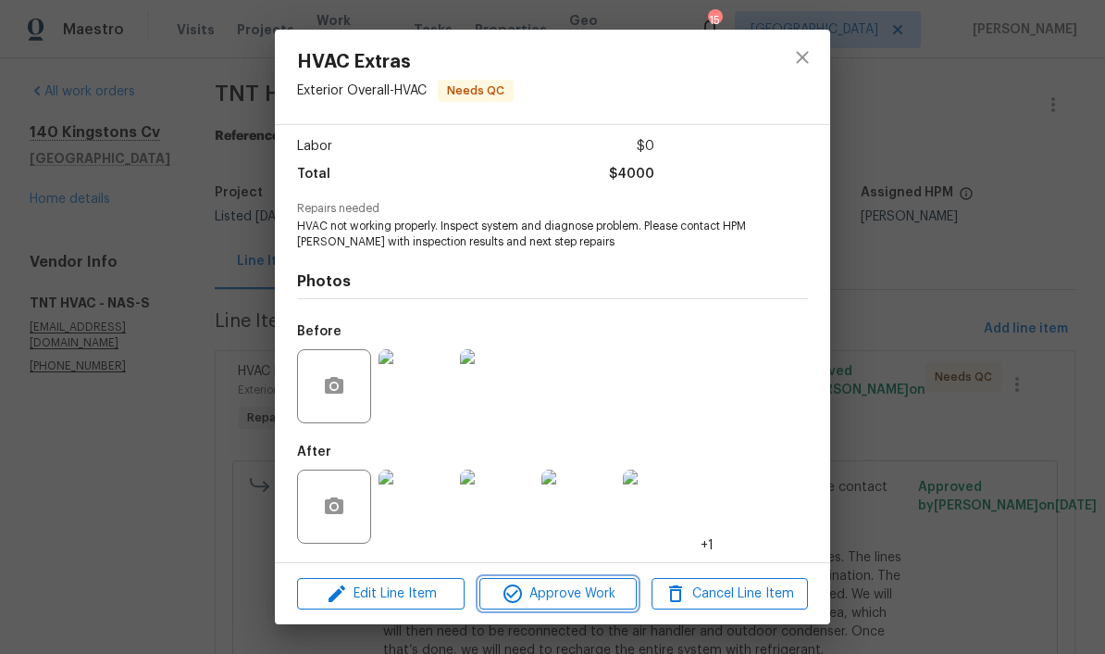
click at [573, 594] on span "Approve Work" at bounding box center [557, 593] width 145 height 23
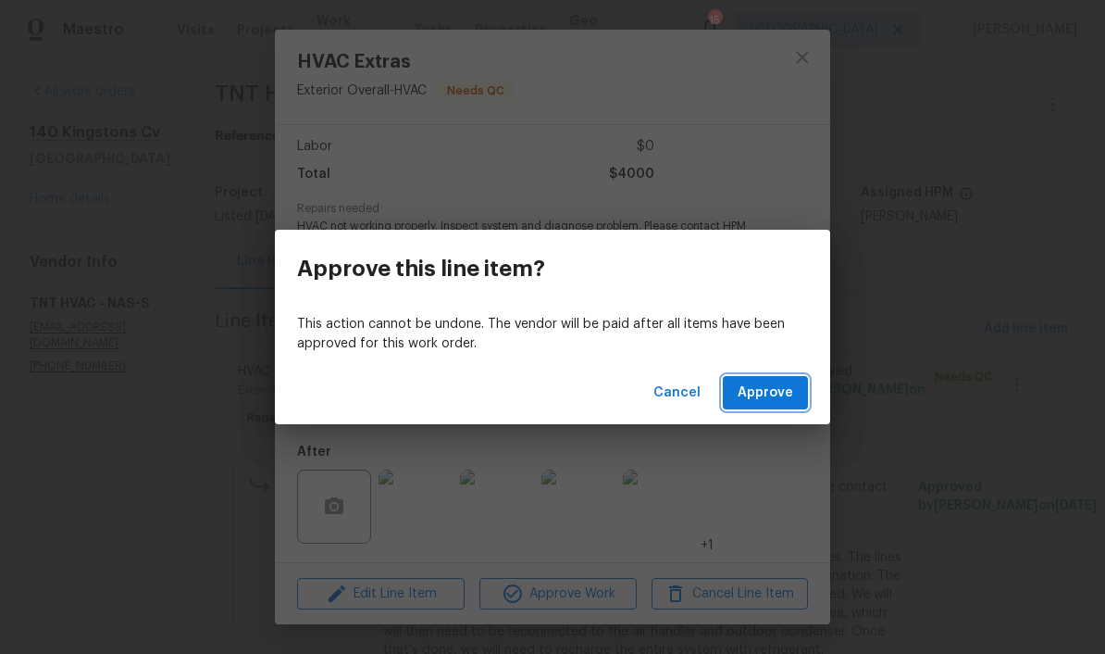
click at [771, 394] on span "Approve" at bounding box center [766, 392] width 56 height 23
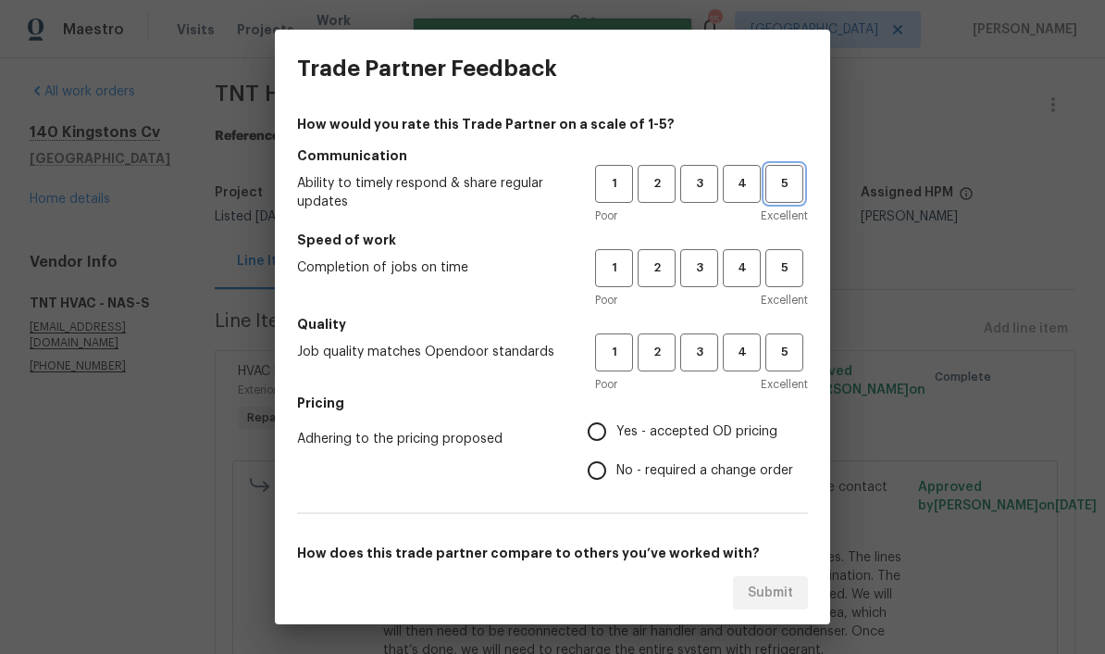
click at [771, 189] on span "5" at bounding box center [784, 183] width 34 height 21
click at [771, 273] on span "5" at bounding box center [784, 267] width 34 height 21
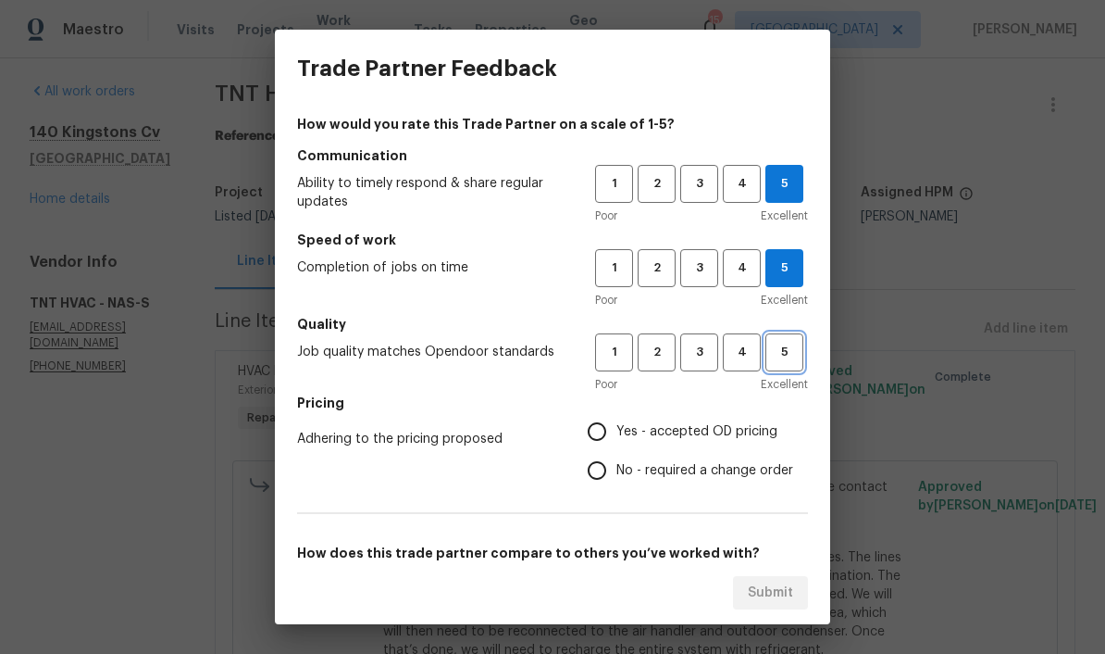
click at [771, 358] on span "5" at bounding box center [784, 352] width 34 height 21
click at [601, 436] on input "Yes - accepted OD pricing" at bounding box center [597, 431] width 39 height 39
radio input "true"
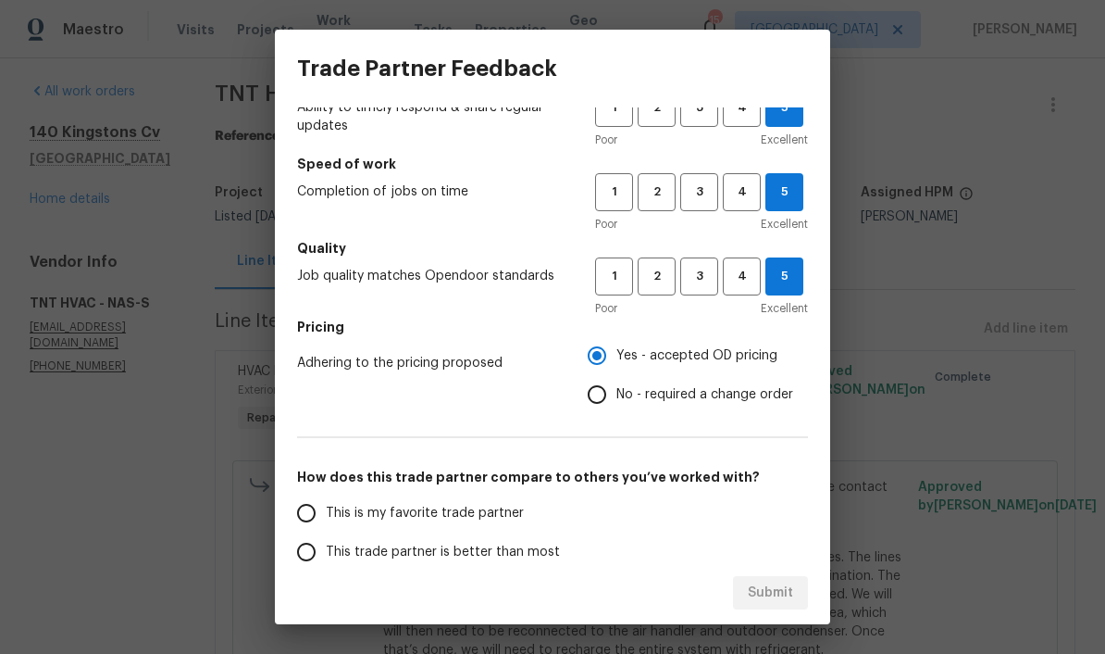
scroll to position [179, 0]
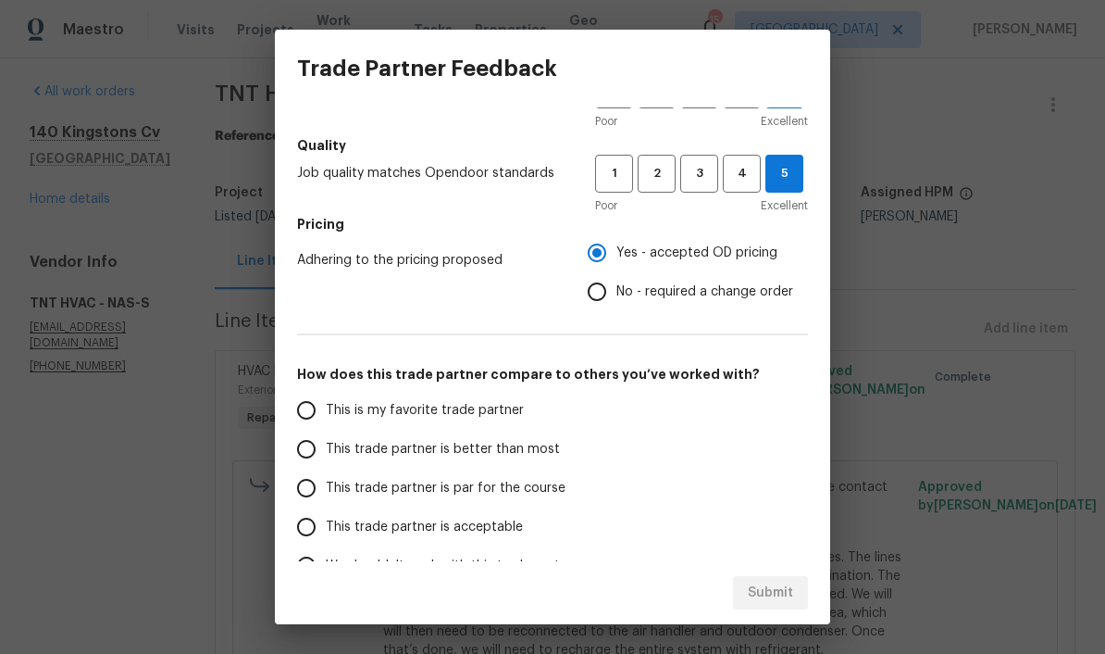
click at [318, 421] on input "This is my favorite trade partner" at bounding box center [306, 410] width 39 height 39
click at [771, 594] on span "Submit" at bounding box center [770, 592] width 45 height 23
radio input "true"
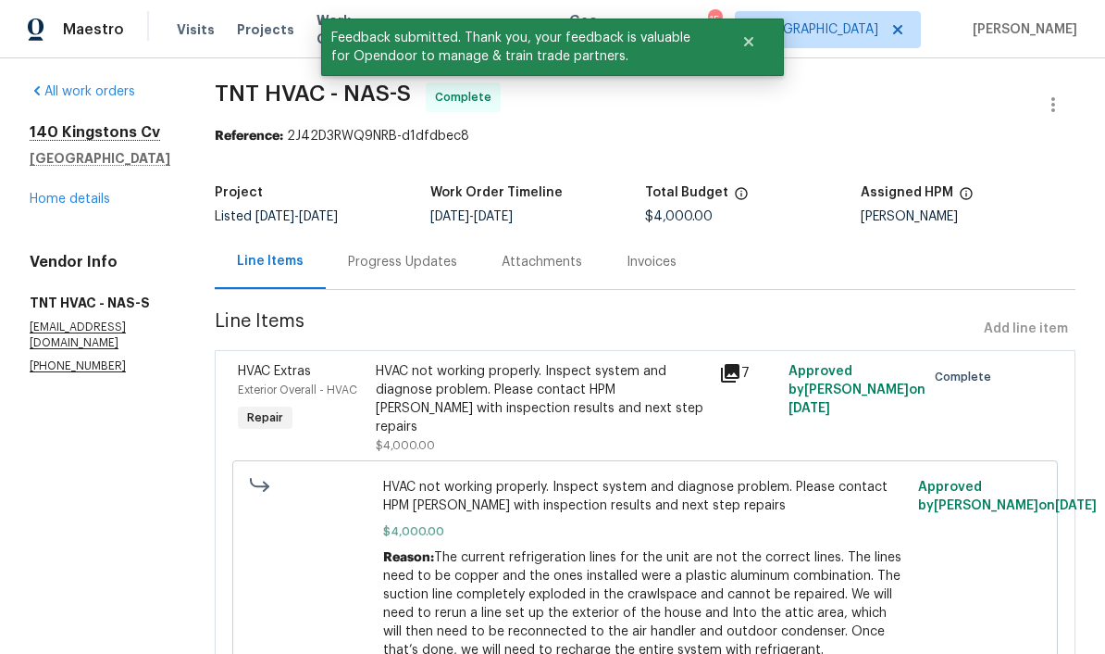
click at [81, 206] on link "Home details" at bounding box center [70, 199] width 81 height 13
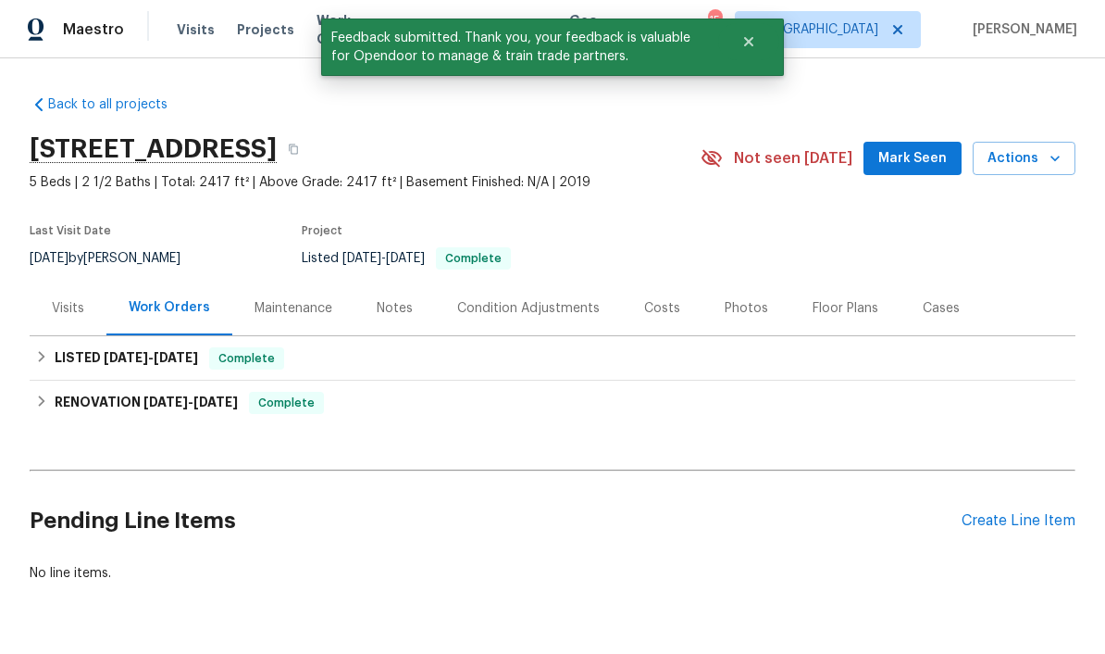
click at [771, 168] on span "Mark Seen" at bounding box center [913, 158] width 69 height 23
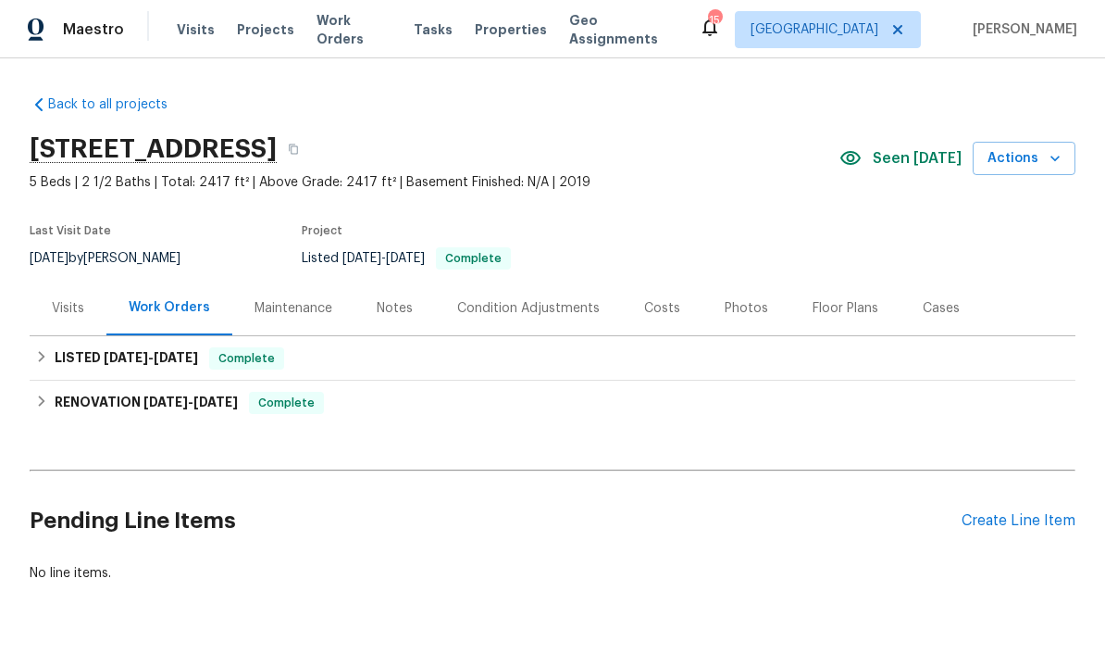
click at [395, 309] on div "Notes" at bounding box center [395, 308] width 36 height 19
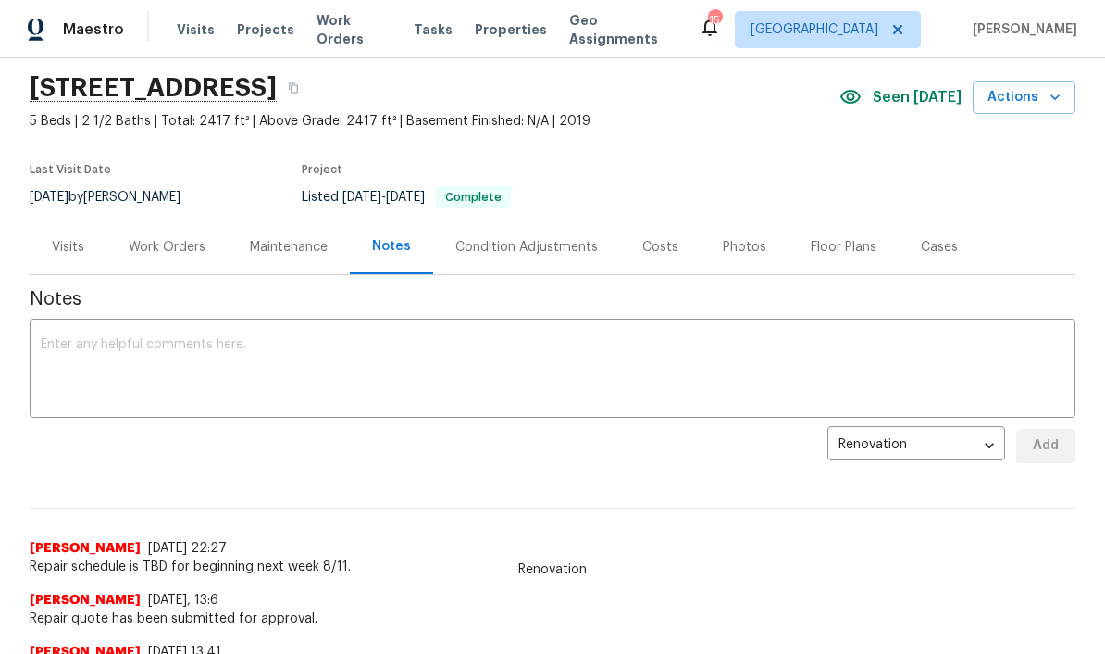
scroll to position [124, 0]
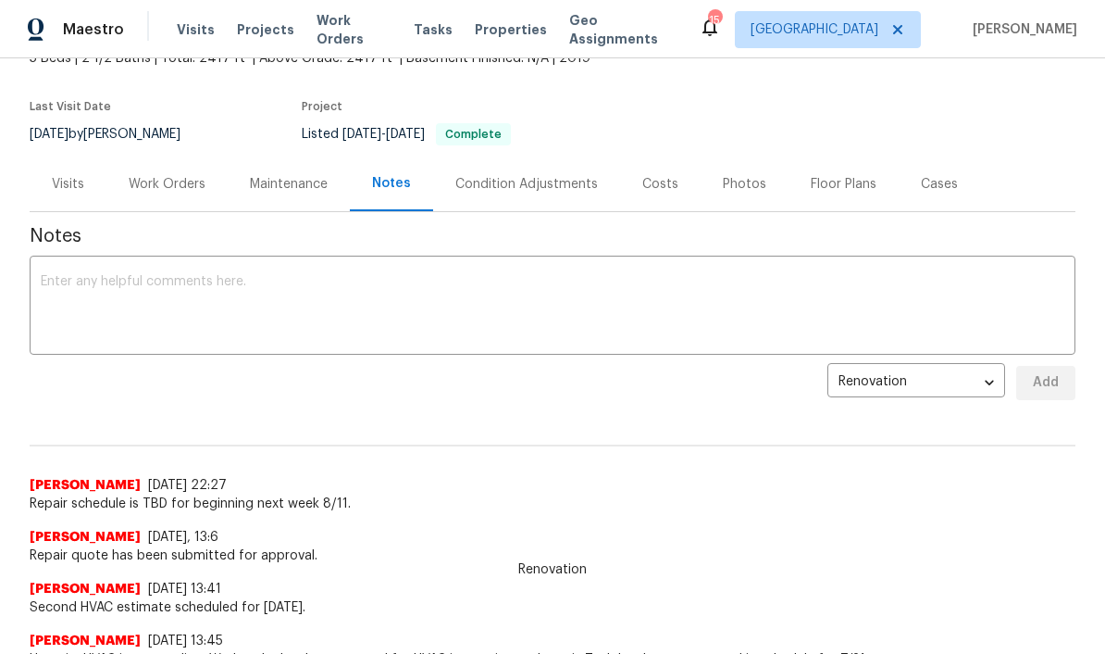
click at [331, 285] on textarea at bounding box center [553, 307] width 1024 height 65
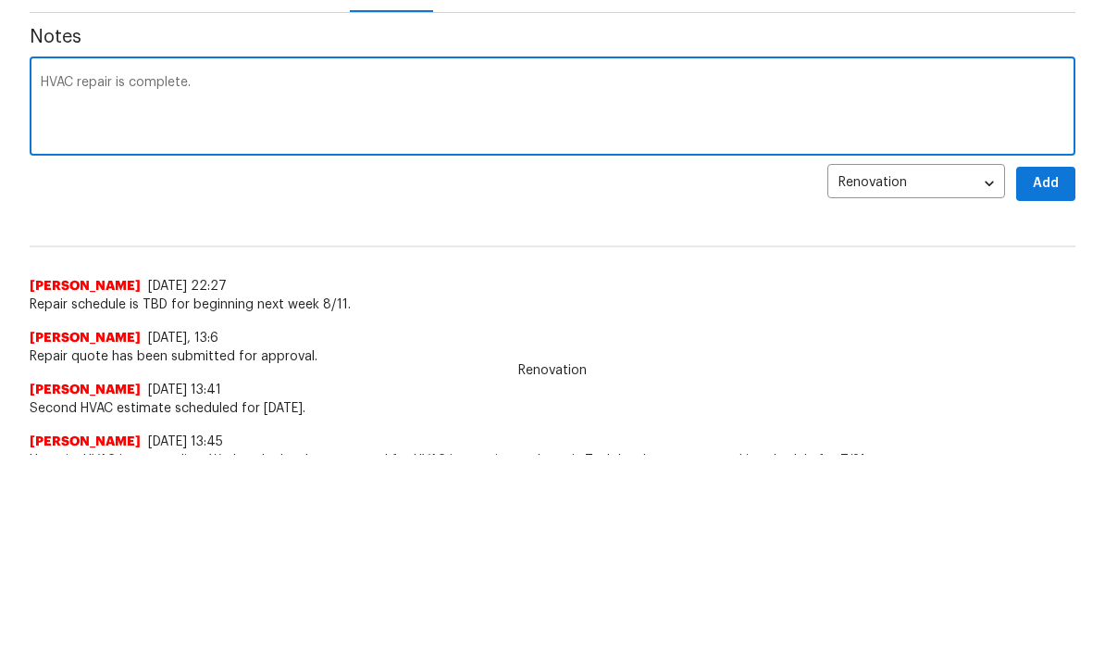
type textarea "HVAC repair is complete."
click at [771, 371] on span "Add" at bounding box center [1046, 382] width 30 height 23
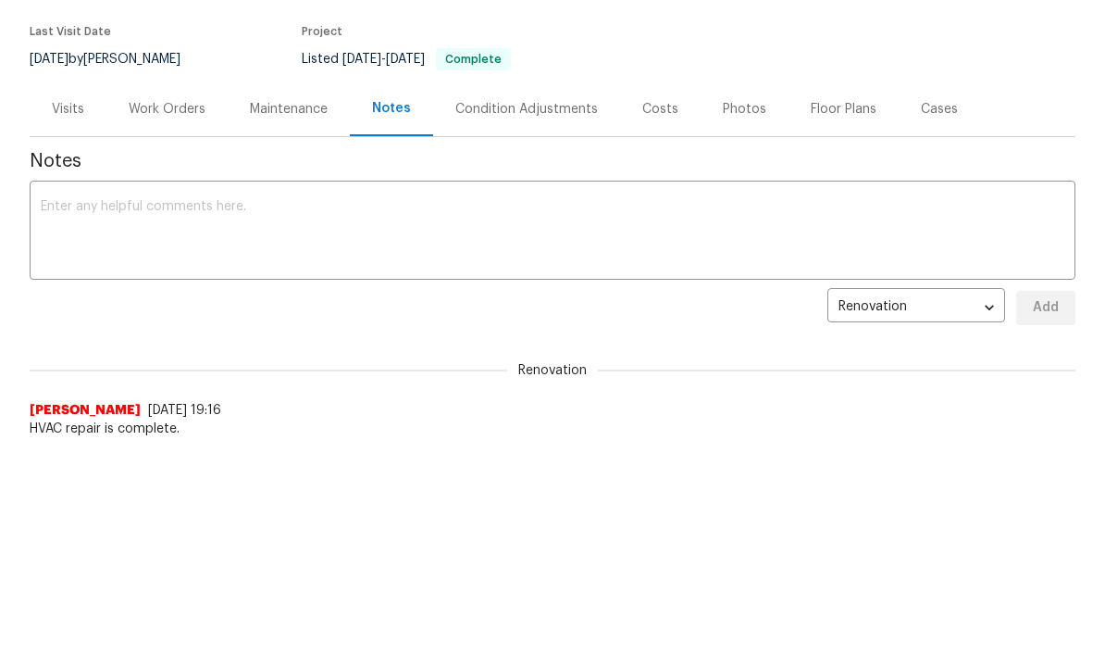
scroll to position [0, 0]
click at [192, 112] on div "Work Orders" at bounding box center [167, 109] width 77 height 19
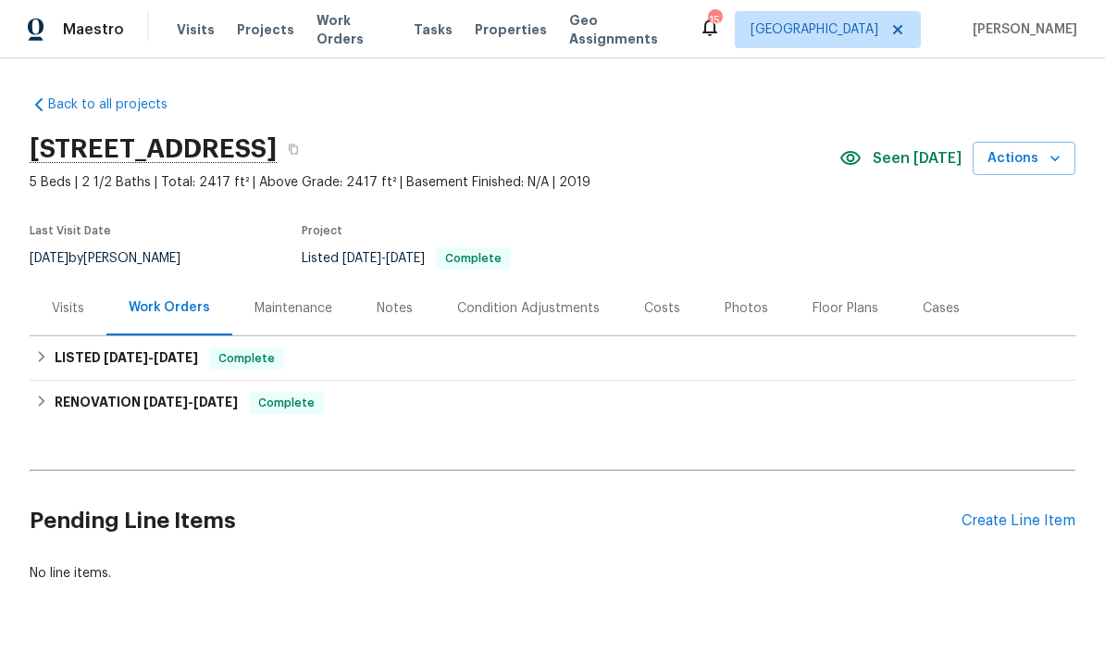
scroll to position [54, 0]
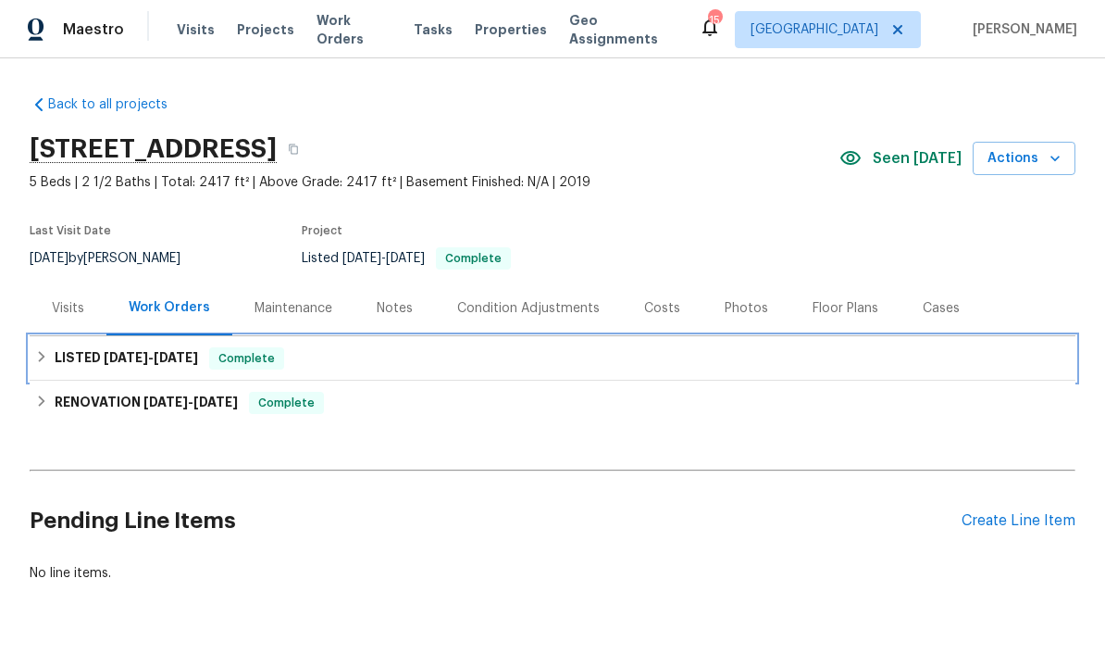
click at [64, 347] on h6 "LISTED [DATE] - [DATE]" at bounding box center [126, 358] width 143 height 22
